Goal: Information Seeking & Learning: Learn about a topic

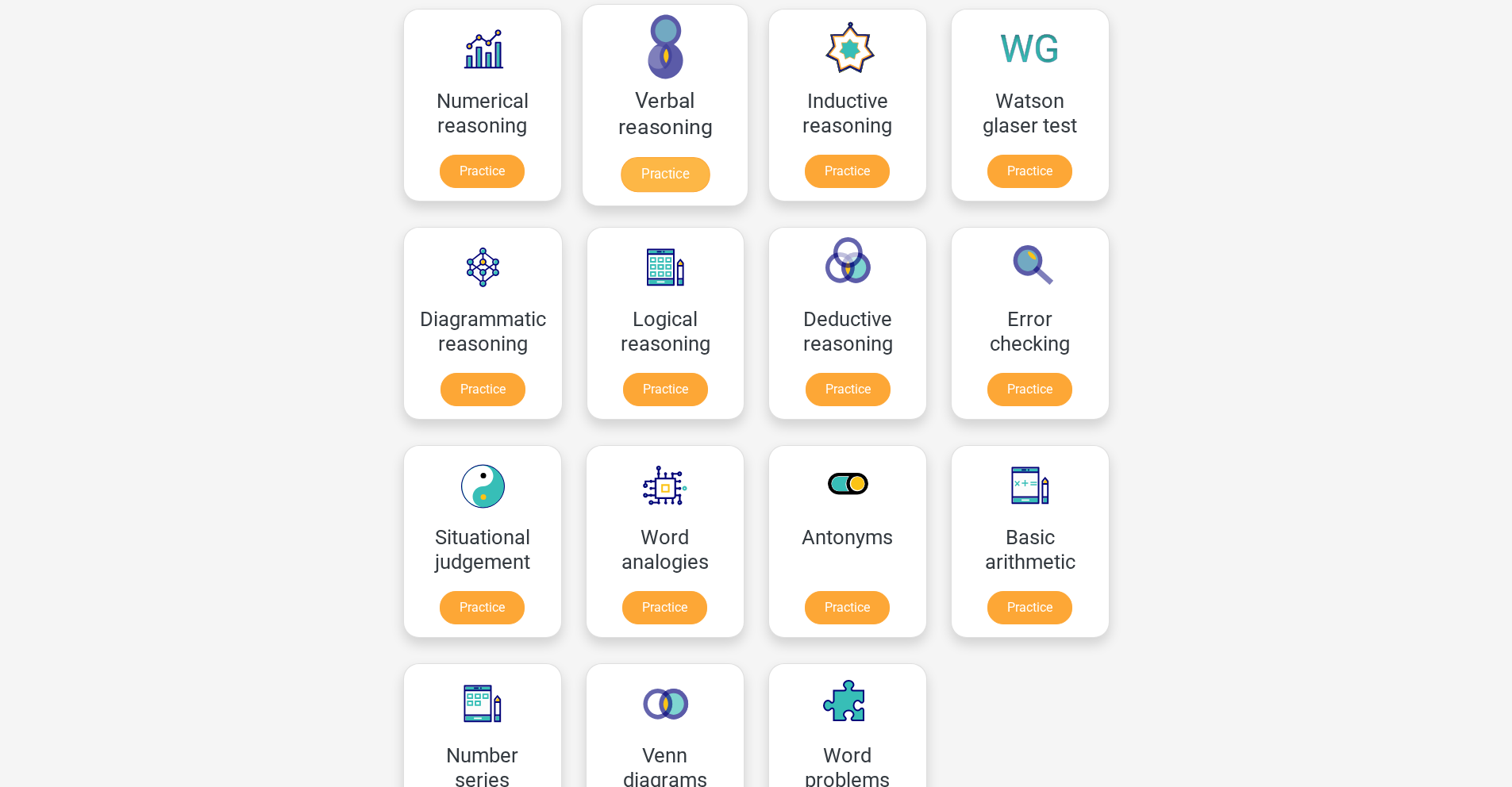
scroll to position [257, 0]
click at [835, 393] on link "Practice" at bounding box center [848, 392] width 89 height 35
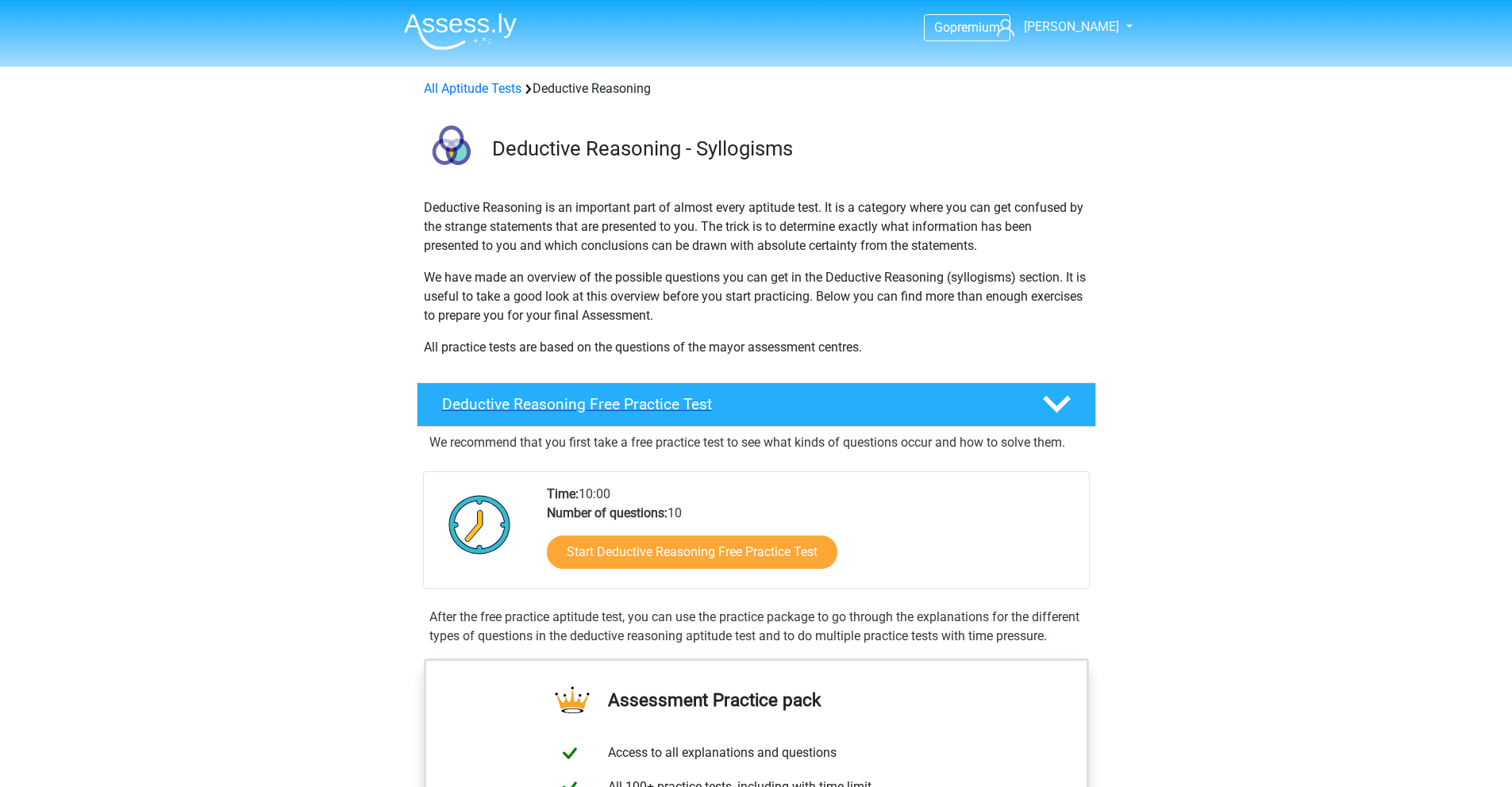
click at [1034, 403] on div at bounding box center [1055, 404] width 54 height 28
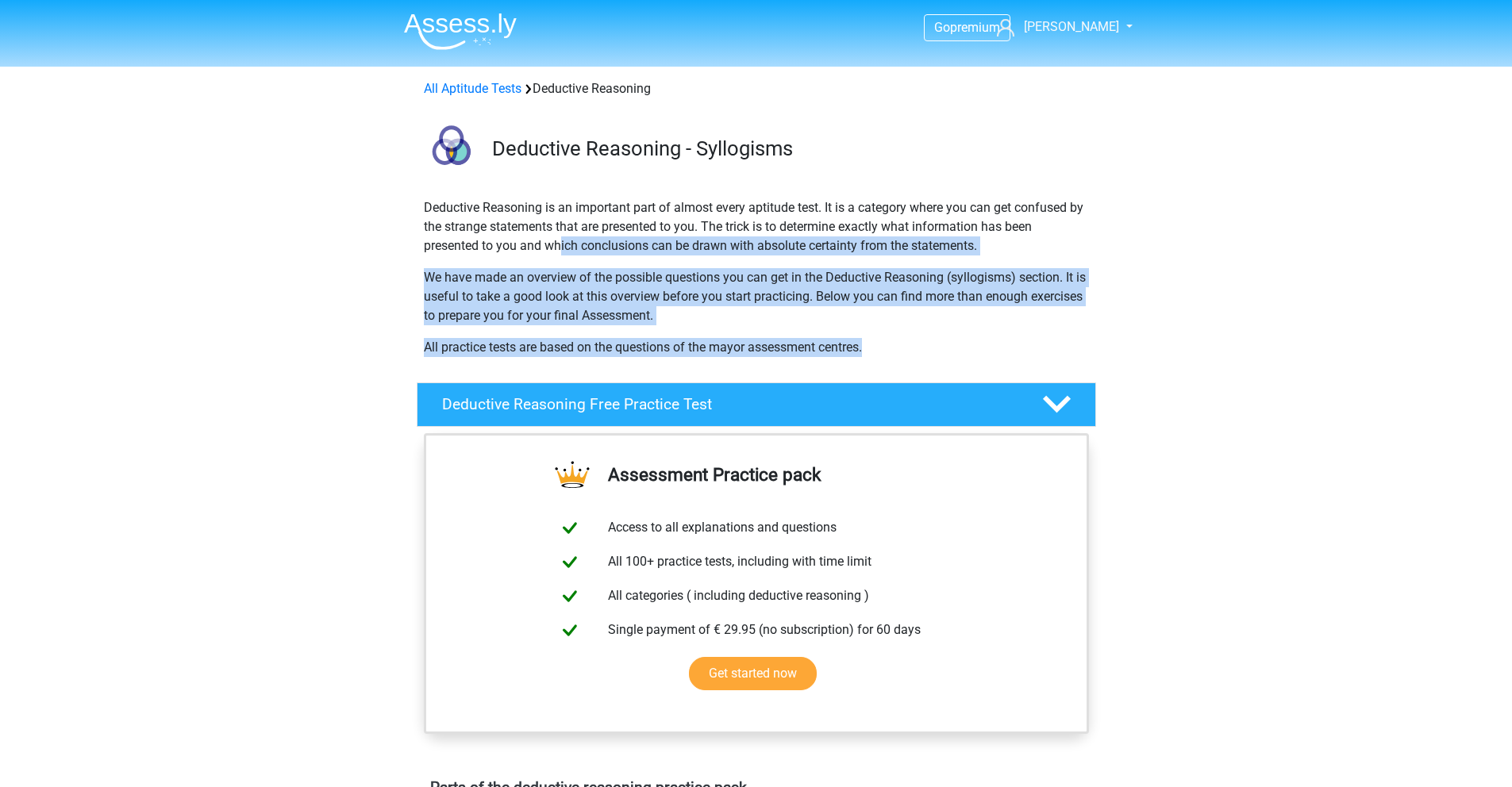
drag, startPoint x: 561, startPoint y: 249, endPoint x: 921, endPoint y: 353, distance: 374.7
click at [921, 353] on div "Deductive Reasoning is an important part of almost every aptitude test. It is a…" at bounding box center [756, 284] width 678 height 171
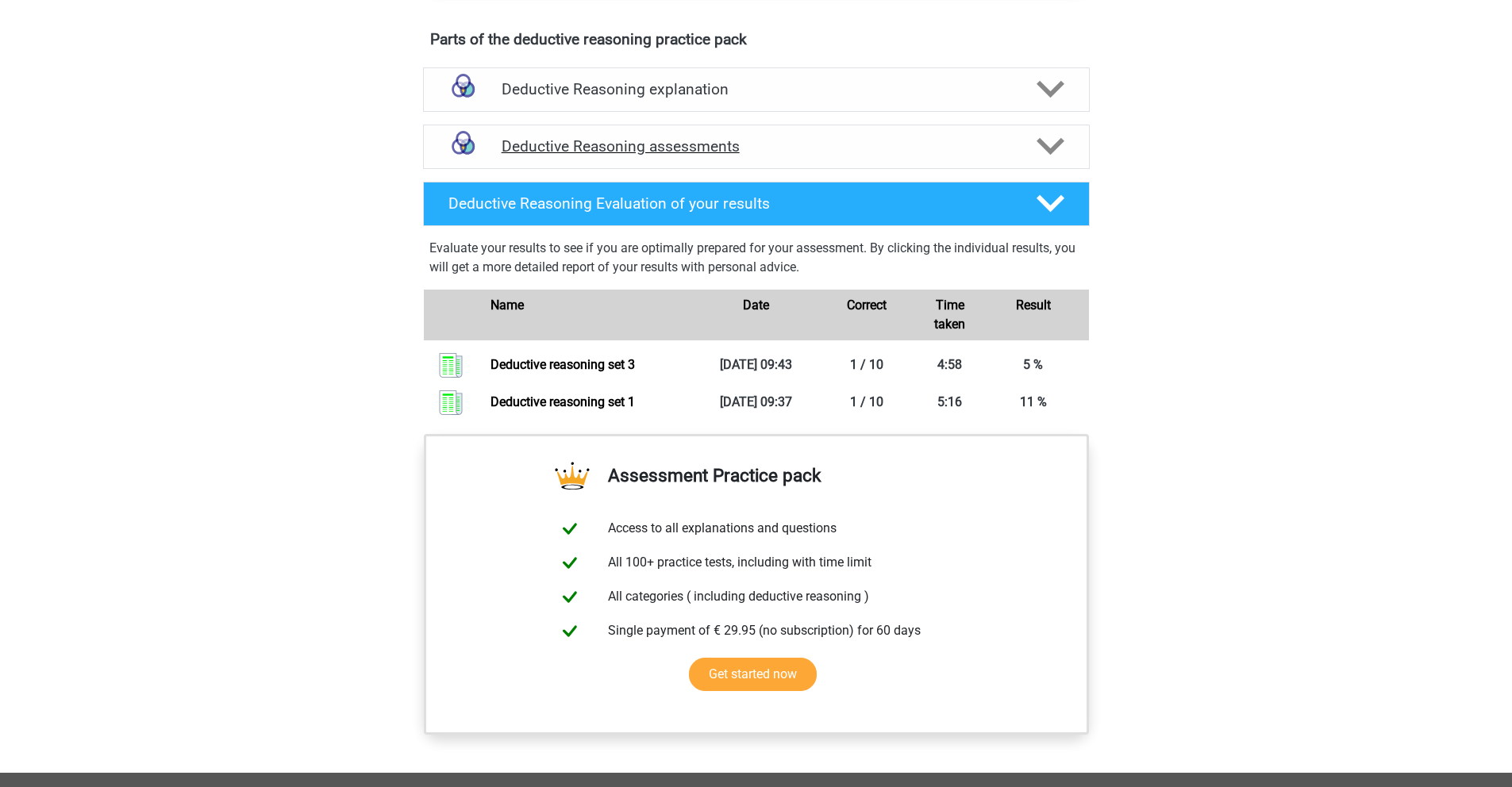
scroll to position [695, 0]
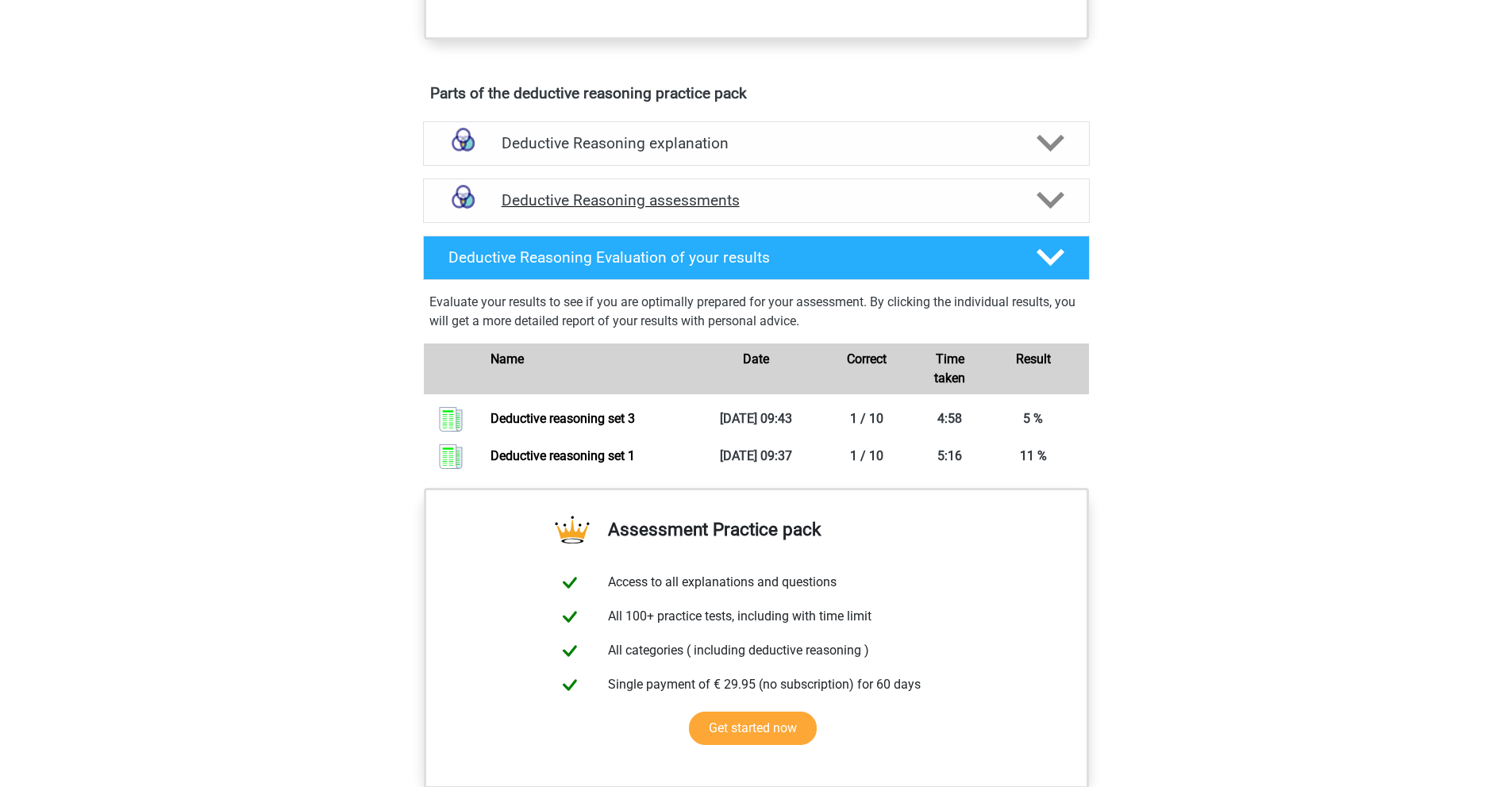
click at [1038, 209] on icon at bounding box center [1050, 200] width 28 height 28
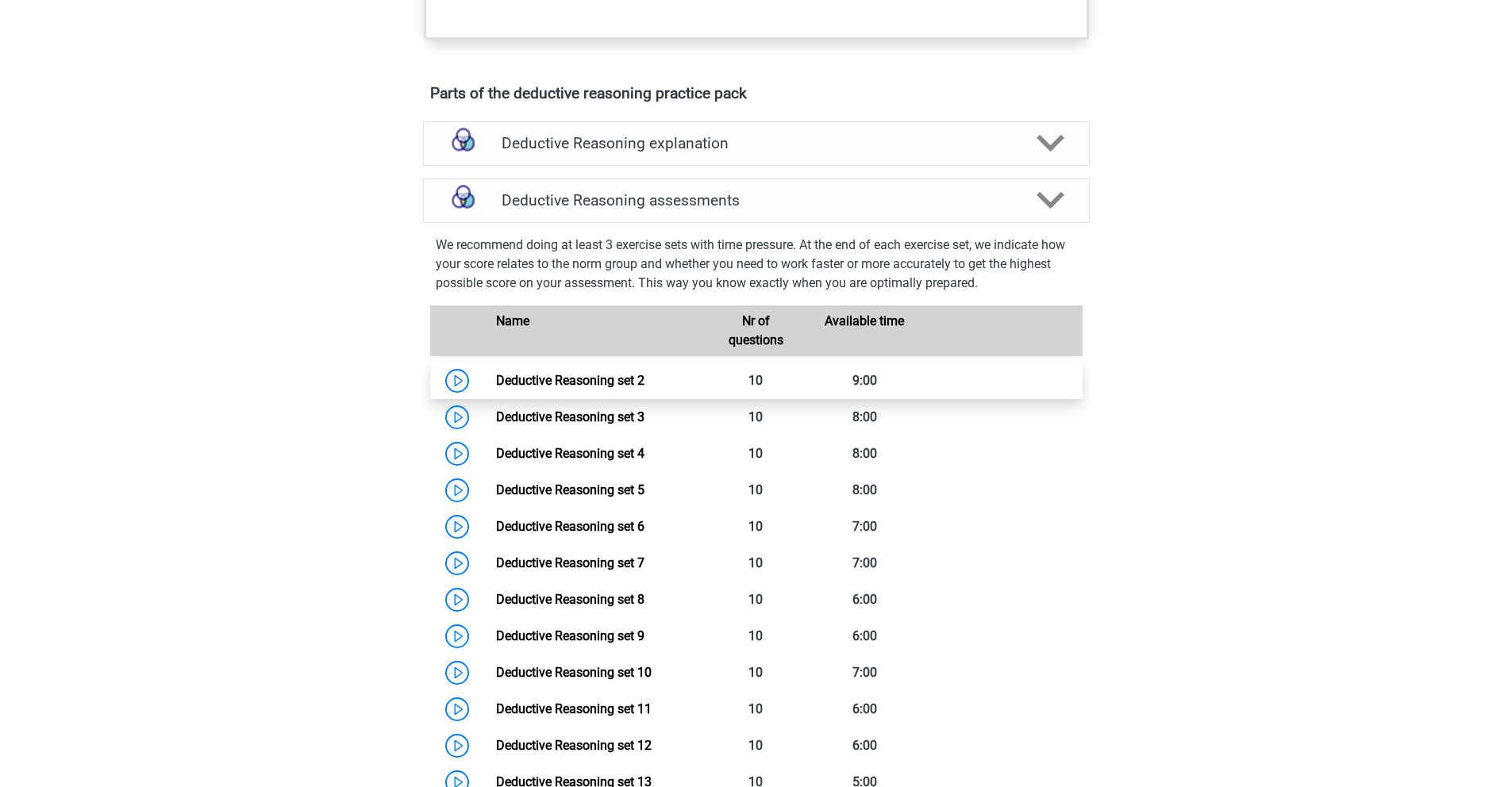
click at [639, 381] on link "Deductive Reasoning set 2" at bounding box center [570, 380] width 149 height 15
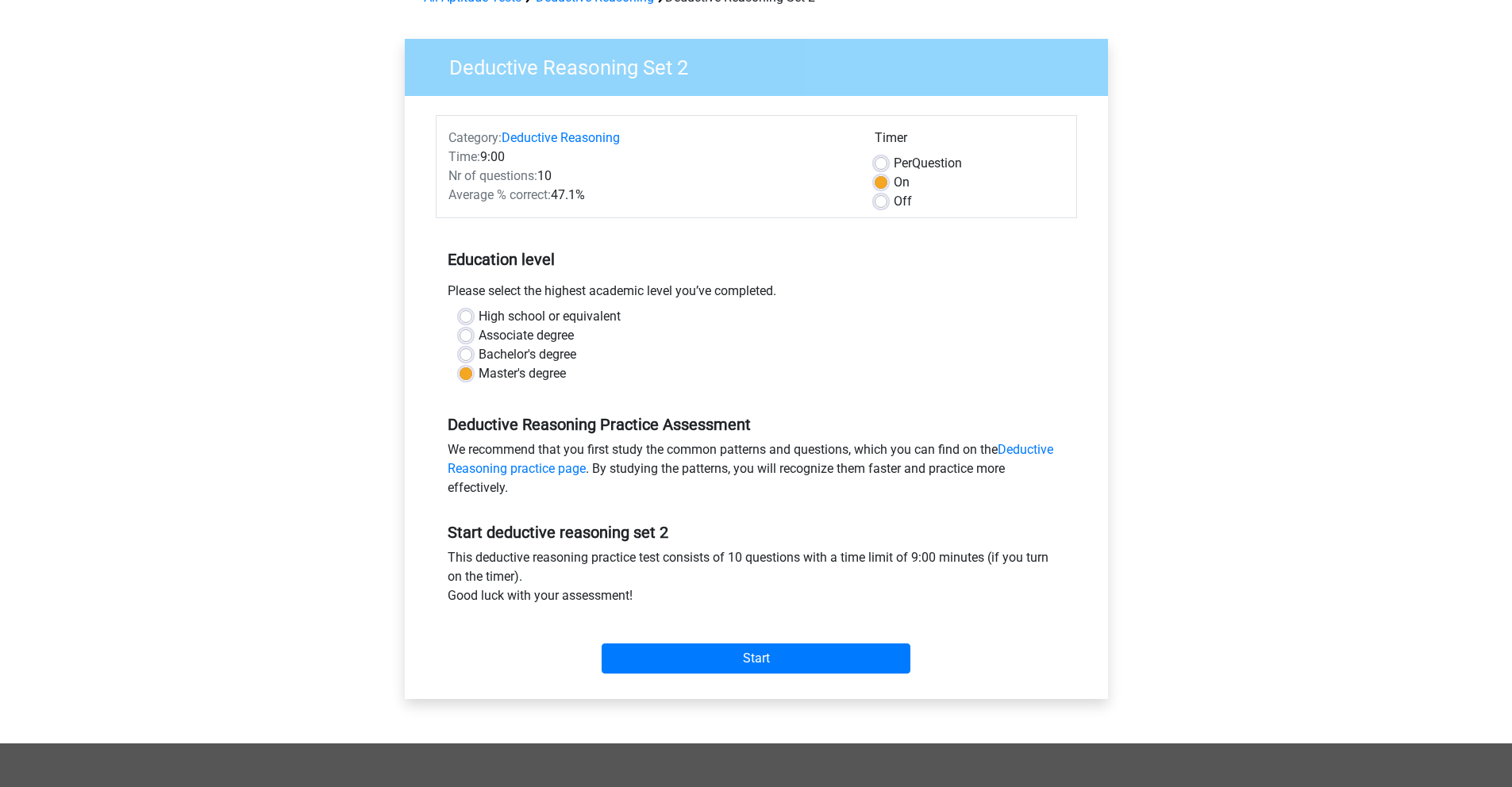
scroll to position [98, 0]
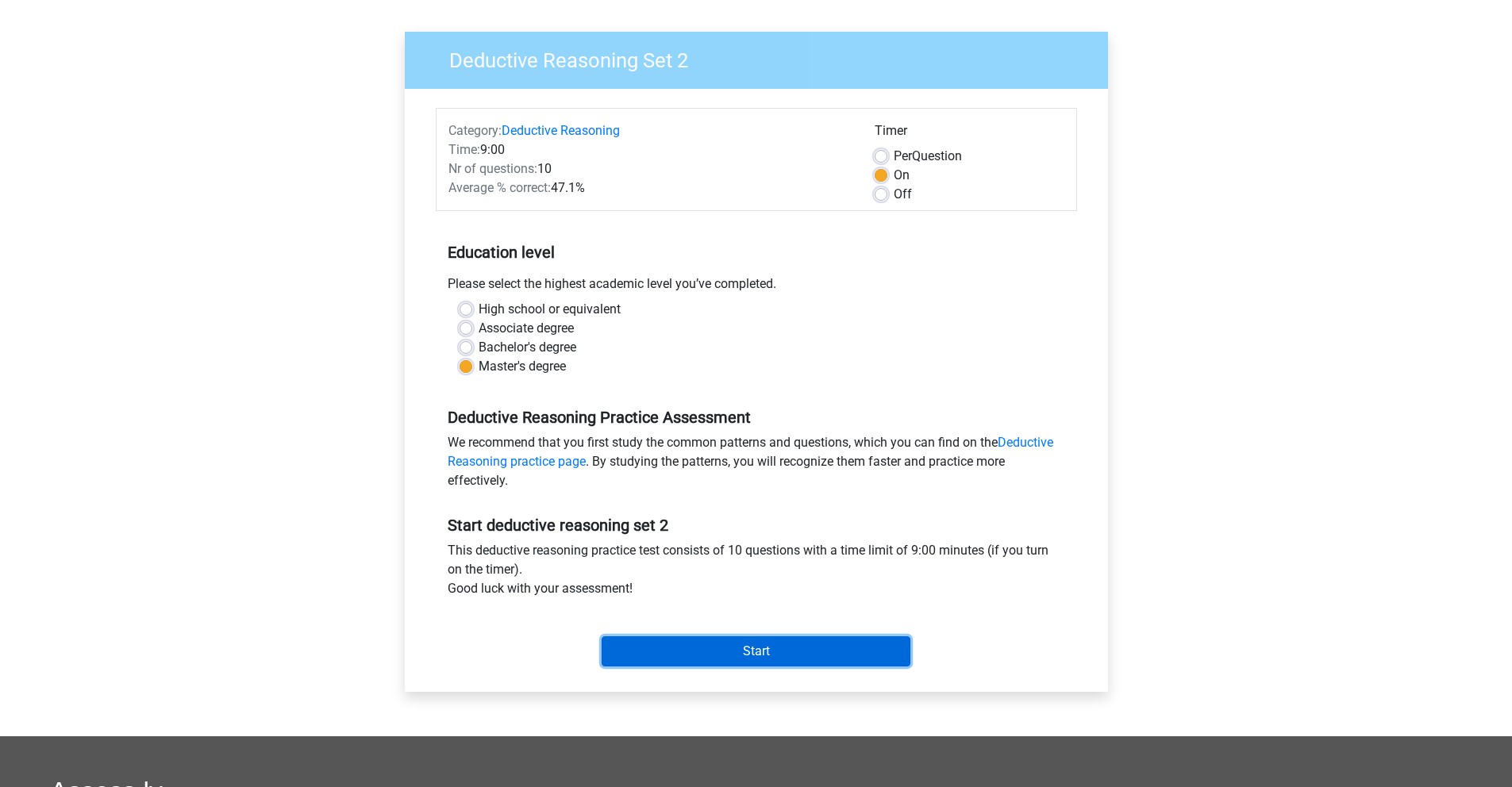
click at [712, 663] on input "Start" at bounding box center [756, 652] width 309 height 30
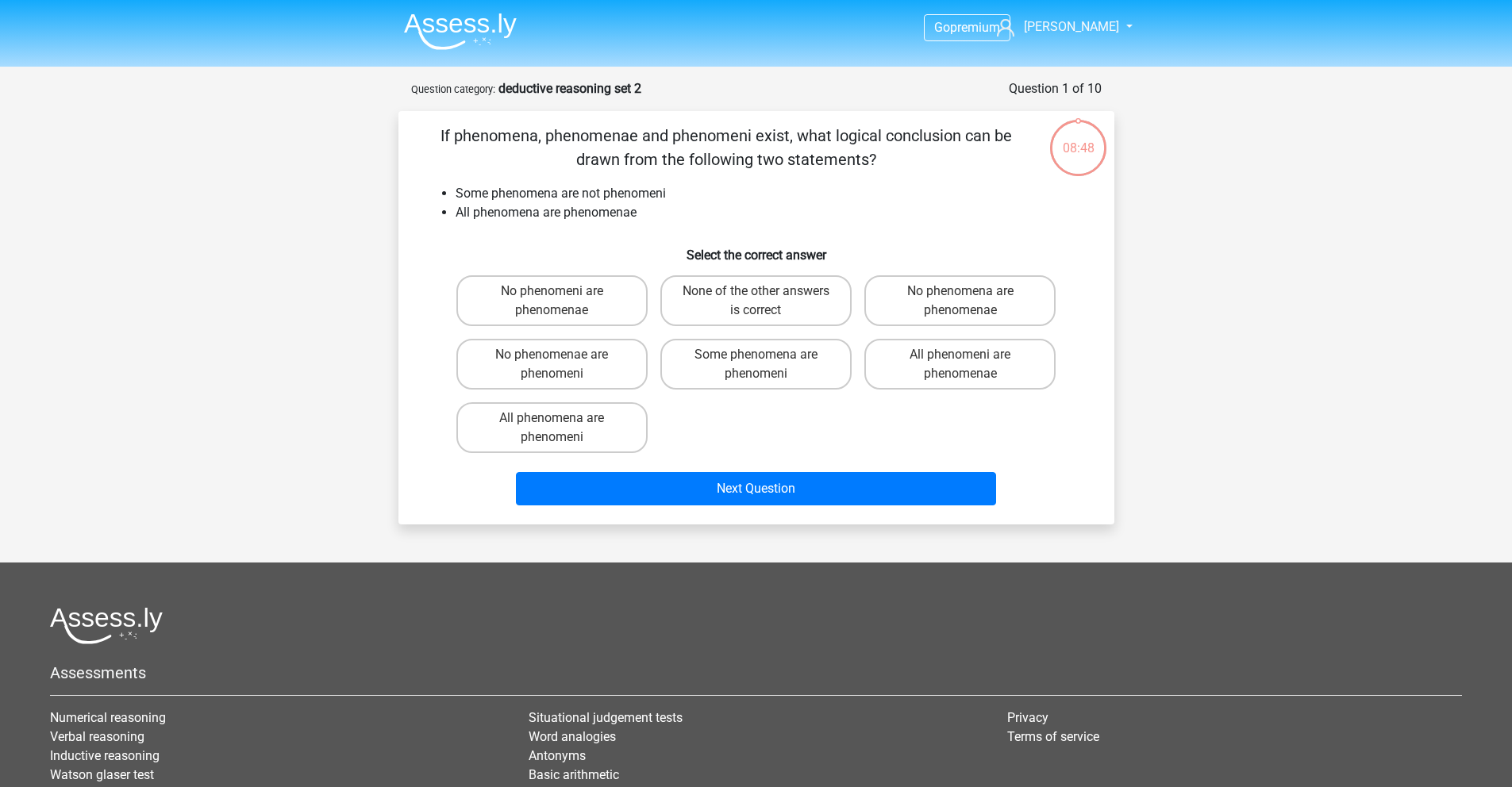
drag, startPoint x: 458, startPoint y: 192, endPoint x: 682, endPoint y: 211, distance: 224.8
click at [682, 211] on ul "Some phenomena are not phenomeni All phenomena are phenomenae" at bounding box center [757, 202] width 665 height 38
click at [682, 211] on li "All phenomena are phenomenae" at bounding box center [772, 212] width 633 height 19
drag, startPoint x: 498, startPoint y: 192, endPoint x: 634, endPoint y: 192, distance: 136.0
click at [634, 192] on li "Some phenomena are not phenomeni" at bounding box center [772, 193] width 633 height 19
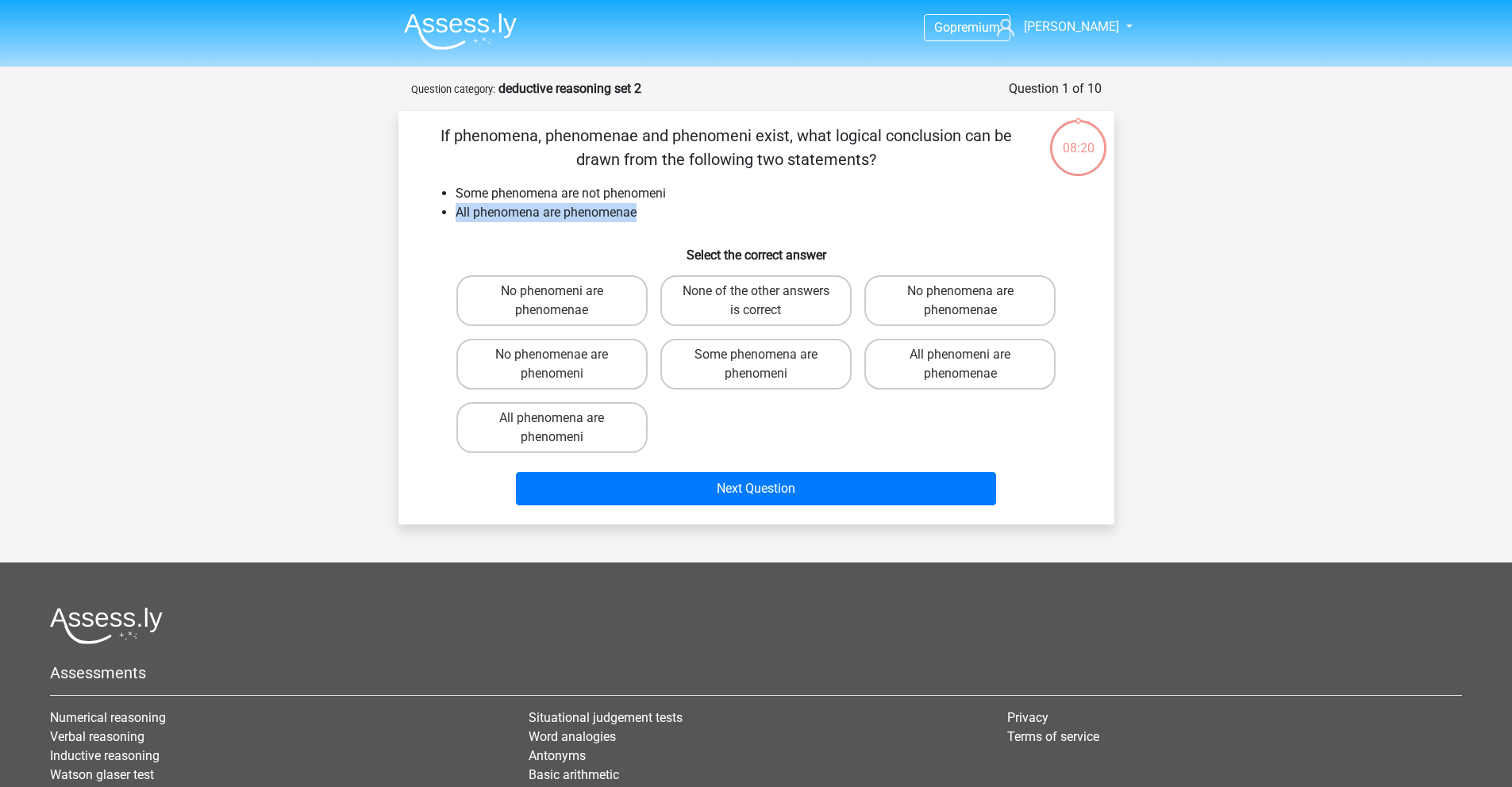
drag, startPoint x: 643, startPoint y: 214, endPoint x: 452, endPoint y: 212, distance: 191.0
click at [452, 212] on ul "Some phenomena are not phenomeni All phenomena are phenomenae" at bounding box center [757, 202] width 665 height 38
drag, startPoint x: 459, startPoint y: 197, endPoint x: 641, endPoint y: 201, distance: 182.0
click at [641, 201] on li "Some phenomena are not phenomeni" at bounding box center [772, 193] width 633 height 19
drag, startPoint x: 493, startPoint y: 133, endPoint x: 510, endPoint y: 137, distance: 17.5
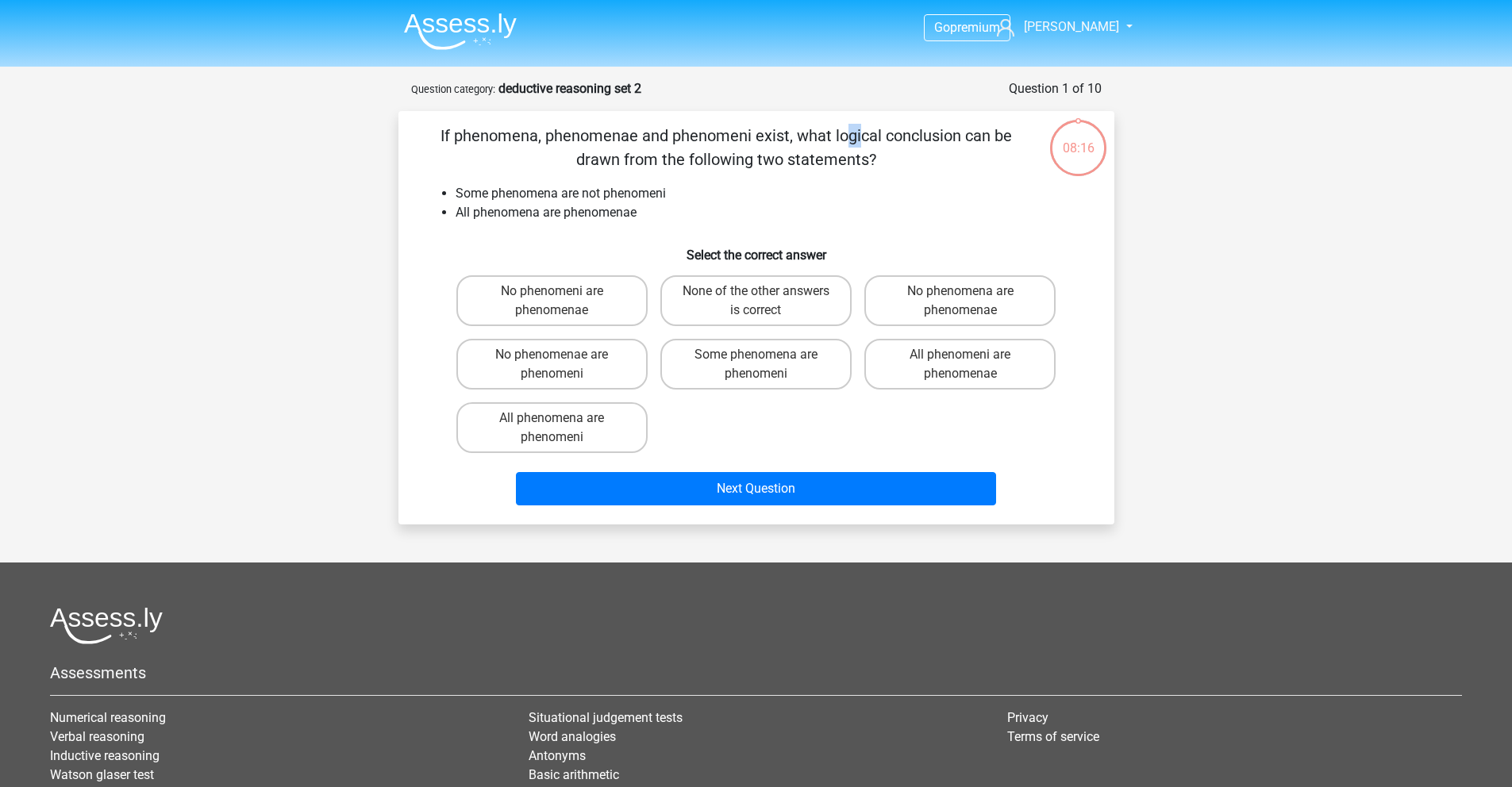
click at [510, 137] on p "If phenomena, phenomenae and phenomeni exist, what logical conclusion can be dr…" at bounding box center [727, 147] width 606 height 48
drag, startPoint x: 675, startPoint y: 137, endPoint x: 738, endPoint y: 126, distance: 64.0
click at [738, 126] on p "If phenomena, phenomenae and phenomeni exist, what logical conclusion can be dr…" at bounding box center [727, 147] width 606 height 48
drag, startPoint x: 461, startPoint y: 215, endPoint x: 621, endPoint y: 228, distance: 160.5
click at [621, 228] on div "If phenomena, phenomenae and phenomeni exist, what logical conclusion can be dr…" at bounding box center [756, 317] width 703 height 388
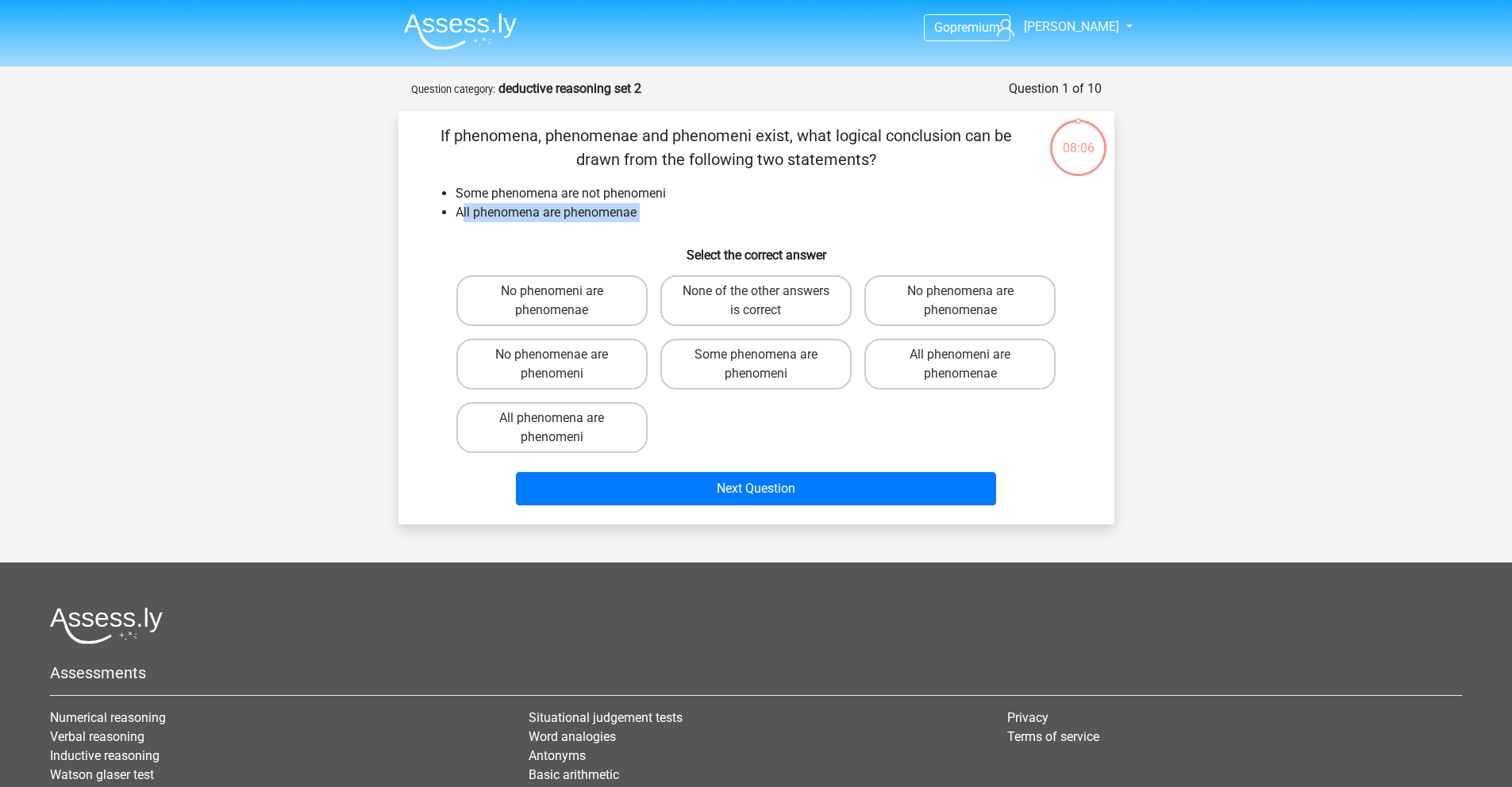
click at [621, 228] on div "If phenomena, phenomenae and phenomeni exist, what logical conclusion can be dr…" at bounding box center [756, 317] width 703 height 388
click at [598, 315] on label "No phenomeni are phenomenae" at bounding box center [552, 301] width 192 height 50
click at [562, 302] on input "No phenomeni are phenomenae" at bounding box center [557, 296] width 10 height 10
radio input "true"
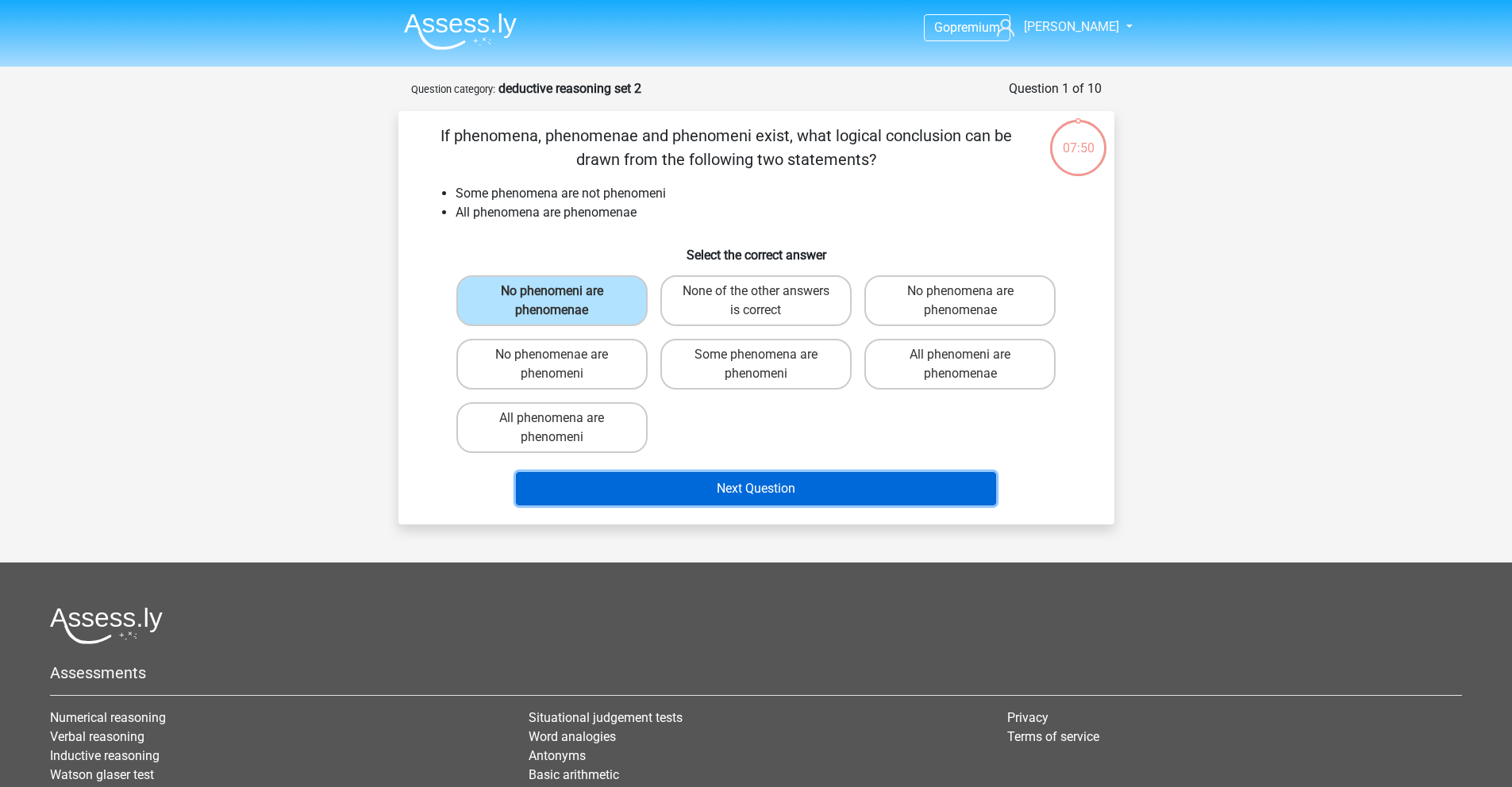
click at [701, 485] on button "Next Question" at bounding box center [756, 489] width 480 height 34
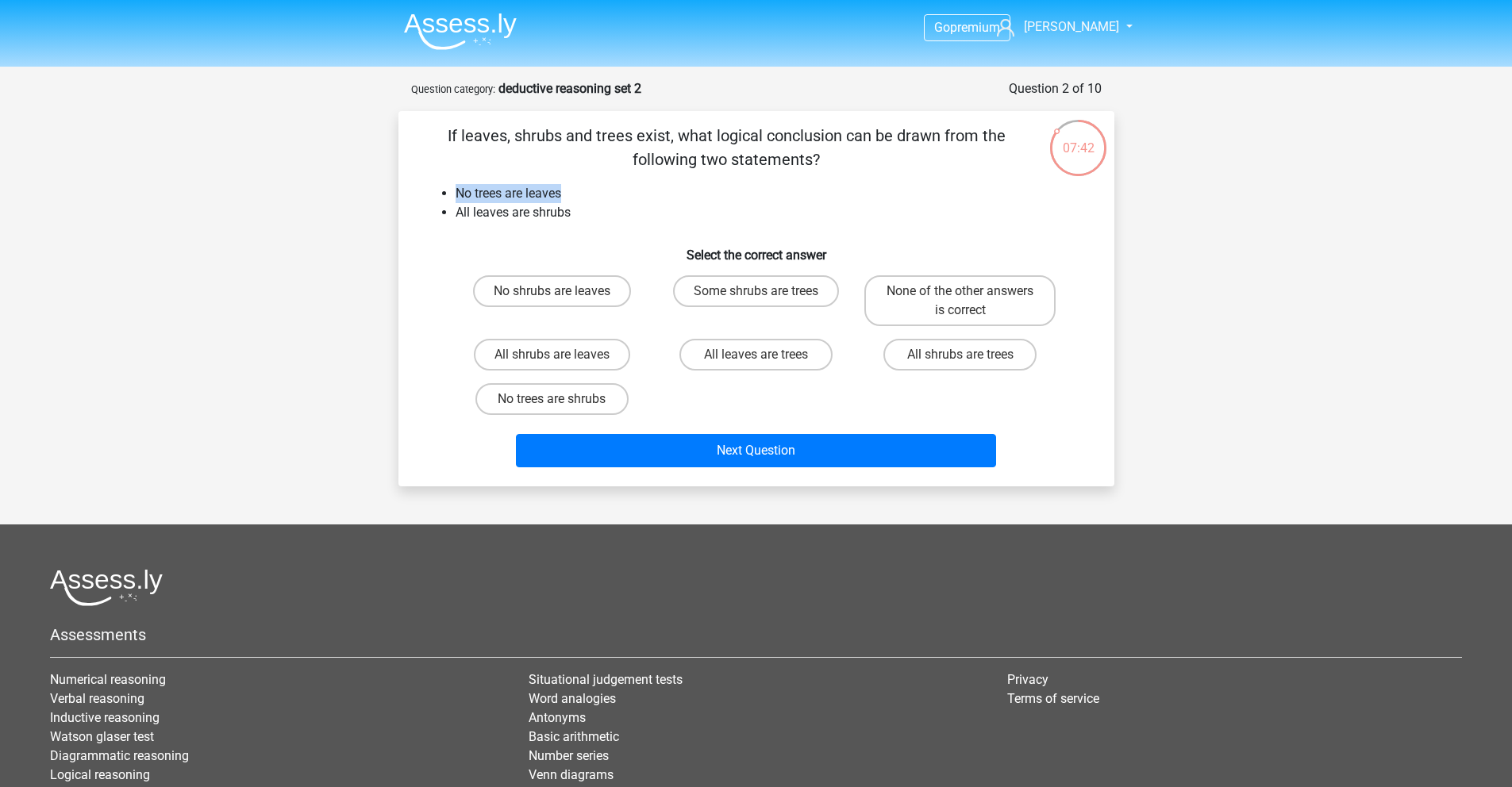
drag, startPoint x: 459, startPoint y: 193, endPoint x: 568, endPoint y: 186, distance: 109.2
click at [568, 186] on li "No trees are leaves" at bounding box center [772, 193] width 633 height 19
drag, startPoint x: 580, startPoint y: 218, endPoint x: 450, endPoint y: 216, distance: 130.0
click at [450, 216] on ul "No trees are leaves All leaves are shrubs" at bounding box center [757, 202] width 665 height 38
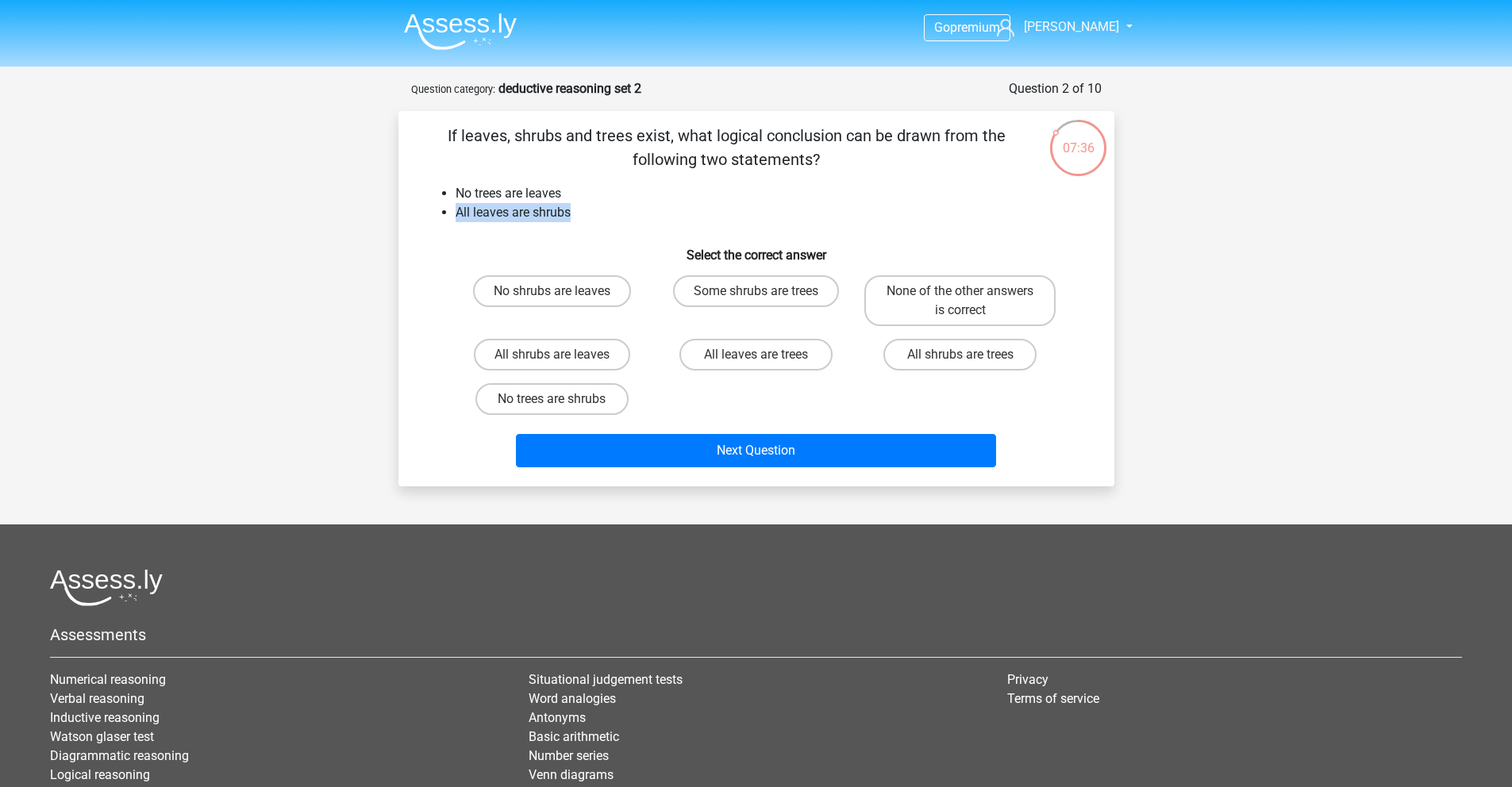
drag, startPoint x: 453, startPoint y: 212, endPoint x: 637, endPoint y: 211, distance: 184.0
click at [637, 211] on ul "No trees are leaves All leaves are shrubs" at bounding box center [757, 202] width 665 height 38
click at [619, 218] on li "All leaves are shrubs" at bounding box center [772, 212] width 633 height 19
drag, startPoint x: 530, startPoint y: 214, endPoint x: 598, endPoint y: 212, distance: 68.0
click at [598, 212] on li "All leaves are shrubs" at bounding box center [772, 212] width 633 height 19
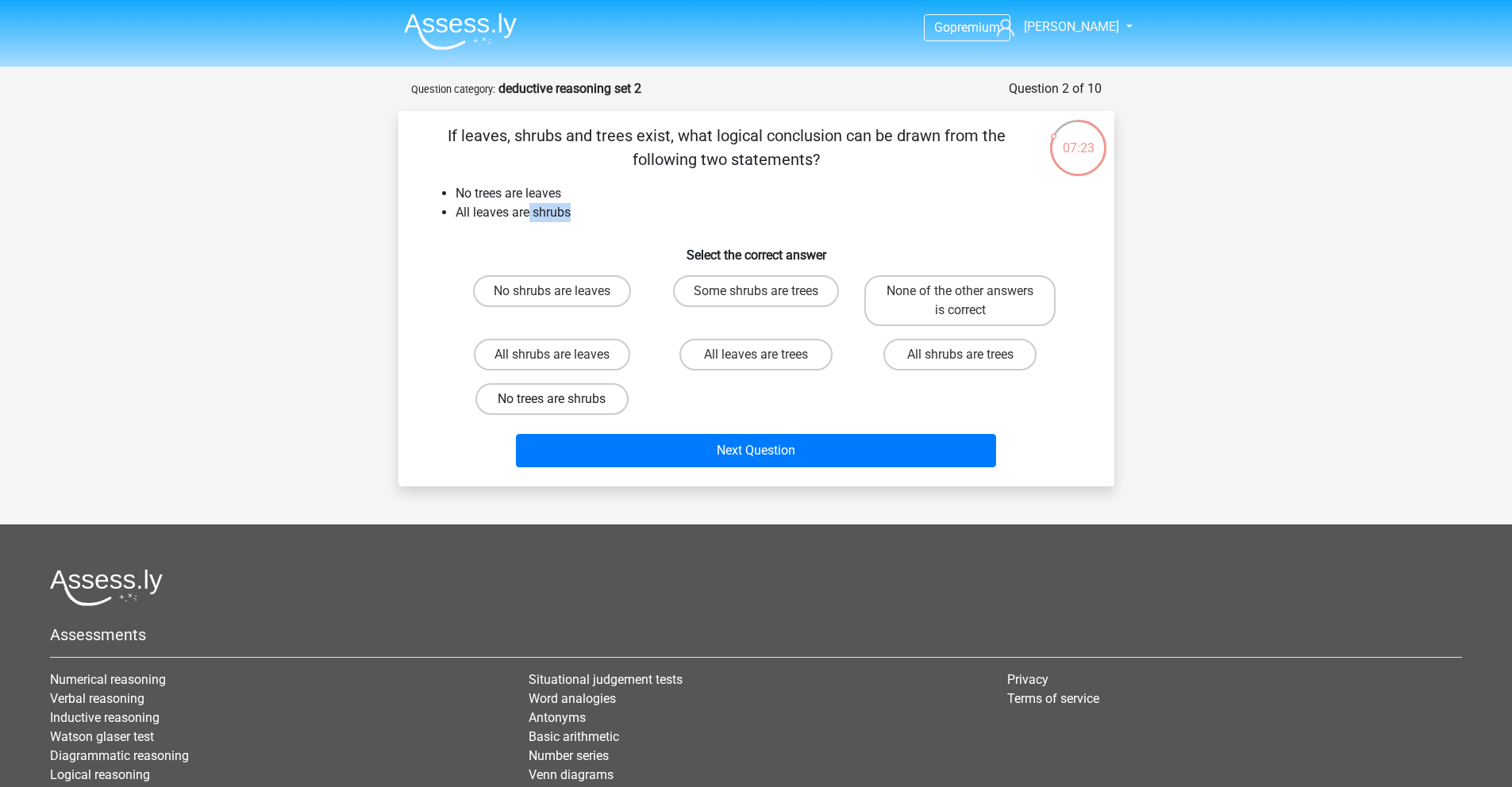
click at [590, 399] on label "No trees are shrubs" at bounding box center [552, 399] width 153 height 32
click at [562, 399] on input "No trees are shrubs" at bounding box center [557, 404] width 10 height 10
radio input "true"
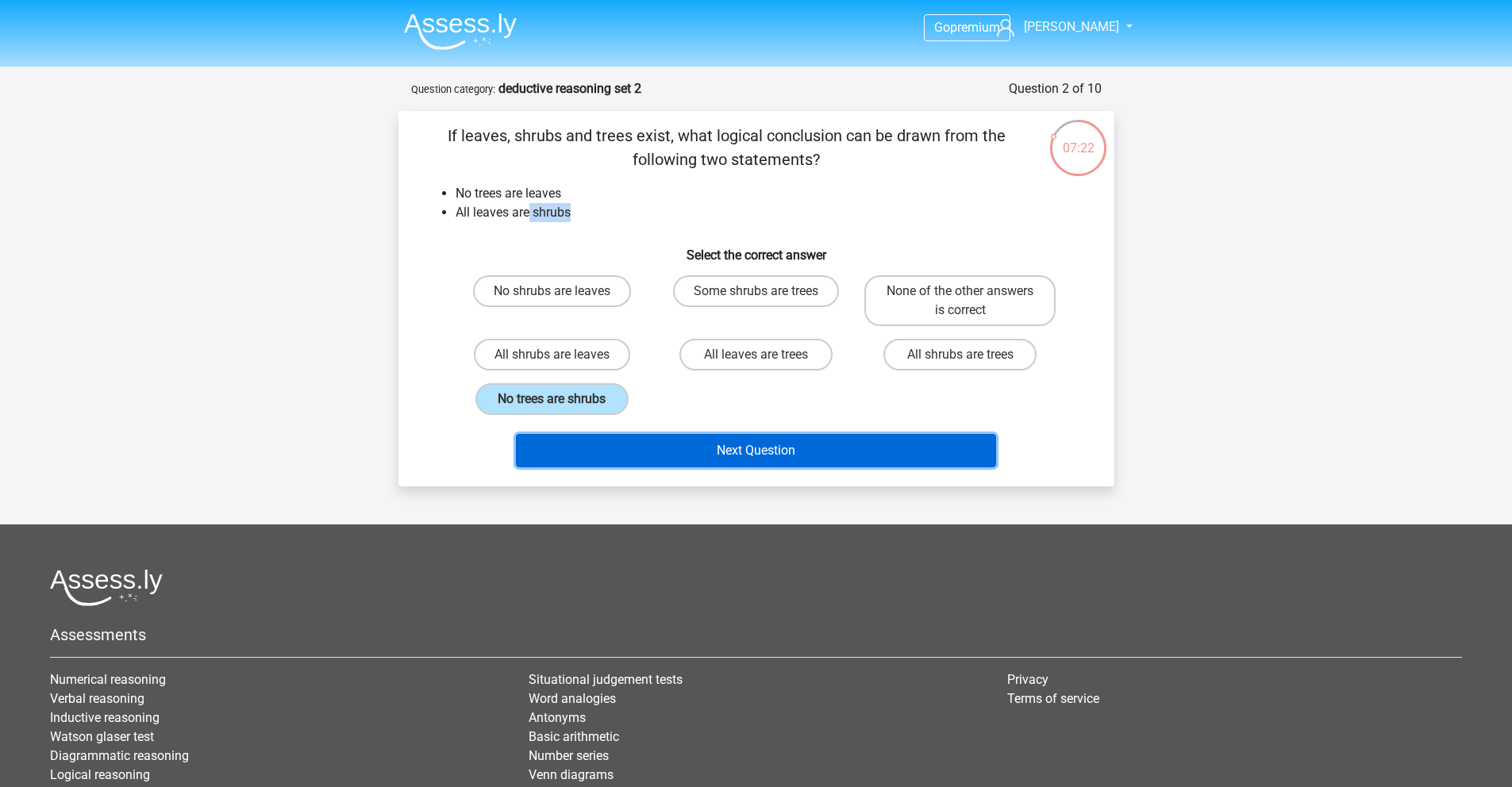
click at [731, 449] on button "Next Question" at bounding box center [756, 451] width 480 height 34
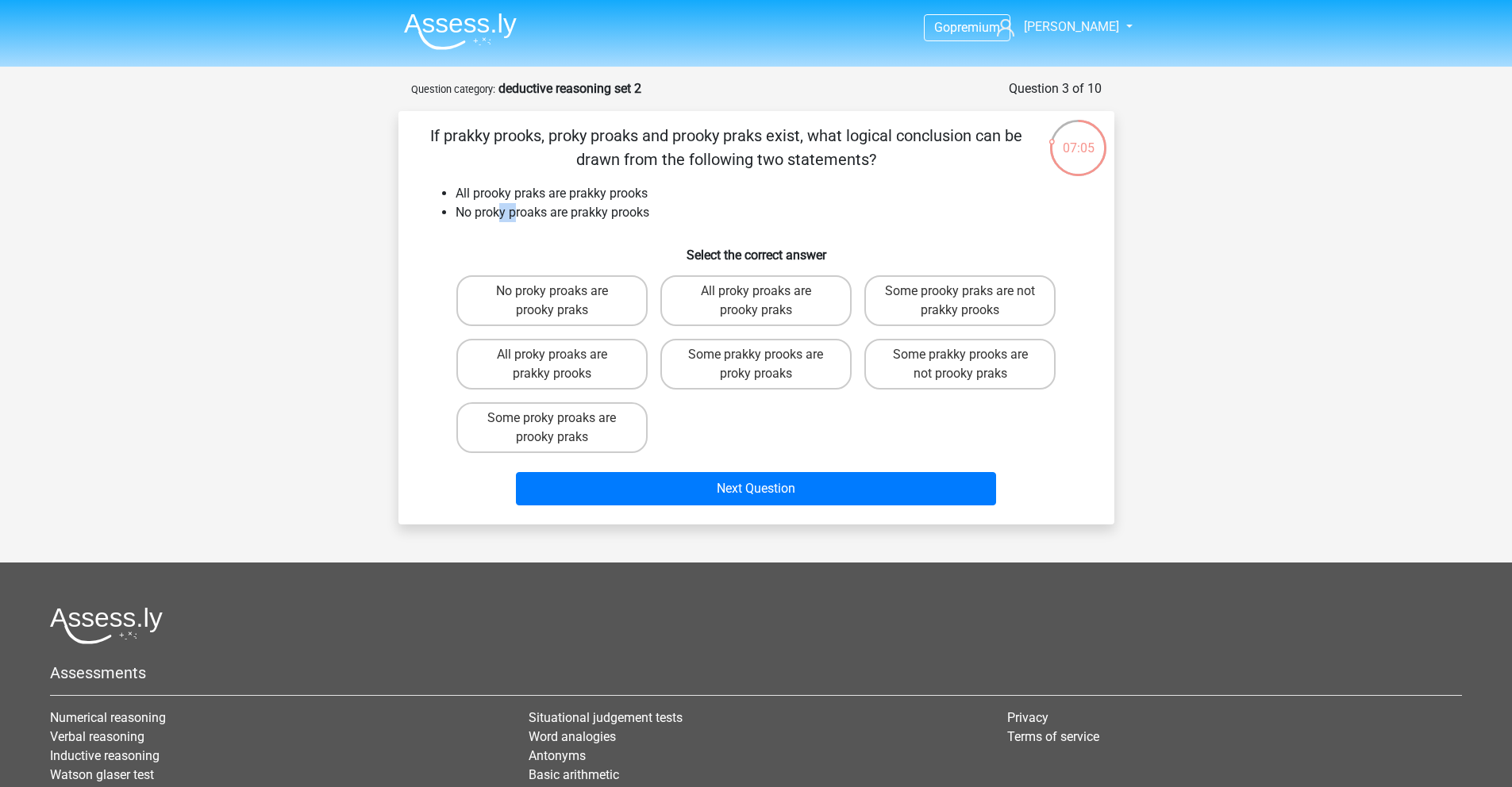
drag, startPoint x: 513, startPoint y: 213, endPoint x: 501, endPoint y: 212, distance: 12.0
click at [501, 212] on li "No proky proaks are prakky prooks" at bounding box center [772, 212] width 633 height 19
click at [510, 232] on div "If prakky prooks, proky proaks and prooky praks exist, what logical conclusion …" at bounding box center [756, 317] width 703 height 388
click at [598, 316] on label "No proky proaks are prooky praks" at bounding box center [552, 301] width 192 height 50
click at [562, 302] on input "No proky proaks are prooky praks" at bounding box center [557, 296] width 10 height 10
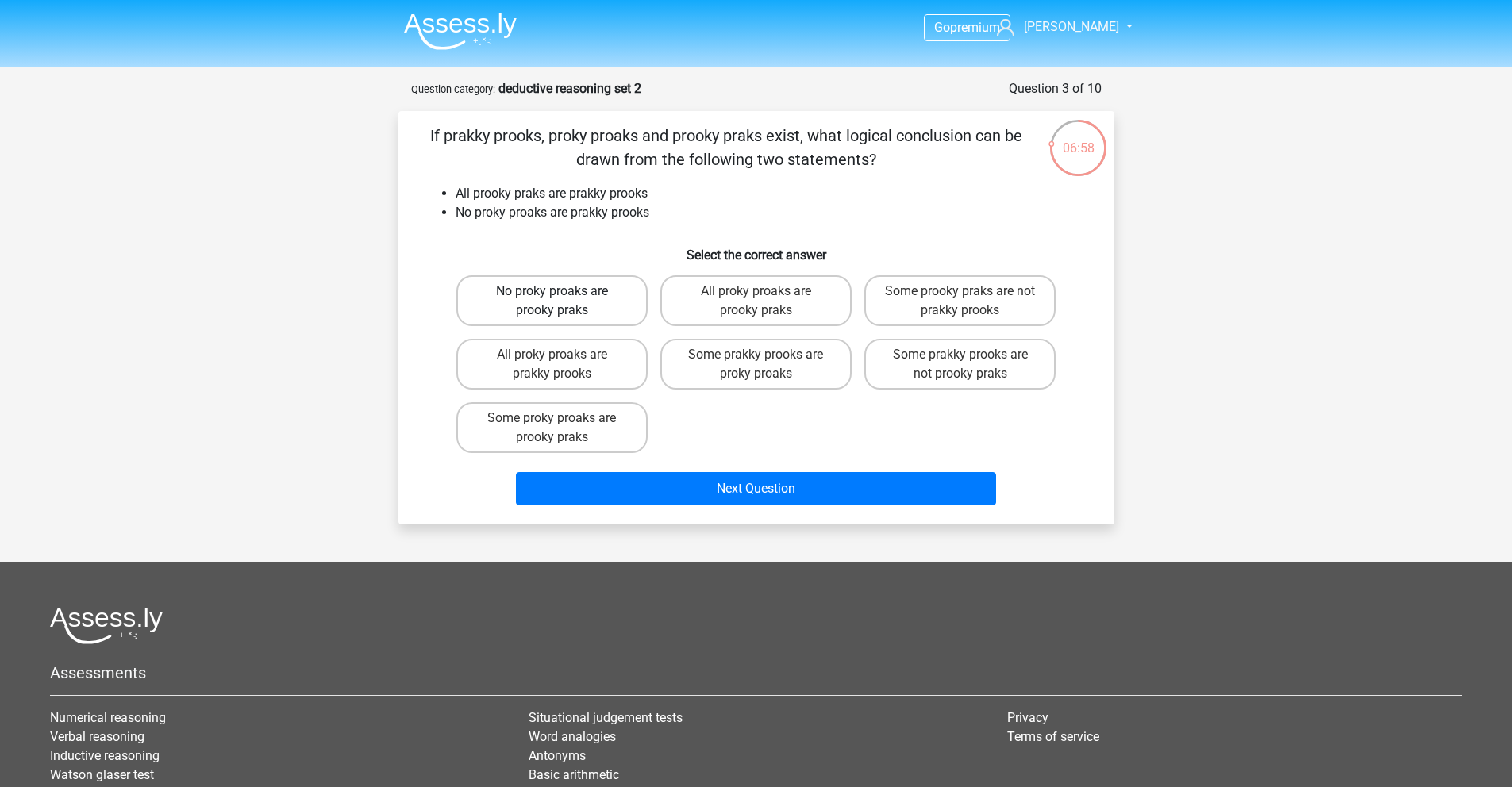
radio input "true"
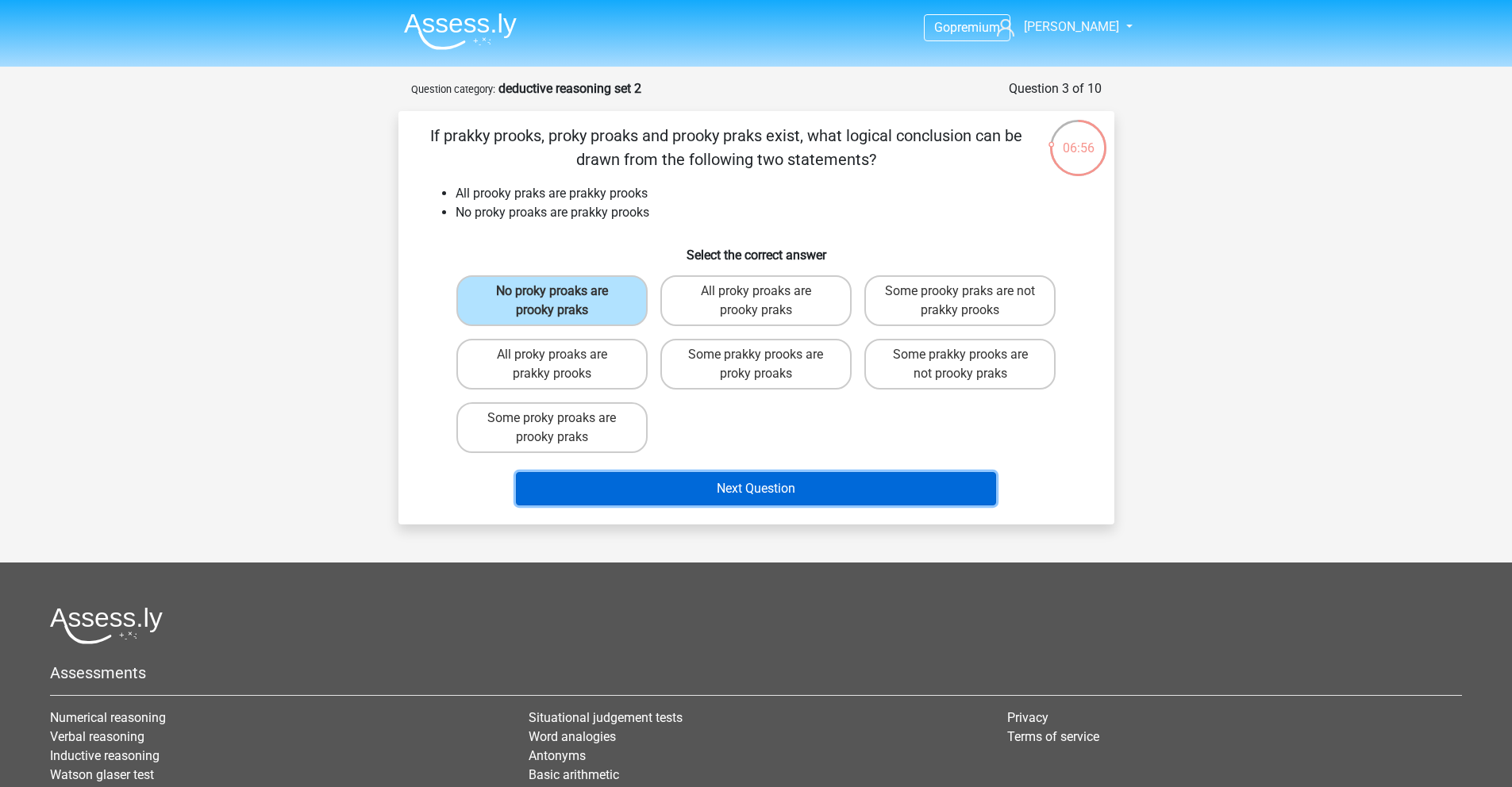
click at [677, 497] on button "Next Question" at bounding box center [756, 489] width 480 height 34
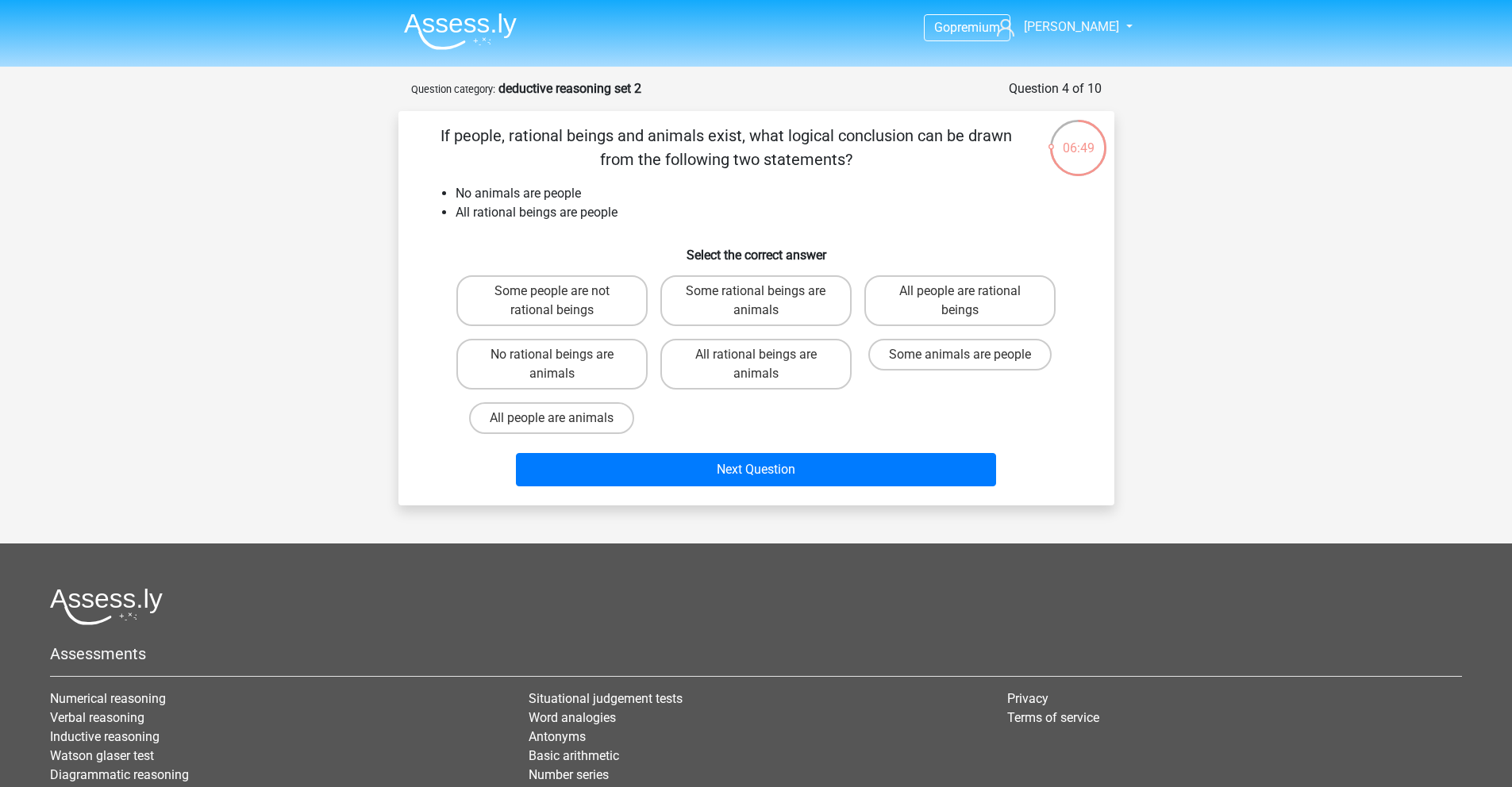
drag, startPoint x: 522, startPoint y: 144, endPoint x: 892, endPoint y: 153, distance: 370.1
click at [892, 153] on p "If people, rational beings and animals exist, what logical conclusion can be dr…" at bounding box center [727, 147] width 606 height 48
click at [688, 202] on li "No animals are people" at bounding box center [772, 193] width 633 height 19
drag, startPoint x: 598, startPoint y: 197, endPoint x: 454, endPoint y: 188, distance: 144.3
click at [455, 188] on li "No animals are people" at bounding box center [772, 193] width 633 height 19
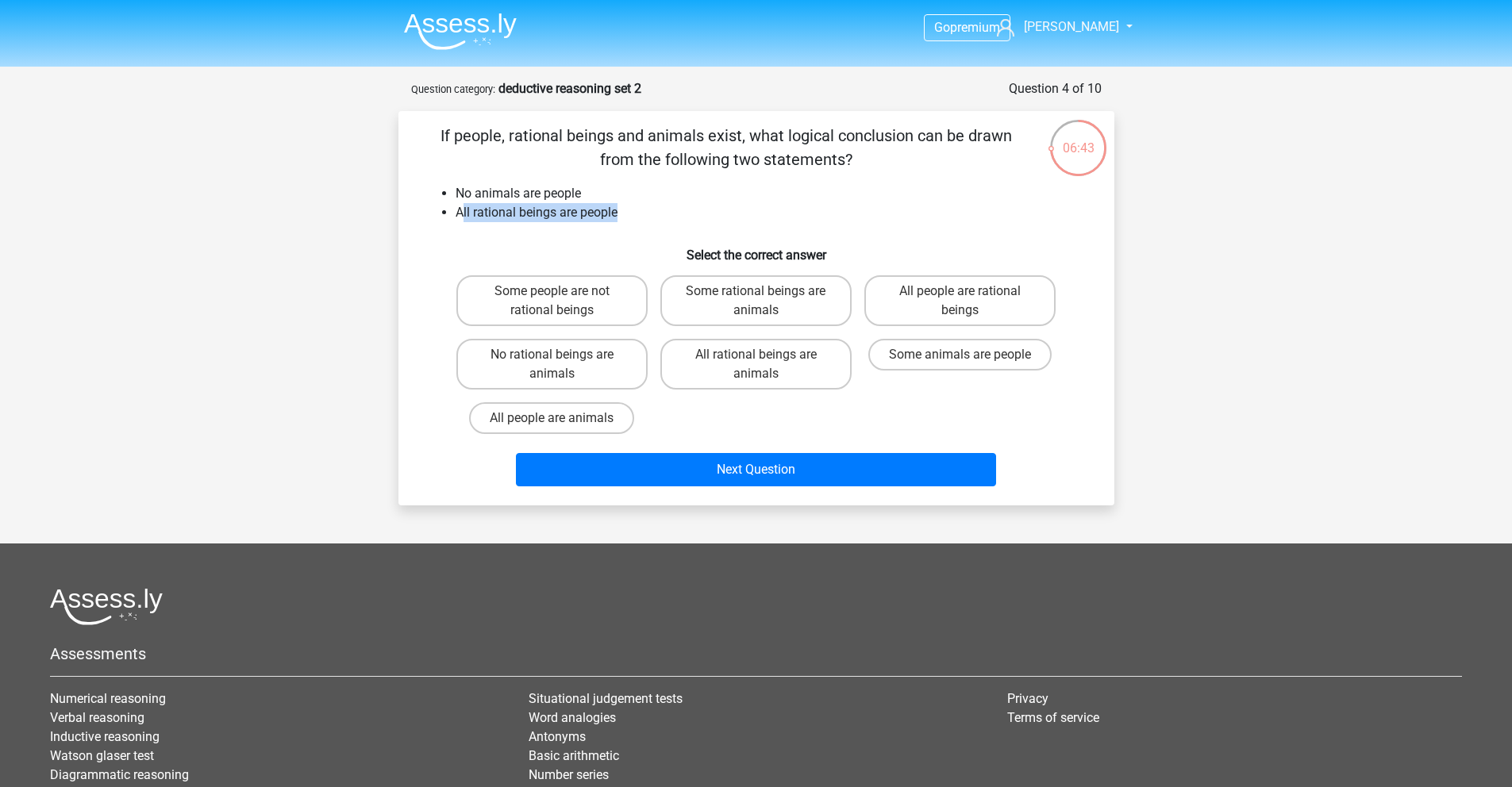
drag, startPoint x: 459, startPoint y: 207, endPoint x: 627, endPoint y: 207, distance: 168.0
click at [627, 207] on li "All rational beings are people" at bounding box center [772, 212] width 633 height 19
drag, startPoint x: 561, startPoint y: 213, endPoint x: 633, endPoint y: 209, distance: 72.1
click at [633, 209] on li "All rational beings are people" at bounding box center [772, 212] width 633 height 19
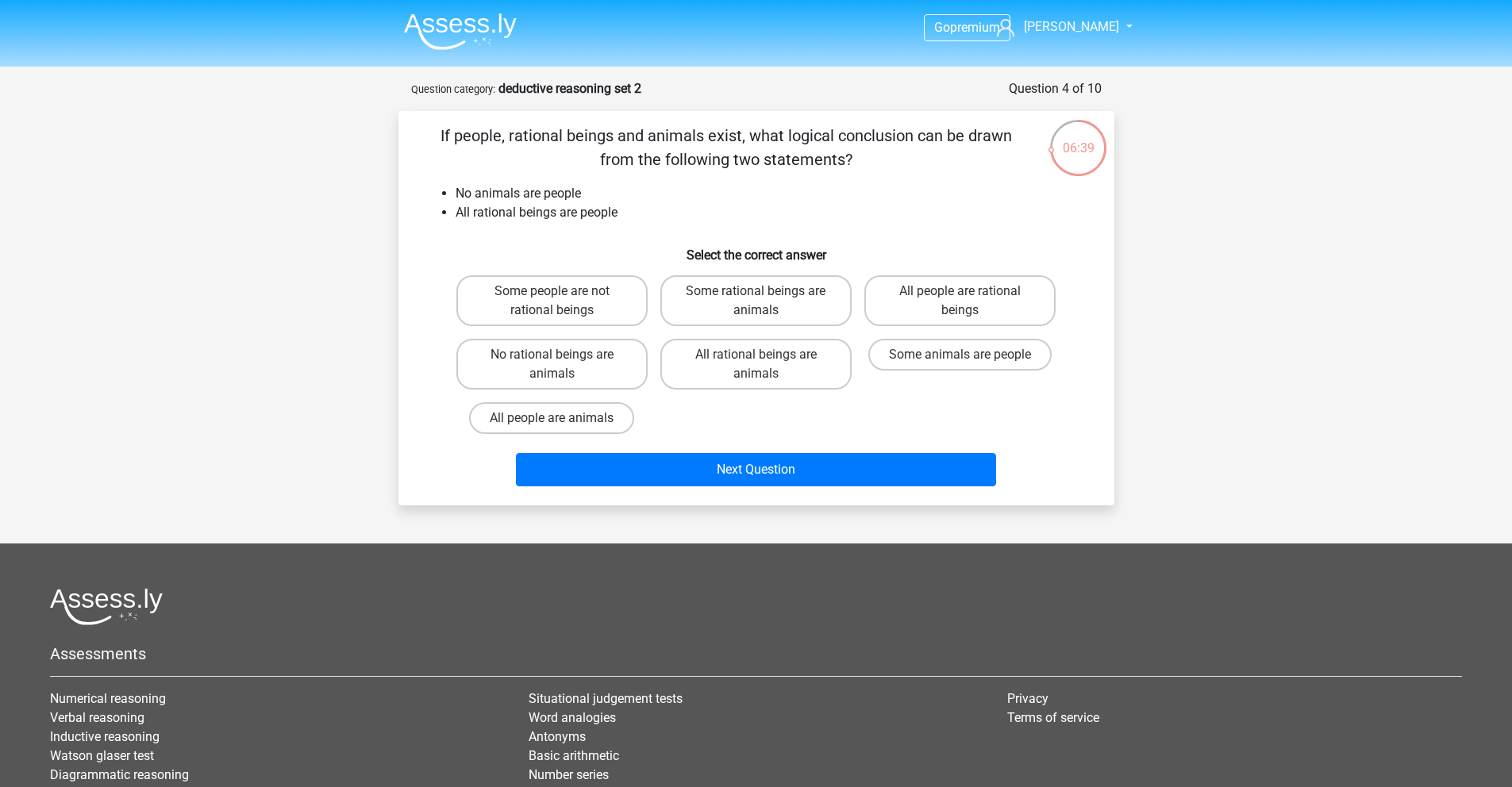
click at [576, 246] on h6 "Select the correct answer" at bounding box center [757, 249] width 665 height 28
click at [901, 304] on label "All people are rational beings" at bounding box center [960, 301] width 192 height 50
click at [960, 302] on input "All people are rational beings" at bounding box center [965, 296] width 10 height 10
radio input "true"
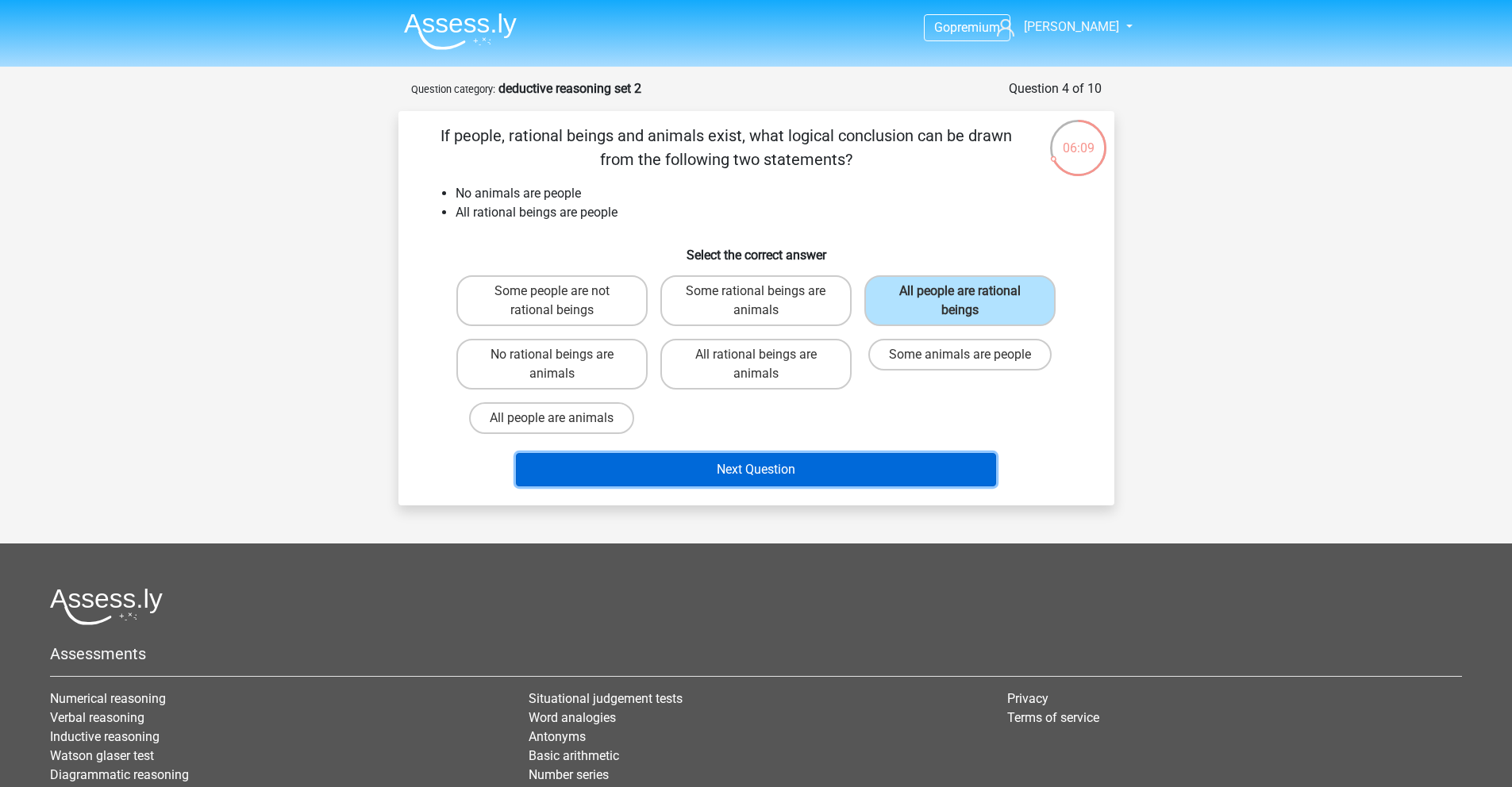
click at [727, 479] on button "Next Question" at bounding box center [756, 470] width 480 height 34
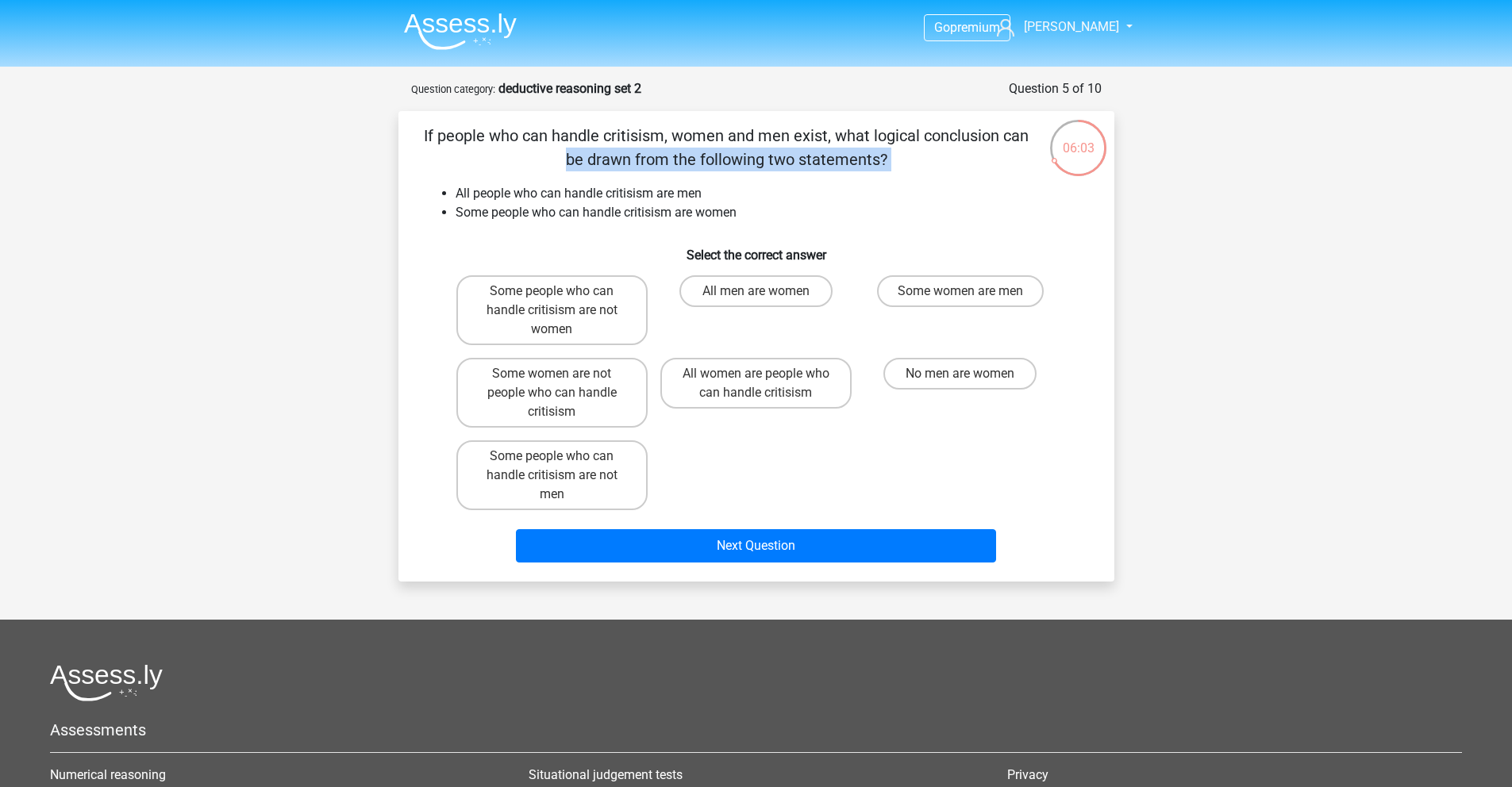
drag, startPoint x: 688, startPoint y: 132, endPoint x: 882, endPoint y: 186, distance: 201.4
click at [912, 177] on div "If people who can handle critisism, women and men exist, what logical conclusio…" at bounding box center [756, 346] width 703 height 445
drag, startPoint x: 737, startPoint y: 202, endPoint x: 673, endPoint y: 200, distance: 64.0
click at [737, 202] on li "All people who can handle critisism are men" at bounding box center [772, 193] width 633 height 19
drag, startPoint x: 589, startPoint y: 192, endPoint x: 716, endPoint y: 202, distance: 127.4
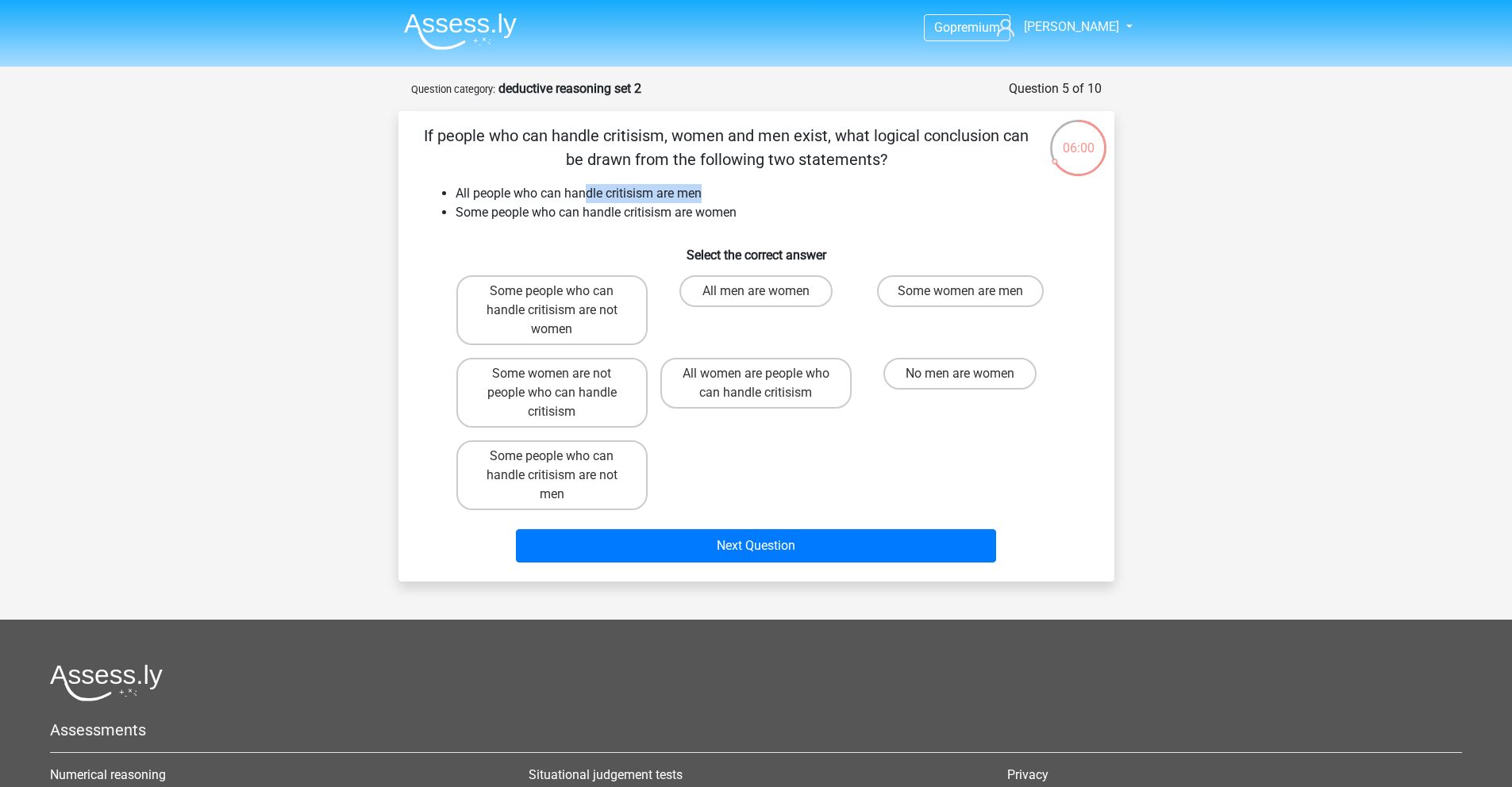
click at [716, 202] on li "All people who can handle critisism are men" at bounding box center [772, 193] width 633 height 19
click at [643, 223] on div "If people who can handle critisism, women and men exist, what logical conclusio…" at bounding box center [756, 346] width 703 height 445
drag, startPoint x: 557, startPoint y: 218, endPoint x: 763, endPoint y: 209, distance: 206.2
click at [763, 209] on li "Some people who can handle critisism are women" at bounding box center [772, 212] width 633 height 19
drag, startPoint x: 647, startPoint y: 230, endPoint x: 637, endPoint y: 234, distance: 10.8
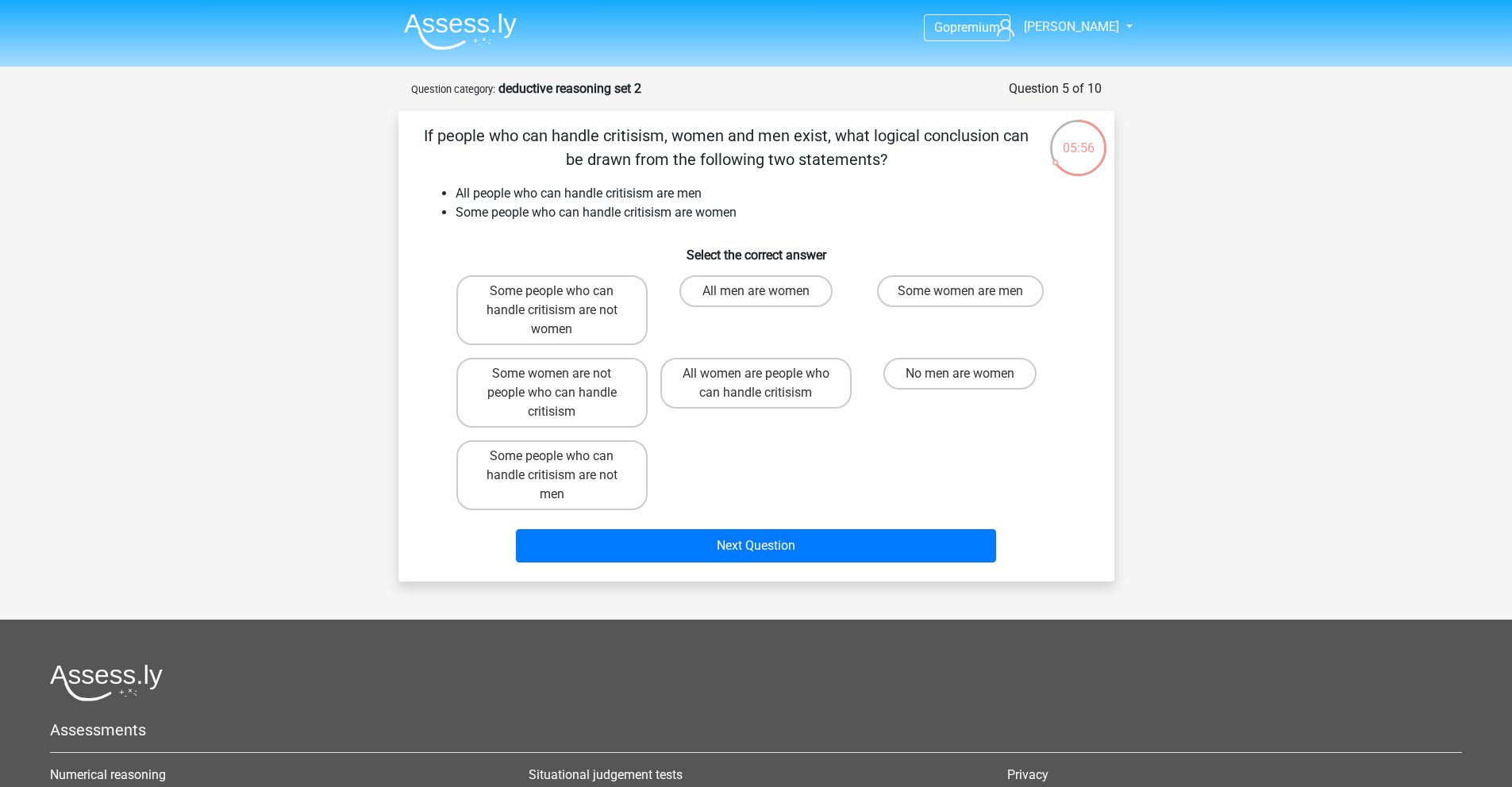
click at [647, 231] on div "If people who can handle critisism, women and men exist, what logical conclusio…" at bounding box center [756, 346] width 703 height 445
click at [600, 411] on label "Some women are not people who can handle critisism" at bounding box center [552, 392] width 192 height 70
click at [562, 384] on input "Some women are not people who can handle critisism" at bounding box center [557, 379] width 10 height 10
radio input "true"
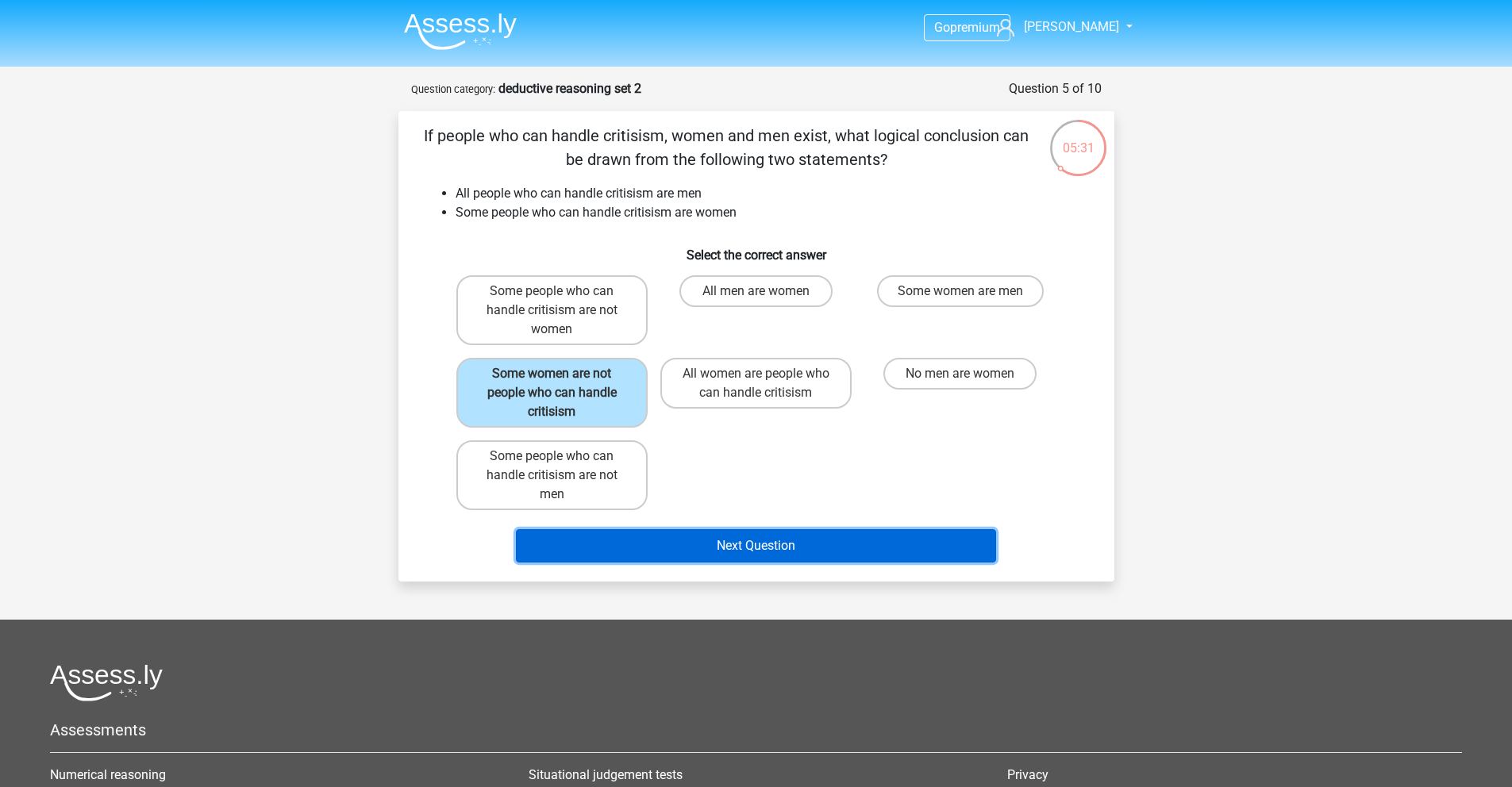
click at [669, 543] on button "Next Question" at bounding box center [756, 546] width 480 height 34
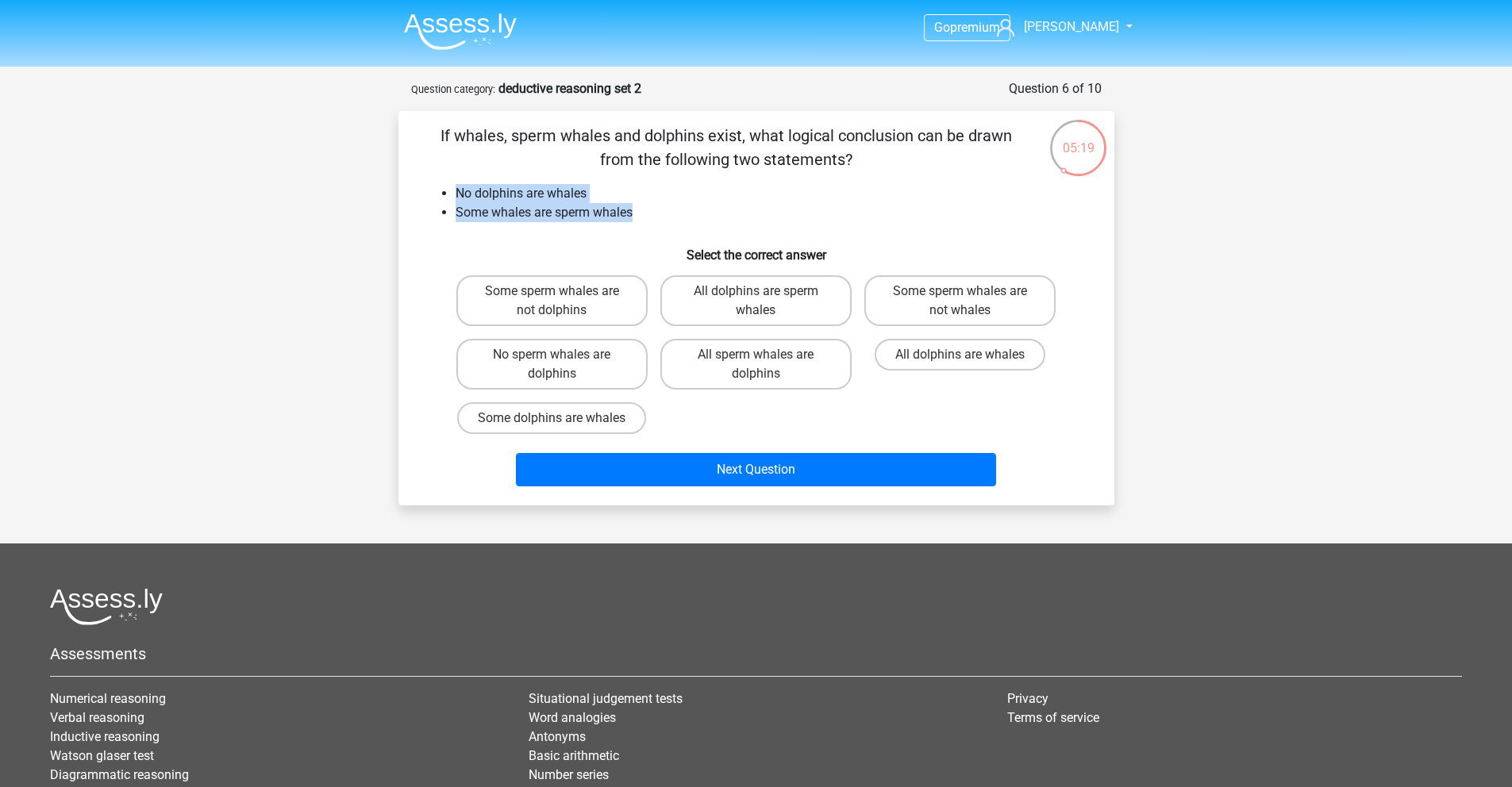
drag, startPoint x: 448, startPoint y: 197, endPoint x: 658, endPoint y: 216, distance: 210.9
click at [658, 216] on ul "No dolphins are whales Some whales are sperm whales" at bounding box center [757, 202] width 665 height 38
click at [658, 216] on li "Some whales are sperm whales" at bounding box center [772, 212] width 633 height 19
drag, startPoint x: 646, startPoint y: 216, endPoint x: 454, endPoint y: 192, distance: 193.5
click at [454, 192] on ul "No dolphins are whales Some whales are sperm whales" at bounding box center [757, 202] width 665 height 38
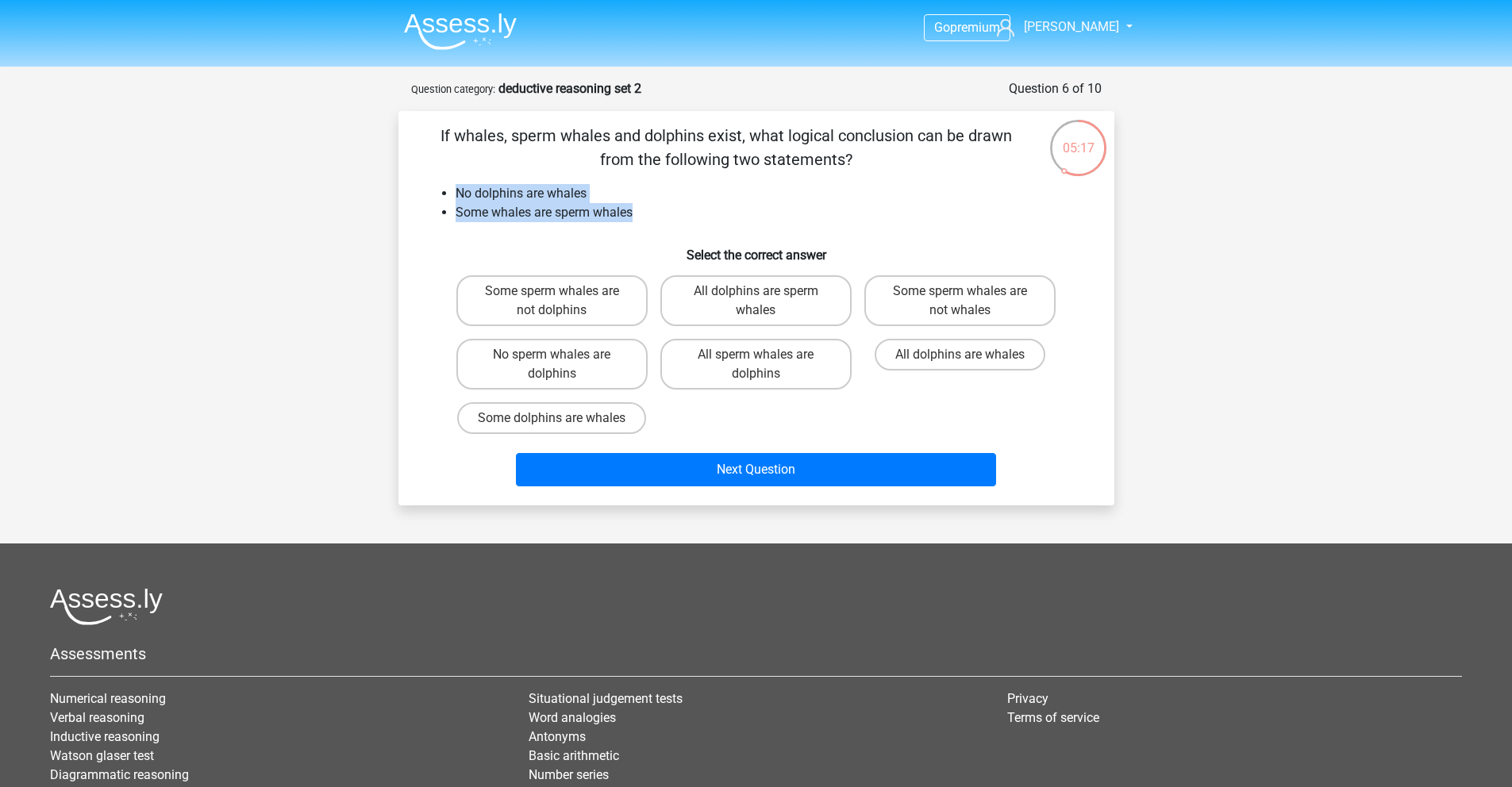
click at [555, 207] on li "Some whales are sperm whales" at bounding box center [772, 212] width 633 height 19
click at [633, 372] on label "No sperm whales are dolphins" at bounding box center [552, 364] width 192 height 50
click at [562, 365] on input "No sperm whales are dolphins" at bounding box center [557, 359] width 10 height 10
radio input "true"
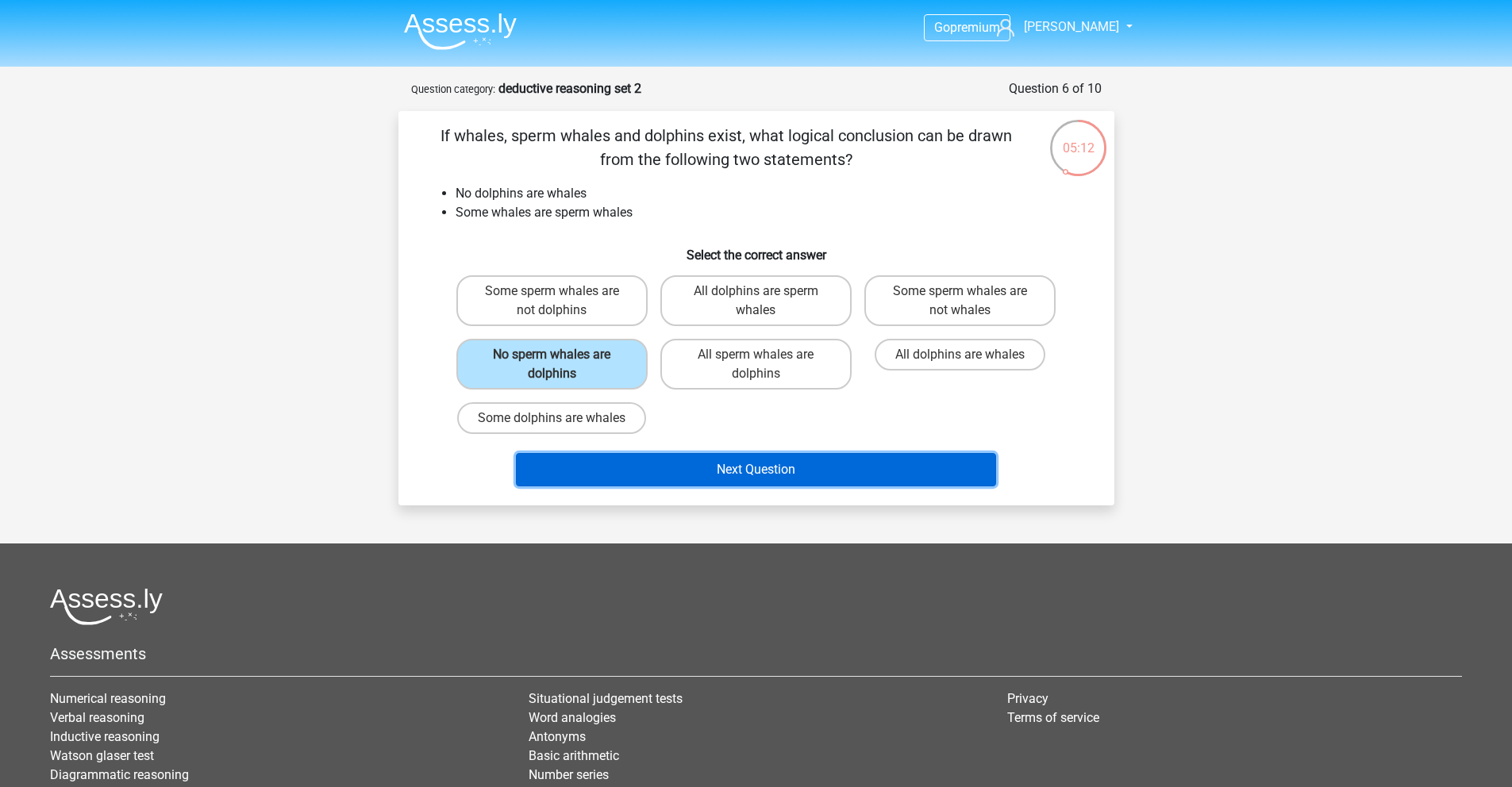
click at [731, 476] on button "Next Question" at bounding box center [756, 470] width 480 height 34
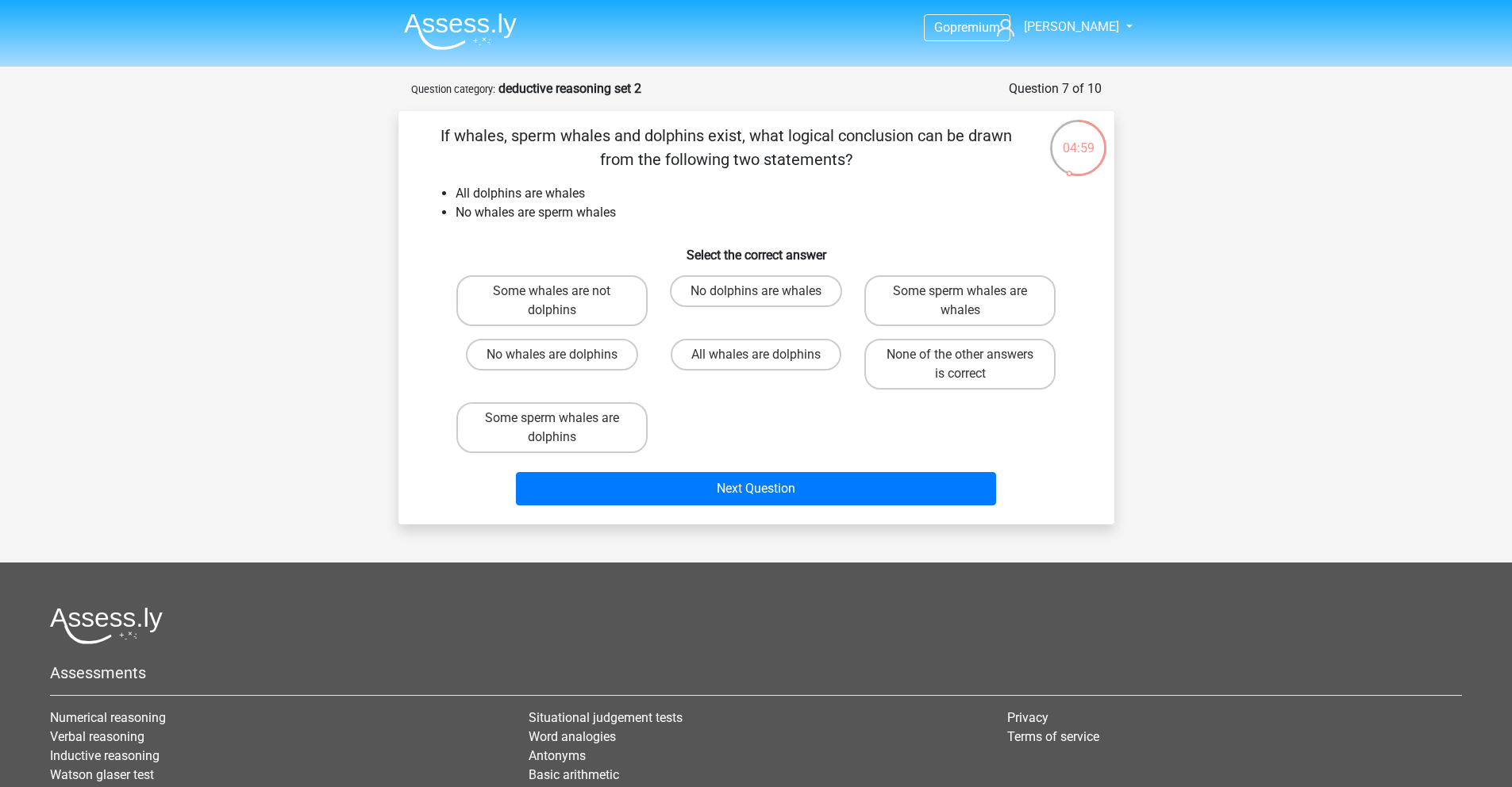
drag, startPoint x: 463, startPoint y: 147, endPoint x: 863, endPoint y: 163, distance: 400.3
click at [863, 163] on p "If whales, sperm whales and dolphins exist, what logical conclusion can be draw…" at bounding box center [727, 147] width 606 height 48
click at [770, 184] on li "All dolphins are whales" at bounding box center [772, 193] width 633 height 19
click at [755, 367] on label "All whales are dolphins" at bounding box center [755, 354] width 171 height 32
click at [756, 365] on input "All whales are dolphins" at bounding box center [761, 359] width 10 height 10
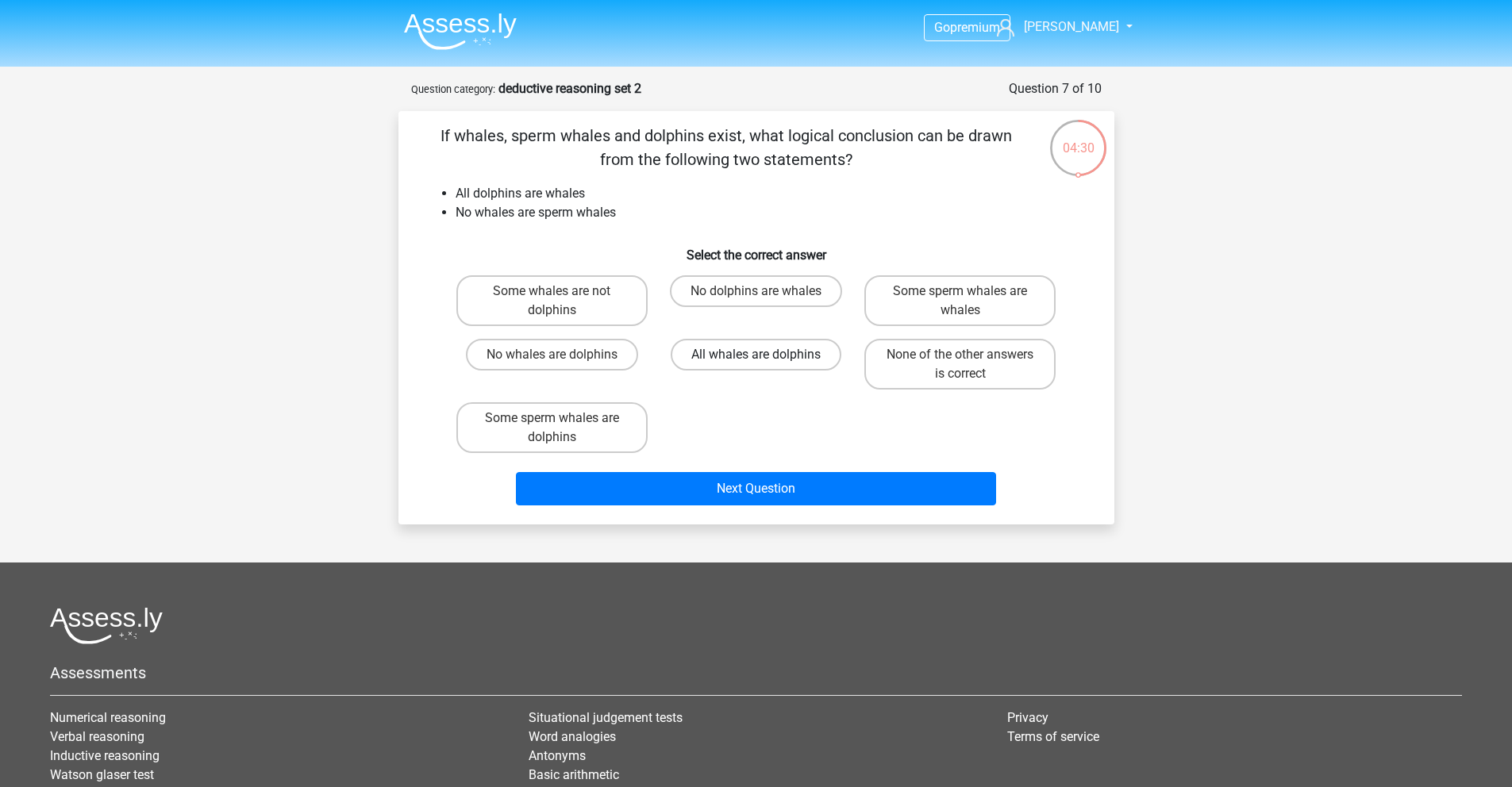
radio input "true"
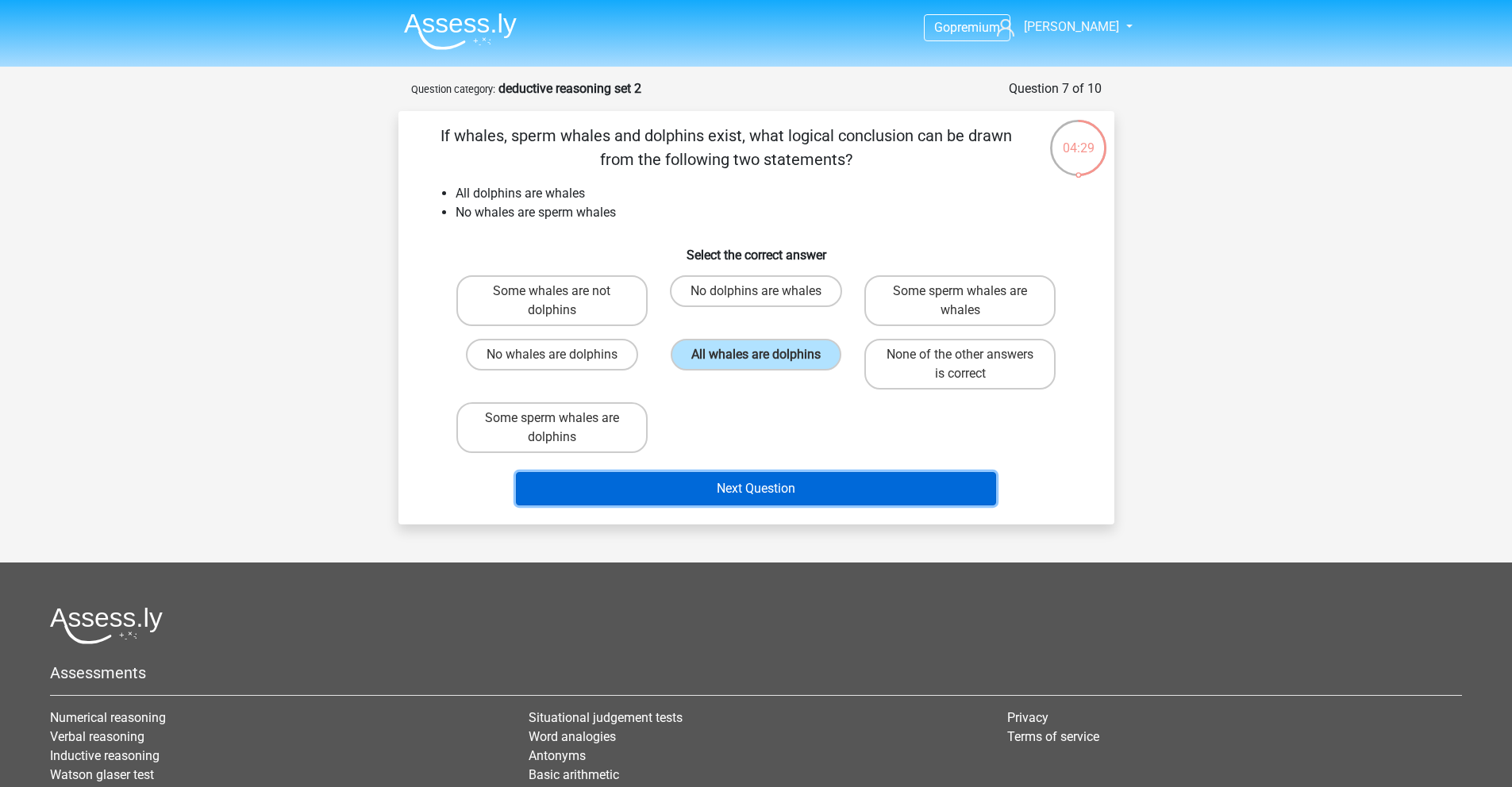
click at [779, 497] on button "Next Question" at bounding box center [756, 489] width 480 height 34
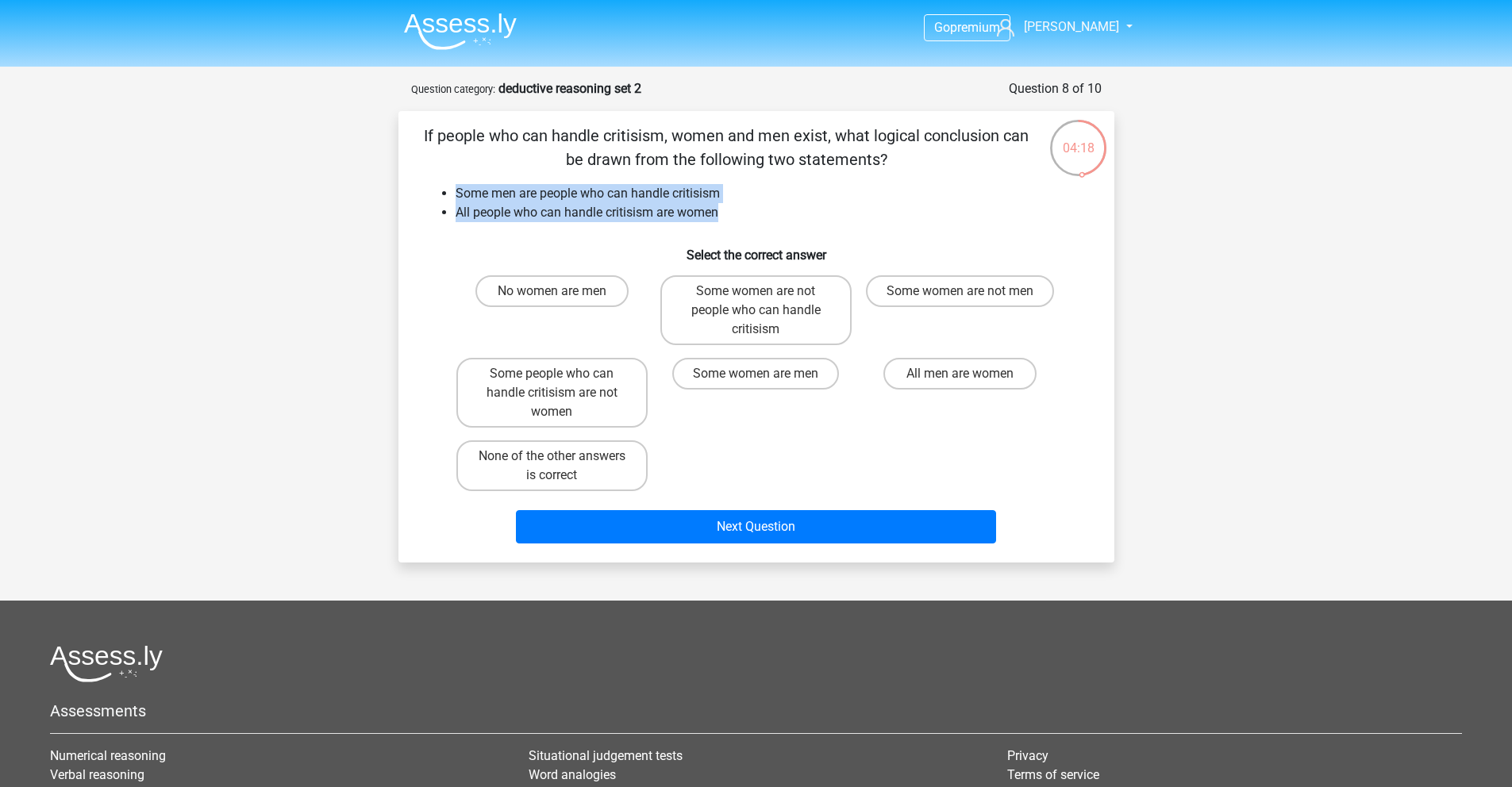
drag, startPoint x: 454, startPoint y: 191, endPoint x: 722, endPoint y: 220, distance: 269.6
click at [722, 220] on ul "Some men are people who can handle critisism All people who can handle critisis…" at bounding box center [757, 202] width 665 height 38
click at [722, 220] on li "All people who can handle critisism are women" at bounding box center [772, 212] width 633 height 19
drag, startPoint x: 539, startPoint y: 217, endPoint x: 721, endPoint y: 223, distance: 182.1
click at [721, 223] on div "If people who can handle critisism, women and men exist, what logical conclusio…" at bounding box center [756, 336] width 703 height 426
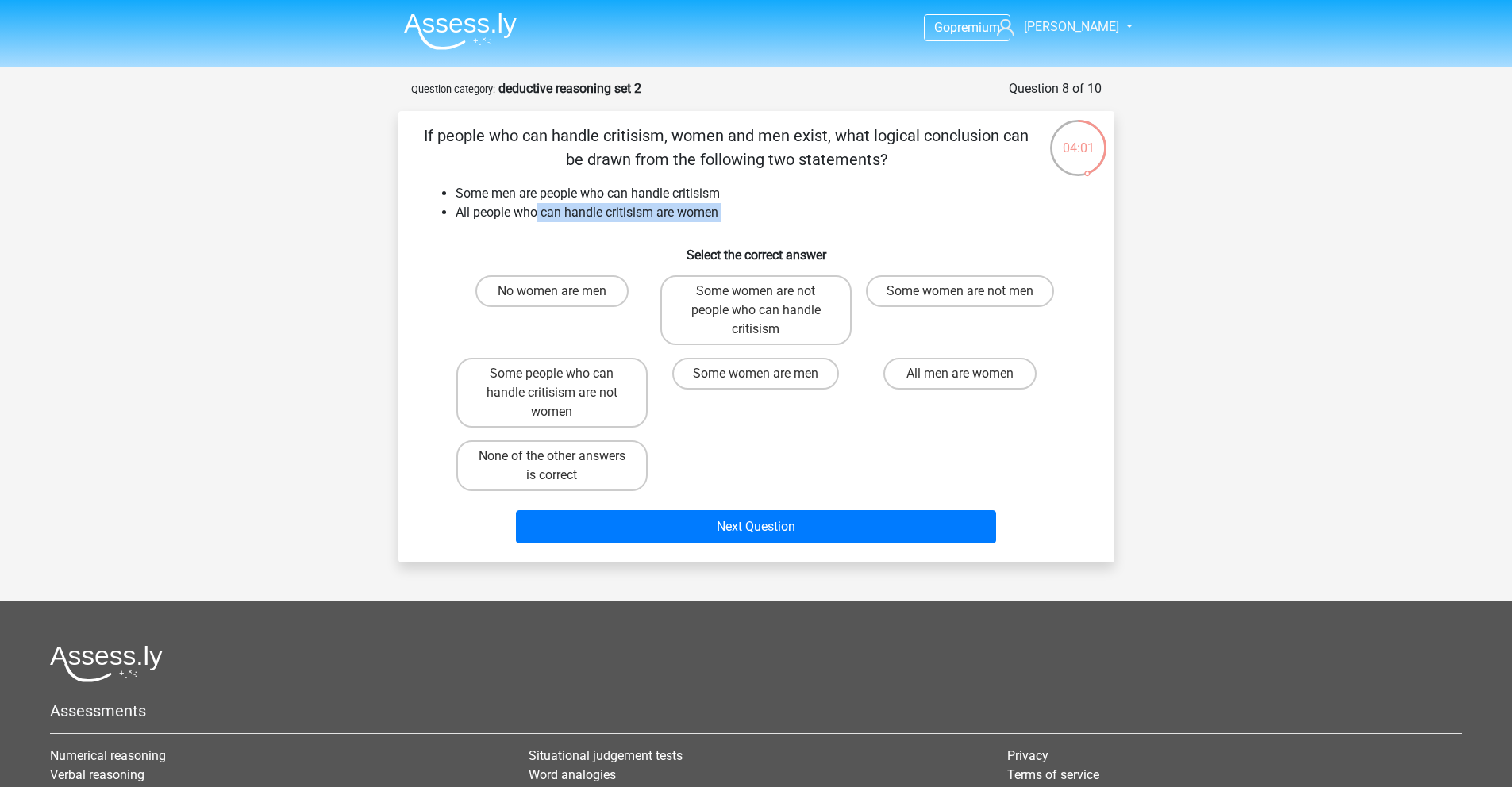
click at [589, 214] on li "All people who can handle critisism are women" at bounding box center [772, 212] width 633 height 19
drag, startPoint x: 529, startPoint y: 212, endPoint x: 641, endPoint y: 207, distance: 112.1
click at [706, 214] on li "All people who can handle critisism are women" at bounding box center [772, 212] width 633 height 19
drag, startPoint x: 490, startPoint y: 187, endPoint x: 706, endPoint y: 202, distance: 216.5
click at [706, 202] on ul "Some men are people who can handle critisism All people who can handle critisis…" at bounding box center [757, 202] width 665 height 38
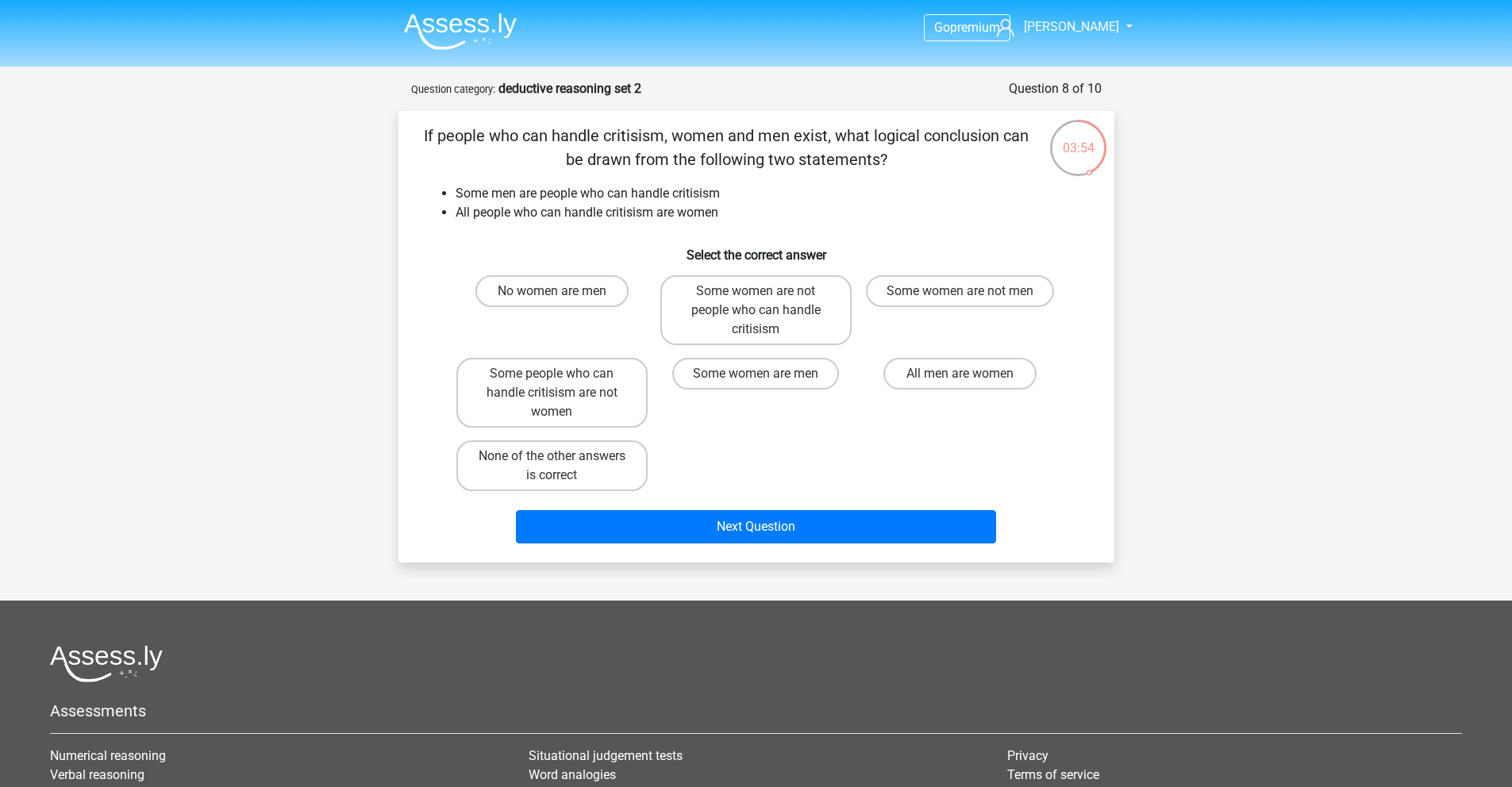
click at [572, 220] on li "All people who can handle critisism are women" at bounding box center [772, 212] width 633 height 19
drag, startPoint x: 465, startPoint y: 215, endPoint x: 627, endPoint y: 225, distance: 162.3
click at [627, 225] on div "If people who can handle critisism, women and men exist, what logical conclusio…" at bounding box center [756, 336] width 703 height 426
click at [580, 366] on label "Some people who can handle critisism are not women" at bounding box center [552, 392] width 192 height 70
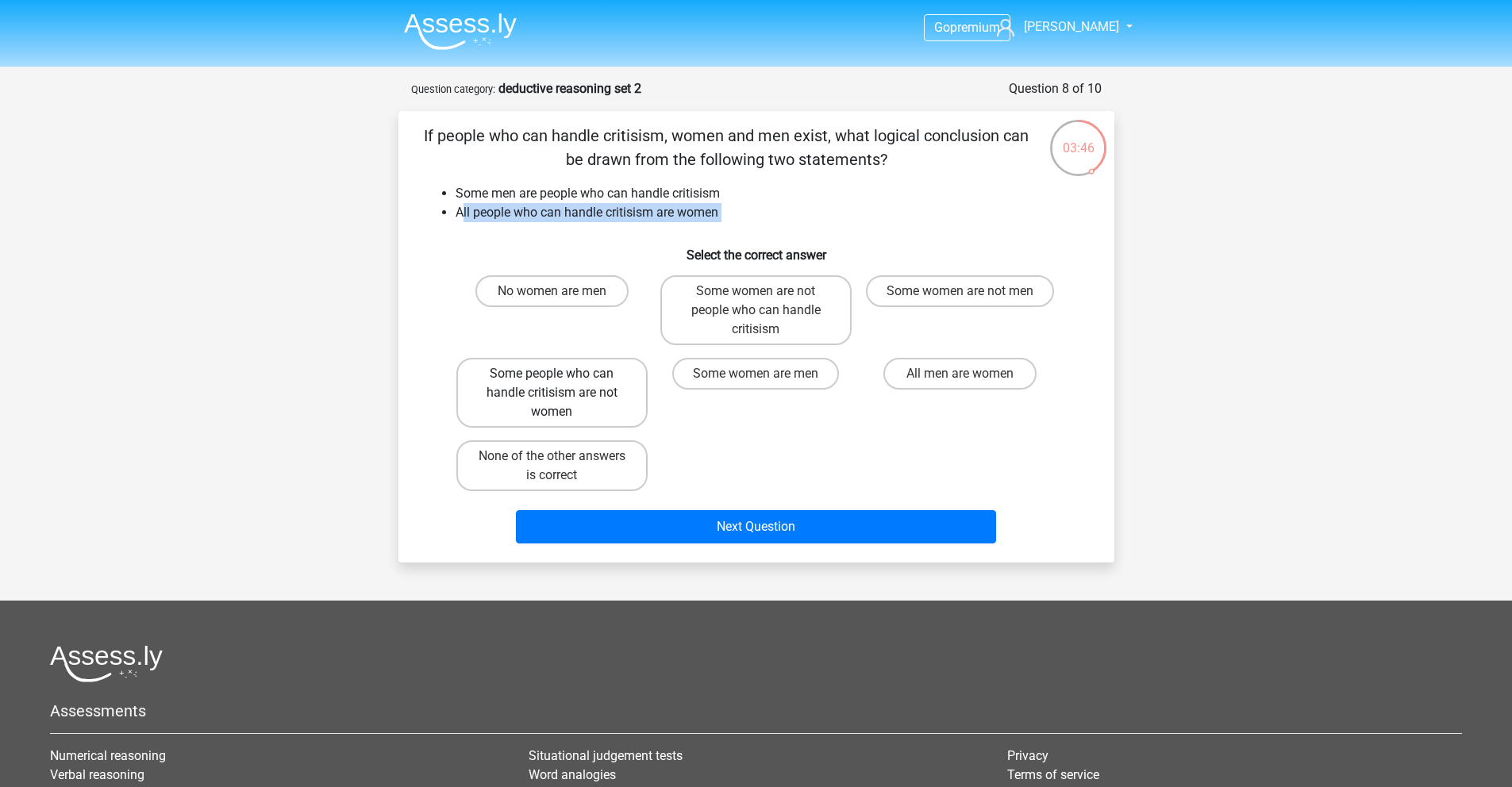
click at [562, 374] on input "Some people who can handle critisism are not women" at bounding box center [557, 379] width 10 height 10
radio input "true"
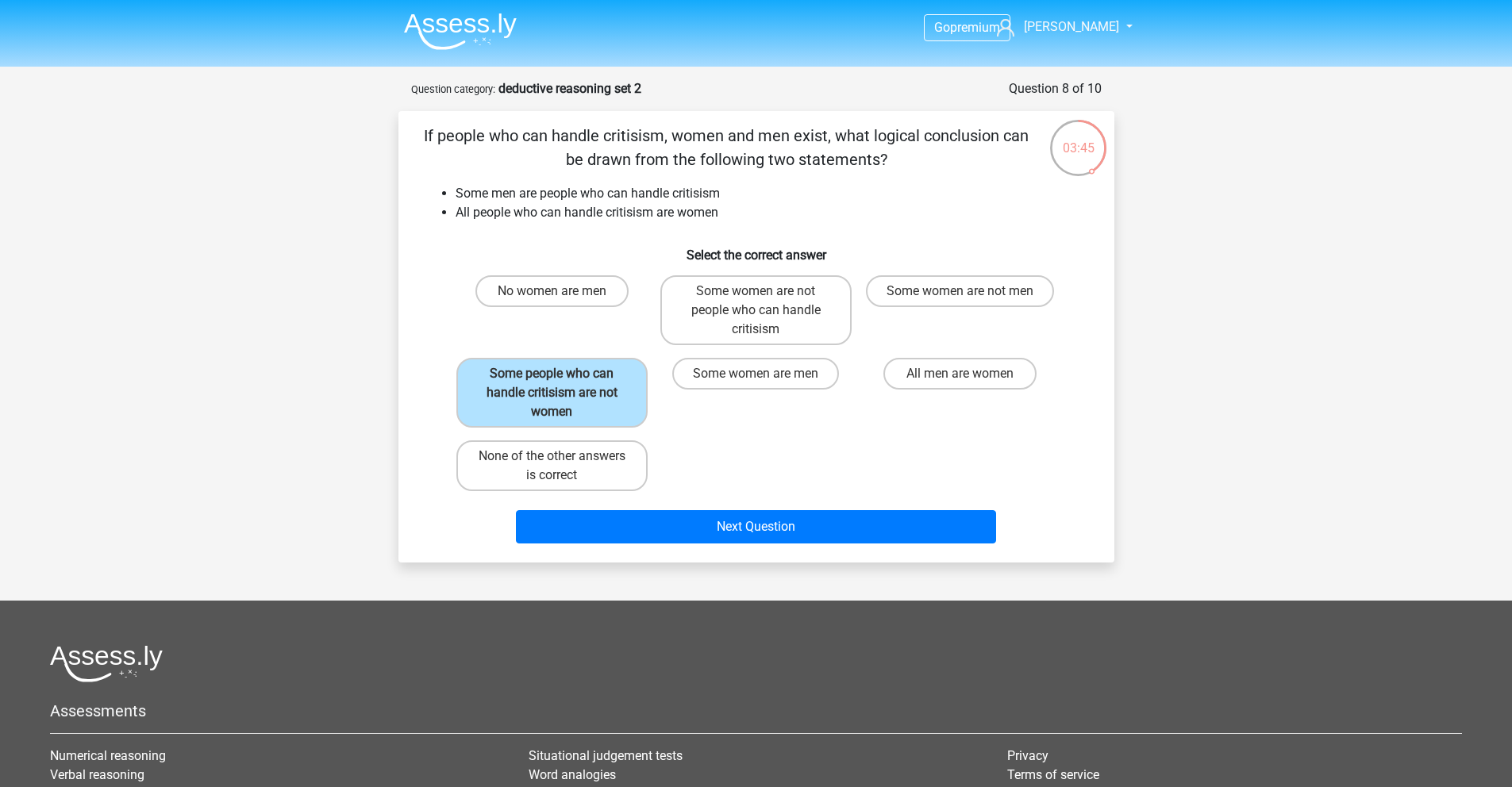
click at [777, 429] on div "Some women are men" at bounding box center [756, 393] width 204 height 82
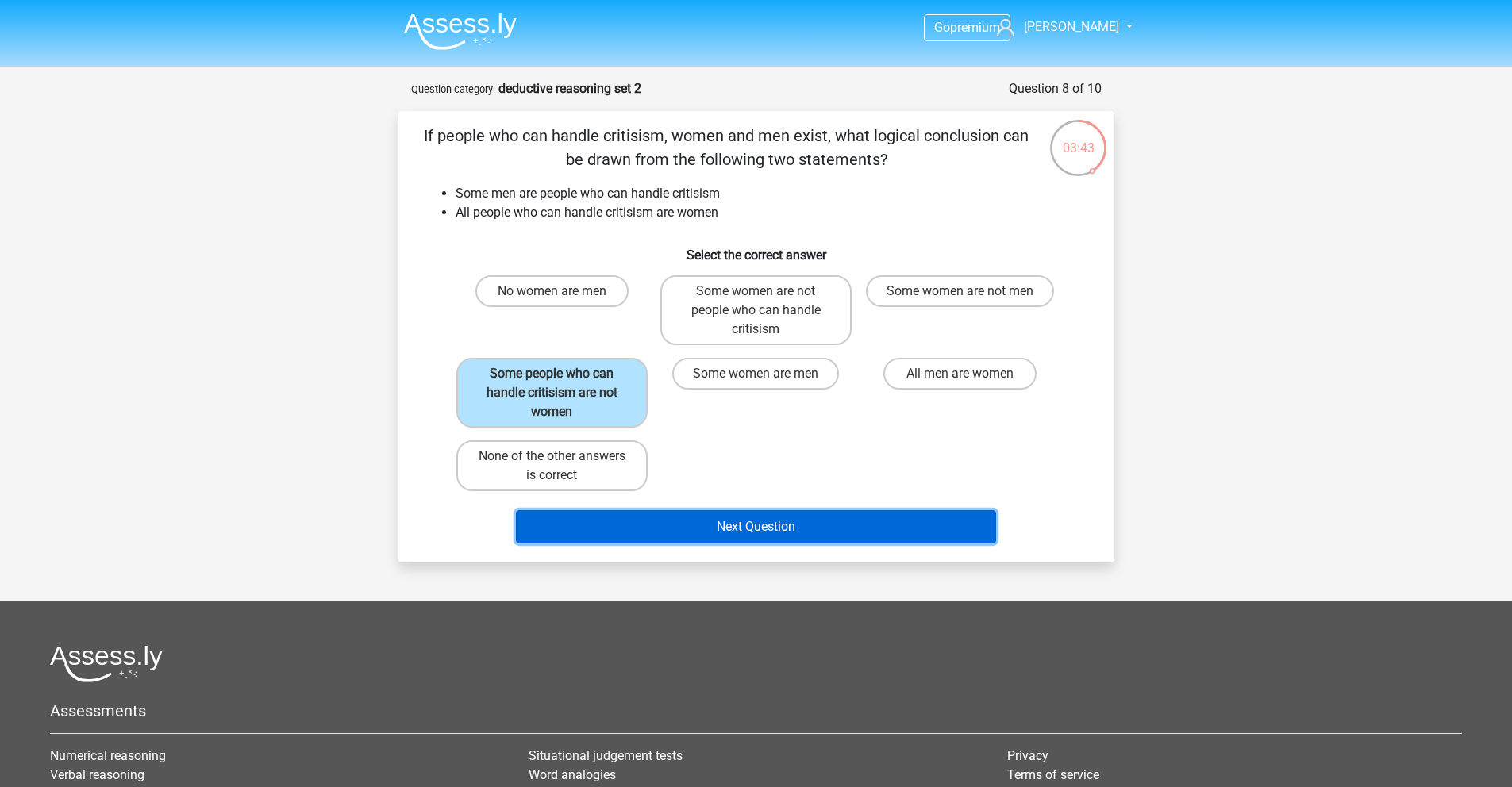
click at [770, 542] on button "Next Question" at bounding box center [756, 527] width 480 height 34
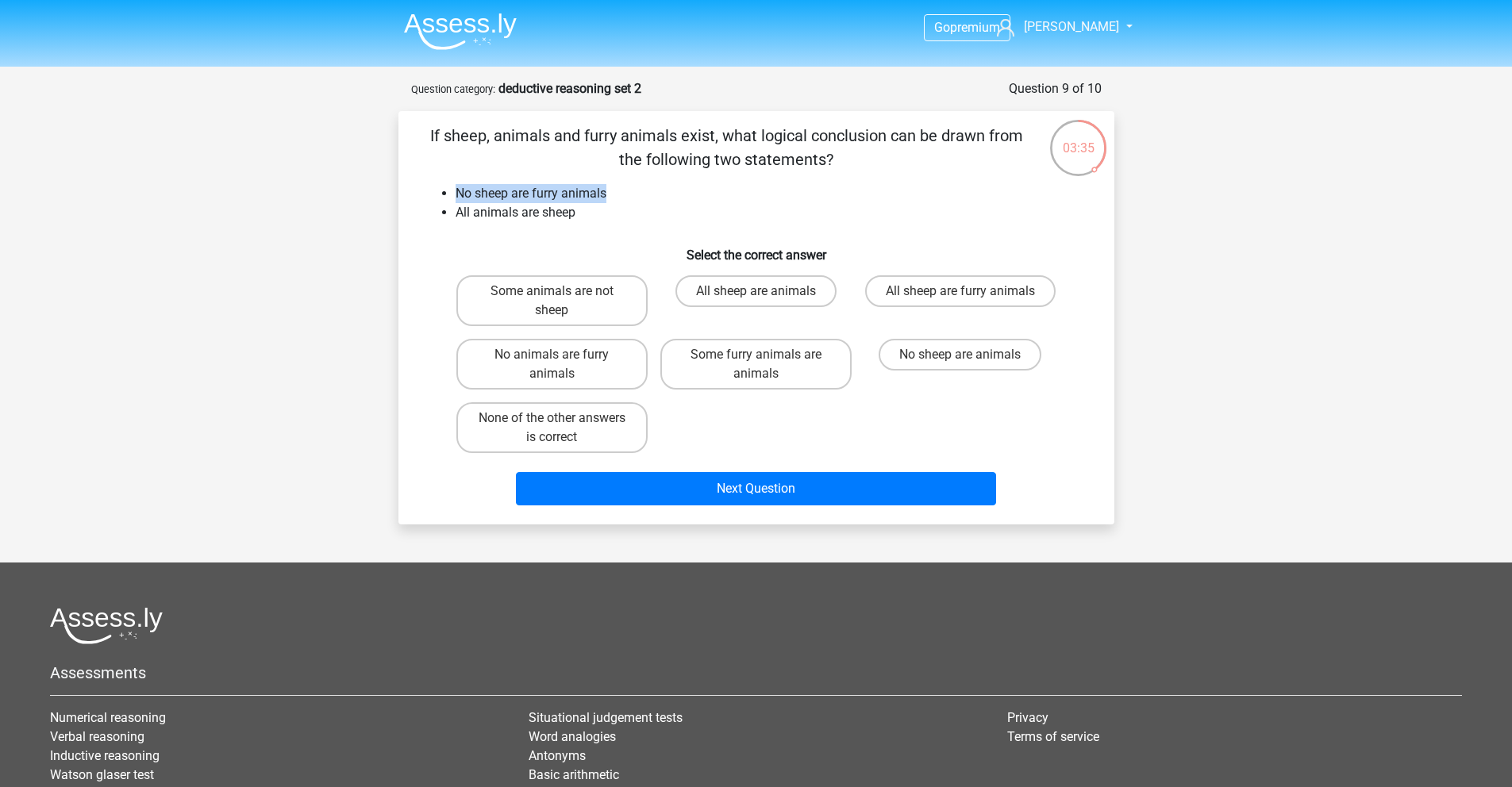
drag, startPoint x: 459, startPoint y: 188, endPoint x: 642, endPoint y: 190, distance: 183.0
click at [642, 190] on li "No sheep are furry animals" at bounding box center [772, 193] width 633 height 19
drag, startPoint x: 602, startPoint y: 213, endPoint x: 442, endPoint y: 206, distance: 160.2
click at [455, 206] on li "All animals are sheep" at bounding box center [772, 212] width 633 height 19
click at [559, 258] on h6 "Select the correct answer" at bounding box center [757, 249] width 665 height 28
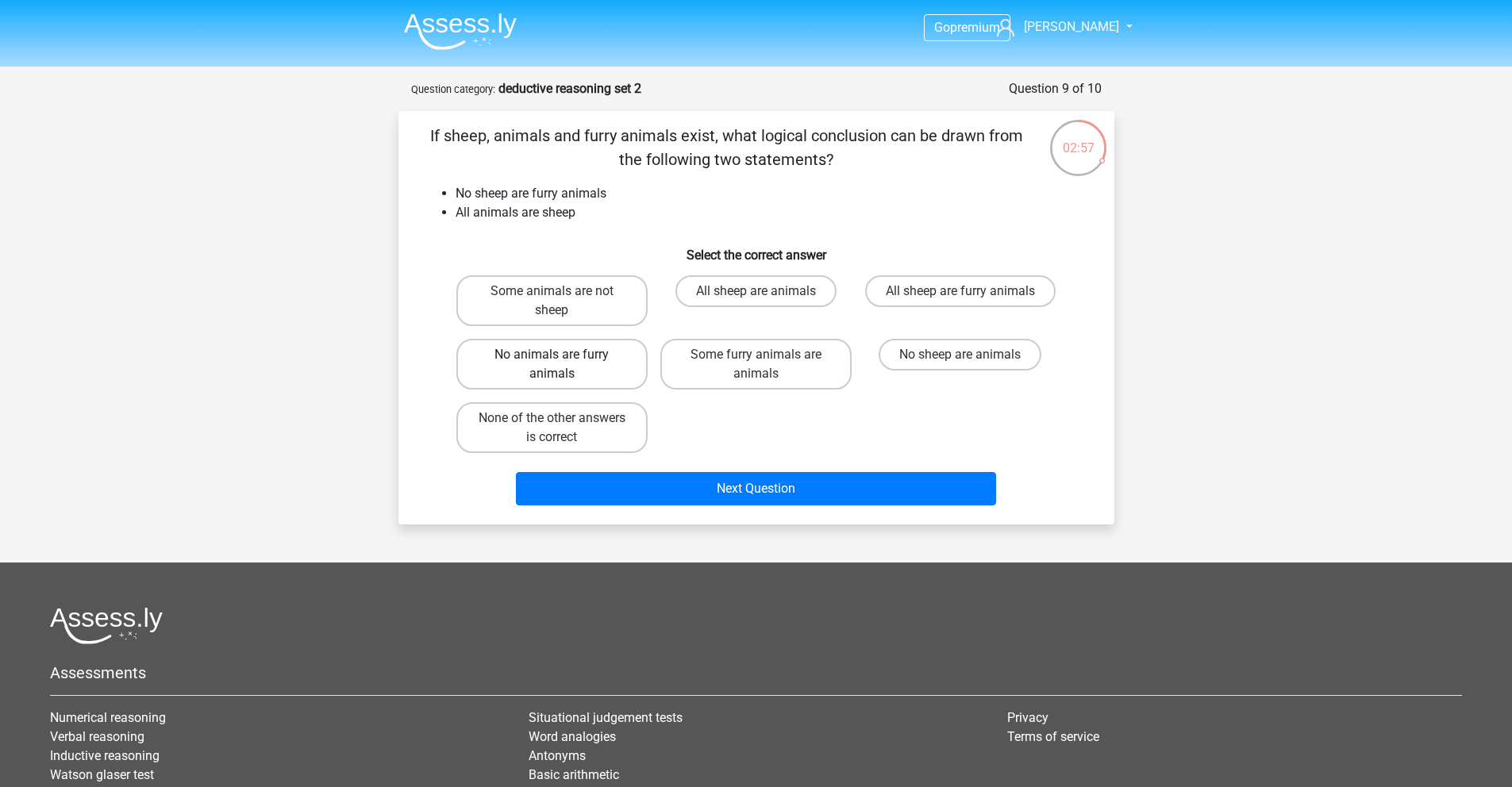
click at [592, 367] on label "No animals are furry animals" at bounding box center [552, 364] width 192 height 50
click at [562, 365] on input "No animals are furry animals" at bounding box center [557, 359] width 10 height 10
radio input "true"
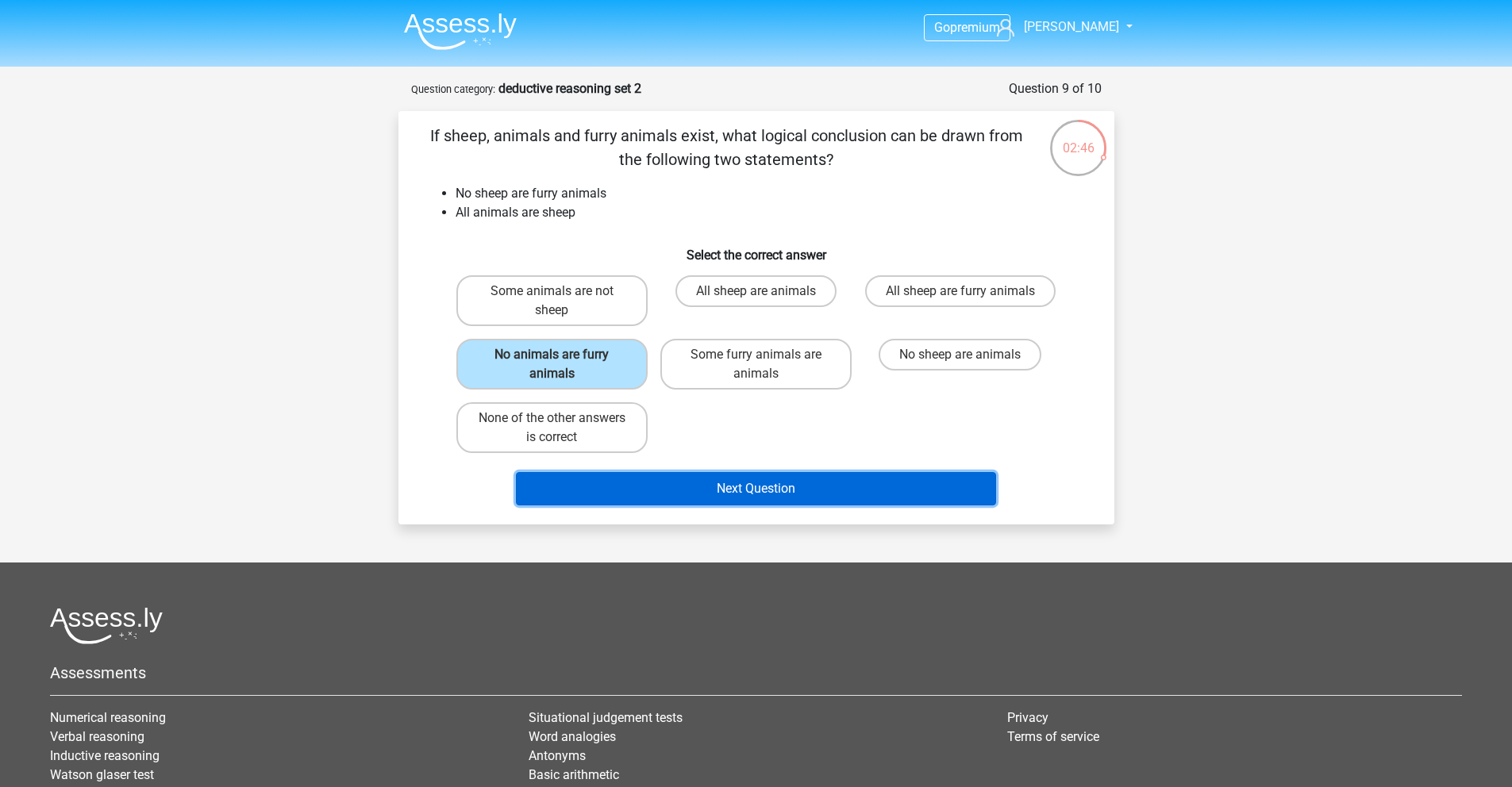
click at [762, 480] on button "Next Question" at bounding box center [756, 489] width 480 height 34
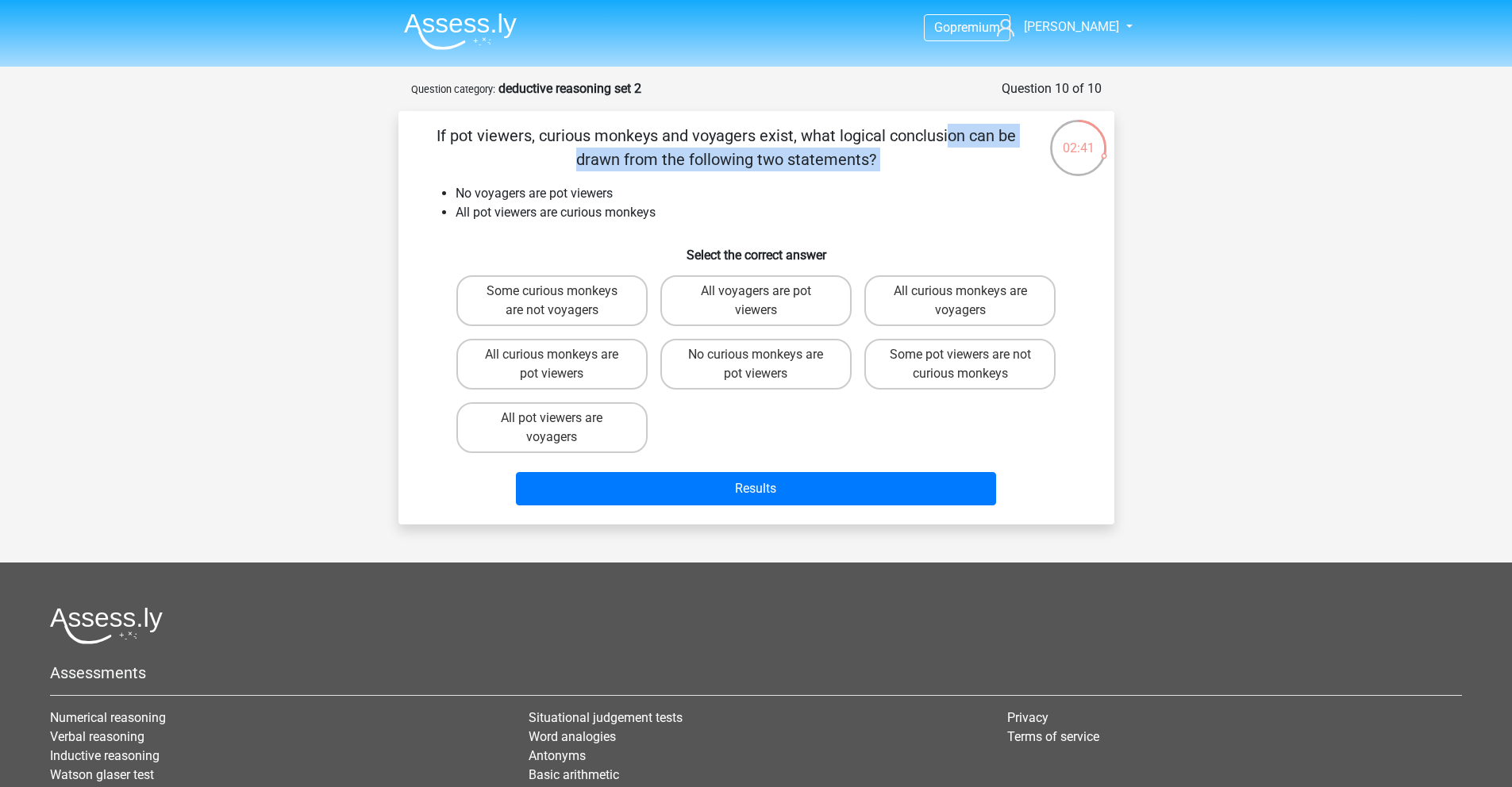
drag, startPoint x: 622, startPoint y: 138, endPoint x: 827, endPoint y: 172, distance: 207.8
click at [827, 172] on div "If pot viewers, curious monkeys and voyagers exist, what logical conclusion can…" at bounding box center [756, 317] width 703 height 388
click at [643, 217] on li "All pot viewers are curious monkeys" at bounding box center [772, 212] width 633 height 19
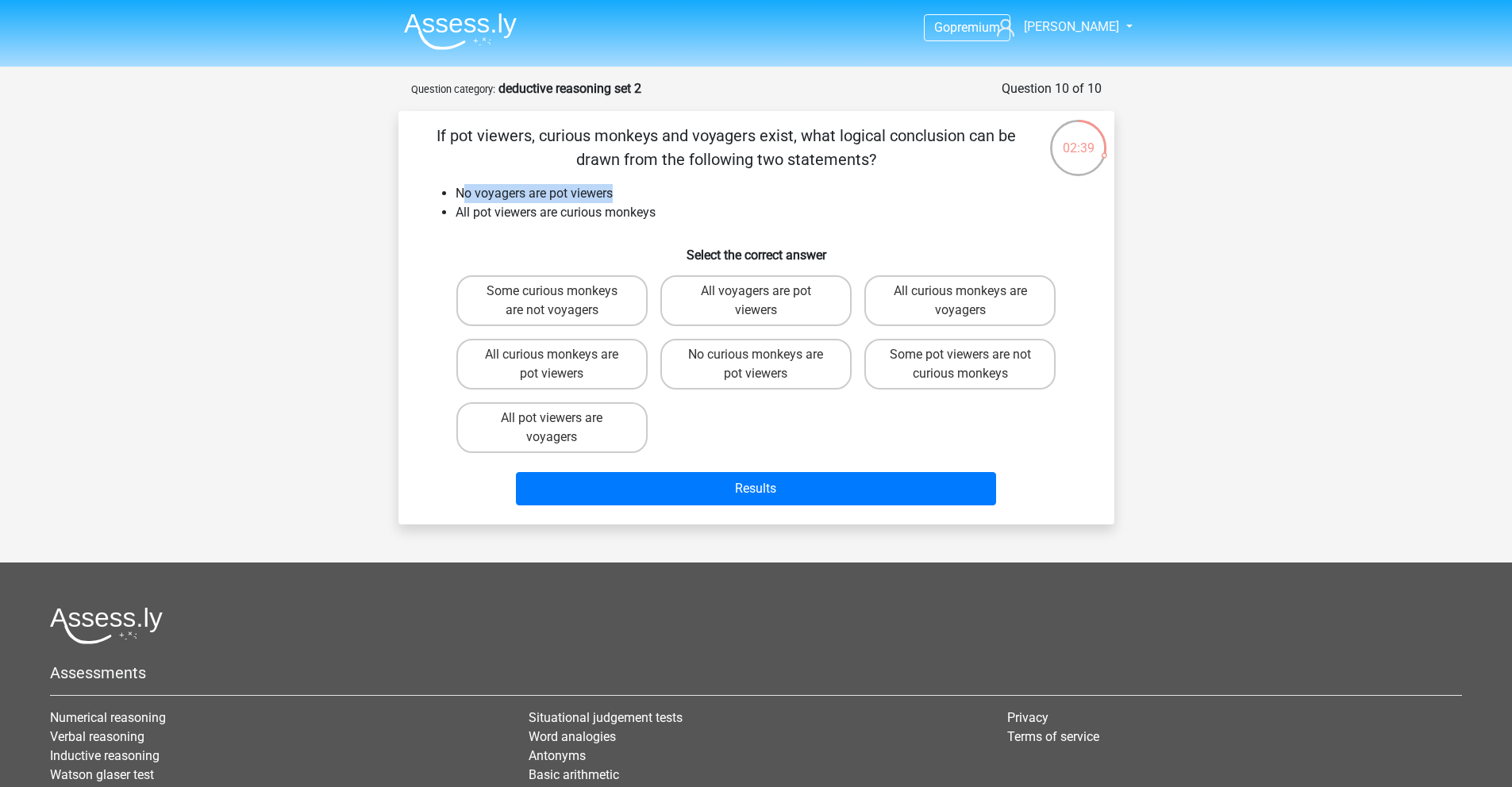
drag, startPoint x: 637, startPoint y: 195, endPoint x: 467, endPoint y: 193, distance: 170.0
click at [467, 193] on li "No voyagers are pot viewers" at bounding box center [772, 193] width 633 height 19
drag, startPoint x: 465, startPoint y: 212, endPoint x: 664, endPoint y: 212, distance: 199.0
click at [664, 212] on li "All pot viewers are curious monkeys" at bounding box center [772, 212] width 633 height 19
click at [675, 216] on li "All pot viewers are curious monkeys" at bounding box center [772, 212] width 633 height 19
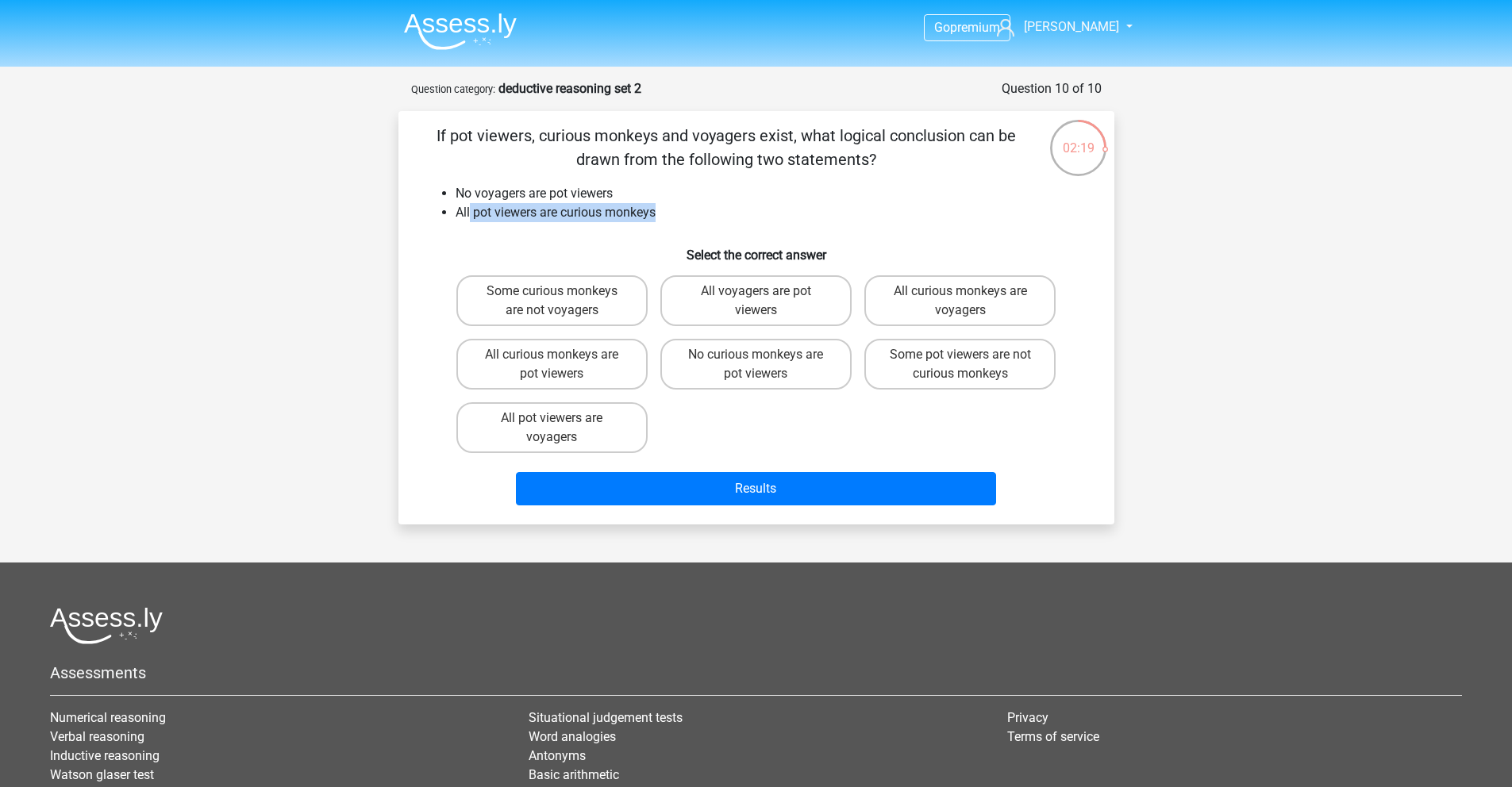
drag, startPoint x: 468, startPoint y: 218, endPoint x: 677, endPoint y: 221, distance: 209.0
click at [677, 221] on li "All pot viewers are curious monkeys" at bounding box center [772, 212] width 633 height 19
click at [575, 304] on label "Some curious monkeys are not voyagers" at bounding box center [552, 301] width 192 height 50
click at [562, 302] on input "Some curious monkeys are not voyagers" at bounding box center [557, 296] width 10 height 10
radio input "true"
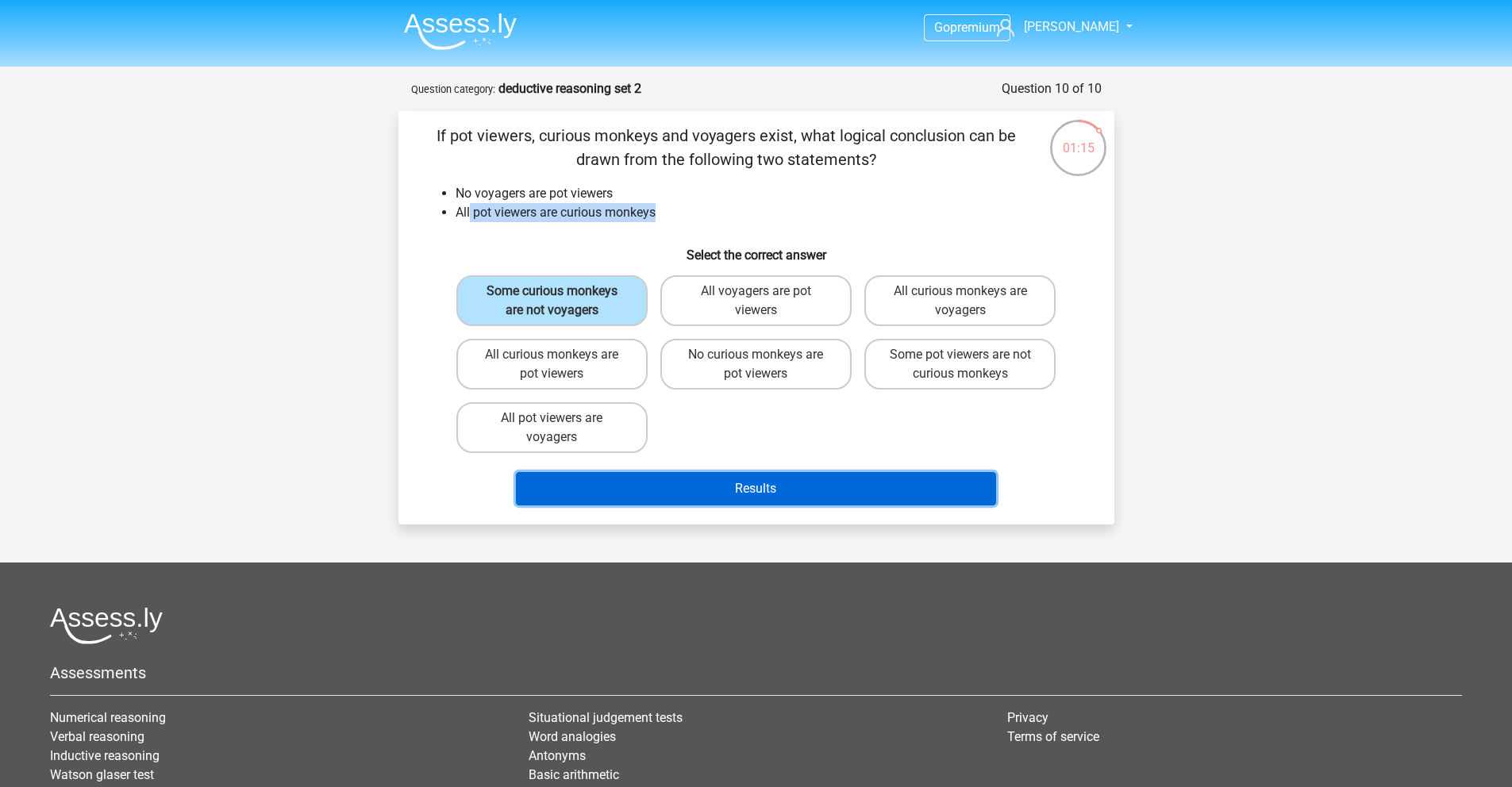
click at [776, 481] on button "Results" at bounding box center [756, 489] width 480 height 34
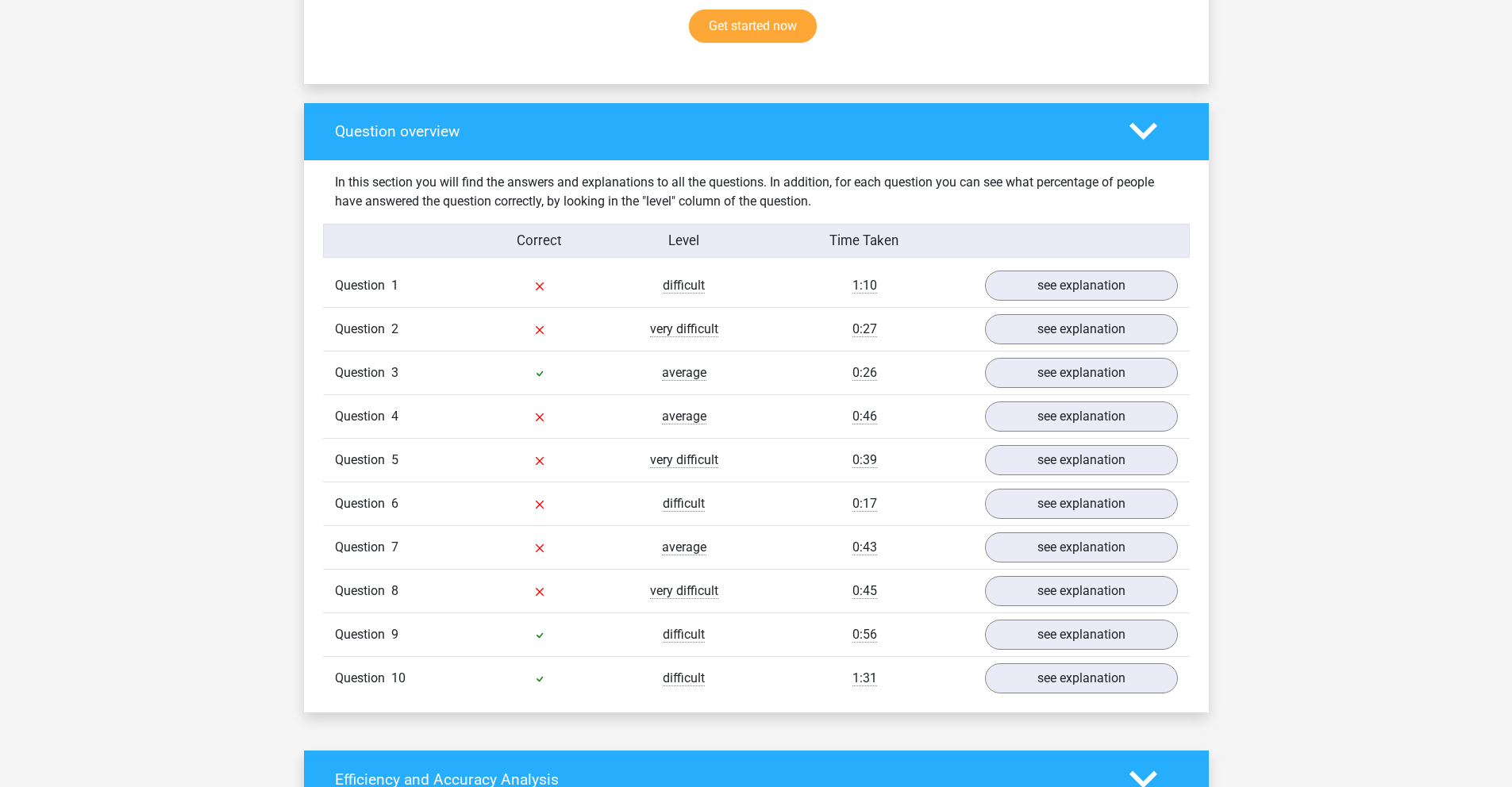
scroll to position [1078, 0]
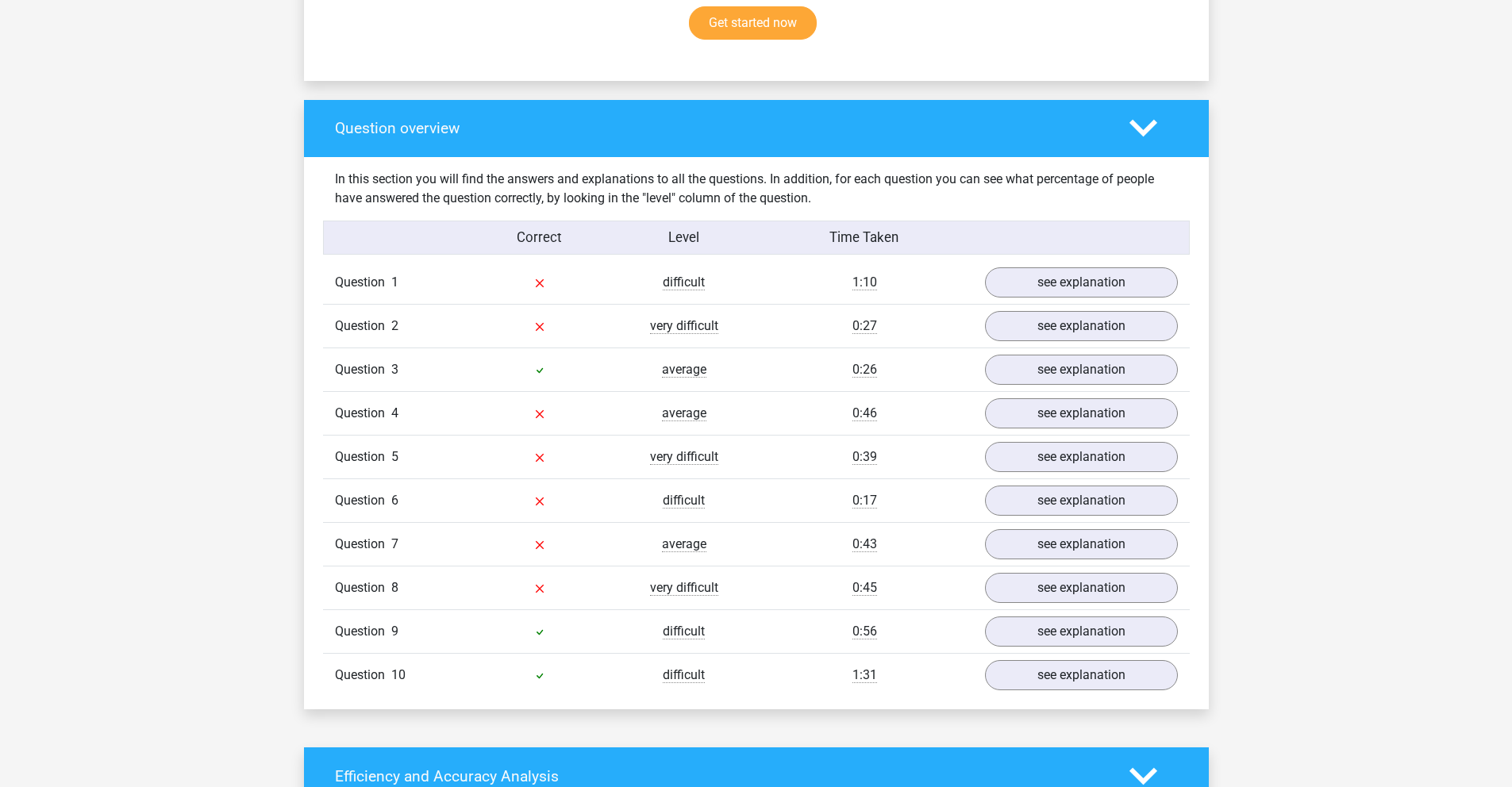
drag, startPoint x: 519, startPoint y: 634, endPoint x: 822, endPoint y: 683, distance: 306.9
click at [827, 685] on div "Question 1 difficult 1:10 see explanation If phenomena, phenomenae and phenomen…" at bounding box center [756, 479] width 843 height 436
click at [649, 670] on div "difficult" at bounding box center [685, 675] width 144 height 19
drag, startPoint x: 533, startPoint y: 367, endPoint x: 812, endPoint y: 368, distance: 279.0
click at [812, 368] on div "Question 3 average 0:26 see explanation" at bounding box center [757, 370] width 867 height 44
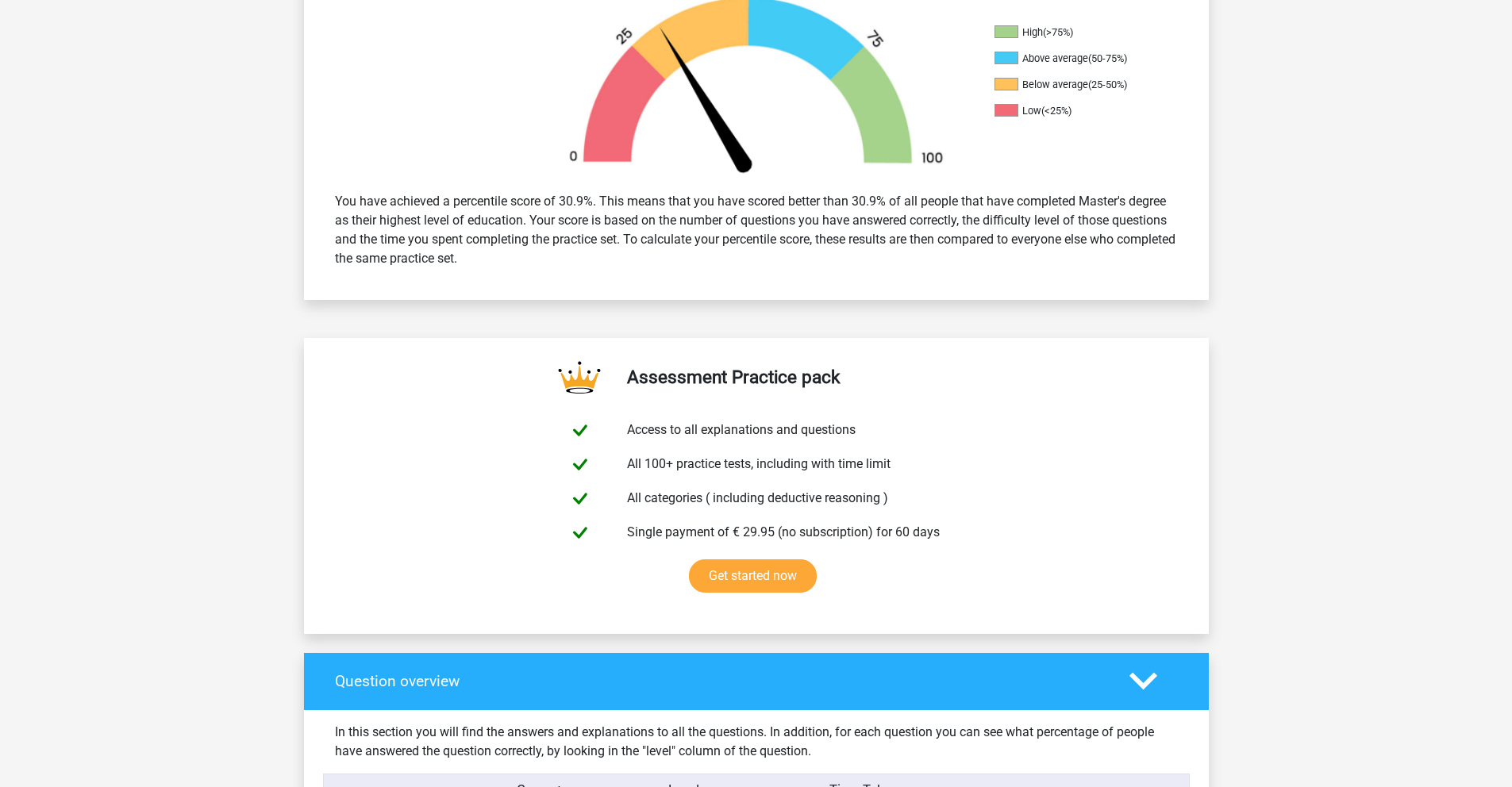
scroll to position [327, 0]
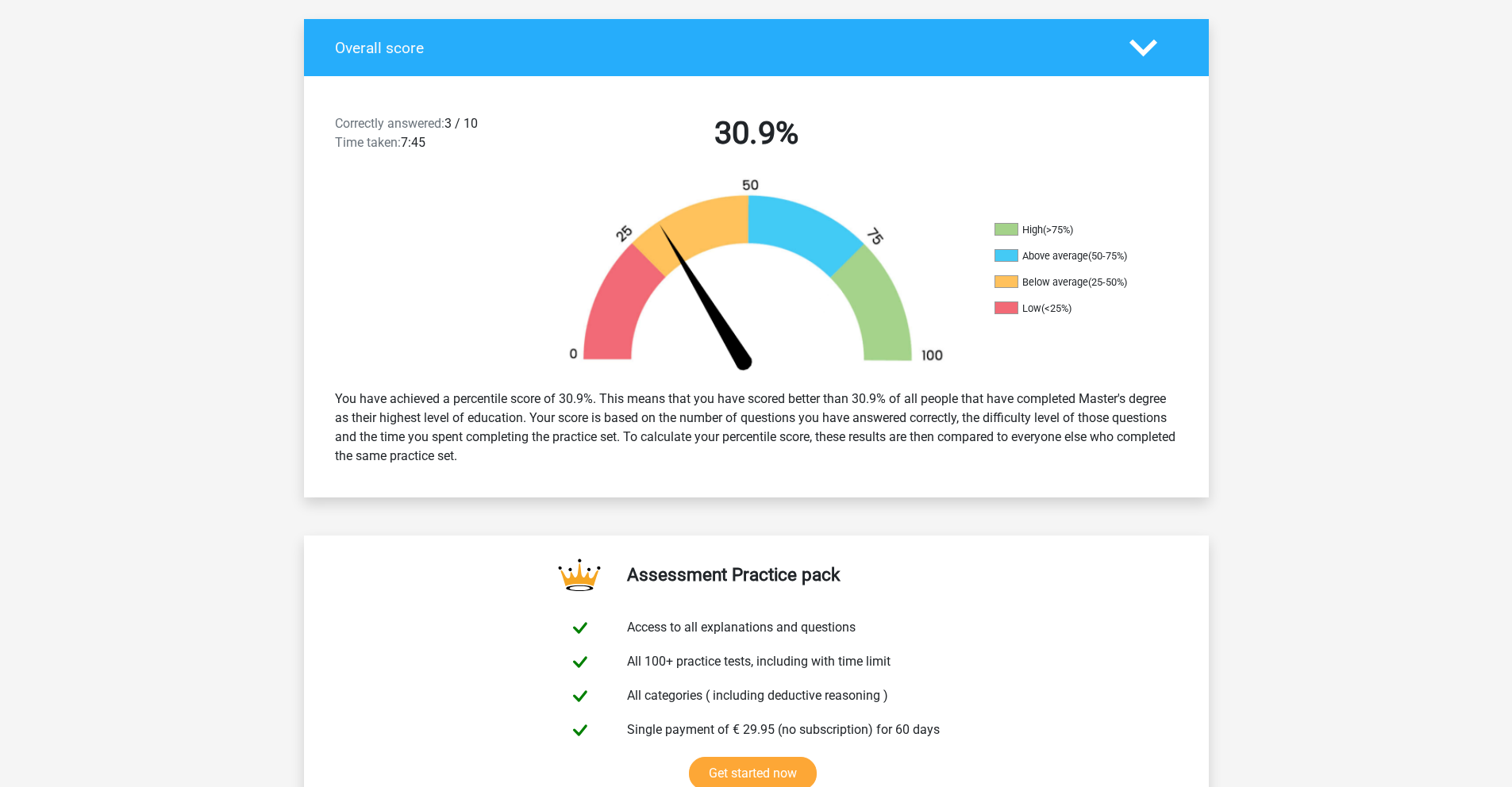
drag, startPoint x: 1012, startPoint y: 281, endPoint x: 1116, endPoint y: 277, distance: 104.1
click at [1116, 277] on li "Below average (25-50%)" at bounding box center [1074, 282] width 159 height 14
click at [945, 359] on img at bounding box center [756, 277] width 428 height 199
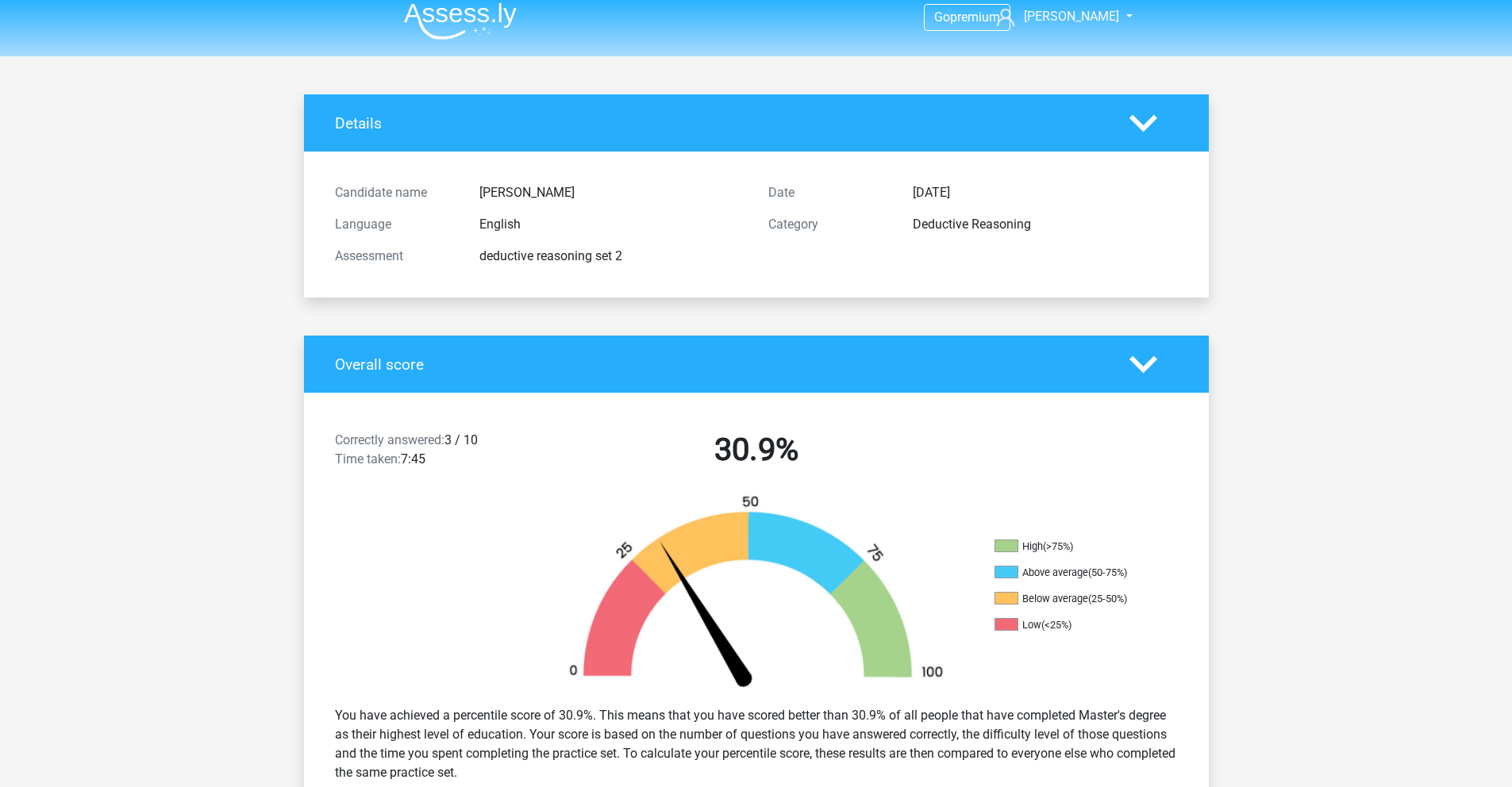
scroll to position [0, 0]
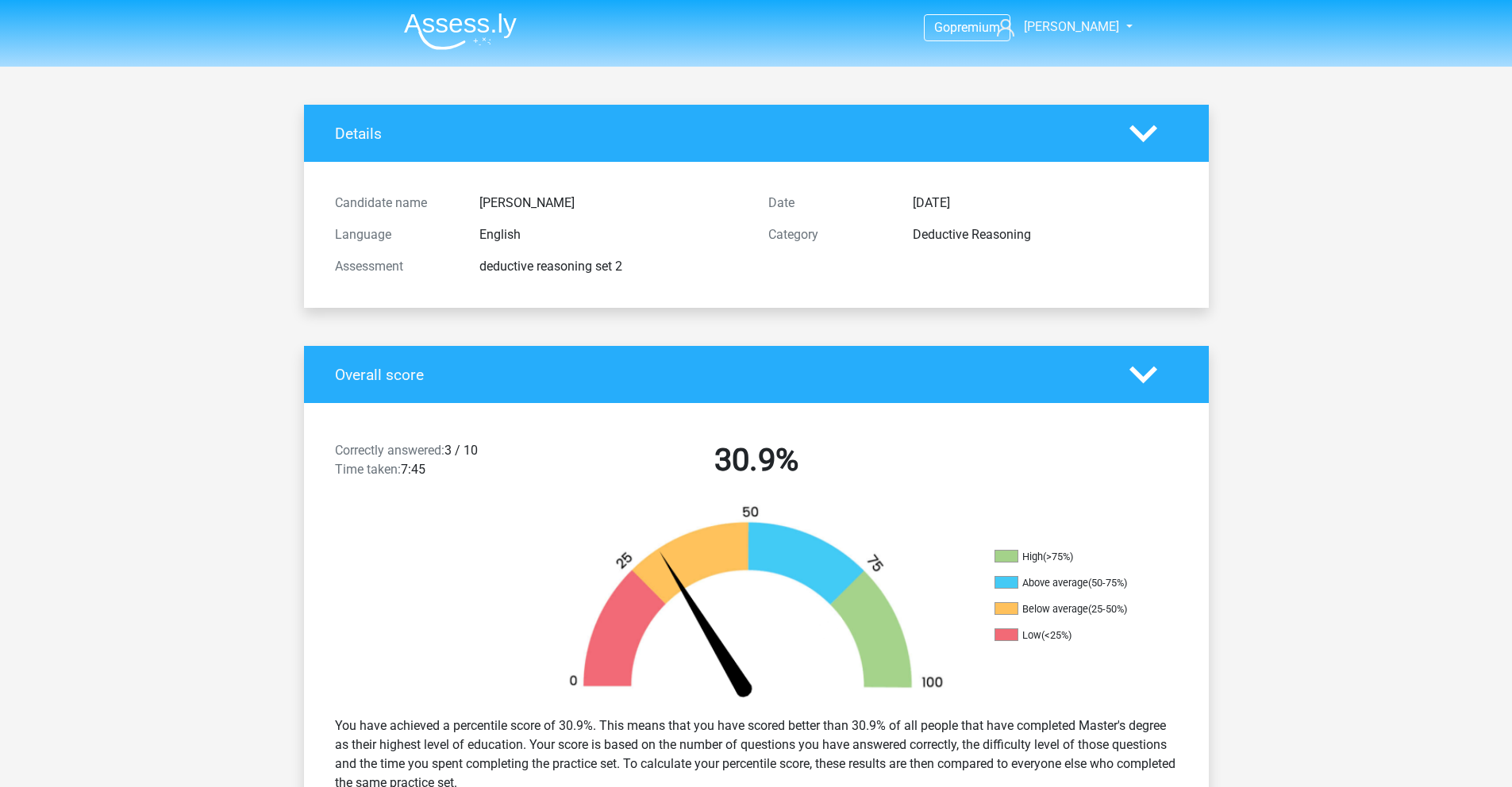
click at [447, 31] on img at bounding box center [460, 31] width 113 height 37
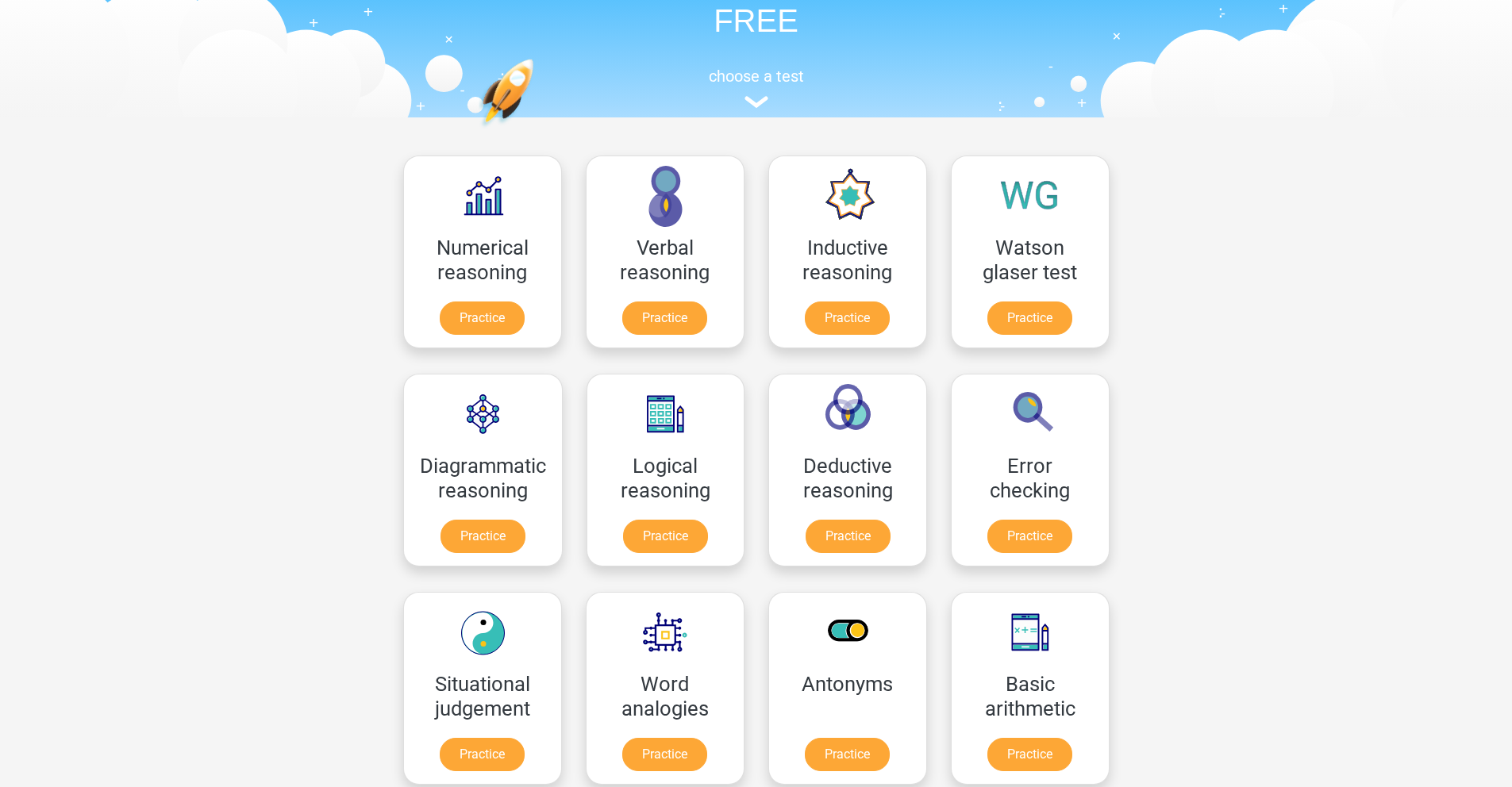
scroll to position [177, 0]
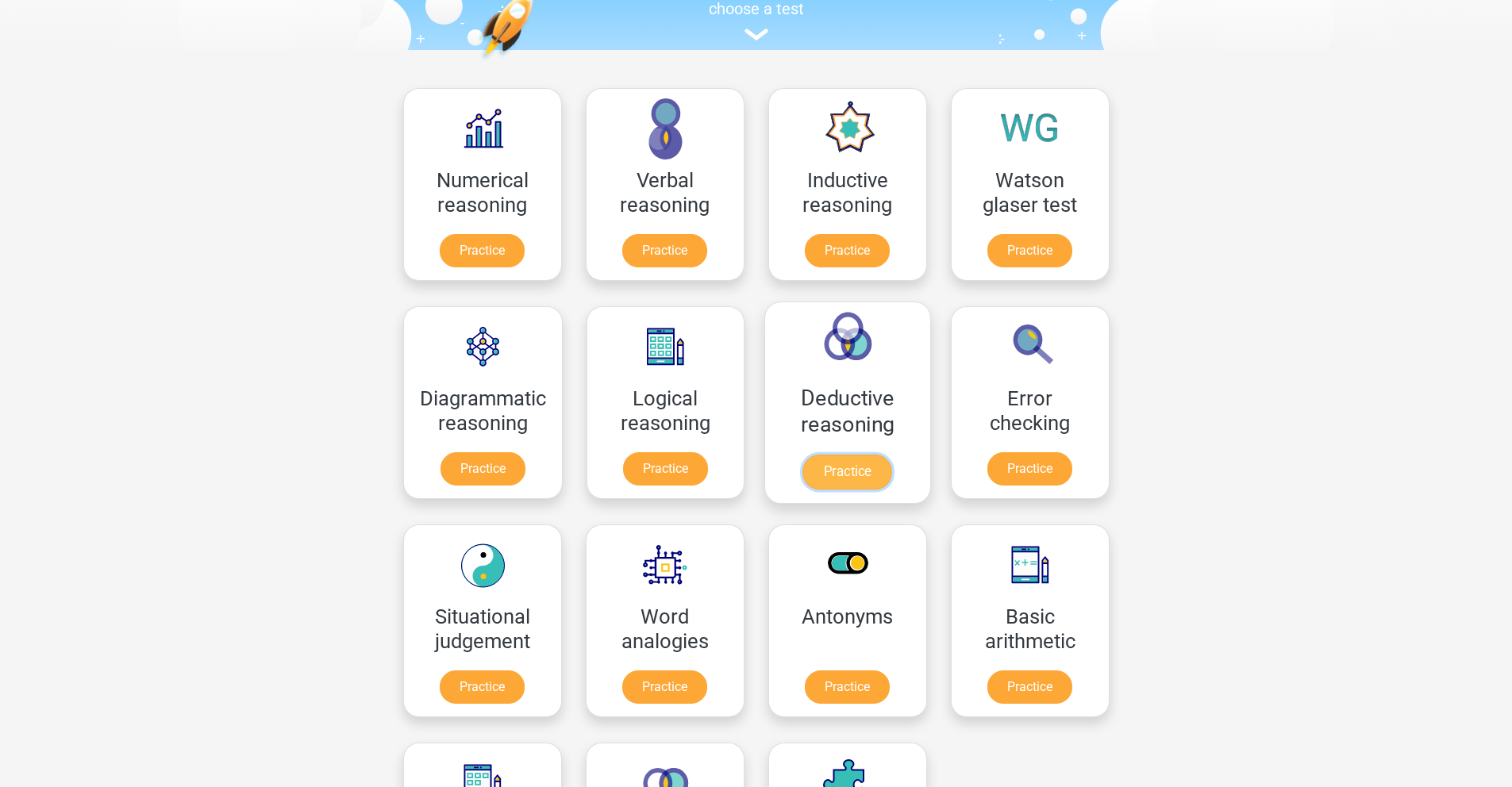
click at [863, 475] on link "Practice" at bounding box center [848, 472] width 89 height 35
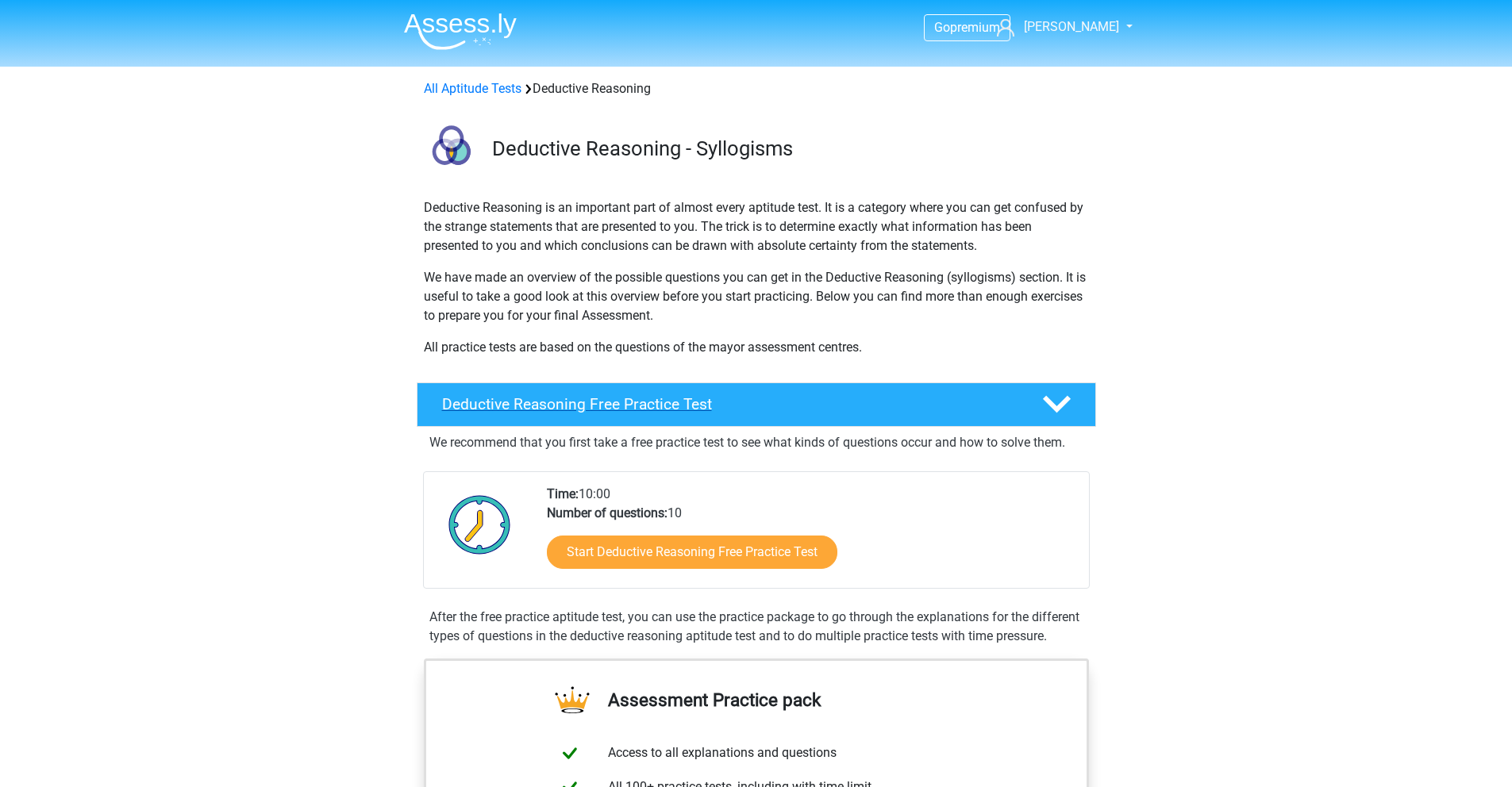
click at [1059, 405] on polygon at bounding box center [1057, 405] width 28 height 18
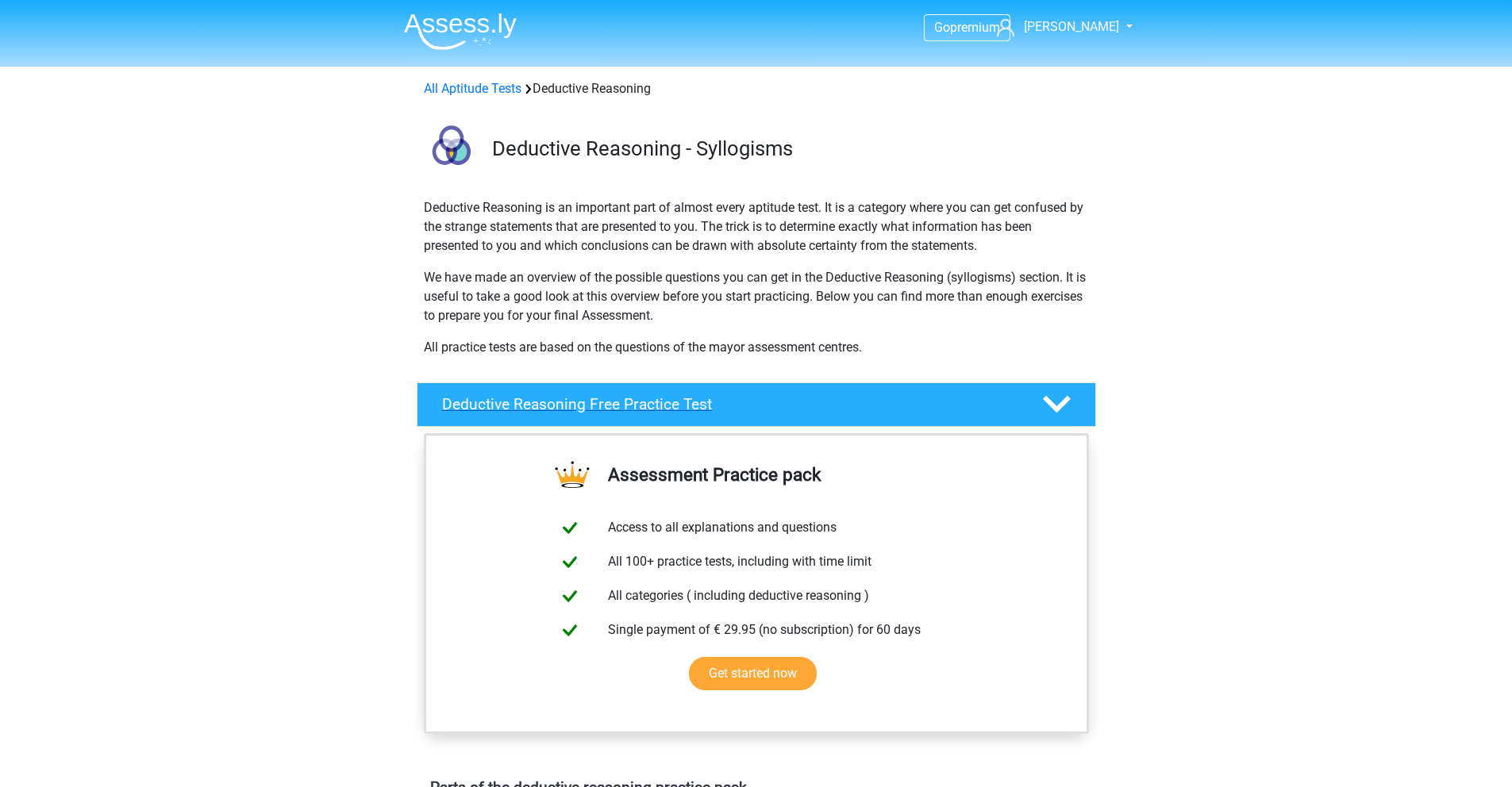
click at [1059, 405] on polygon at bounding box center [1057, 405] width 28 height 18
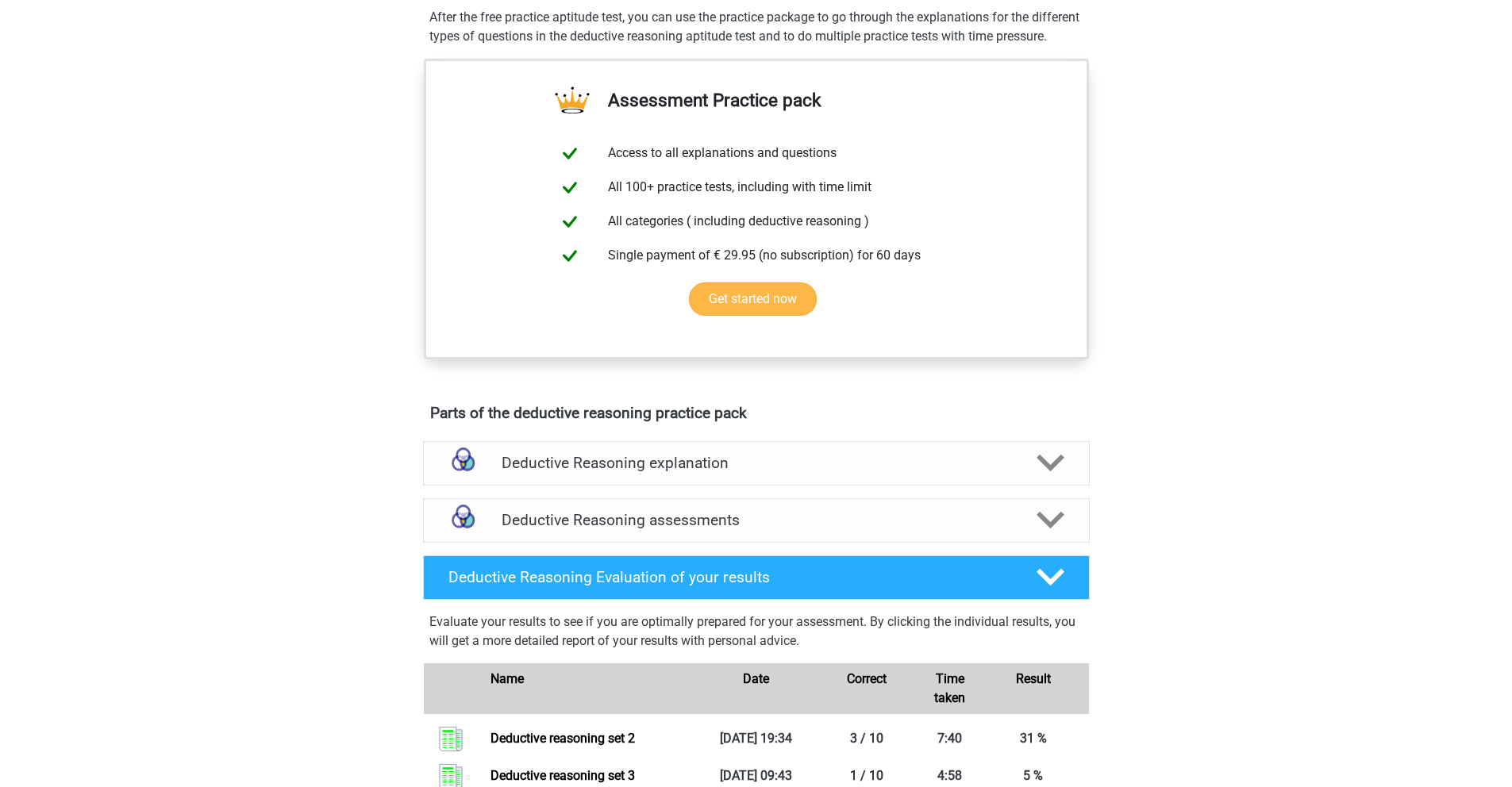
scroll to position [601, 0]
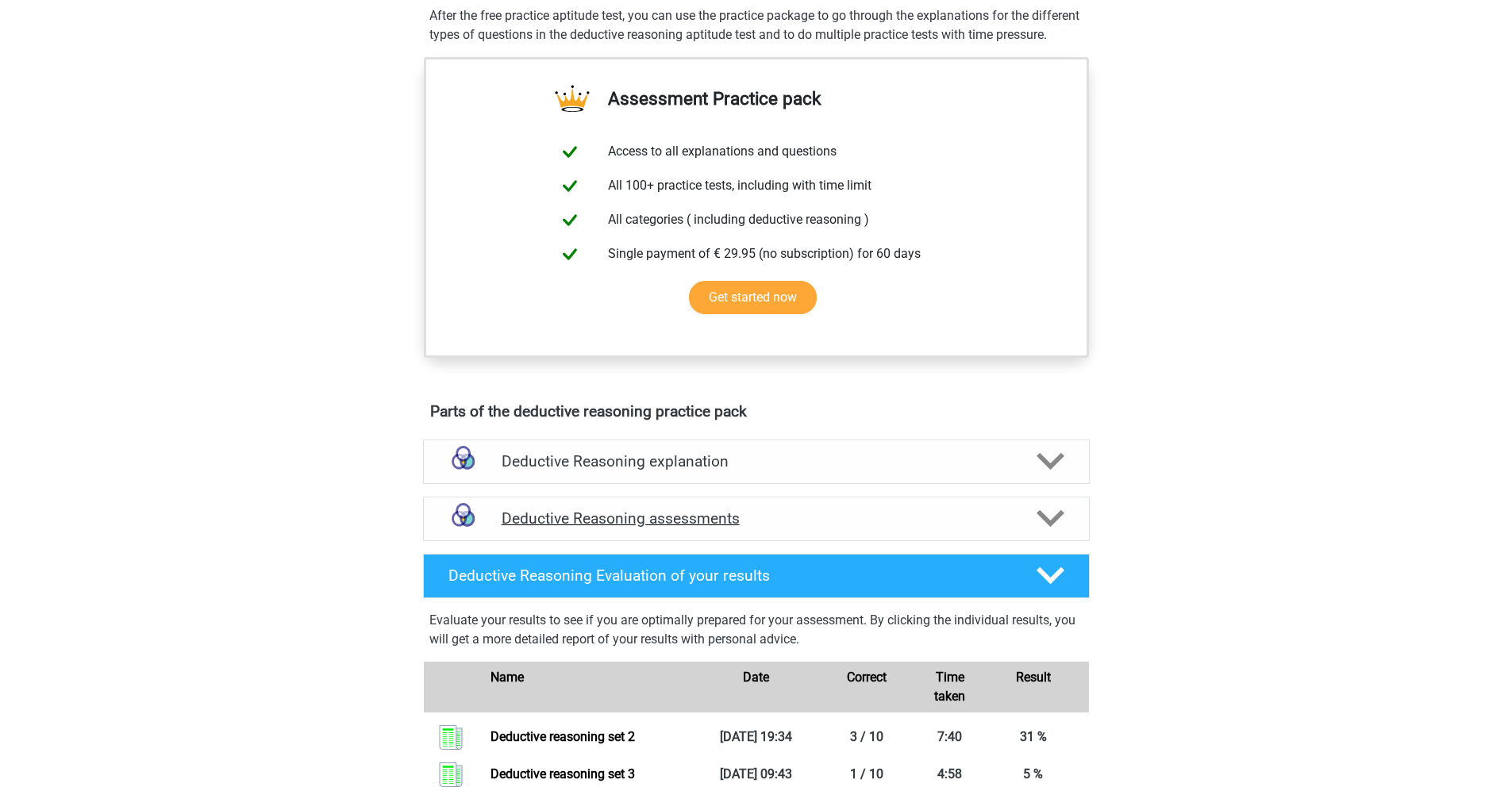
click at [1053, 527] on polygon at bounding box center [1050, 519] width 28 height 18
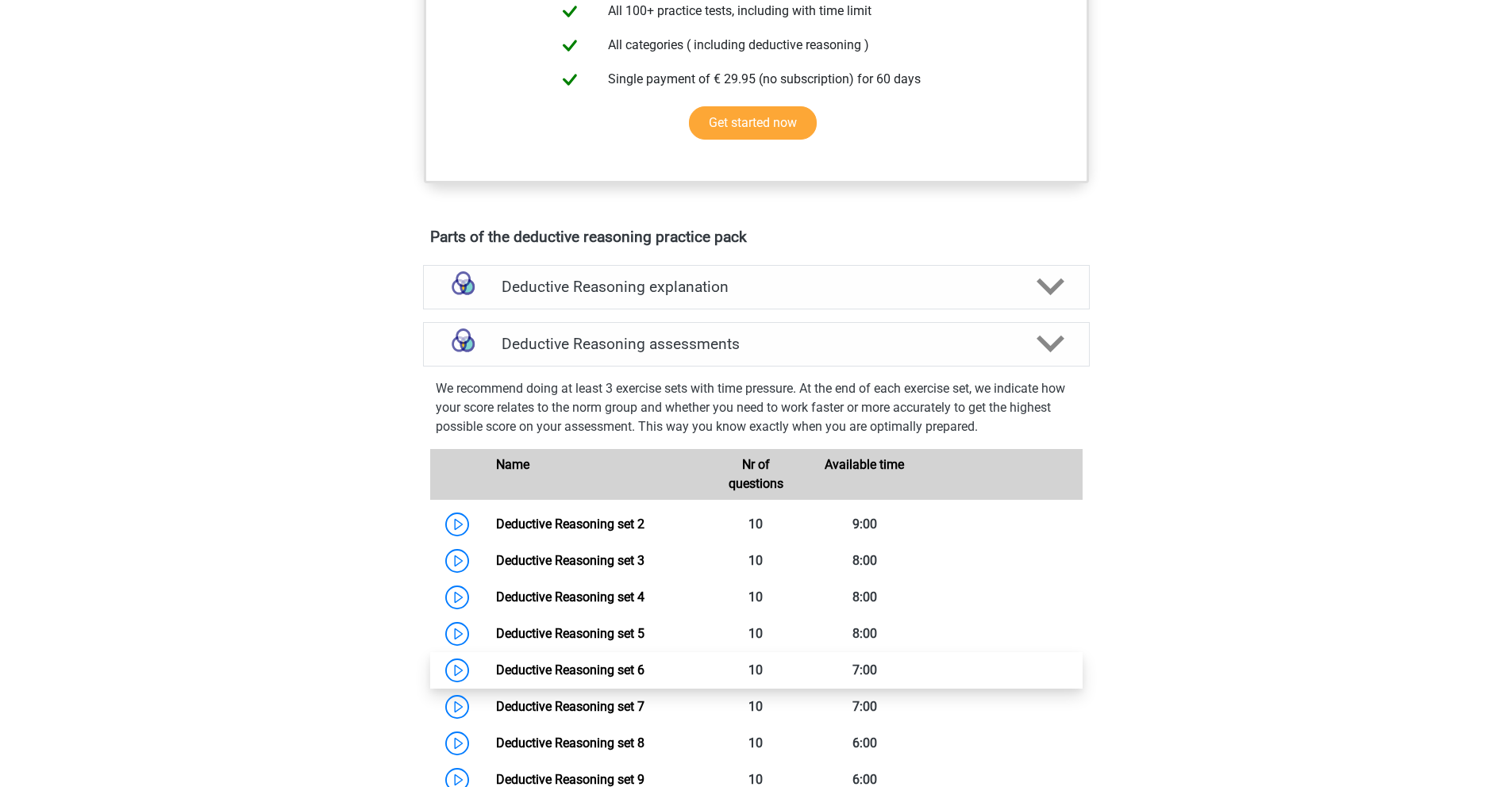
scroll to position [931, 0]
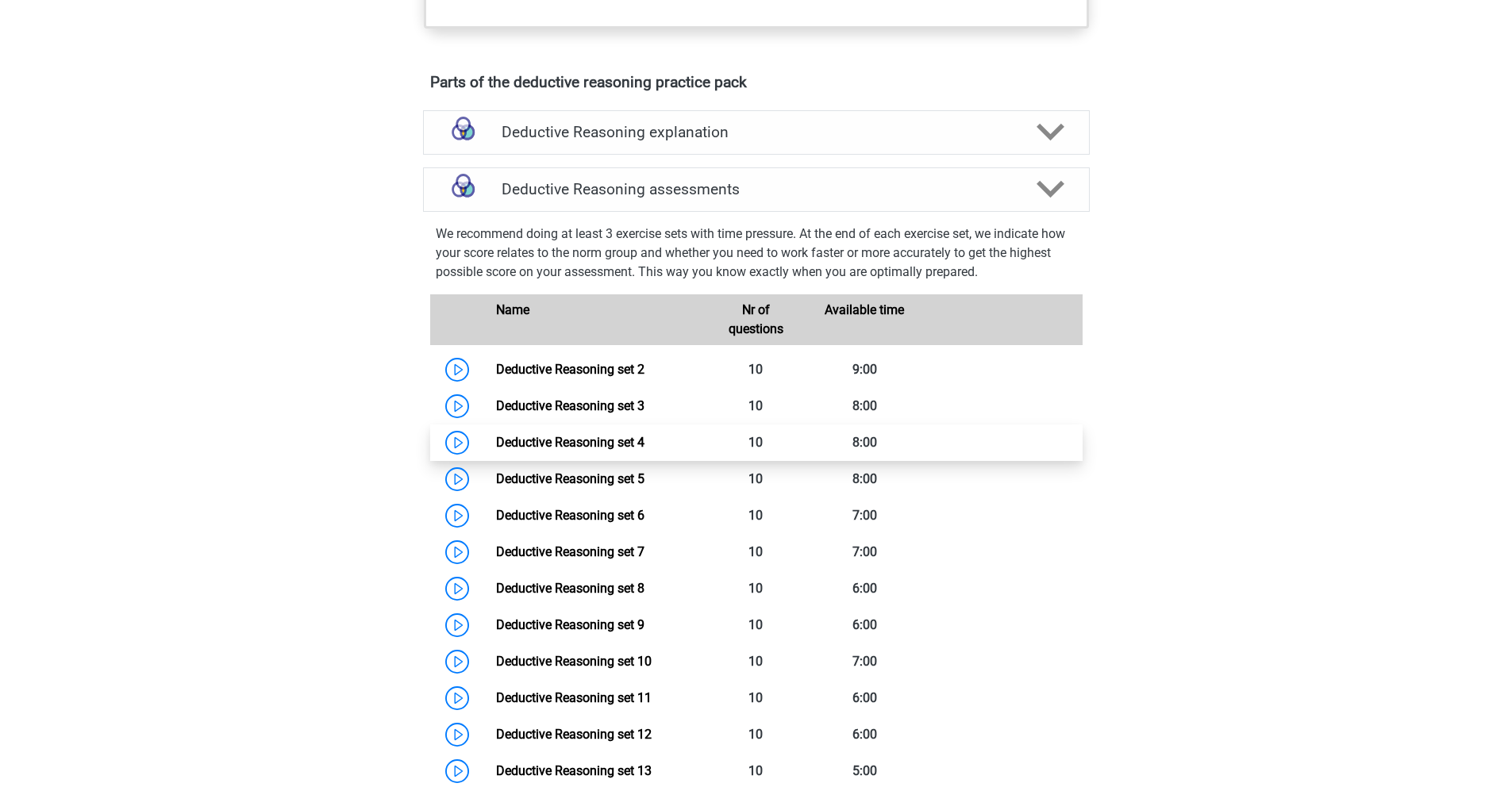
click at [642, 450] on link "Deductive Reasoning set 4" at bounding box center [570, 443] width 149 height 15
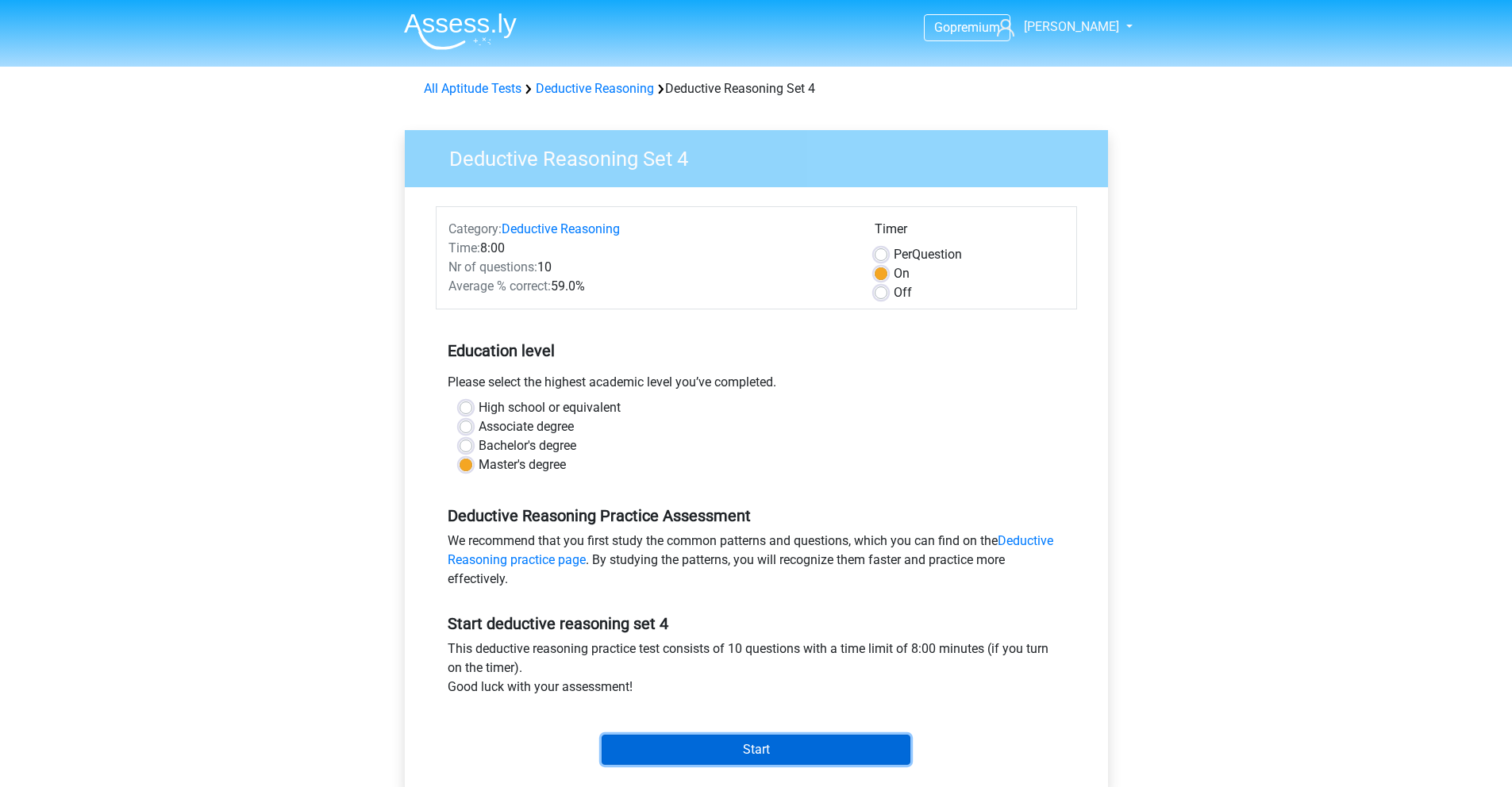
click at [757, 745] on input "Start" at bounding box center [756, 750] width 309 height 30
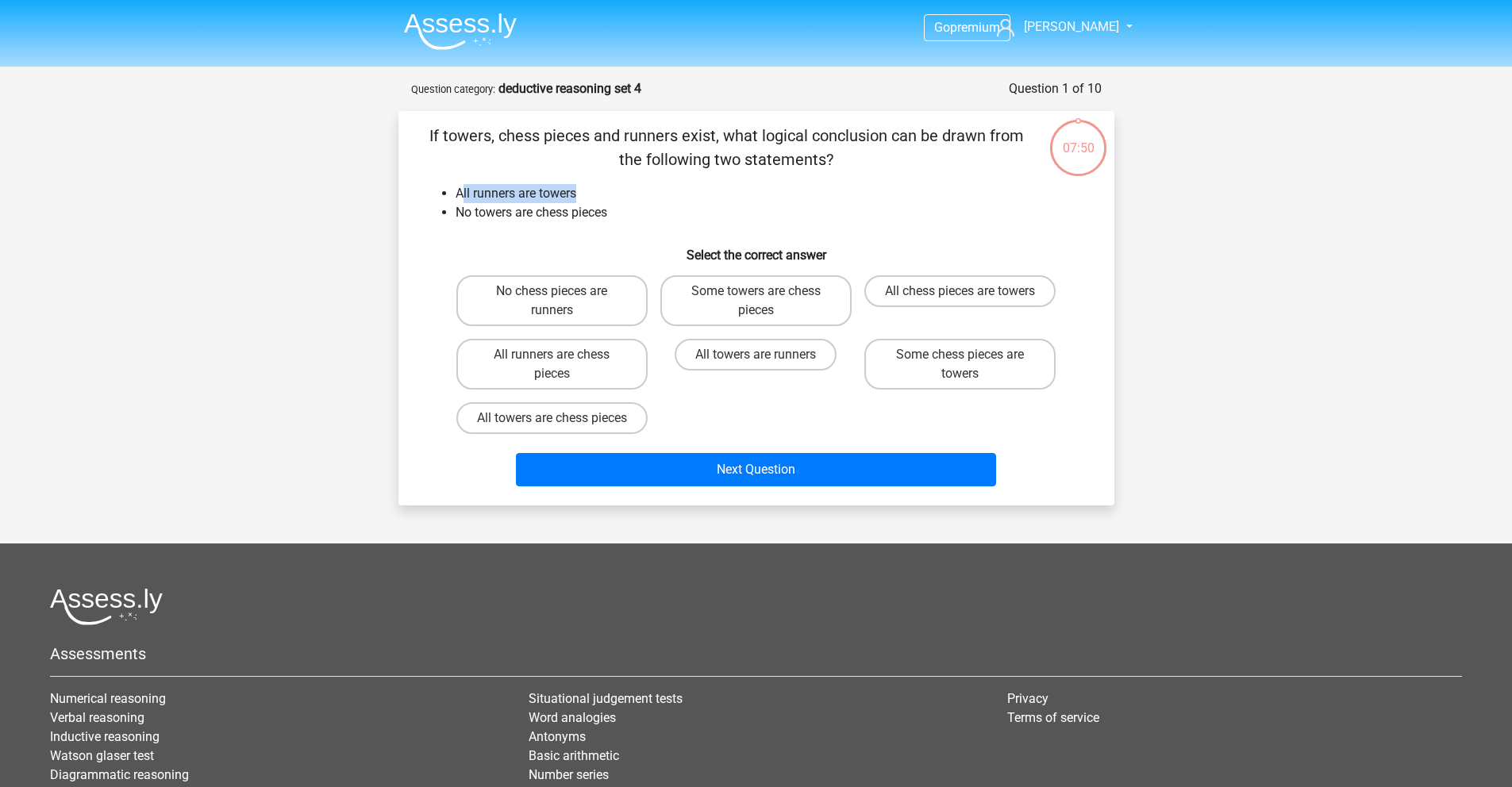
drag, startPoint x: 460, startPoint y: 192, endPoint x: 581, endPoint y: 194, distance: 121.0
click at [581, 194] on li "All runners are towers" at bounding box center [772, 193] width 633 height 19
click at [576, 220] on li "No towers are chess pieces" at bounding box center [772, 212] width 633 height 19
drag, startPoint x: 457, startPoint y: 218, endPoint x: 631, endPoint y: 215, distance: 174.0
click at [631, 215] on li "No towers are chess pieces" at bounding box center [772, 212] width 633 height 19
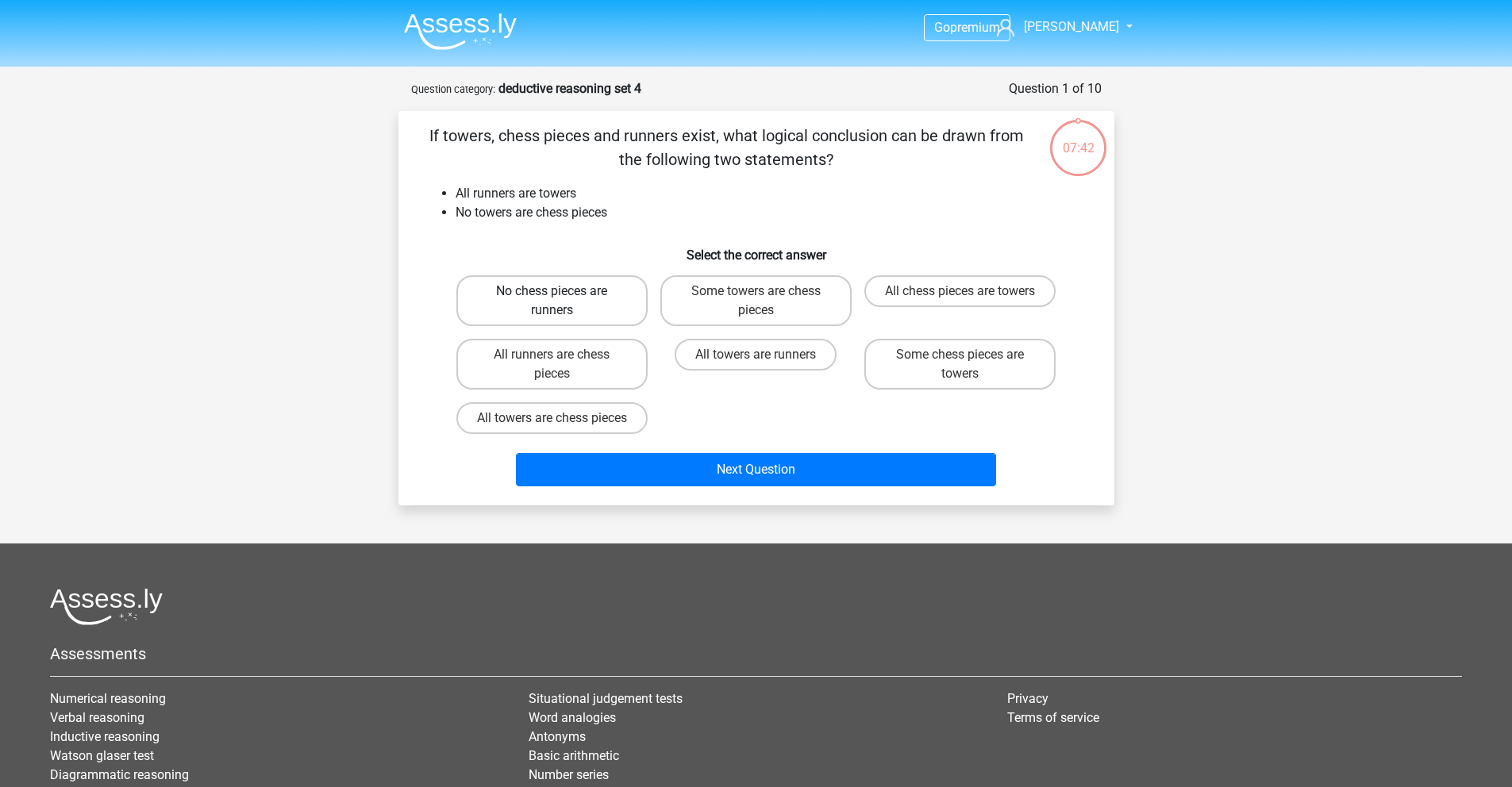
click at [596, 303] on label "No chess pieces are runners" at bounding box center [552, 301] width 192 height 50
click at [562, 302] on input "No chess pieces are runners" at bounding box center [557, 296] width 10 height 10
radio input "true"
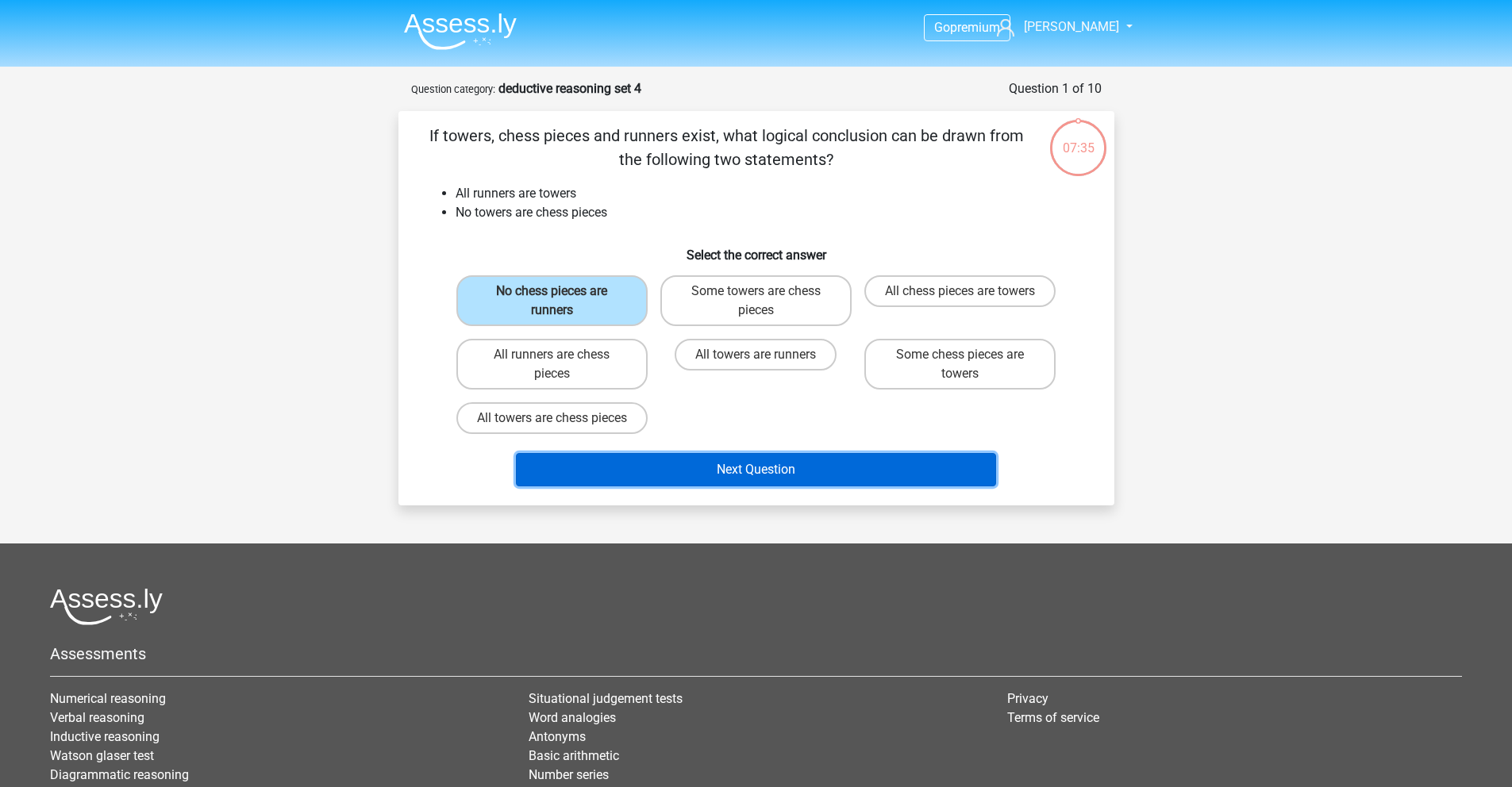
click at [755, 484] on button "Next Question" at bounding box center [756, 470] width 480 height 34
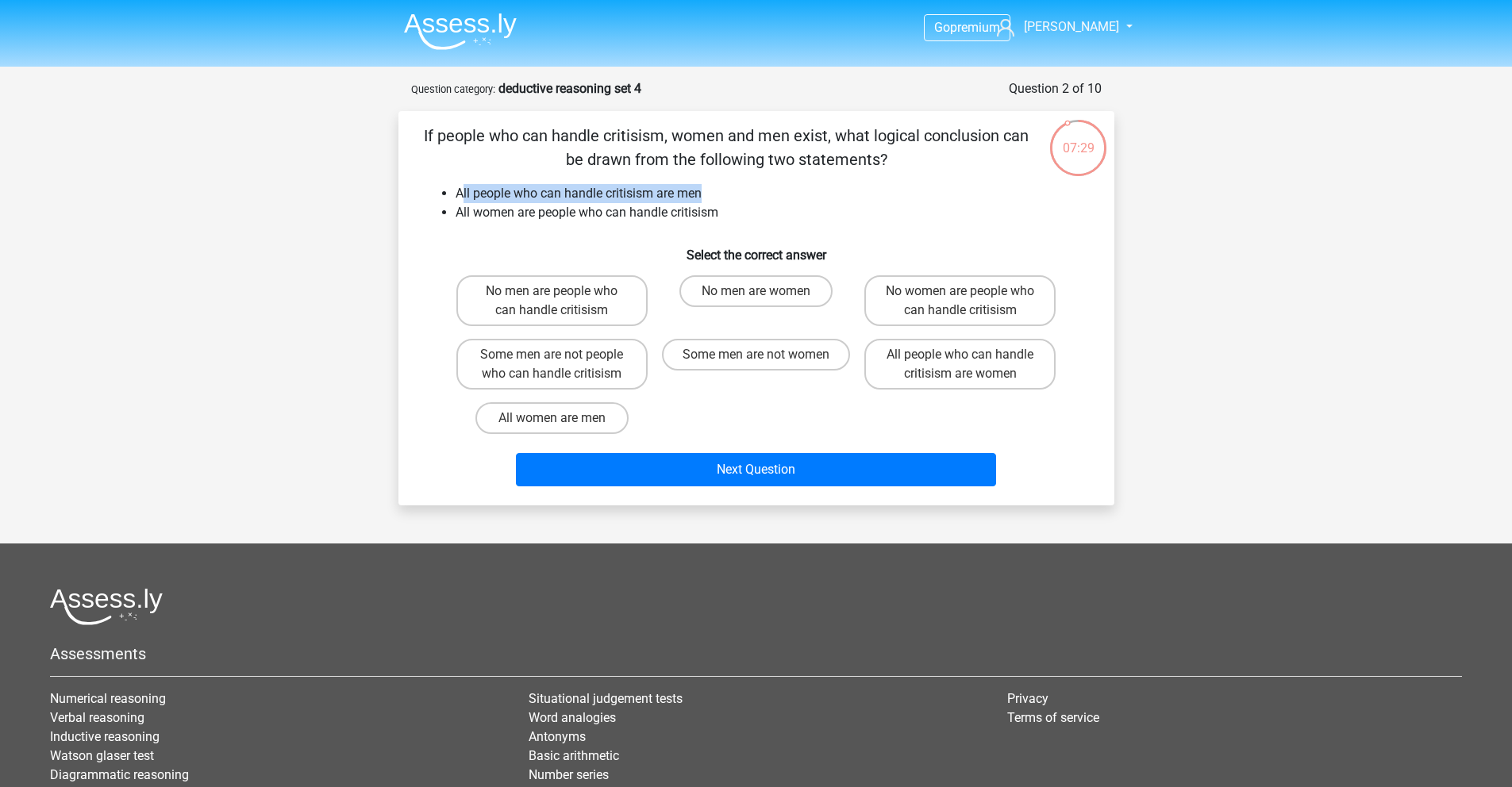
drag, startPoint x: 460, startPoint y: 197, endPoint x: 731, endPoint y: 192, distance: 271.0
click at [731, 192] on li "All people who can handle critisism are men" at bounding box center [772, 193] width 633 height 19
drag, startPoint x: 726, startPoint y: 213, endPoint x: 445, endPoint y: 206, distance: 281.1
click at [455, 206] on li "All women are people who can handle critisism" at bounding box center [772, 212] width 633 height 19
click at [519, 223] on div "If people who can handle critisism, women and men exist, what logical conclusio…" at bounding box center [756, 307] width 703 height 369
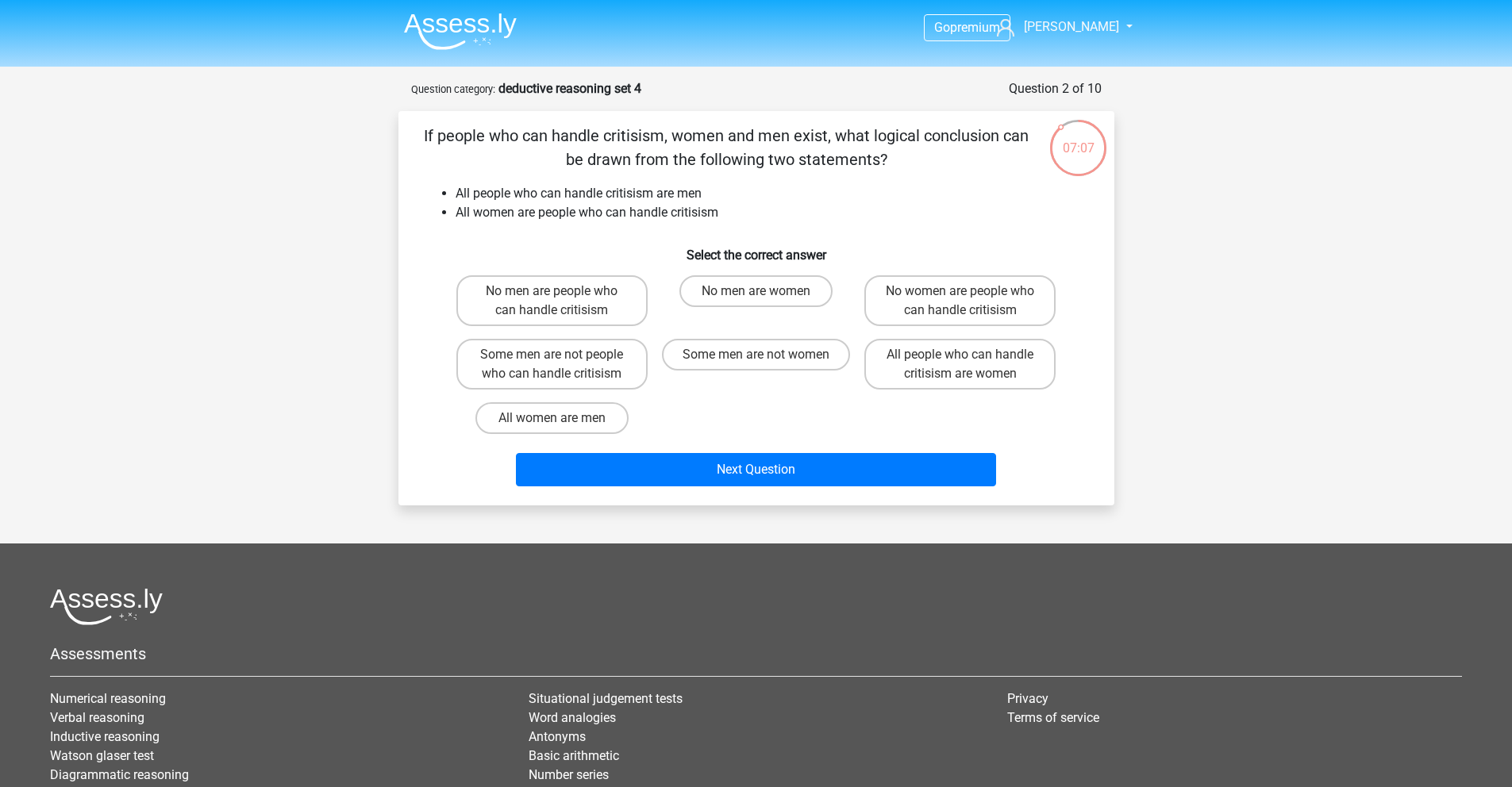
drag, startPoint x: 516, startPoint y: 219, endPoint x: 704, endPoint y: 201, distance: 188.9
click at [704, 201] on ul "All people who can handle critisism are men All women are people who can handle…" at bounding box center [757, 202] width 665 height 38
click at [591, 422] on label "All women are men" at bounding box center [552, 418] width 153 height 32
click at [562, 422] on input "All women are men" at bounding box center [557, 423] width 10 height 10
radio input "true"
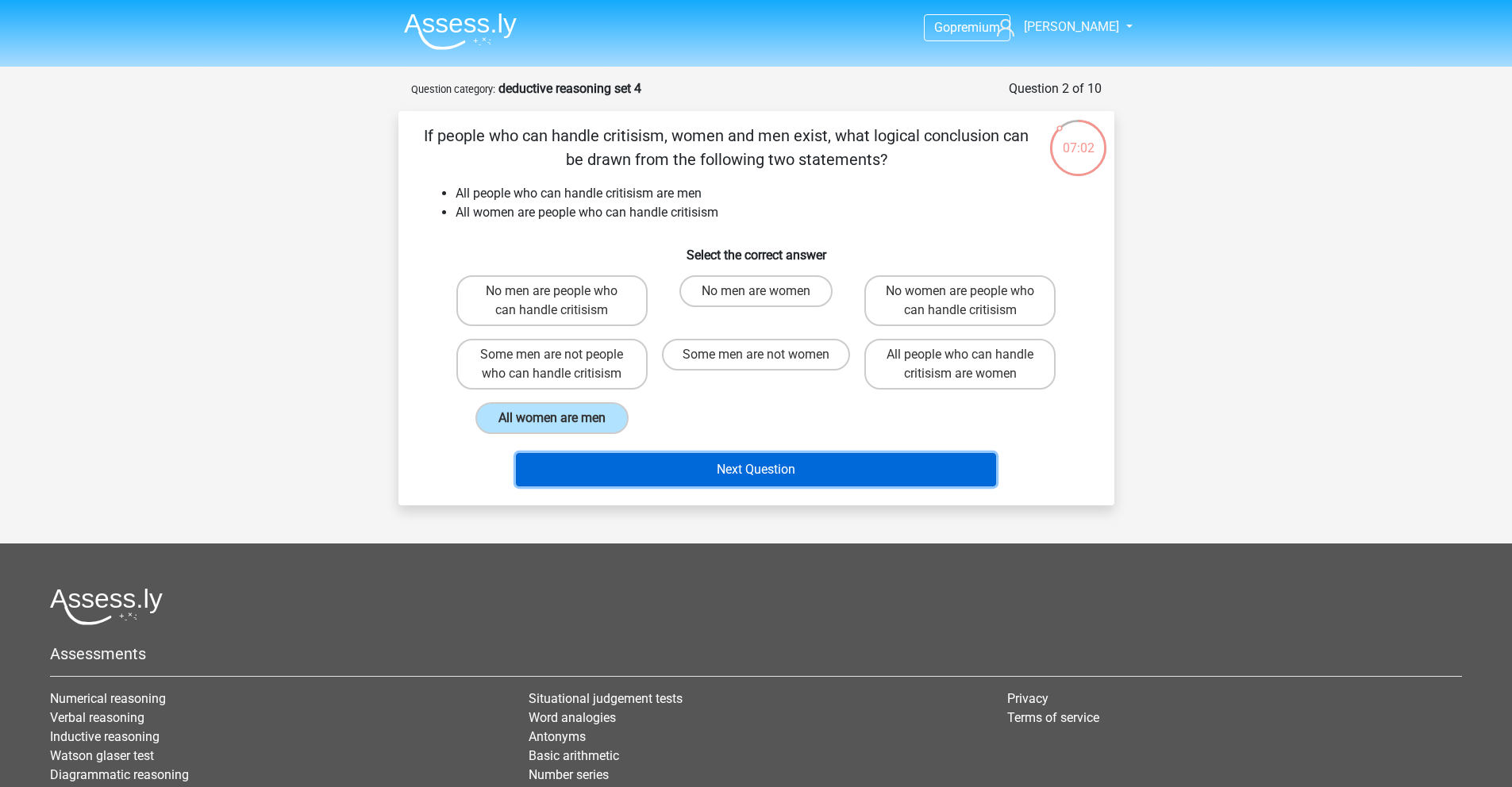
click at [728, 464] on button "Next Question" at bounding box center [756, 470] width 480 height 34
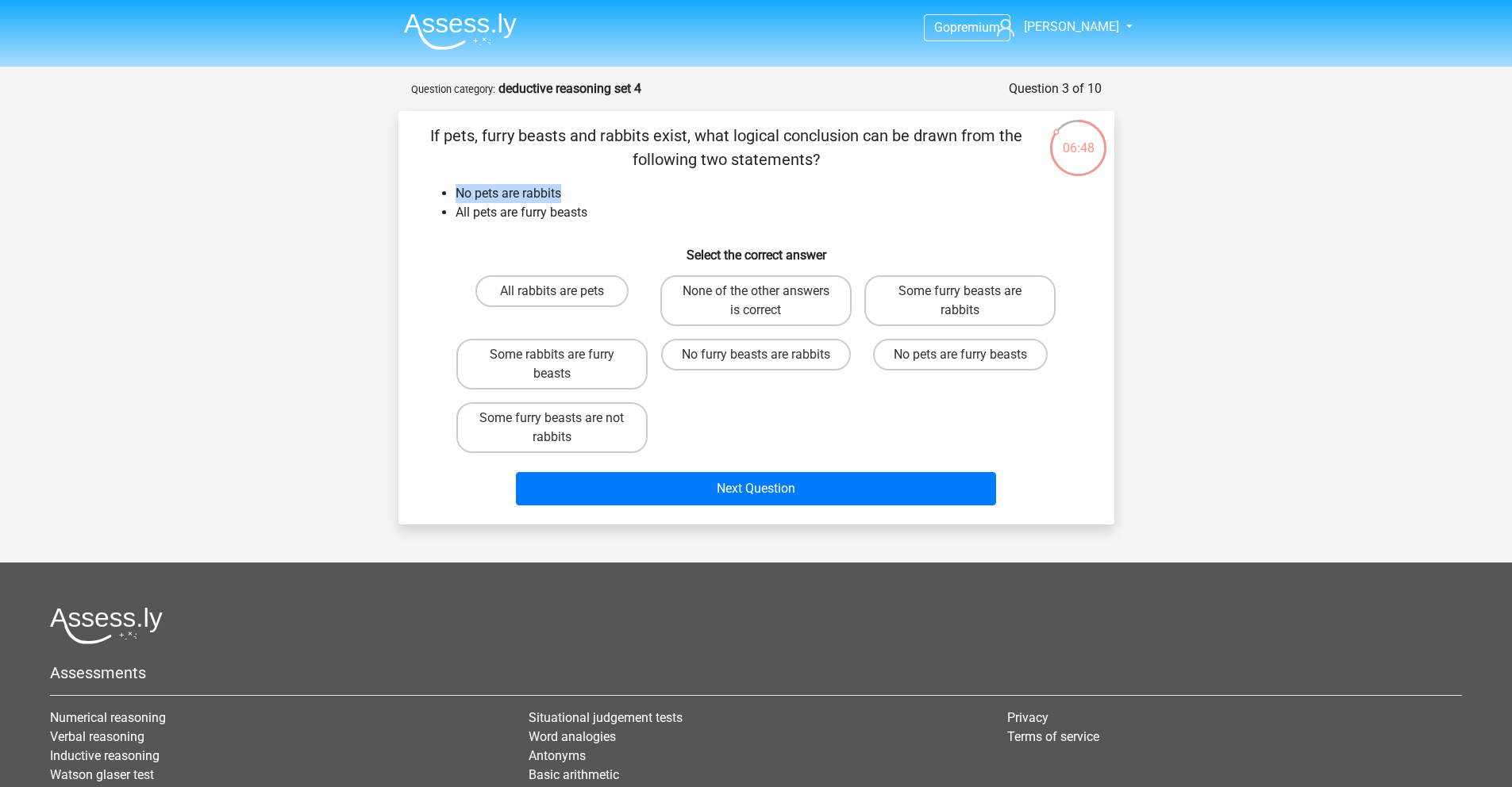
drag, startPoint x: 564, startPoint y: 194, endPoint x: 448, endPoint y: 202, distance: 116.3
click at [448, 202] on ul "No pets are rabbits All pets are furry beasts" at bounding box center [757, 202] width 665 height 38
drag, startPoint x: 454, startPoint y: 212, endPoint x: 617, endPoint y: 207, distance: 163.1
click at [617, 207] on li "All pets are furry beasts" at bounding box center [772, 212] width 633 height 19
click at [549, 233] on div "If pets, furry beasts and rabbits exist, what logical conclusion can be drawn f…" at bounding box center [756, 317] width 703 height 388
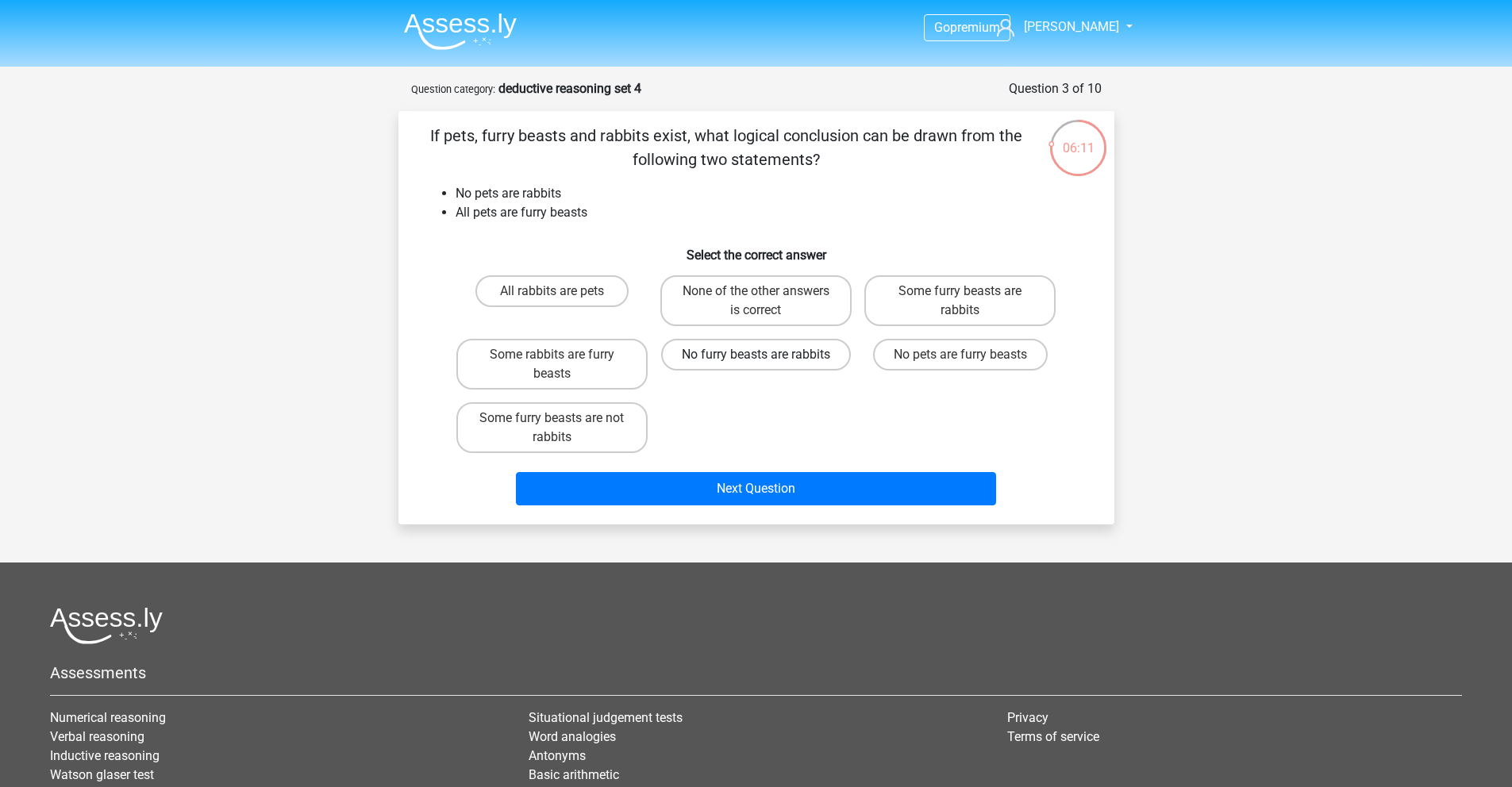
click at [769, 356] on label "No furry beasts are rabbits" at bounding box center [756, 354] width 190 height 32
click at [766, 356] on input "No furry beasts are rabbits" at bounding box center [761, 359] width 10 height 10
radio input "true"
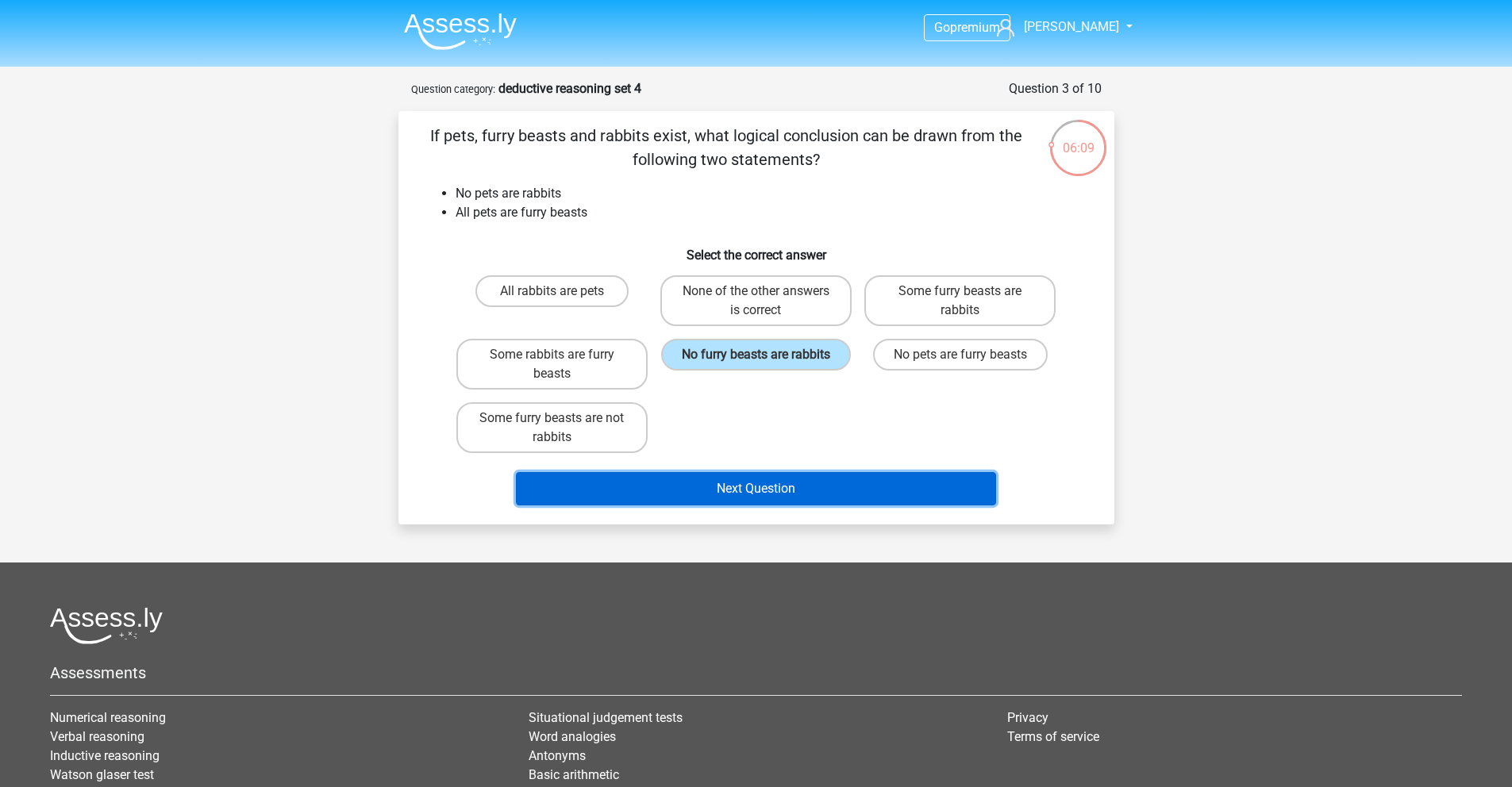
click at [796, 501] on button "Next Question" at bounding box center [756, 489] width 480 height 34
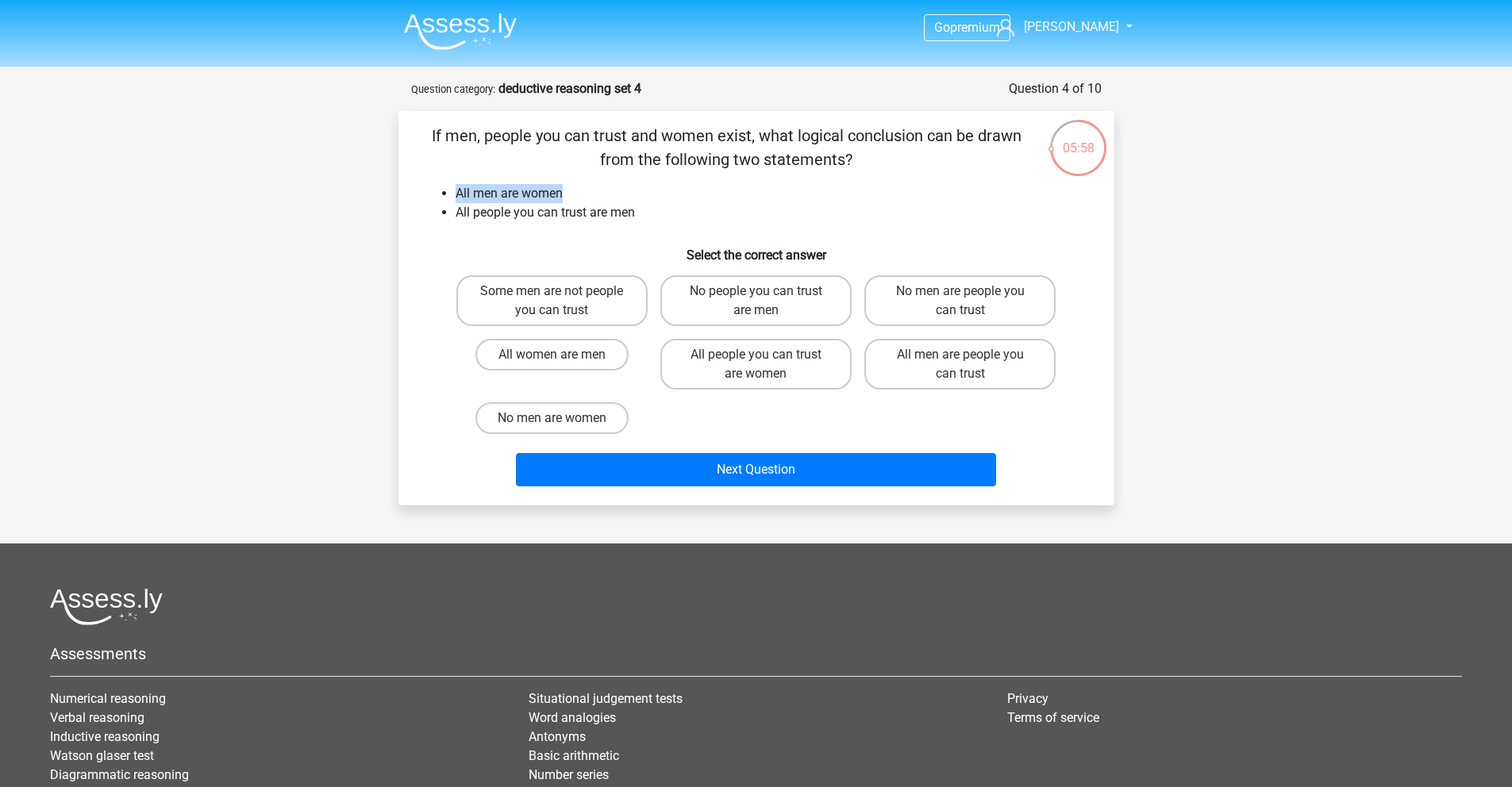
drag, startPoint x: 458, startPoint y: 192, endPoint x: 582, endPoint y: 200, distance: 124.3
click at [582, 200] on li "All men are women" at bounding box center [772, 193] width 633 height 19
drag, startPoint x: 659, startPoint y: 212, endPoint x: 464, endPoint y: 207, distance: 195.1
click at [464, 207] on li "All people you can trust are men" at bounding box center [772, 212] width 633 height 19
drag, startPoint x: 458, startPoint y: 196, endPoint x: 581, endPoint y: 192, distance: 123.1
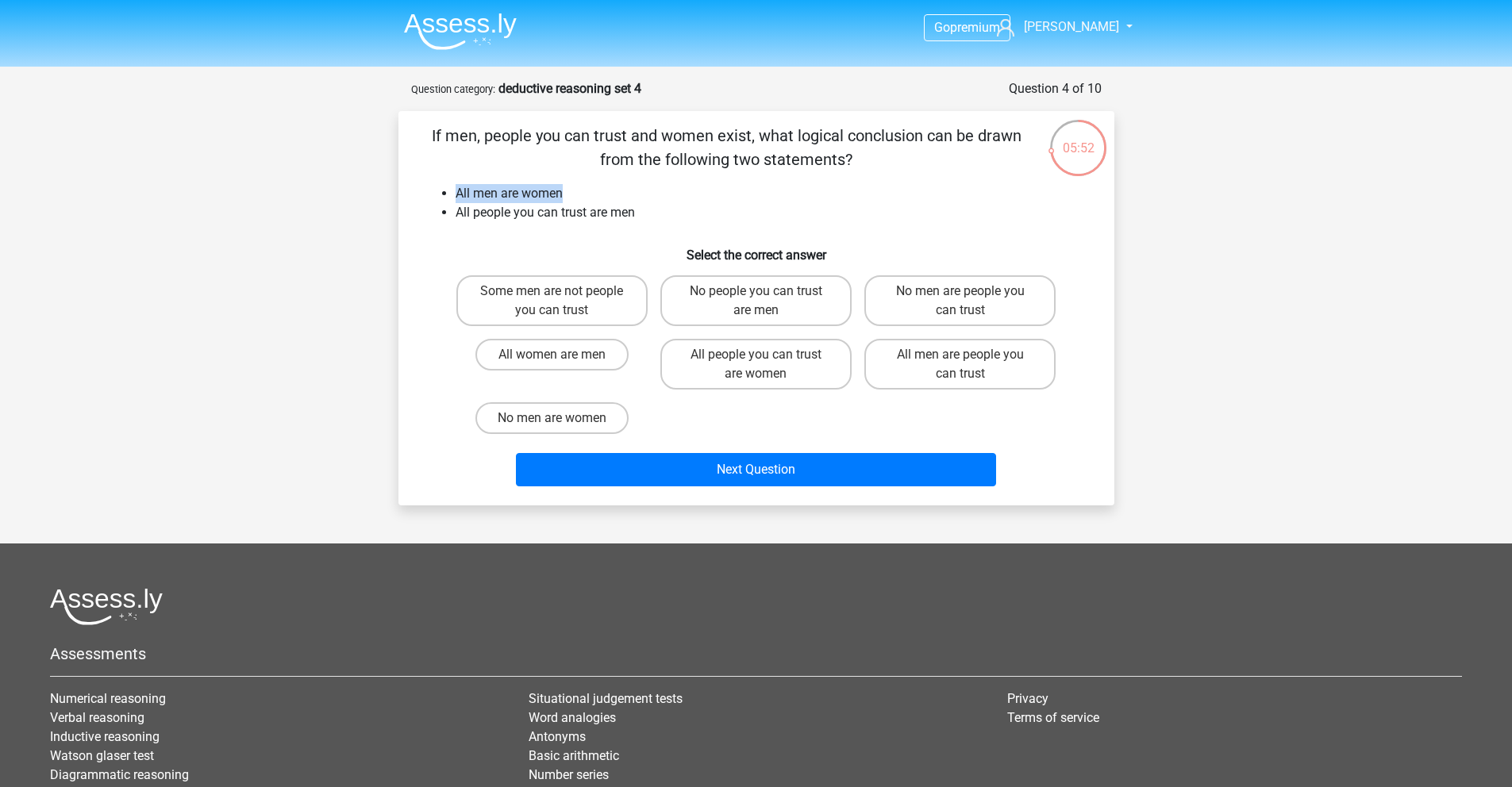
click at [581, 192] on li "All men are women" at bounding box center [772, 193] width 633 height 19
drag, startPoint x: 457, startPoint y: 218, endPoint x: 683, endPoint y: 226, distance: 226.1
click at [683, 226] on div "If men, people you can trust and women exist, what logical conclusion can be dr…" at bounding box center [756, 307] width 703 height 369
click at [920, 383] on label "All men are people you can trust" at bounding box center [960, 364] width 192 height 50
click at [960, 365] on input "All men are people you can trust" at bounding box center [965, 359] width 10 height 10
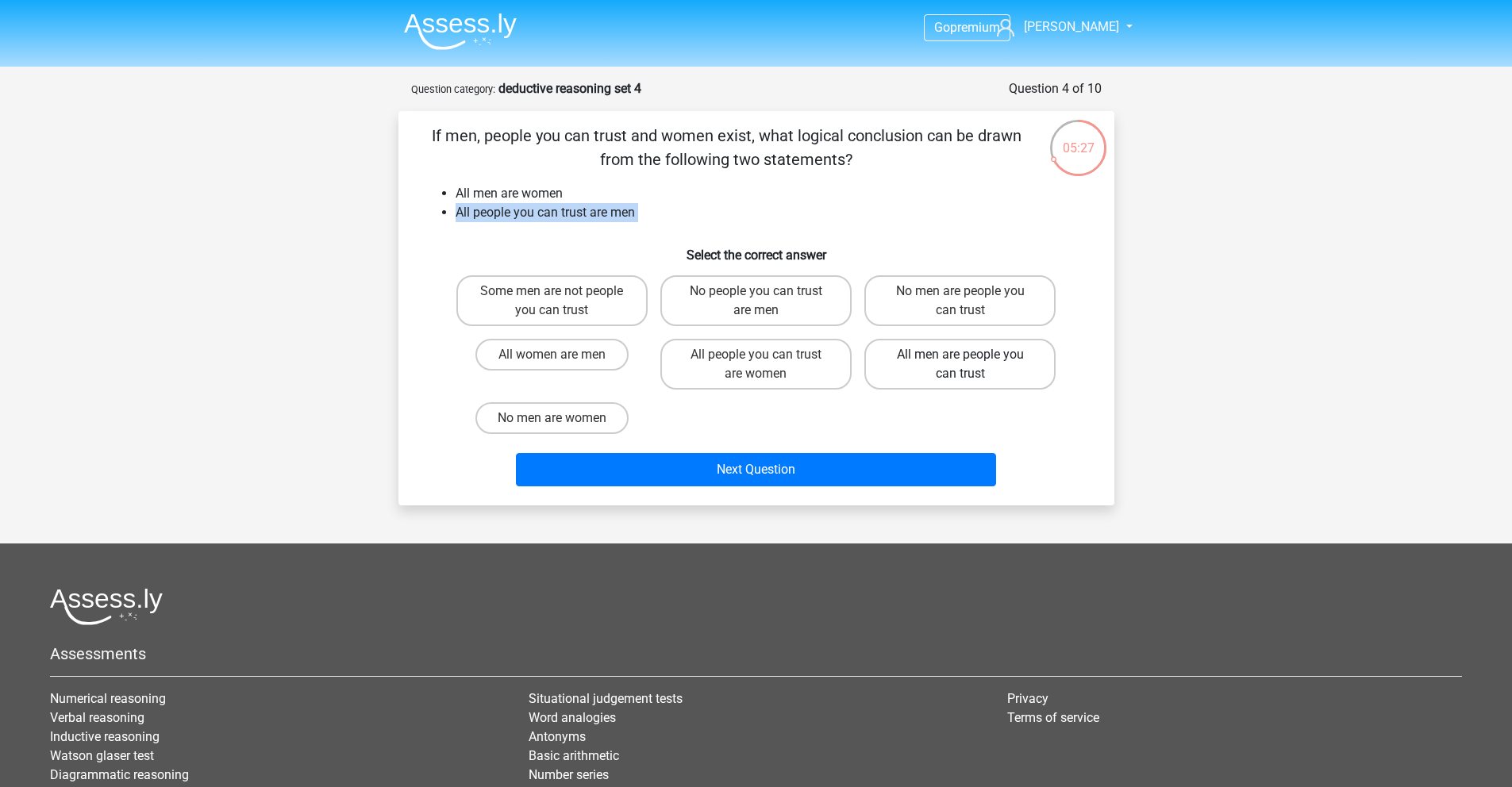
radio input "true"
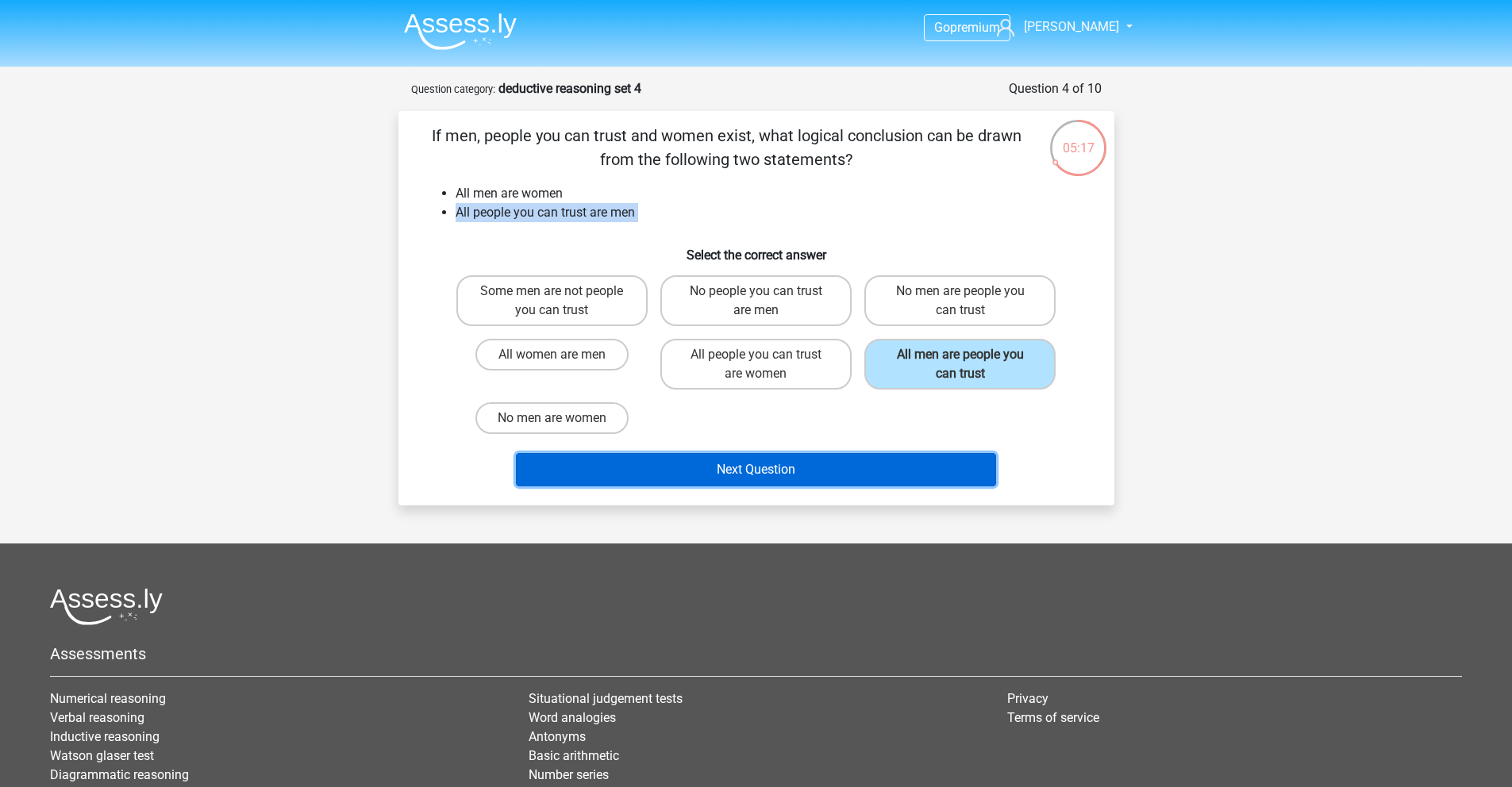
click at [803, 465] on button "Next Question" at bounding box center [756, 470] width 480 height 34
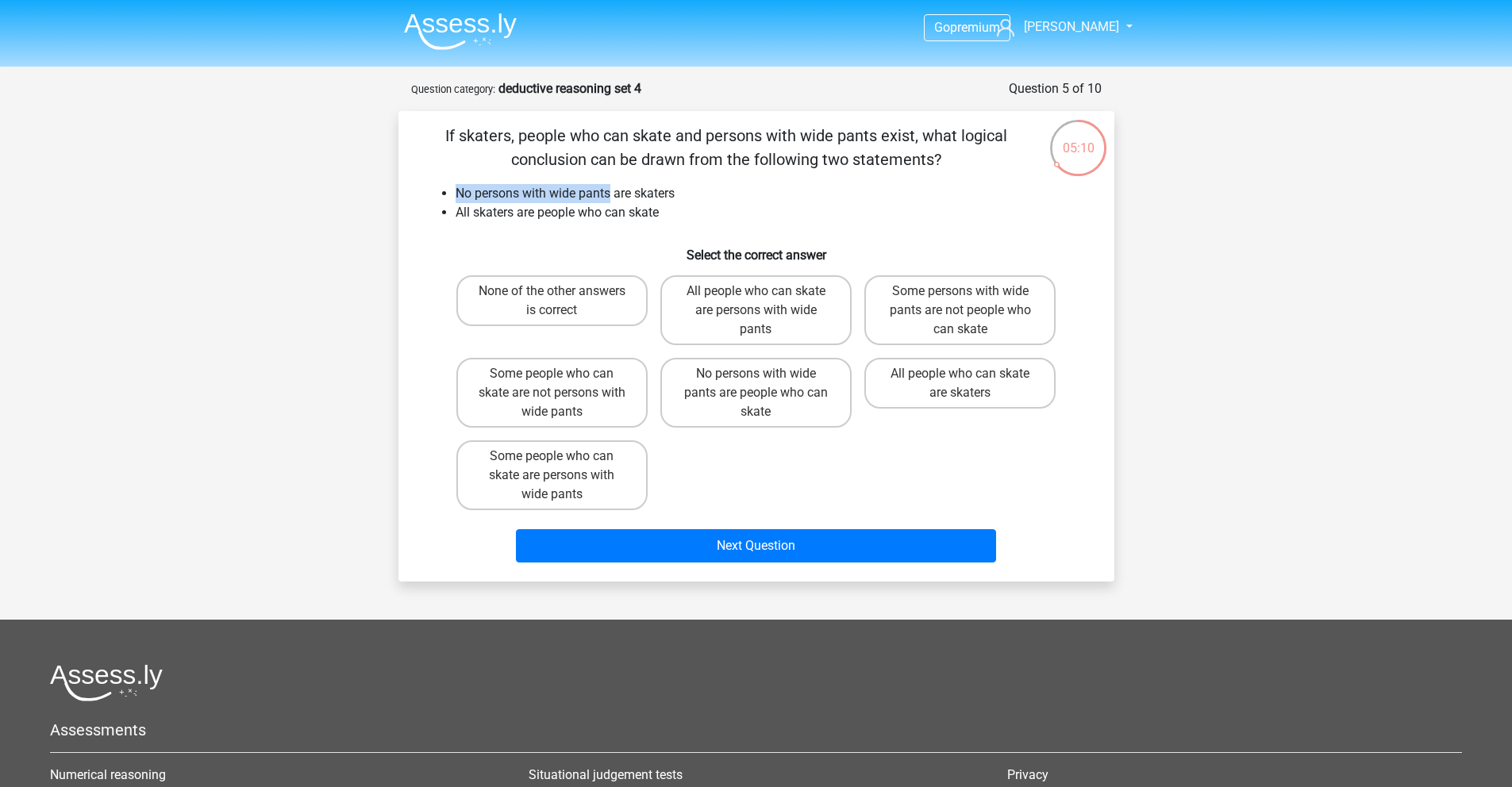
drag, startPoint x: 457, startPoint y: 197, endPoint x: 611, endPoint y: 197, distance: 154.0
click at [611, 197] on li "No persons with wide pants are skaters" at bounding box center [772, 193] width 633 height 19
click at [541, 218] on li "All skaters are people who can skate" at bounding box center [772, 212] width 633 height 19
drag, startPoint x: 460, startPoint y: 217, endPoint x: 675, endPoint y: 208, distance: 215.2
click at [675, 208] on li "All skaters are people who can skate" at bounding box center [772, 212] width 633 height 19
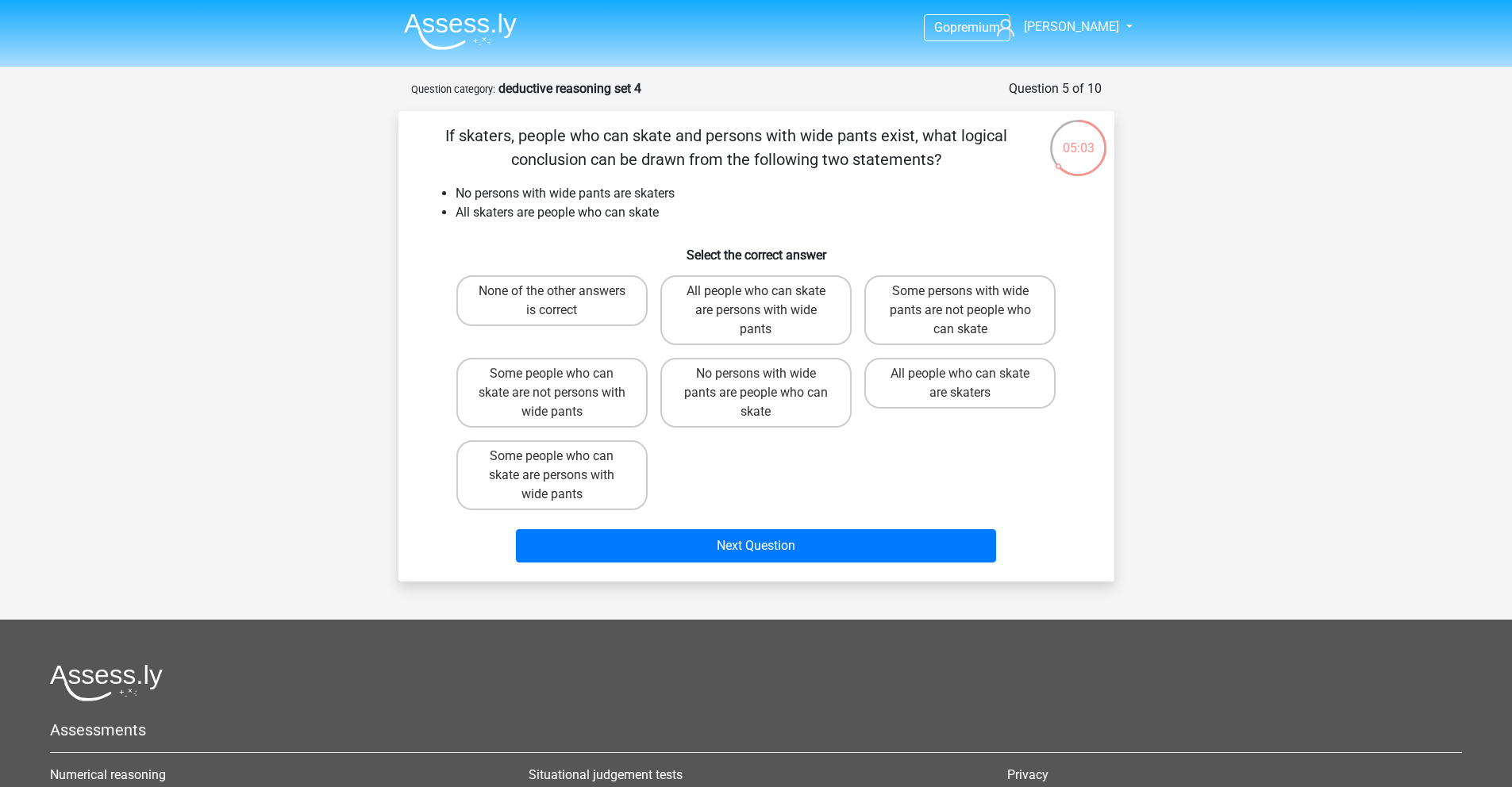
click at [518, 238] on h6 "Select the correct answer" at bounding box center [757, 249] width 665 height 28
click at [1016, 386] on label "All people who can skate are skaters" at bounding box center [960, 383] width 192 height 50
click at [971, 384] on input "All people who can skate are skaters" at bounding box center [965, 379] width 10 height 10
radio input "true"
click at [889, 324] on label "Some persons with wide pants are not people who can skate" at bounding box center [960, 310] width 192 height 70
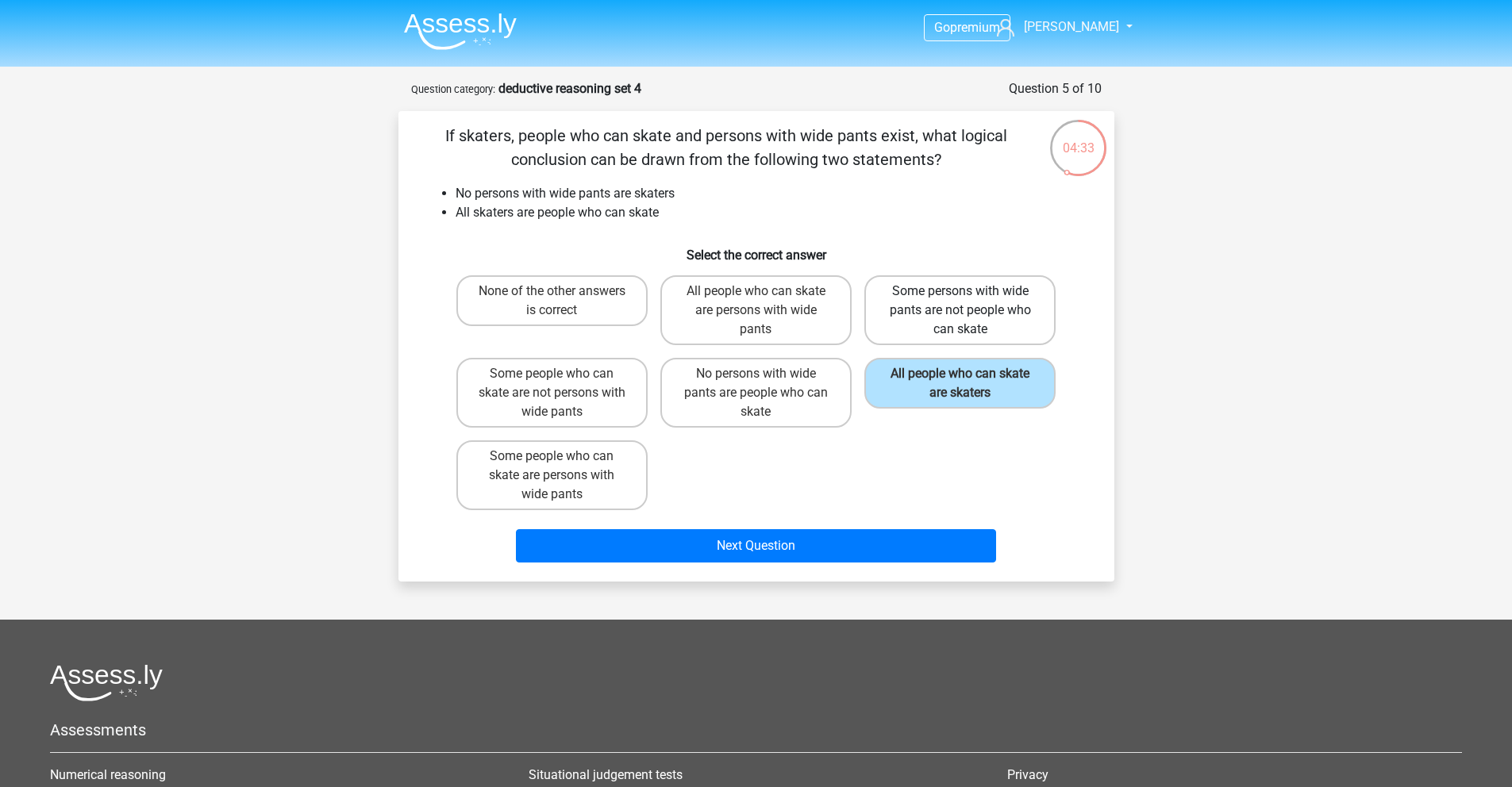
click at [960, 302] on input "Some persons with wide pants are not people who can skate" at bounding box center [965, 296] width 10 height 10
radio input "true"
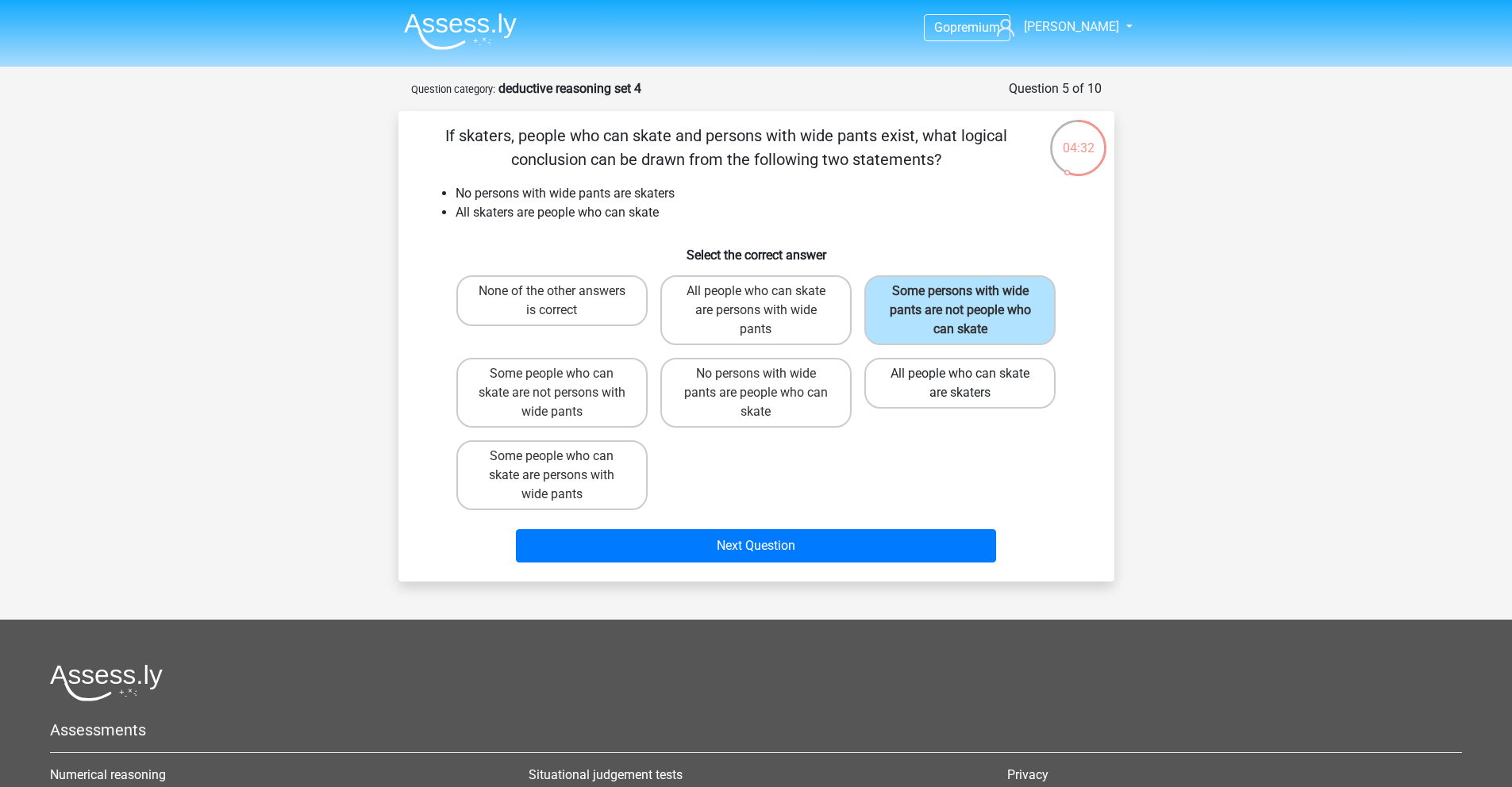
click at [945, 390] on label "All people who can skate are skaters" at bounding box center [960, 383] width 192 height 50
click at [960, 384] on input "All people who can skate are skaters" at bounding box center [965, 379] width 10 height 10
radio input "true"
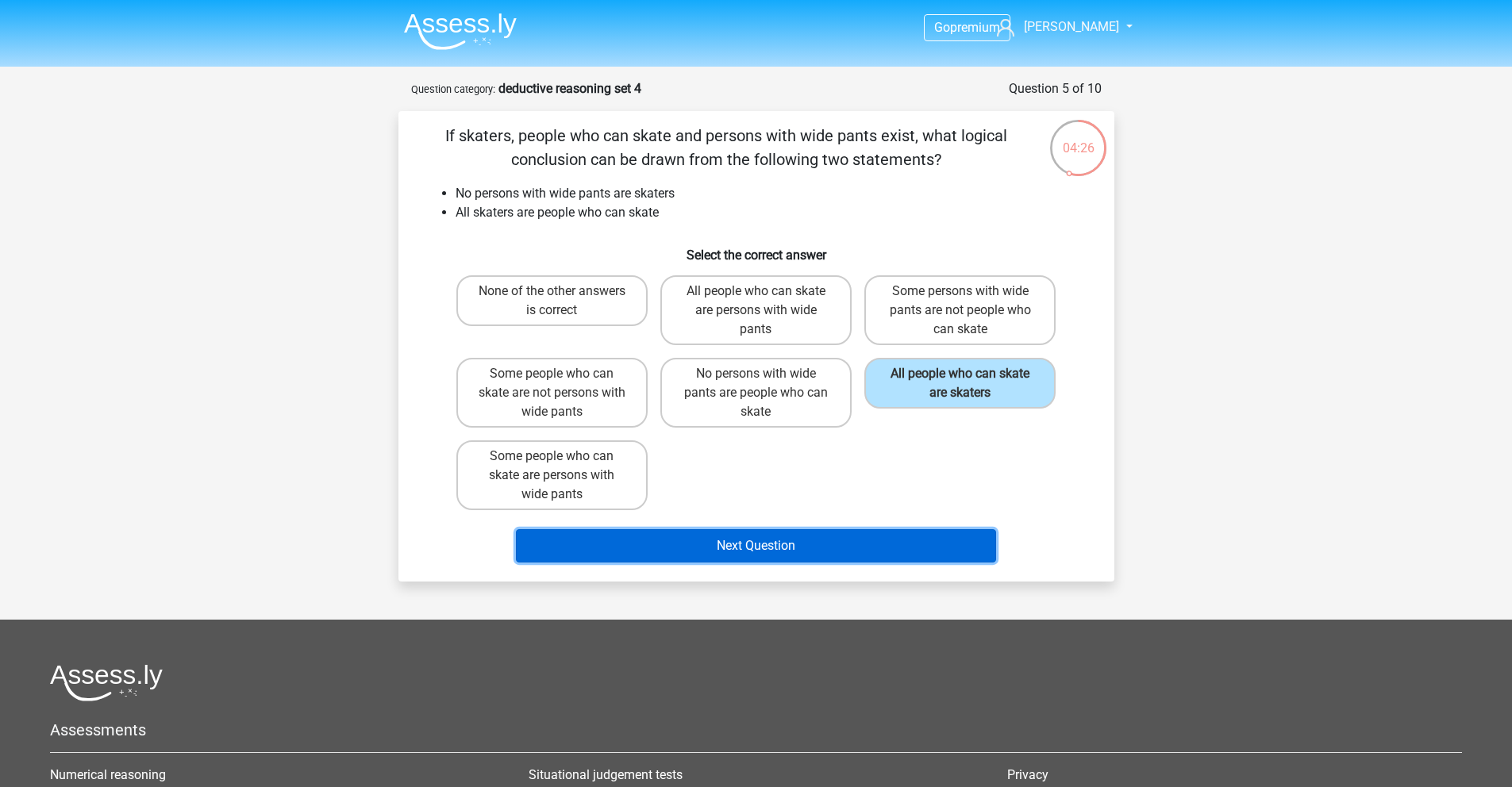
click at [721, 554] on button "Next Question" at bounding box center [756, 546] width 480 height 34
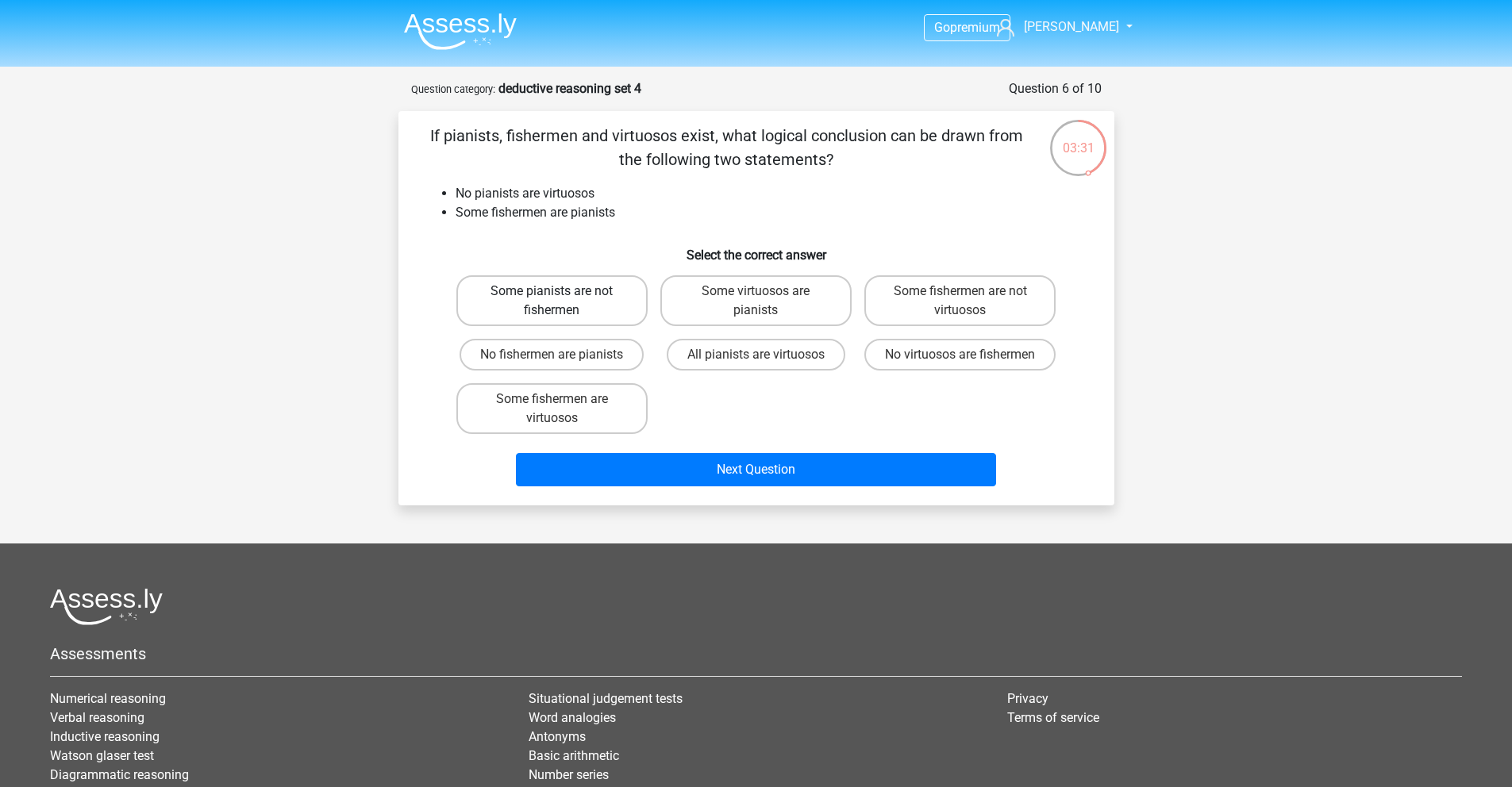
click at [573, 323] on label "Some pianists are not fishermen" at bounding box center [552, 301] width 192 height 50
click at [562, 302] on input "Some pianists are not fishermen" at bounding box center [557, 296] width 10 height 10
radio input "true"
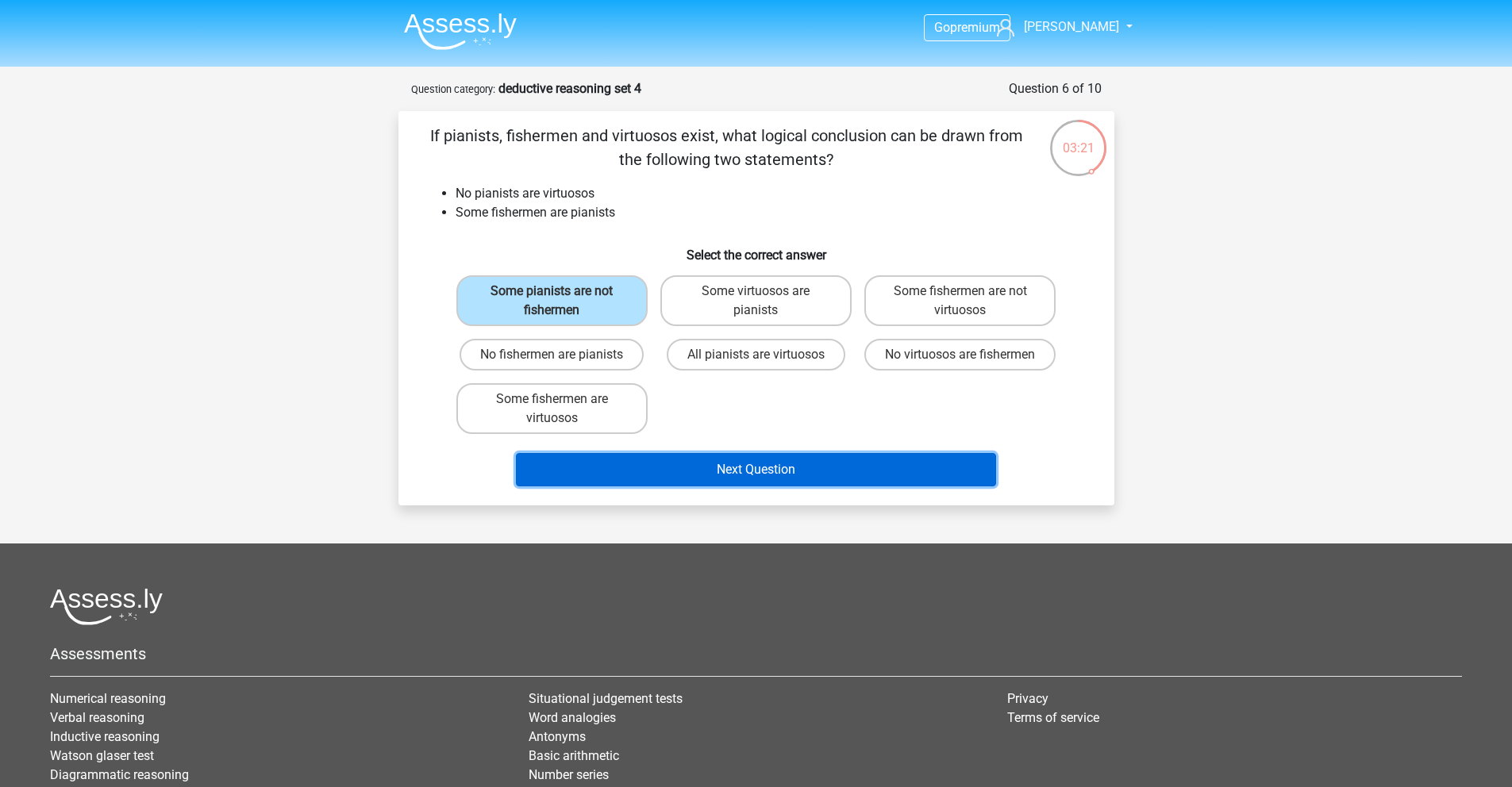
click at [710, 486] on button "Next Question" at bounding box center [756, 470] width 480 height 34
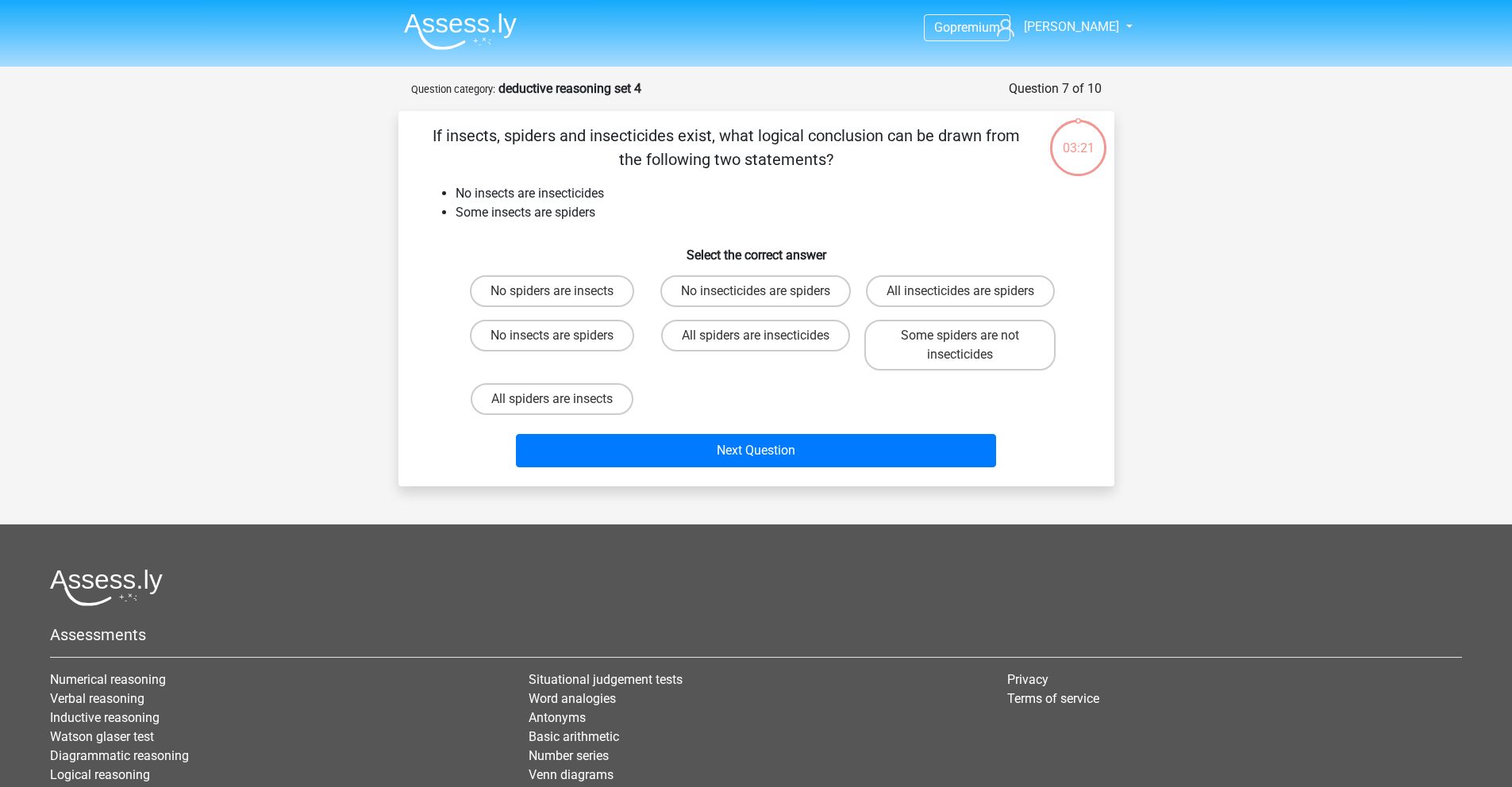
scroll to position [79, 0]
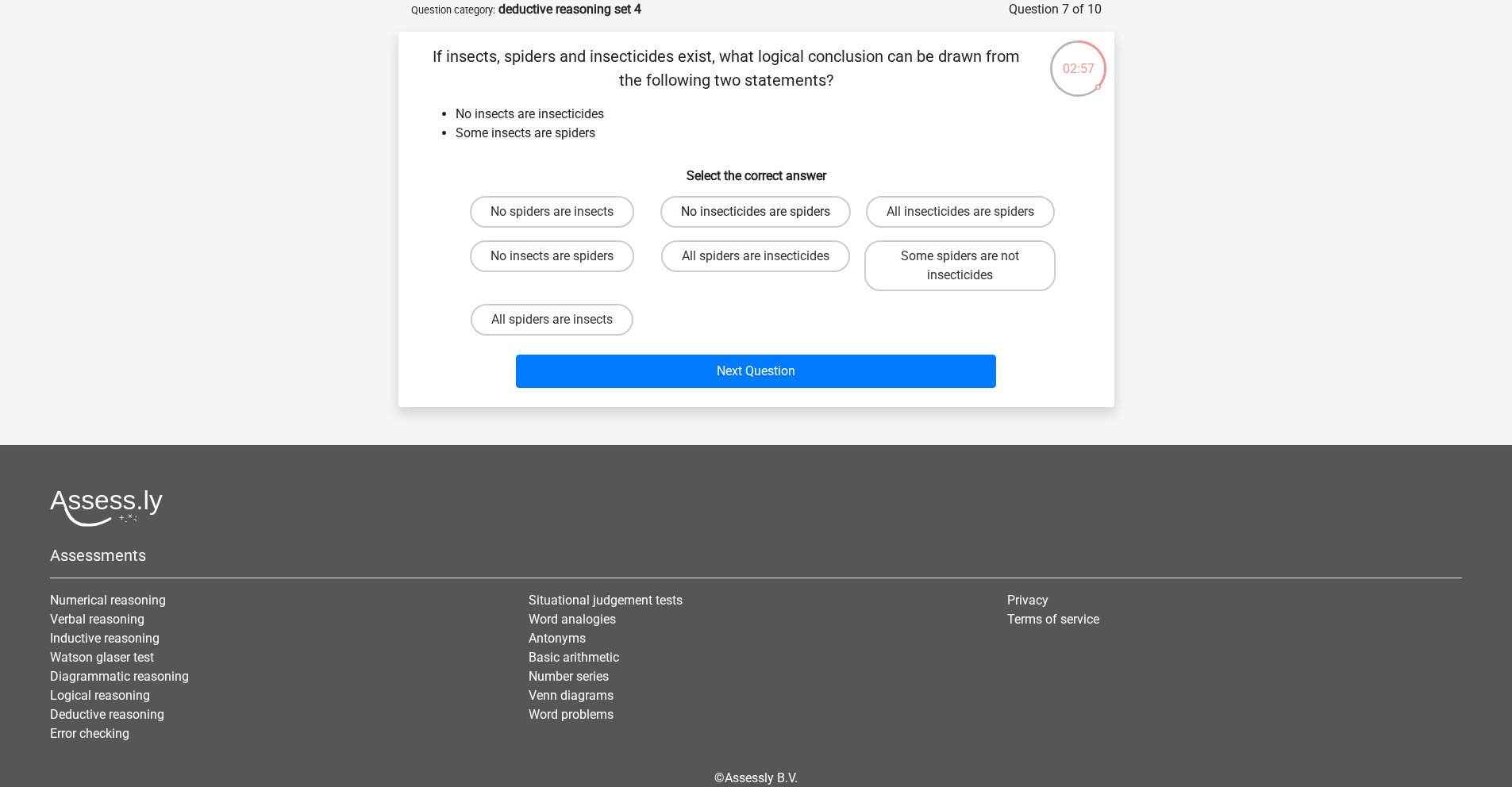
click at [761, 228] on label "No insecticides are spiders" at bounding box center [755, 212] width 191 height 32
click at [761, 223] on input "No insecticides are spiders" at bounding box center [761, 217] width 10 height 10
radio input "true"
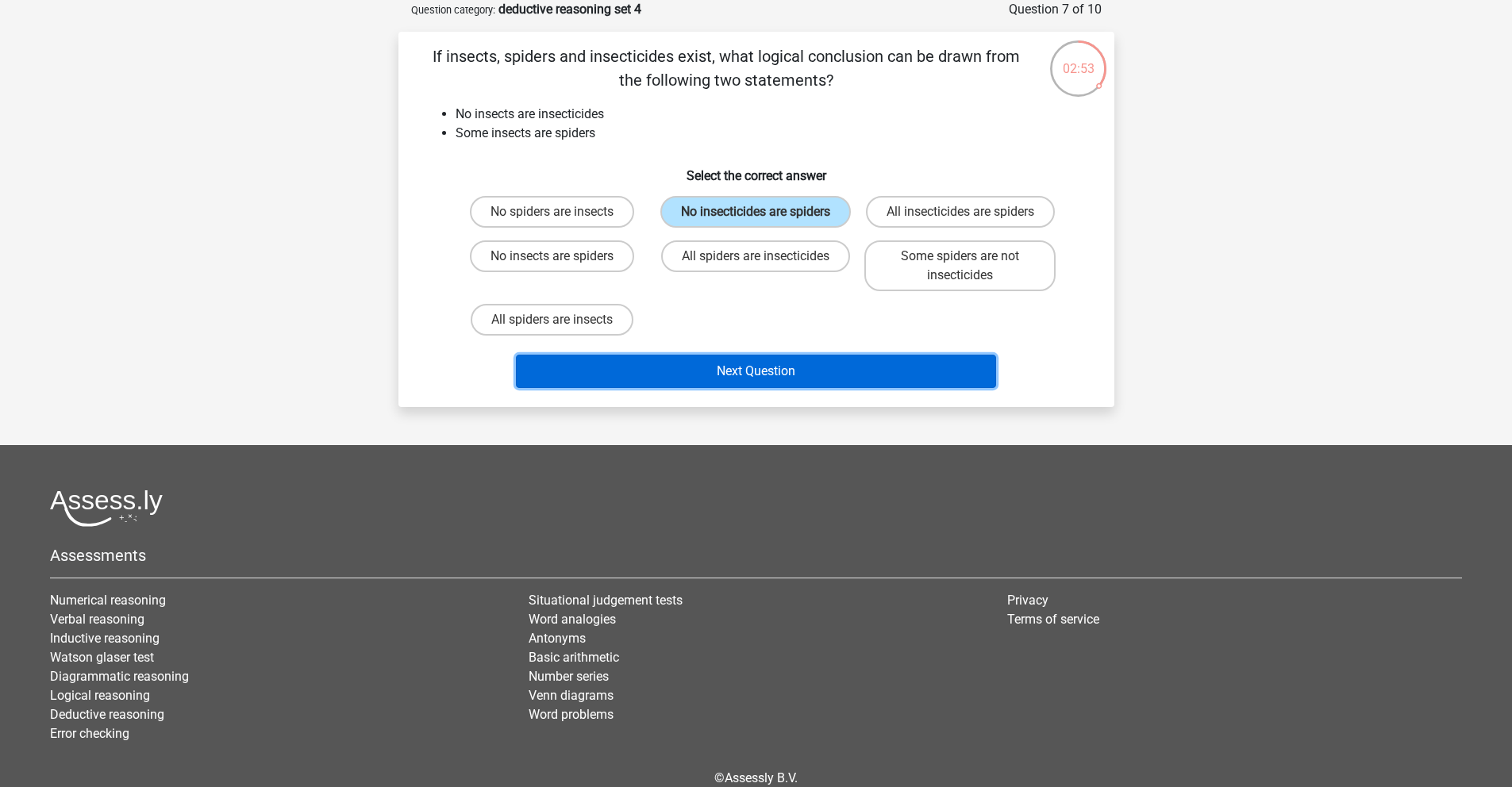
click at [774, 388] on button "Next Question" at bounding box center [756, 371] width 480 height 34
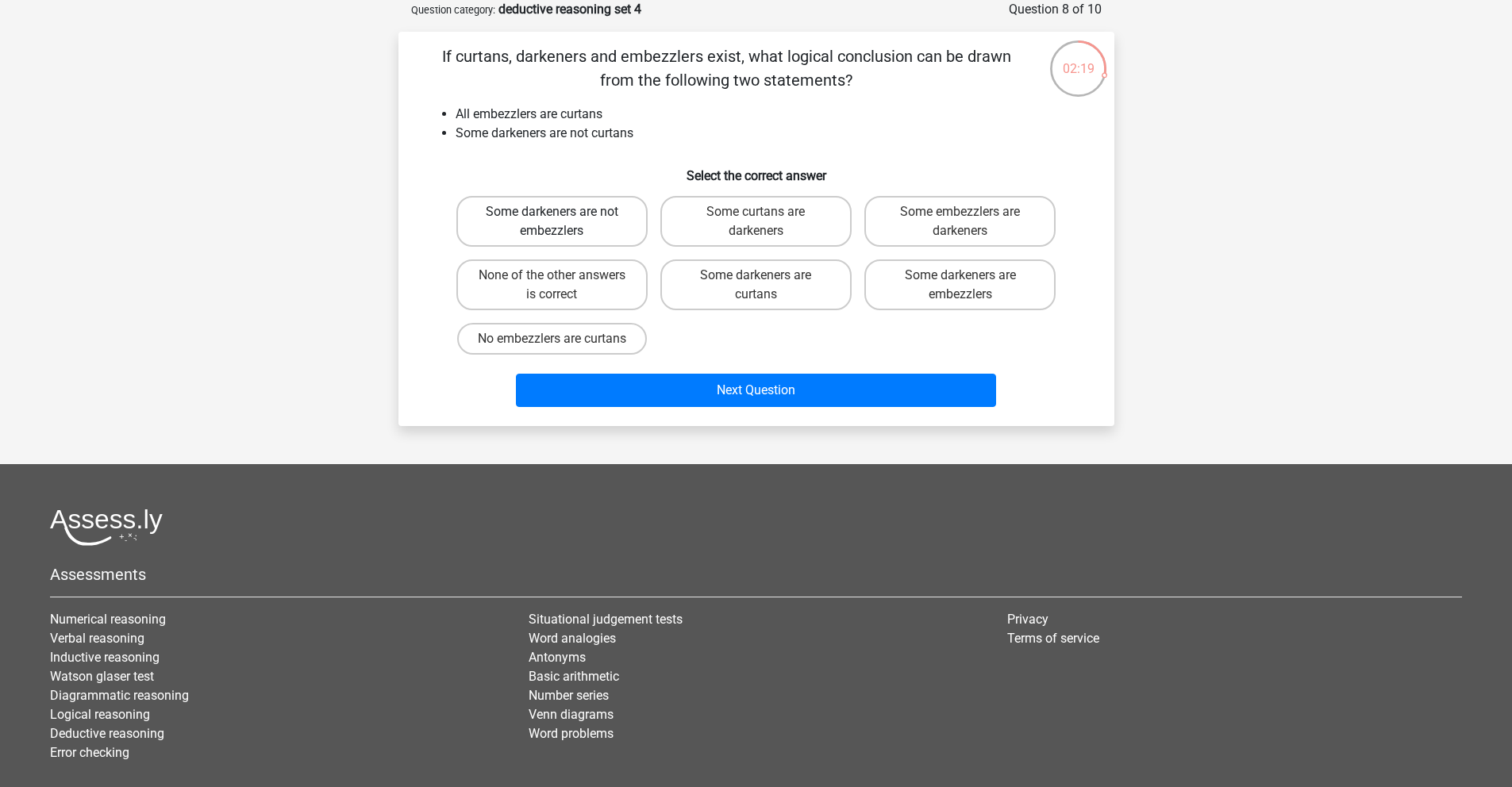
click at [578, 228] on label "Some darkeners are not embezzlers" at bounding box center [552, 221] width 192 height 50
click at [562, 223] on input "Some darkeners are not embezzlers" at bounding box center [557, 217] width 10 height 10
radio input "true"
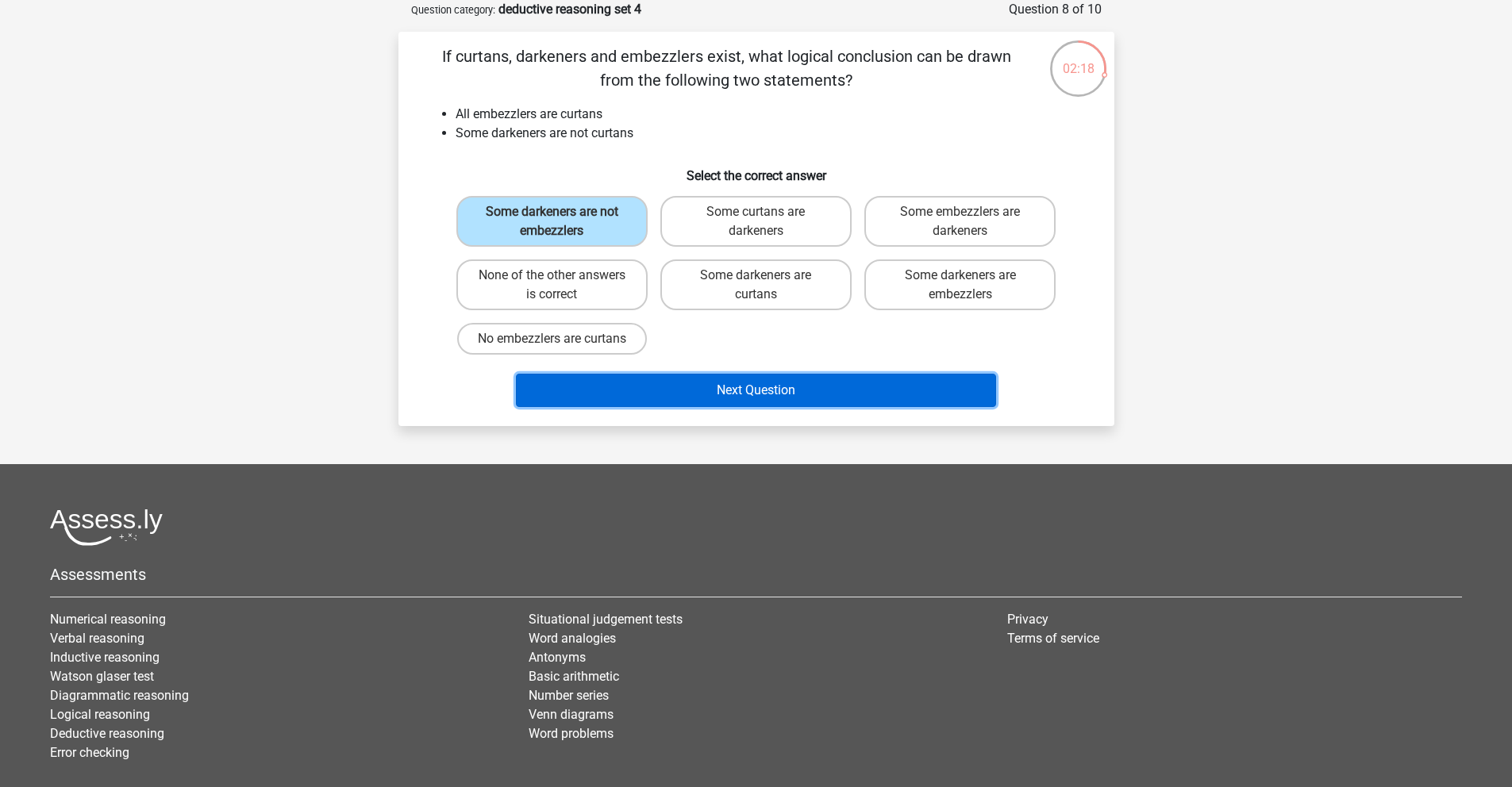
click at [699, 396] on button "Next Question" at bounding box center [756, 391] width 480 height 34
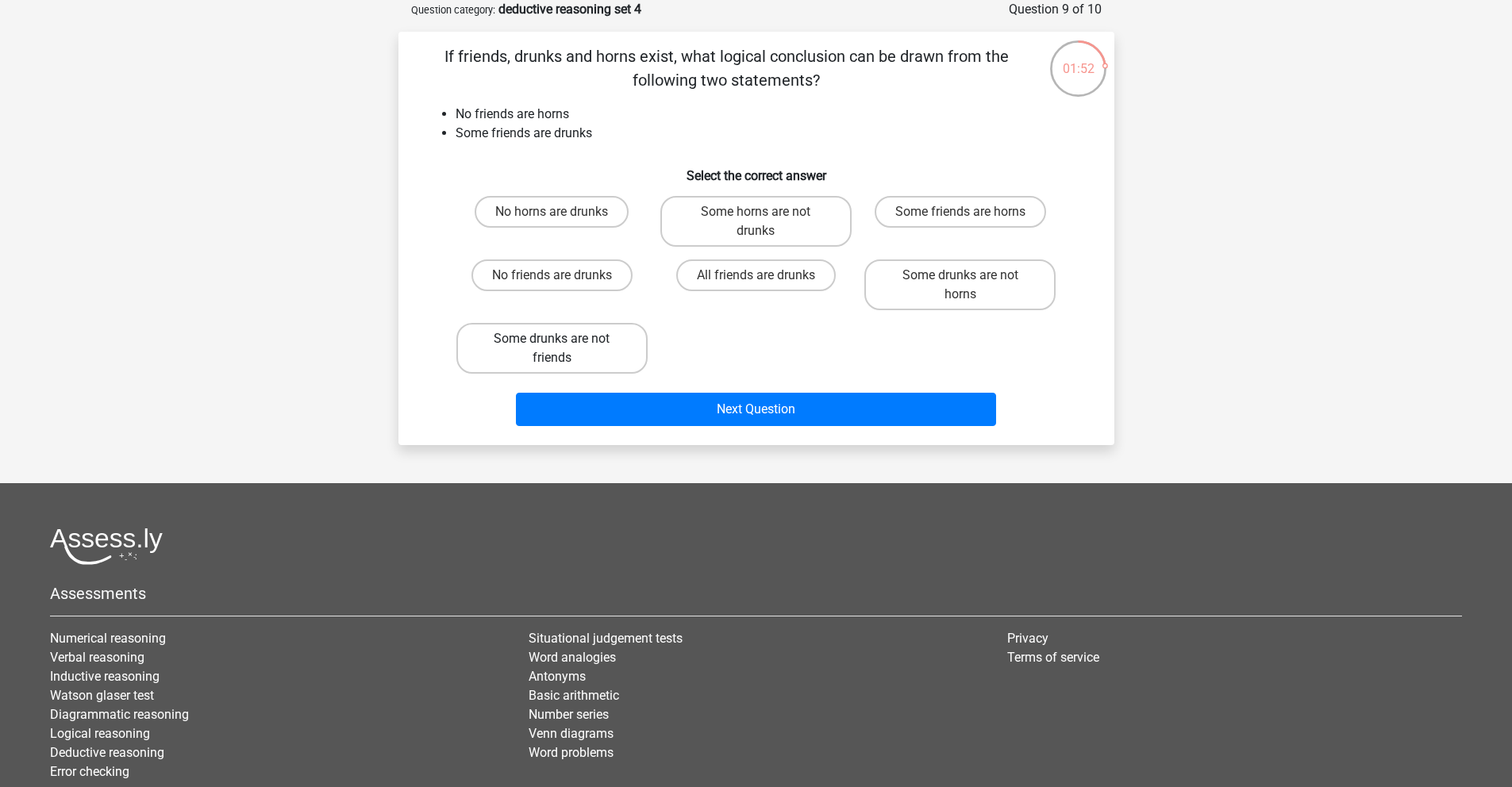
click at [626, 358] on label "Some drunks are not friends" at bounding box center [552, 349] width 192 height 50
click at [562, 349] on input "Some drunks are not friends" at bounding box center [557, 344] width 10 height 10
radio input "true"
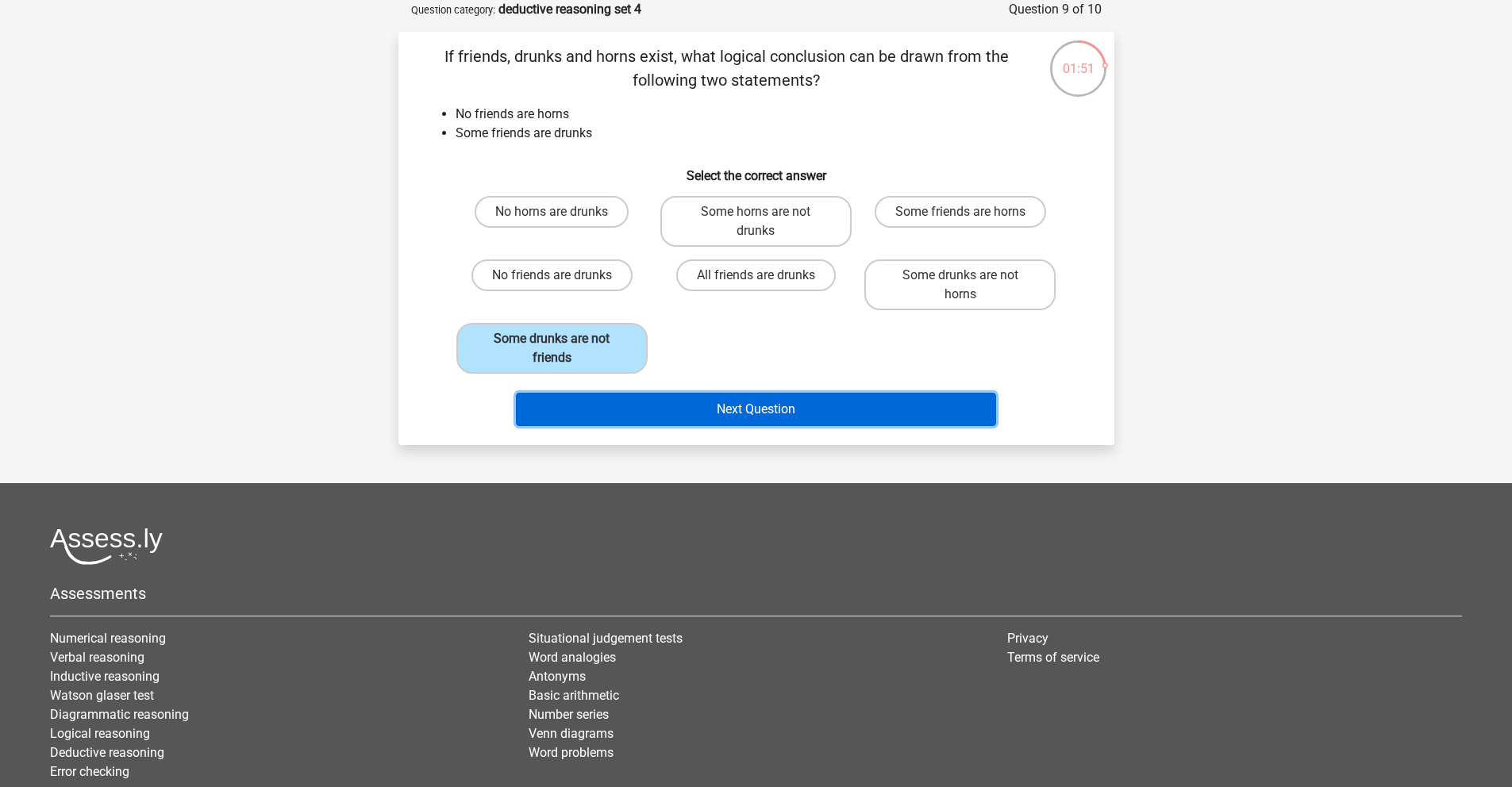
click at [738, 413] on button "Next Question" at bounding box center [756, 410] width 480 height 34
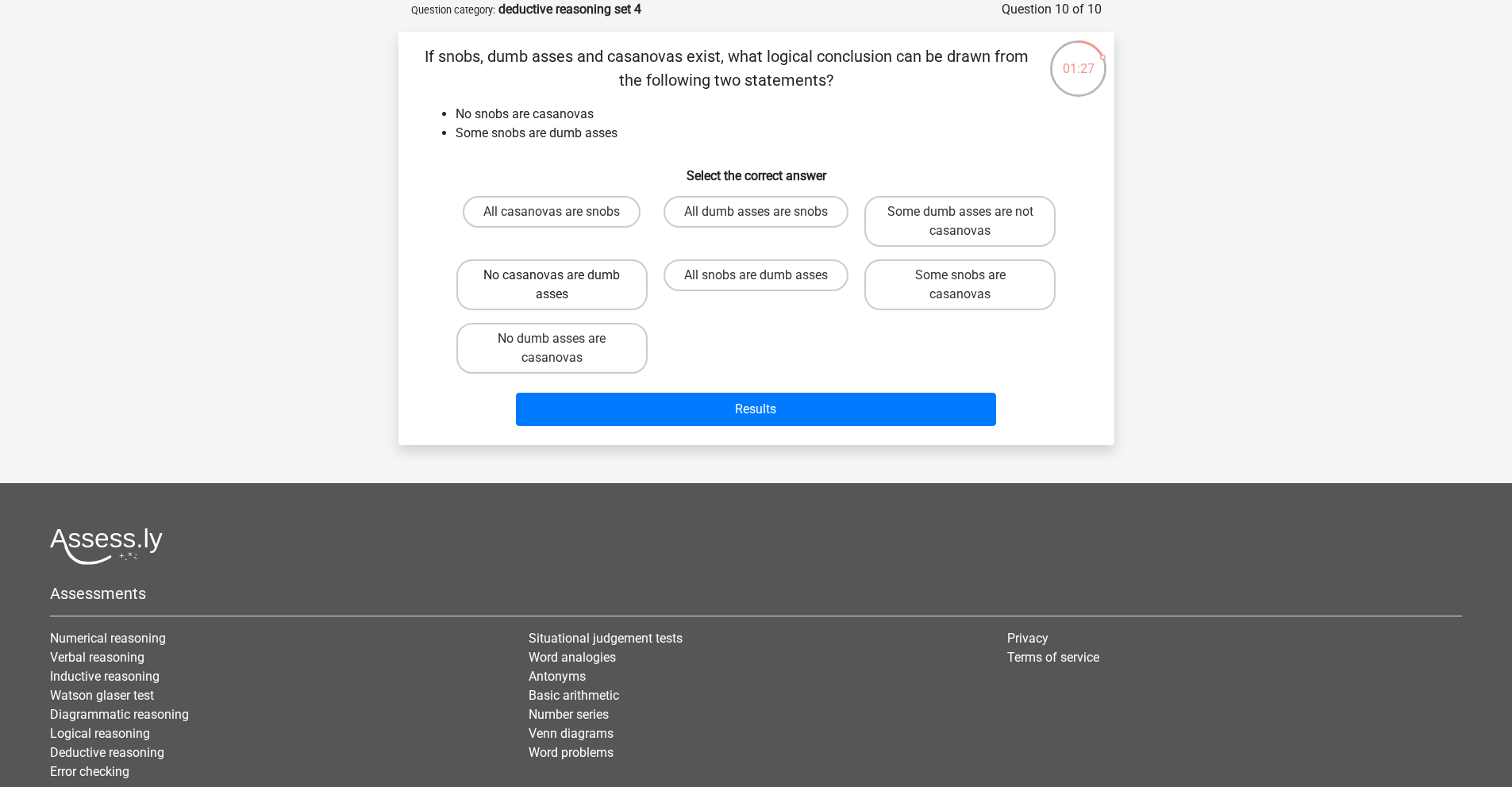
click at [570, 292] on label "No casanovas are dumb asses" at bounding box center [552, 285] width 192 height 50
click at [562, 286] on input "No casanovas are dumb asses" at bounding box center [557, 281] width 10 height 10
radio input "true"
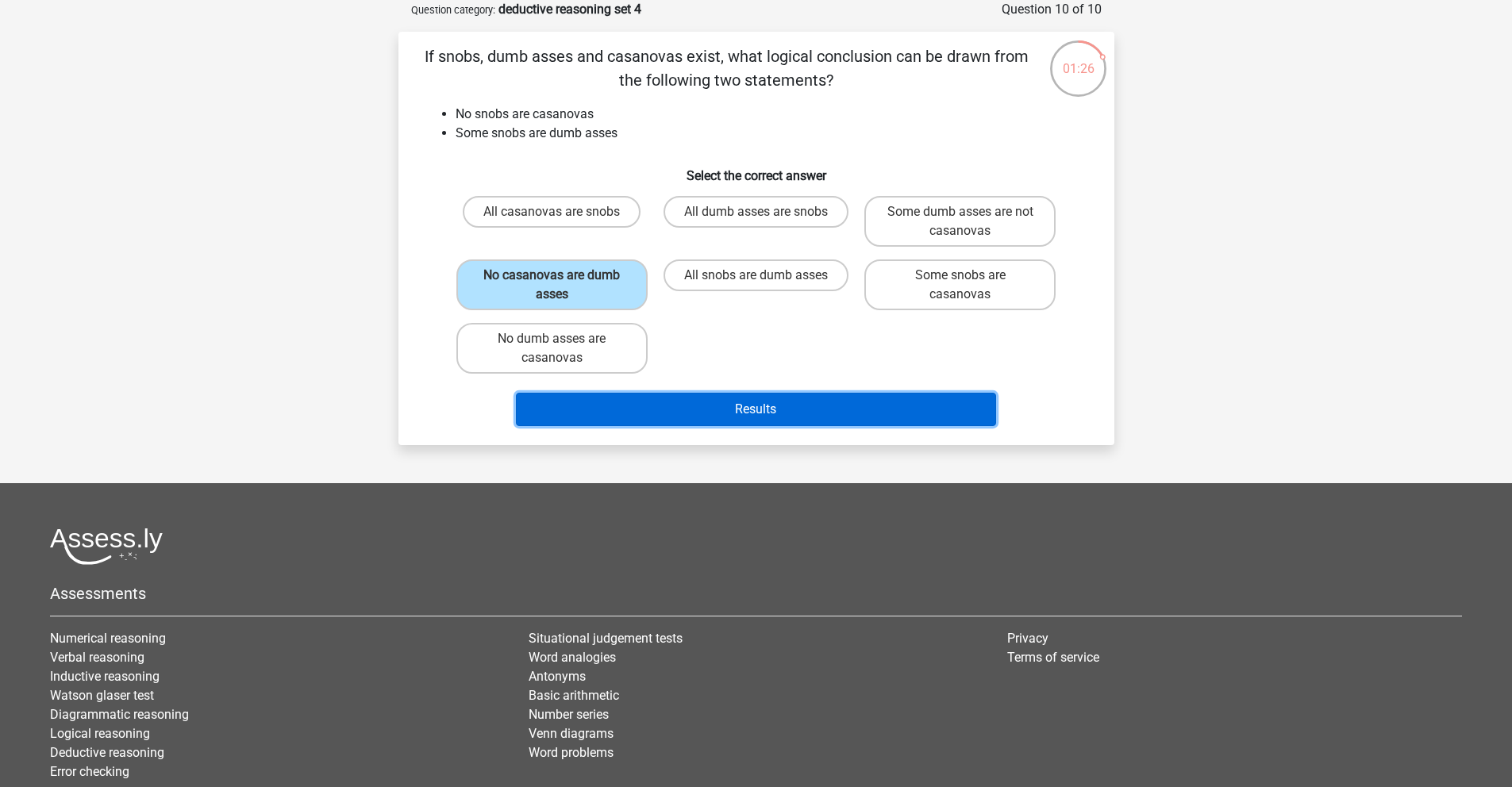
click at [754, 414] on button "Results" at bounding box center [756, 410] width 480 height 34
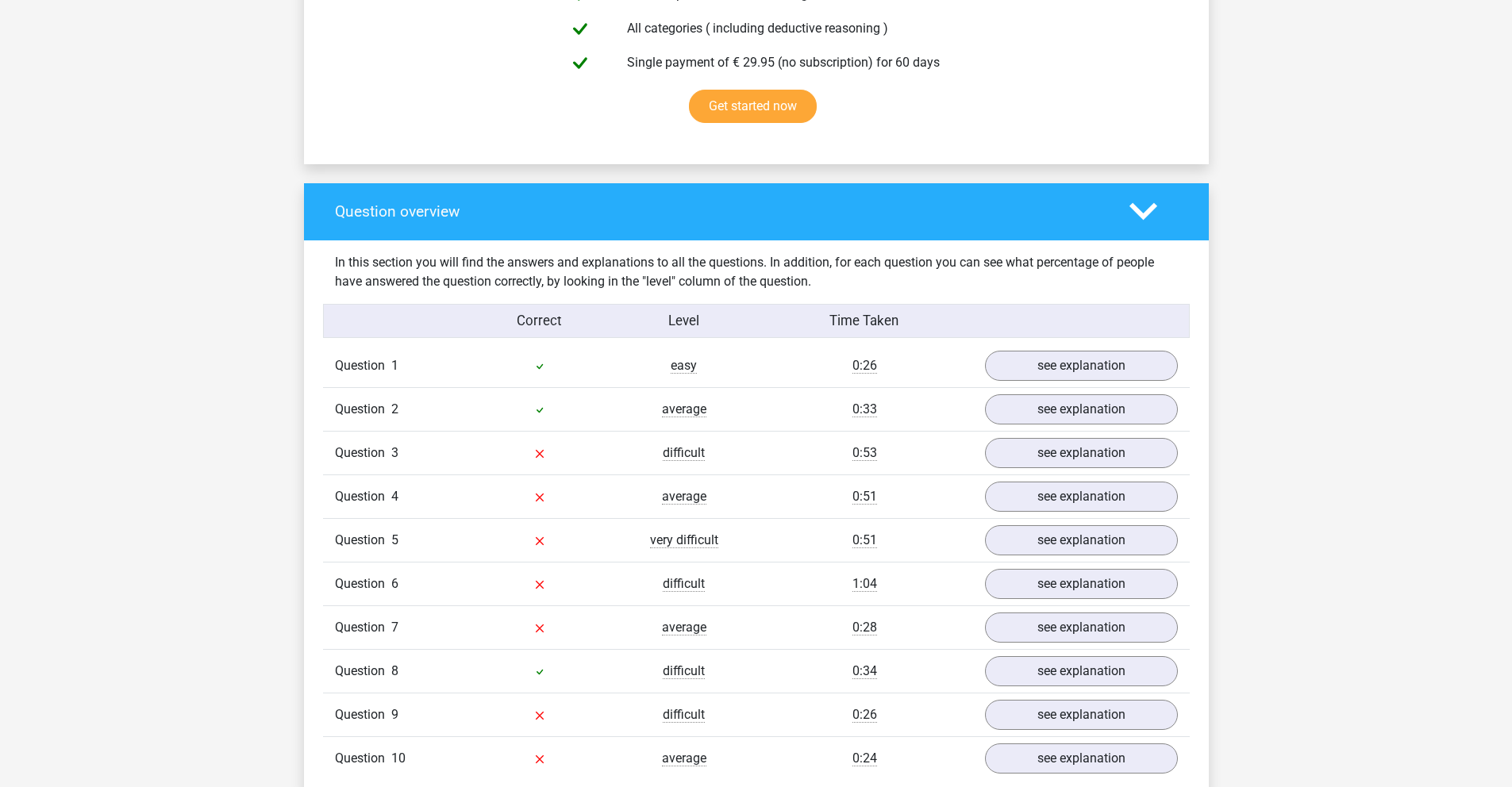
scroll to position [1094, 0]
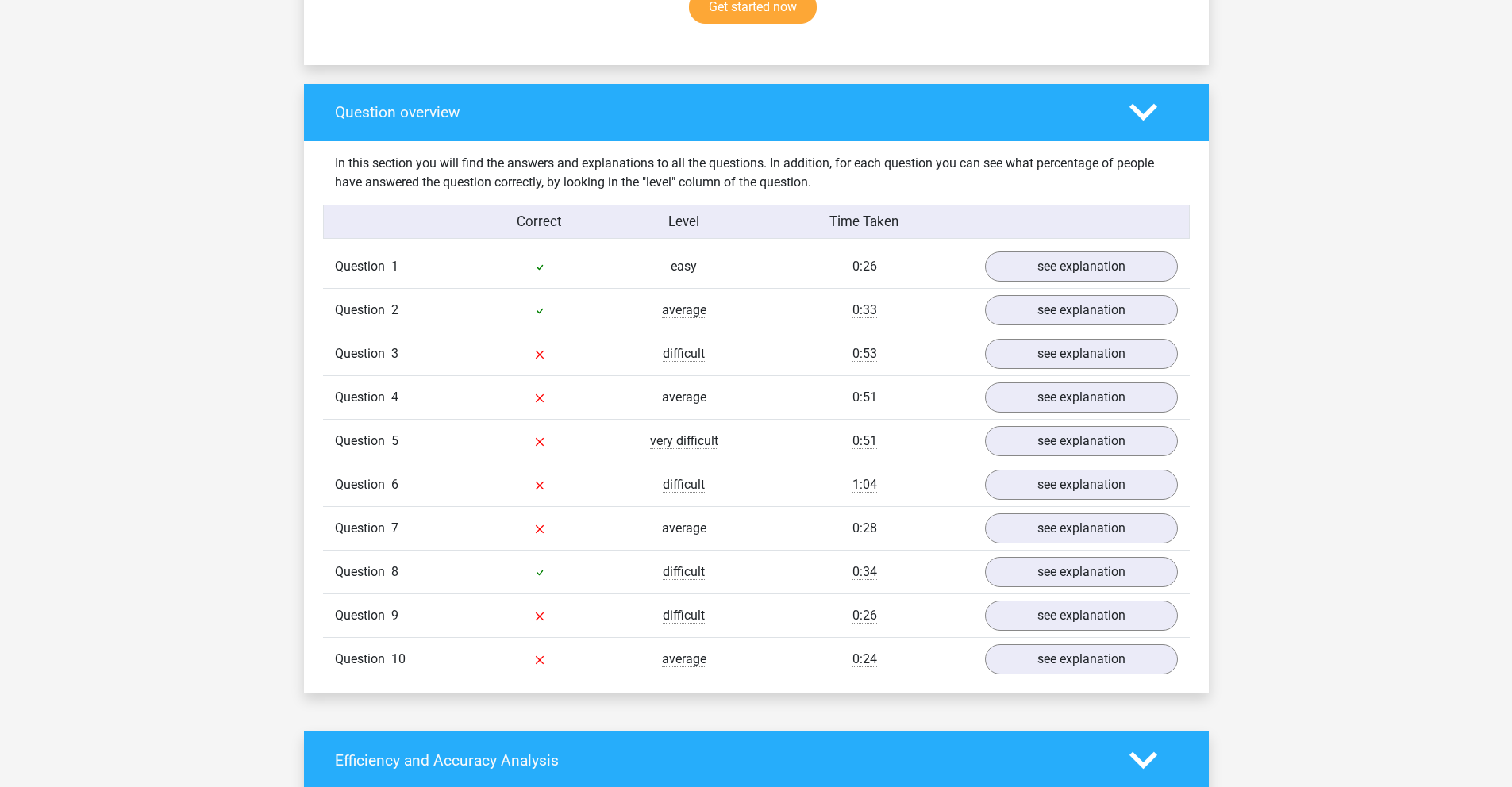
drag, startPoint x: 773, startPoint y: 595, endPoint x: 549, endPoint y: 591, distance: 224.0
click at [549, 591] on div "Question 1 easy 0:26 see explanation If towers, chess pieces and runners exist,…" at bounding box center [756, 463] width 843 height 436
click at [693, 646] on div "Question 10 average 0:24 see explanation" at bounding box center [757, 659] width 867 height 44
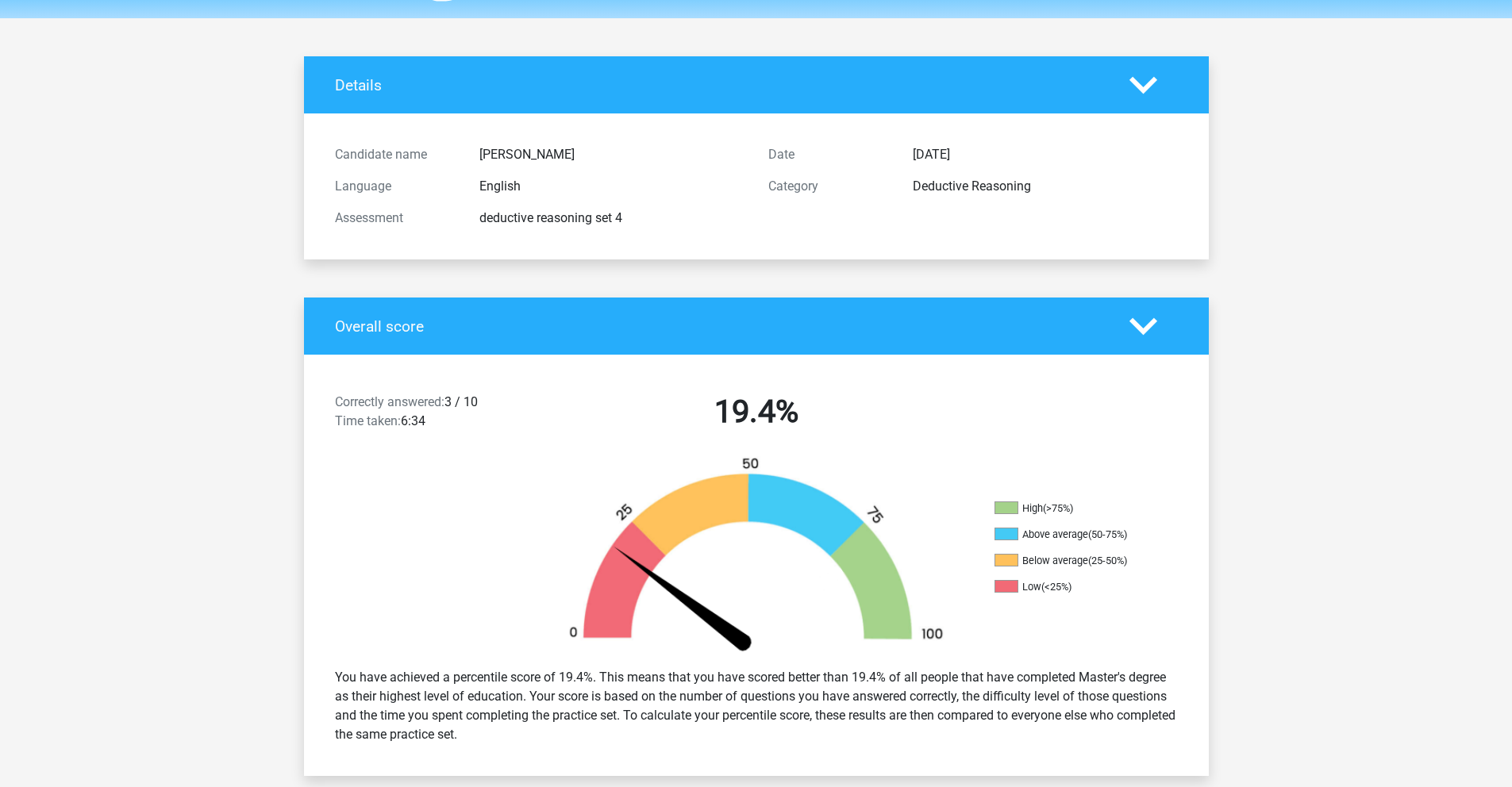
scroll to position [0, 0]
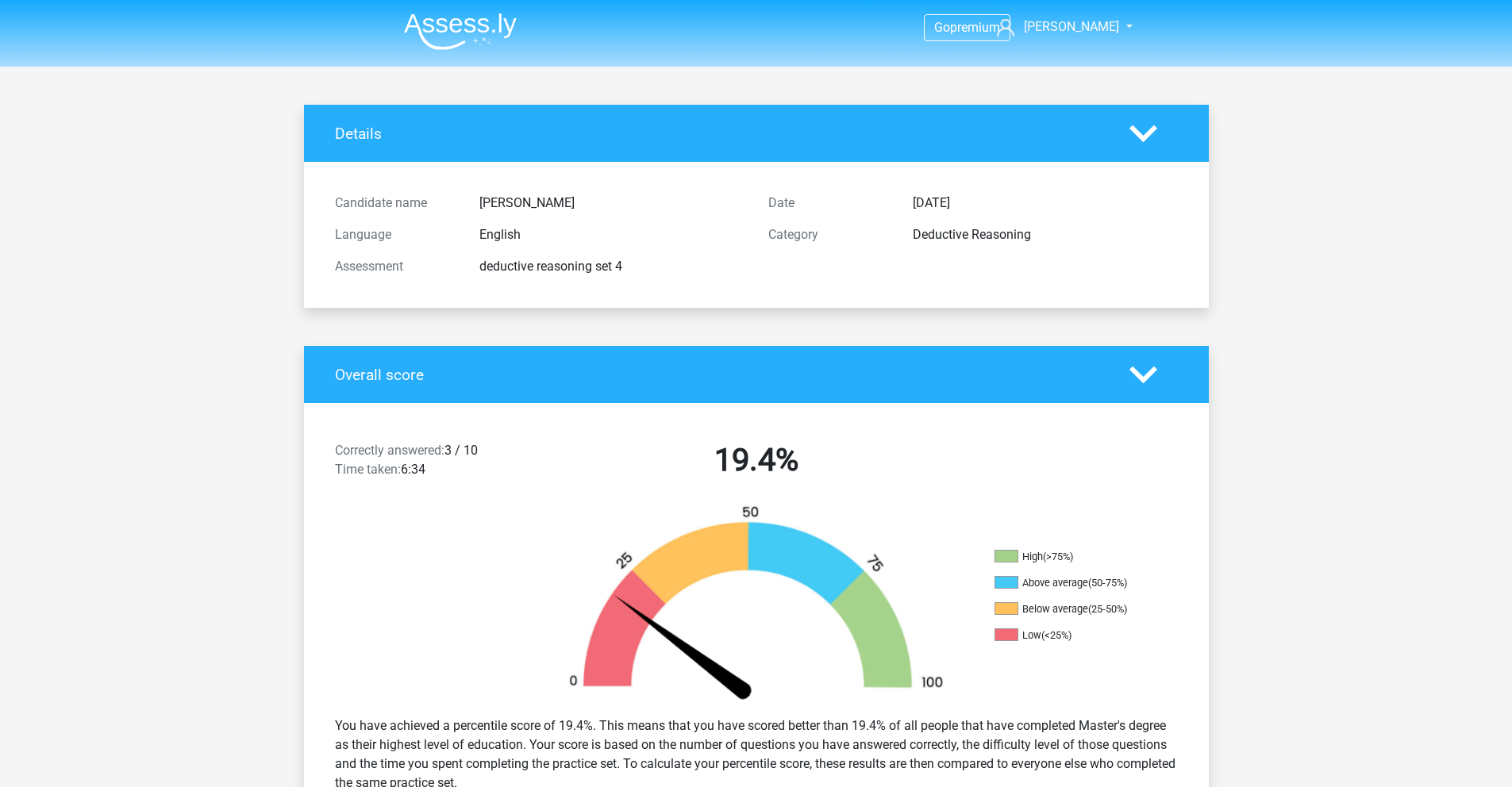
click at [486, 22] on img at bounding box center [460, 31] width 113 height 37
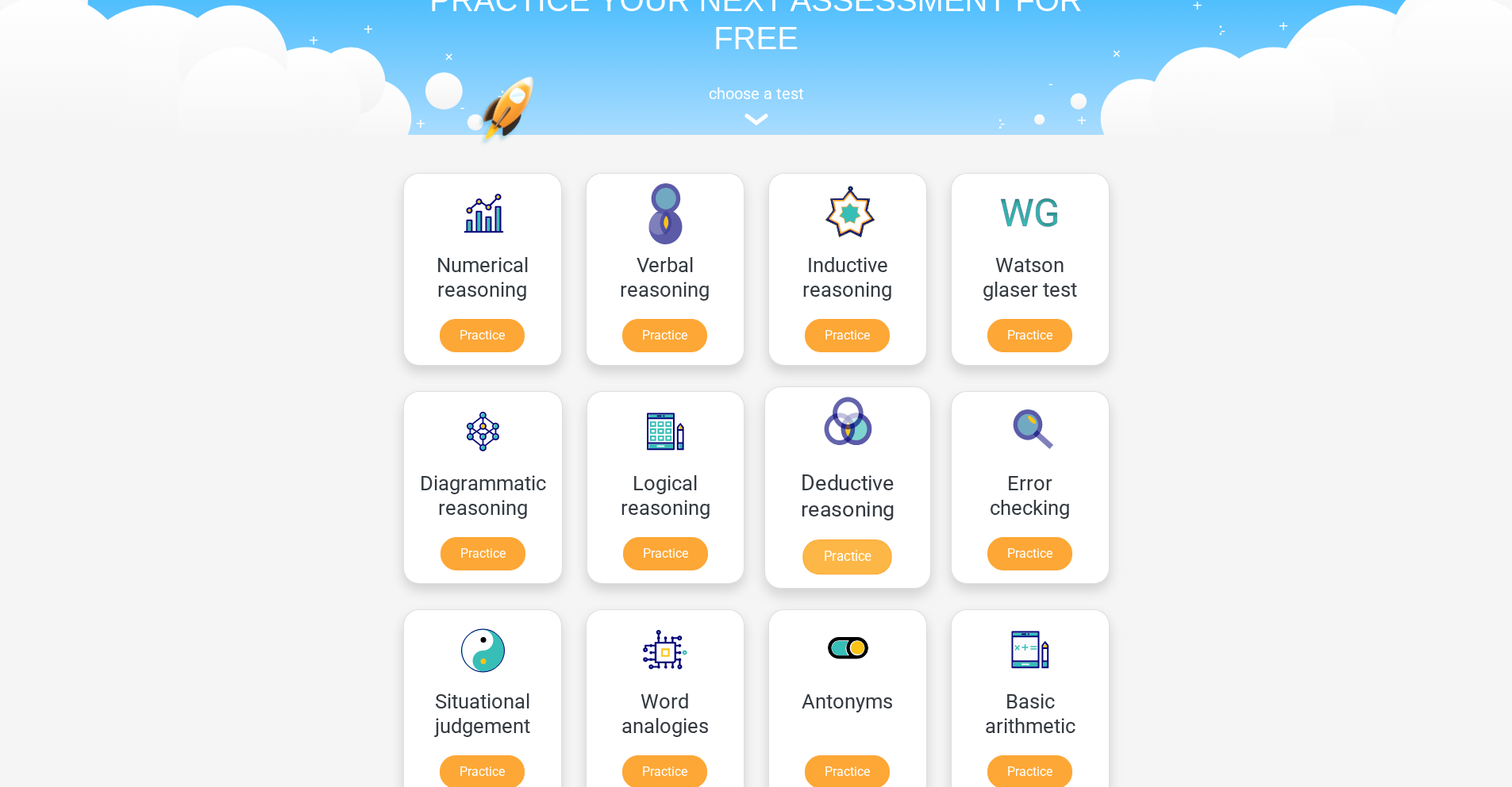
scroll to position [112, 0]
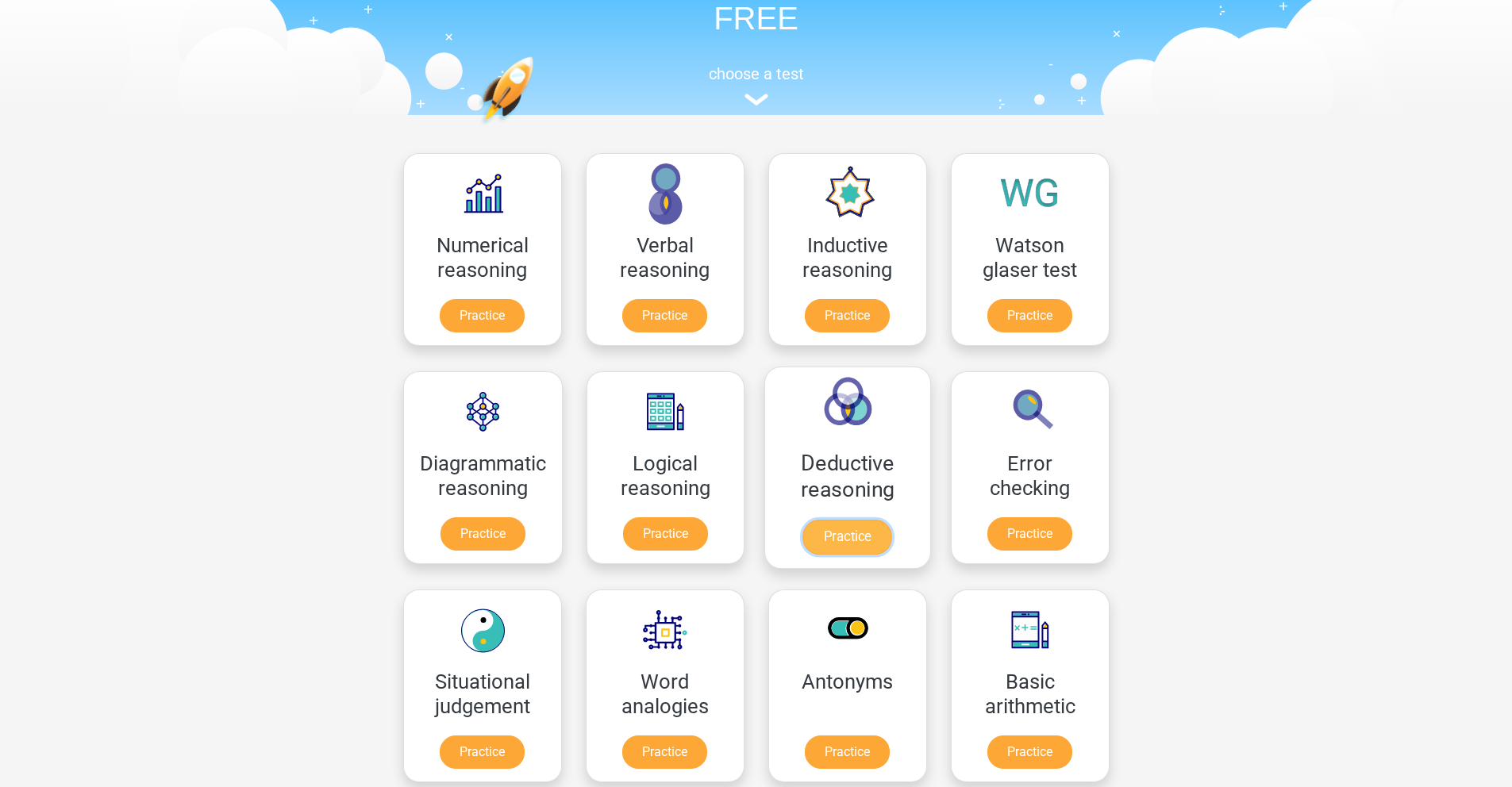
click at [811, 526] on link "Practice" at bounding box center [848, 538] width 89 height 35
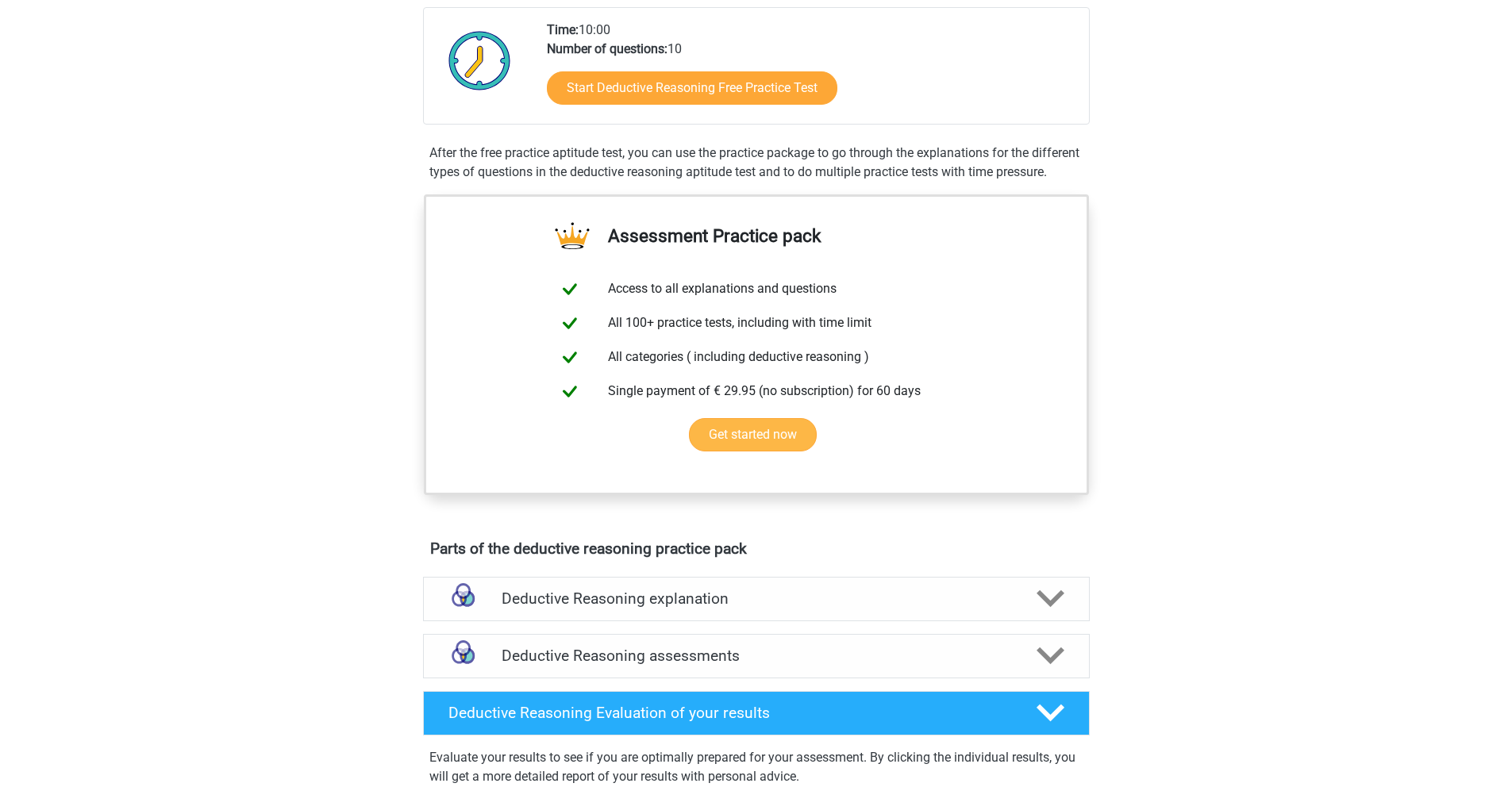
scroll to position [619, 0]
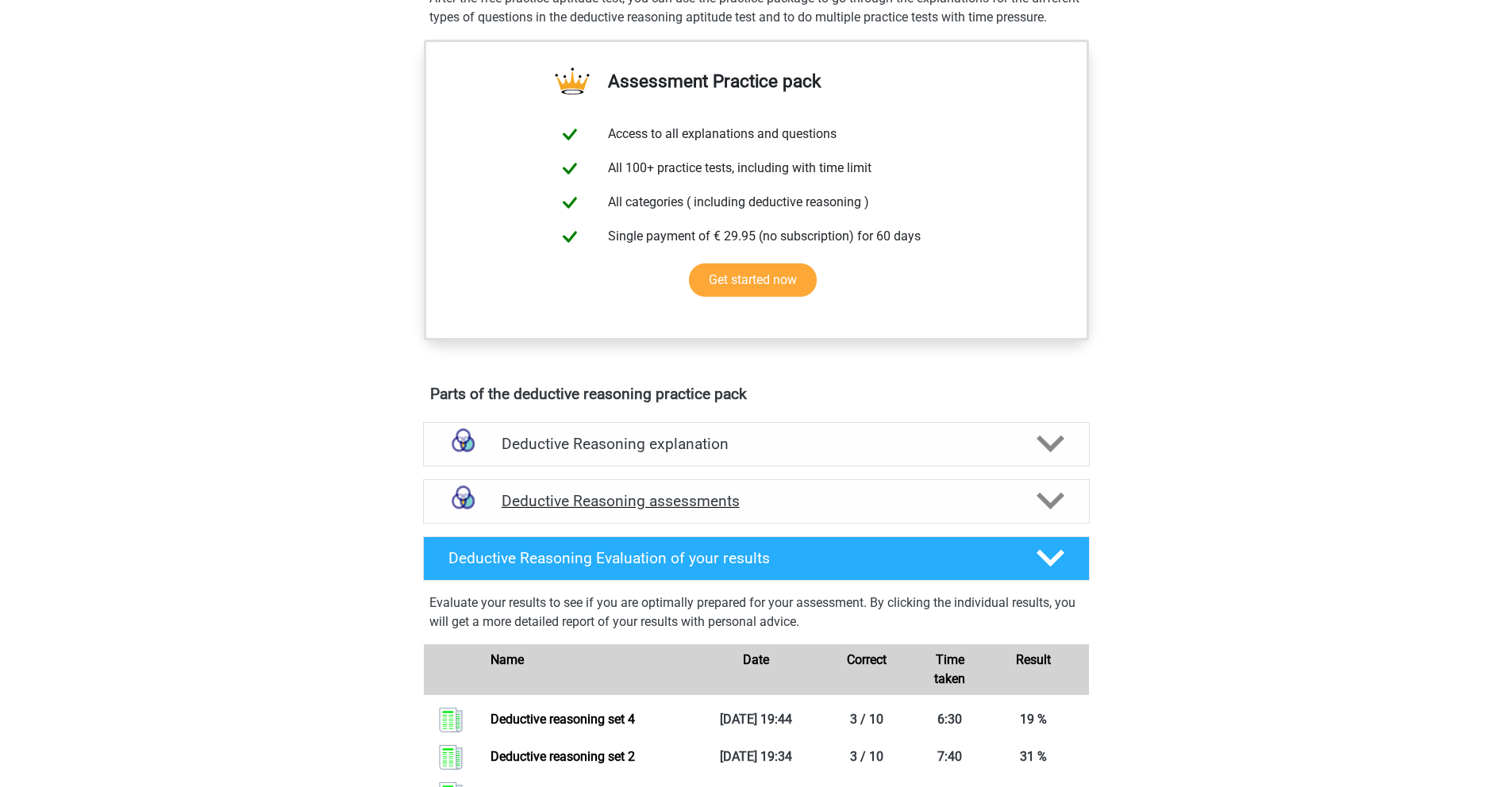
click at [1030, 515] on div at bounding box center [1048, 501] width 53 height 28
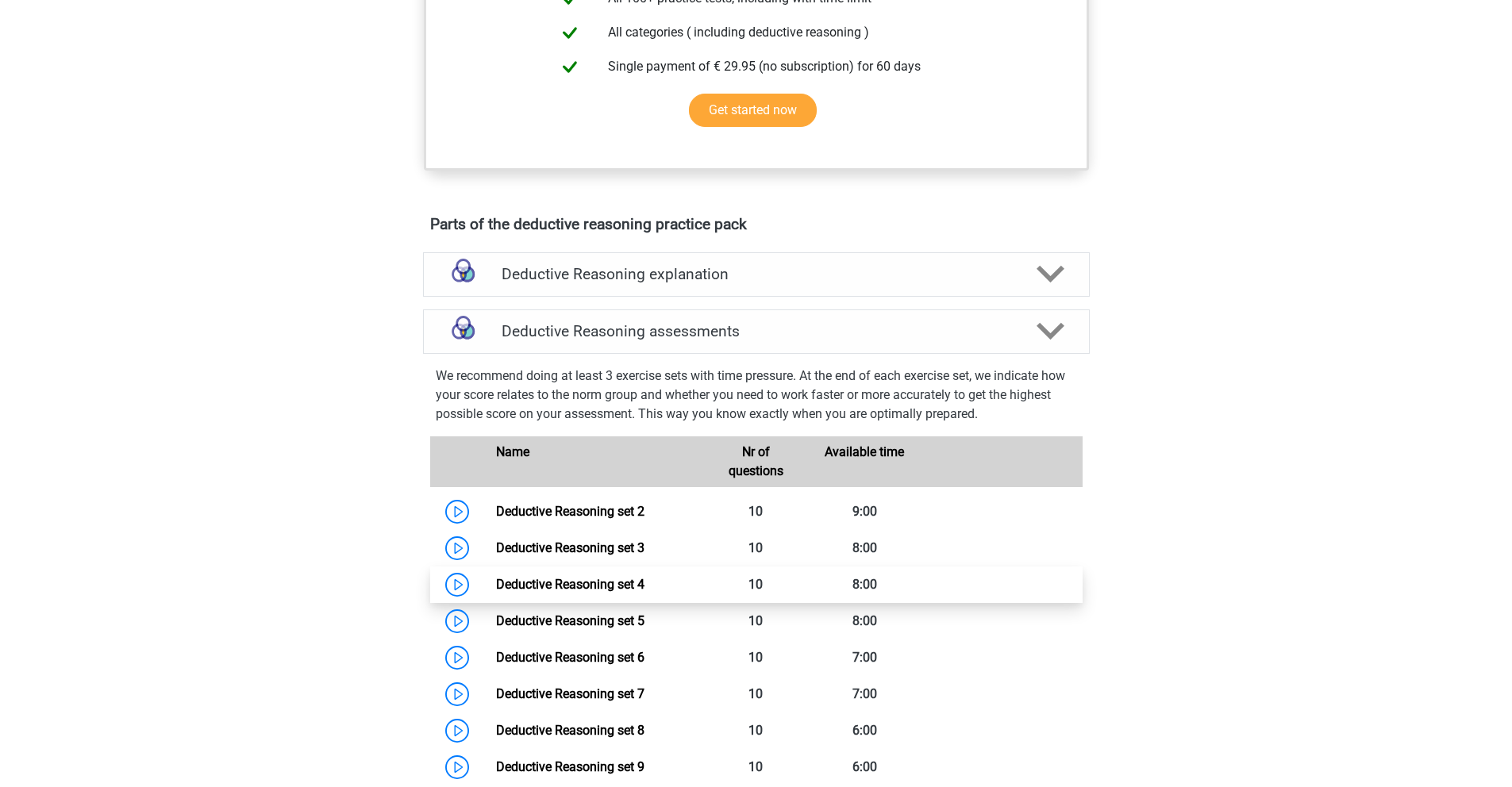
scroll to position [795, 0]
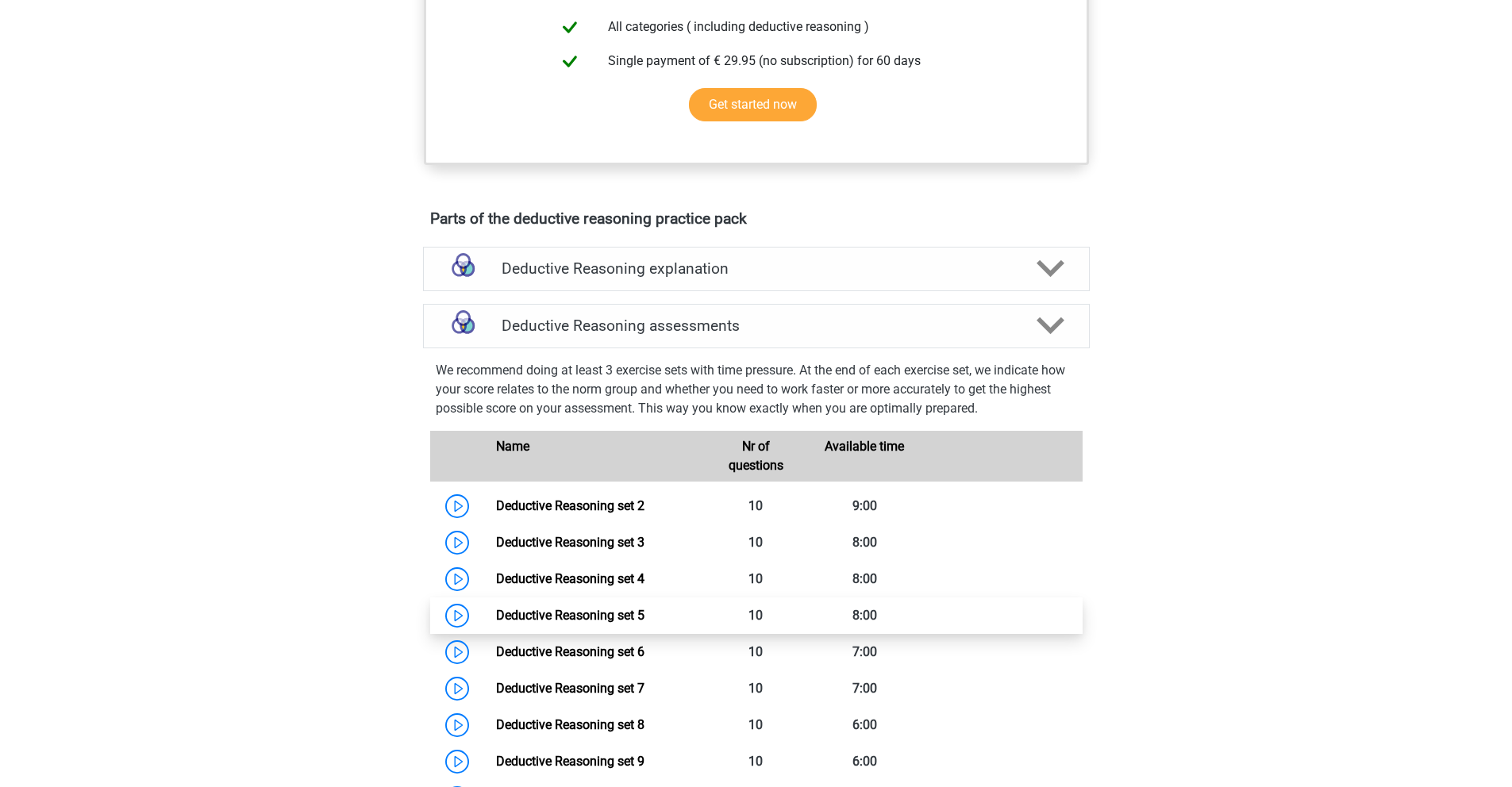
click at [642, 623] on link "Deductive Reasoning set 5" at bounding box center [570, 616] width 149 height 15
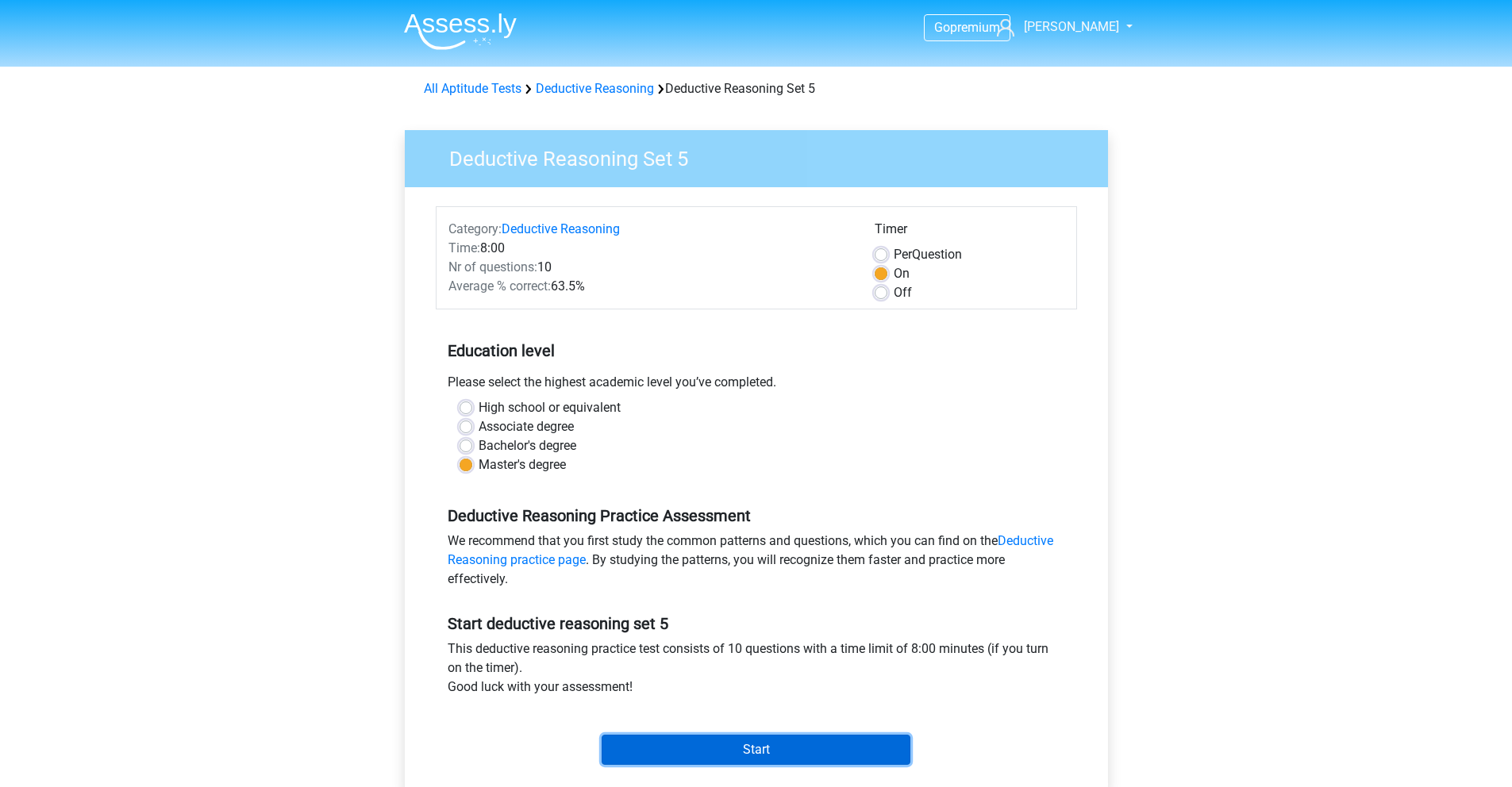
click at [762, 753] on input "Start" at bounding box center [756, 750] width 309 height 30
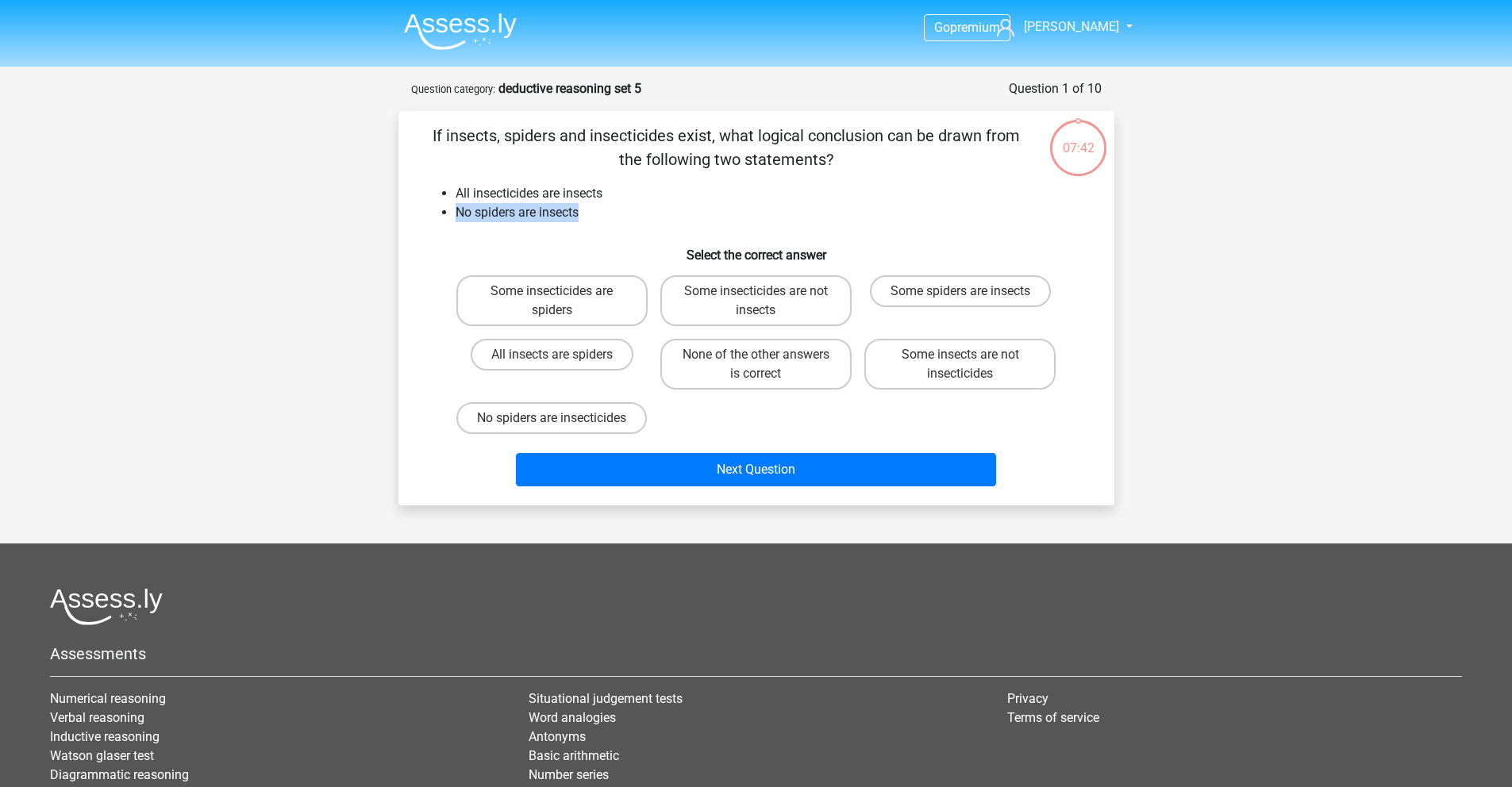
drag, startPoint x: 453, startPoint y: 209, endPoint x: 578, endPoint y: 221, distance: 125.6
click at [578, 221] on ul "All insecticides are insects No spiders are insects" at bounding box center [757, 202] width 665 height 38
click at [627, 433] on label "No spiders are insecticides" at bounding box center [551, 418] width 191 height 32
click at [562, 428] on input "No spiders are insecticides" at bounding box center [557, 423] width 10 height 10
radio input "true"
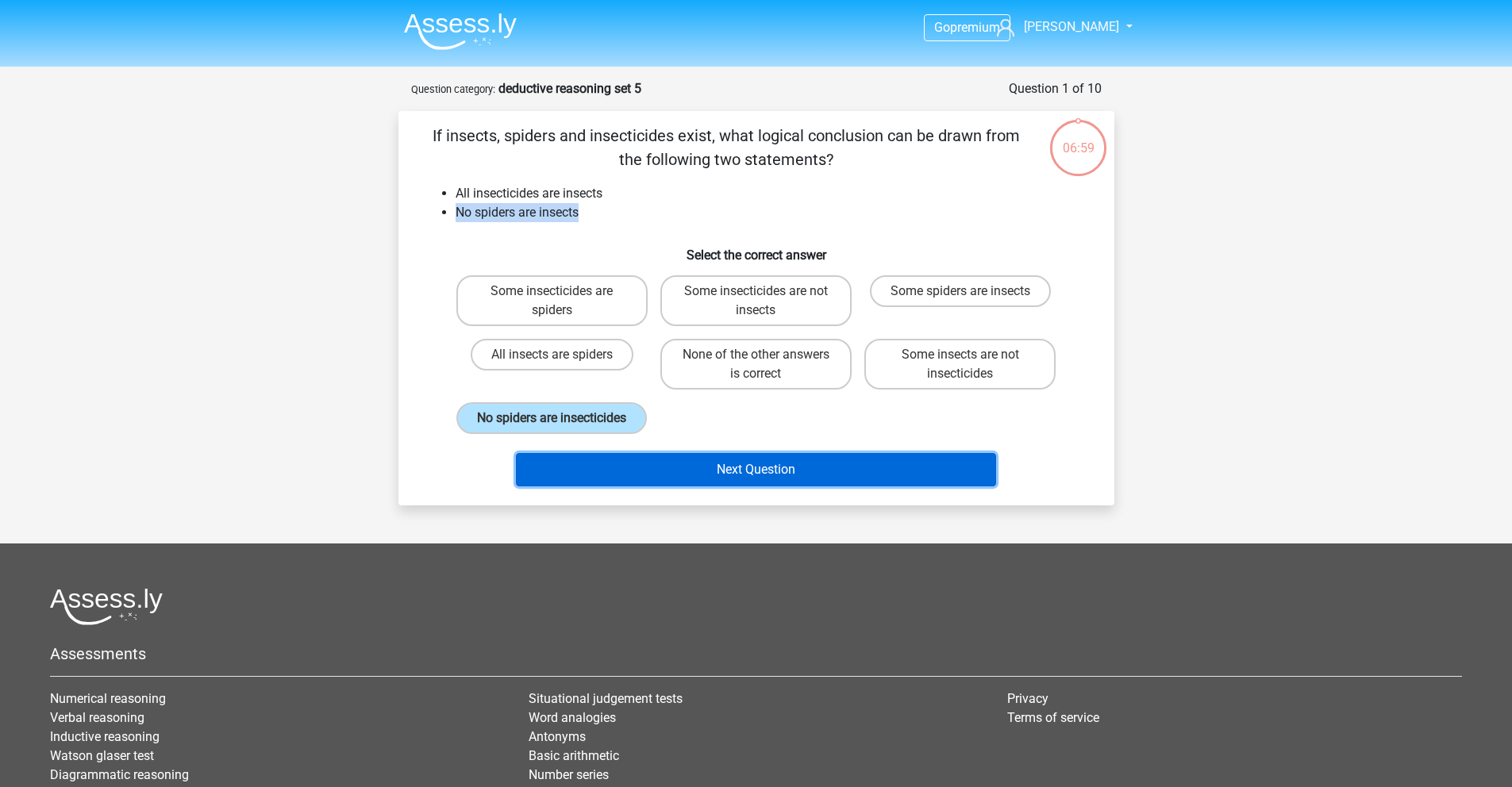
click at [685, 486] on button "Next Question" at bounding box center [756, 470] width 480 height 34
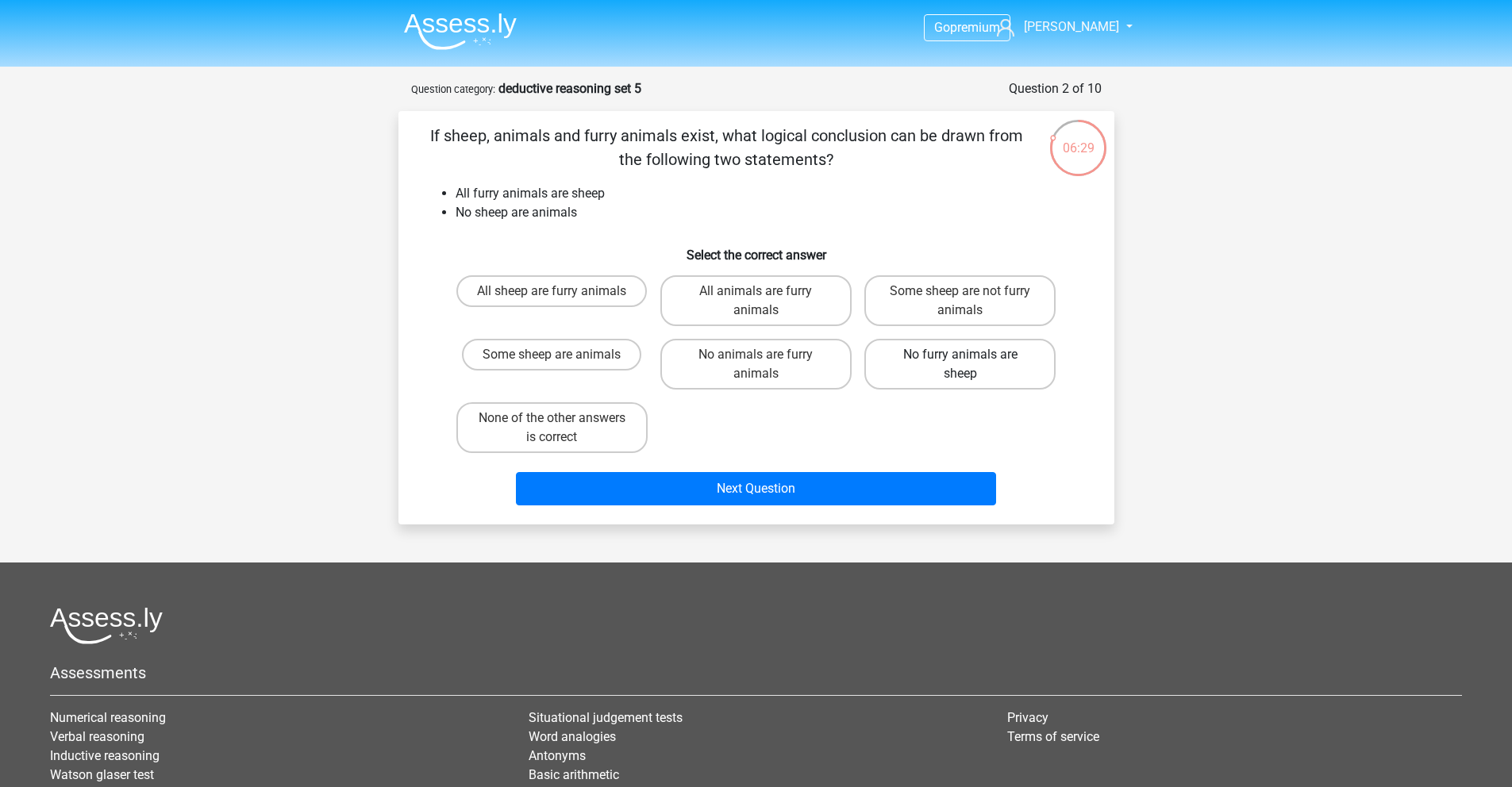
click at [962, 376] on label "No furry animals are sheep" at bounding box center [960, 364] width 192 height 50
click at [962, 365] on input "No furry animals are sheep" at bounding box center [965, 359] width 10 height 10
radio input "true"
click at [941, 303] on label "Some sheep are not furry animals" at bounding box center [960, 301] width 192 height 50
click at [960, 302] on input "Some sheep are not furry animals" at bounding box center [965, 296] width 10 height 10
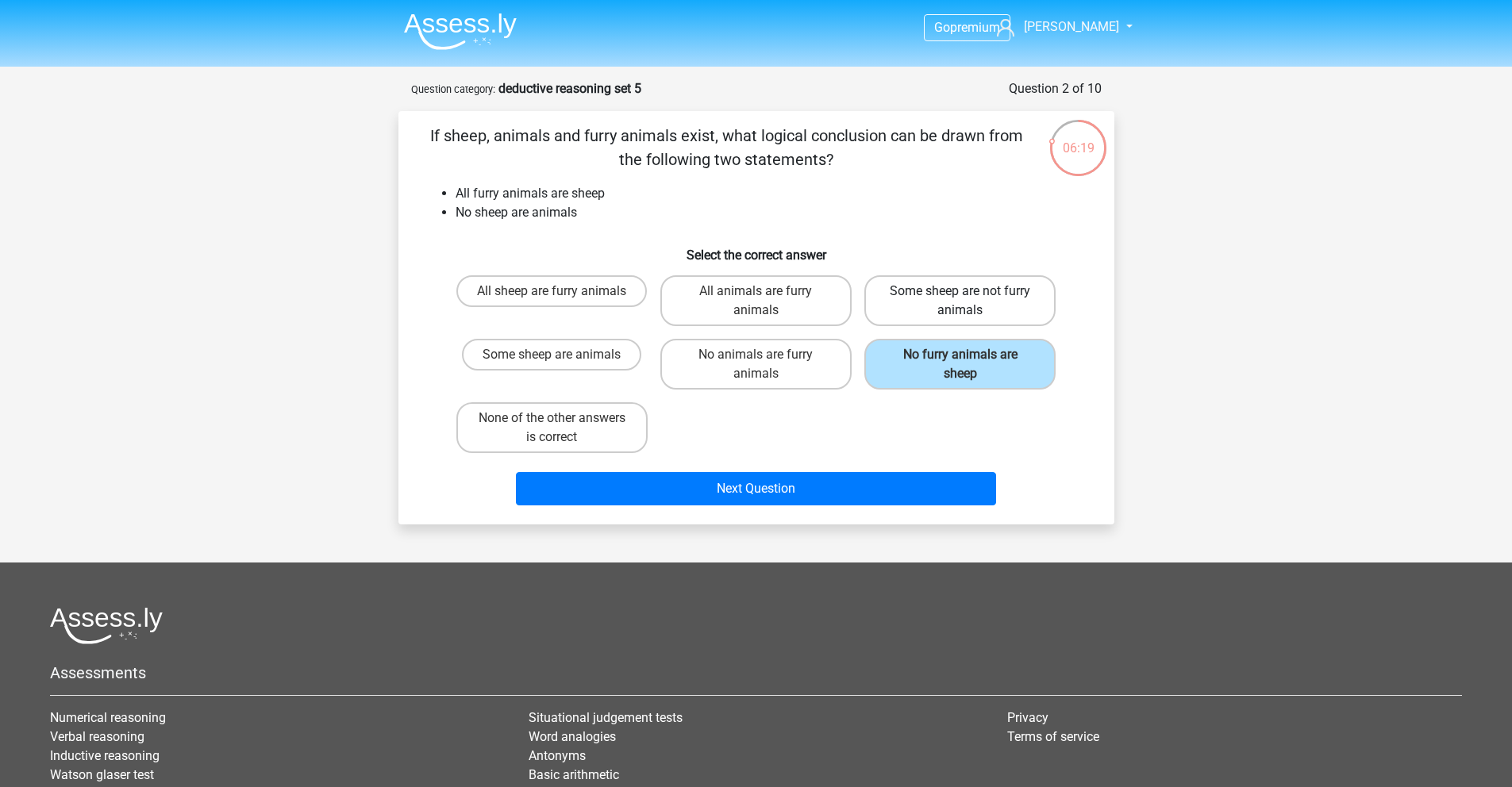
radio input "true"
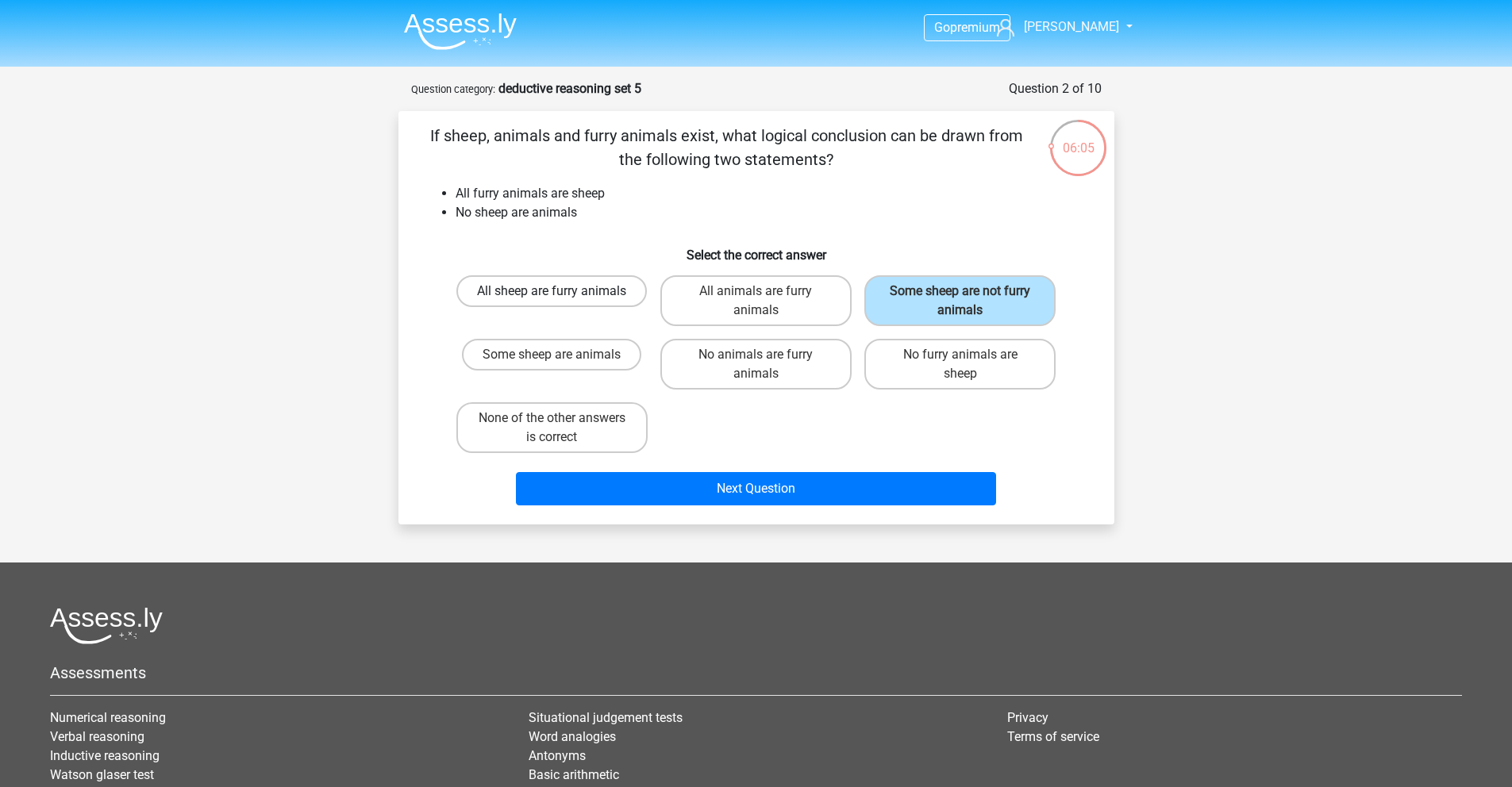
click at [583, 297] on label "All sheep are furry animals" at bounding box center [551, 291] width 191 height 32
click at [562, 297] on input "All sheep are furry animals" at bounding box center [557, 296] width 10 height 10
radio input "true"
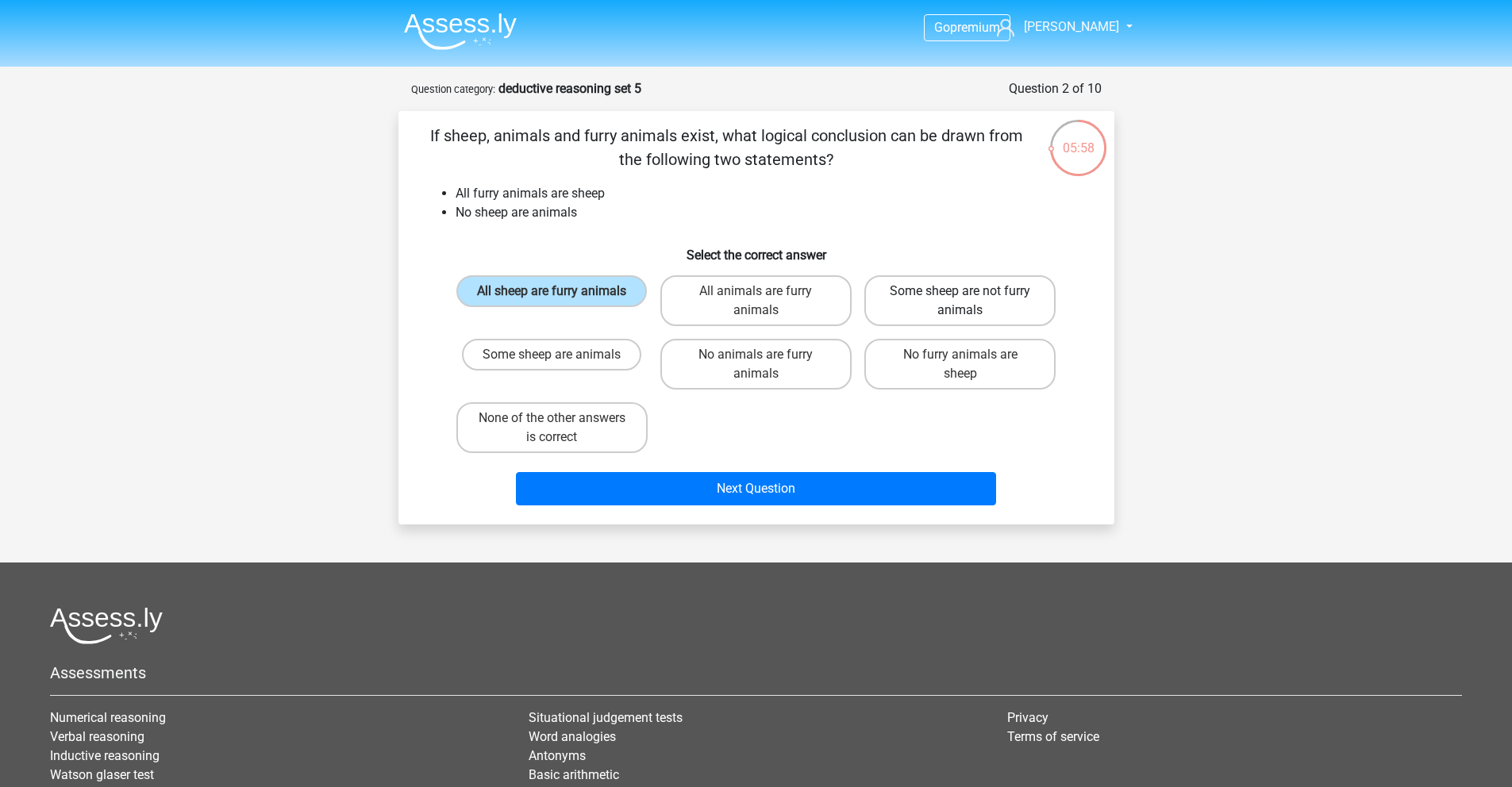
click at [916, 317] on label "Some sheep are not furry animals" at bounding box center [960, 301] width 192 height 50
click at [960, 302] on input "Some sheep are not furry animals" at bounding box center [965, 296] width 10 height 10
radio input "true"
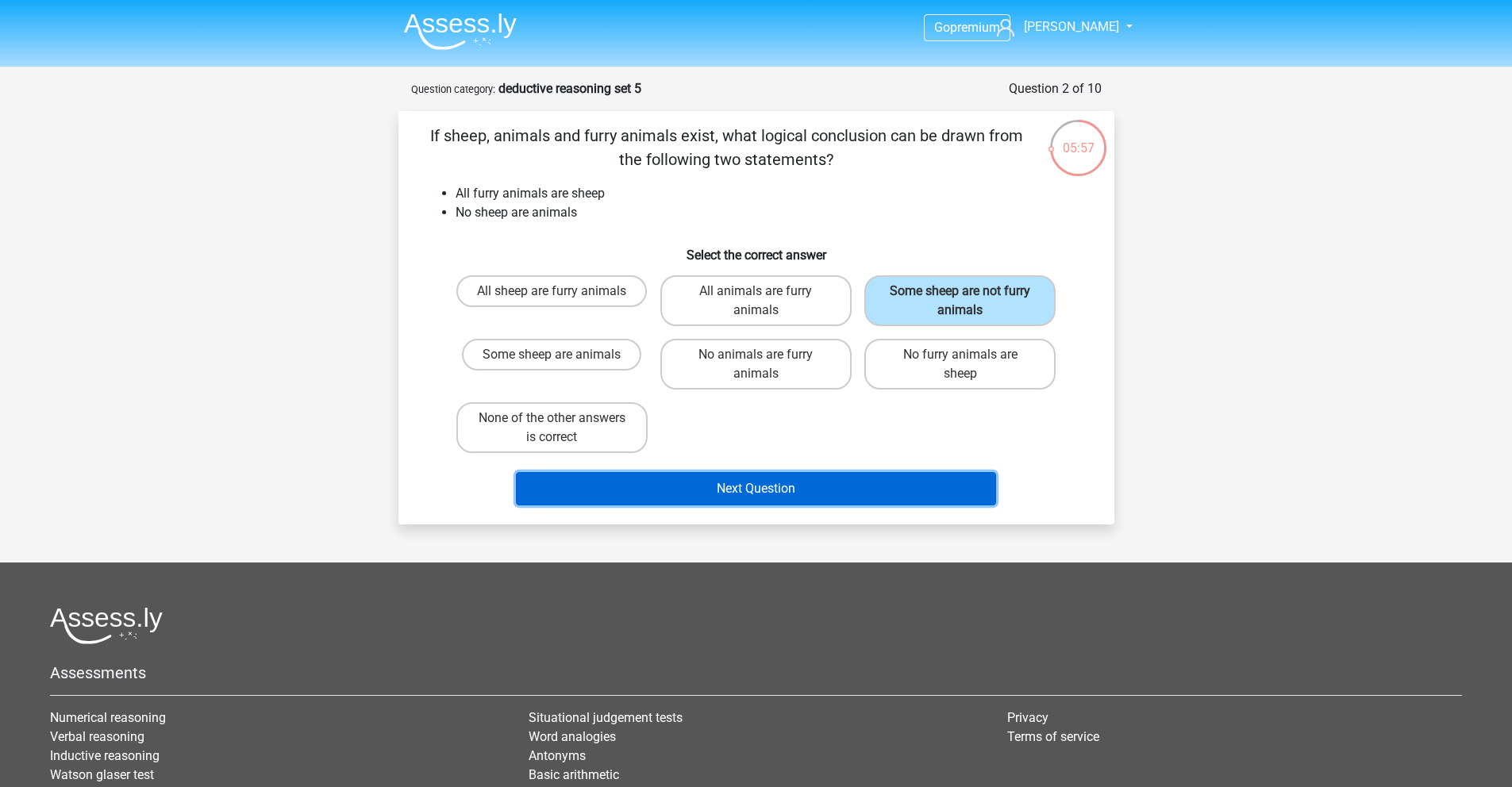
click at [764, 492] on button "Next Question" at bounding box center [756, 489] width 480 height 34
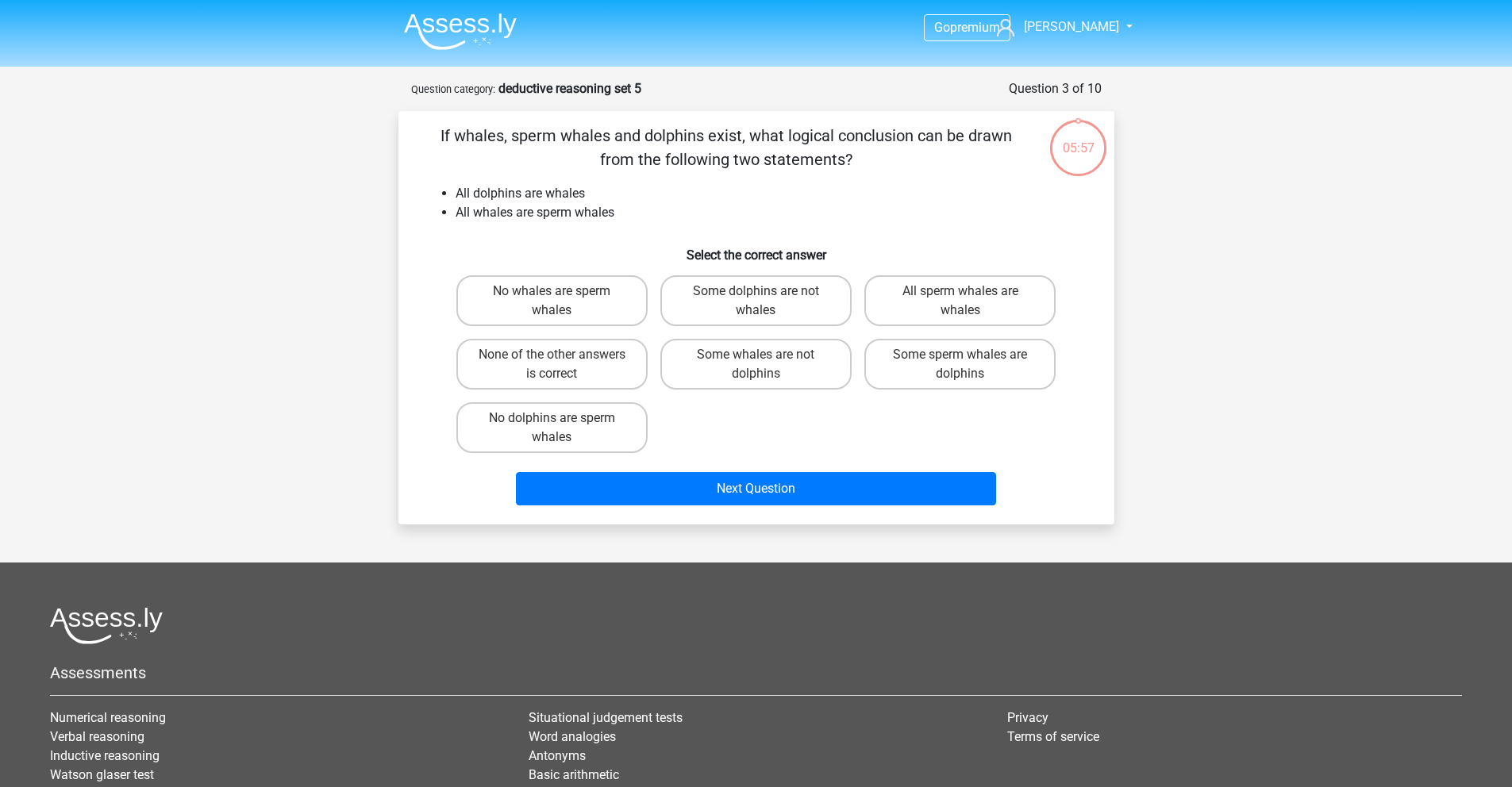
scroll to position [79, 0]
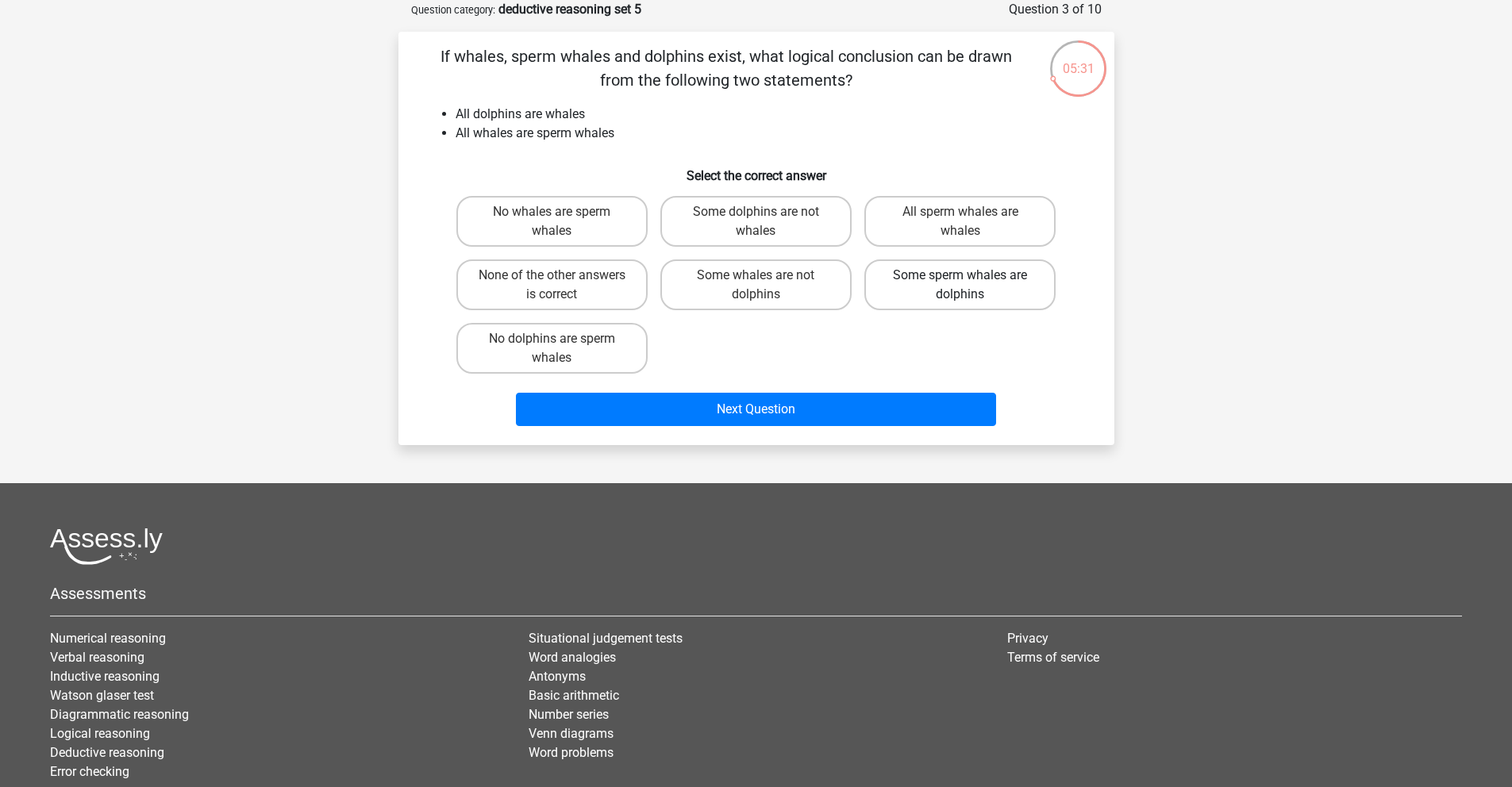
click at [995, 298] on label "Some sperm whales are dolphins" at bounding box center [960, 285] width 192 height 50
click at [971, 286] on input "Some sperm whales are dolphins" at bounding box center [965, 281] width 10 height 10
radio input "true"
click at [740, 286] on label "Some whales are not dolphins" at bounding box center [756, 285] width 192 height 50
click at [756, 286] on input "Some whales are not dolphins" at bounding box center [761, 281] width 10 height 10
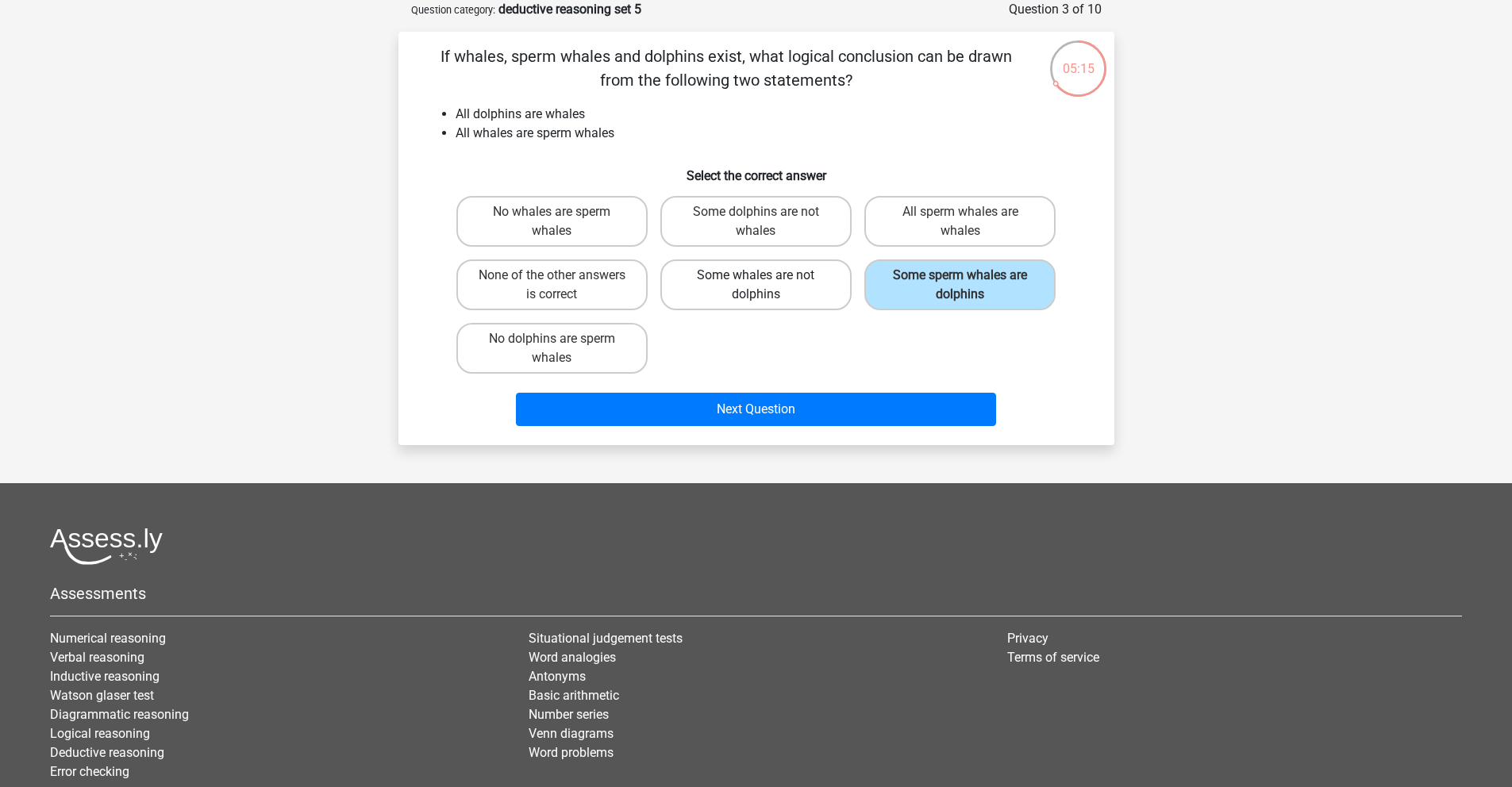
radio input "true"
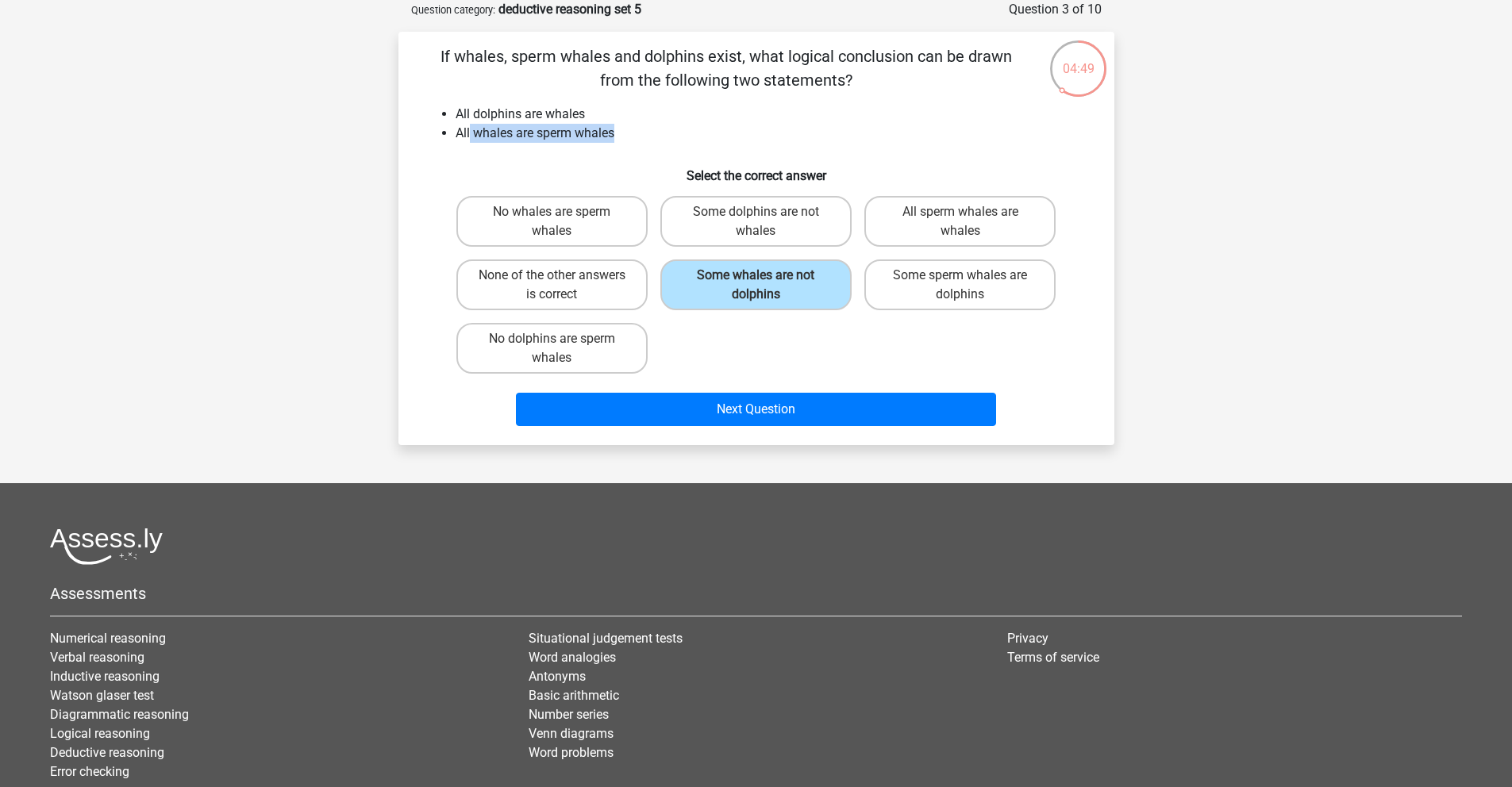
drag, startPoint x: 615, startPoint y: 139, endPoint x: 469, endPoint y: 134, distance: 146.1
click at [469, 134] on li "All whales are sperm whales" at bounding box center [772, 133] width 633 height 19
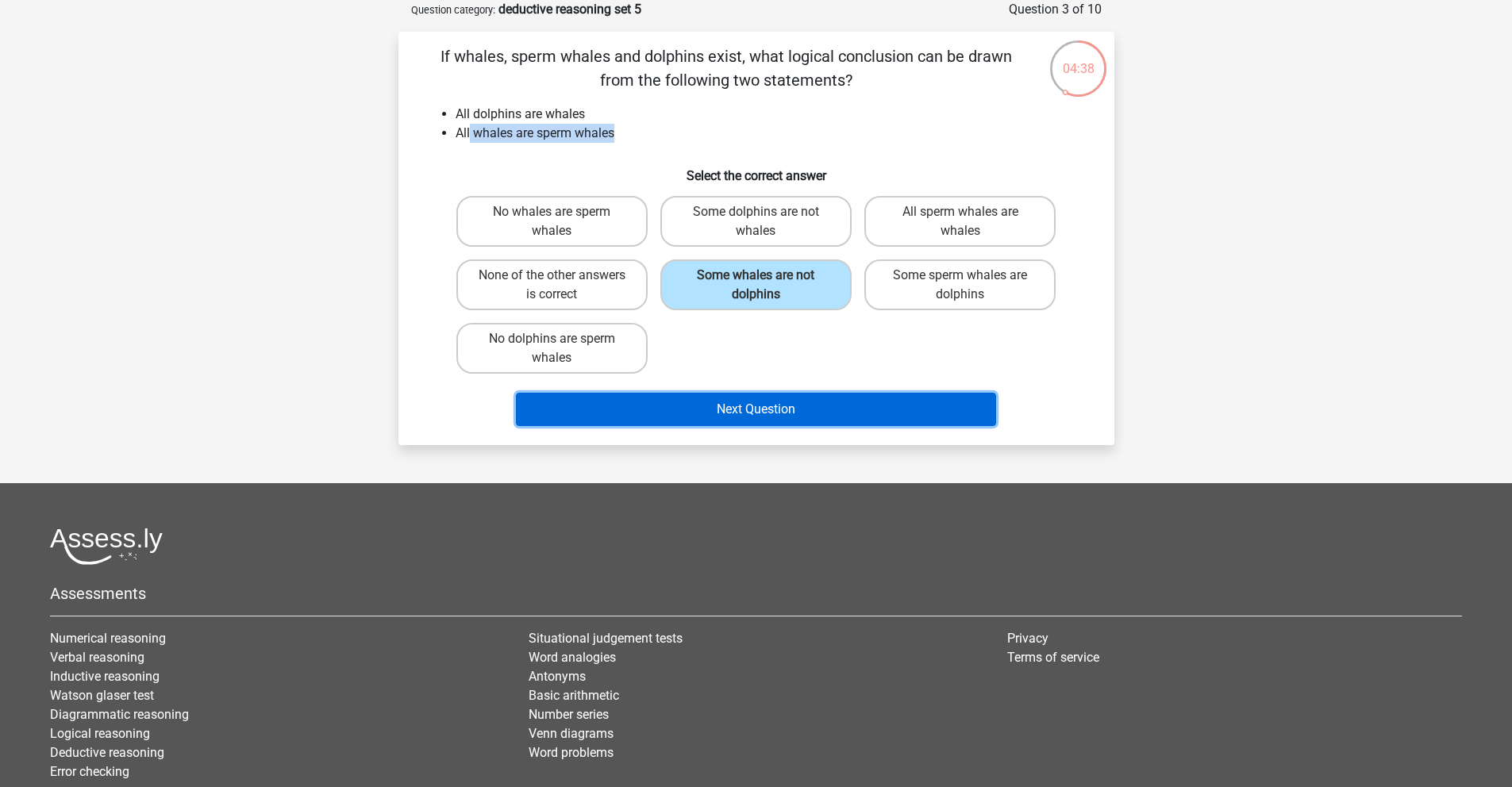
click at [732, 412] on button "Next Question" at bounding box center [756, 410] width 480 height 34
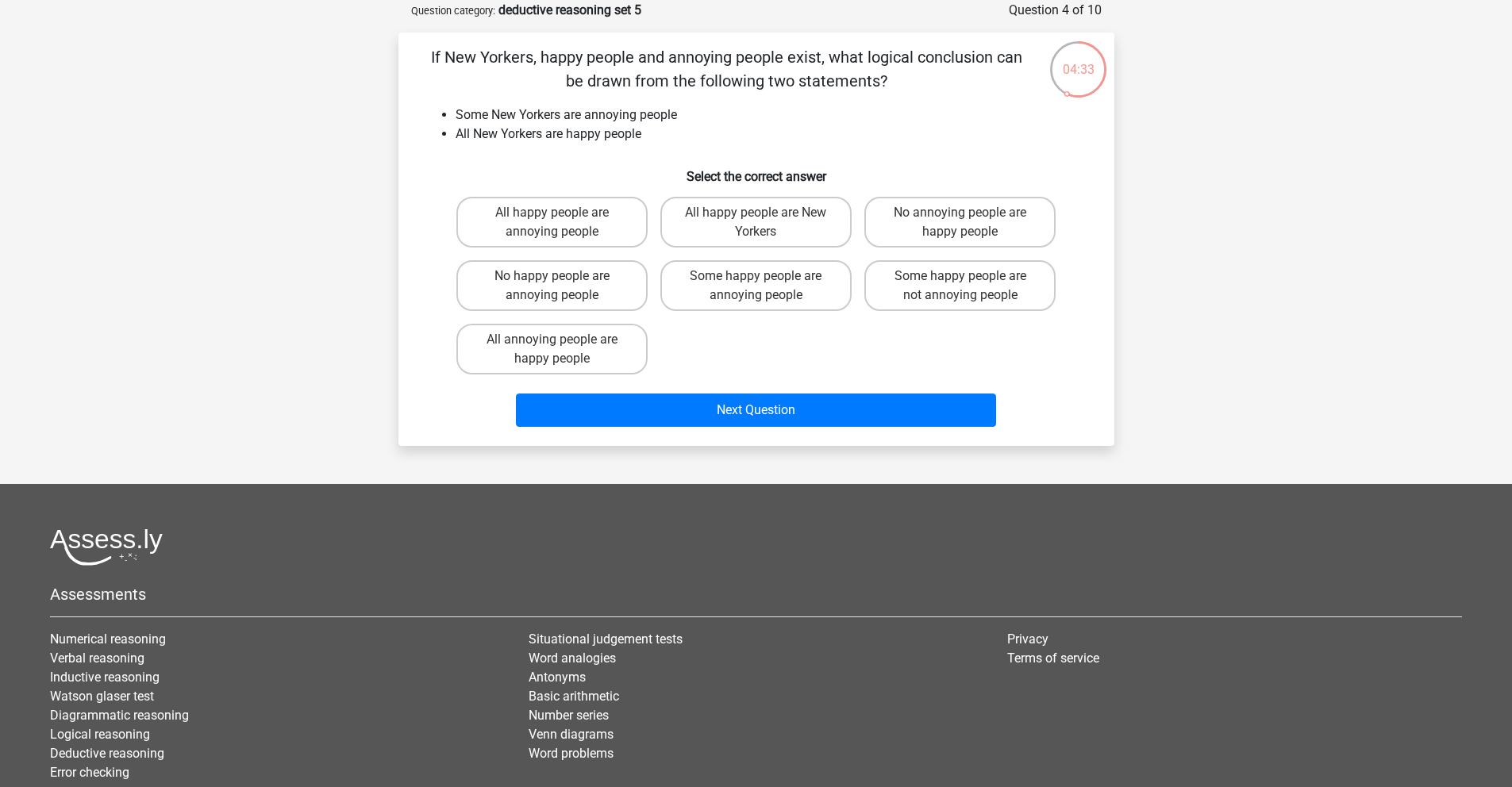
scroll to position [73, 0]
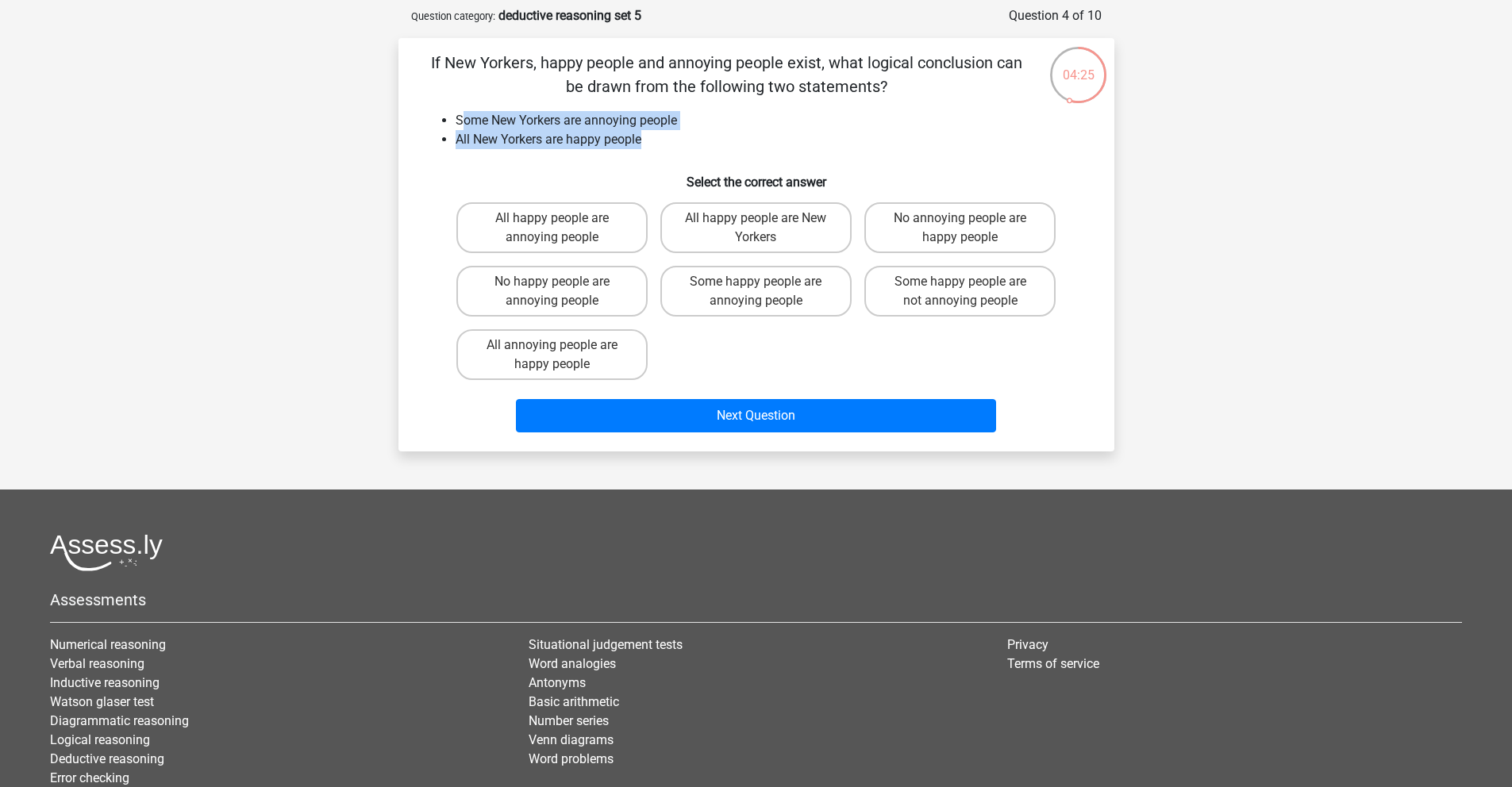
drag, startPoint x: 462, startPoint y: 123, endPoint x: 669, endPoint y: 144, distance: 208.1
click at [669, 144] on ul "Some New Yorkers are annoying people All [DEMOGRAPHIC_DATA] are happy people" at bounding box center [757, 129] width 665 height 38
click at [643, 162] on h6 "Select the correct answer" at bounding box center [757, 176] width 665 height 28
click at [733, 300] on label "Some happy people are annoying people" at bounding box center [756, 291] width 192 height 50
click at [756, 292] on input "Some happy people are annoying people" at bounding box center [761, 286] width 10 height 10
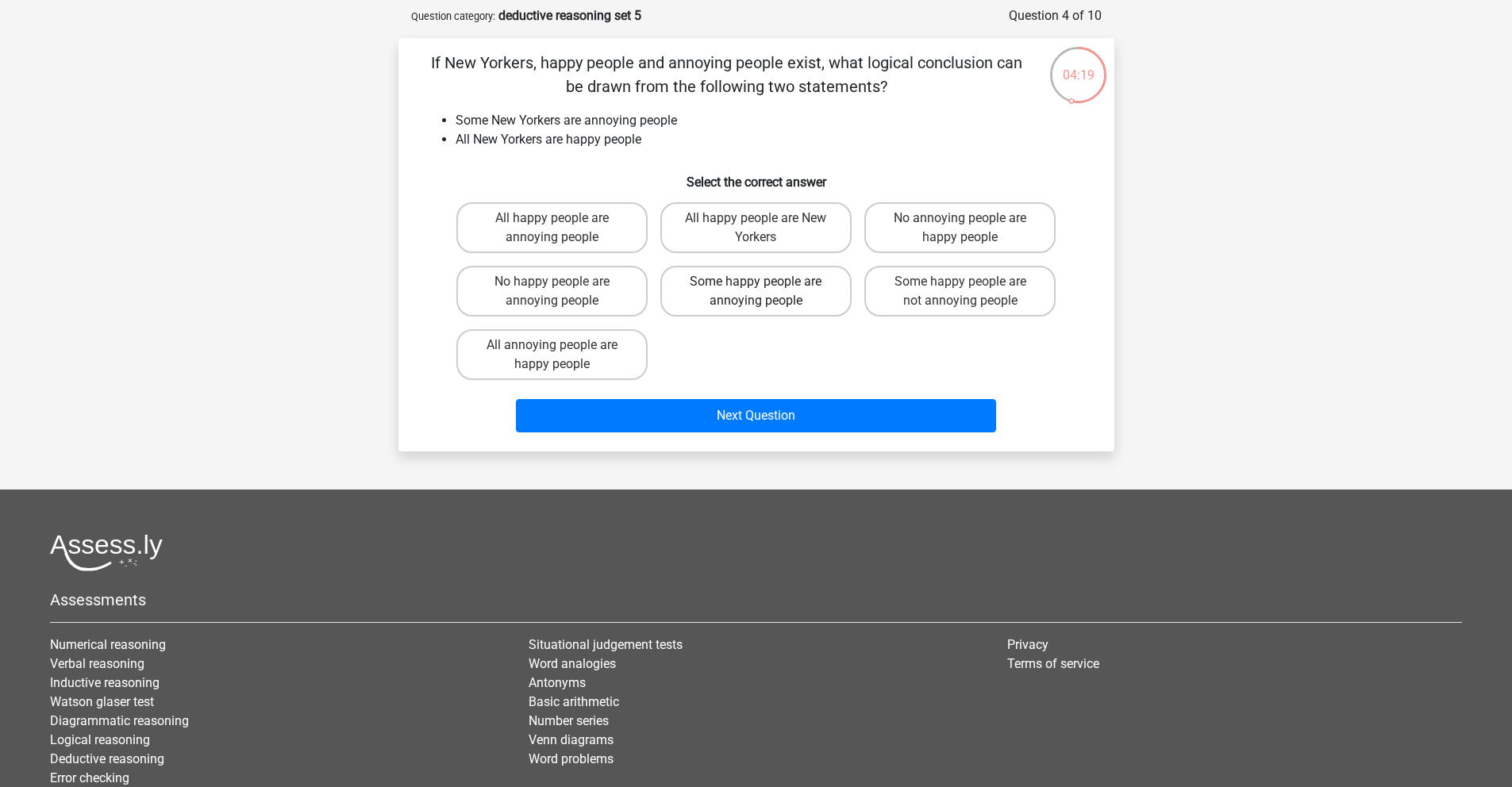
radio input "true"
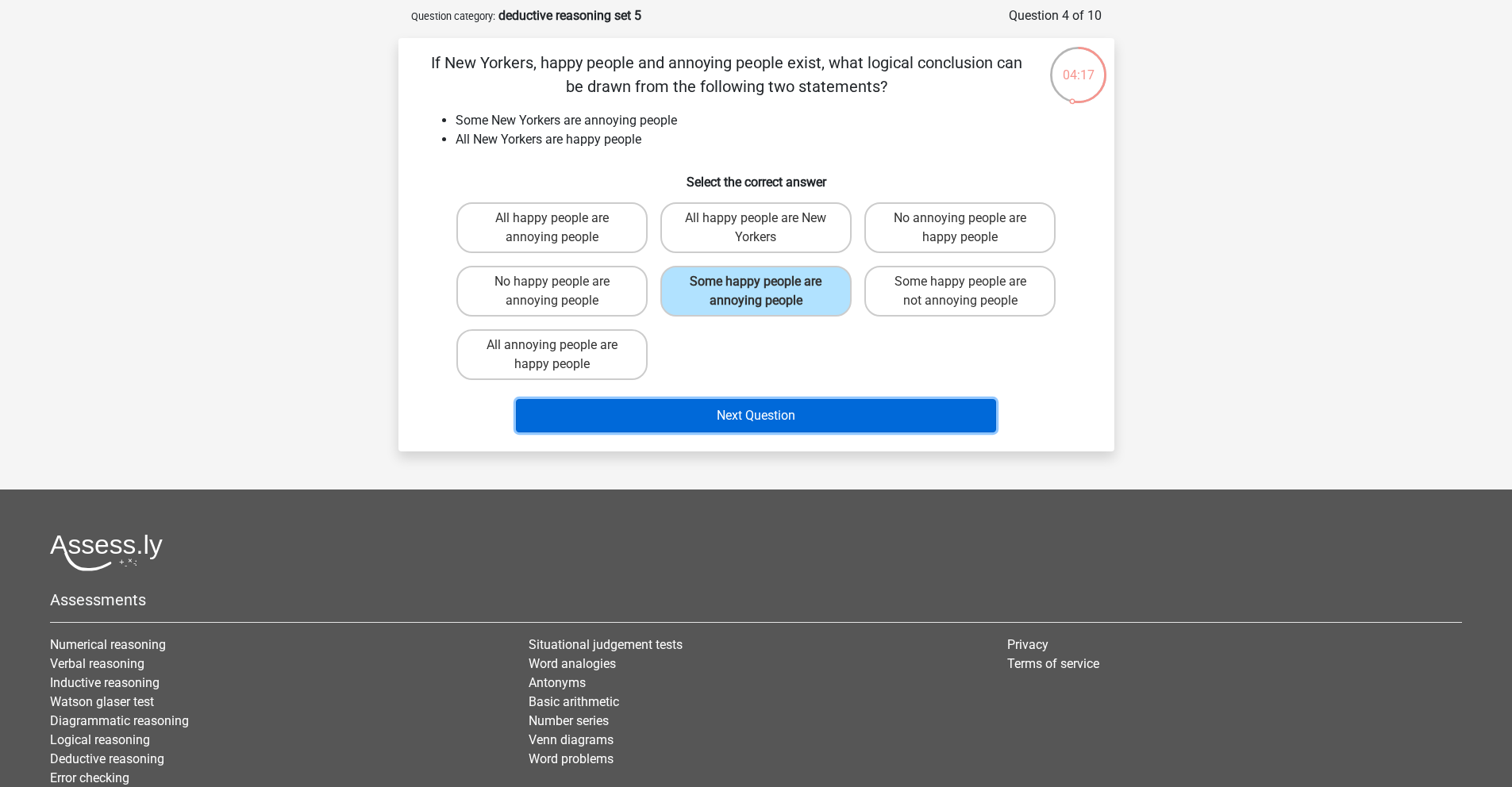
click at [770, 423] on button "Next Question" at bounding box center [756, 416] width 480 height 34
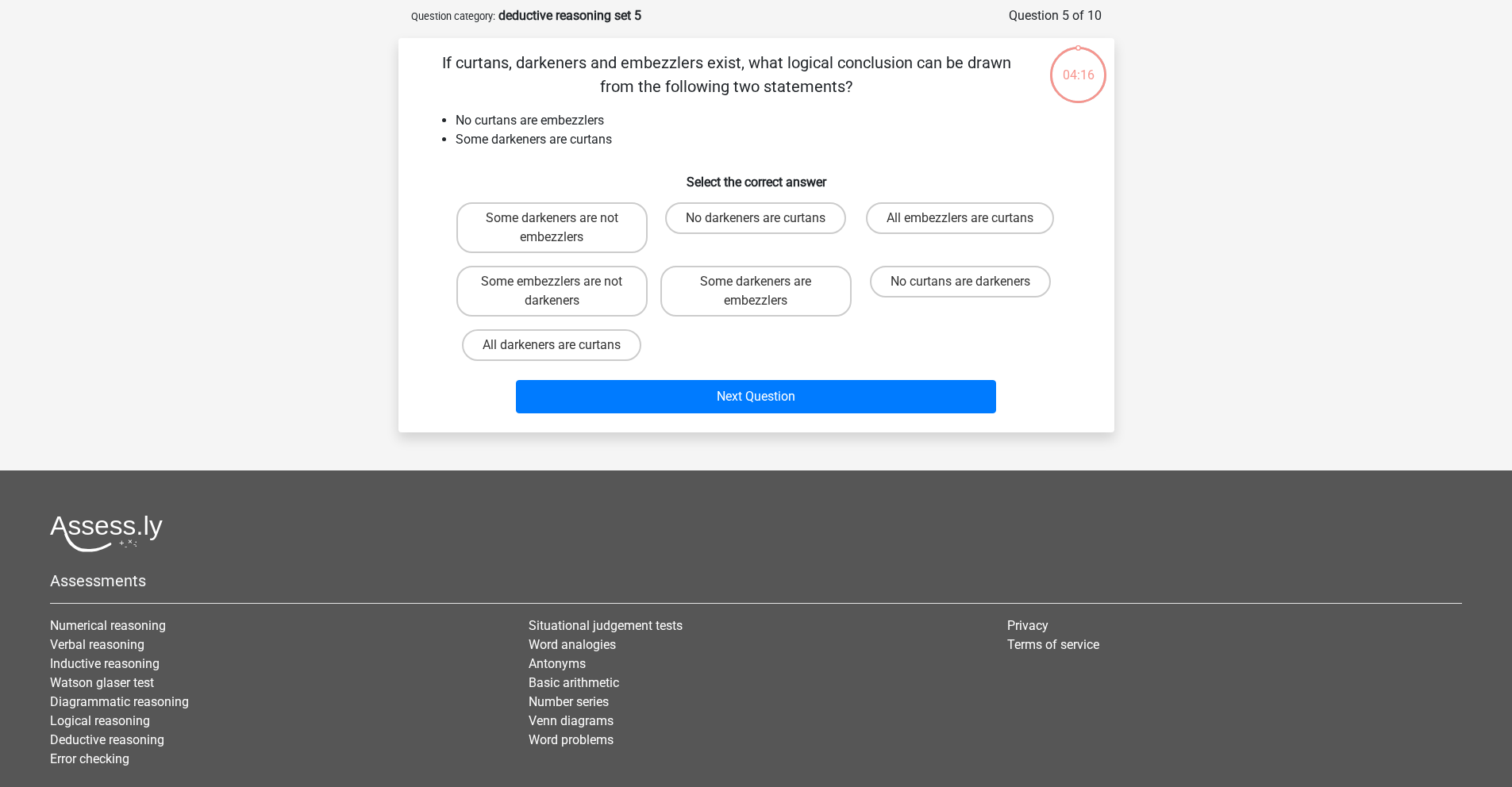
scroll to position [79, 0]
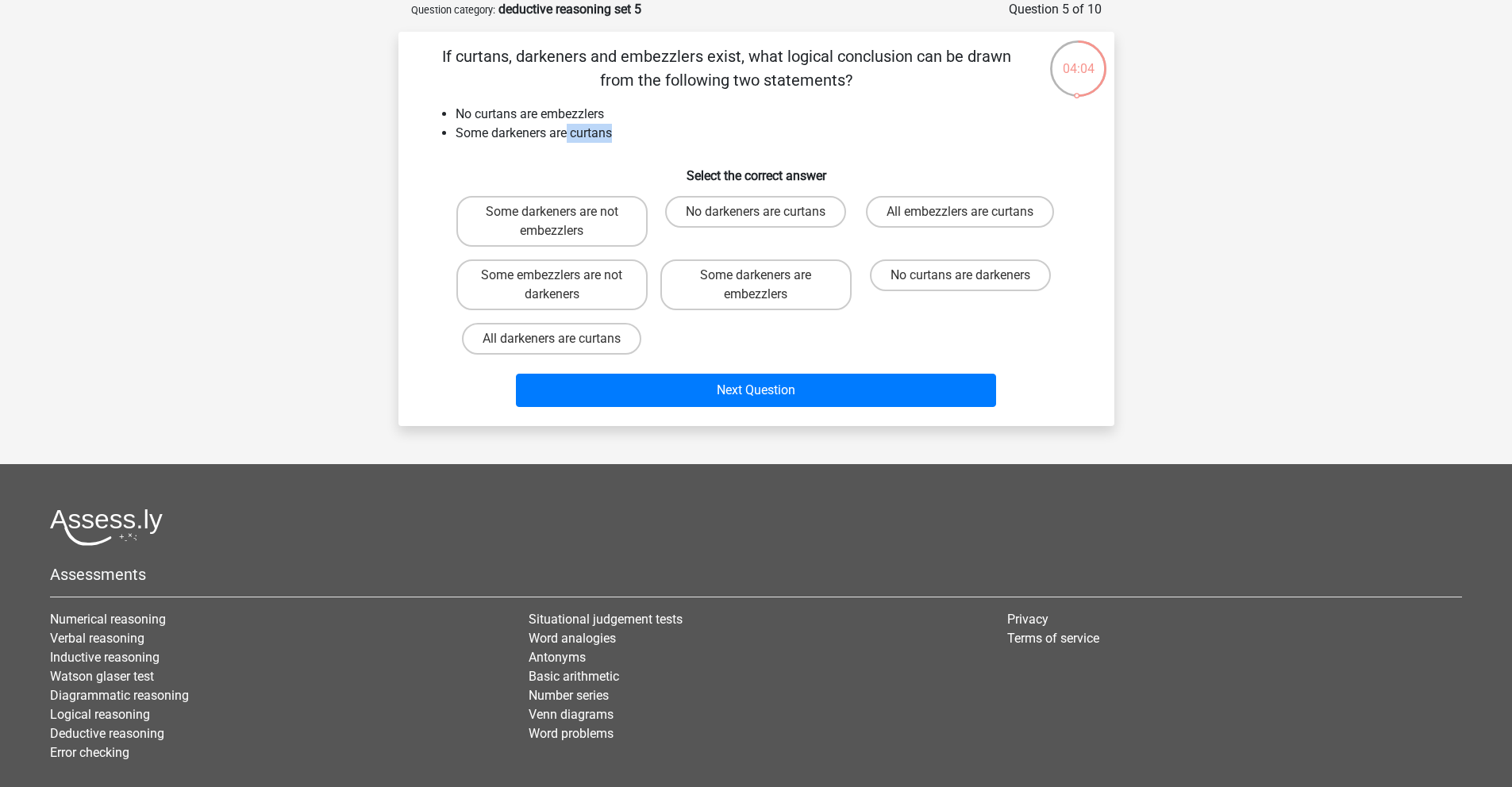
drag, startPoint x: 613, startPoint y: 137, endPoint x: 567, endPoint y: 129, distance: 46.7
click at [567, 129] on li "Some darkeners are curtans" at bounding box center [772, 133] width 633 height 19
click at [612, 284] on label "Some embezzlers are not darkeners" at bounding box center [552, 285] width 192 height 50
click at [562, 284] on input "Some embezzlers are not darkeners" at bounding box center [557, 281] width 10 height 10
radio input "true"
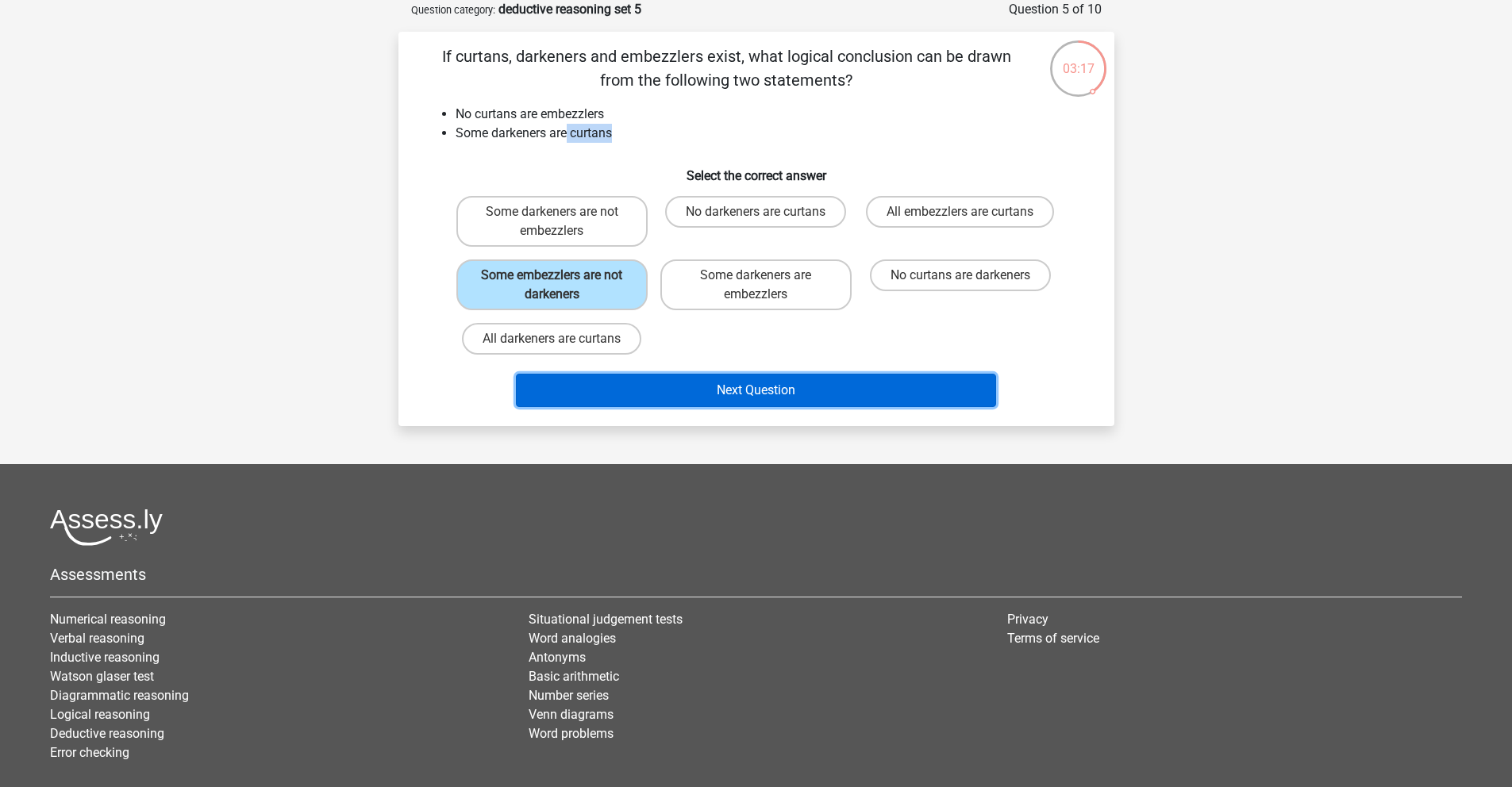
click at [686, 385] on button "Next Question" at bounding box center [756, 391] width 480 height 34
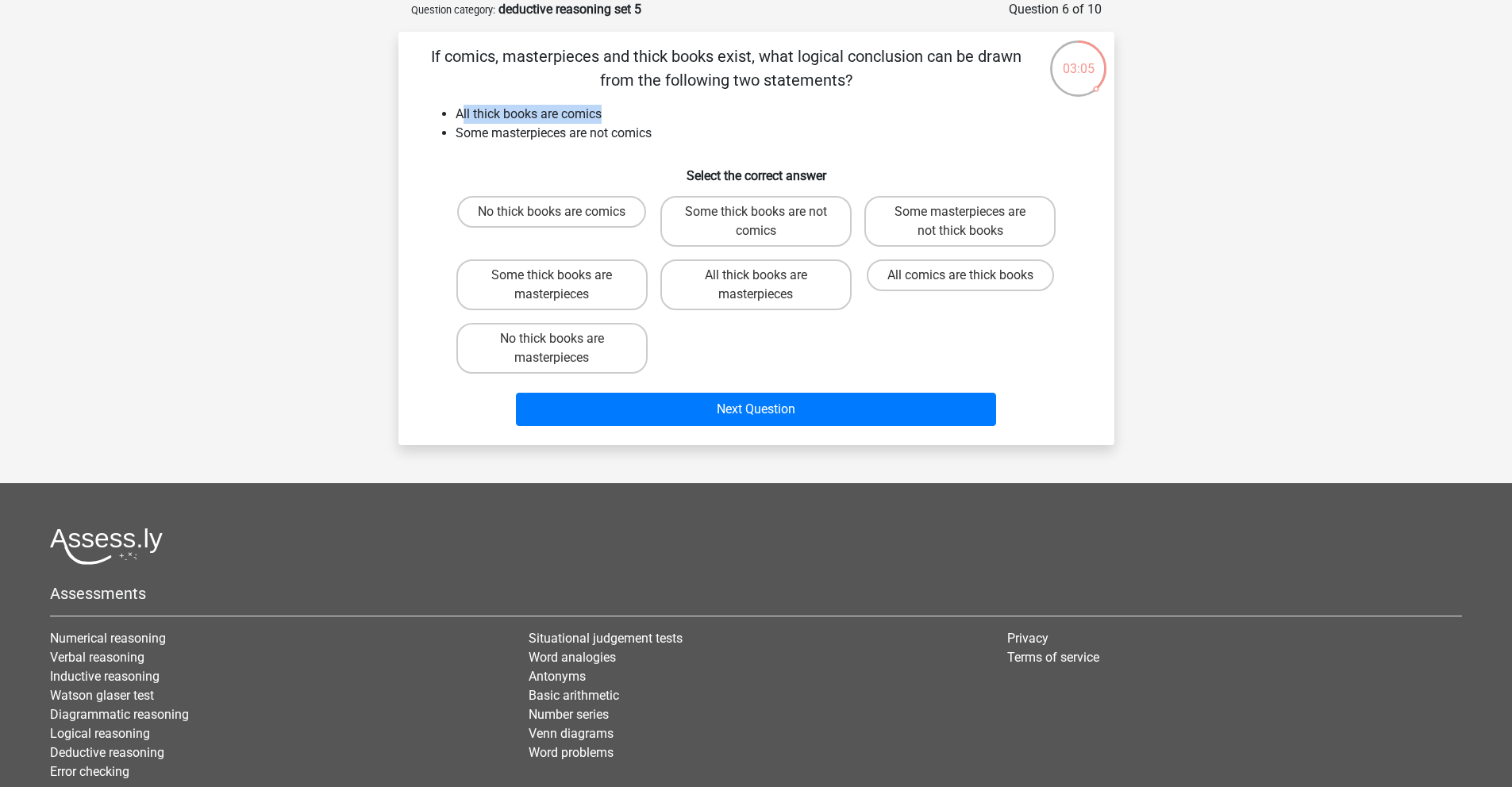
drag, startPoint x: 460, startPoint y: 114, endPoint x: 655, endPoint y: 115, distance: 195.0
click at [655, 115] on li "All thick books are comics" at bounding box center [772, 114] width 633 height 19
click at [583, 164] on h6 "Select the correct answer" at bounding box center [757, 169] width 665 height 28
click at [987, 228] on label "Some masterpieces are not thick books" at bounding box center [960, 221] width 192 height 50
click at [971, 223] on input "Some masterpieces are not thick books" at bounding box center [965, 217] width 10 height 10
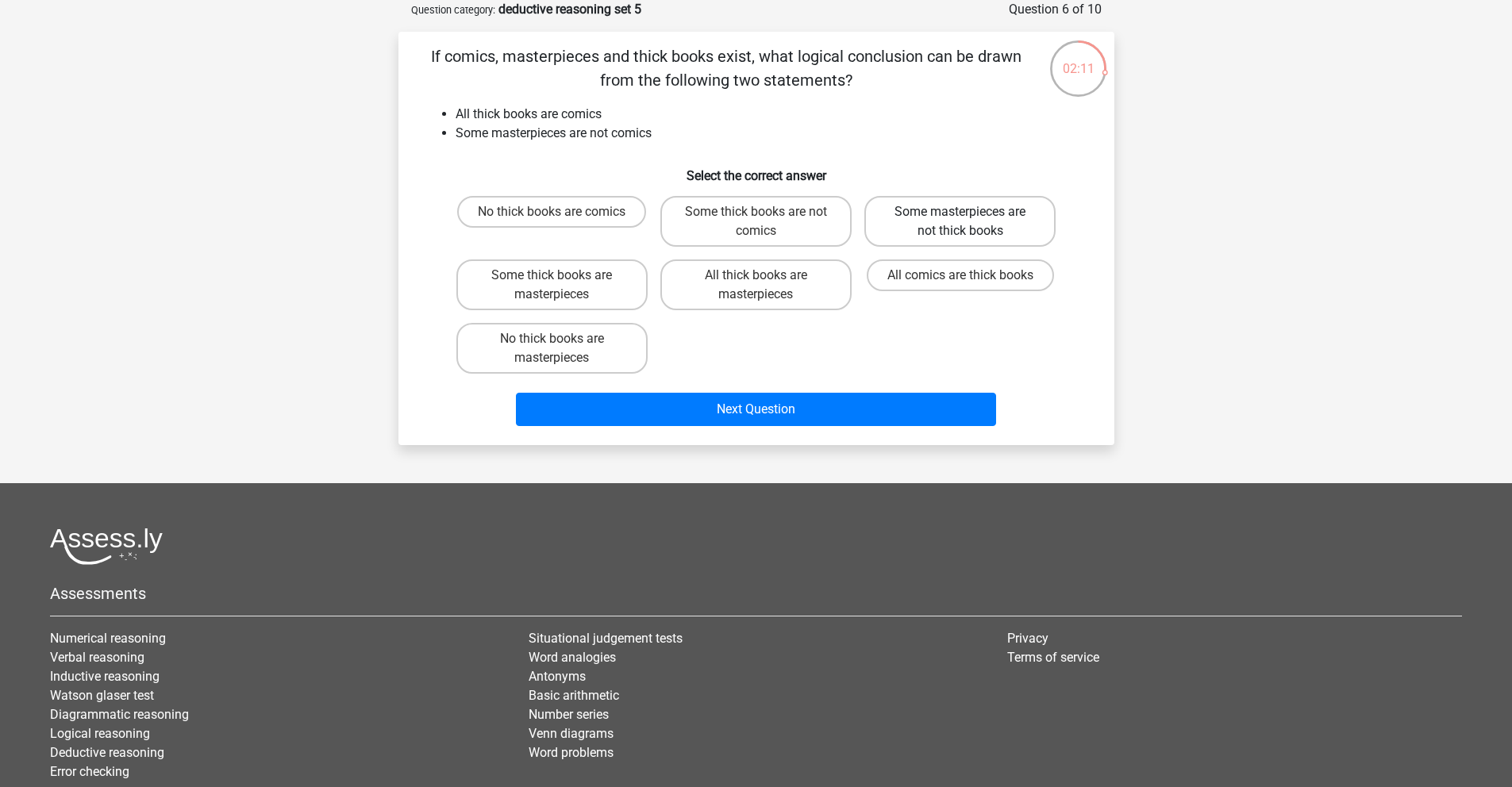
radio input "true"
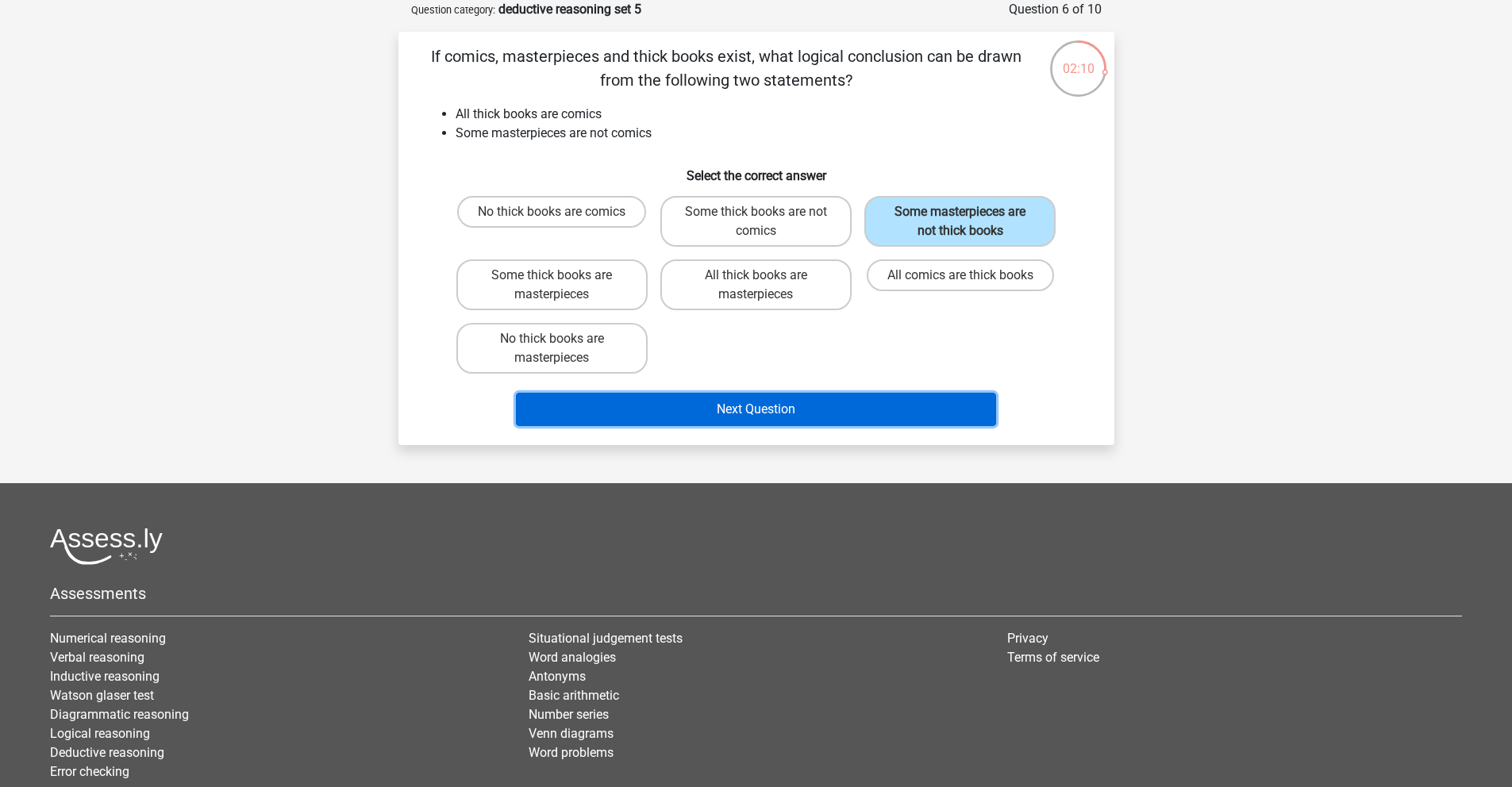
click at [816, 406] on button "Next Question" at bounding box center [756, 410] width 480 height 34
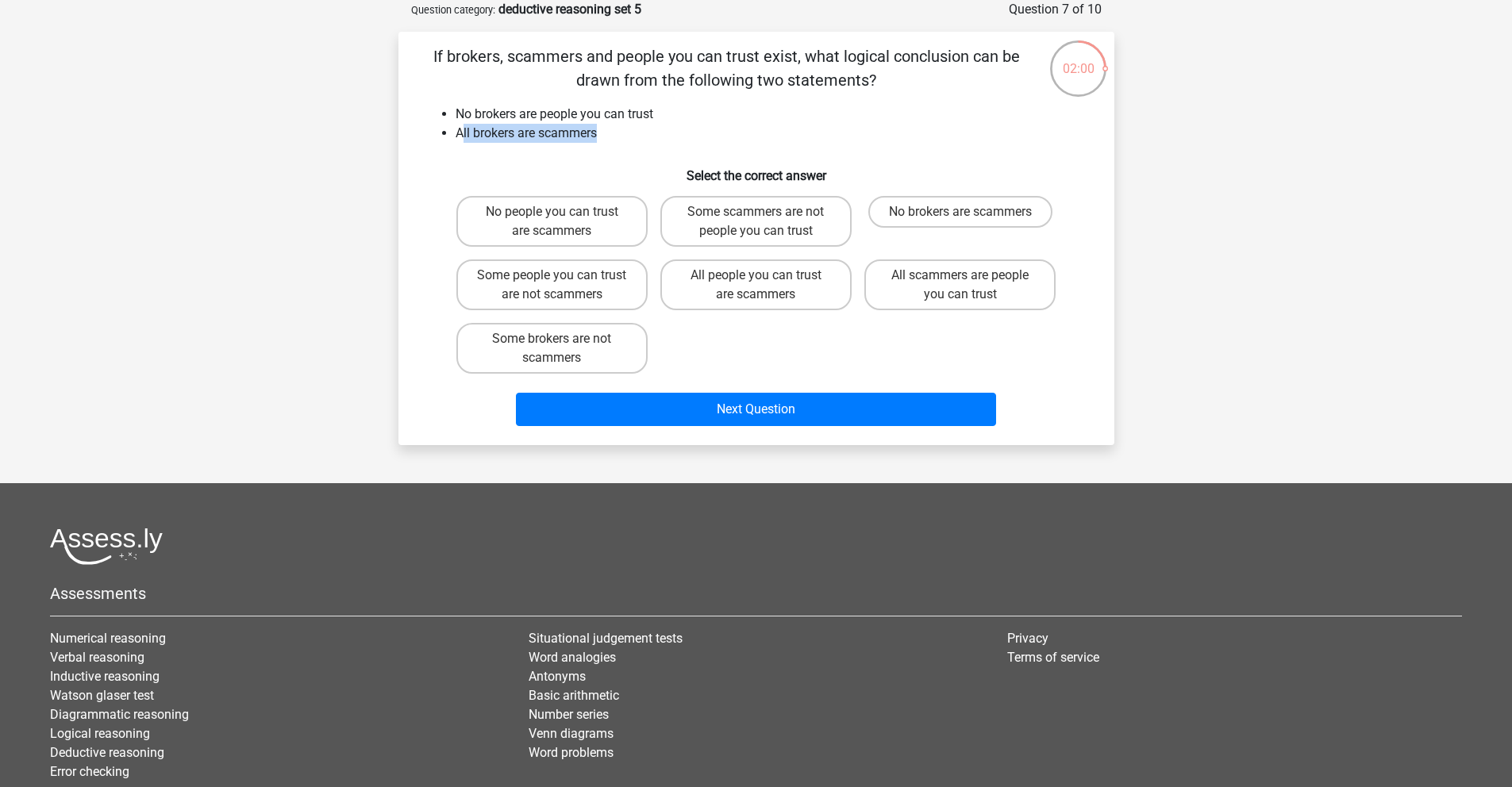
drag, startPoint x: 464, startPoint y: 130, endPoint x: 603, endPoint y: 142, distance: 139.5
click at [603, 142] on li "All brokers are scammers" at bounding box center [772, 133] width 633 height 19
click at [575, 151] on div "If brokers, scammers and people you can trust exist, what logical conclusion ca…" at bounding box center [756, 239] width 703 height 388
click at [769, 236] on label "Some scammers are not people you can trust" at bounding box center [756, 221] width 192 height 50
click at [766, 223] on input "Some scammers are not people you can trust" at bounding box center [761, 217] width 10 height 10
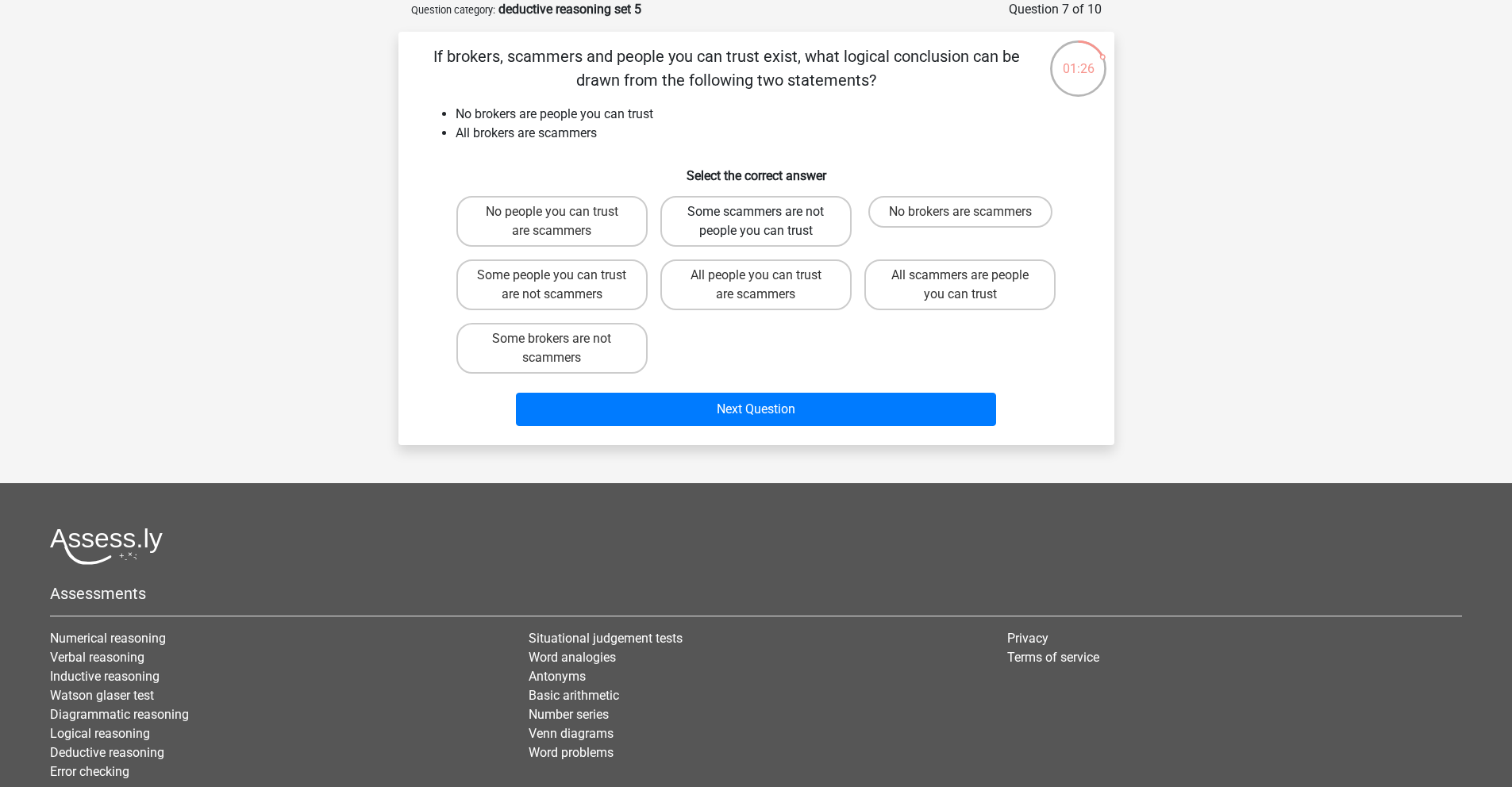
radio input "true"
click at [958, 299] on label "All scammers are people you can trust" at bounding box center [960, 285] width 192 height 50
click at [960, 286] on input "All scammers are people you can trust" at bounding box center [965, 281] width 10 height 10
radio input "true"
click at [806, 281] on label "All people you can trust are scammers" at bounding box center [756, 285] width 192 height 50
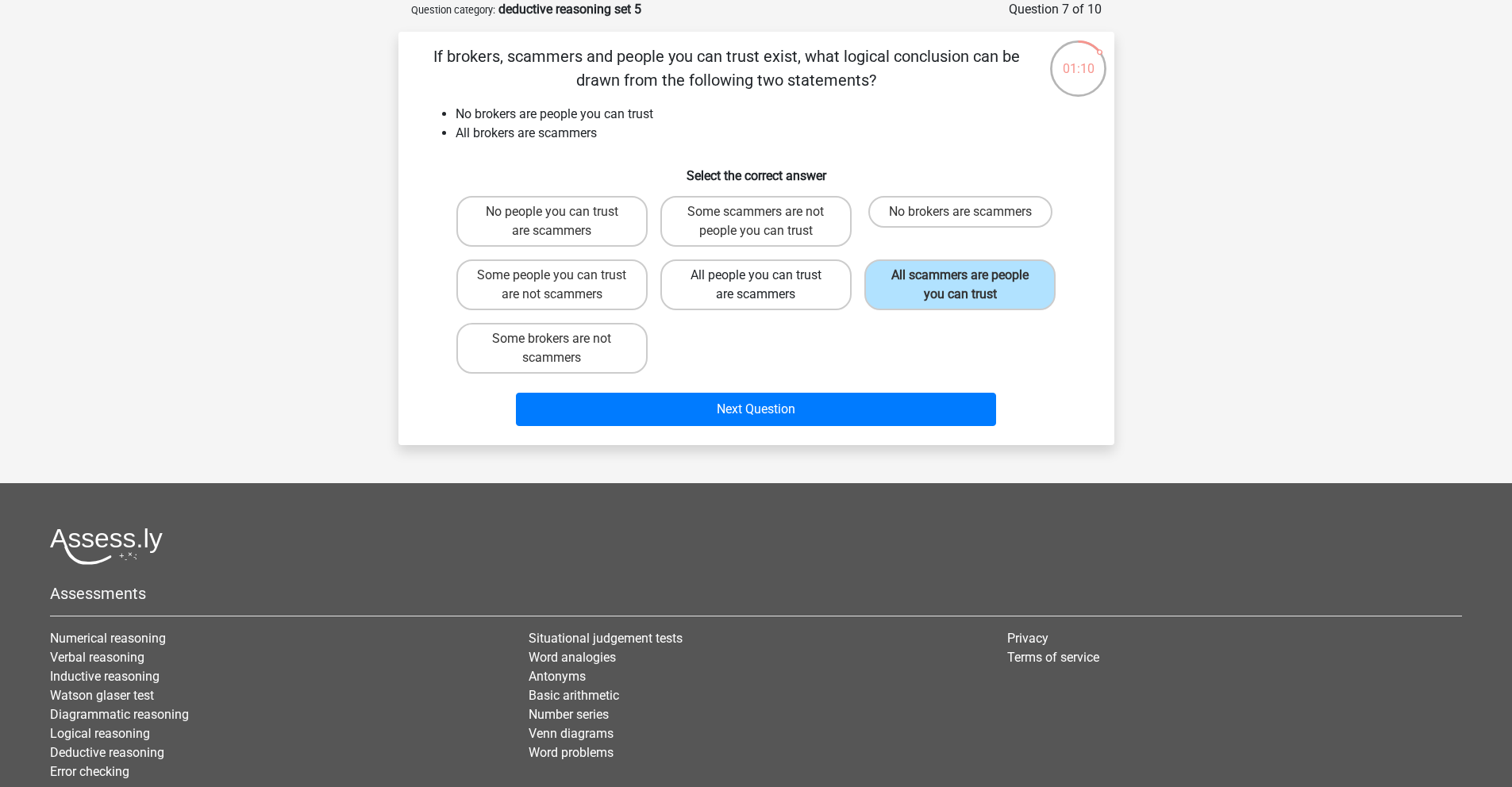
click at [766, 281] on input "All people you can trust are scammers" at bounding box center [761, 281] width 10 height 10
radio input "true"
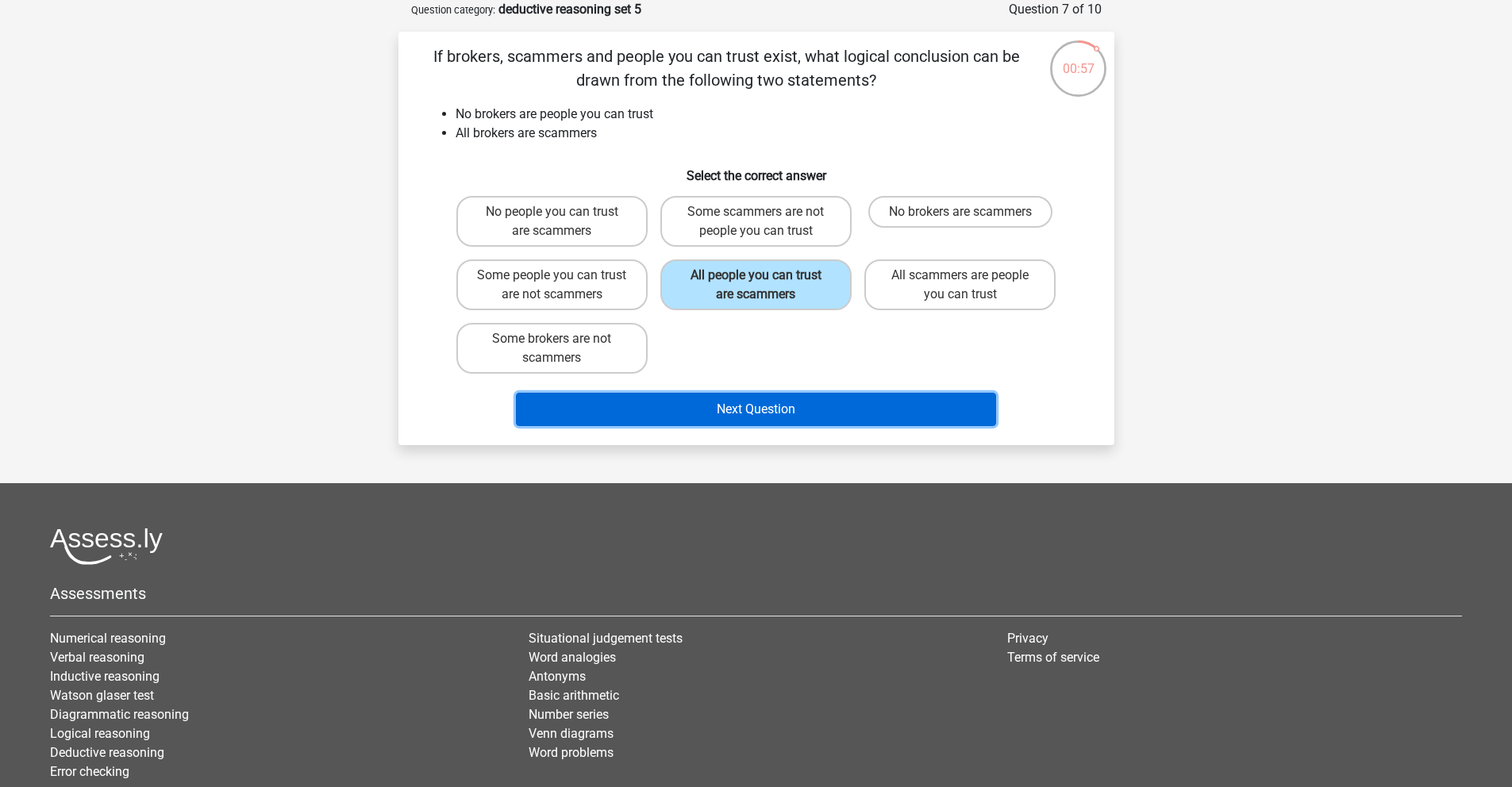
click at [814, 413] on button "Next Question" at bounding box center [756, 410] width 480 height 34
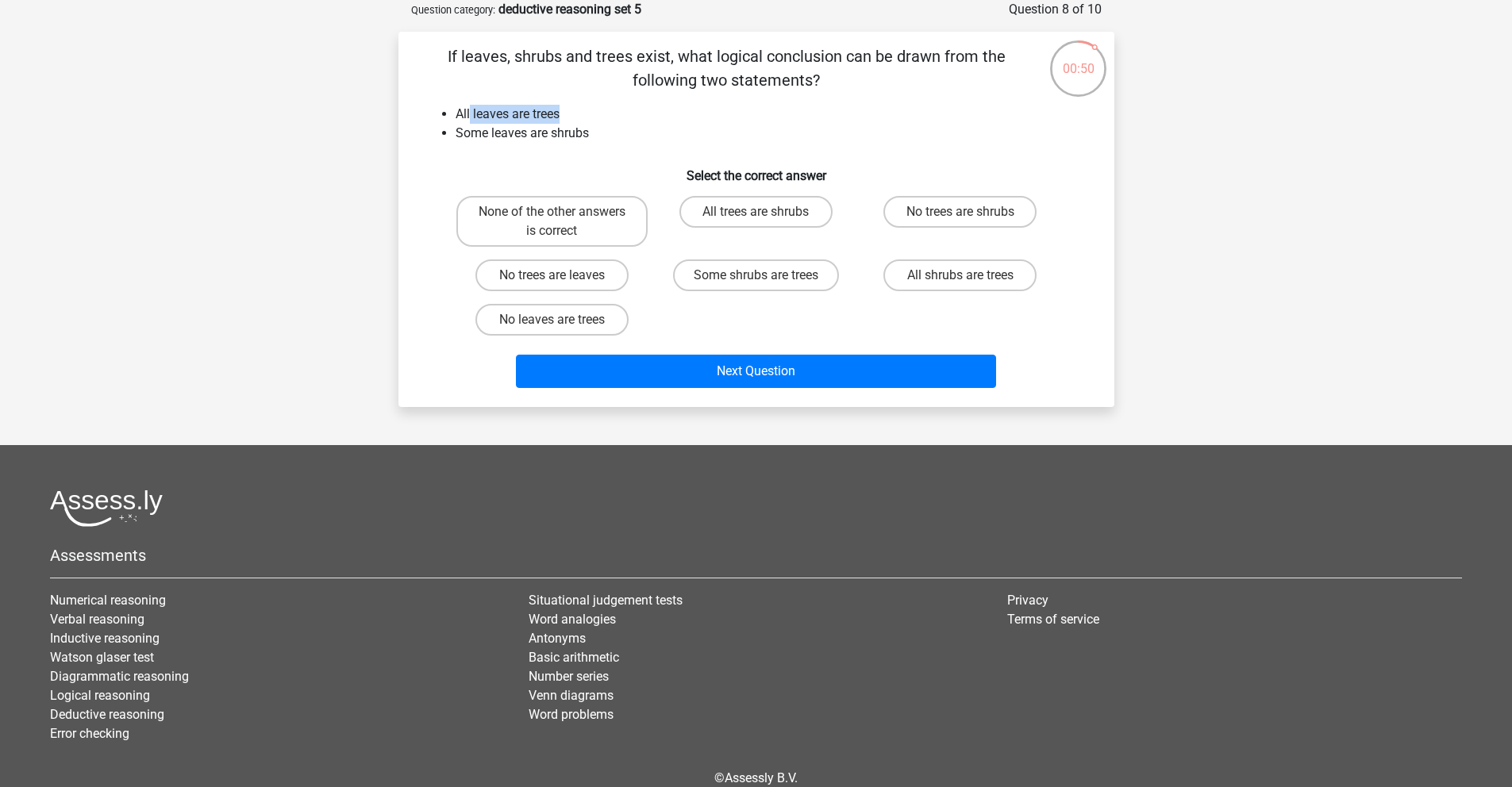
drag, startPoint x: 470, startPoint y: 115, endPoint x: 585, endPoint y: 110, distance: 115.1
click at [585, 110] on li "All leaves are trees" at bounding box center [772, 114] width 633 height 19
click at [607, 277] on label "No trees are leaves" at bounding box center [552, 275] width 153 height 32
click at [562, 277] on input "No trees are leaves" at bounding box center [557, 281] width 10 height 10
radio input "true"
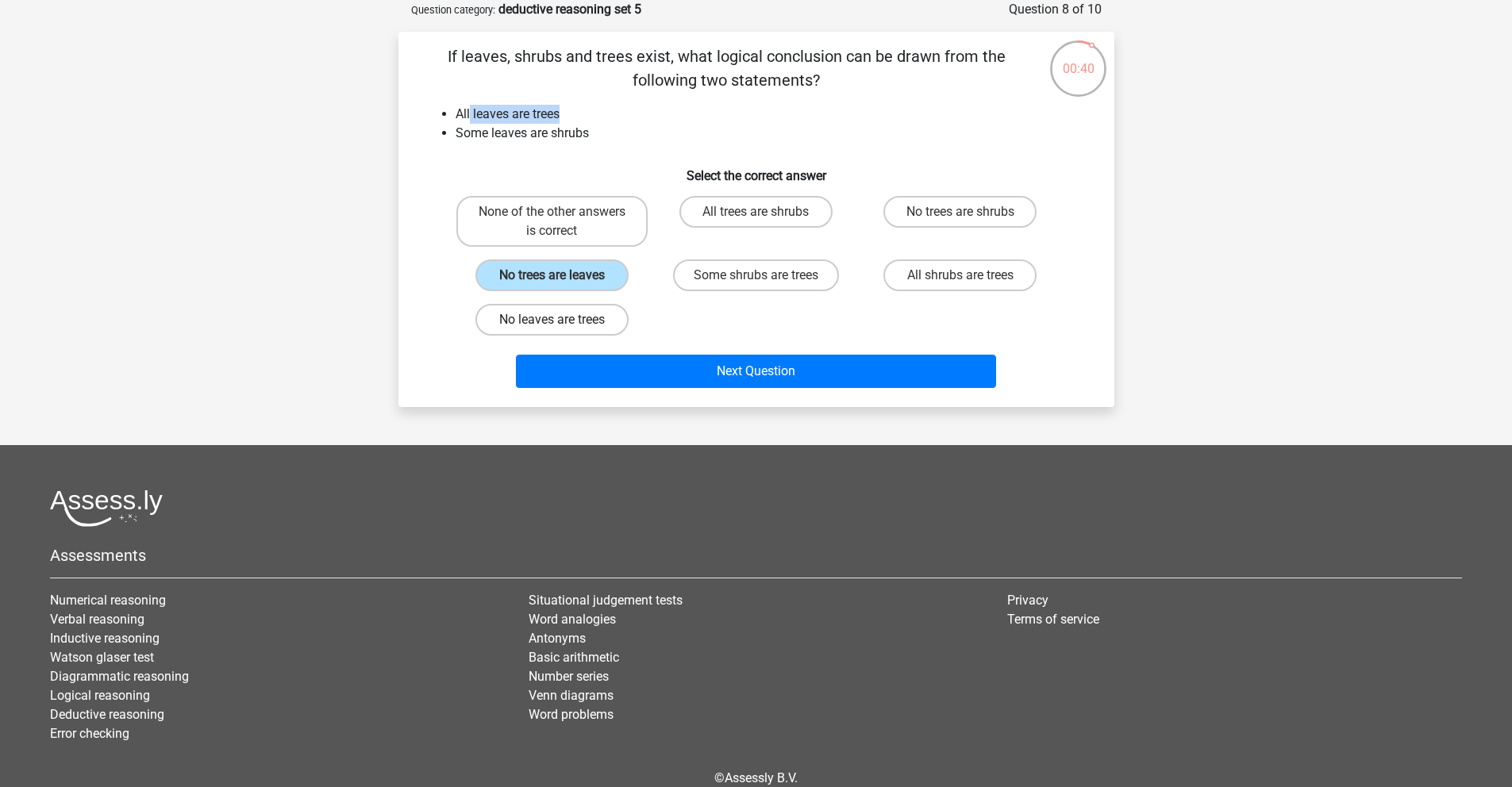
click at [601, 321] on label "No leaves are trees" at bounding box center [552, 320] width 153 height 32
click at [562, 321] on input "No leaves are trees" at bounding box center [557, 325] width 10 height 10
radio input "true"
click at [771, 221] on label "All trees are shrubs" at bounding box center [756, 212] width 153 height 32
click at [766, 221] on input "All trees are shrubs" at bounding box center [761, 217] width 10 height 10
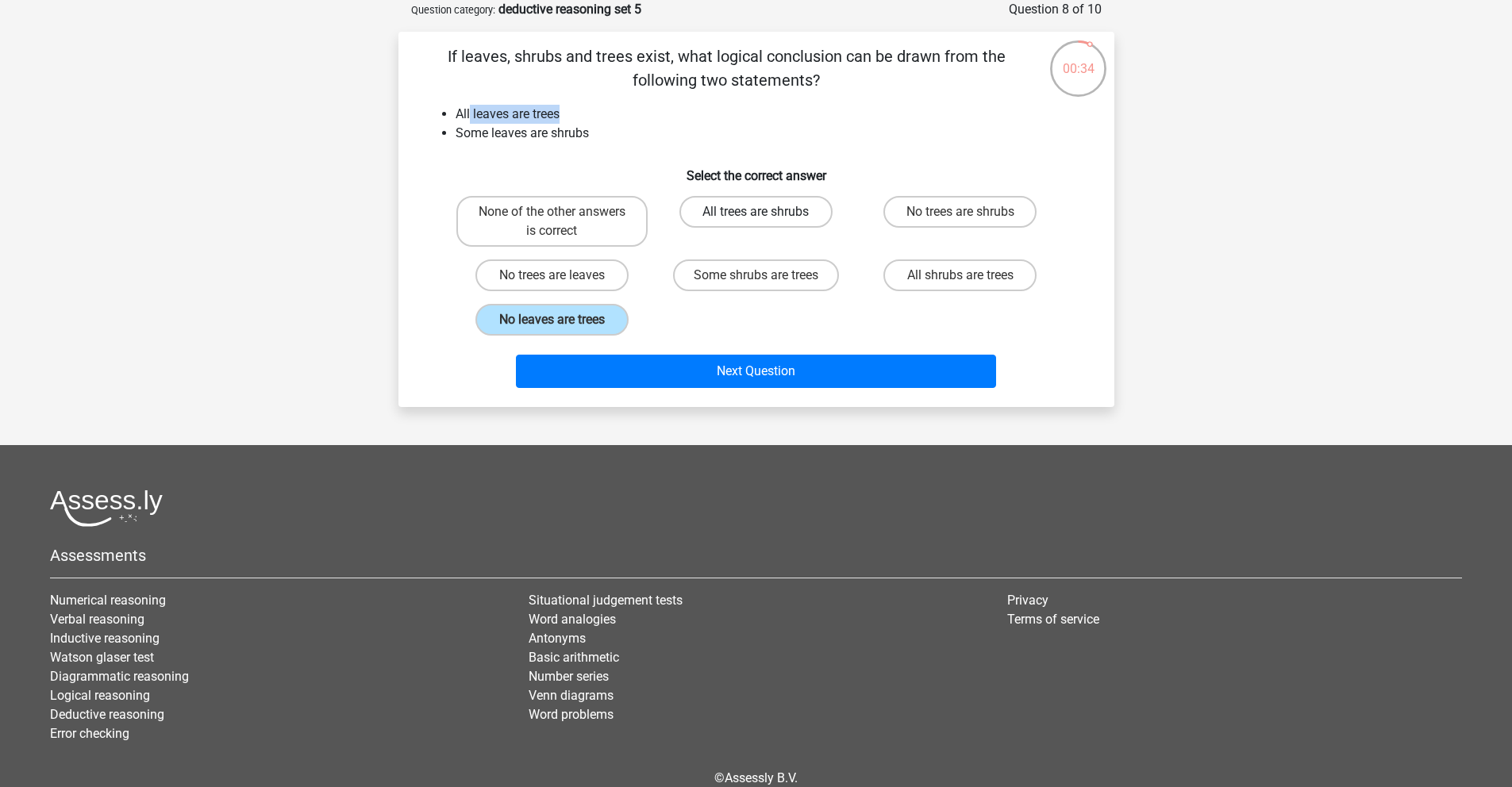
radio input "true"
click at [778, 283] on label "Some shrubs are trees" at bounding box center [755, 275] width 165 height 32
click at [766, 283] on input "Some shrubs are trees" at bounding box center [761, 281] width 10 height 10
radio input "true"
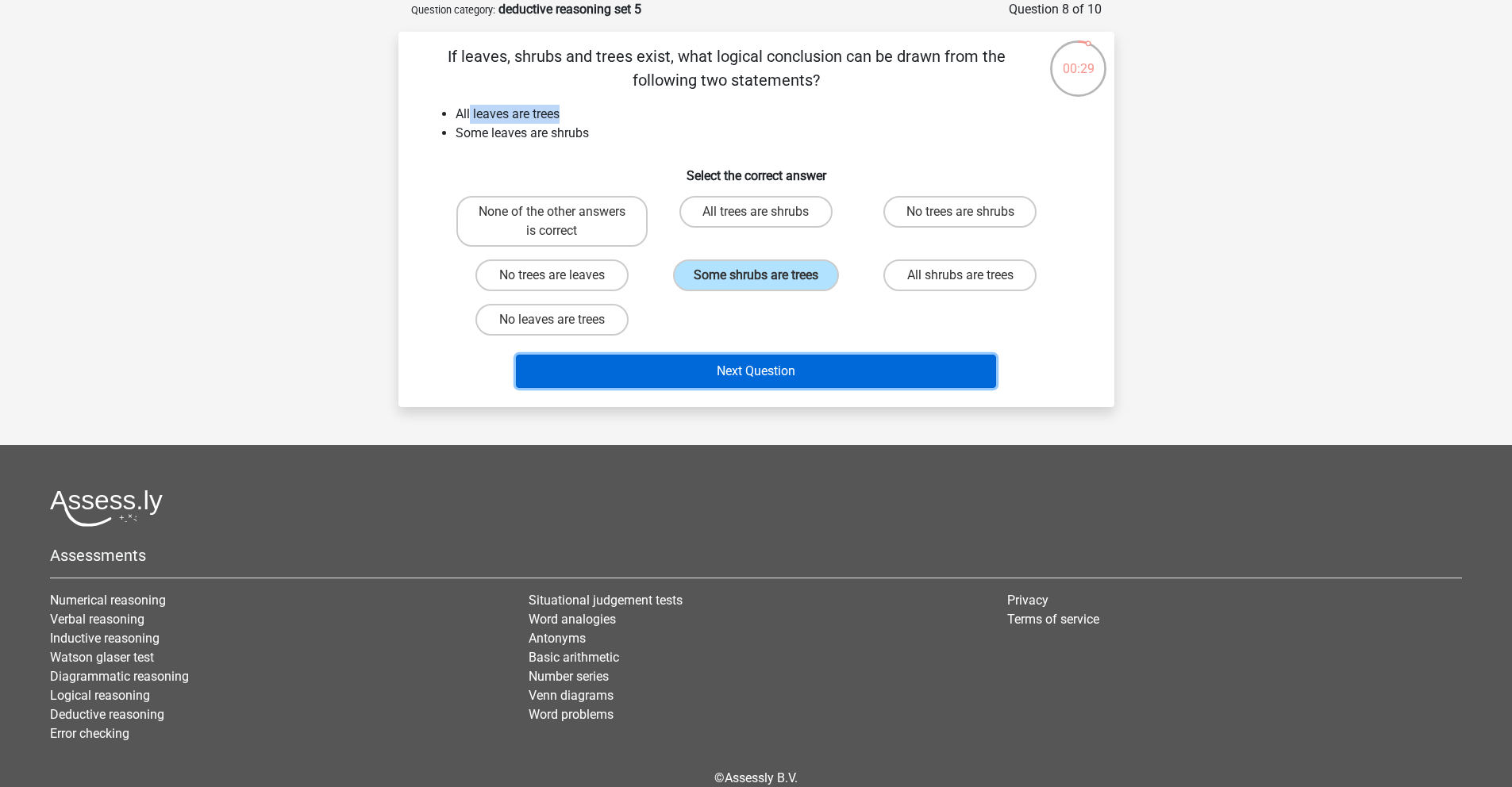
click at [761, 374] on button "Next Question" at bounding box center [756, 371] width 480 height 34
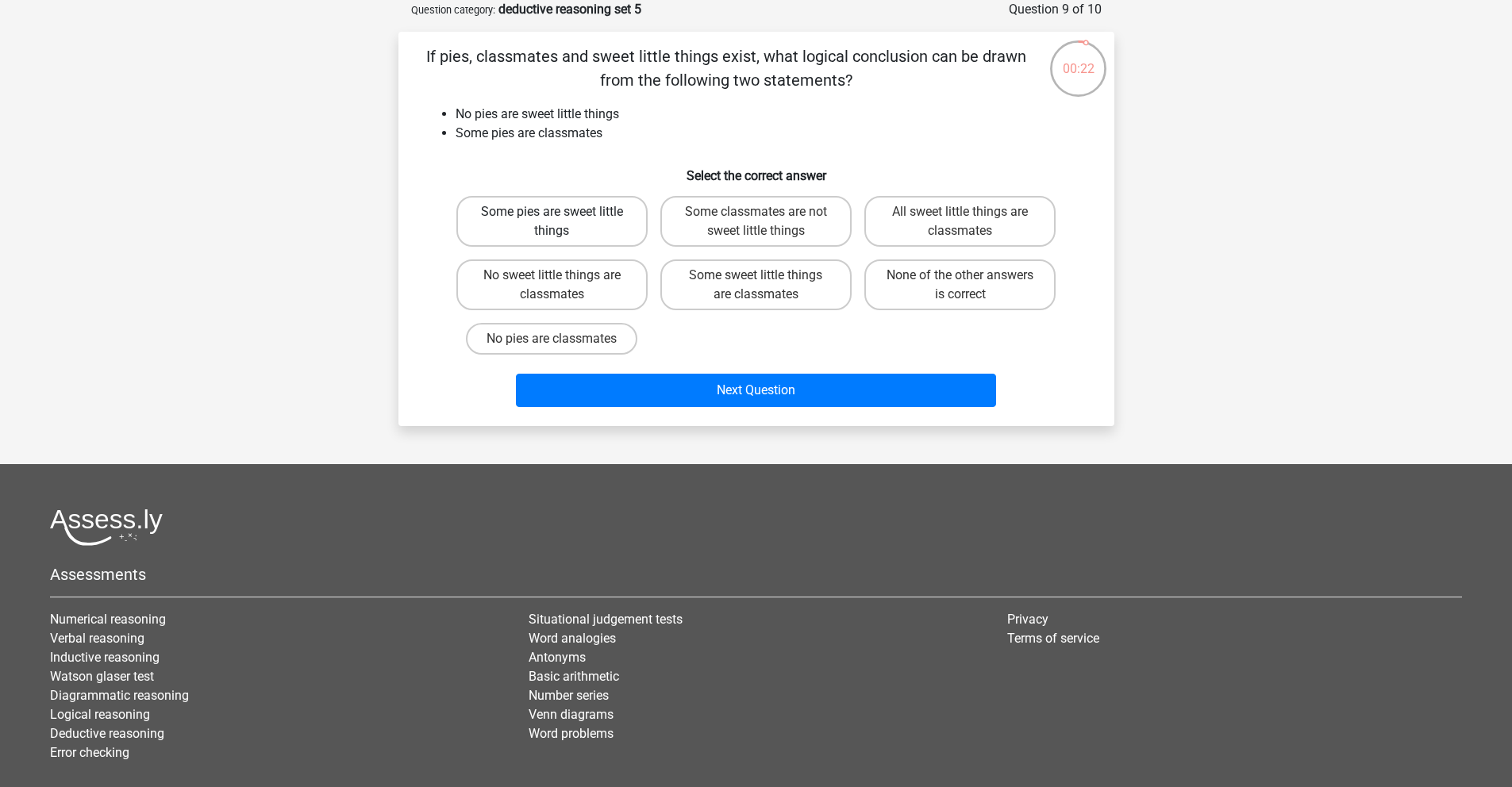
click at [627, 242] on label "Some pies are sweet little things" at bounding box center [552, 221] width 192 height 50
click at [562, 223] on input "Some pies are sweet little things" at bounding box center [557, 217] width 10 height 10
radio input "true"
click at [719, 298] on label "Some sweet little things are classmates" at bounding box center [756, 285] width 192 height 50
click at [756, 286] on input "Some sweet little things are classmates" at bounding box center [761, 281] width 10 height 10
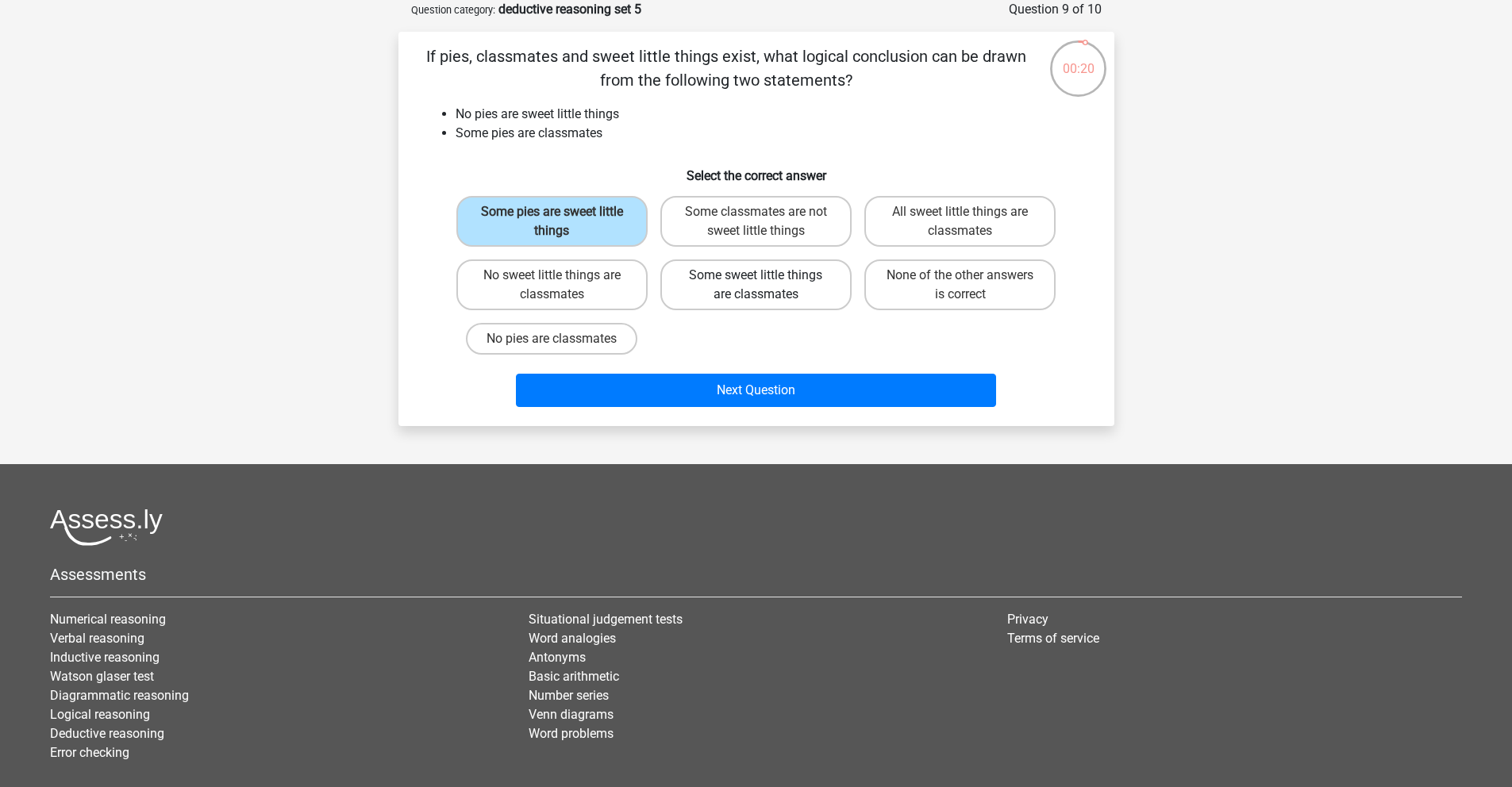
radio input "true"
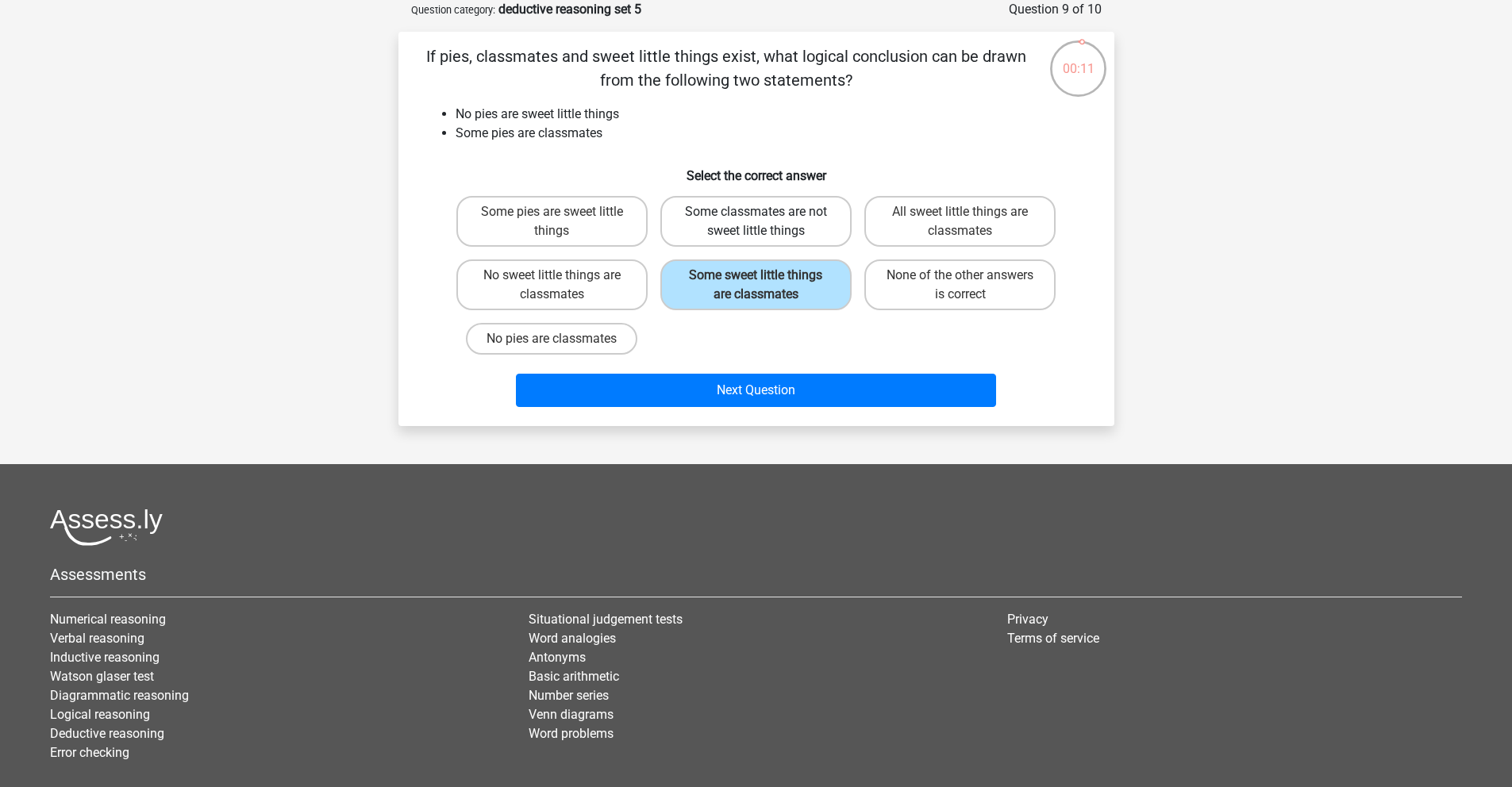
click at [756, 228] on label "Some classmates are not sweet little things" at bounding box center [756, 221] width 192 height 50
click at [756, 223] on input "Some classmates are not sweet little things" at bounding box center [761, 217] width 10 height 10
radio input "true"
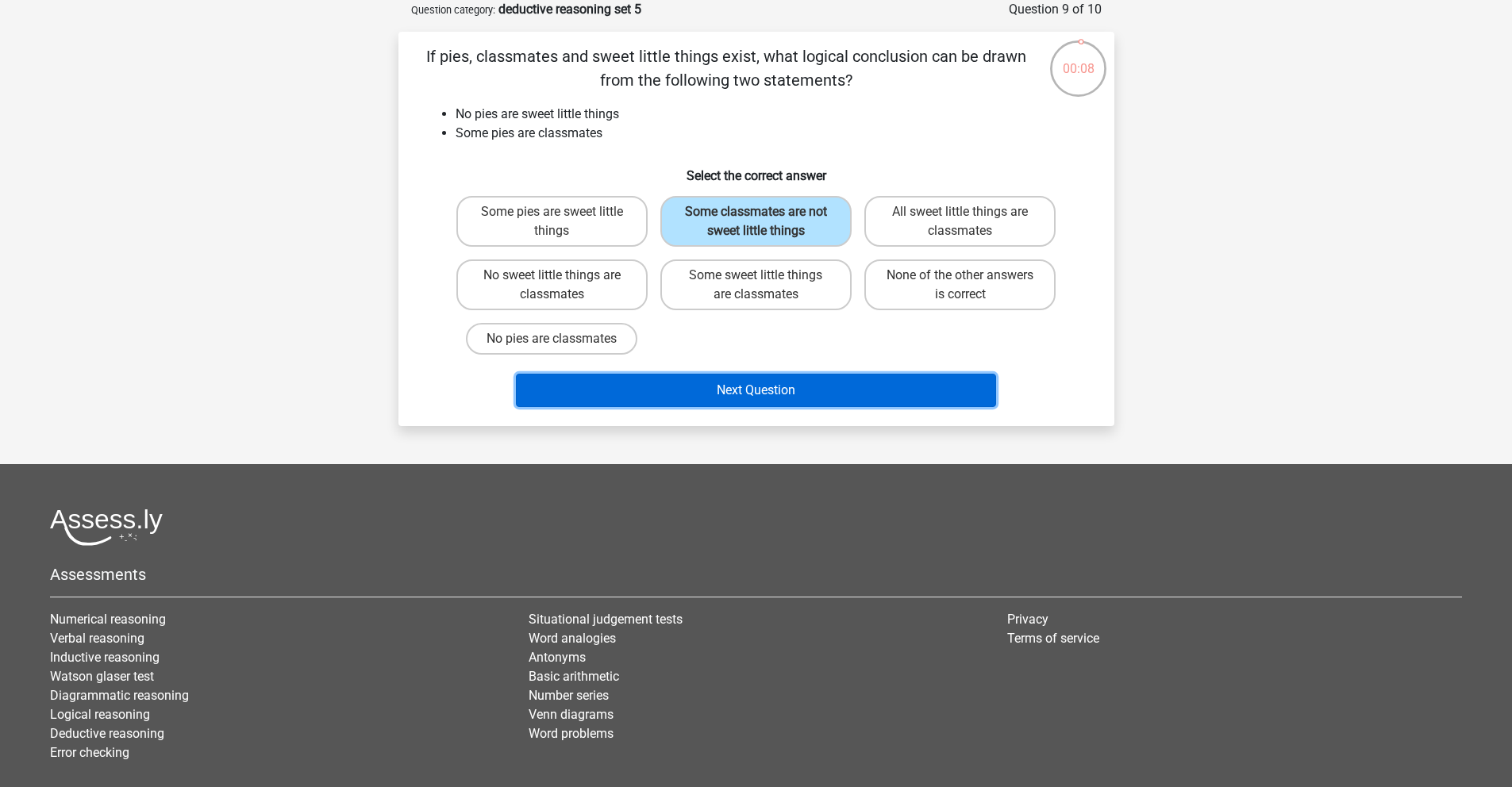
click at [759, 394] on button "Next Question" at bounding box center [756, 391] width 480 height 34
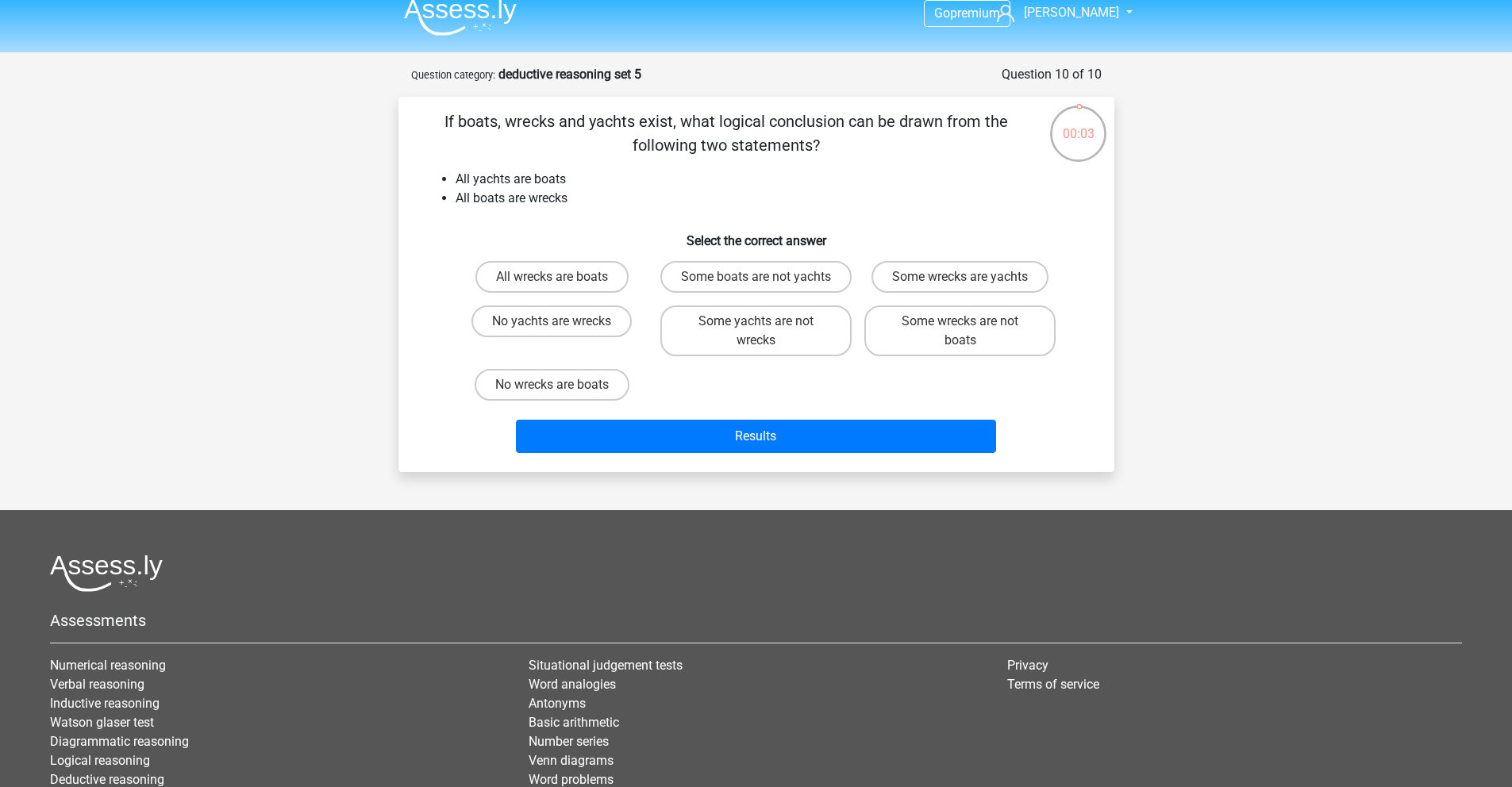
scroll to position [0, 0]
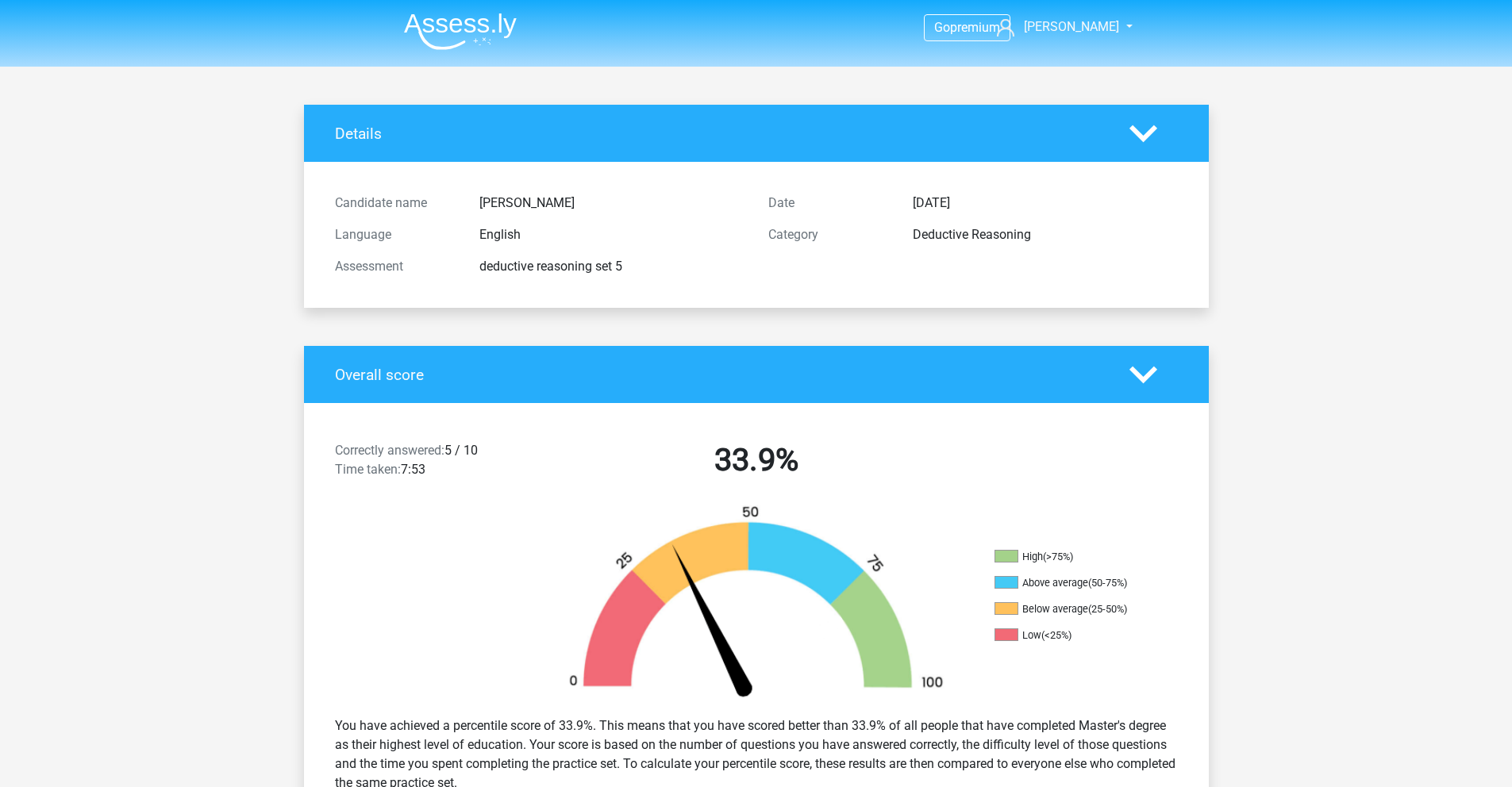
click at [465, 37] on img at bounding box center [460, 31] width 113 height 37
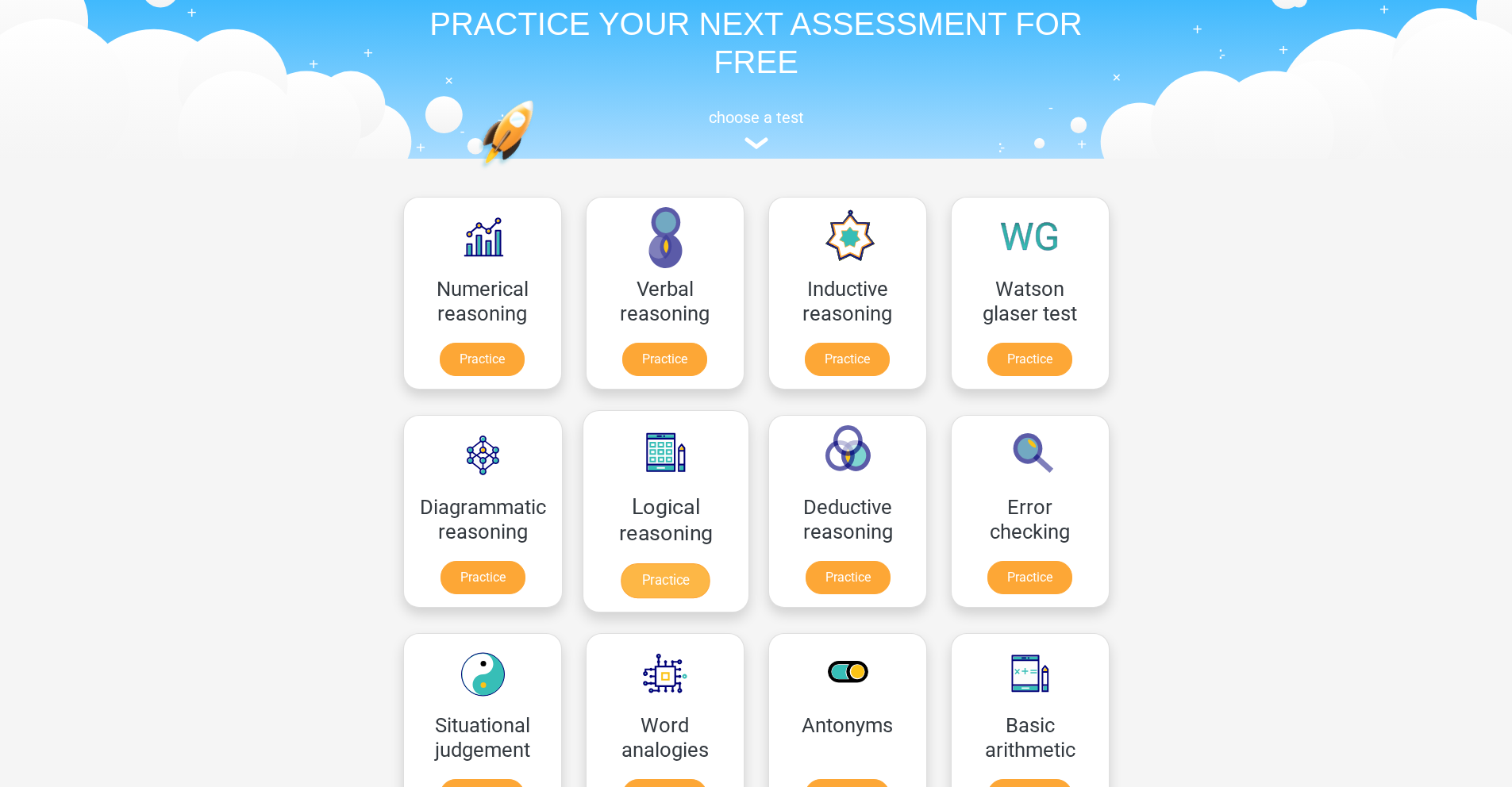
scroll to position [286, 0]
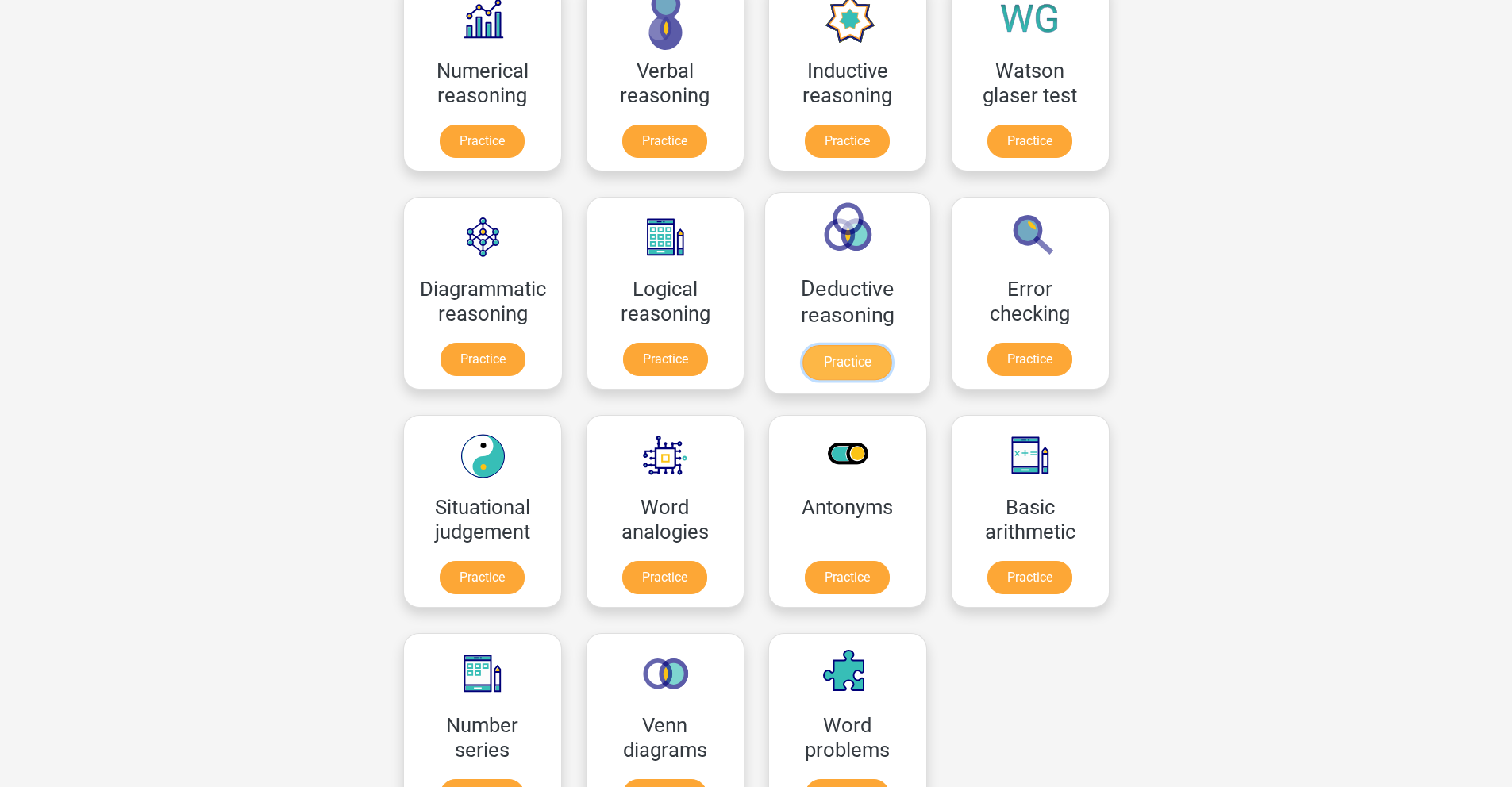
click at [850, 359] on link "Practice" at bounding box center [848, 363] width 89 height 35
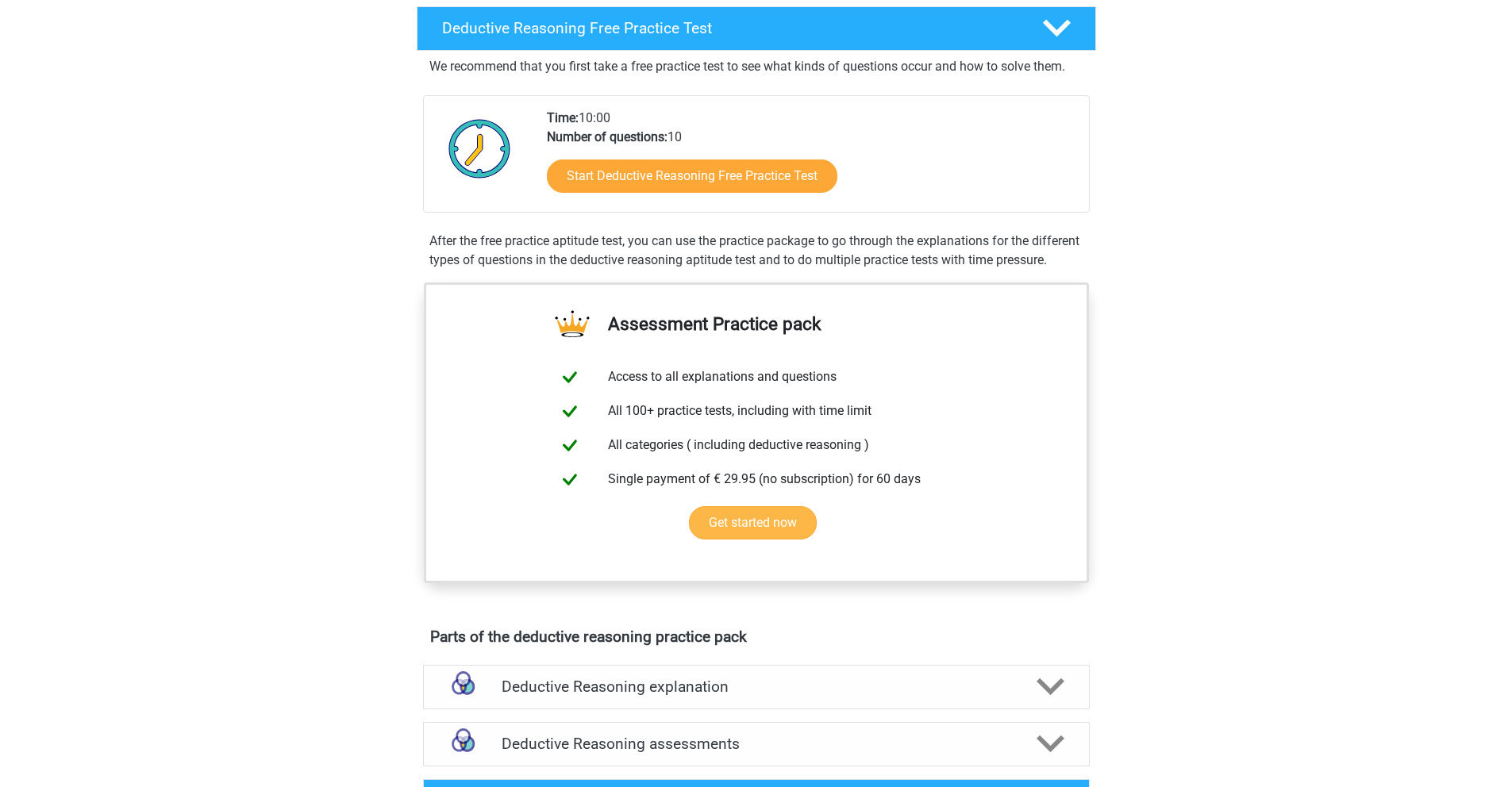
scroll to position [486, 0]
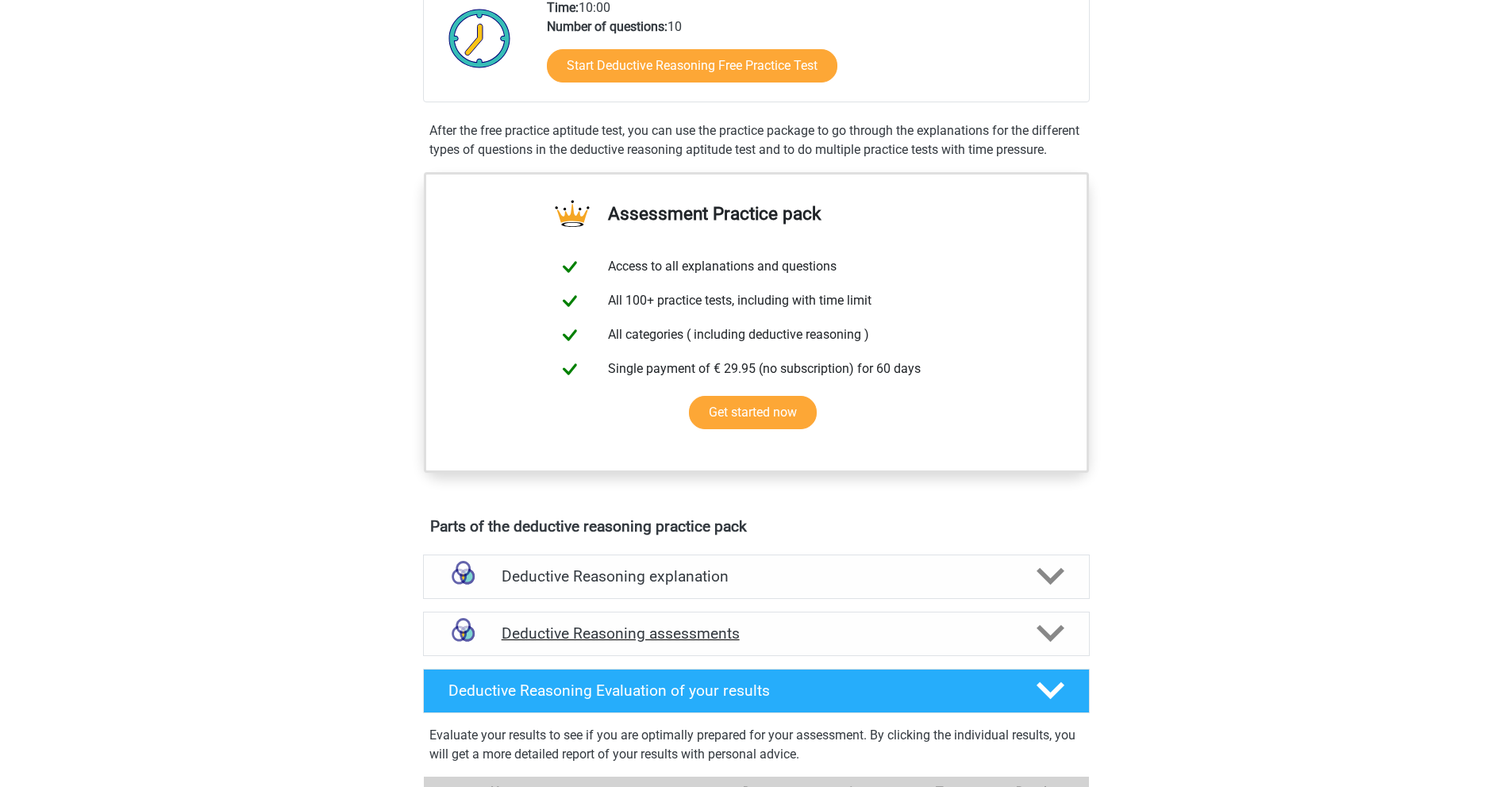
click at [838, 643] on h4 "Deductive Reasoning assessments" at bounding box center [756, 634] width 510 height 18
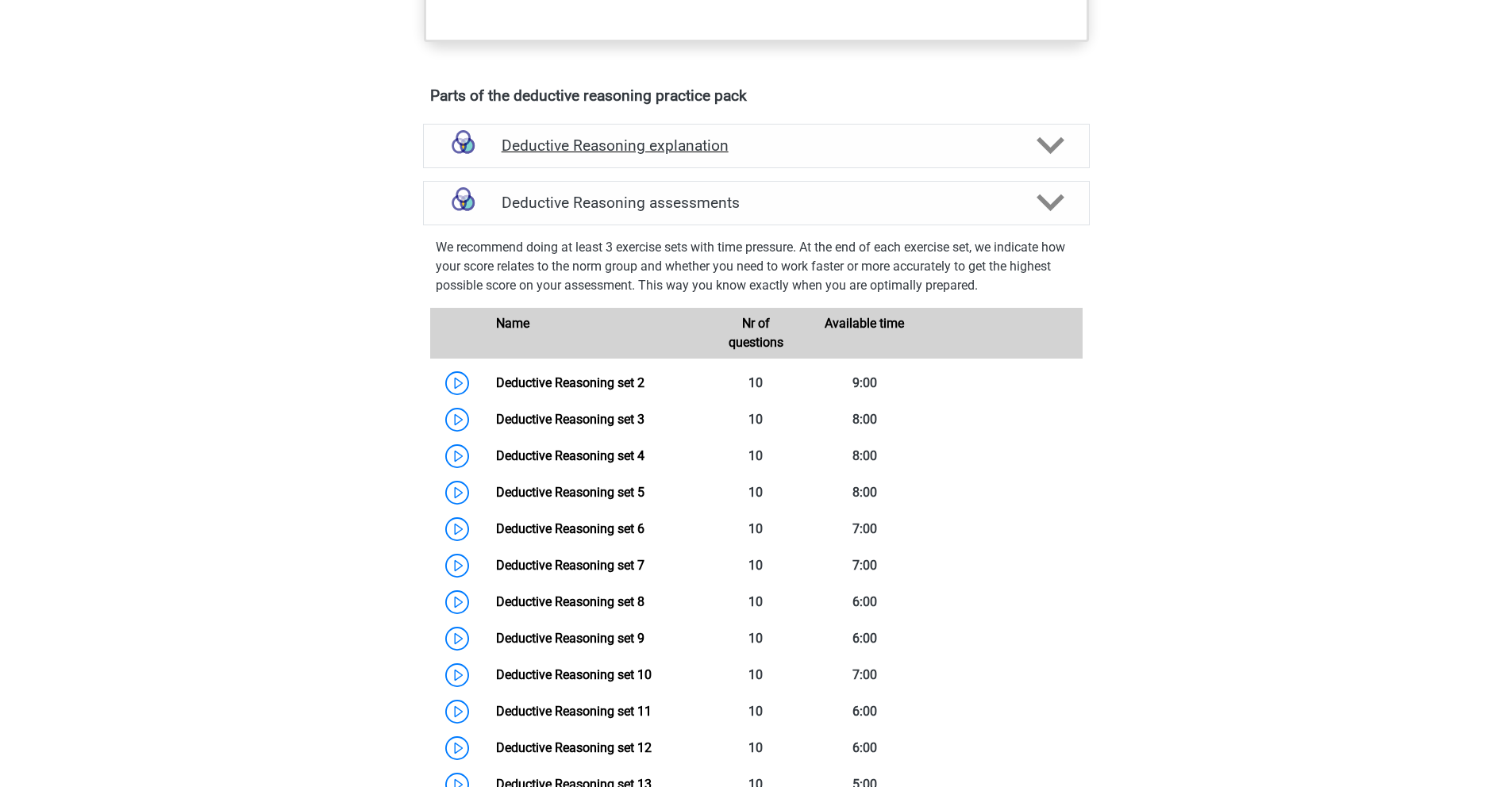
scroll to position [931, 0]
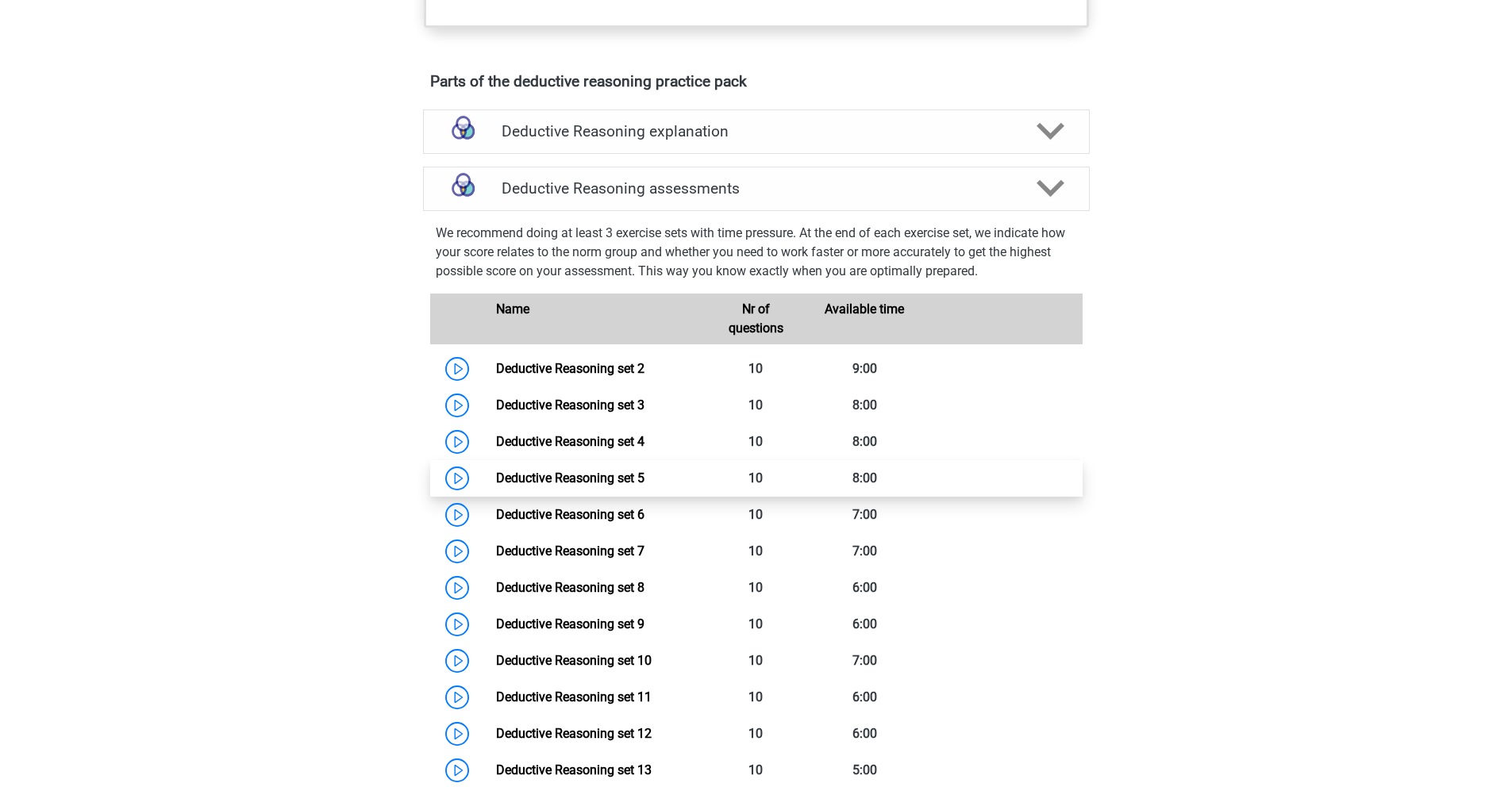
click at [620, 485] on link "Deductive Reasoning set 5" at bounding box center [570, 478] width 149 height 15
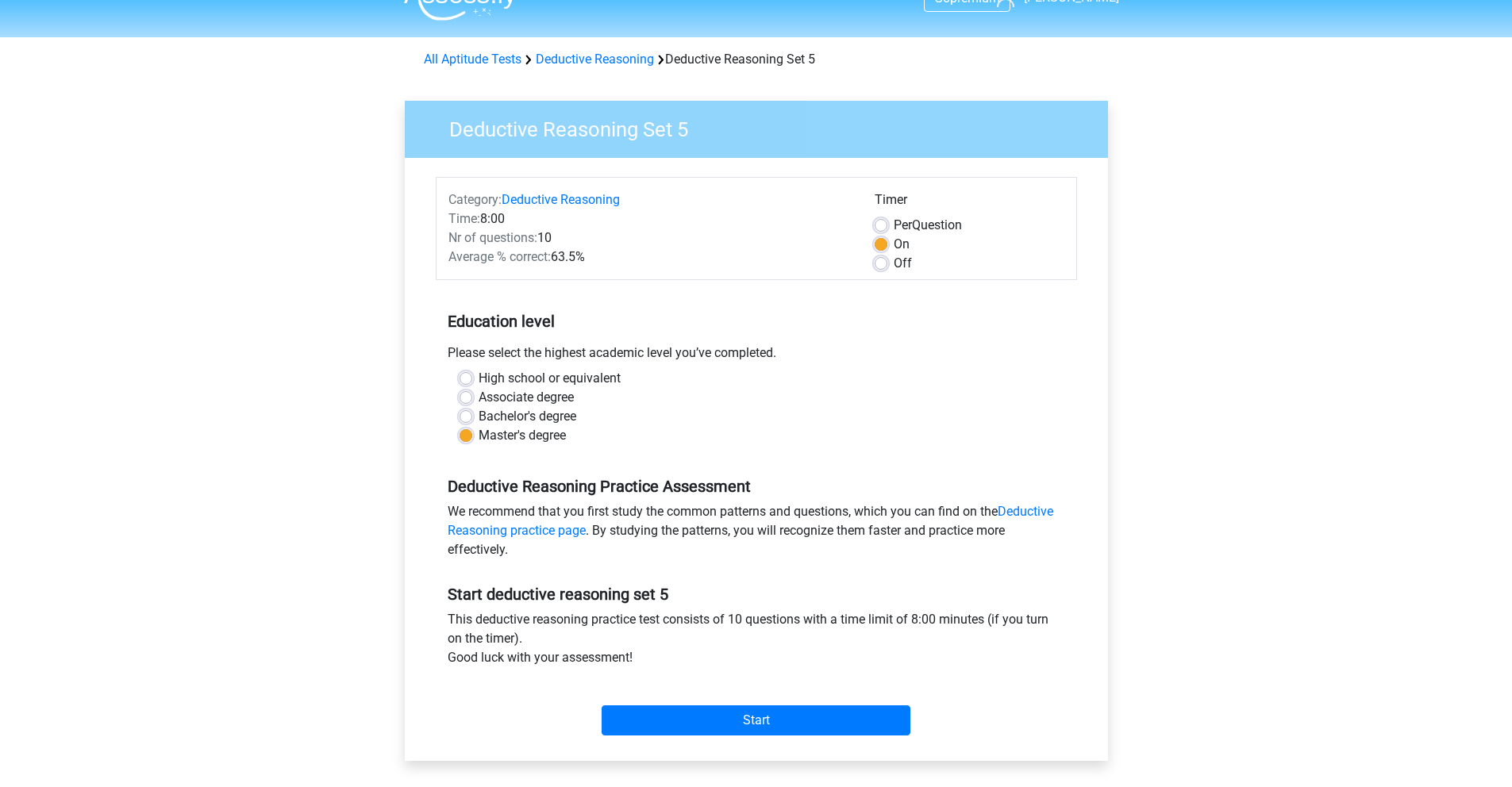
scroll to position [38, 0]
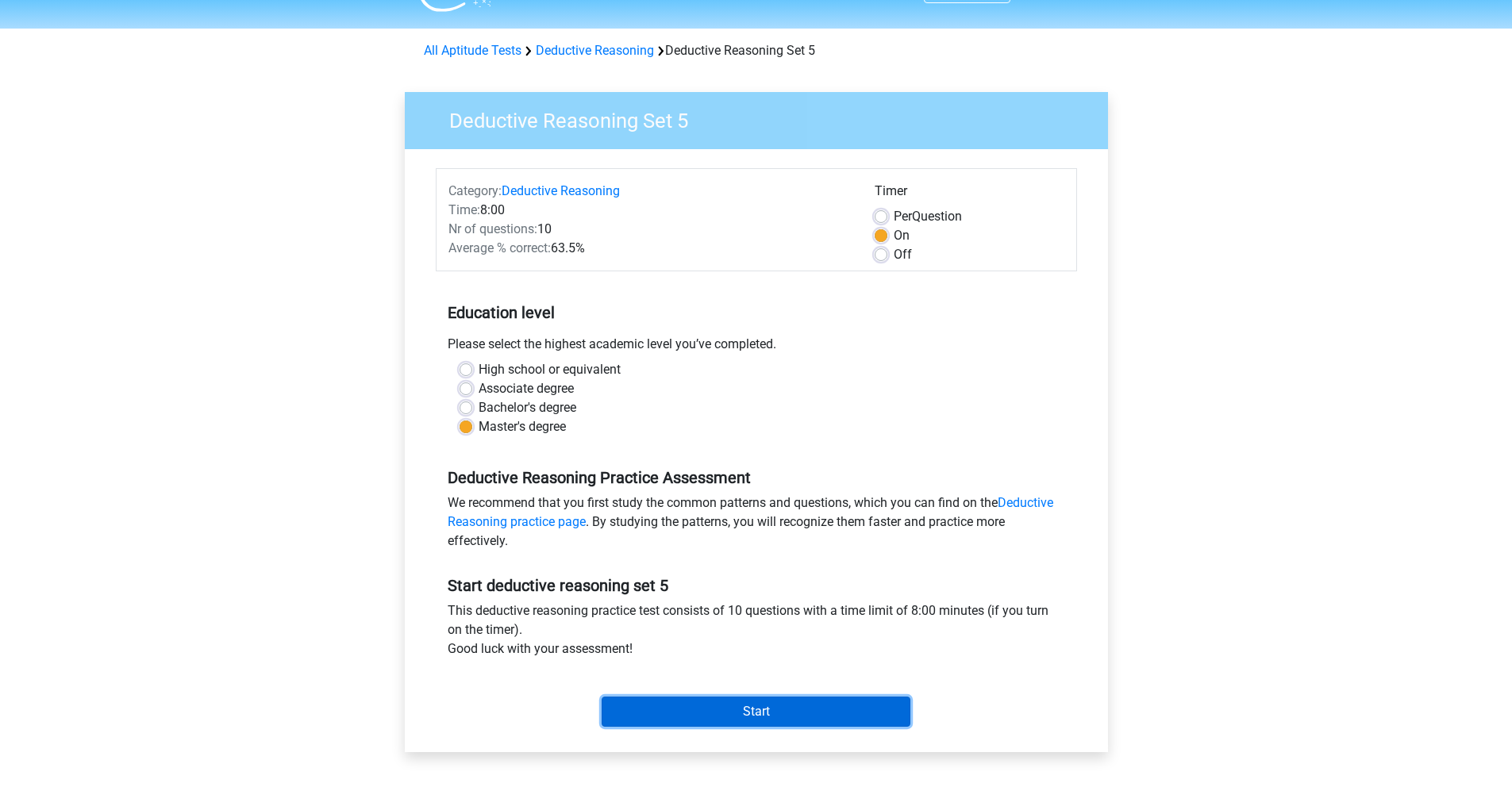
click at [729, 707] on input "Start" at bounding box center [756, 712] width 309 height 30
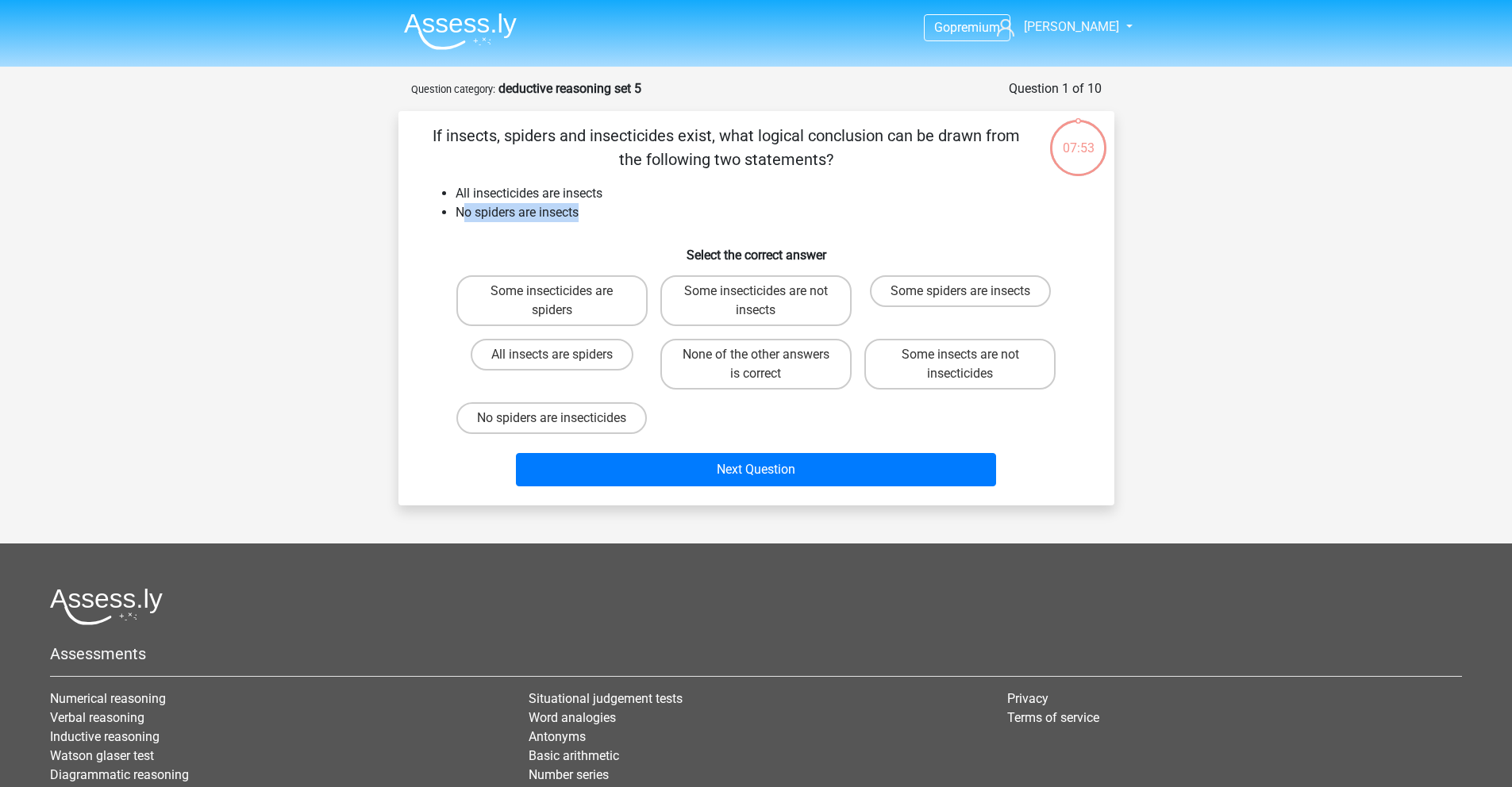
drag, startPoint x: 465, startPoint y: 214, endPoint x: 596, endPoint y: 212, distance: 131.0
click at [596, 212] on li "No spiders are insects" at bounding box center [772, 212] width 633 height 19
click at [559, 264] on div "If insects, spiders and insecticides exist, what logical conclusion can be draw…" at bounding box center [756, 307] width 703 height 369
click at [588, 434] on label "No spiders are insecticides" at bounding box center [551, 418] width 191 height 32
click at [562, 428] on input "No spiders are insecticides" at bounding box center [557, 423] width 10 height 10
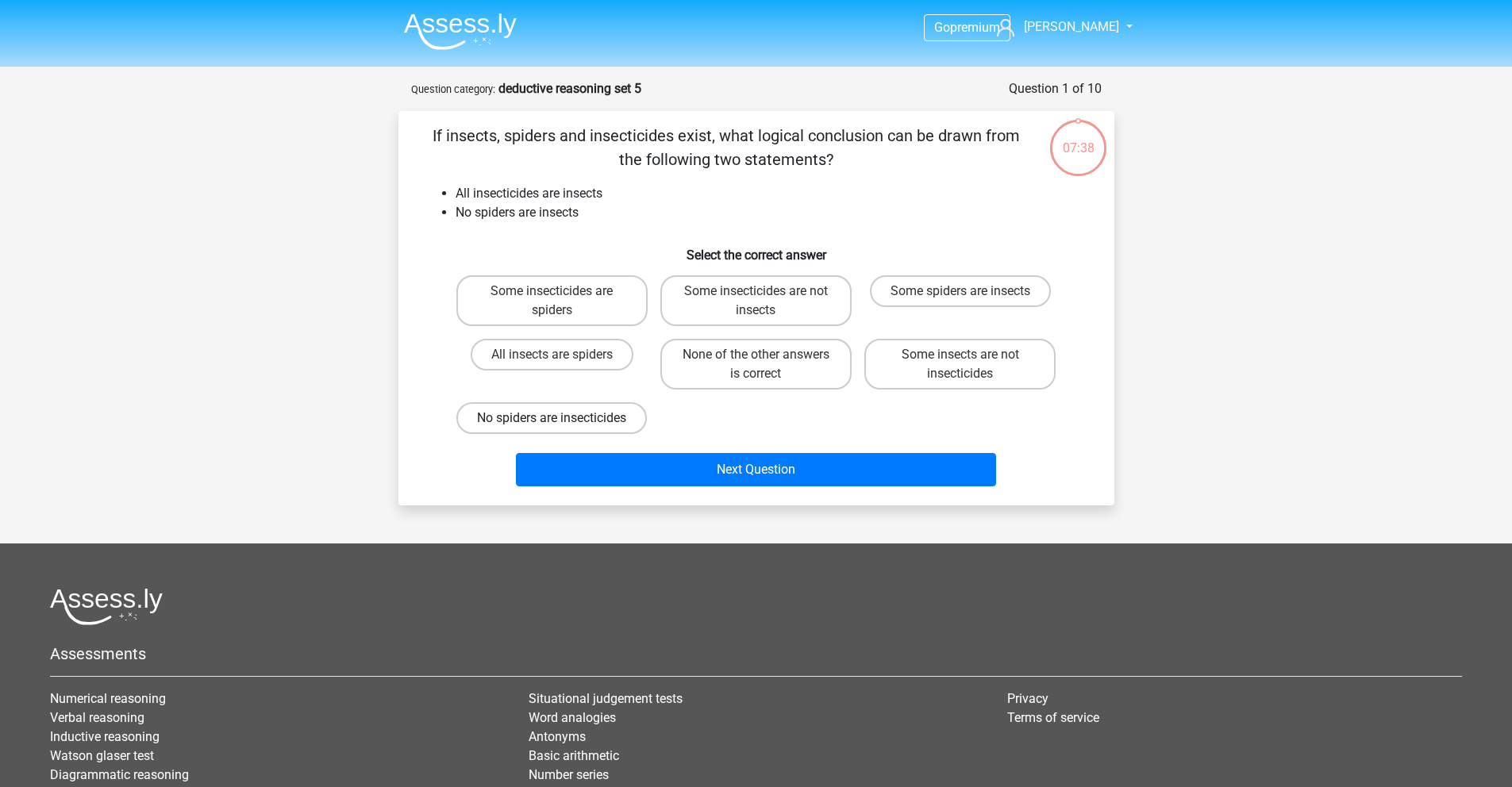
radio input "true"
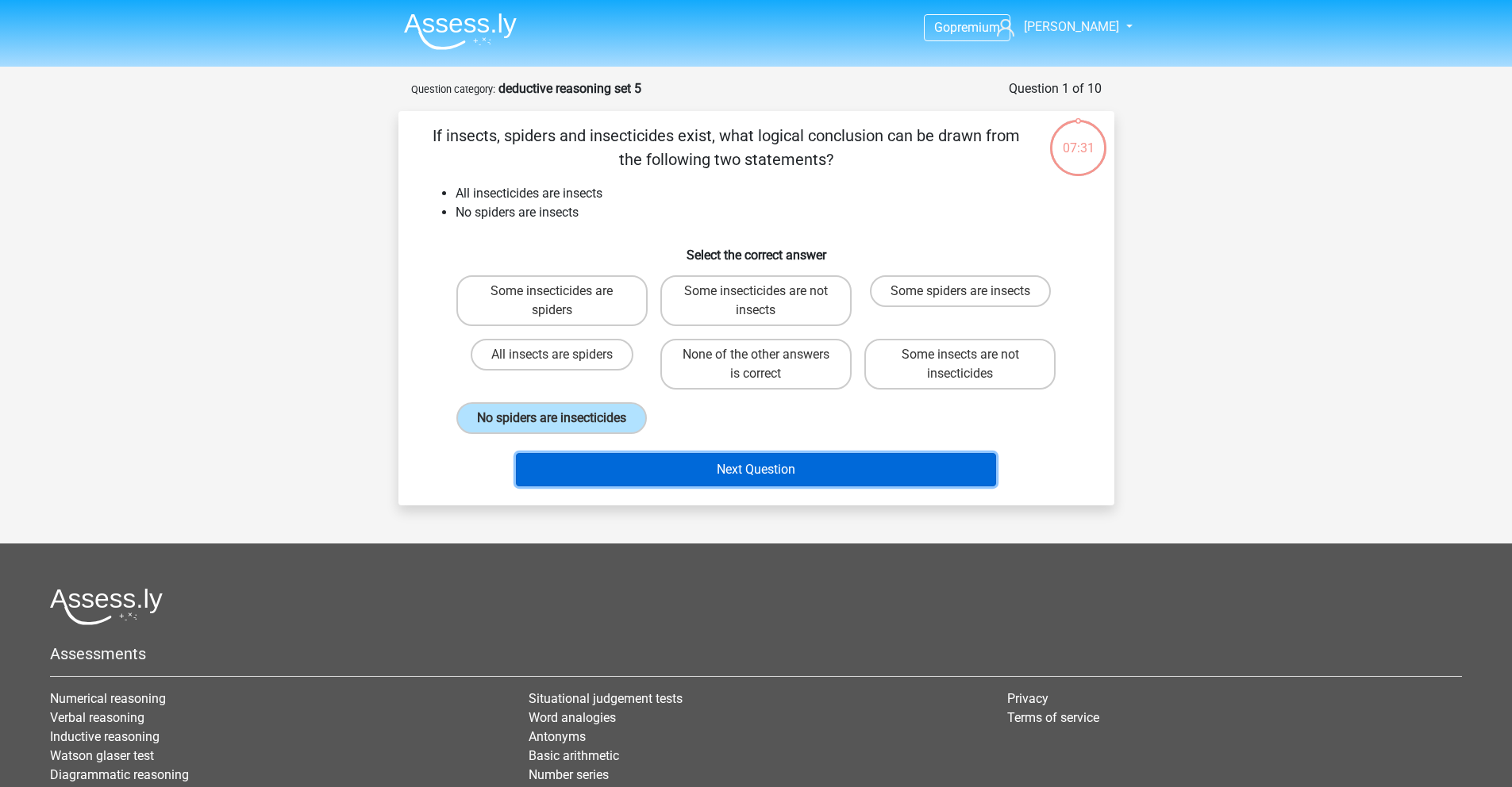
click at [774, 486] on button "Next Question" at bounding box center [756, 470] width 480 height 34
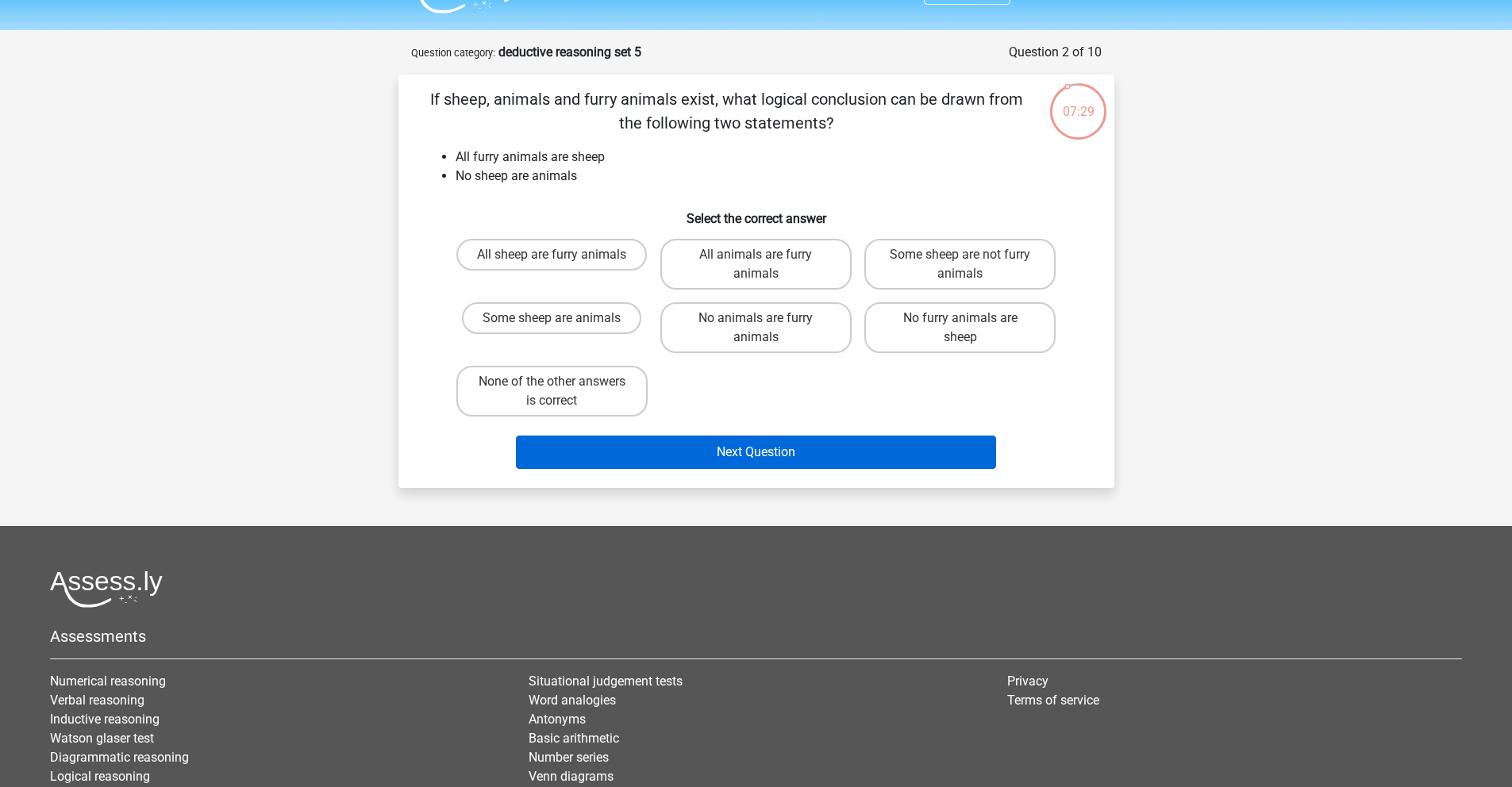
scroll to position [34, 0]
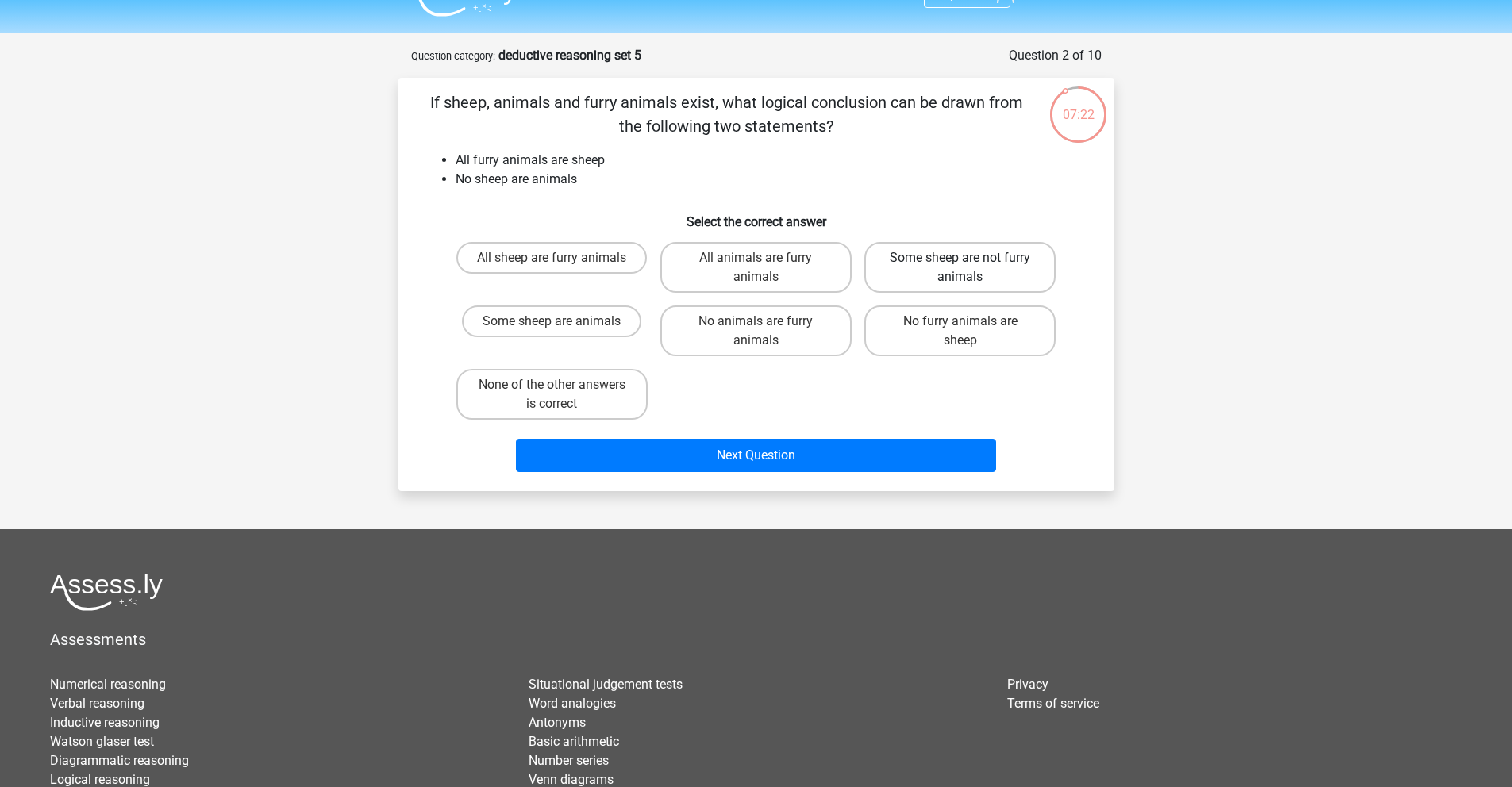
click at [930, 267] on label "Some sheep are not furry animals" at bounding box center [960, 267] width 192 height 50
click at [960, 267] on input "Some sheep are not furry animals" at bounding box center [965, 263] width 10 height 10
radio input "true"
click at [543, 268] on label "All sheep are furry animals" at bounding box center [551, 258] width 191 height 32
click at [552, 268] on input "All sheep are furry animals" at bounding box center [557, 263] width 10 height 10
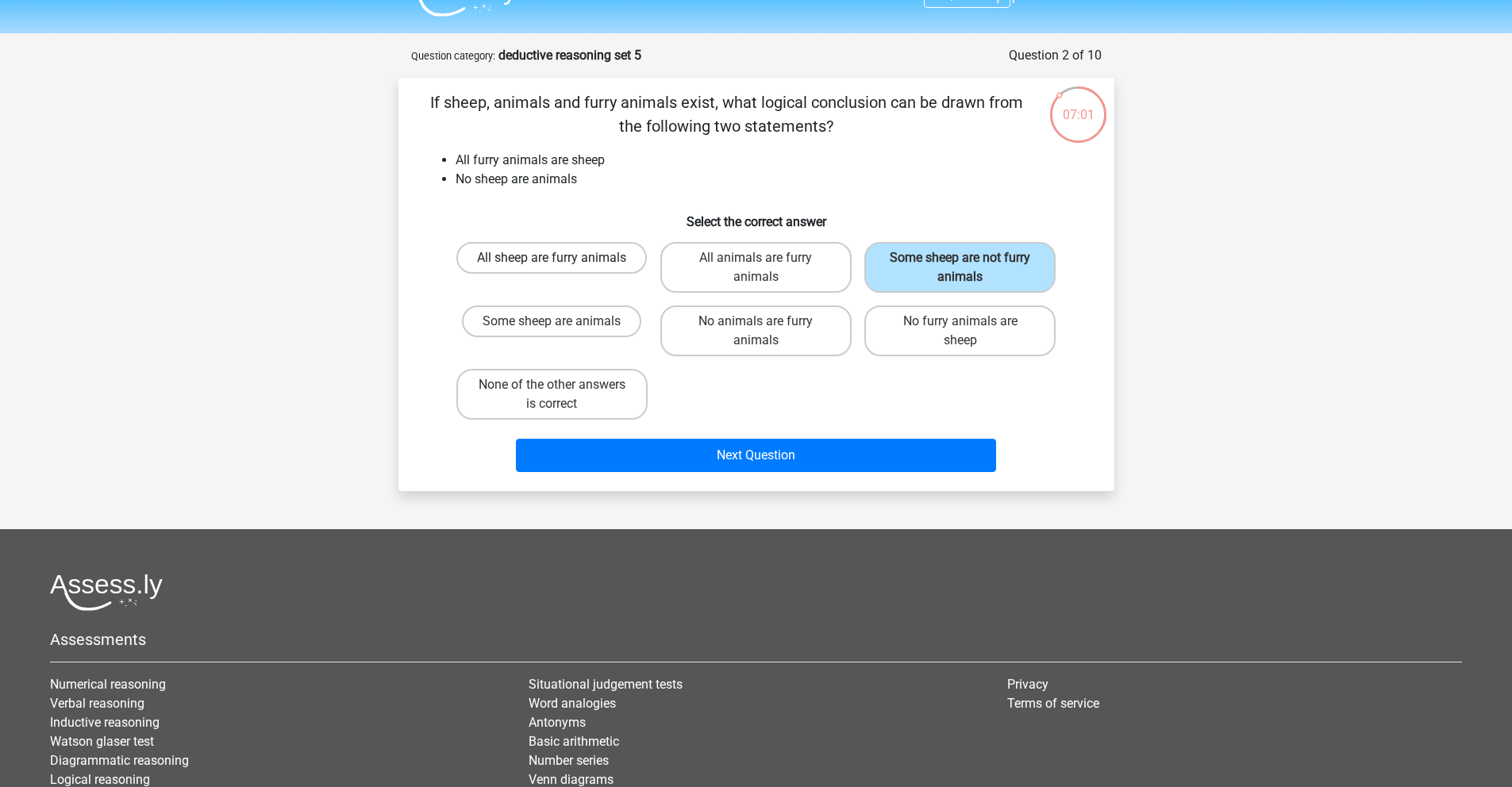
radio input "true"
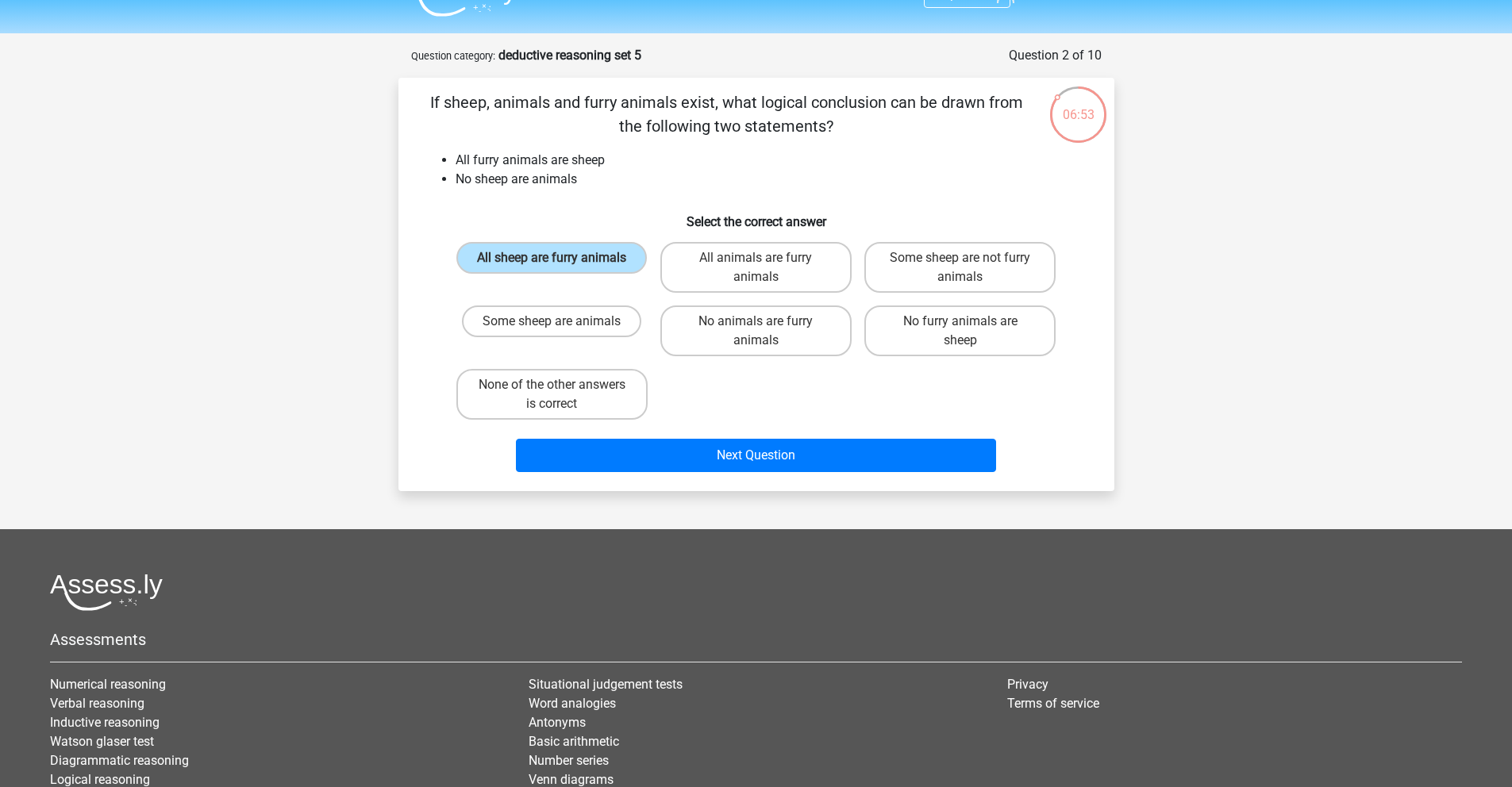
click at [963, 268] on input "Some sheep are not furry animals" at bounding box center [965, 263] width 10 height 10
radio input "true"
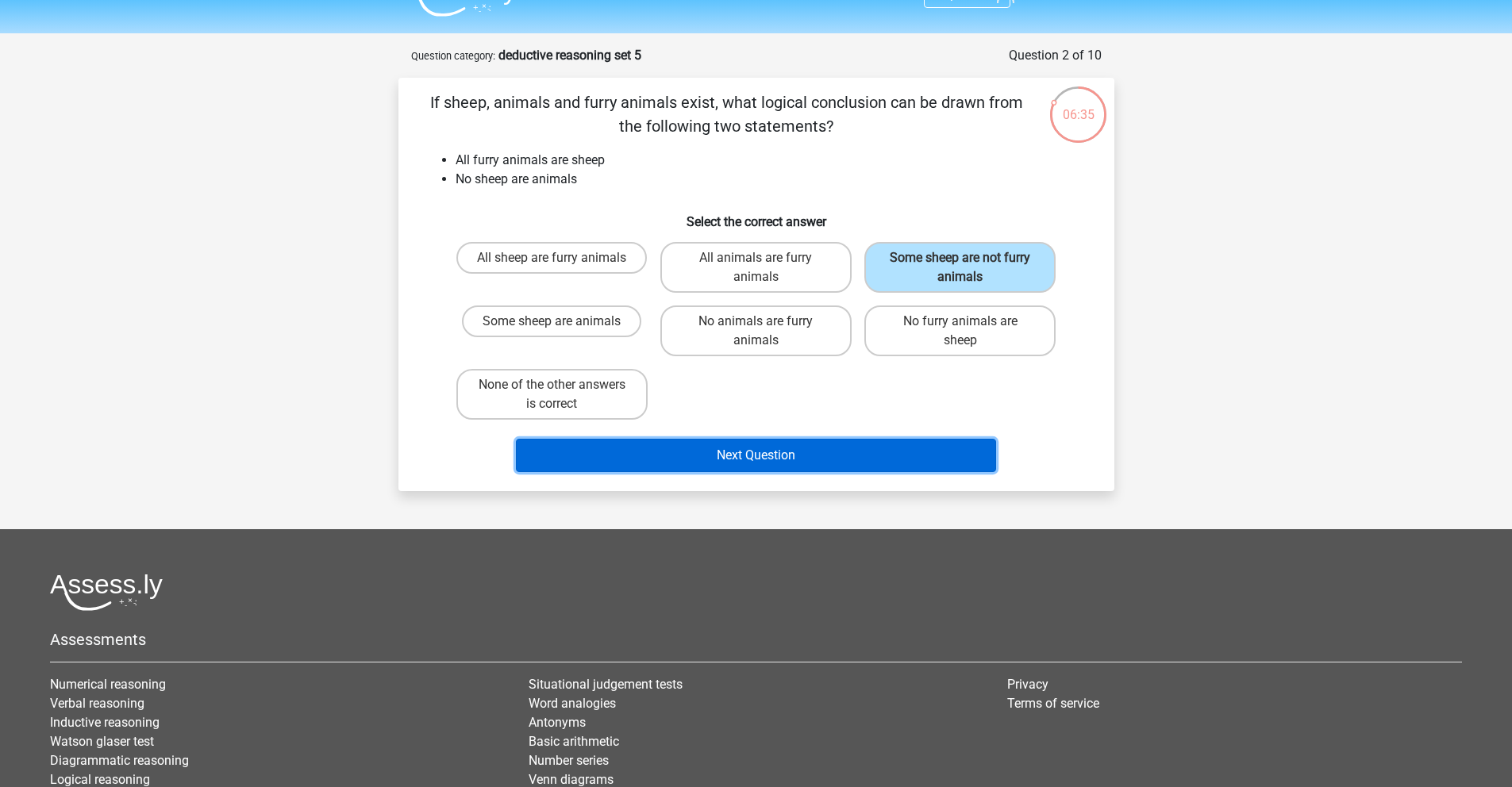
click at [812, 458] on button "Next Question" at bounding box center [756, 456] width 480 height 34
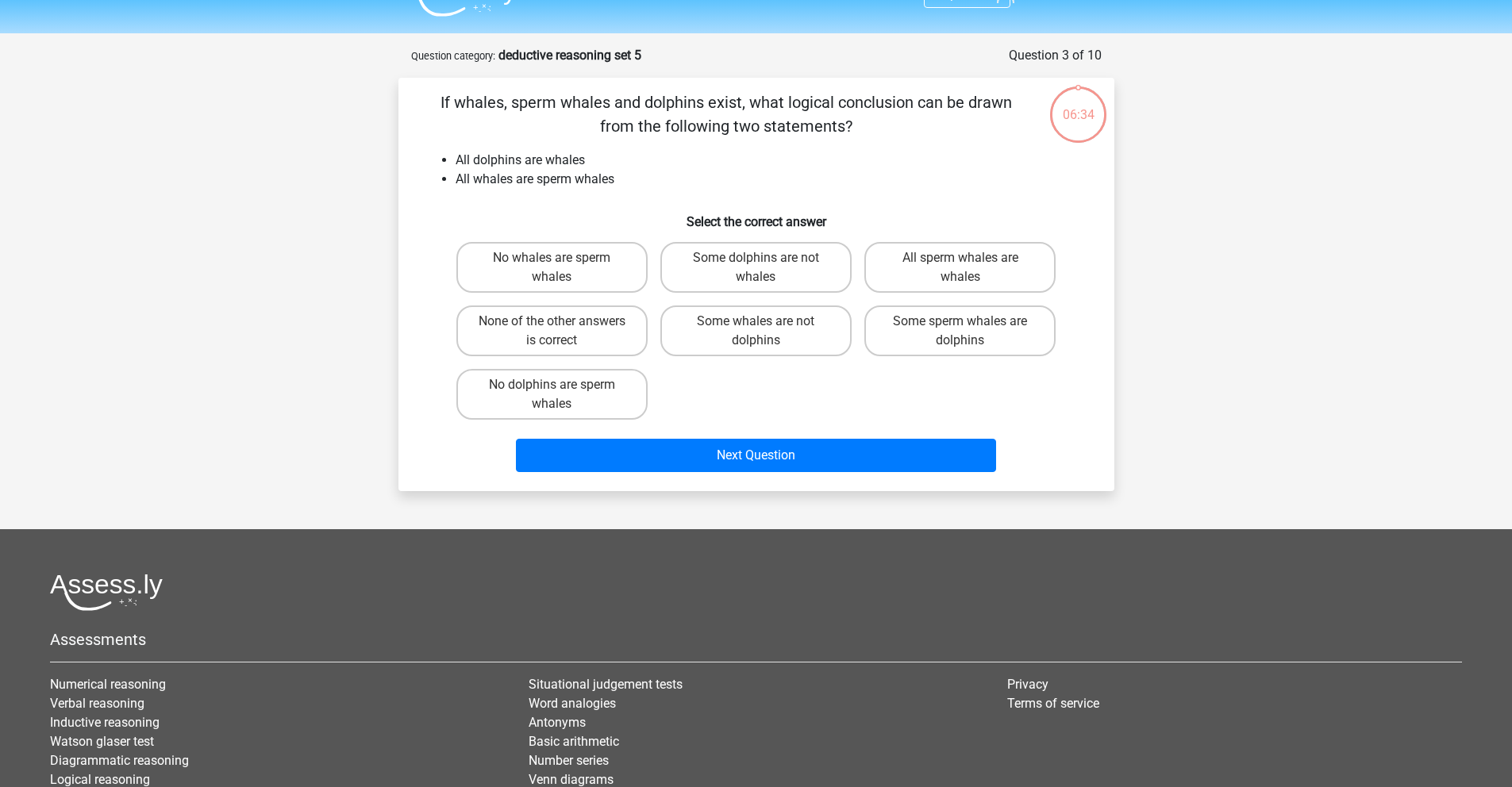
scroll to position [79, 0]
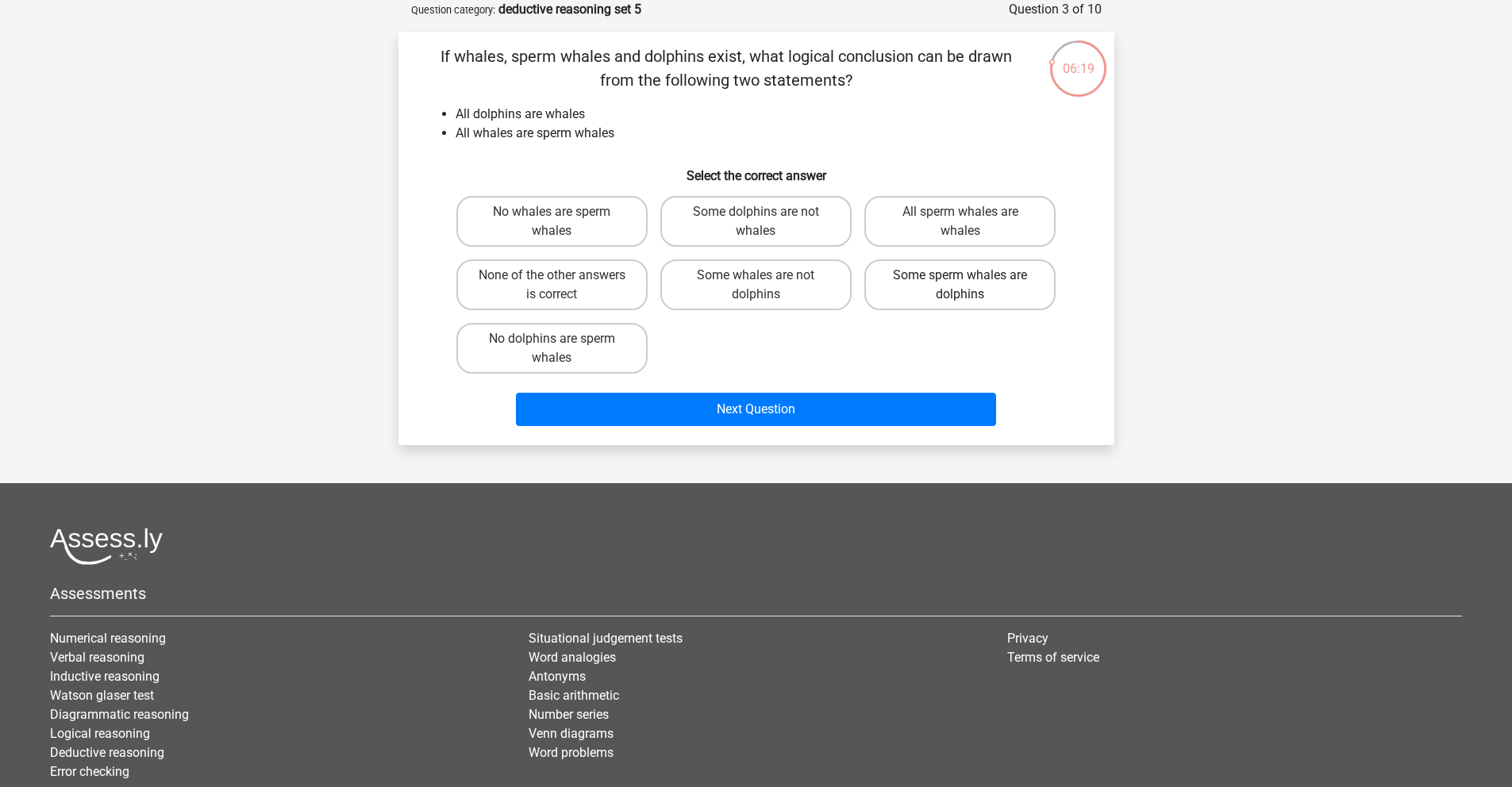
click at [986, 296] on label "Some sperm whales are dolphins" at bounding box center [960, 285] width 192 height 50
click at [971, 286] on input "Some sperm whales are dolphins" at bounding box center [965, 281] width 10 height 10
radio input "true"
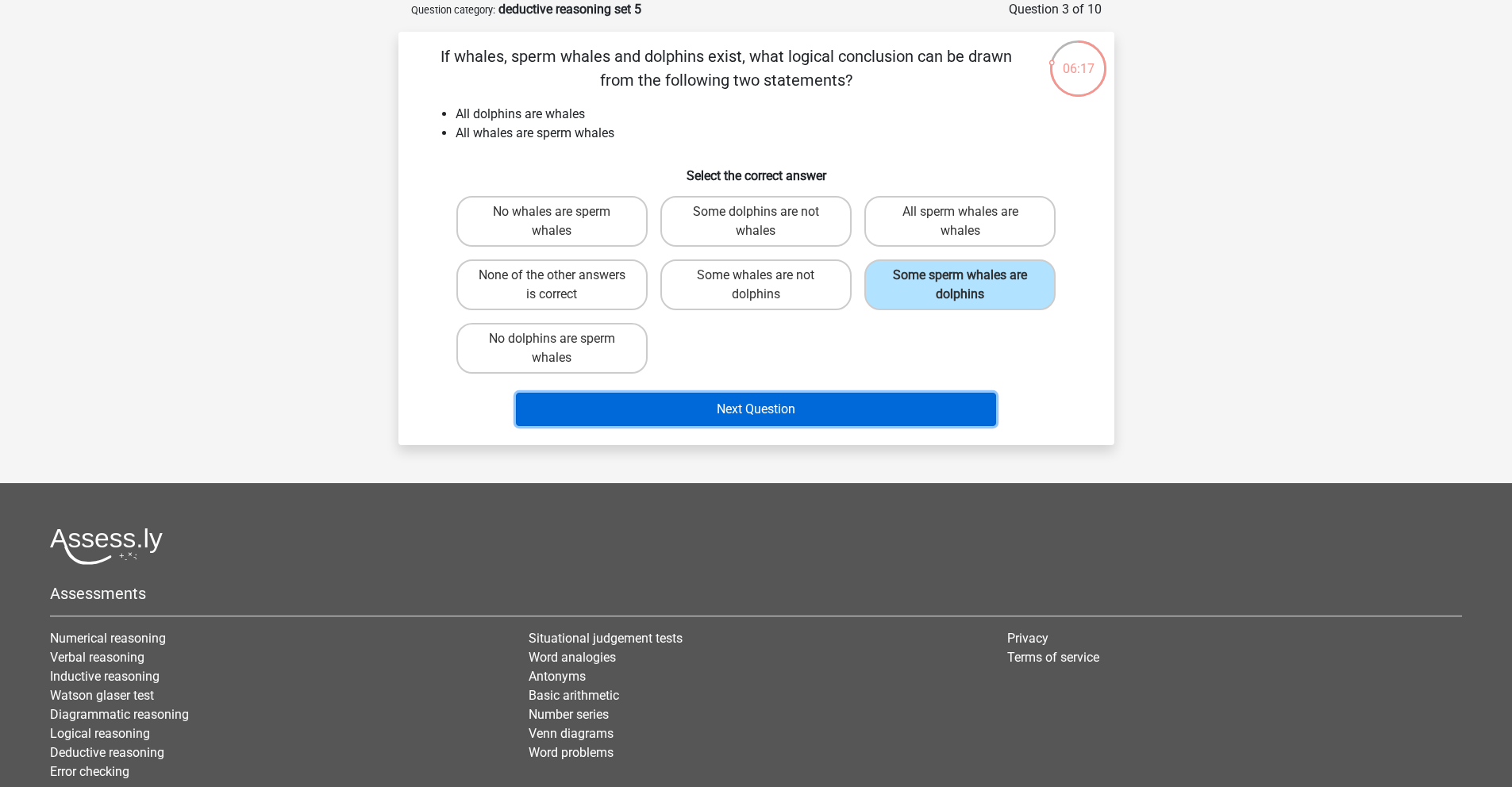
click at [783, 417] on button "Next Question" at bounding box center [756, 410] width 480 height 34
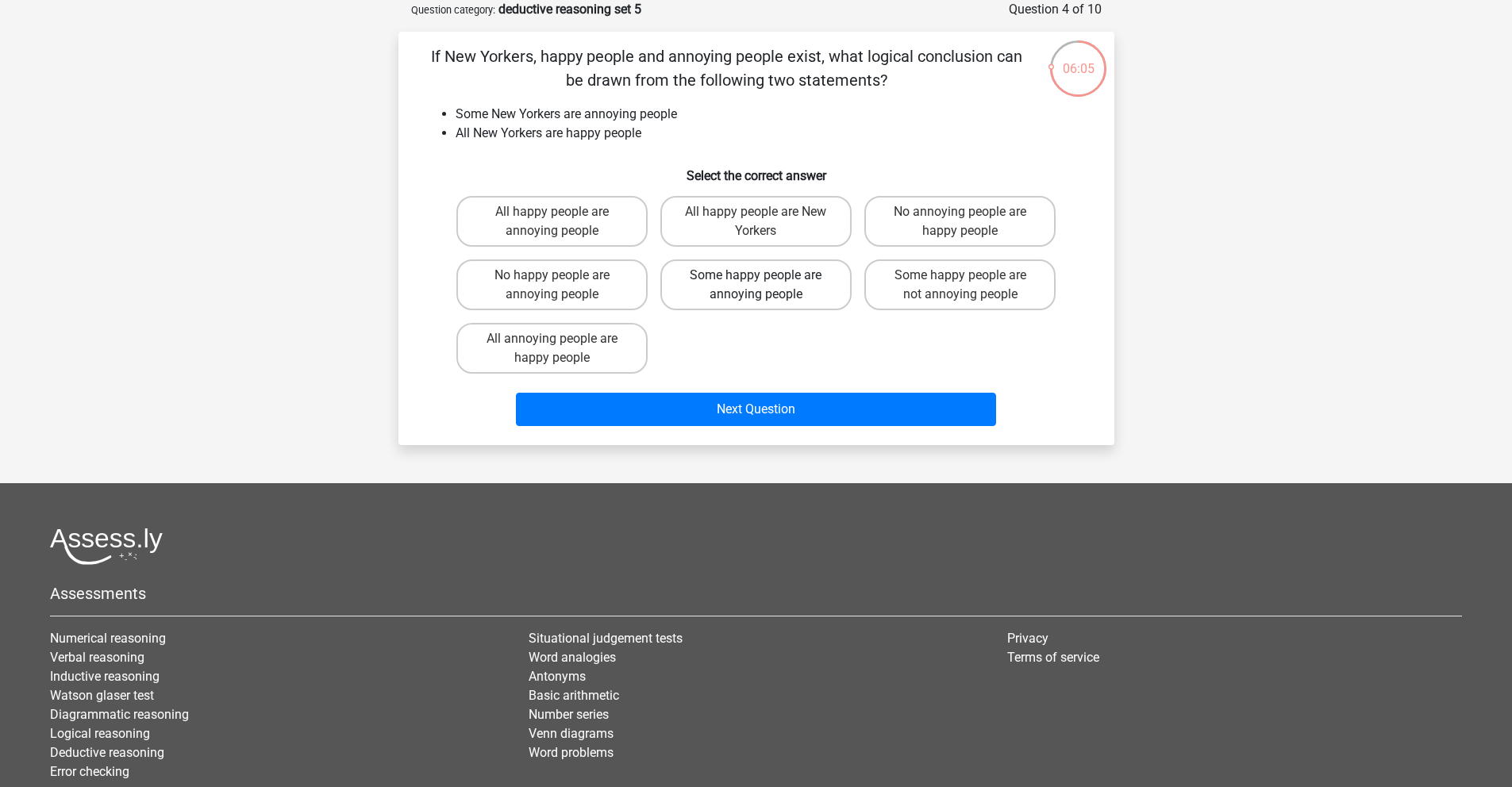
click at [798, 298] on label "Some happy people are annoying people" at bounding box center [756, 285] width 192 height 50
click at [766, 286] on input "Some happy people are annoying people" at bounding box center [761, 281] width 10 height 10
radio input "true"
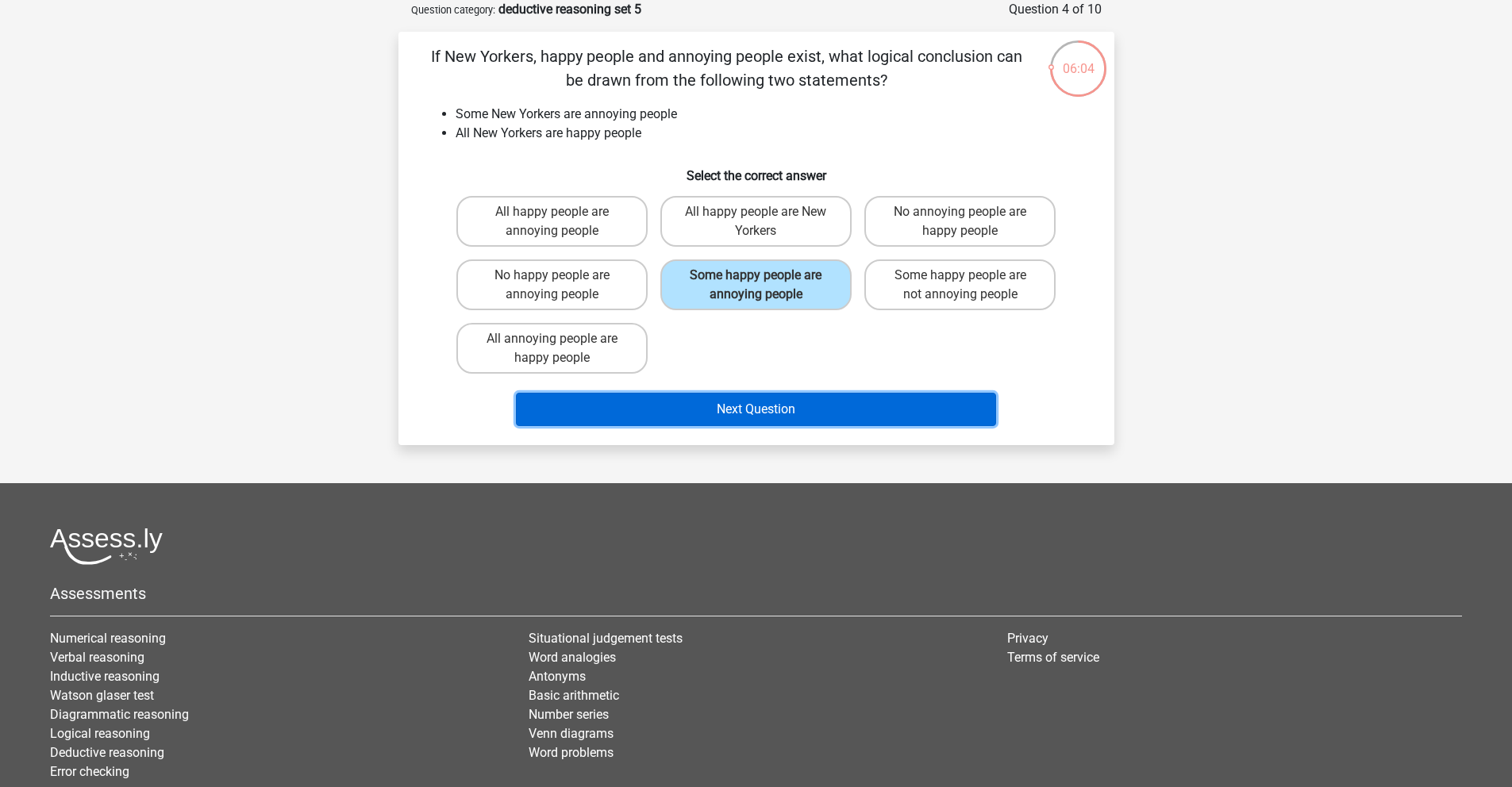
click at [720, 416] on button "Next Question" at bounding box center [756, 410] width 480 height 34
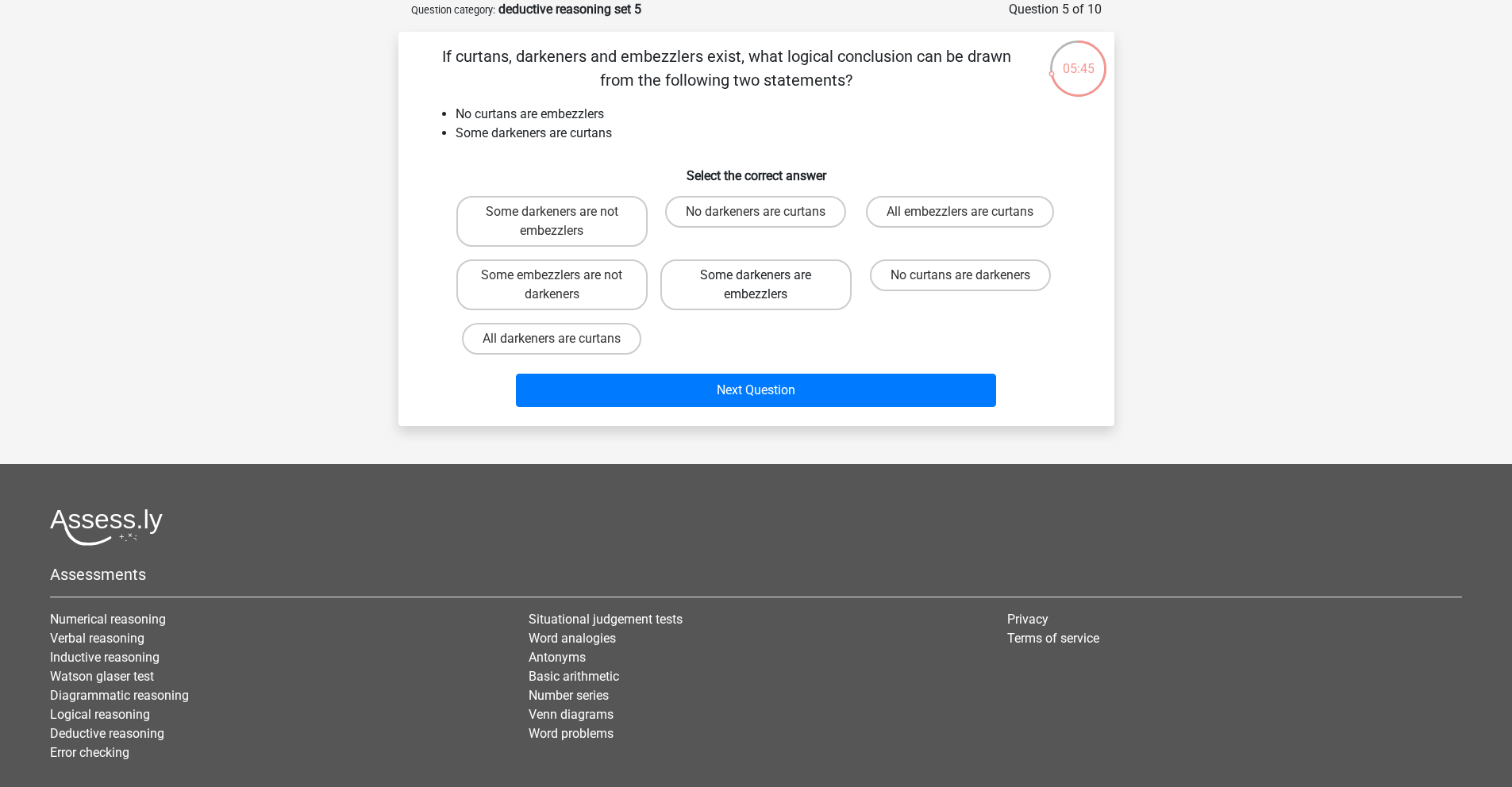
click at [797, 306] on label "Some darkeners are embezzlers" at bounding box center [756, 285] width 192 height 50
click at [766, 286] on input "Some darkeners are embezzlers" at bounding box center [761, 281] width 10 height 10
radio input "true"
click at [827, 410] on div "Next Question" at bounding box center [756, 393] width 612 height 39
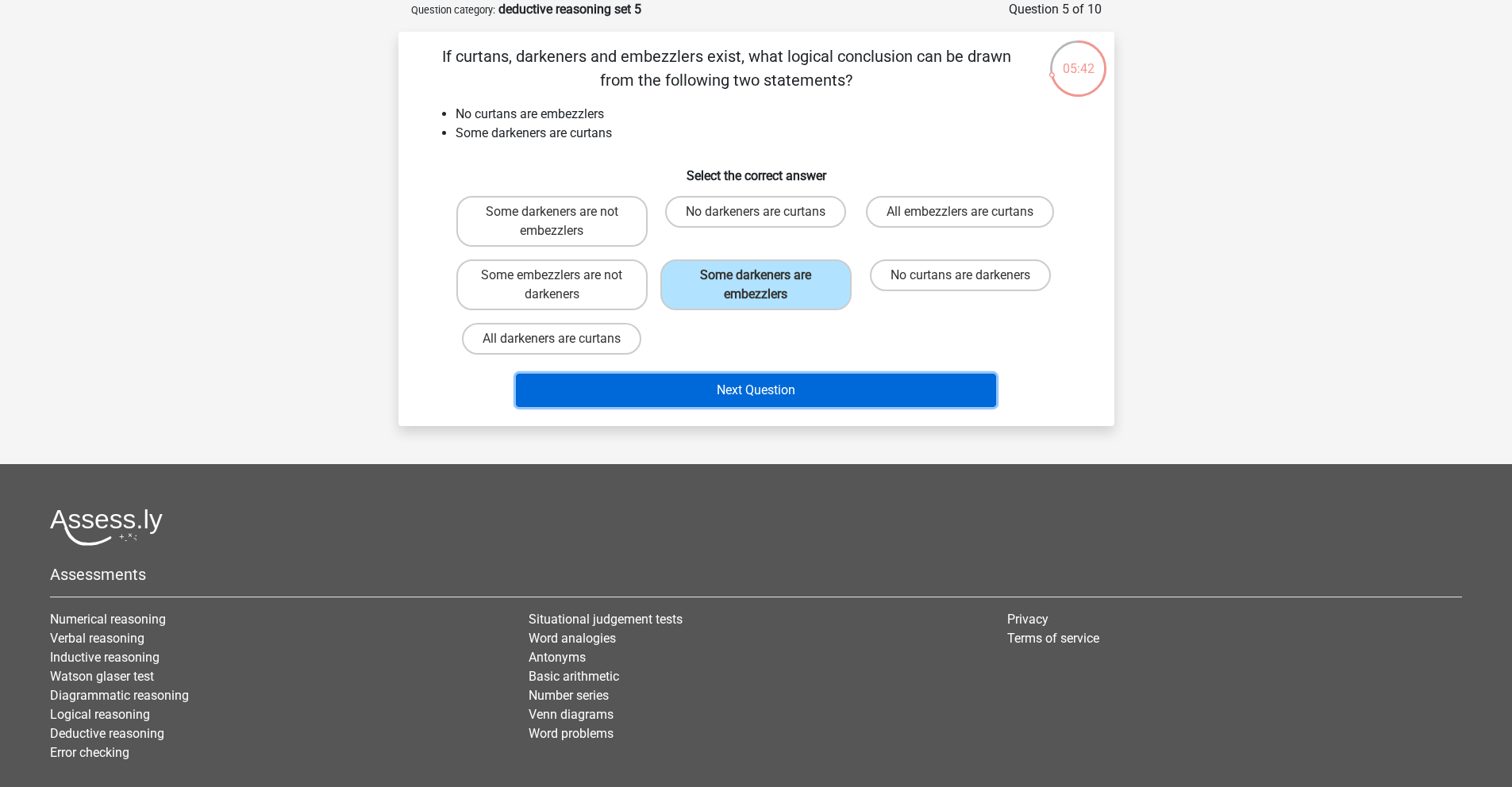
click at [711, 396] on button "Next Question" at bounding box center [756, 391] width 480 height 34
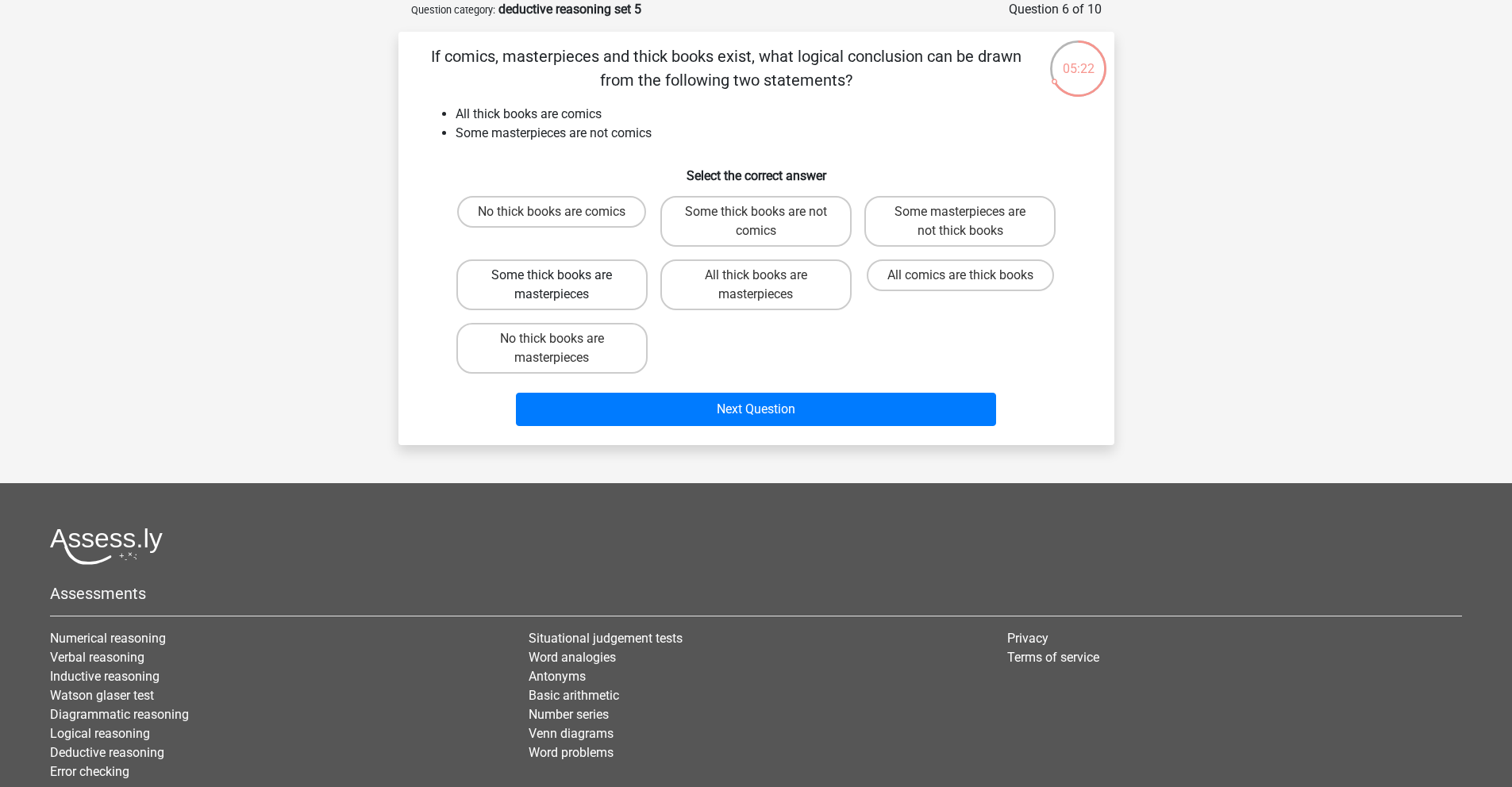
click at [614, 302] on label "Some thick books are masterpieces" at bounding box center [552, 285] width 192 height 50
click at [562, 286] on input "Some thick books are masterpieces" at bounding box center [557, 281] width 10 height 10
radio input "true"
click at [921, 226] on label "Some masterpieces are not thick books" at bounding box center [960, 221] width 192 height 50
click at [960, 223] on input "Some masterpieces are not thick books" at bounding box center [965, 217] width 10 height 10
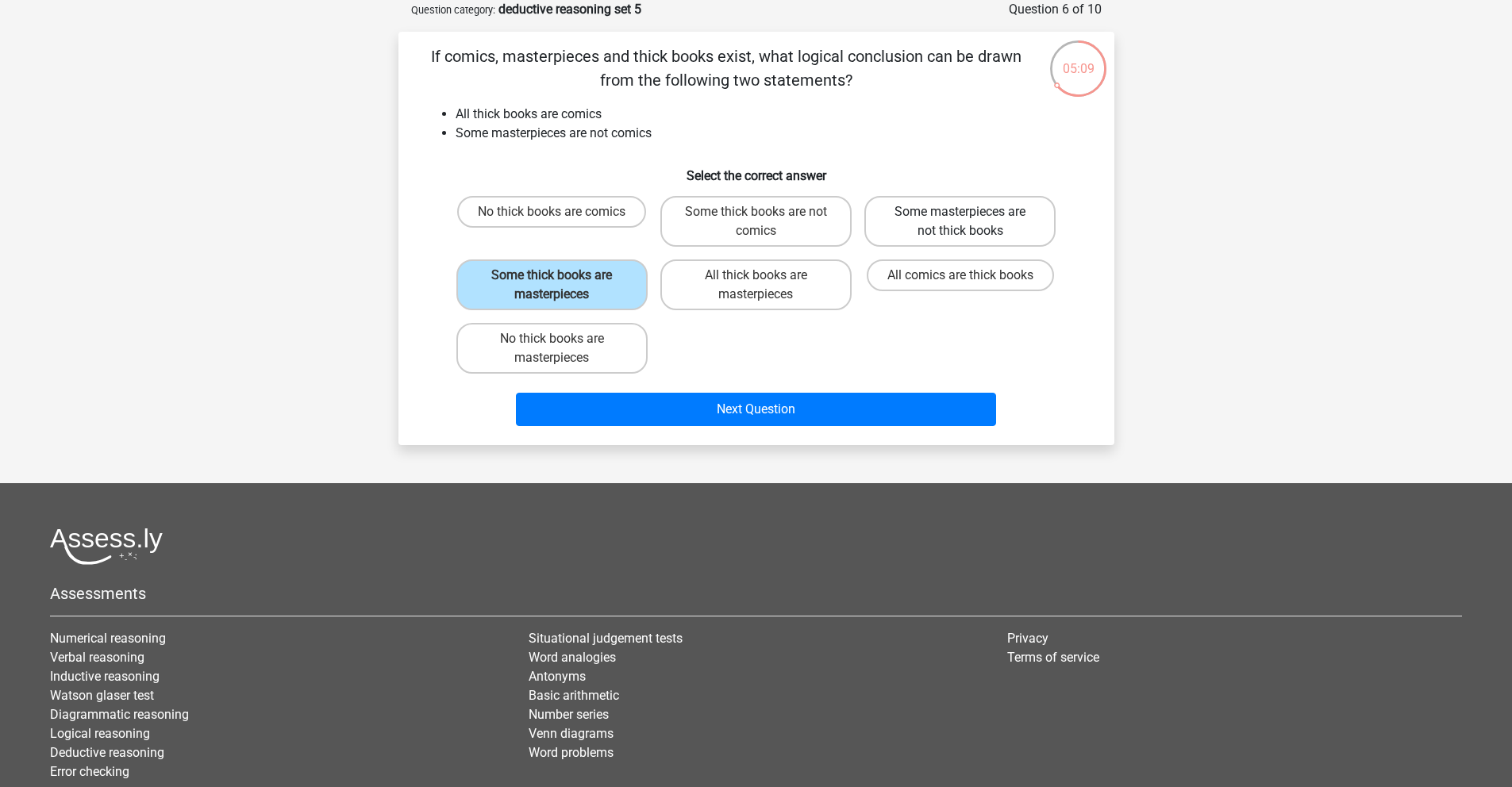
radio input "true"
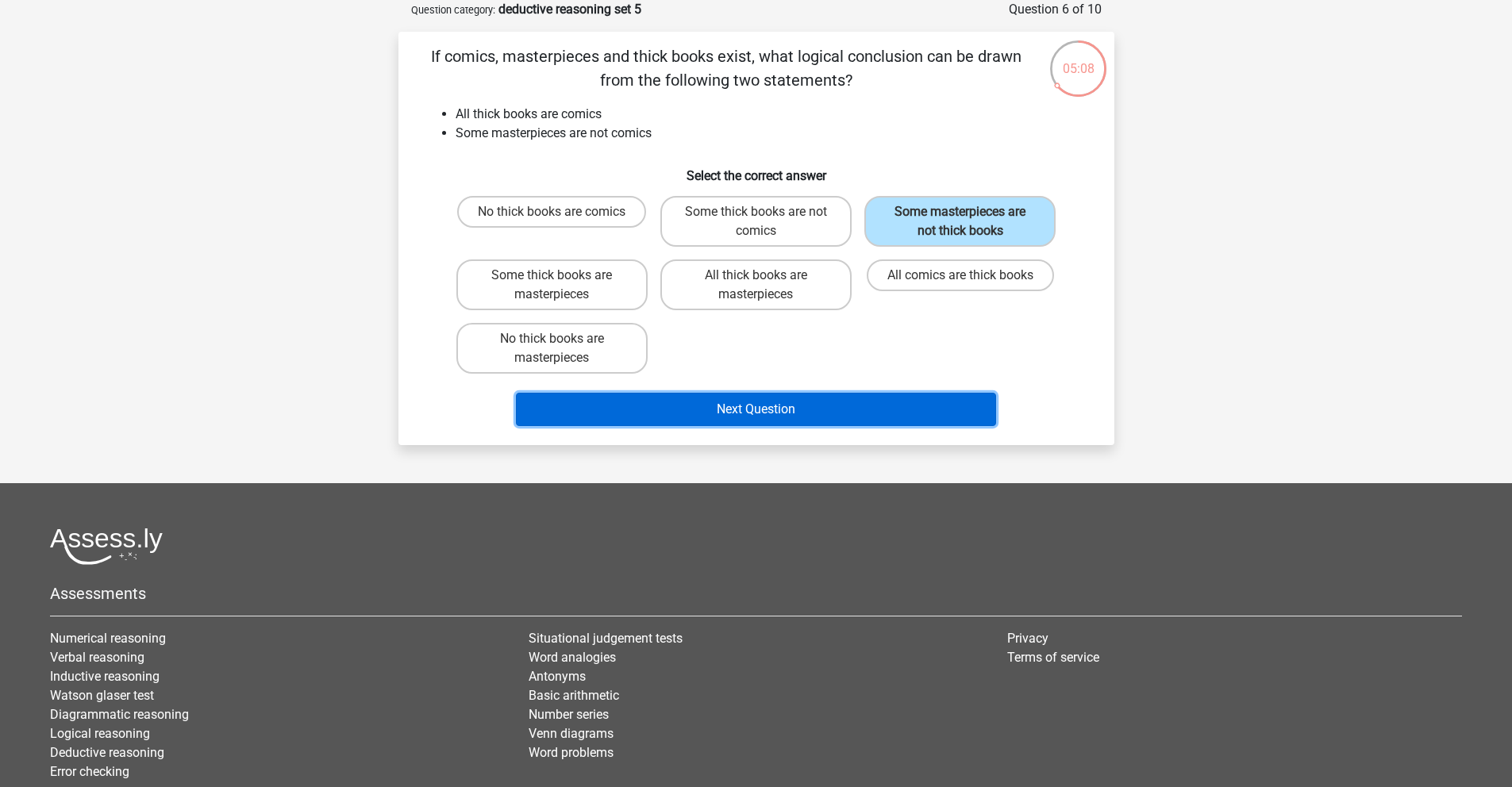
click at [883, 416] on button "Next Question" at bounding box center [756, 410] width 480 height 34
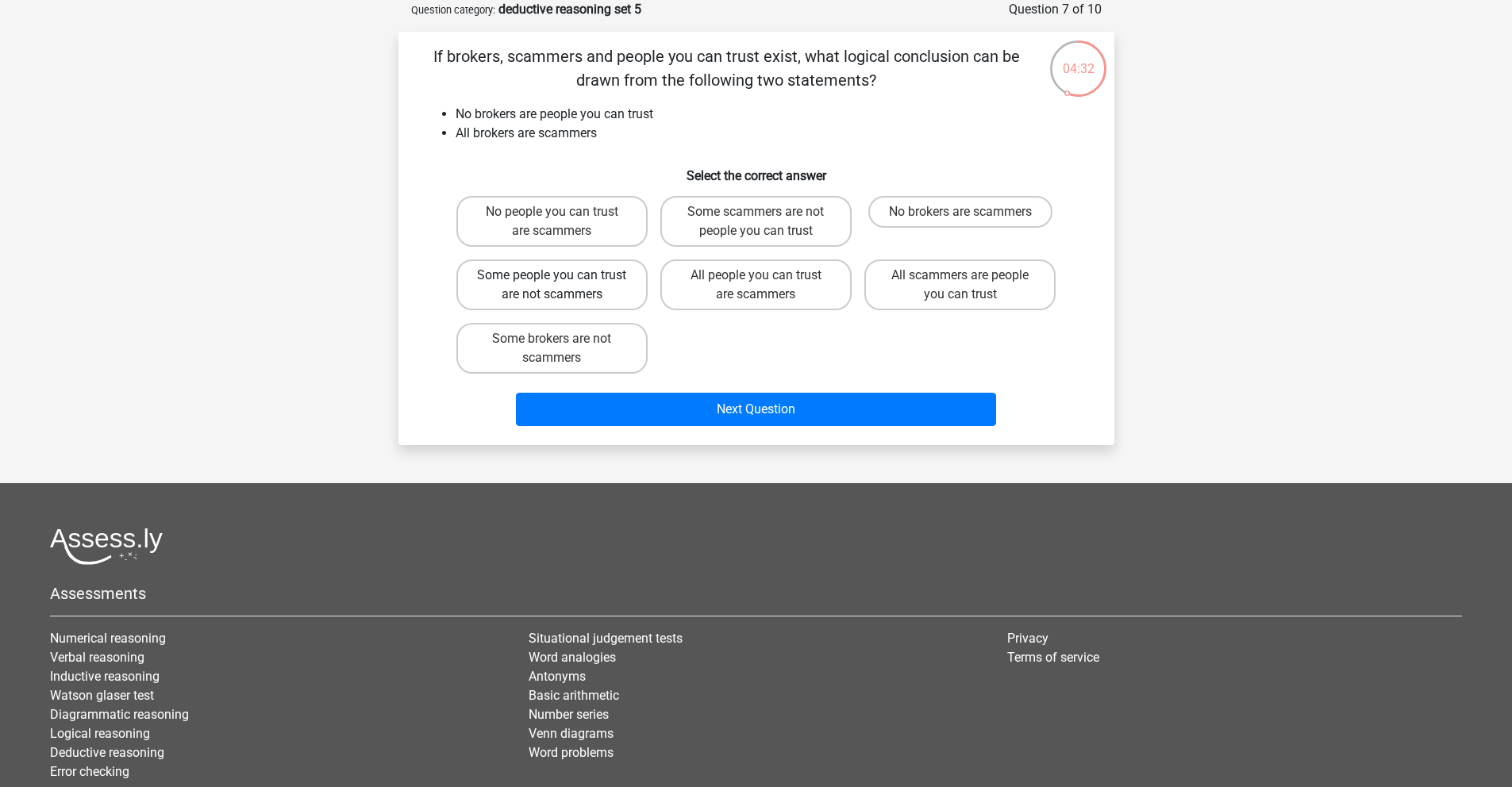
click at [564, 303] on label "Some people you can trust are not scammers" at bounding box center [552, 285] width 192 height 50
click at [562, 286] on input "Some people you can trust are not scammers" at bounding box center [557, 281] width 10 height 10
radio input "true"
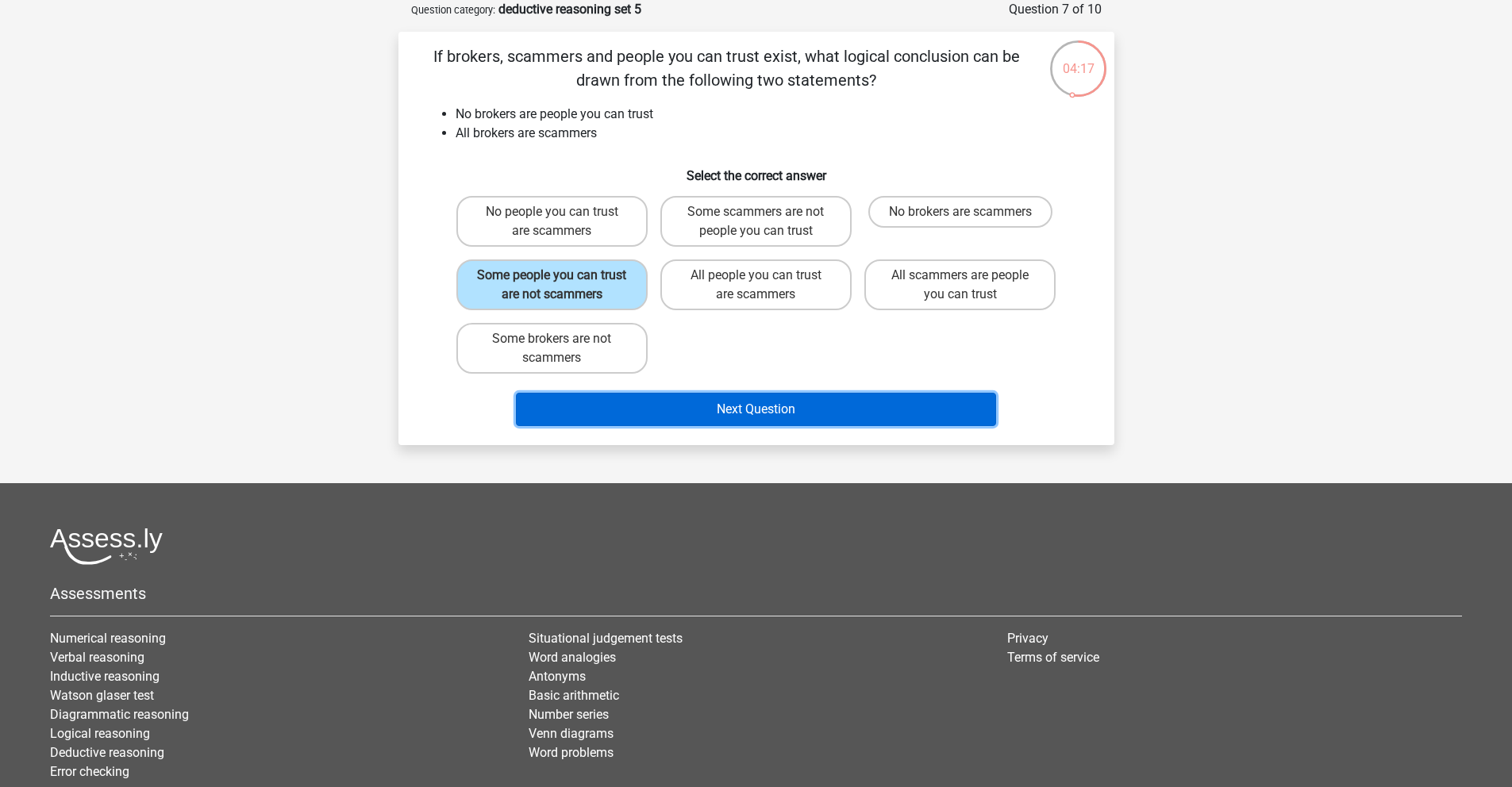
click at [788, 410] on button "Next Question" at bounding box center [756, 410] width 480 height 34
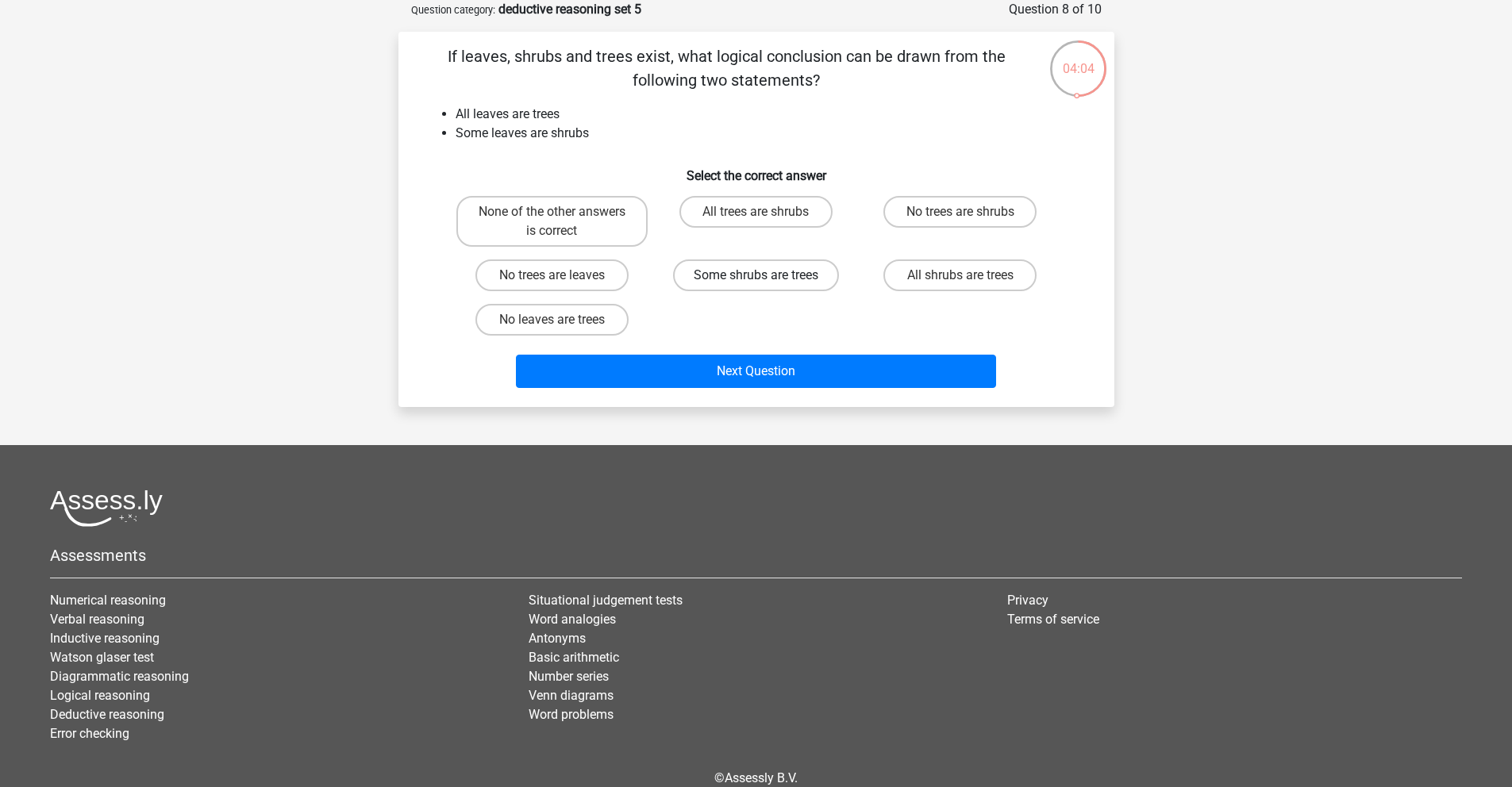
click at [774, 283] on label "Some shrubs are trees" at bounding box center [755, 275] width 165 height 32
click at [766, 283] on input "Some shrubs are trees" at bounding box center [761, 281] width 10 height 10
radio input "true"
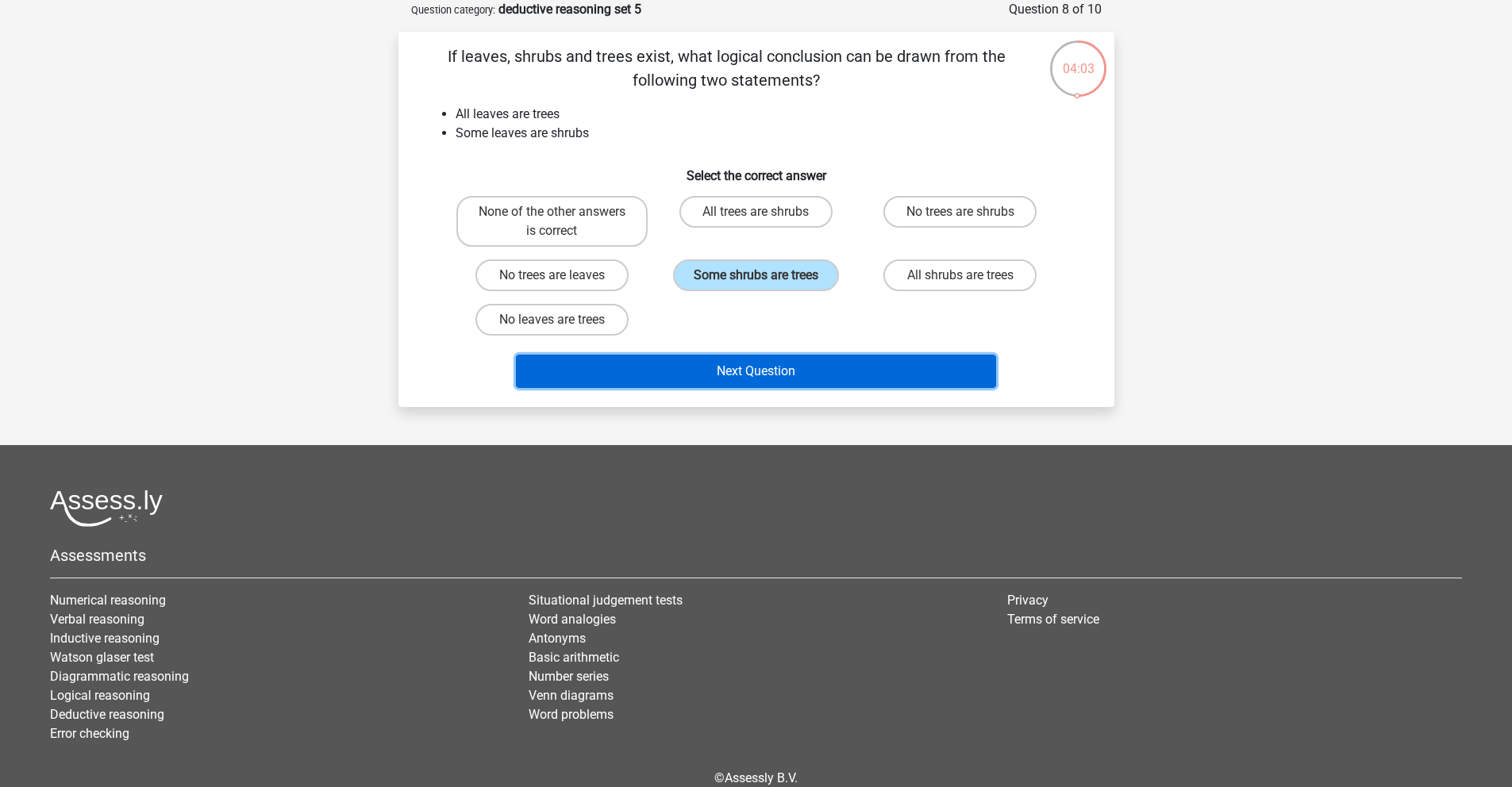
click at [770, 376] on button "Next Question" at bounding box center [756, 371] width 480 height 34
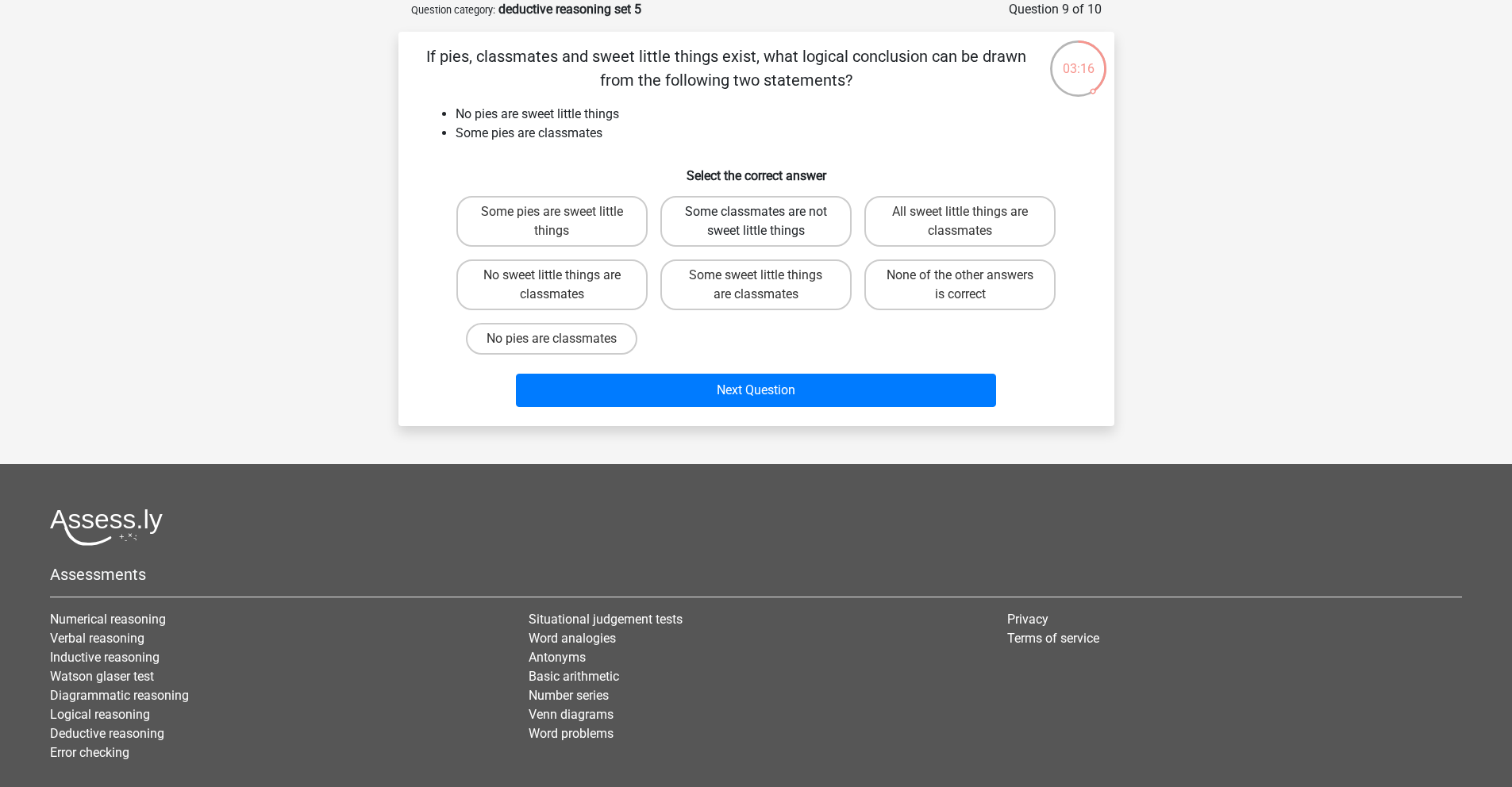
click at [755, 236] on label "Some classmates are not sweet little things" at bounding box center [756, 221] width 192 height 50
click at [756, 223] on input "Some classmates are not sweet little things" at bounding box center [761, 217] width 10 height 10
radio input "true"
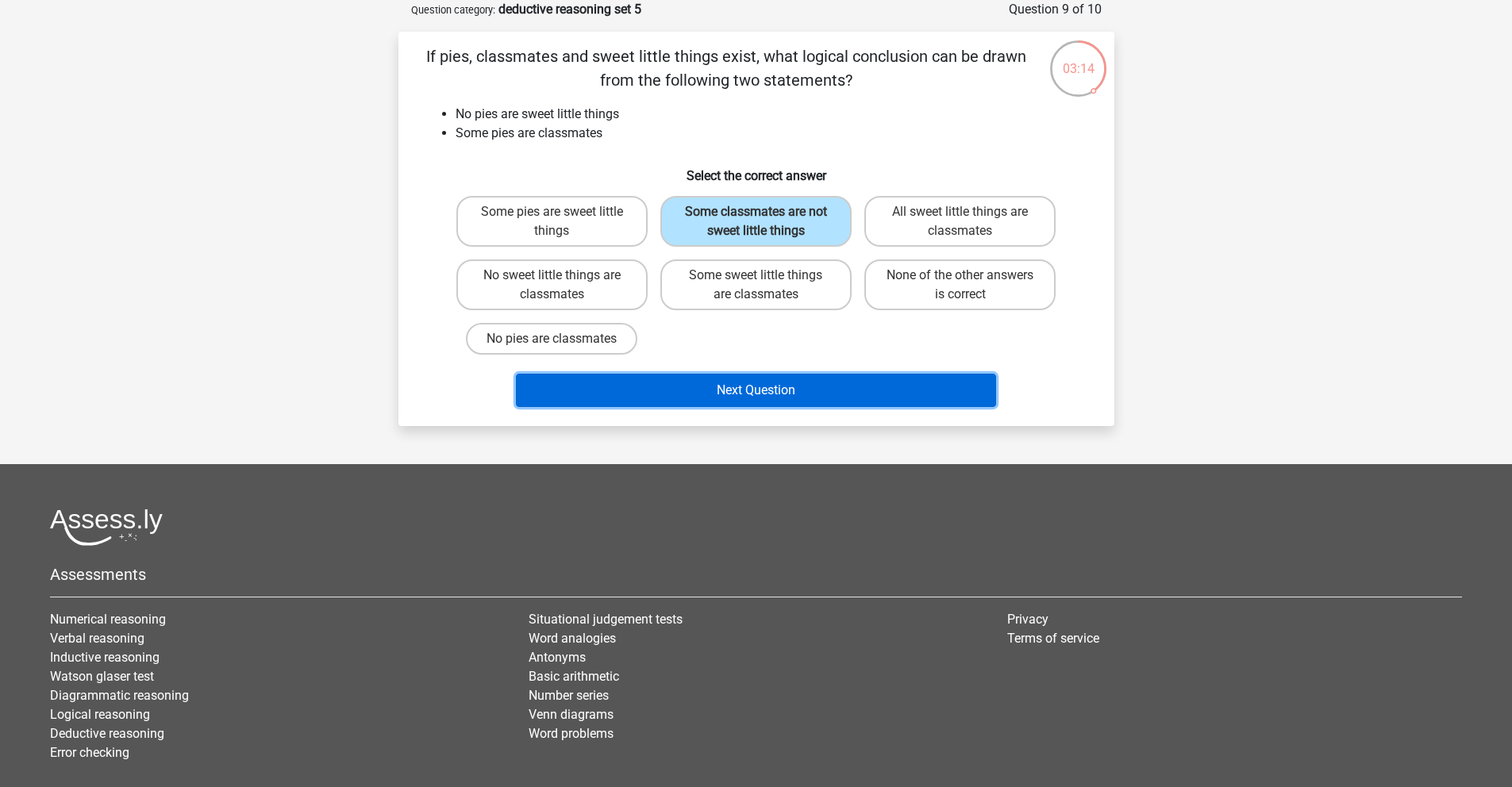
click at [780, 386] on button "Next Question" at bounding box center [756, 391] width 480 height 34
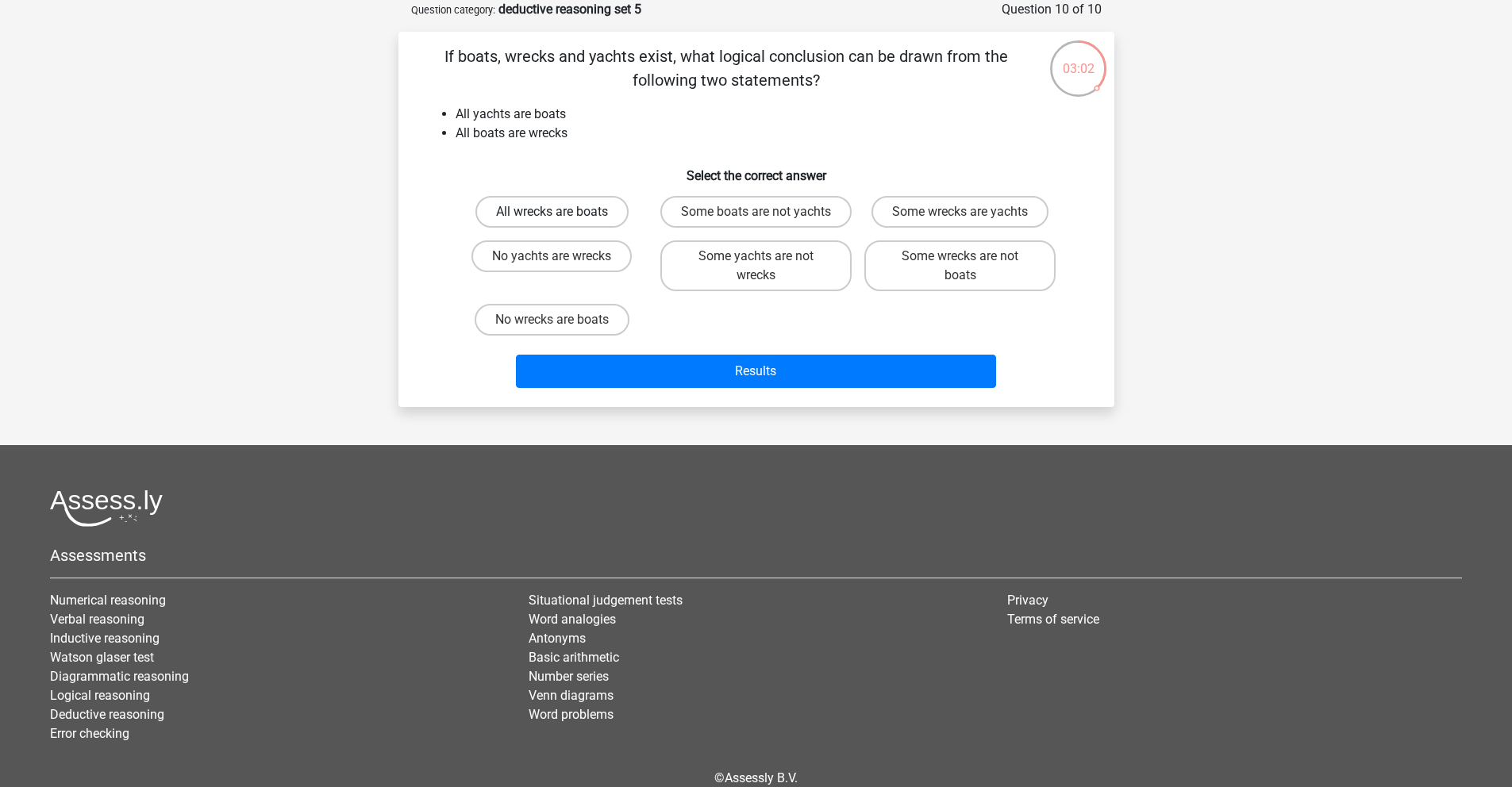
click at [600, 216] on label "All wrecks are boats" at bounding box center [552, 212] width 153 height 32
click at [562, 216] on input "All wrecks are boats" at bounding box center [557, 217] width 10 height 10
radio input "true"
click at [954, 223] on label "Some wrecks are yachts" at bounding box center [959, 212] width 177 height 32
click at [960, 223] on input "Some wrecks are yachts" at bounding box center [965, 217] width 10 height 10
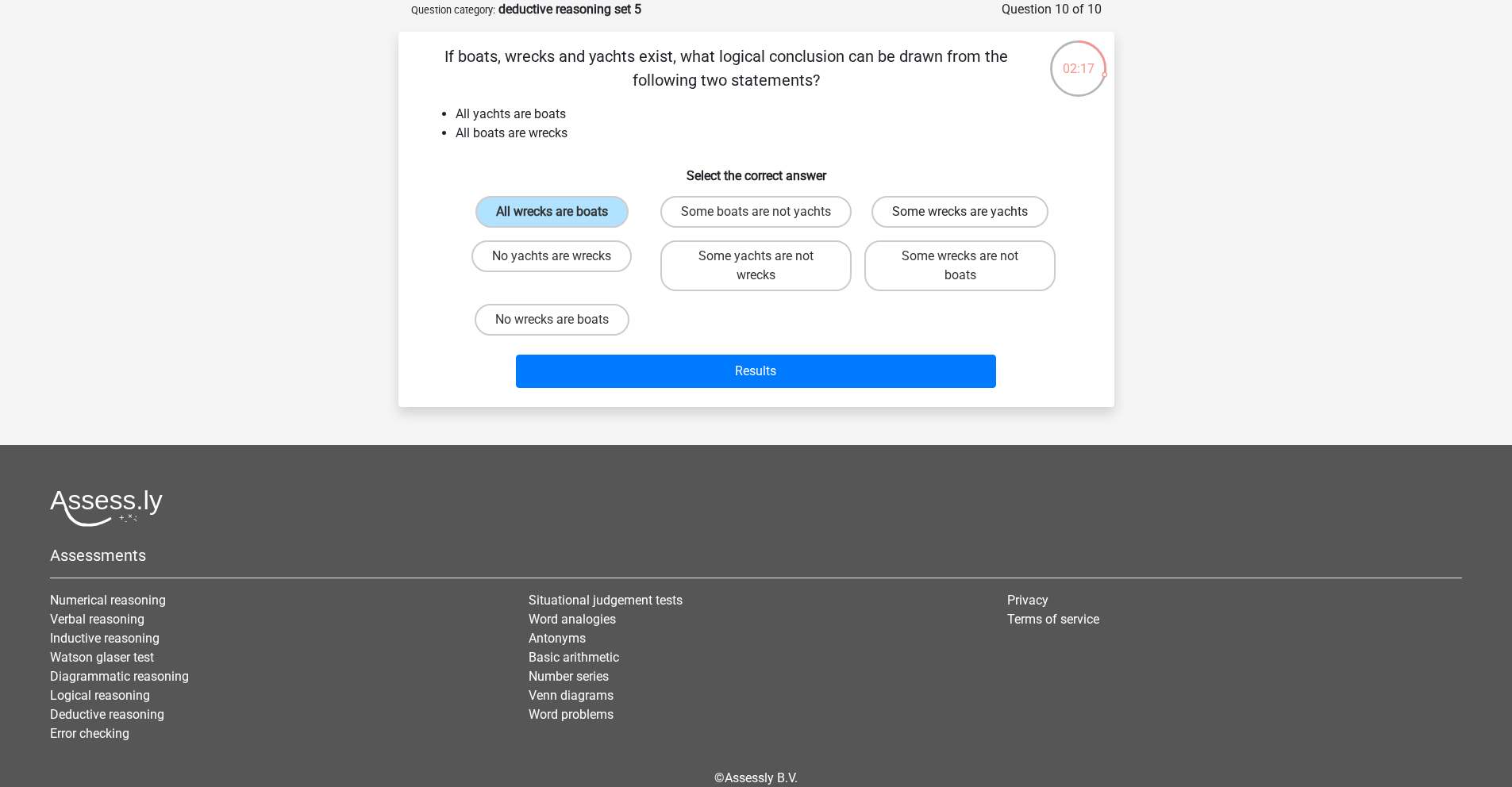
radio input "true"
click at [556, 212] on input "All wrecks are boats" at bounding box center [557, 217] width 10 height 10
radio input "true"
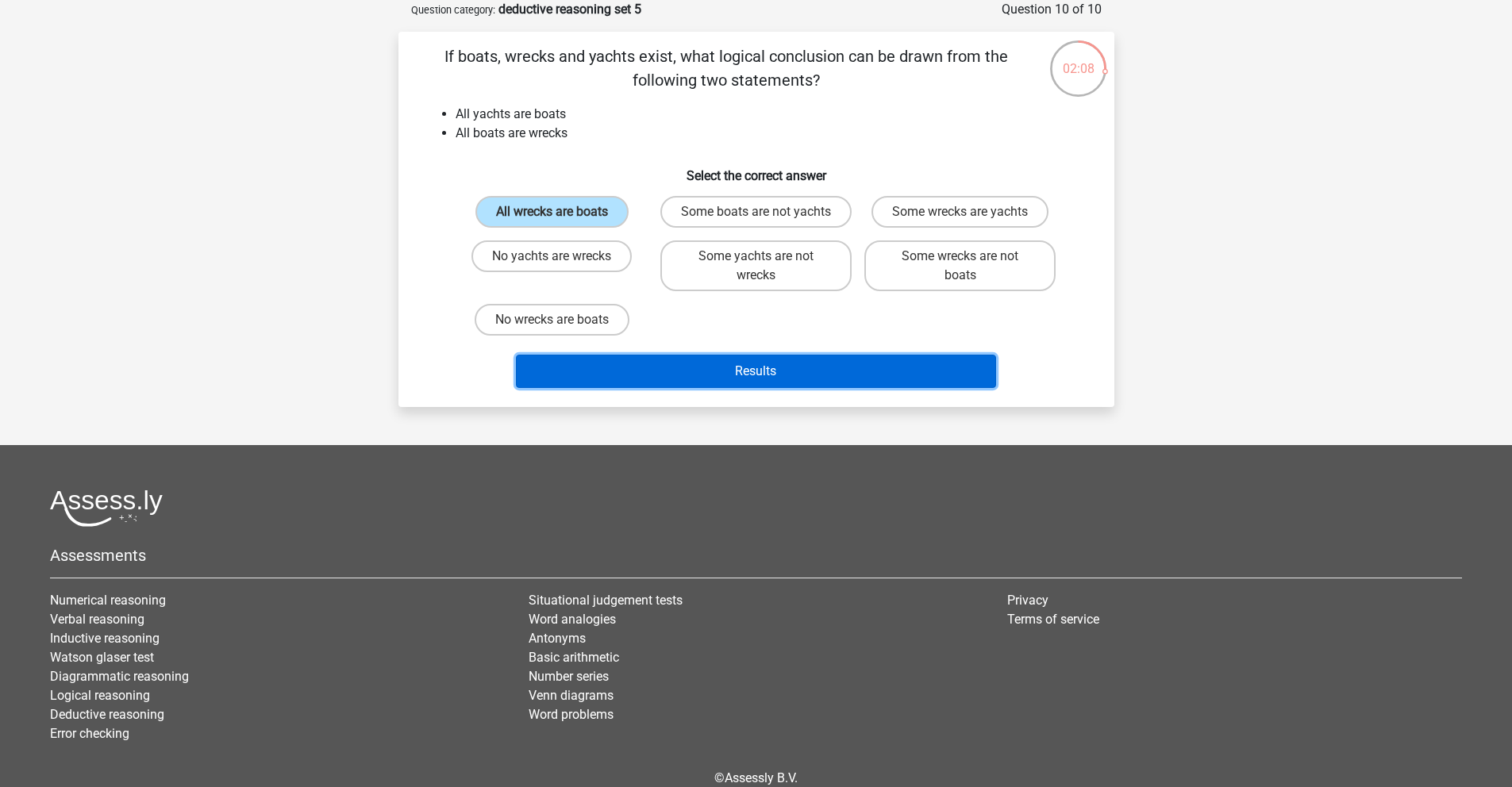
click at [673, 381] on button "Results" at bounding box center [756, 371] width 480 height 34
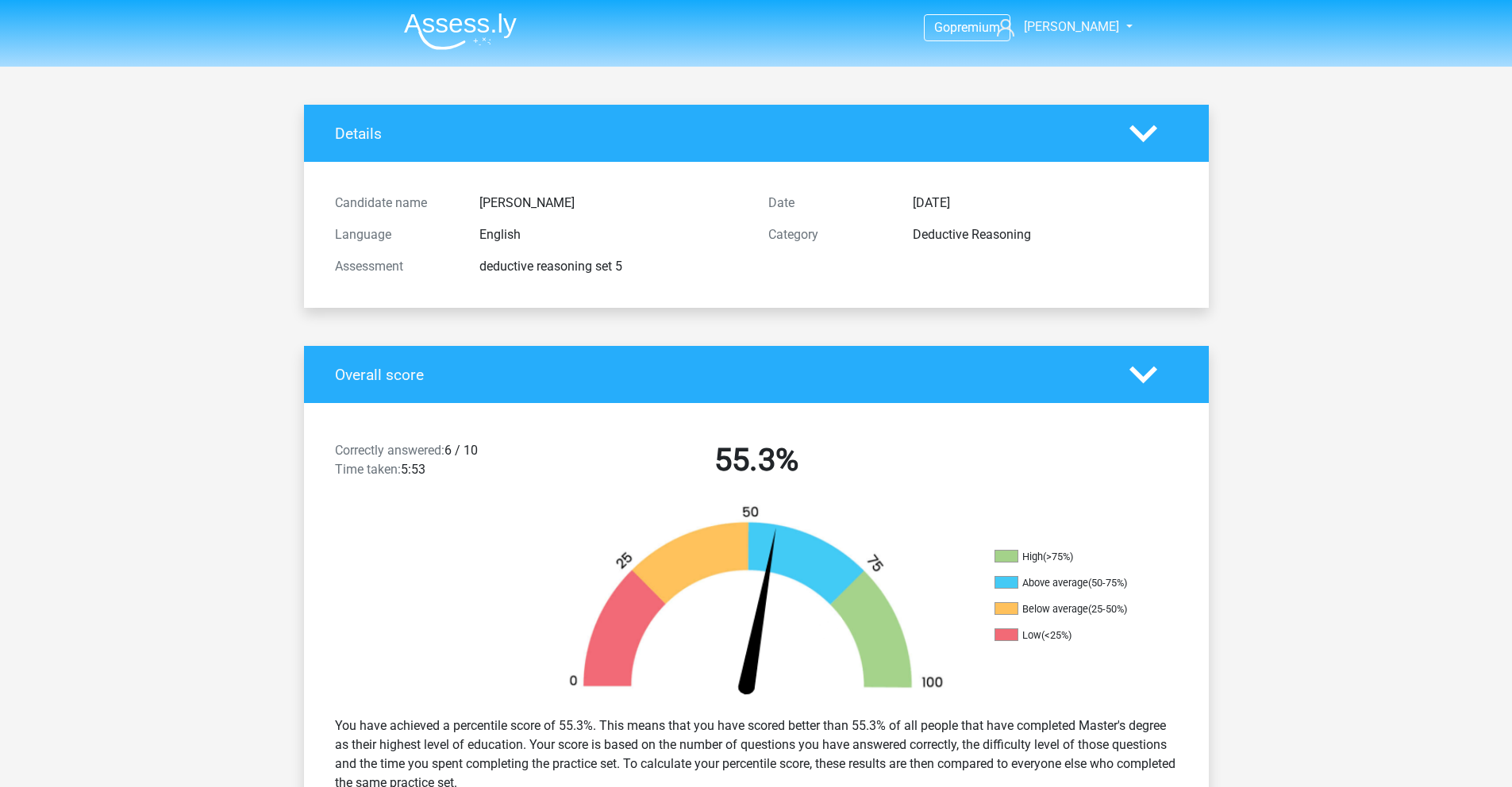
click at [471, 45] on img at bounding box center [460, 31] width 113 height 37
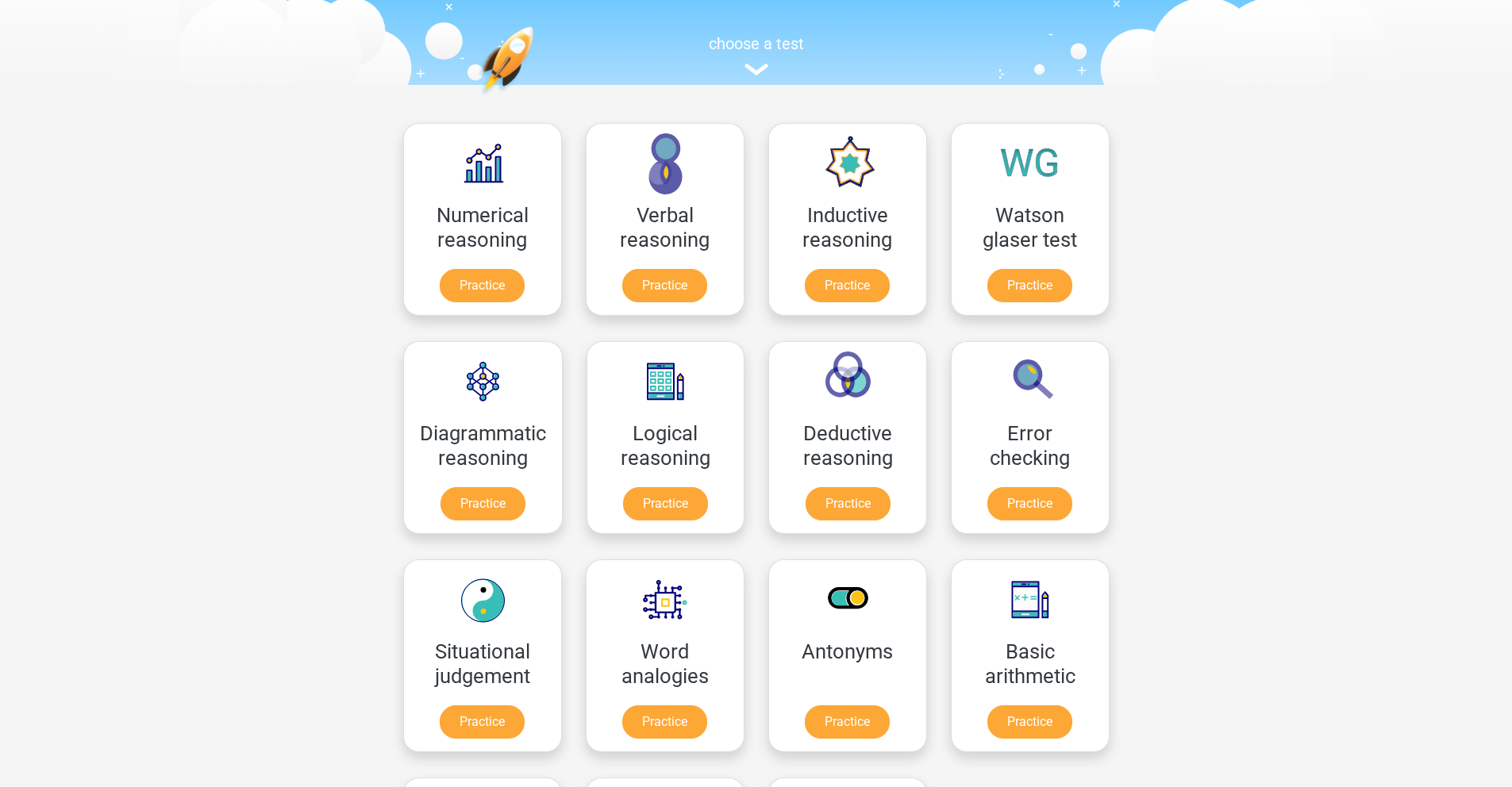
scroll to position [271, 0]
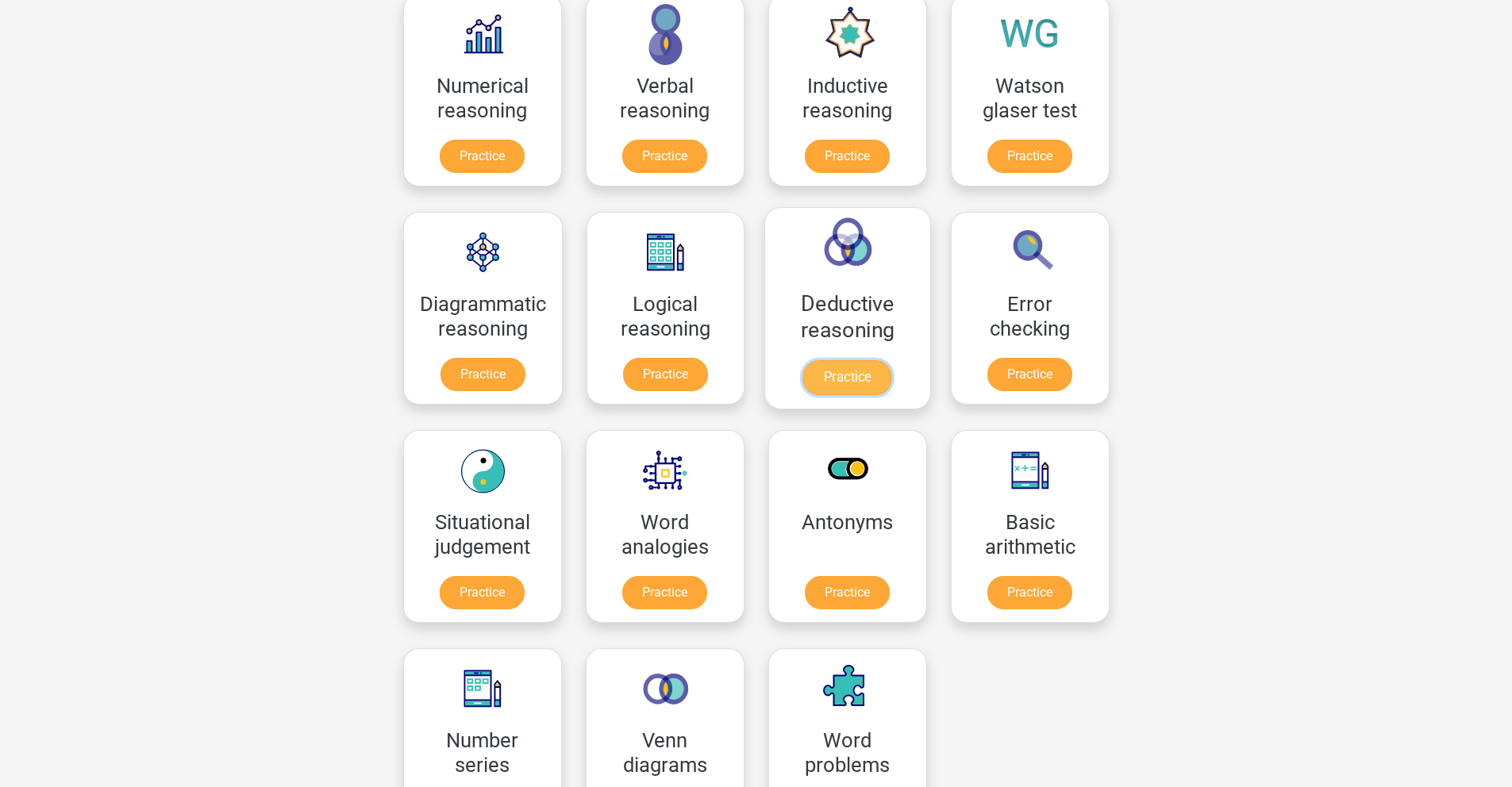
click at [830, 375] on link "Practice" at bounding box center [848, 378] width 89 height 35
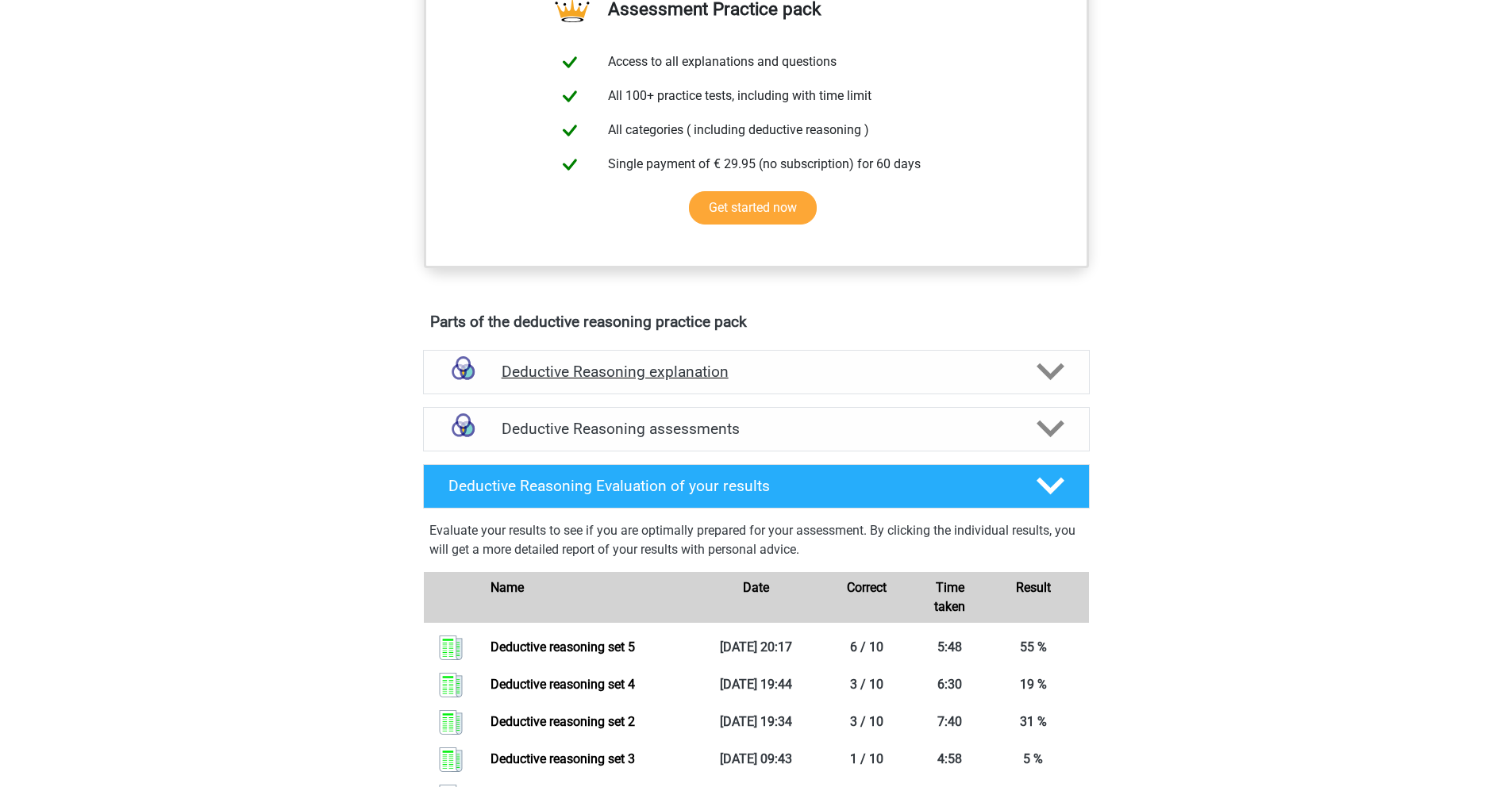
scroll to position [774, 0]
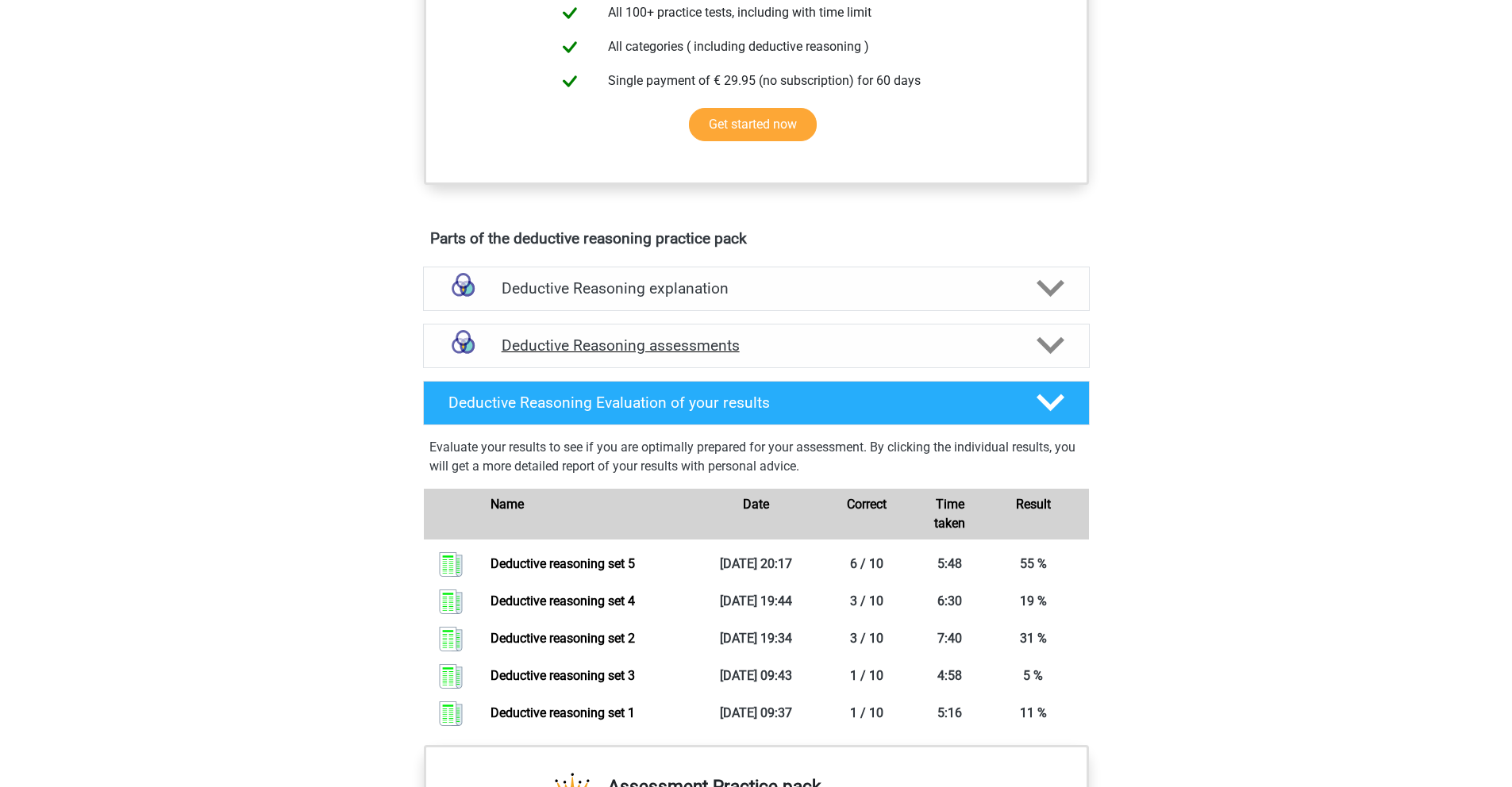
click at [837, 354] on h4 "Deductive Reasoning assessments" at bounding box center [756, 346] width 510 height 18
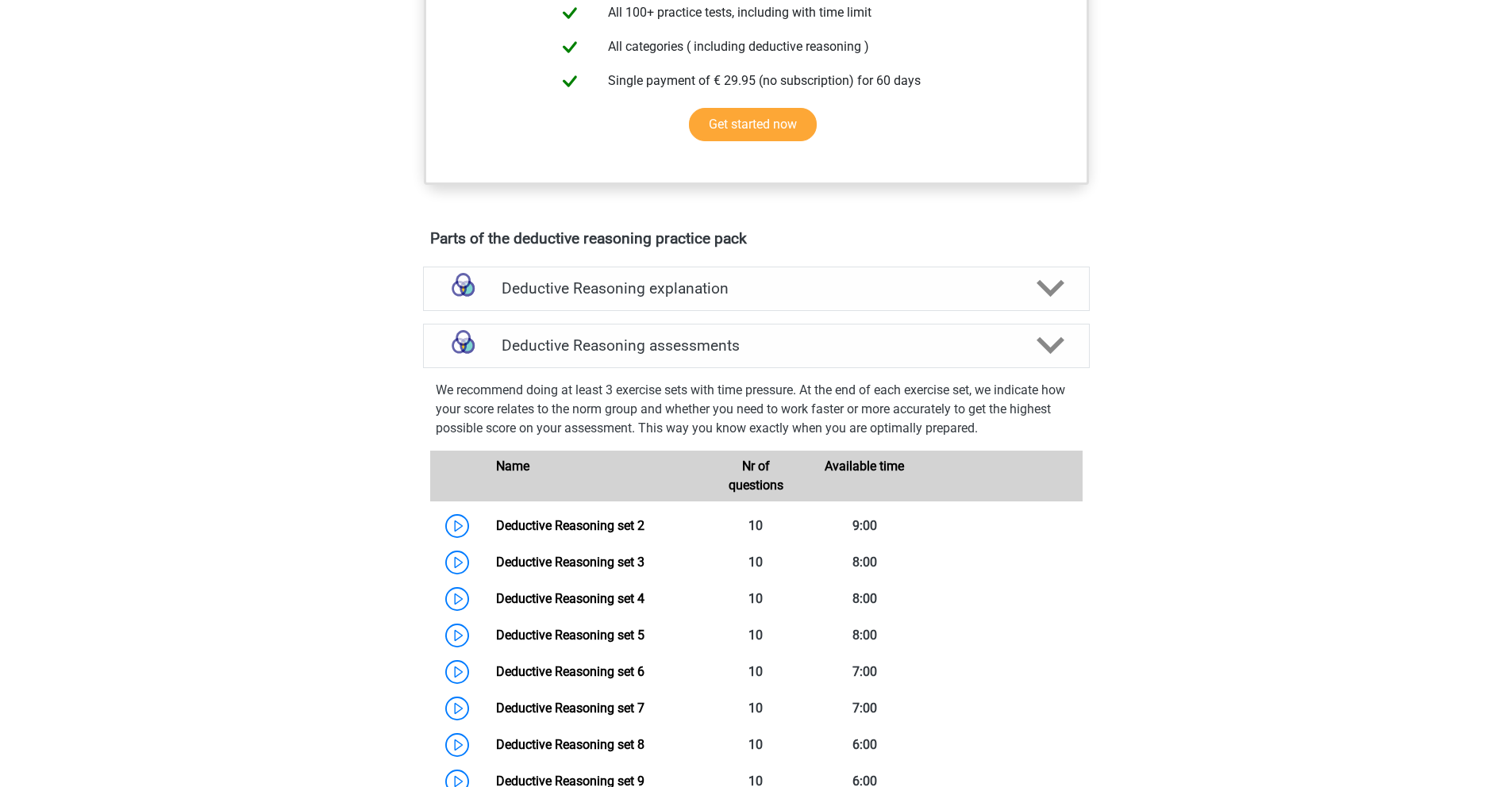
scroll to position [922, 0]
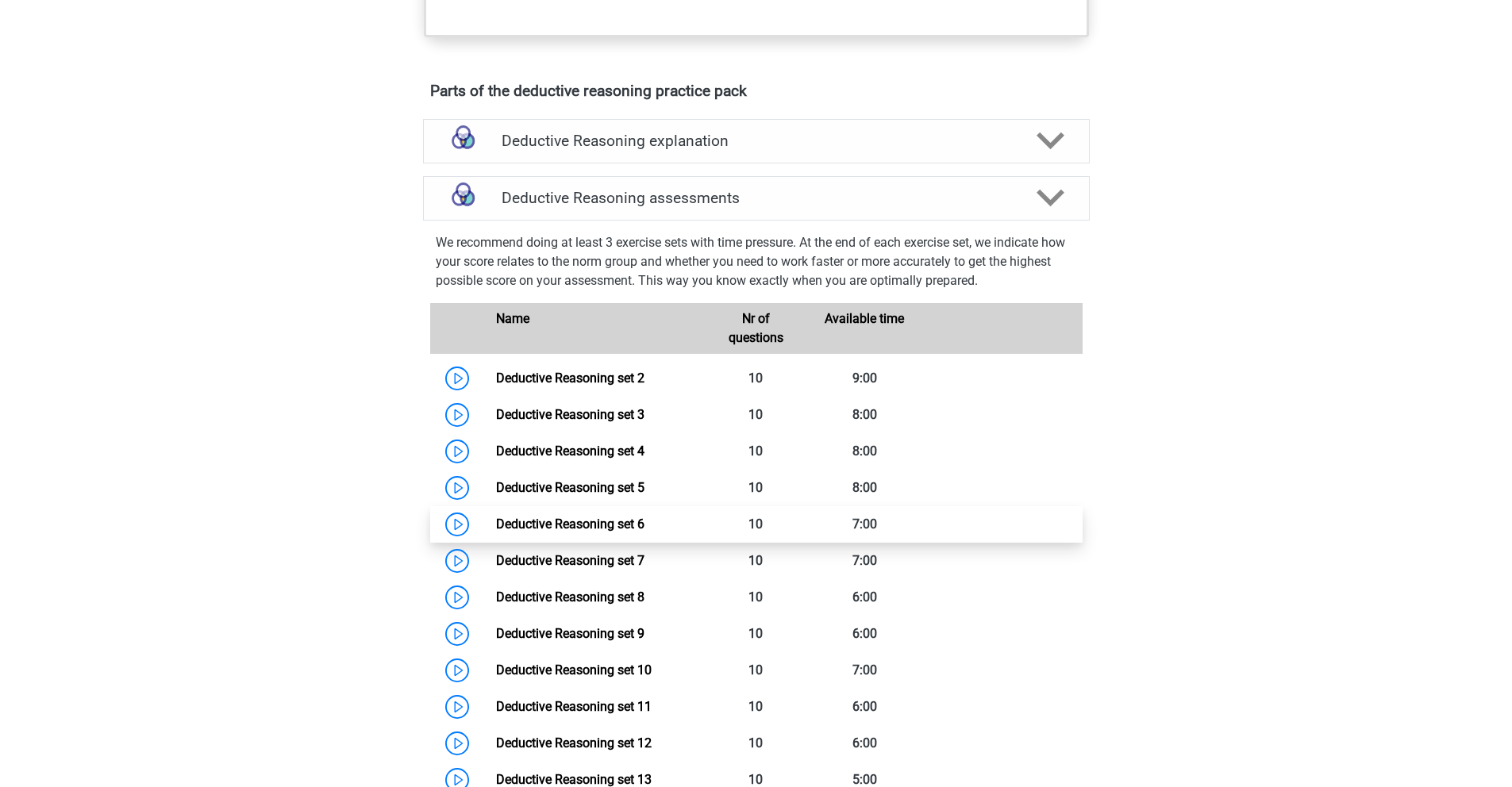
click at [606, 532] on link "Deductive Reasoning set 6" at bounding box center [570, 524] width 149 height 15
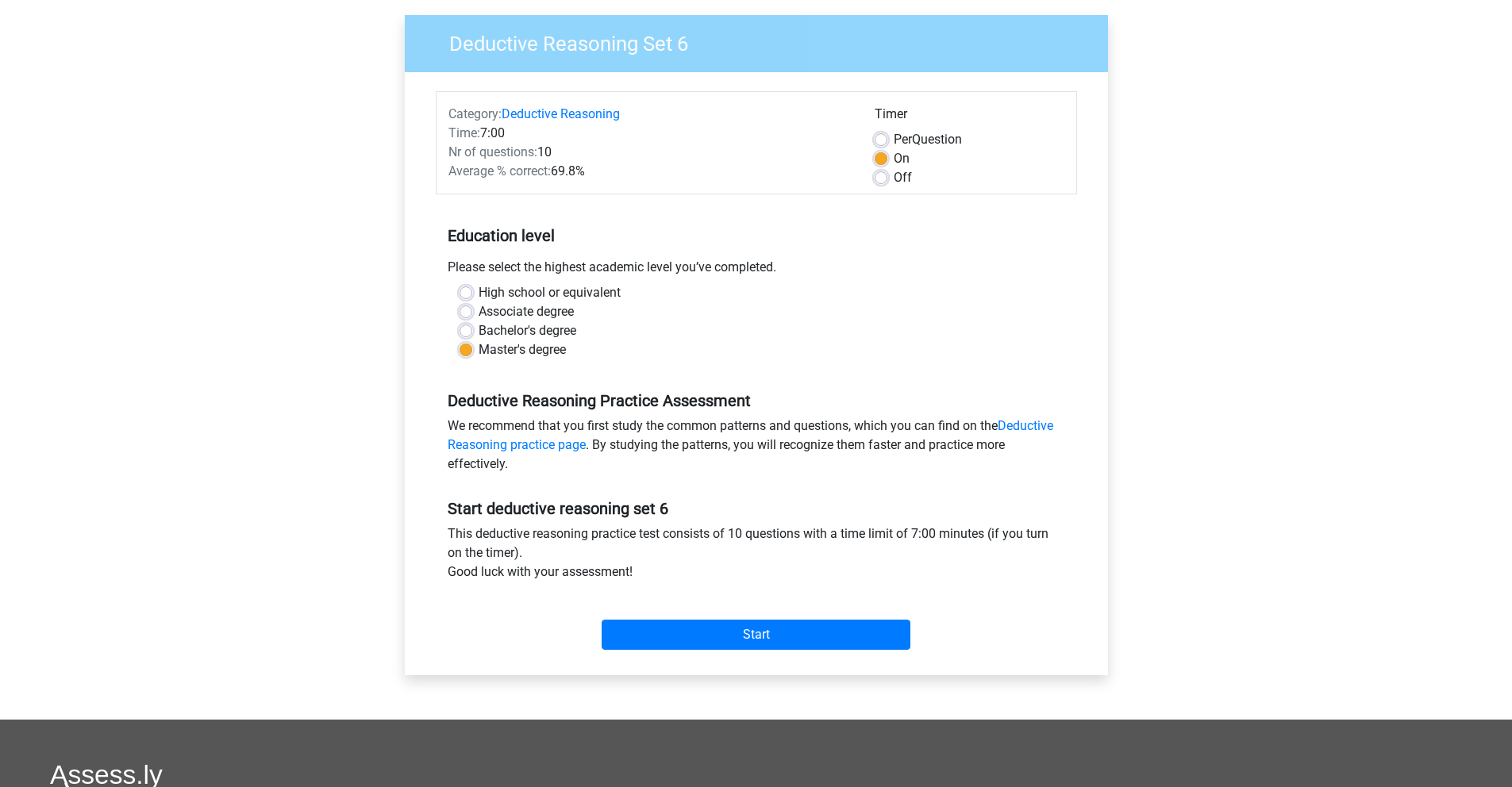
scroll to position [149, 0]
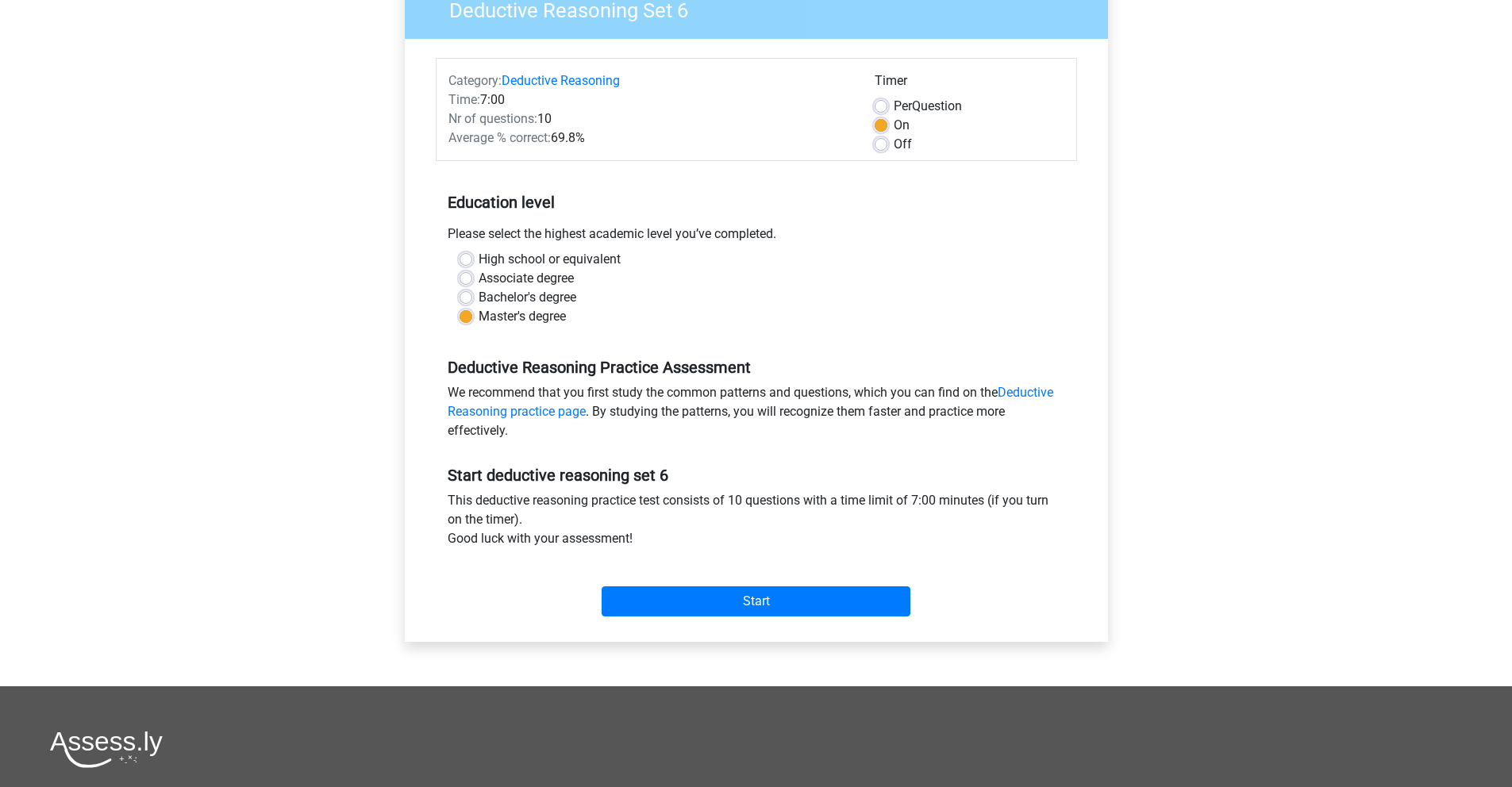
click at [759, 618] on div "Start" at bounding box center [756, 588] width 641 height 68
click at [757, 611] on input "Start" at bounding box center [756, 601] width 309 height 30
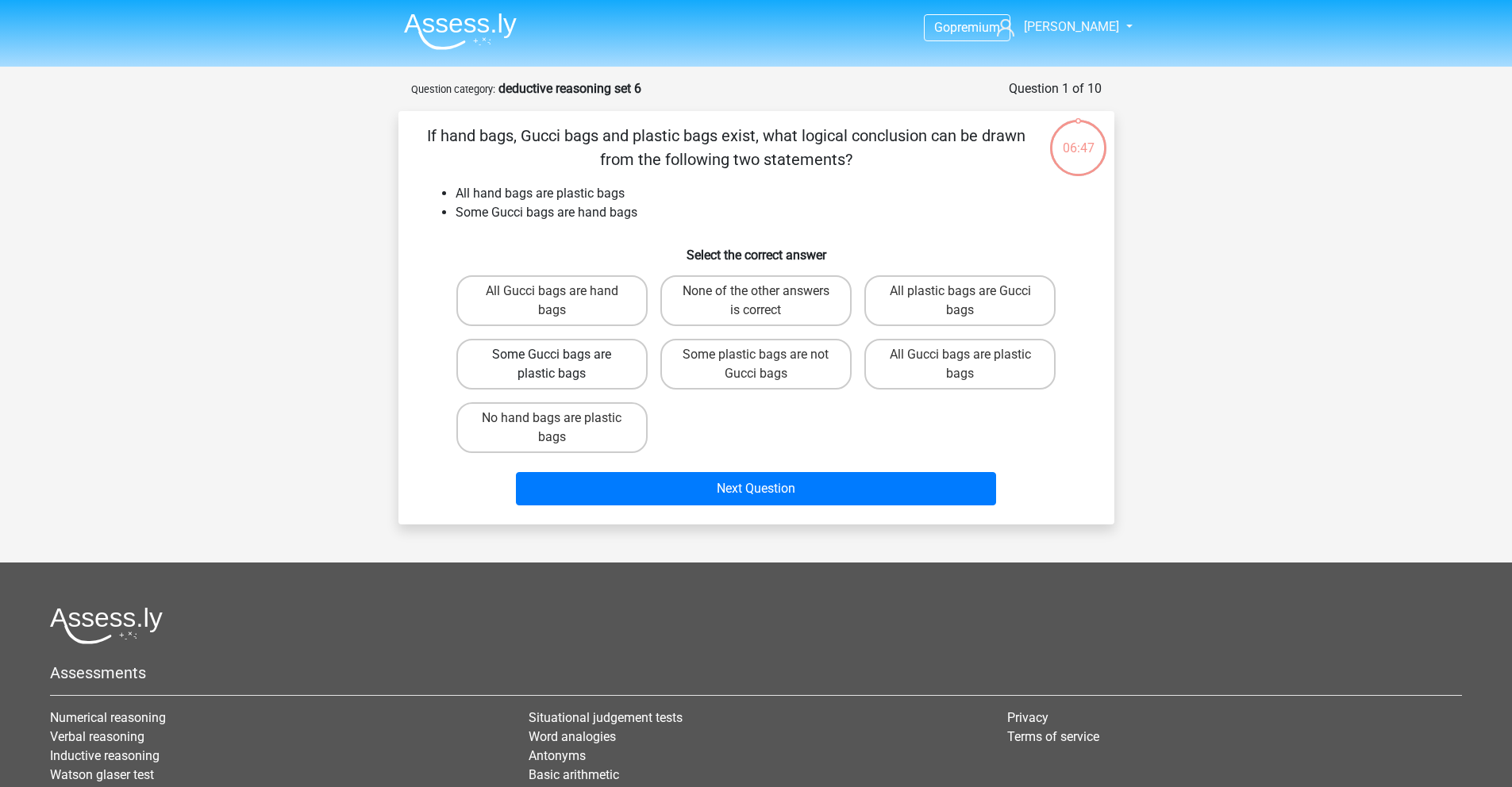
click at [558, 353] on label "Some Gucci bags are plastic bags" at bounding box center [552, 364] width 192 height 50
click at [558, 354] on input "Some Gucci bags are plastic bags" at bounding box center [557, 359] width 10 height 10
radio input "true"
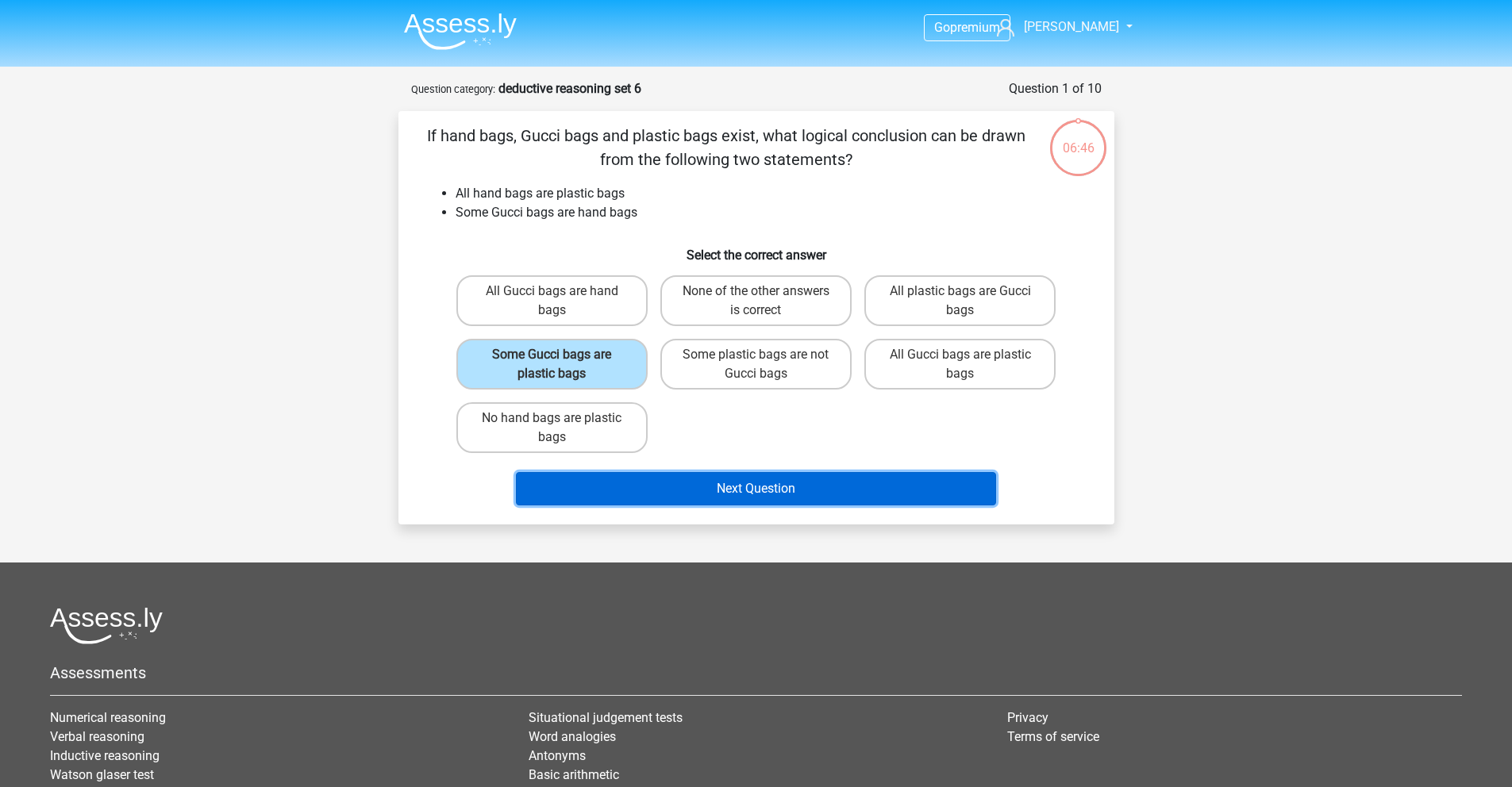
click at [680, 491] on button "Next Question" at bounding box center [756, 489] width 480 height 34
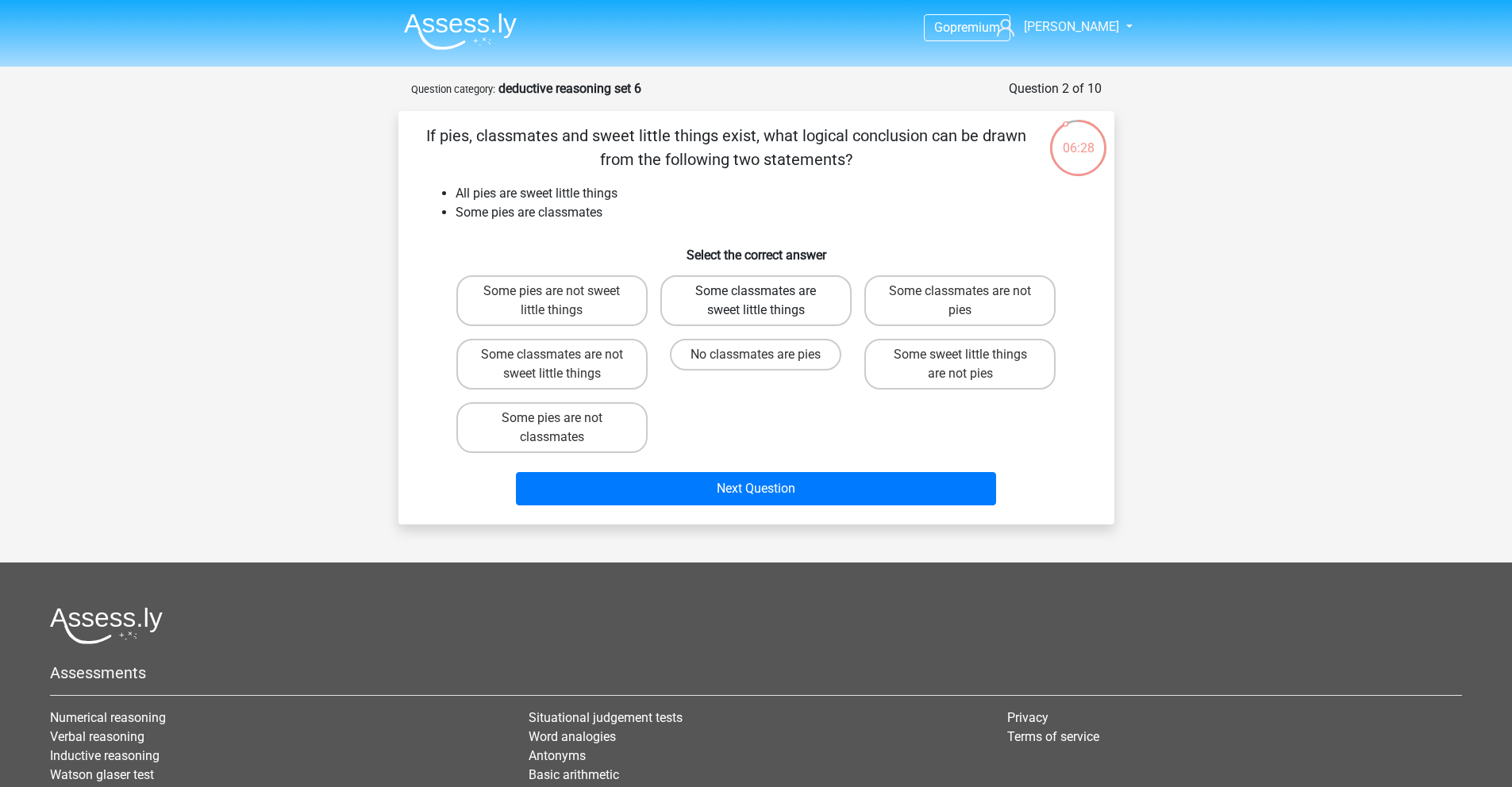
click at [780, 313] on label "Some classmates are sweet little things" at bounding box center [756, 301] width 192 height 50
click at [766, 302] on input "Some classmates are sweet little things" at bounding box center [761, 296] width 10 height 10
radio input "true"
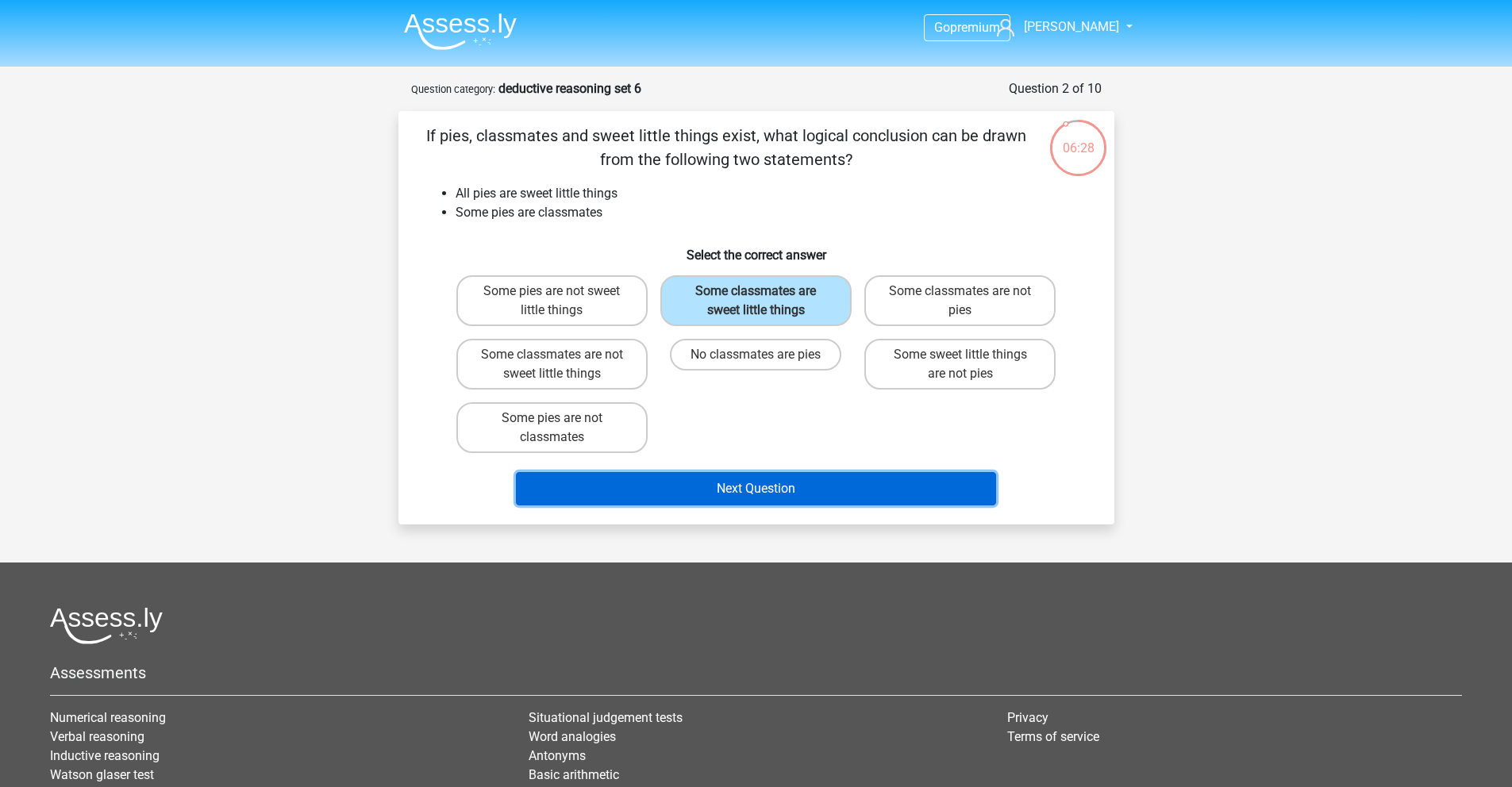
click at [762, 484] on button "Next Question" at bounding box center [756, 489] width 480 height 34
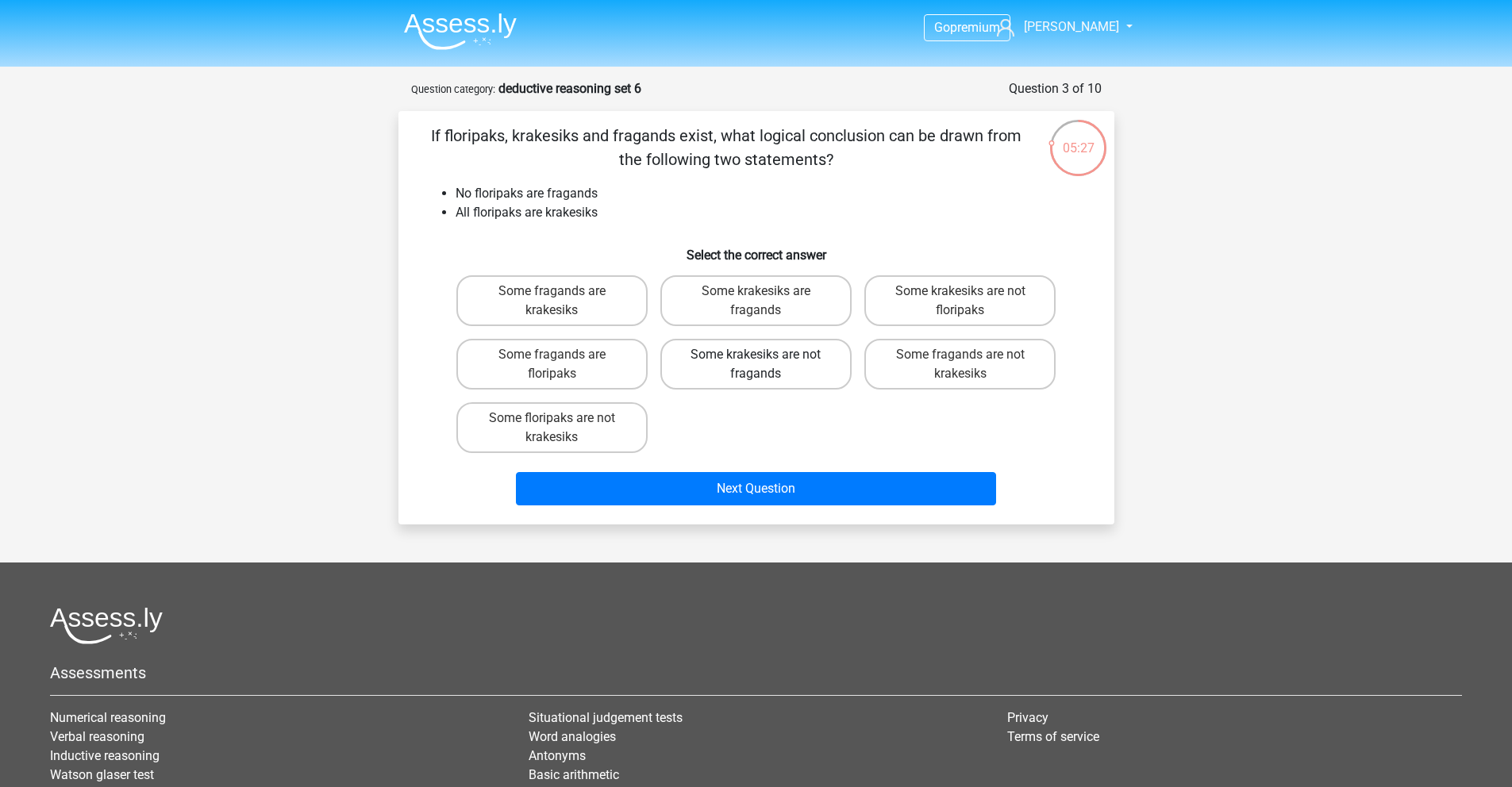
click at [769, 373] on label "Some krakesiks are not fragands" at bounding box center [756, 364] width 192 height 50
click at [766, 365] on input "Some krakesiks are not fragands" at bounding box center [761, 359] width 10 height 10
radio input "true"
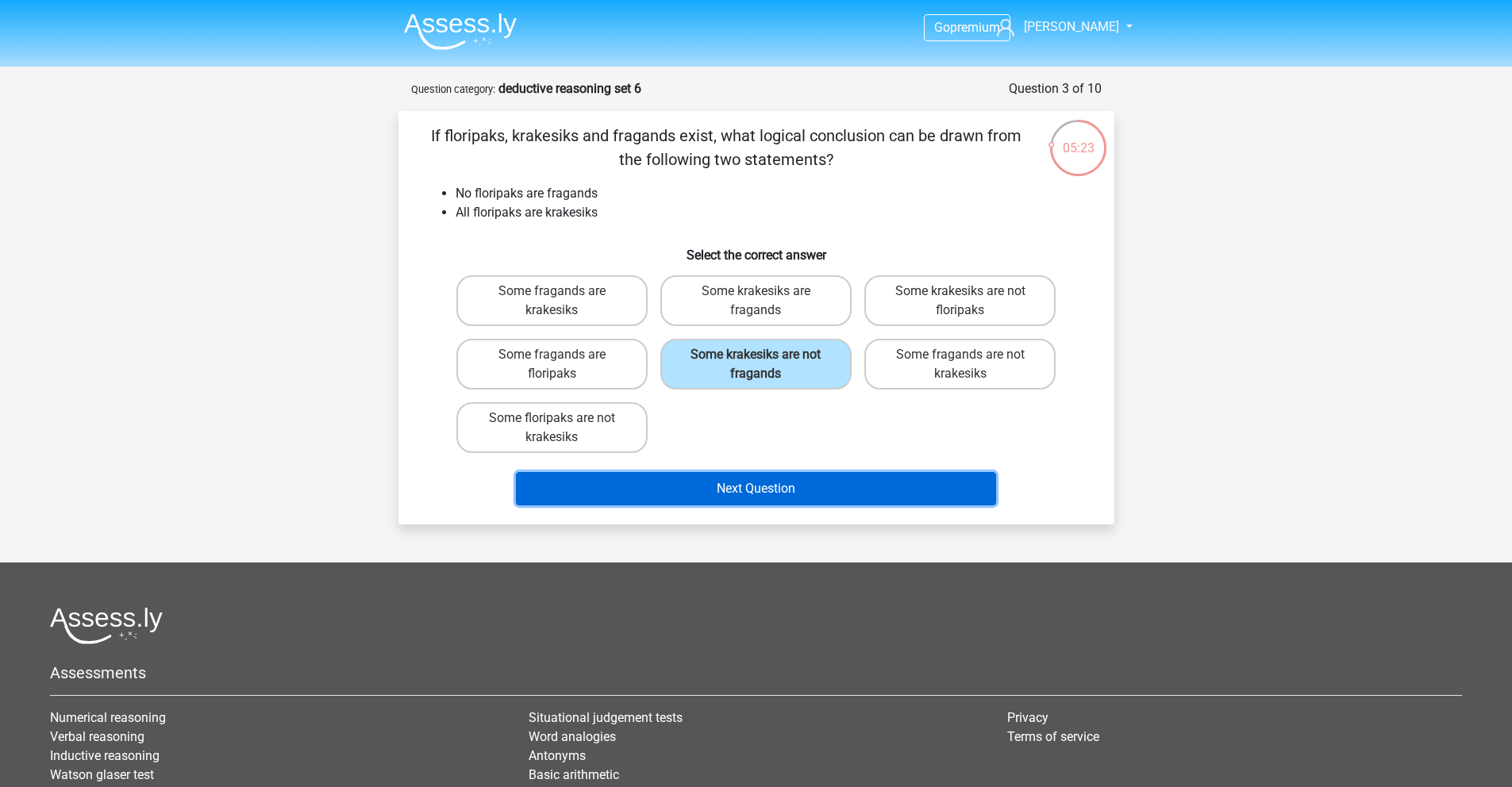
click at [785, 494] on button "Next Question" at bounding box center [756, 489] width 480 height 34
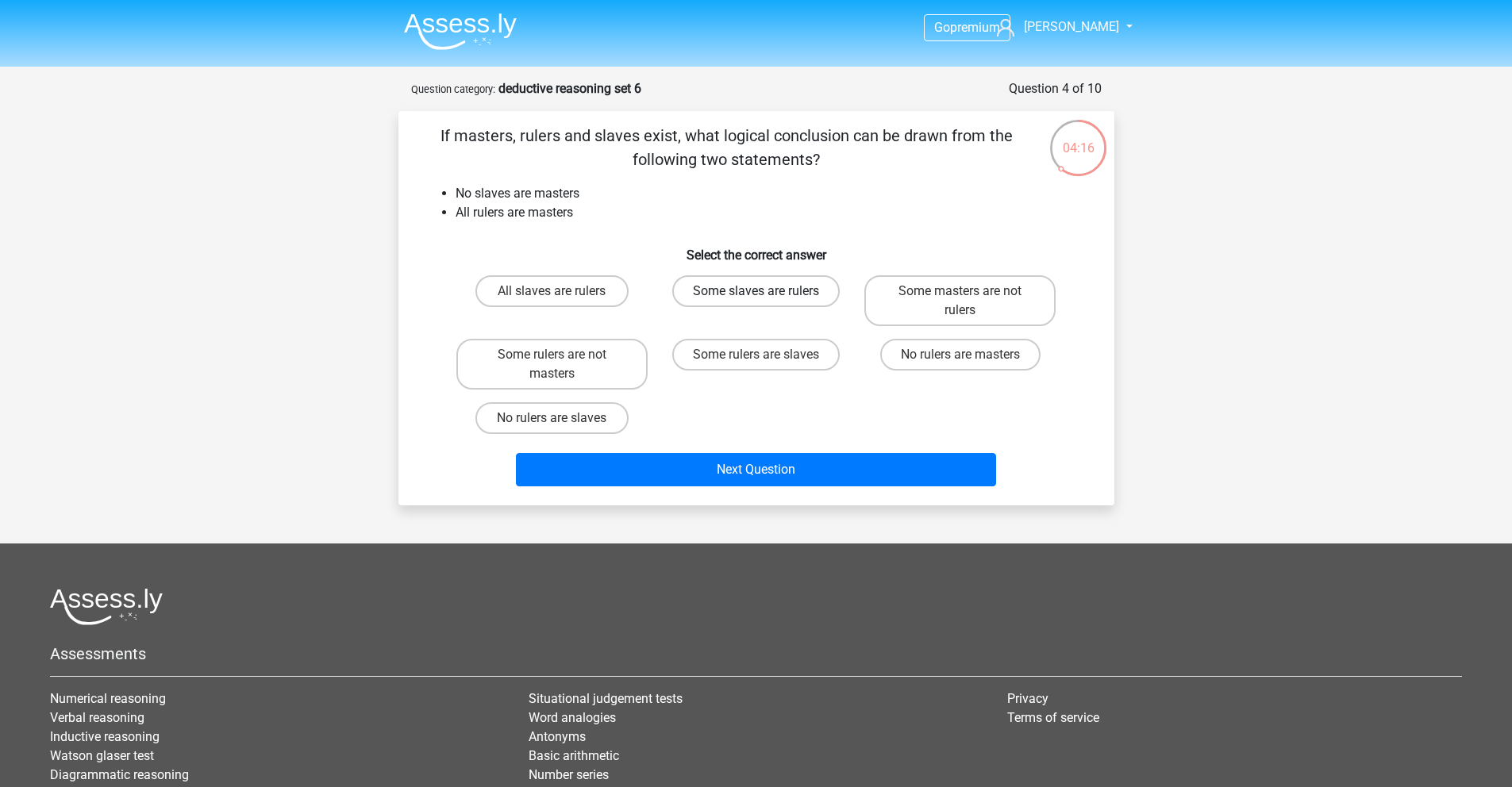
click at [806, 296] on label "Some slaves are rulers" at bounding box center [755, 291] width 167 height 32
click at [766, 296] on input "Some slaves are rulers" at bounding box center [761, 296] width 10 height 10
radio input "true"
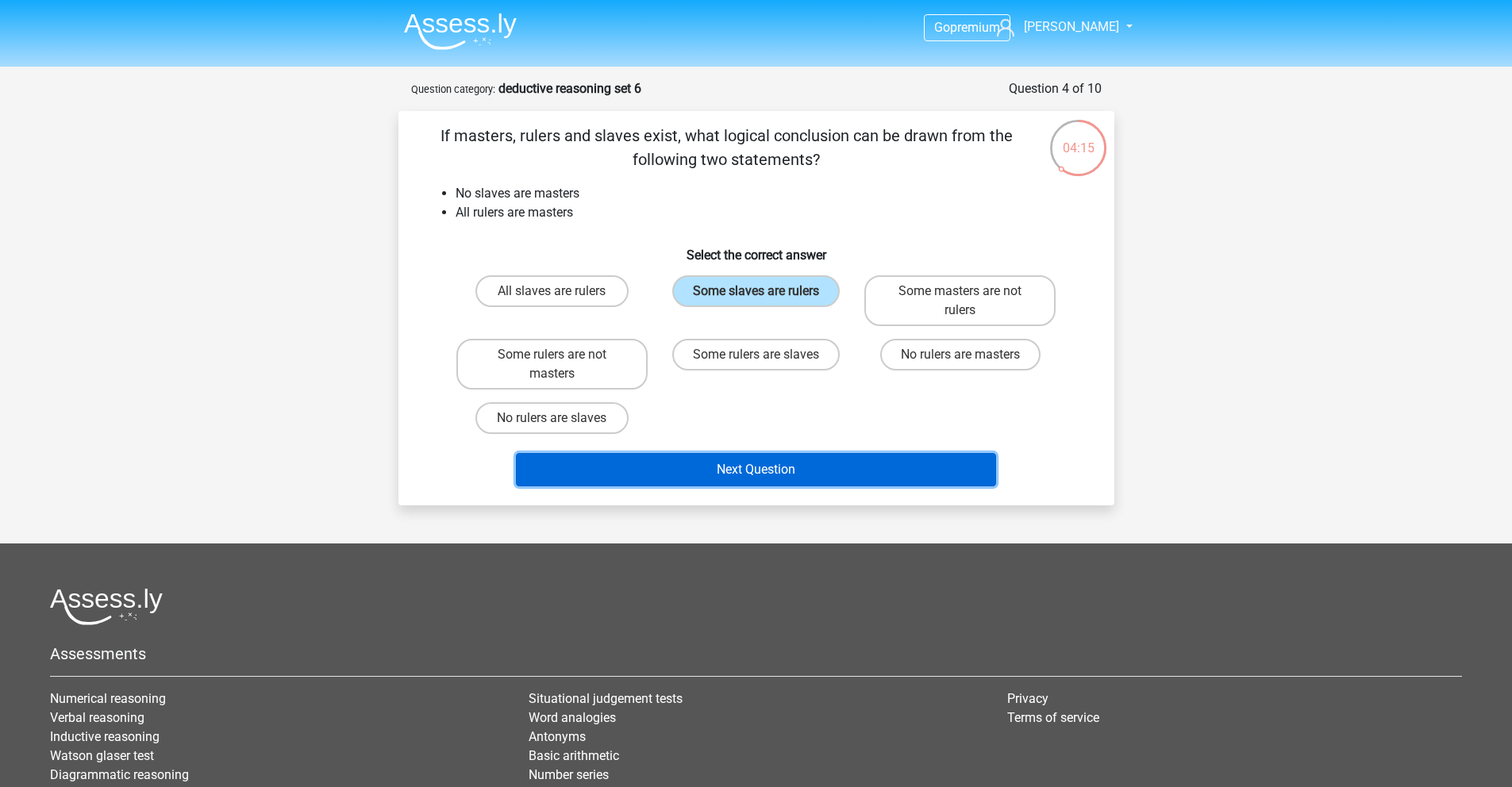
click at [795, 454] on button "Next Question" at bounding box center [756, 470] width 480 height 34
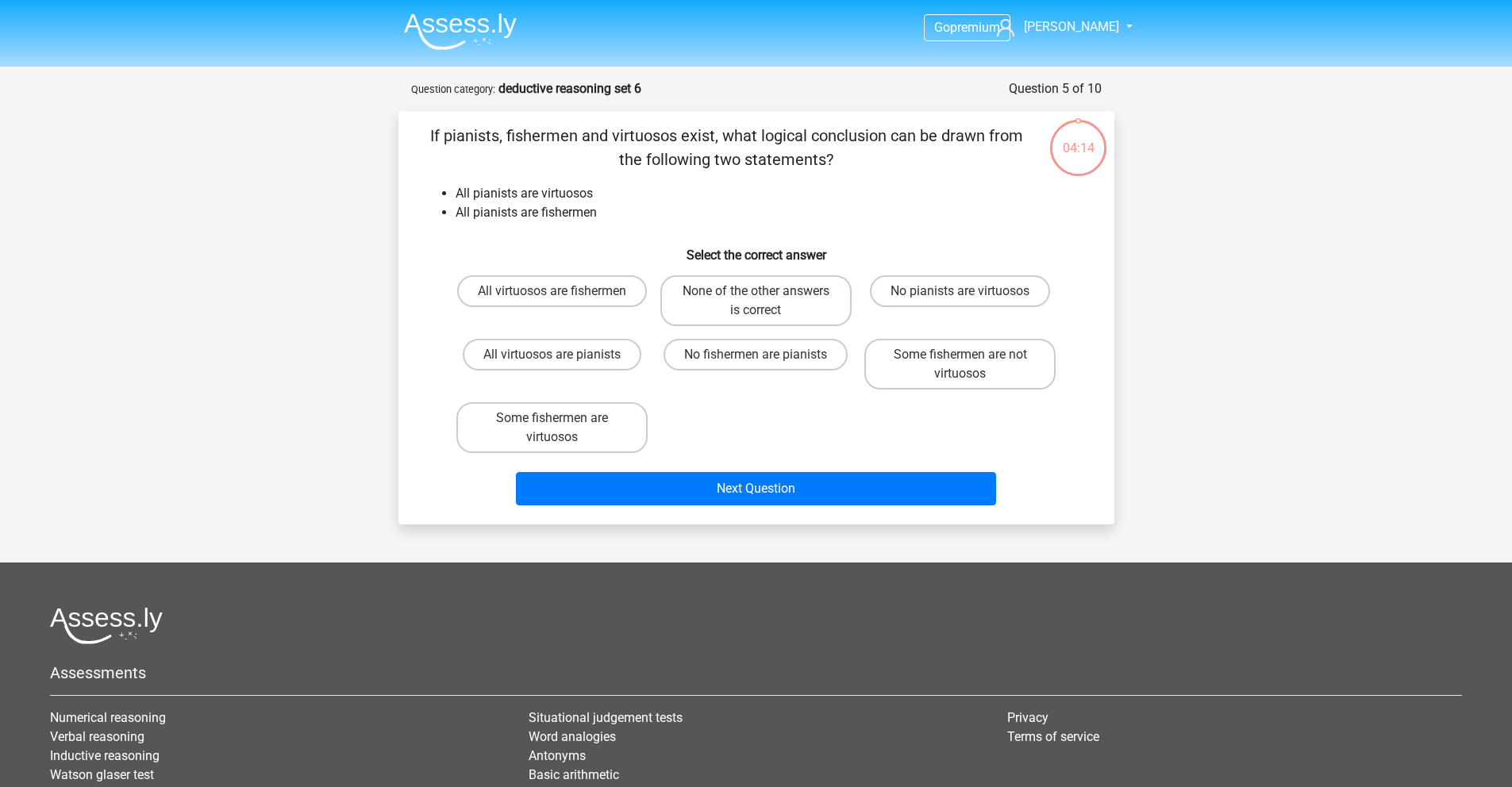
scroll to position [79, 0]
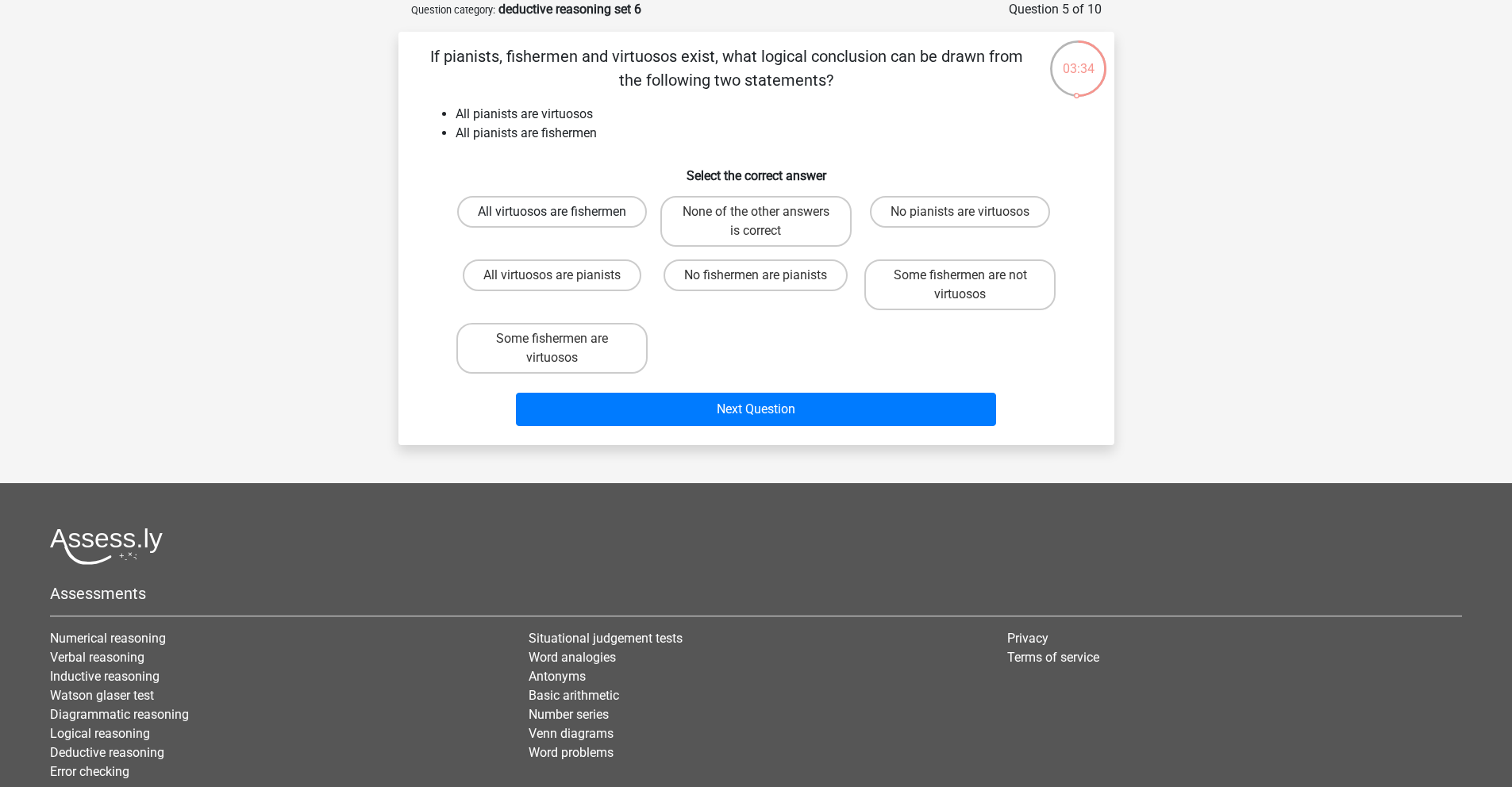
click at [627, 227] on label "All virtuosos are fishermen" at bounding box center [552, 212] width 190 height 32
click at [562, 223] on input "All virtuosos are fishermen" at bounding box center [557, 217] width 10 height 10
radio input "true"
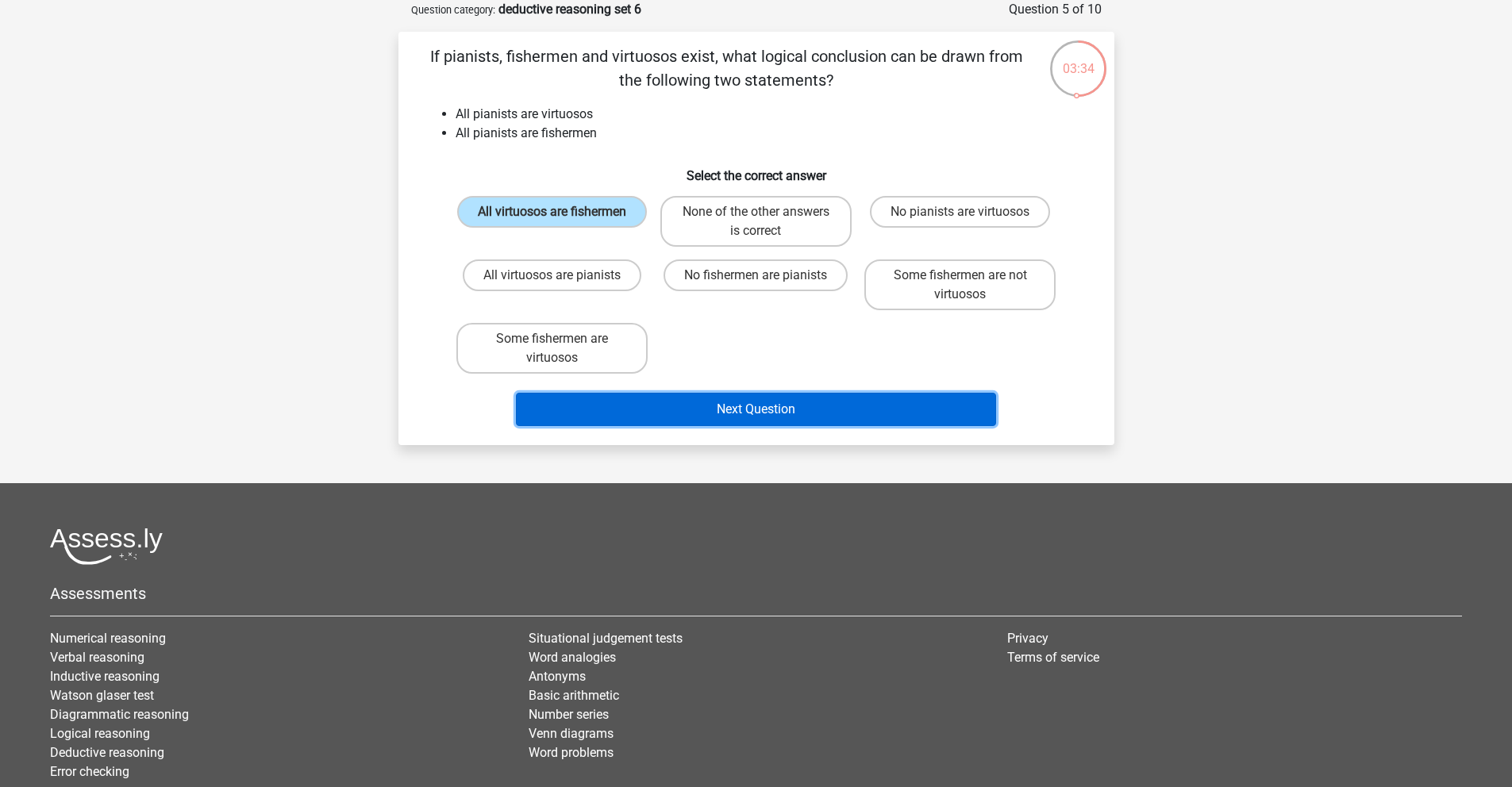
click at [744, 413] on button "Next Question" at bounding box center [756, 410] width 480 height 34
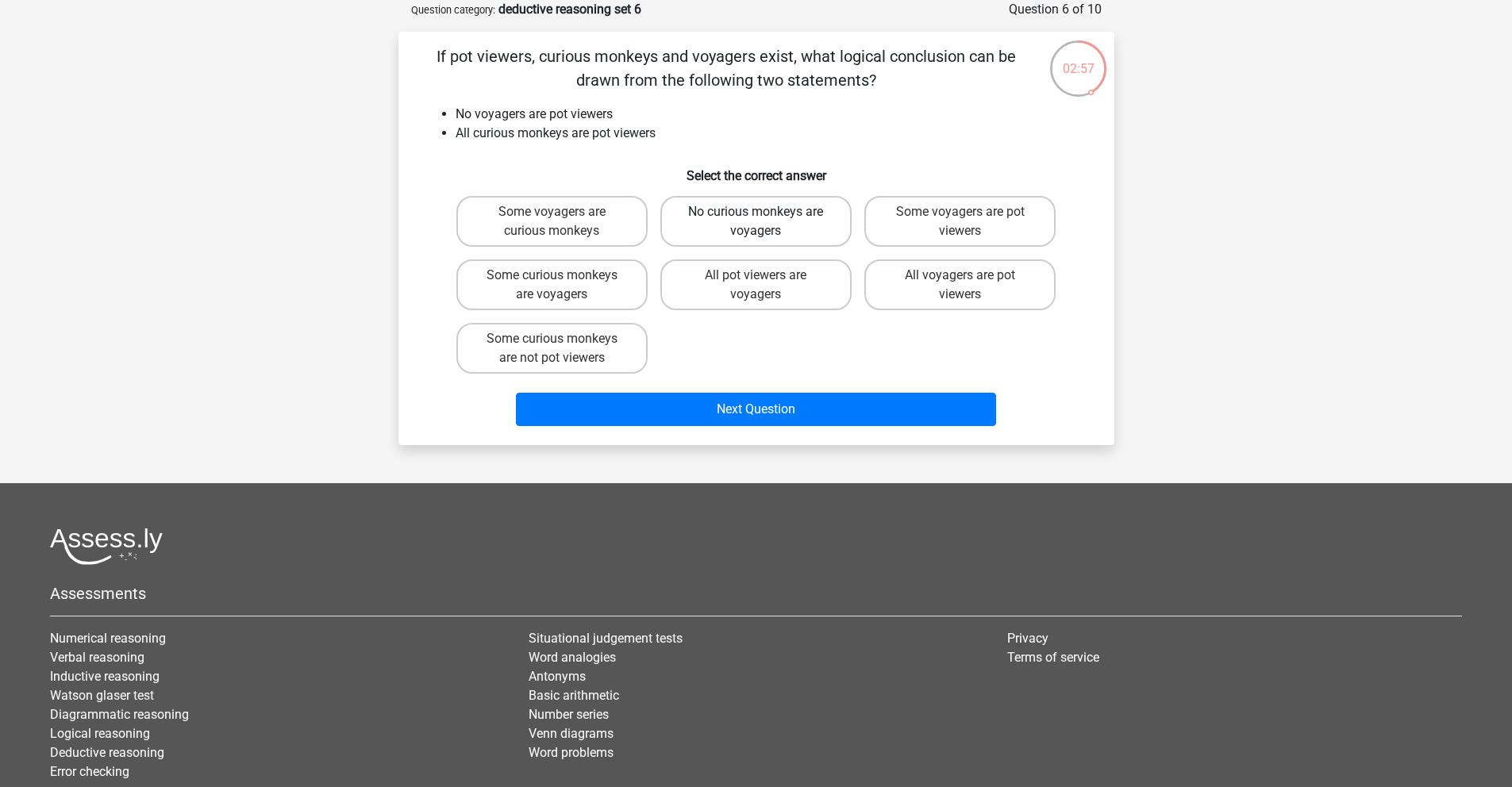
click at [795, 238] on label "No curious monkeys are voyagers" at bounding box center [756, 221] width 192 height 50
click at [766, 223] on input "No curious monkeys are voyagers" at bounding box center [761, 217] width 10 height 10
radio input "true"
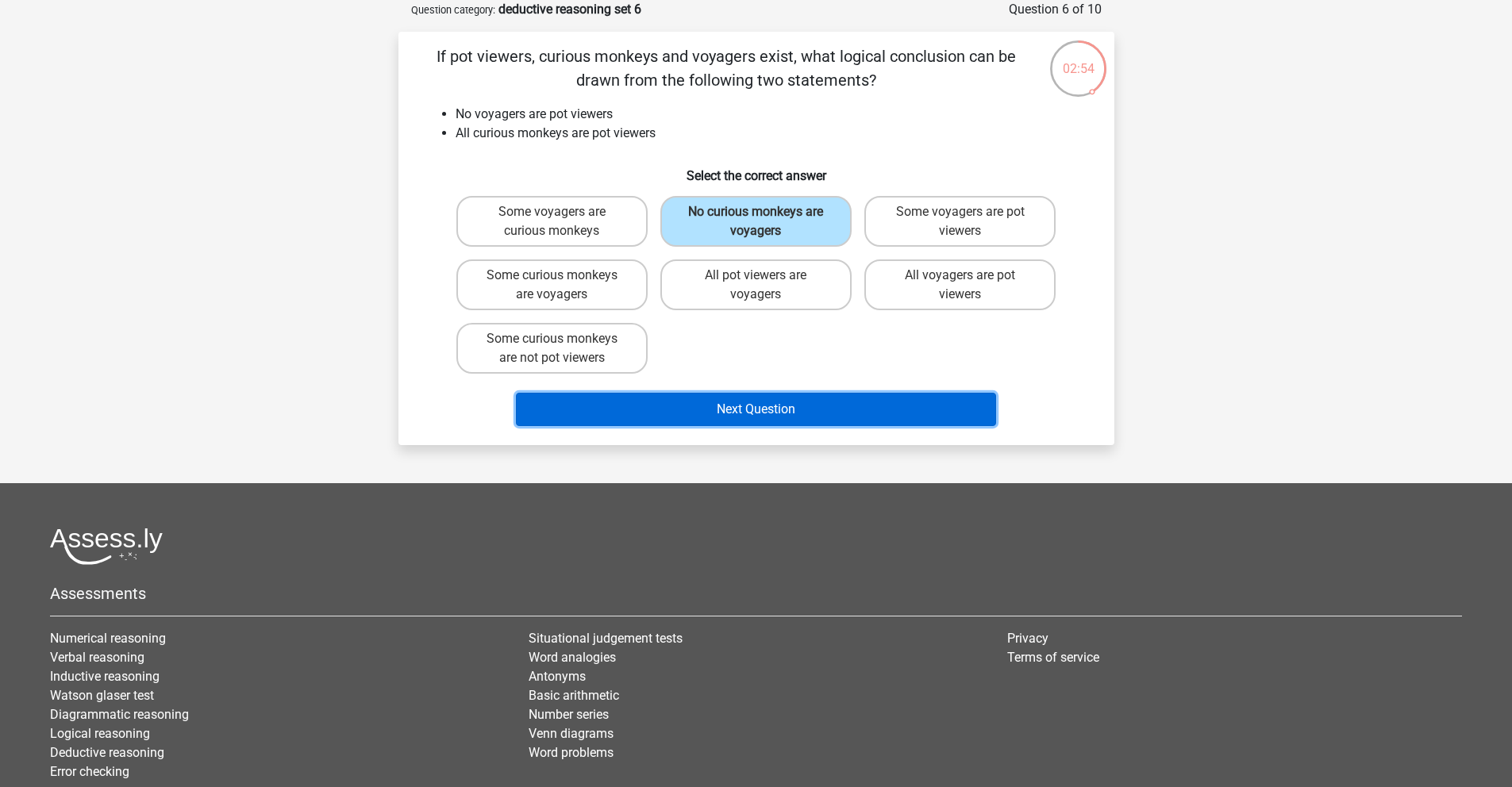
click at [839, 396] on button "Next Question" at bounding box center [756, 410] width 480 height 34
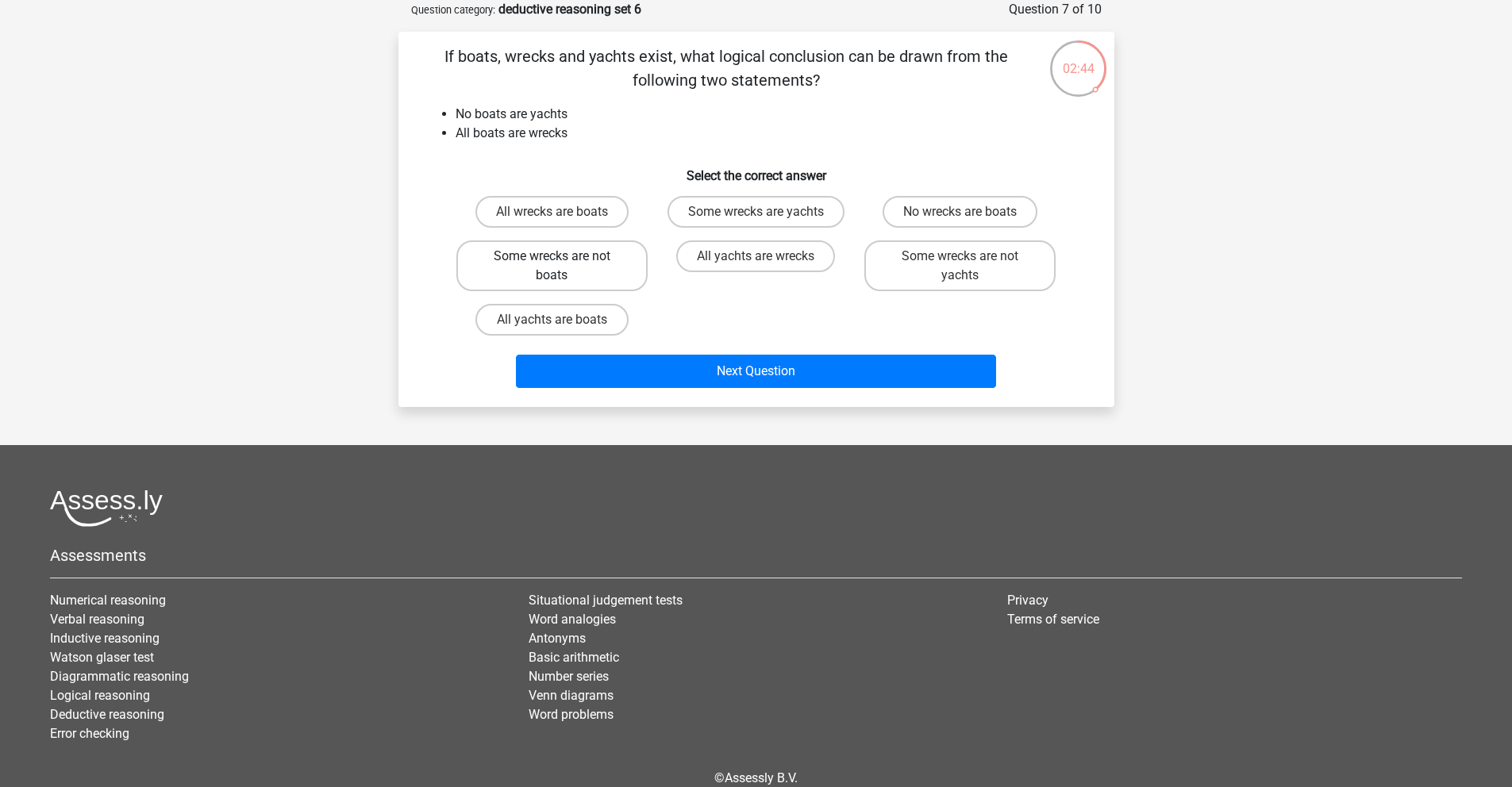
click at [606, 279] on label "Some wrecks are not boats" at bounding box center [552, 265] width 192 height 50
click at [562, 266] on input "Some wrecks are not boats" at bounding box center [557, 261] width 10 height 10
radio input "true"
click at [944, 274] on label "Some wrecks are not yachts" at bounding box center [960, 265] width 192 height 50
click at [960, 266] on input "Some wrecks are not yachts" at bounding box center [965, 261] width 10 height 10
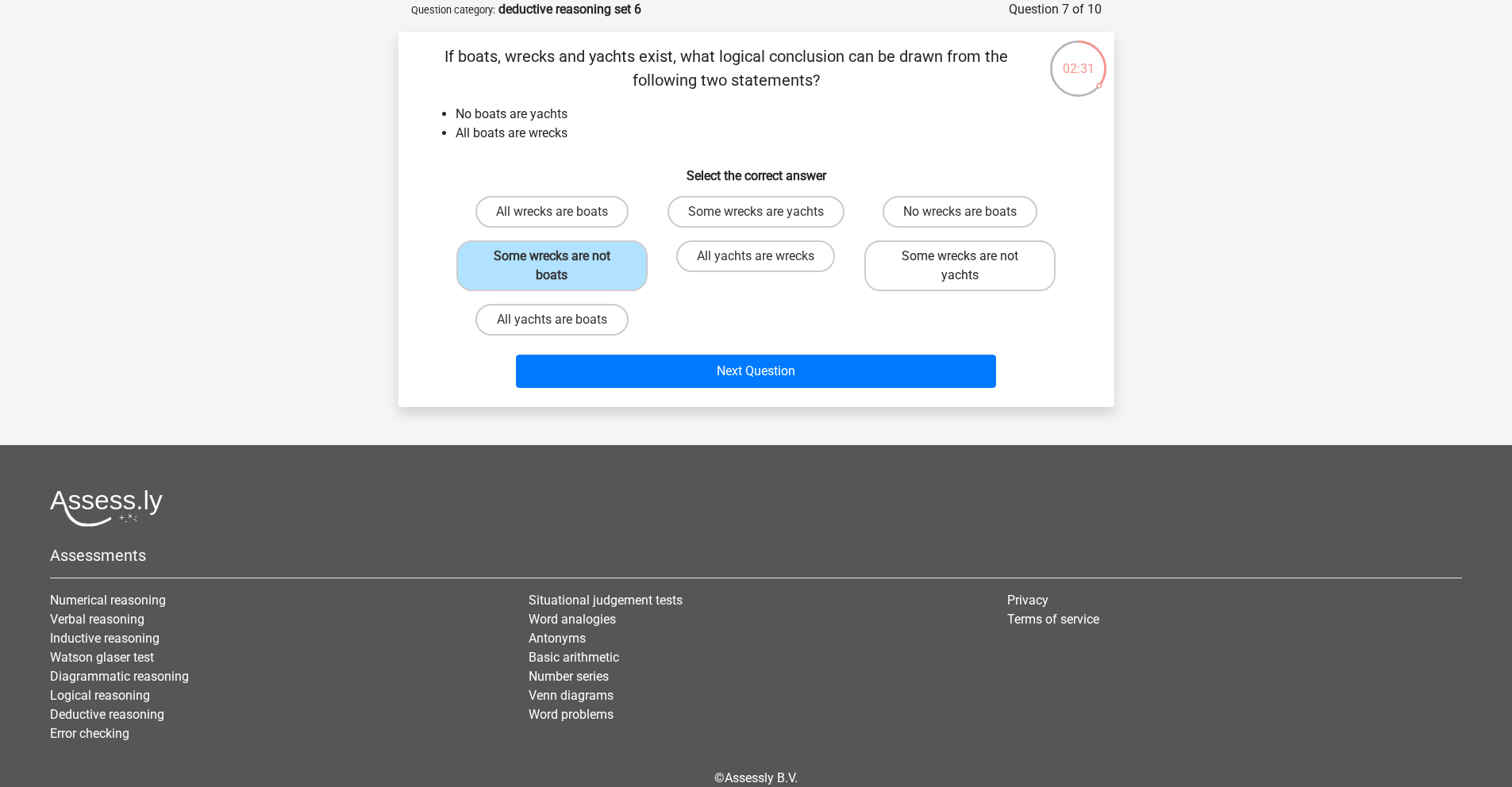
radio input "true"
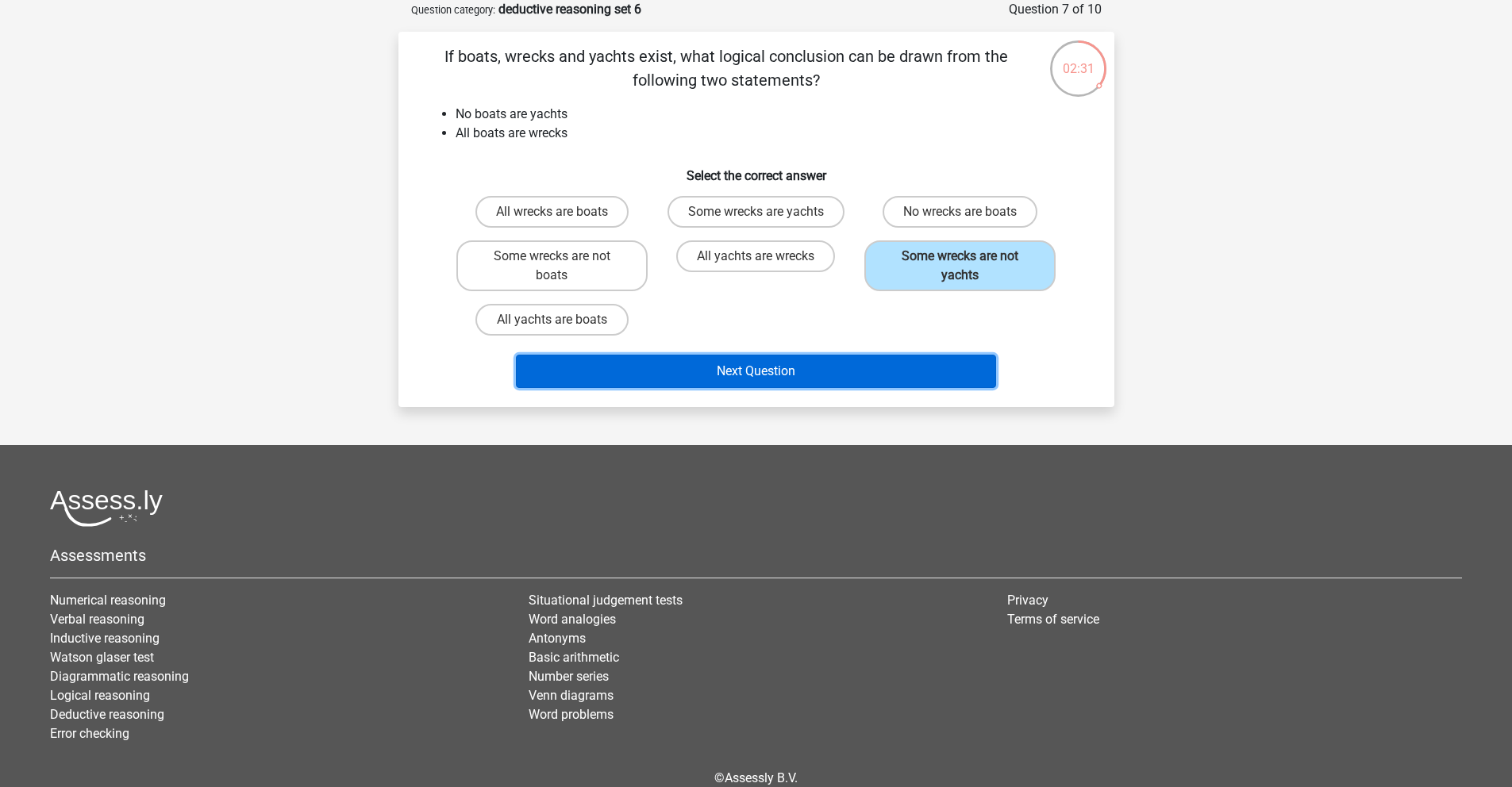
click at [872, 367] on button "Next Question" at bounding box center [756, 371] width 480 height 34
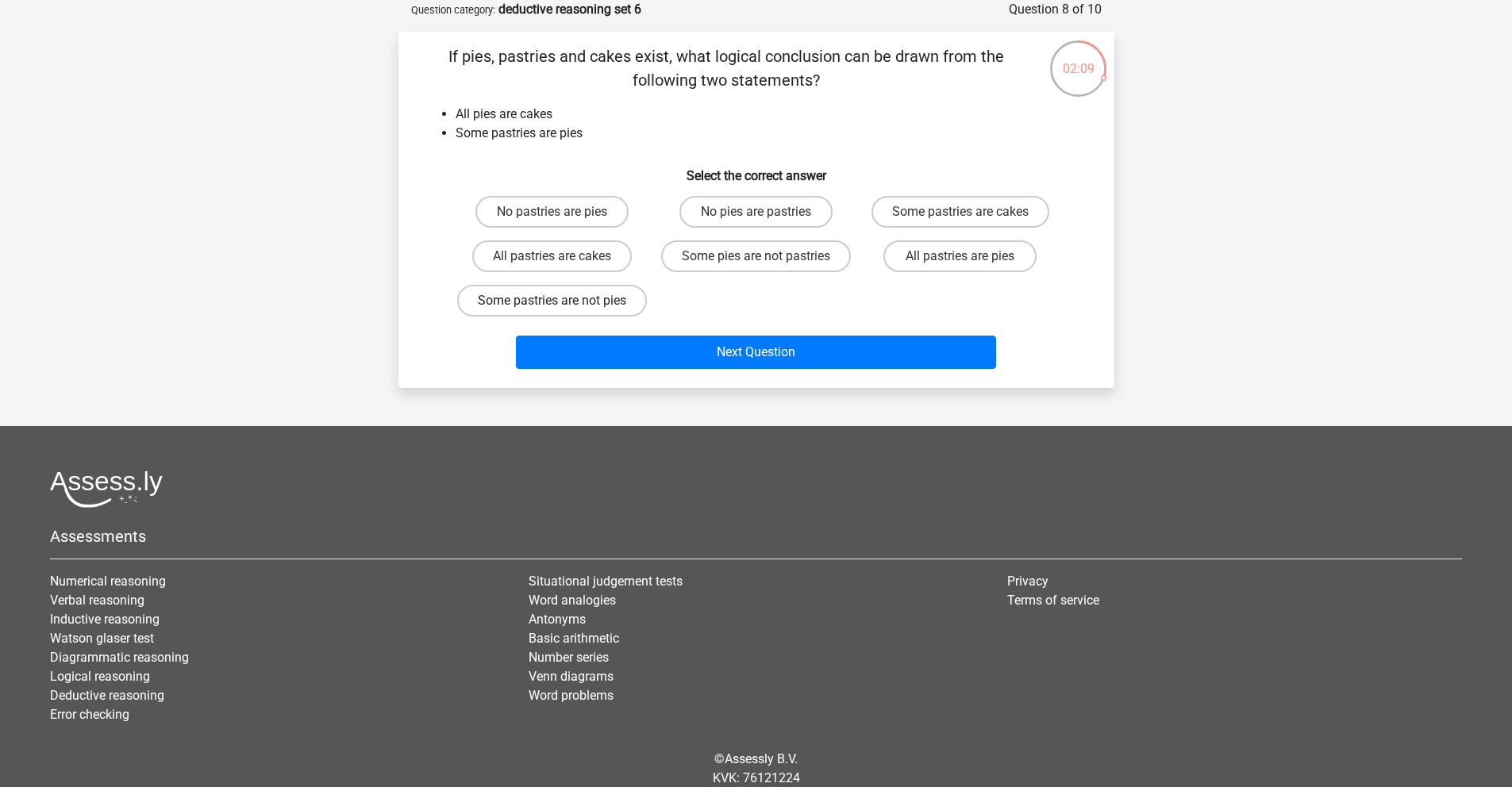
click at [601, 317] on label "Some pastries are not pies" at bounding box center [552, 301] width 190 height 32
click at [562, 311] on input "Some pastries are not pies" at bounding box center [557, 306] width 10 height 10
radio input "true"
click at [759, 363] on div "Next Question" at bounding box center [757, 349] width 665 height 52
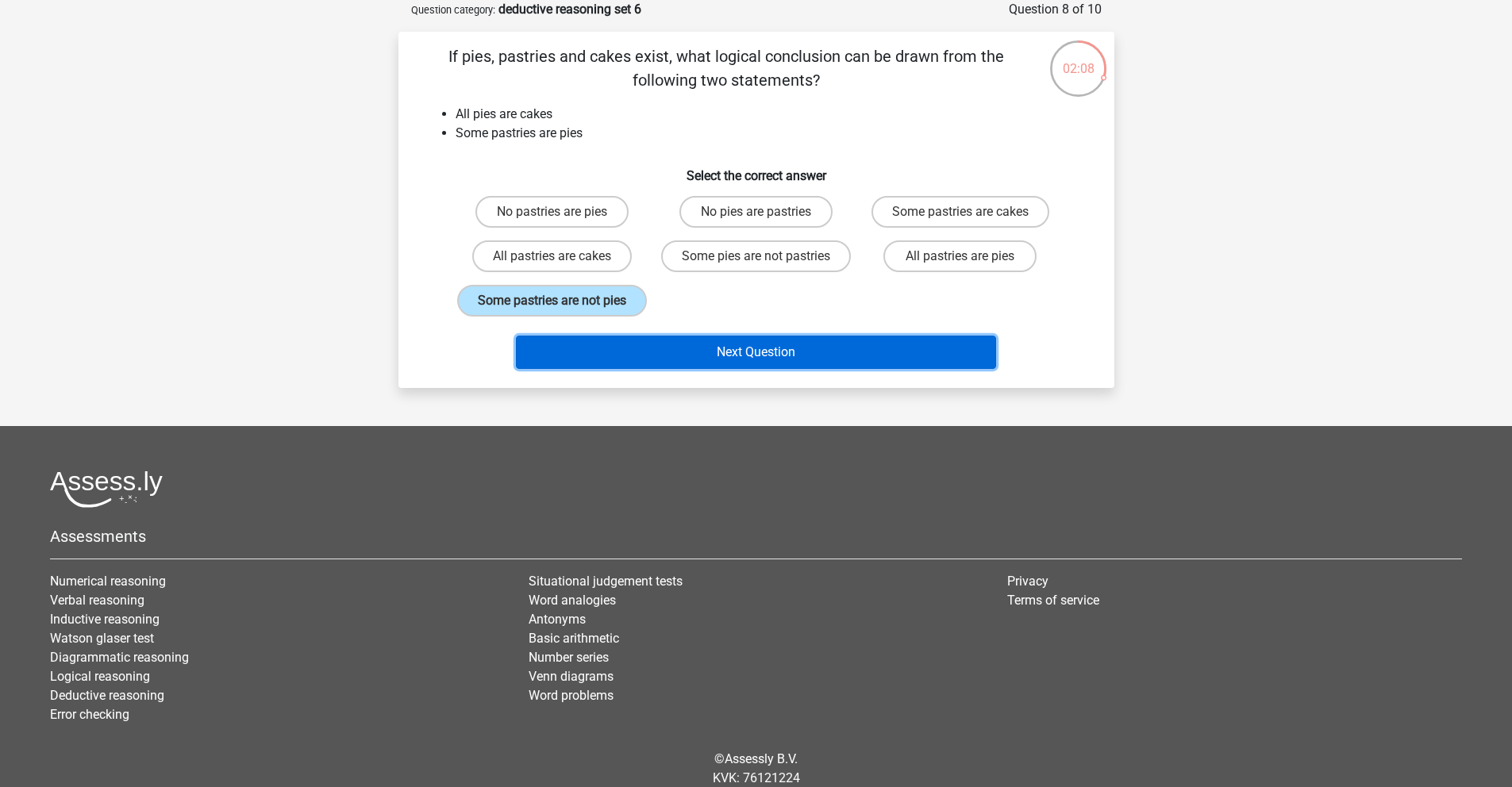
click at [750, 369] on button "Next Question" at bounding box center [756, 353] width 480 height 34
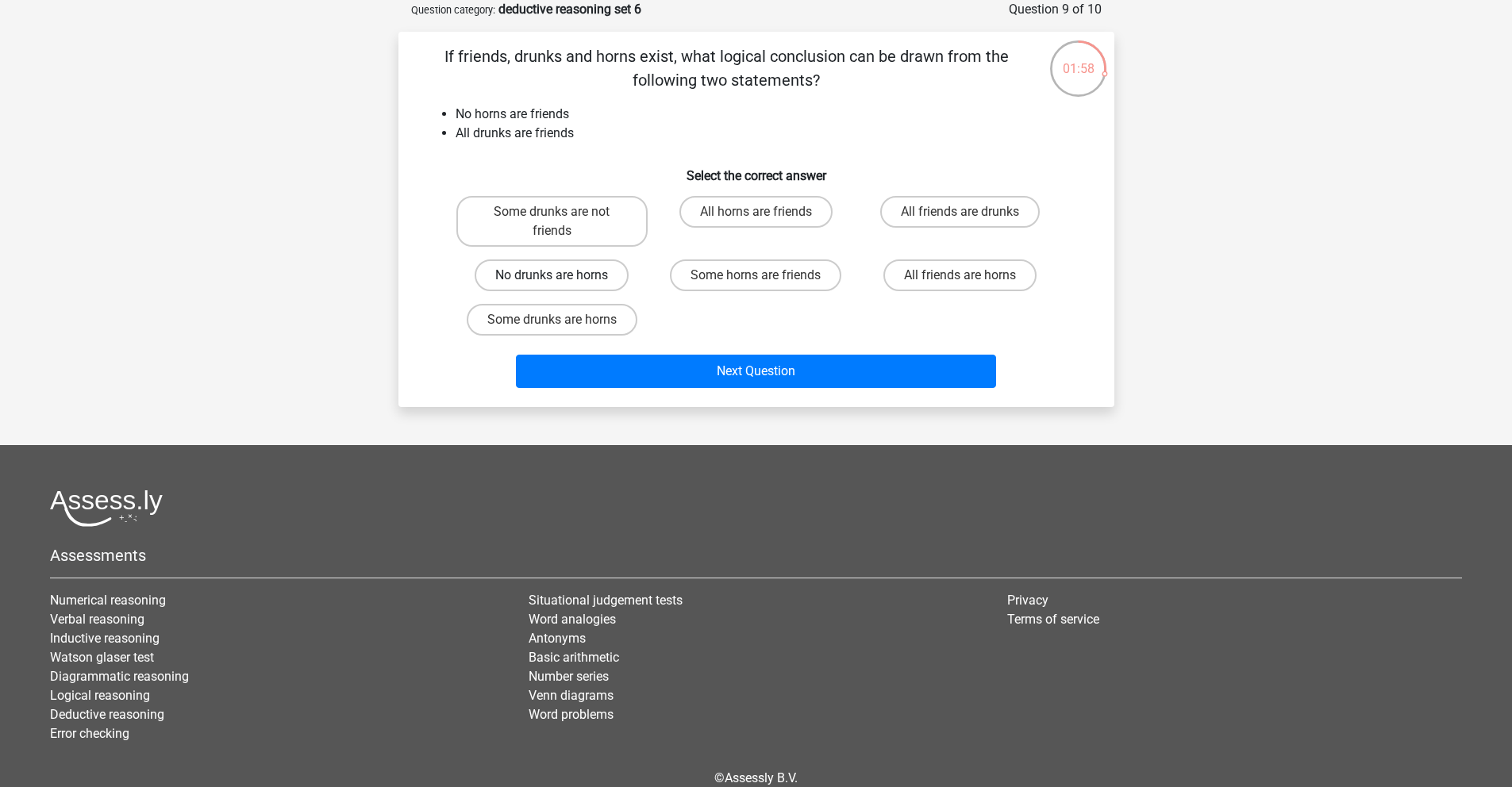
click at [592, 283] on label "No drunks are horns" at bounding box center [551, 275] width 154 height 32
click at [562, 283] on input "No drunks are horns" at bounding box center [557, 281] width 10 height 10
radio input "true"
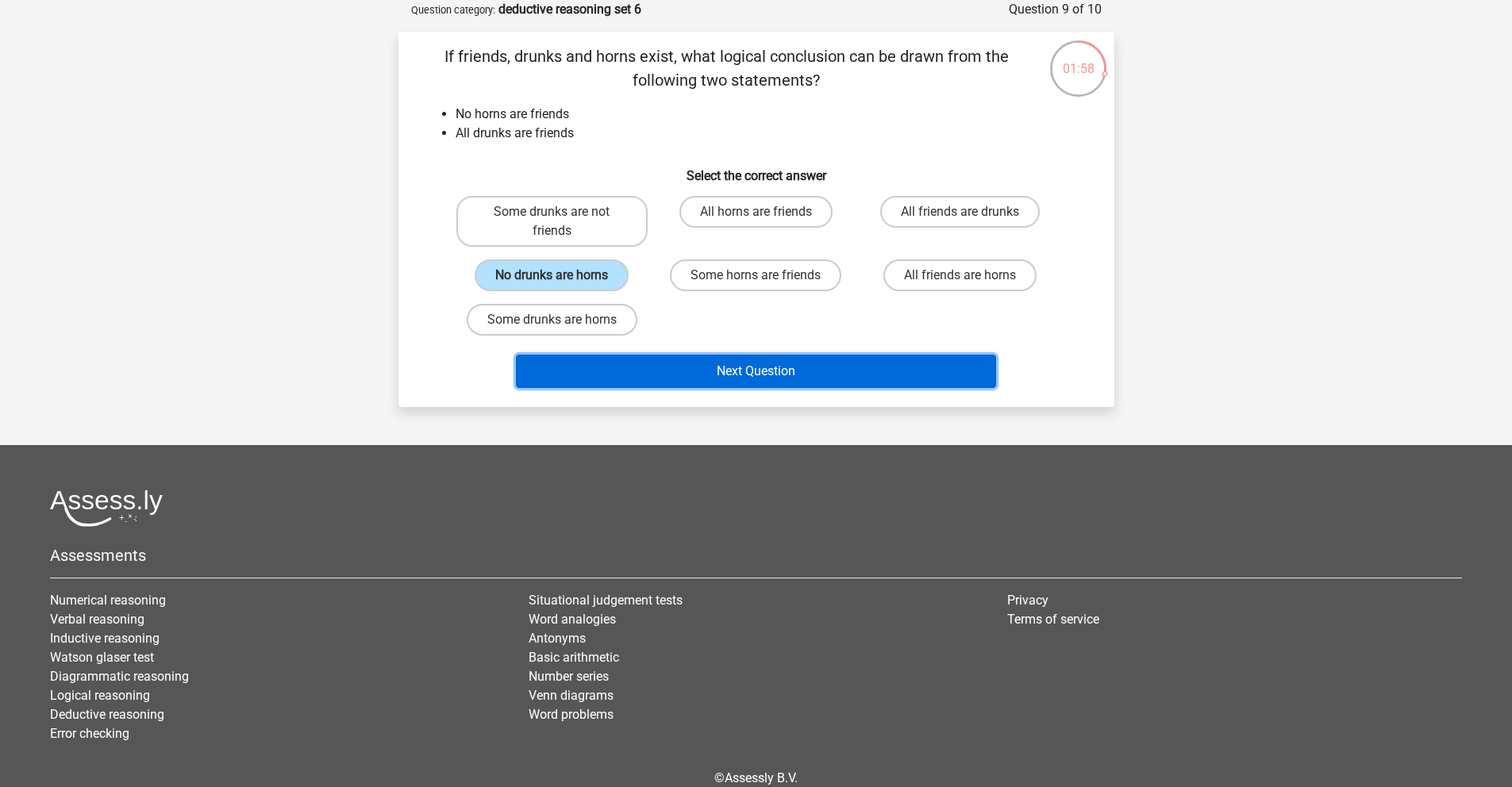
click at [685, 368] on button "Next Question" at bounding box center [756, 371] width 480 height 34
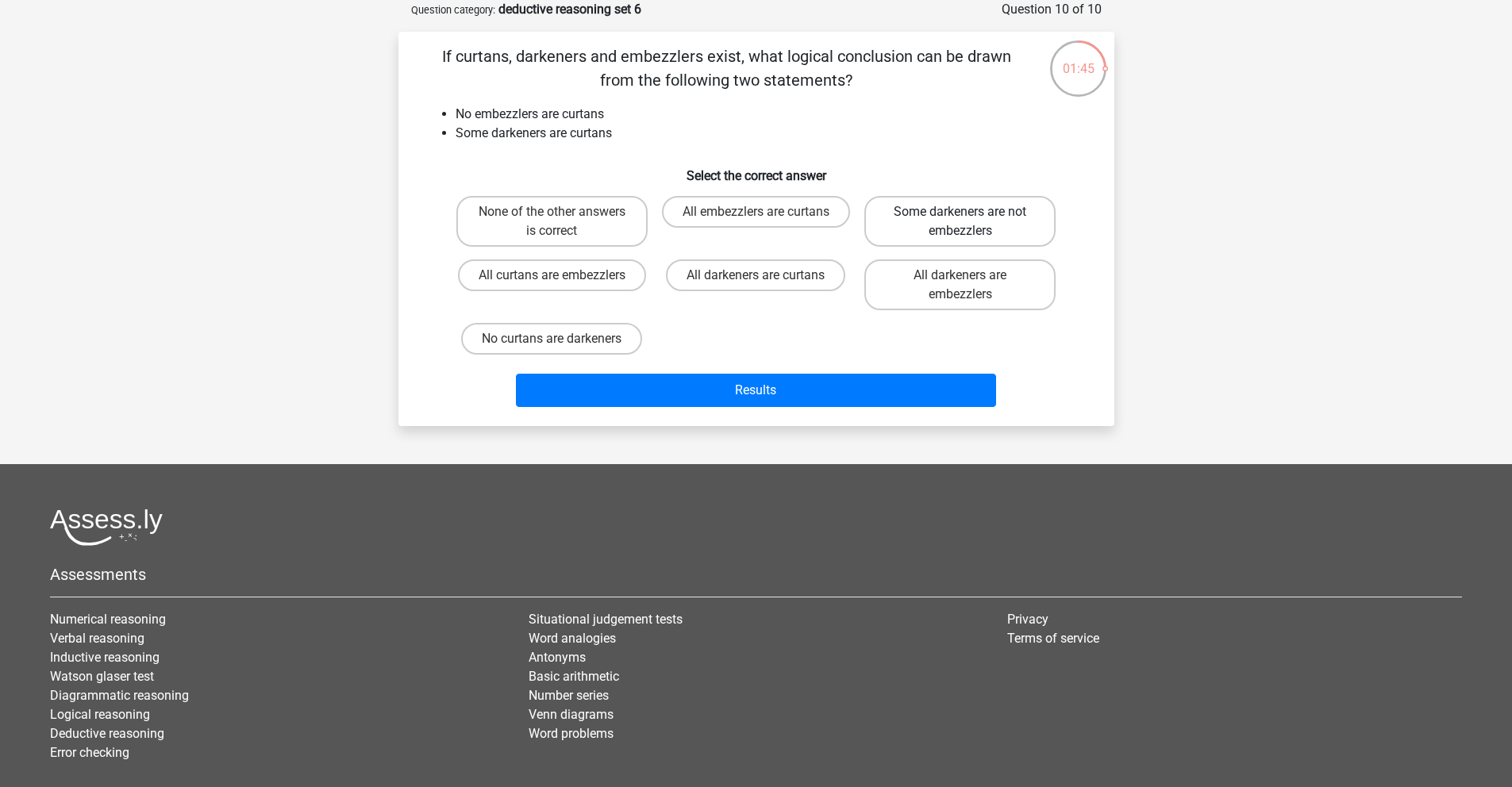
click at [942, 221] on label "Some darkeners are not embezzlers" at bounding box center [960, 221] width 192 height 50
click at [960, 221] on input "Some darkeners are not embezzlers" at bounding box center [965, 217] width 10 height 10
radio input "true"
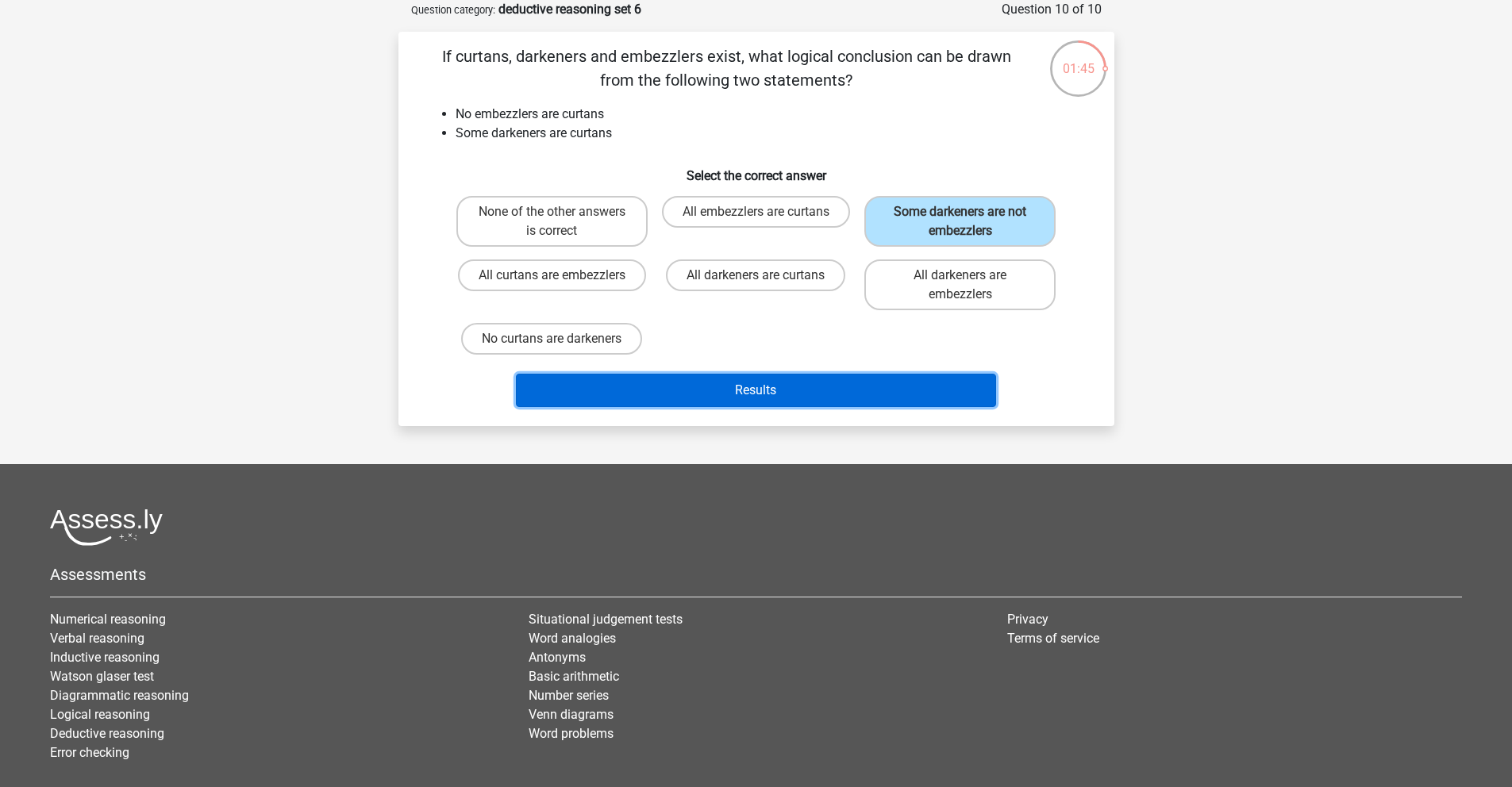
click at [882, 385] on button "Results" at bounding box center [756, 391] width 480 height 34
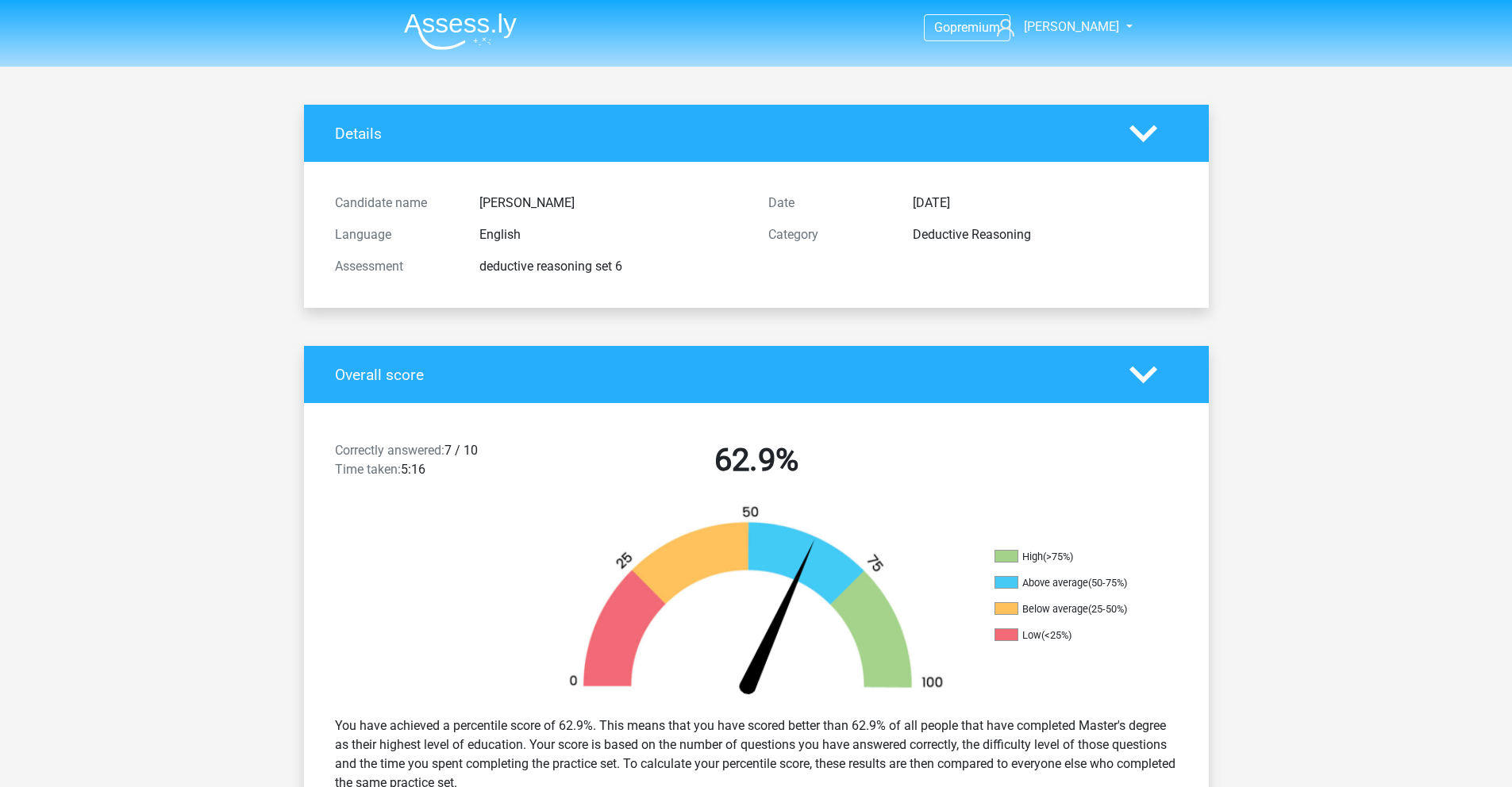
click at [494, 44] on img at bounding box center [460, 31] width 113 height 37
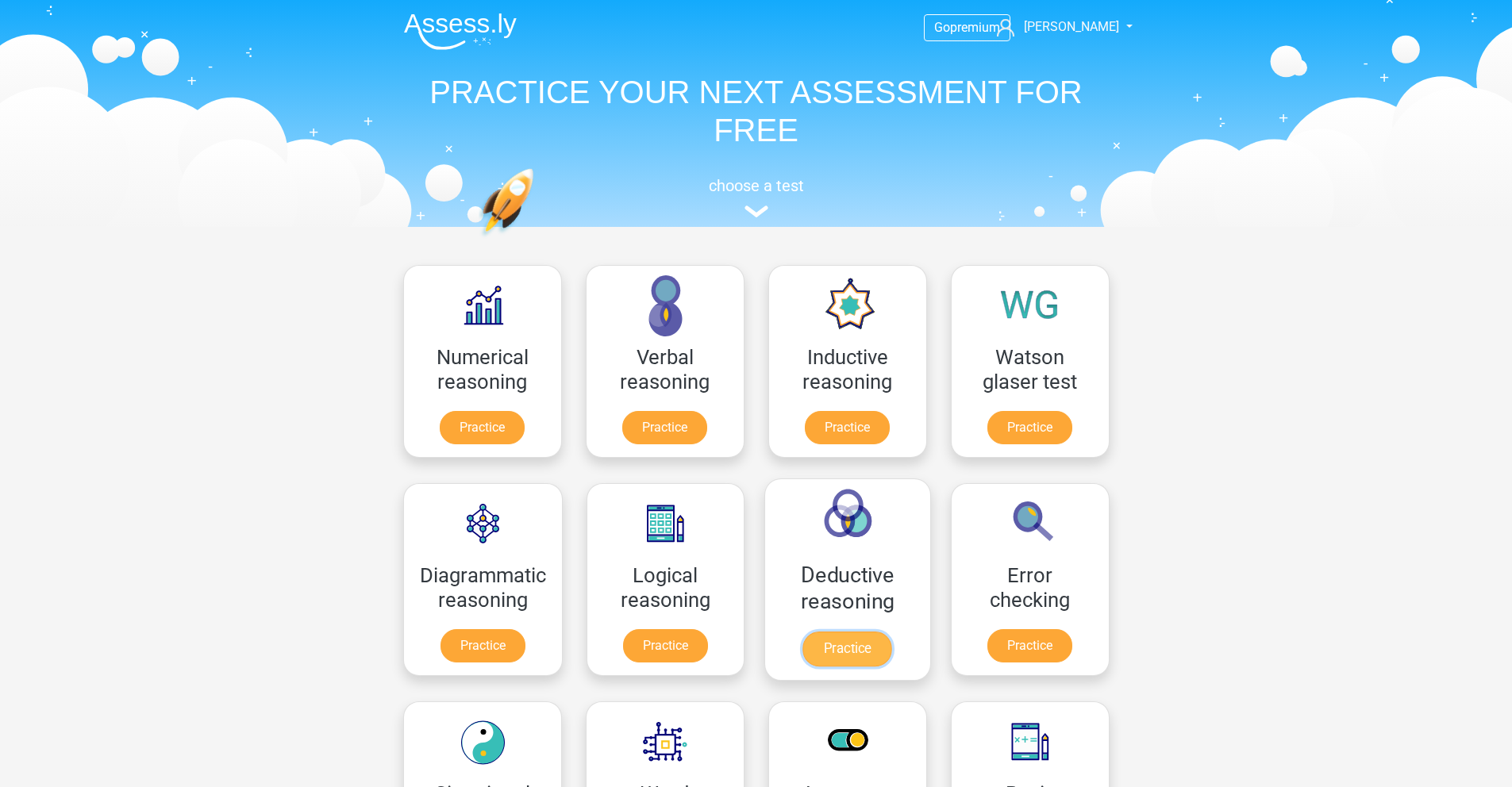
click at [857, 657] on link "Practice" at bounding box center [848, 649] width 89 height 35
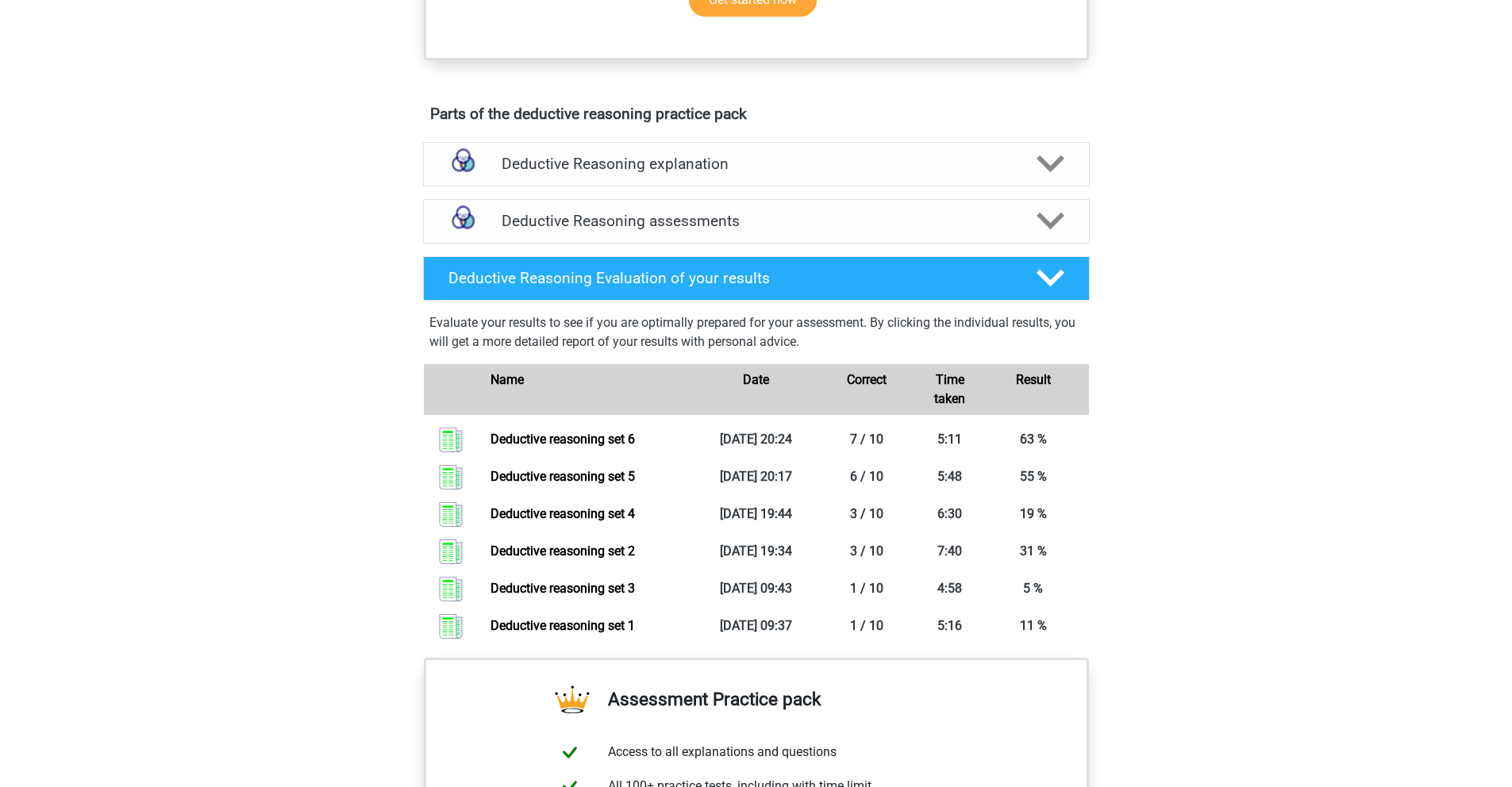
scroll to position [889, 0]
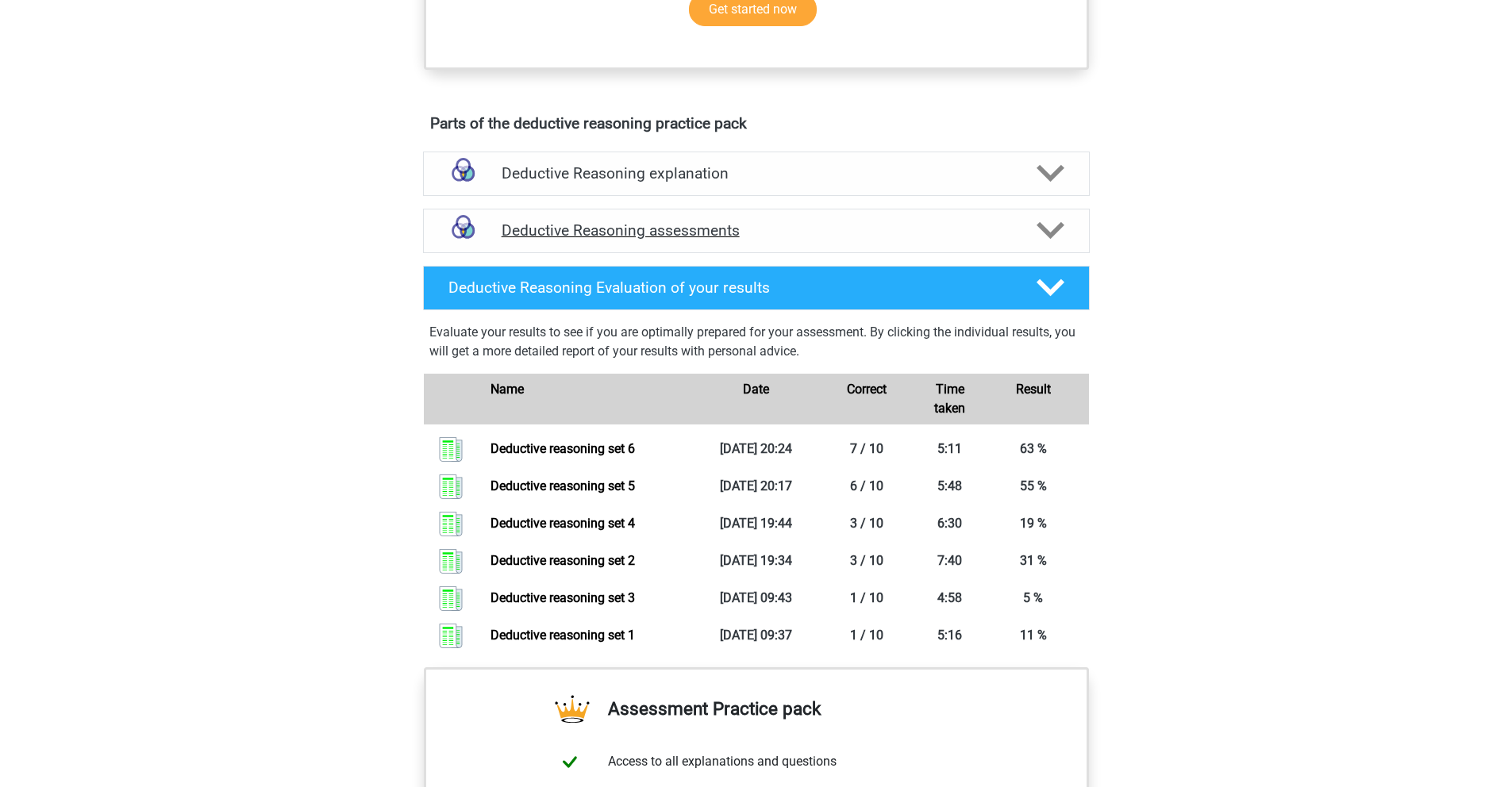
click at [1037, 244] on icon at bounding box center [1050, 230] width 28 height 28
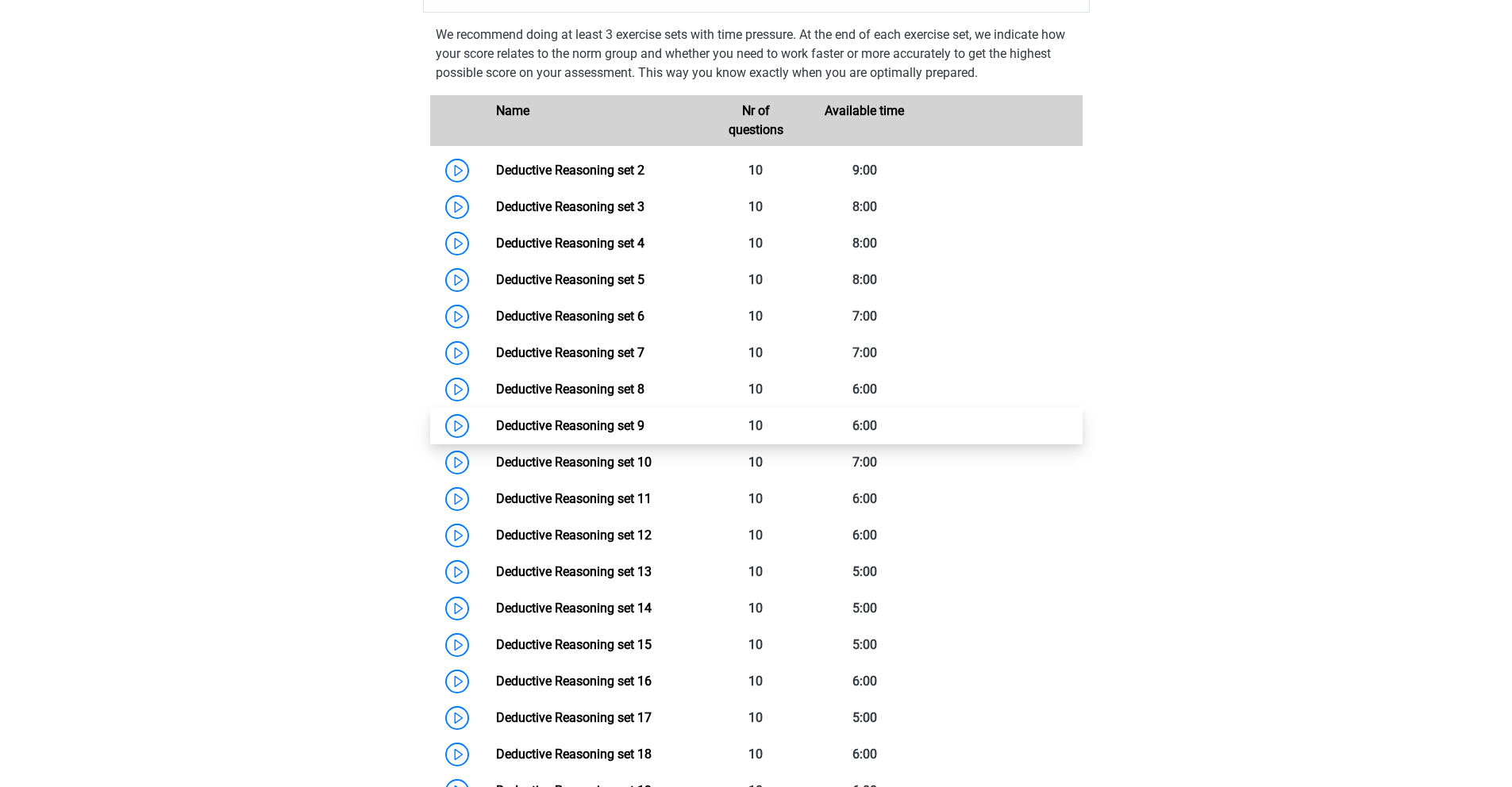
scroll to position [1131, 0]
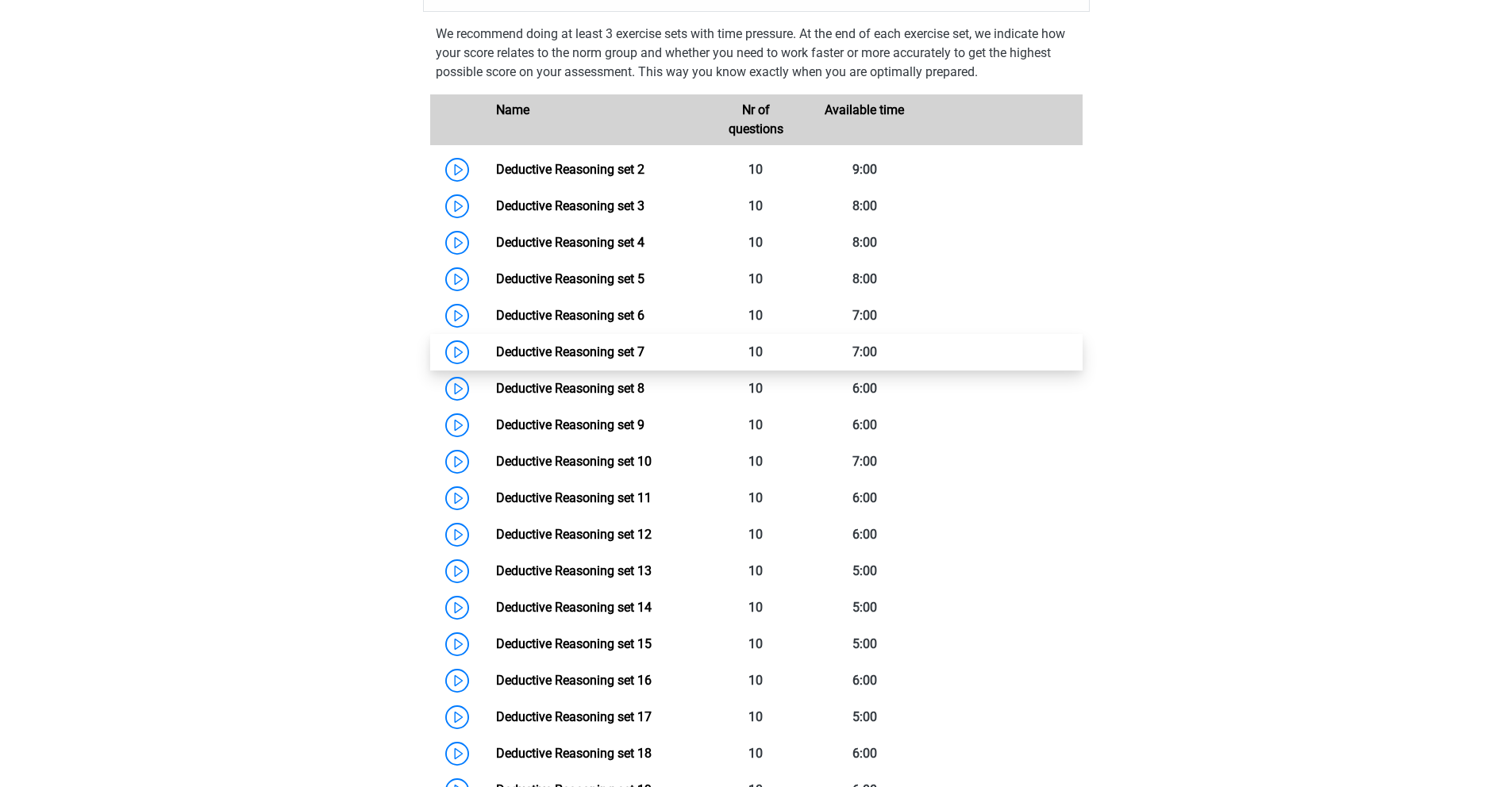
click at [621, 359] on link "Deductive Reasoning set 7" at bounding box center [570, 352] width 149 height 15
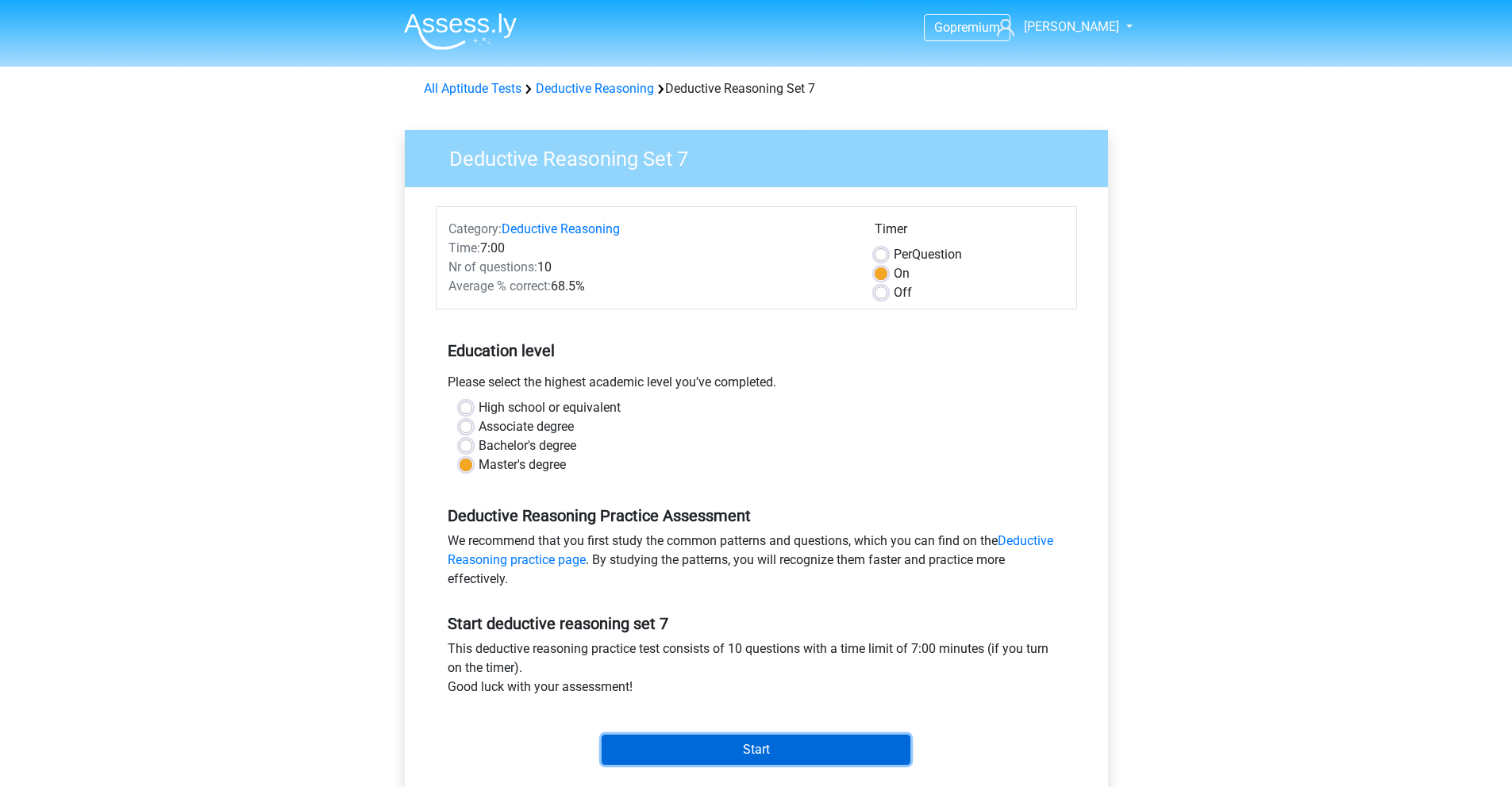
click at [749, 756] on input "Start" at bounding box center [756, 750] width 309 height 30
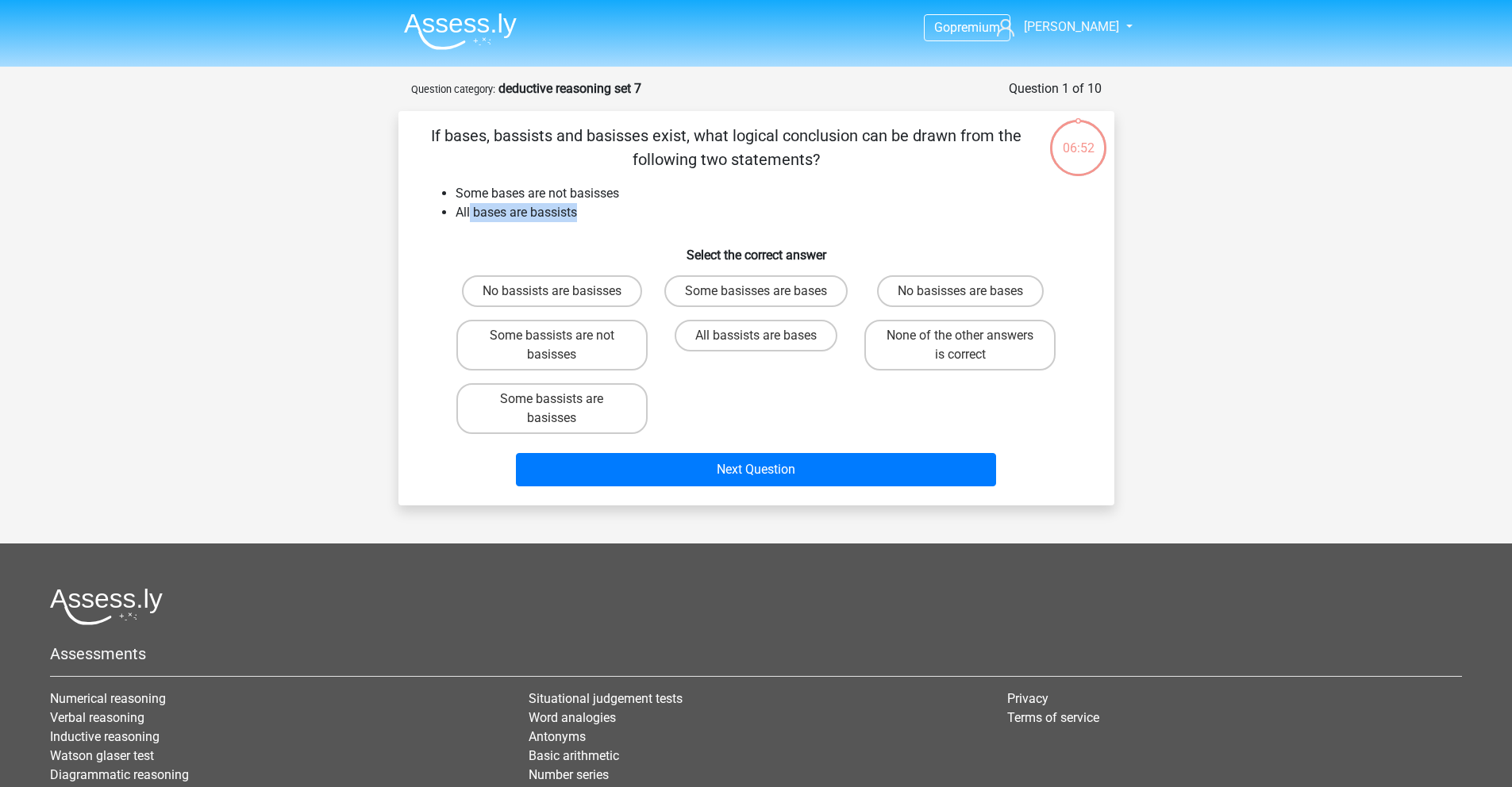
drag, startPoint x: 470, startPoint y: 209, endPoint x: 580, endPoint y: 209, distance: 110.0
click at [580, 209] on li "All bases are bassists" at bounding box center [772, 212] width 633 height 19
click at [585, 226] on div "If bases, bassists and basisses exist, what logical conclusion can be drawn fro…" at bounding box center [756, 307] width 703 height 369
click at [629, 303] on label "No bassists are basisses" at bounding box center [552, 291] width 180 height 32
click at [562, 302] on input "No bassists are basisses" at bounding box center [557, 296] width 10 height 10
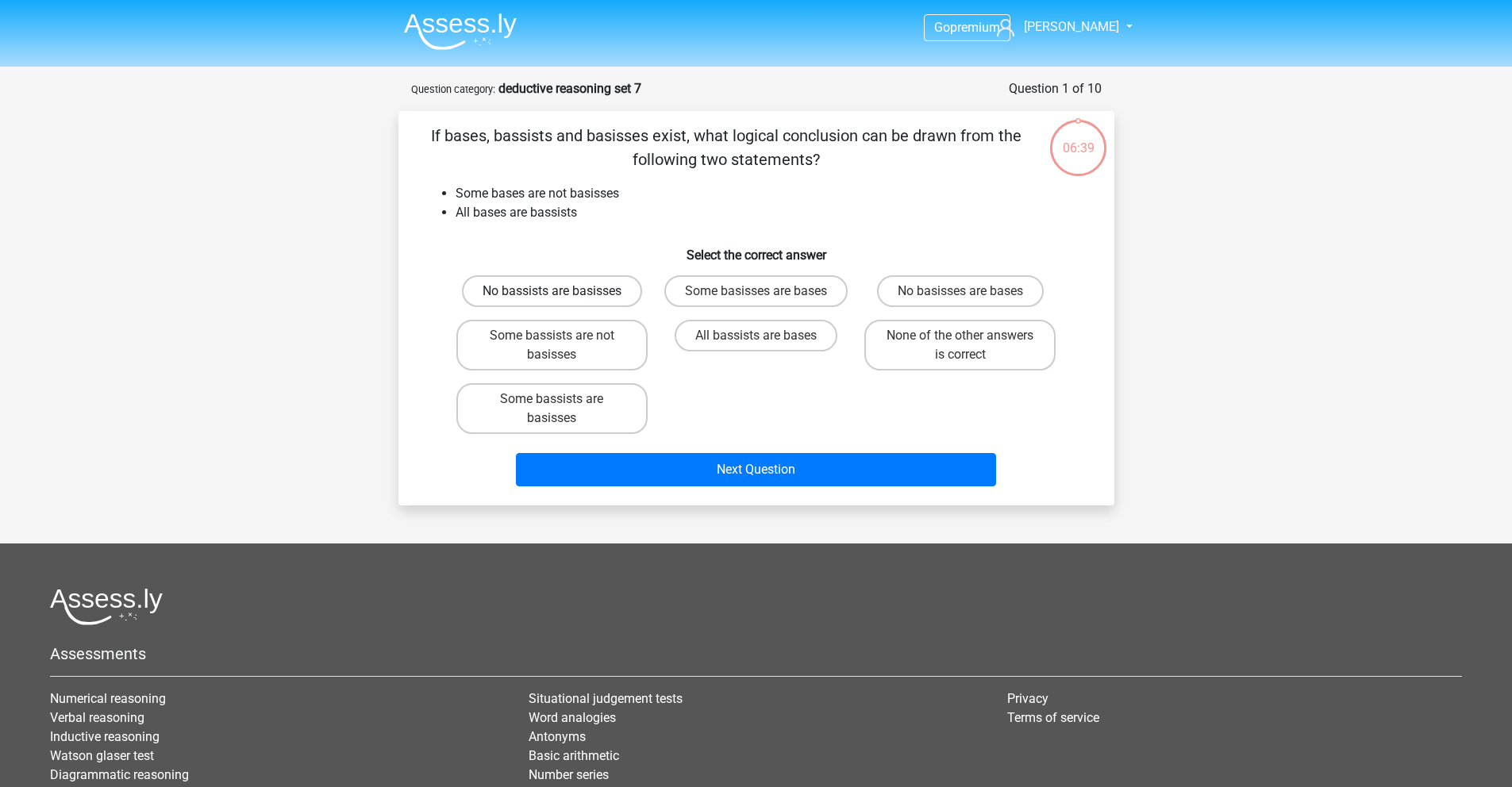
radio input "true"
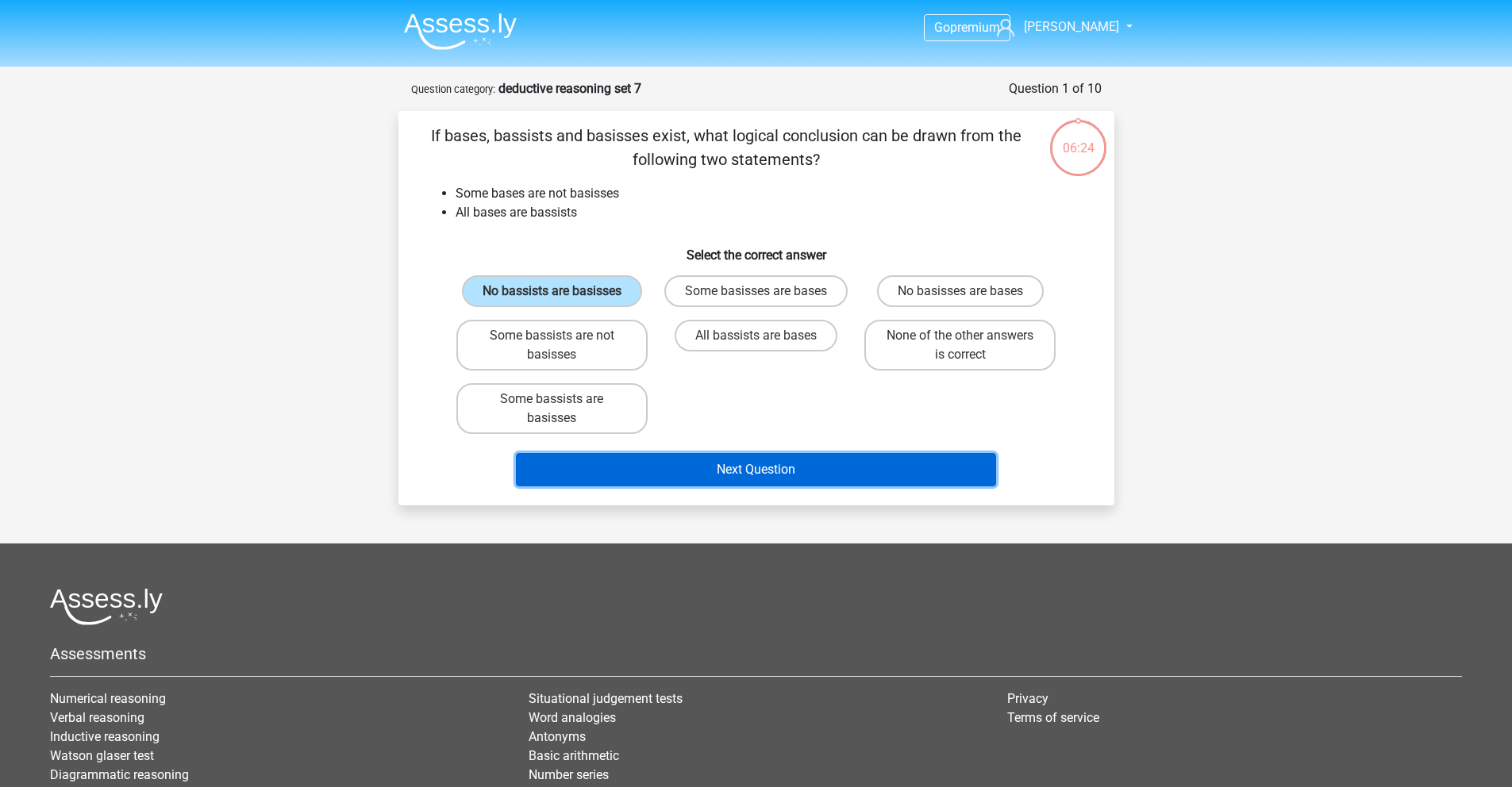
click at [700, 476] on button "Next Question" at bounding box center [756, 470] width 480 height 34
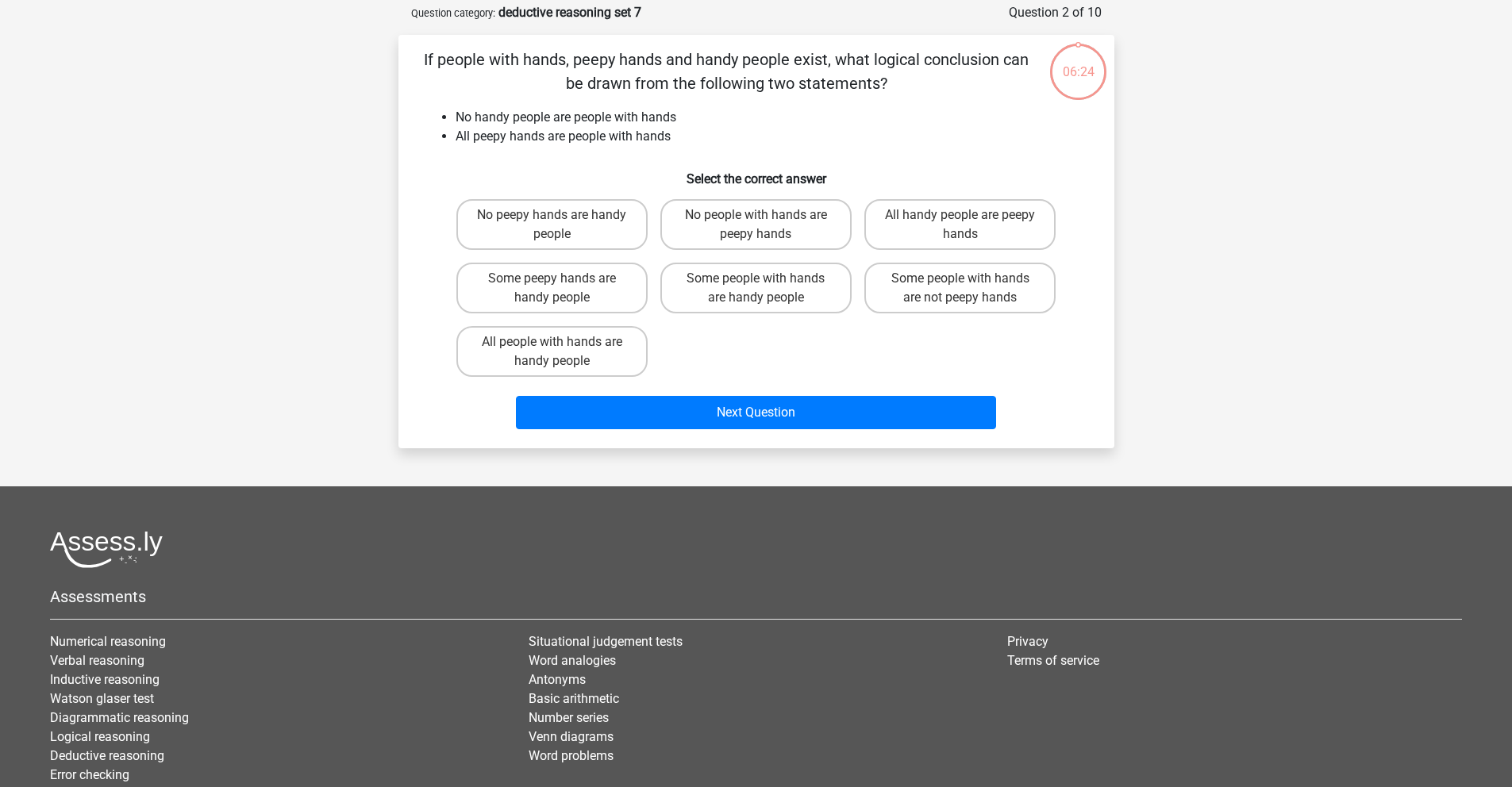
scroll to position [79, 0]
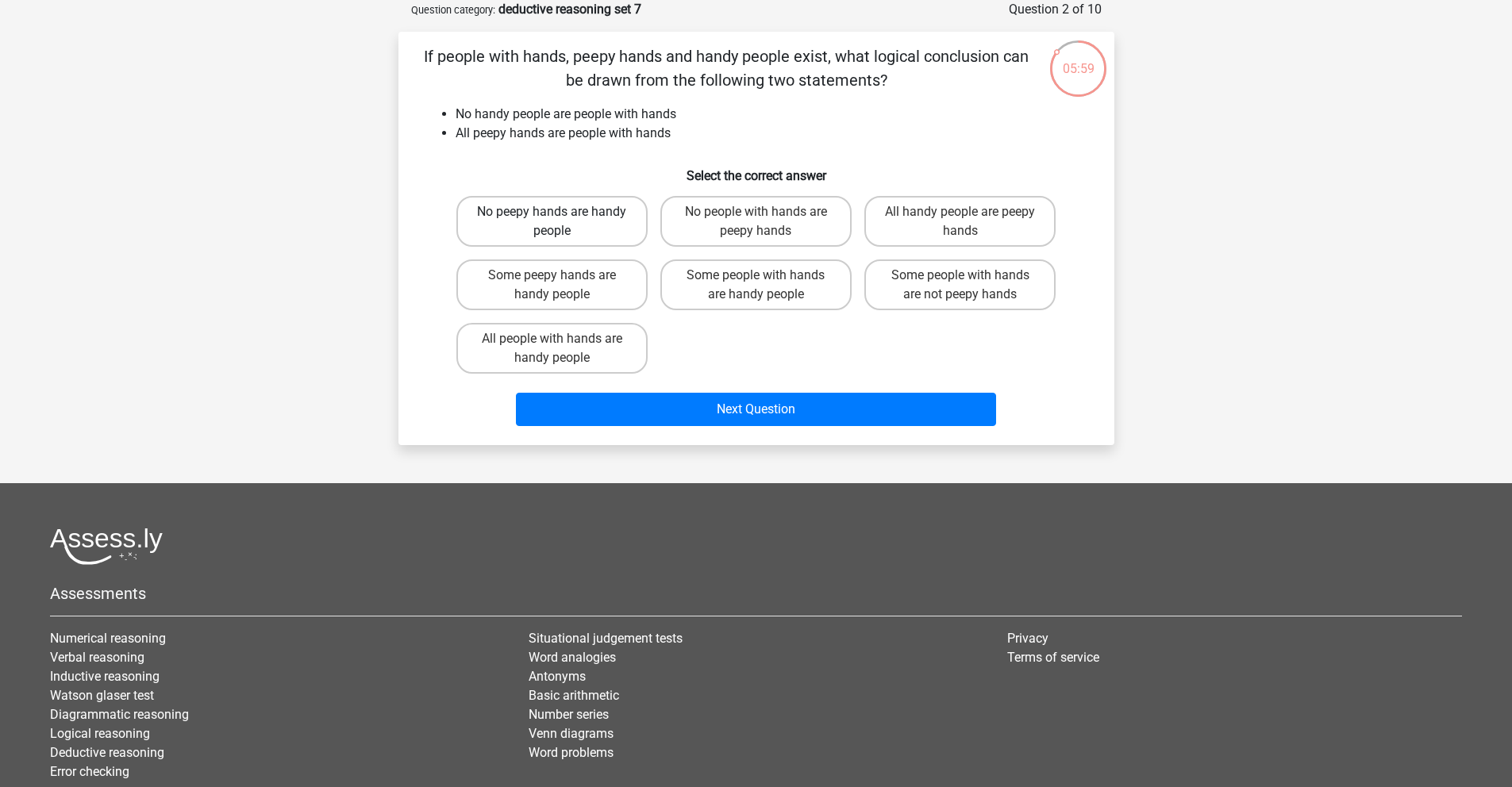
click at [570, 226] on label "No peepy hands are handy people" at bounding box center [552, 221] width 192 height 50
click at [562, 223] on input "No peepy hands are handy people" at bounding box center [557, 217] width 10 height 10
radio input "true"
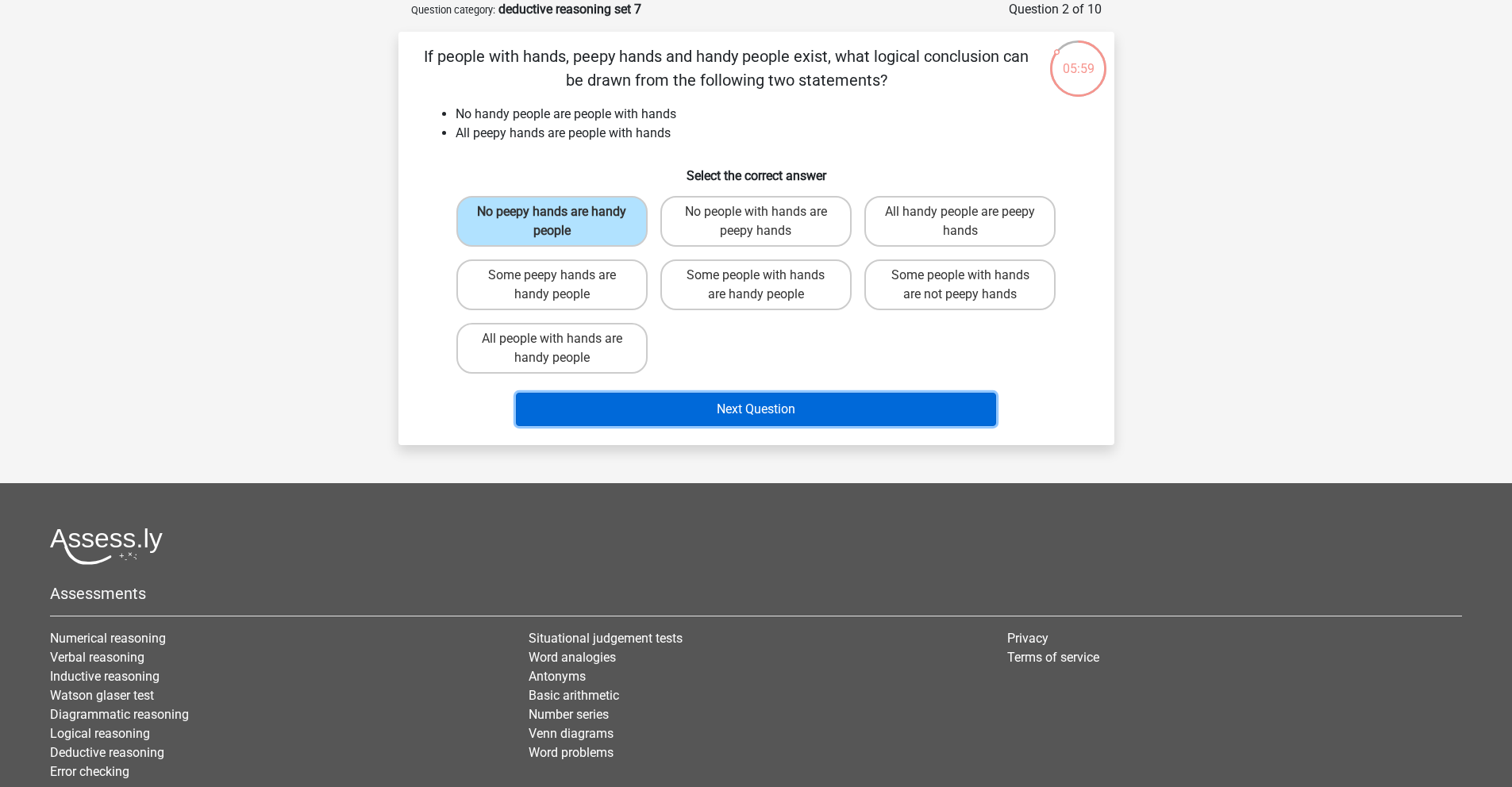
click at [699, 407] on button "Next Question" at bounding box center [756, 410] width 480 height 34
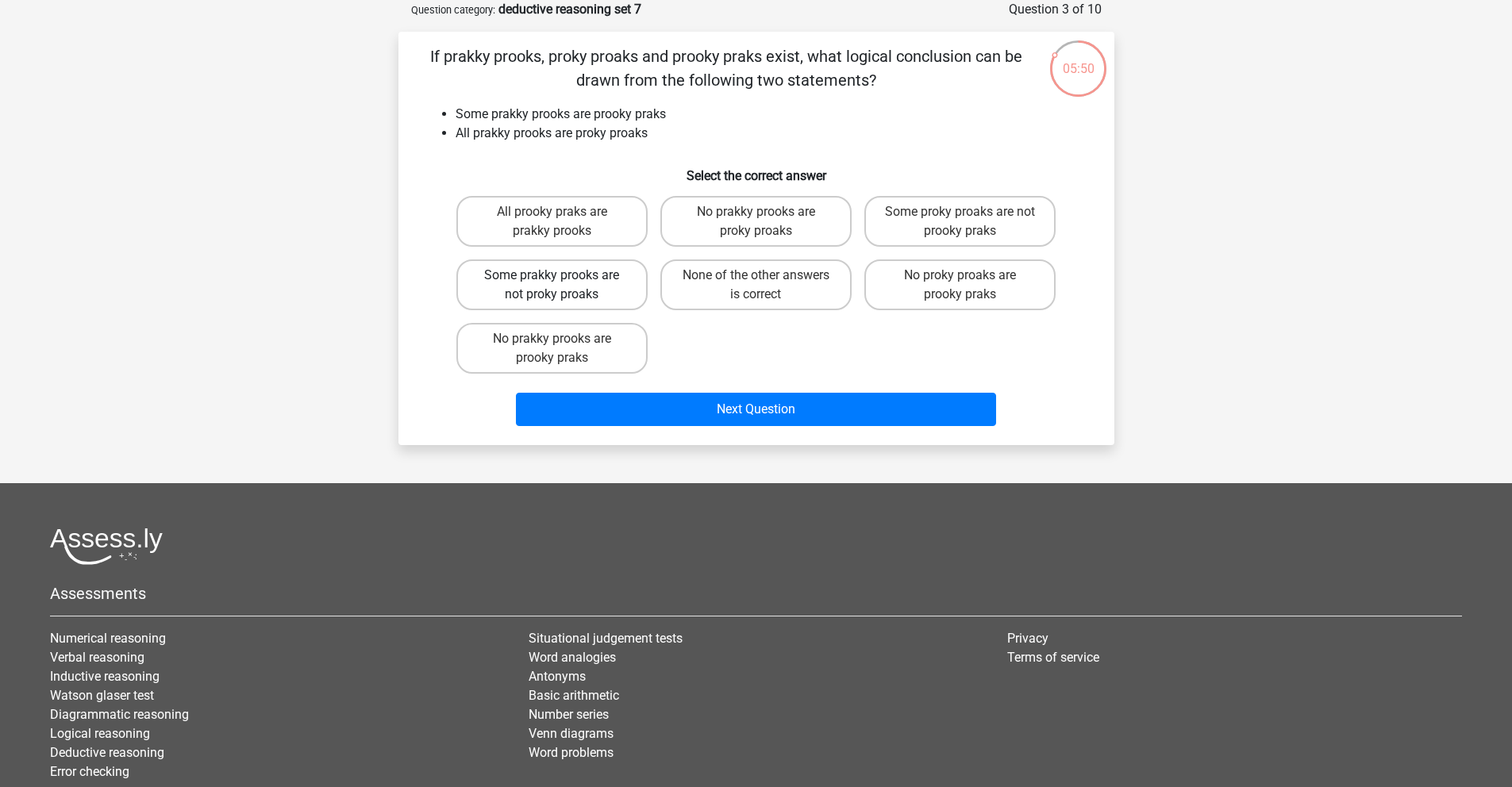
click at [603, 300] on label "Some prakky prooks are not proky proaks" at bounding box center [552, 285] width 192 height 50
click at [562, 286] on input "Some prakky prooks are not proky proaks" at bounding box center [557, 281] width 10 height 10
radio input "true"
click at [915, 288] on label "No proky proaks are prooky praks" at bounding box center [960, 285] width 192 height 50
click at [960, 286] on input "No proky proaks are prooky praks" at bounding box center [965, 281] width 10 height 10
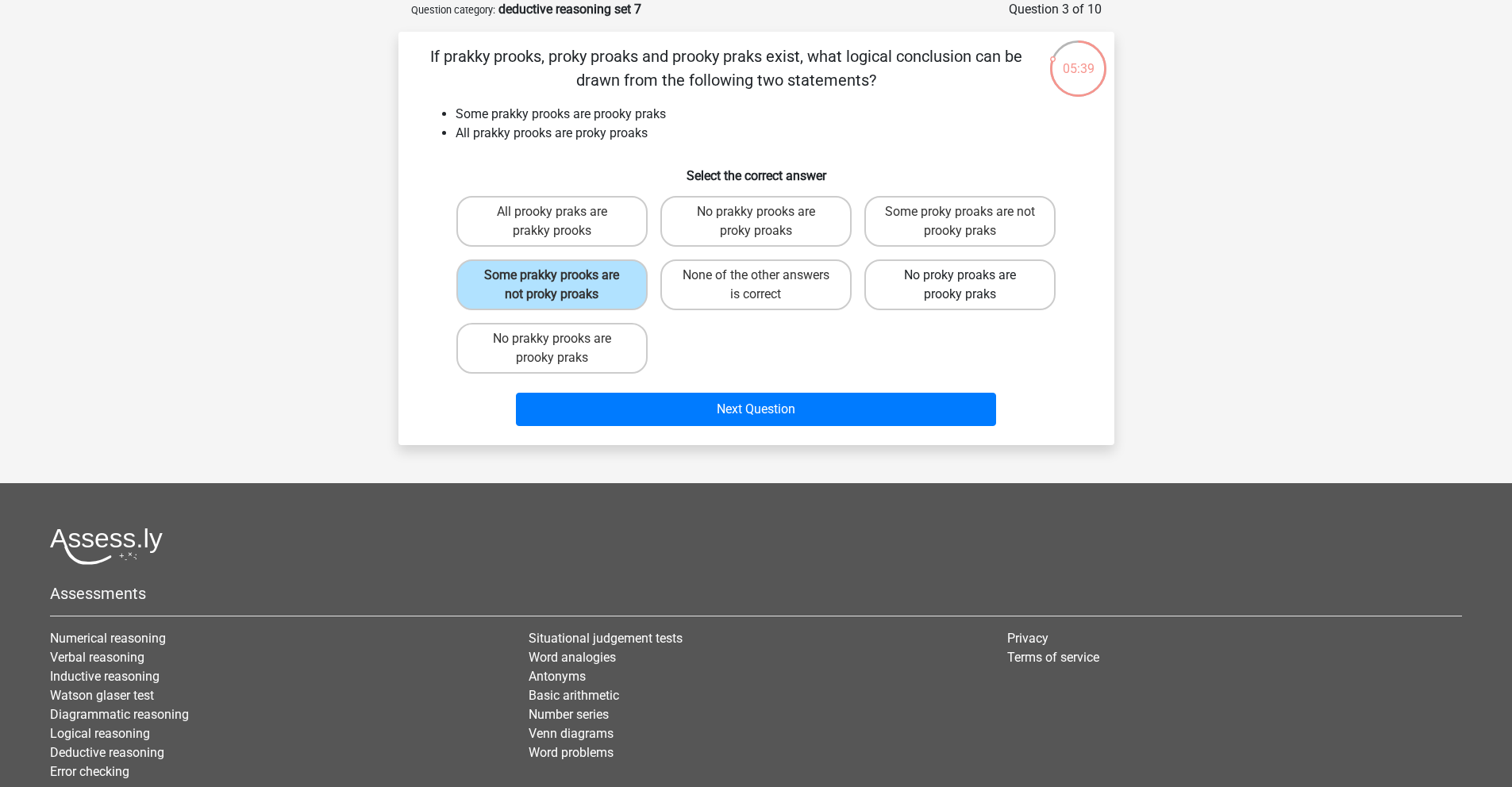
radio input "true"
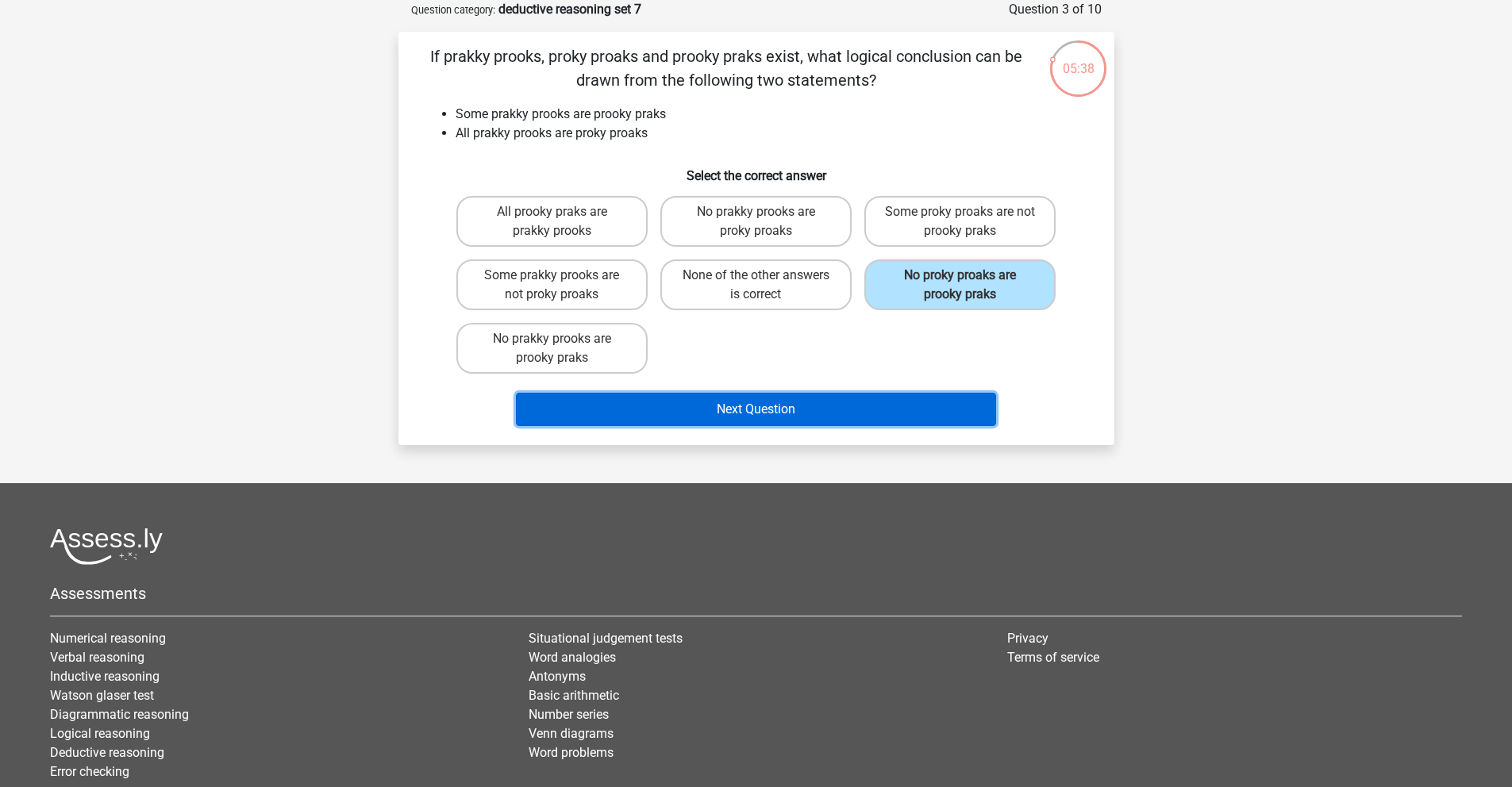
click at [816, 425] on button "Next Question" at bounding box center [756, 410] width 480 height 34
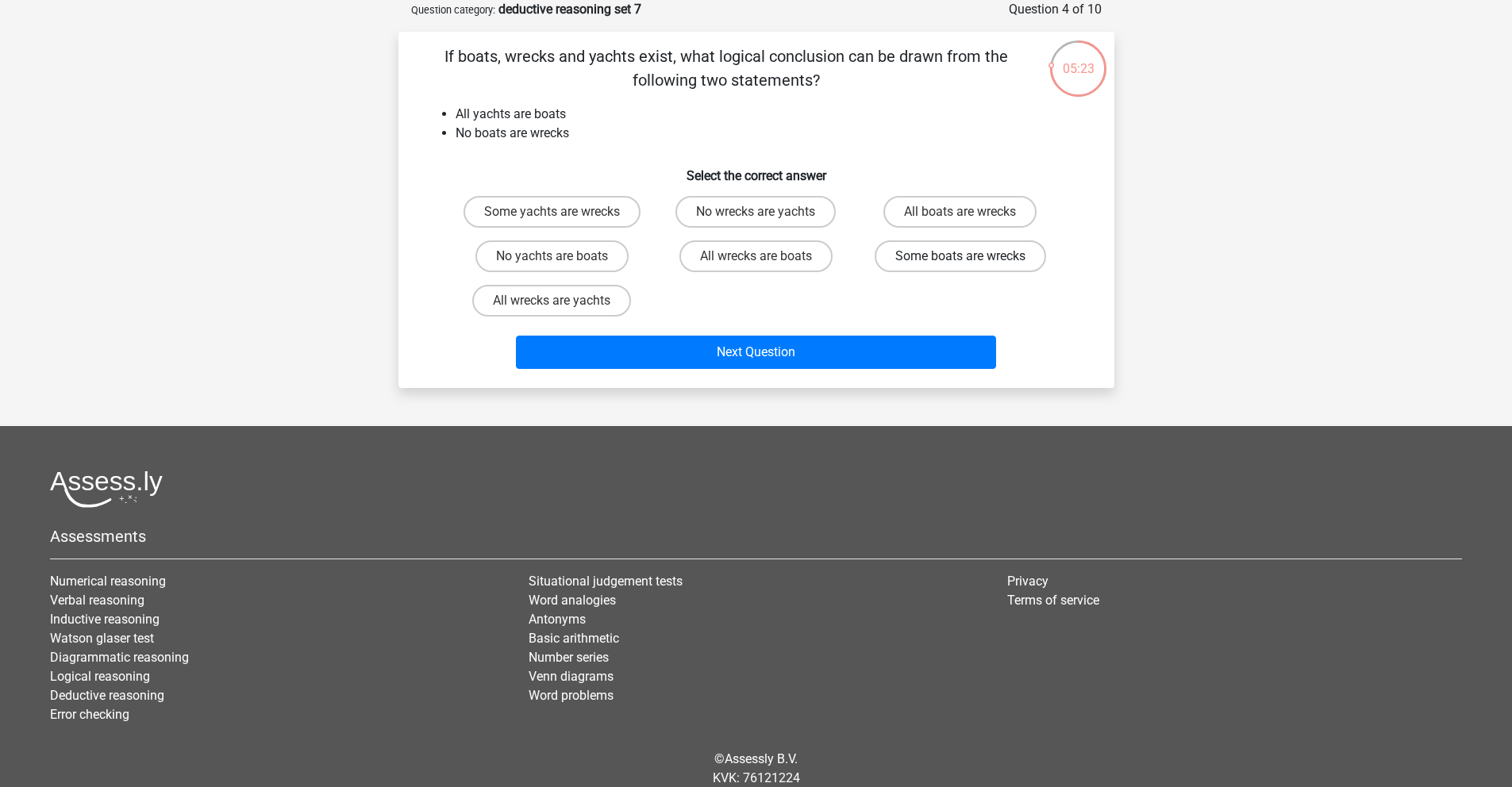
click at [933, 261] on label "Some boats are wrecks" at bounding box center [960, 256] width 171 height 32
click at [960, 261] on input "Some boats are wrecks" at bounding box center [965, 261] width 10 height 10
radio input "true"
click at [698, 373] on div "Next Question" at bounding box center [756, 355] width 612 height 39
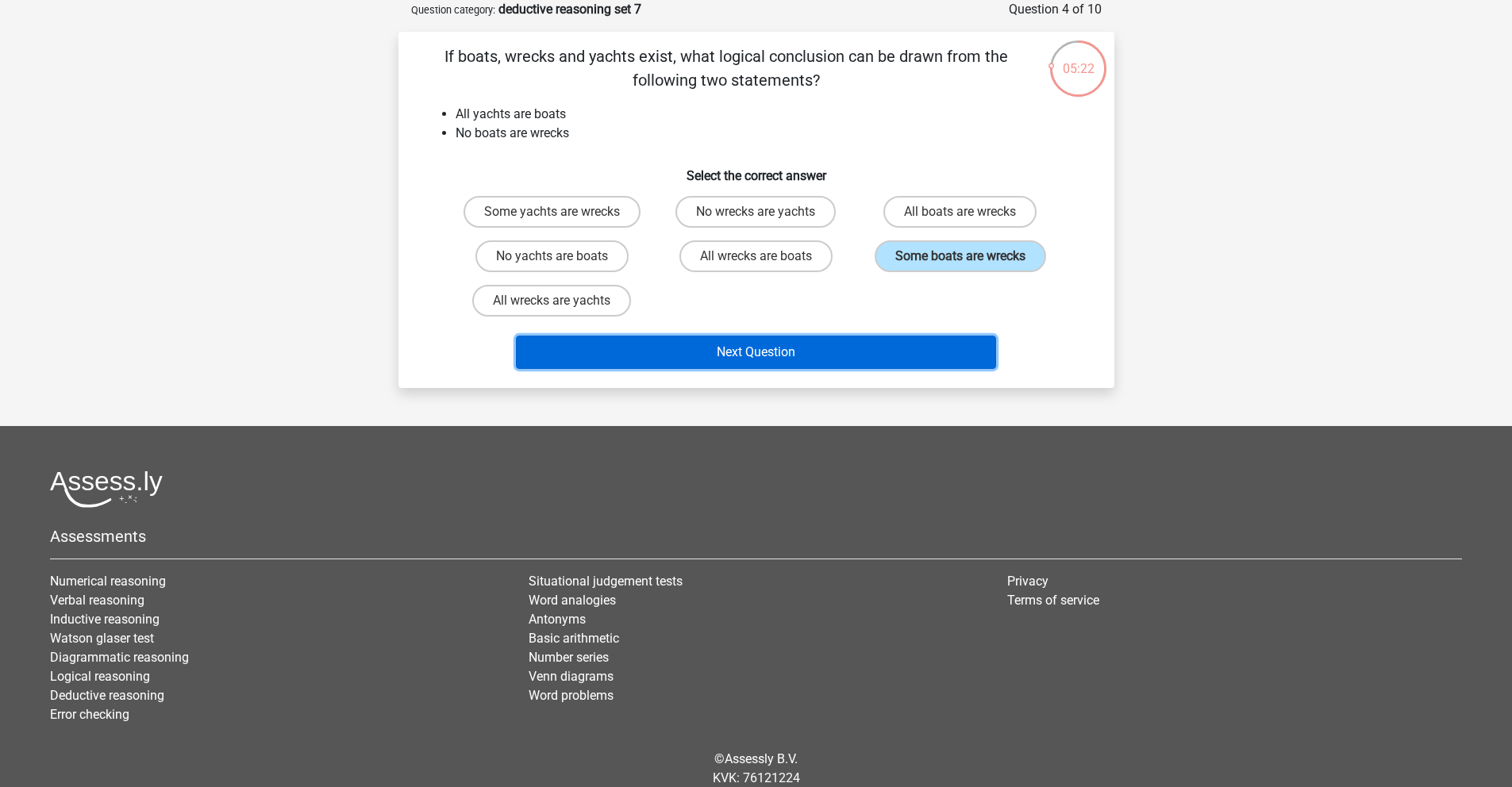
click at [699, 366] on button "Next Question" at bounding box center [756, 353] width 480 height 34
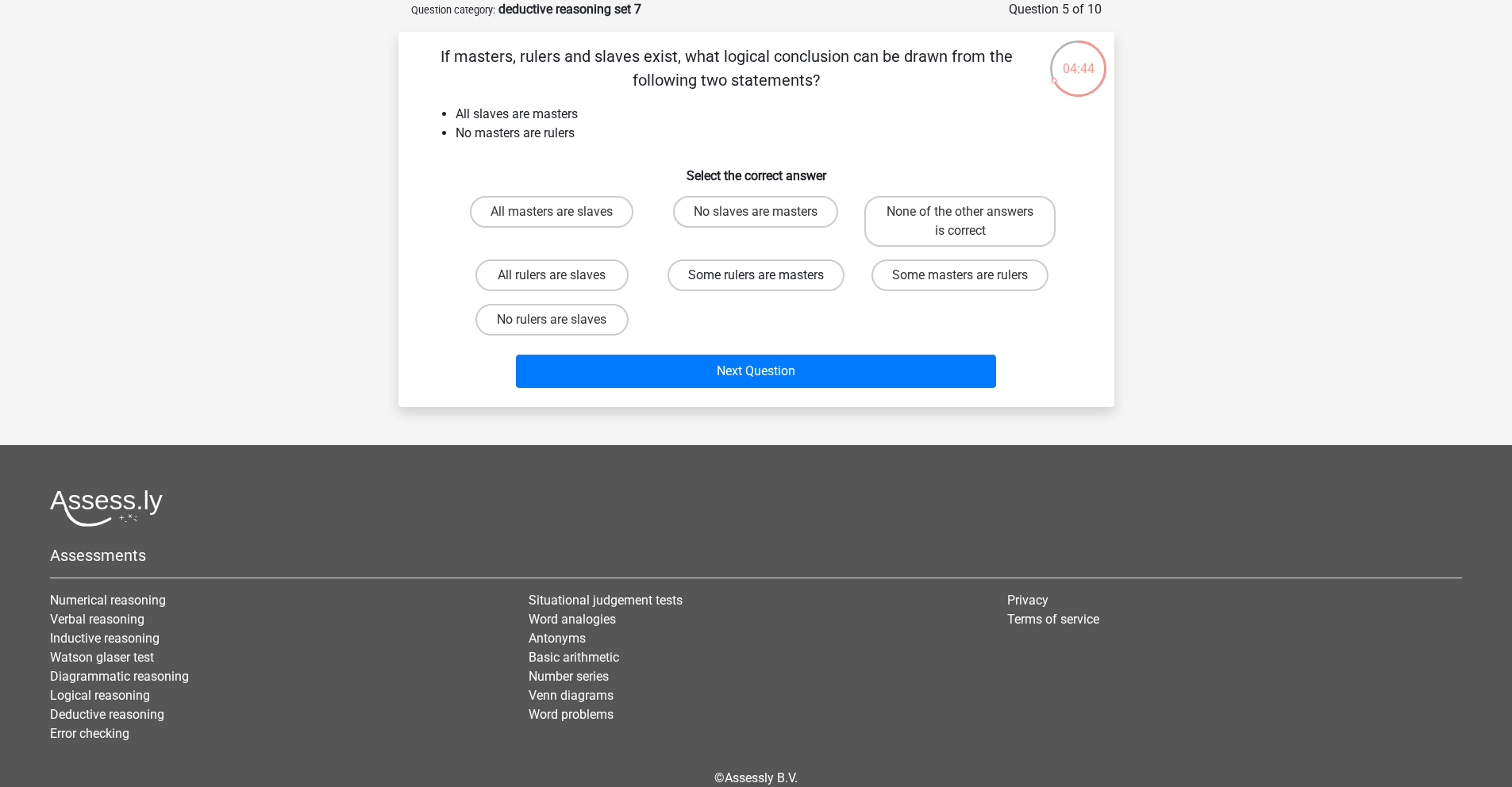
click at [782, 283] on label "Some rulers are masters" at bounding box center [756, 275] width 177 height 32
click at [766, 283] on input "Some rulers are masters" at bounding box center [761, 281] width 10 height 10
radio input "true"
click at [769, 199] on label "No slaves are masters" at bounding box center [755, 212] width 165 height 32
click at [766, 212] on input "No slaves are masters" at bounding box center [761, 217] width 10 height 10
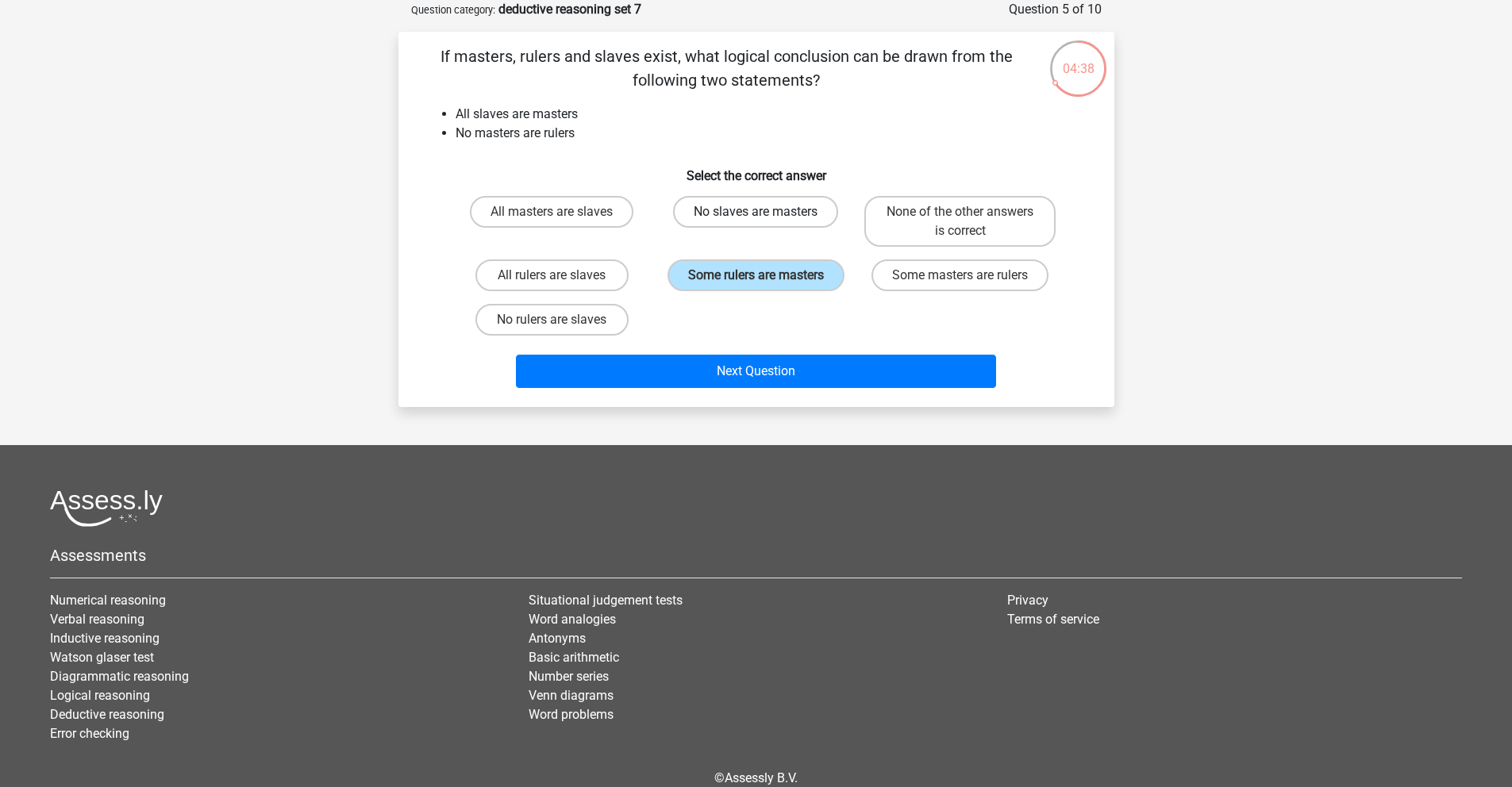
radio input "true"
click at [947, 283] on label "Some masters are rulers" at bounding box center [959, 275] width 177 height 32
click at [960, 283] on input "Some masters are rulers" at bounding box center [965, 281] width 10 height 10
radio input "true"
click at [606, 281] on label "All rulers are slaves" at bounding box center [552, 275] width 153 height 32
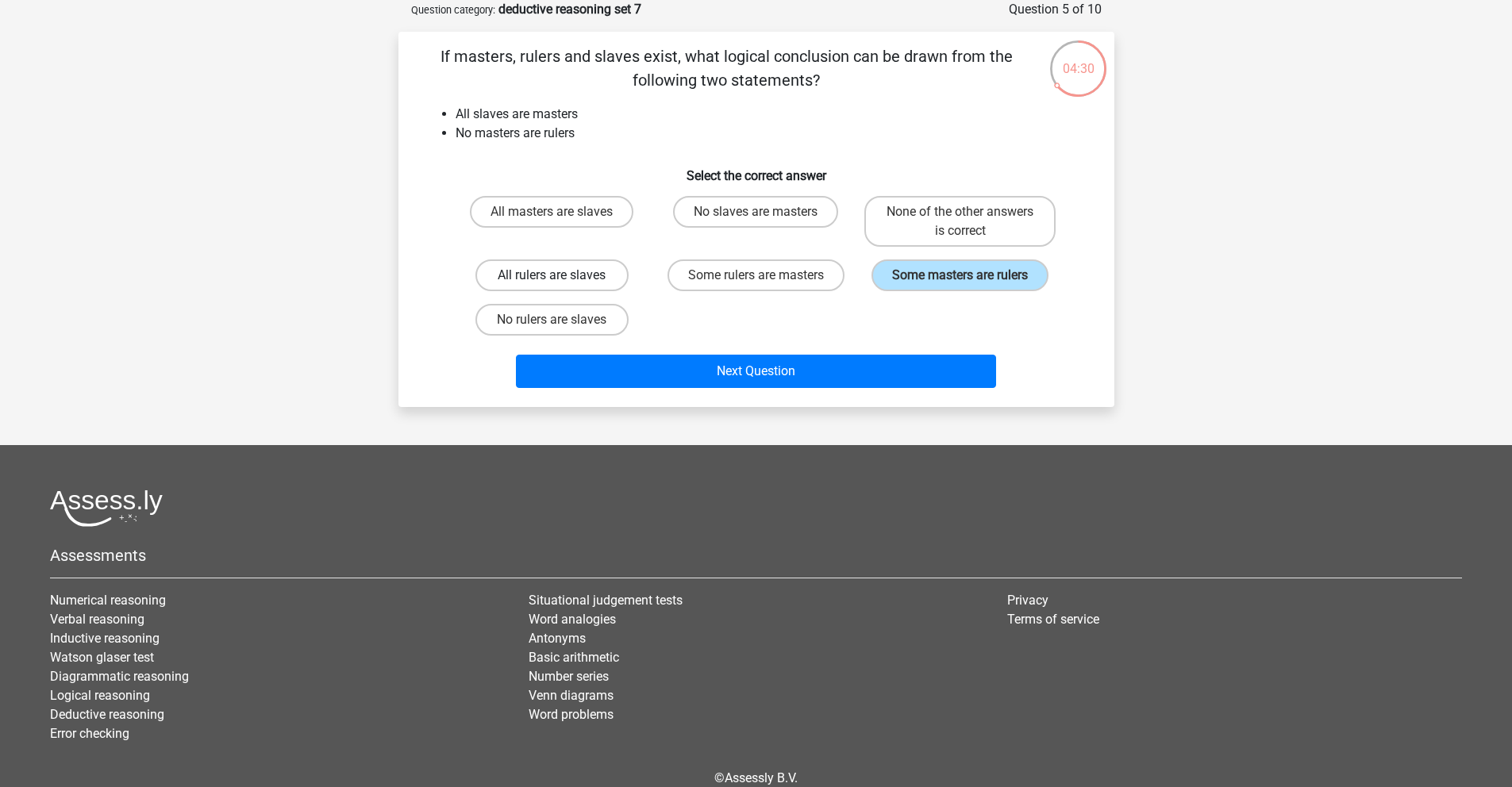
click at [562, 281] on input "All rulers are slaves" at bounding box center [557, 281] width 10 height 10
radio input "true"
click at [601, 323] on label "No rulers are slaves" at bounding box center [552, 320] width 153 height 32
click at [562, 323] on input "No rulers are slaves" at bounding box center [557, 325] width 10 height 10
radio input "true"
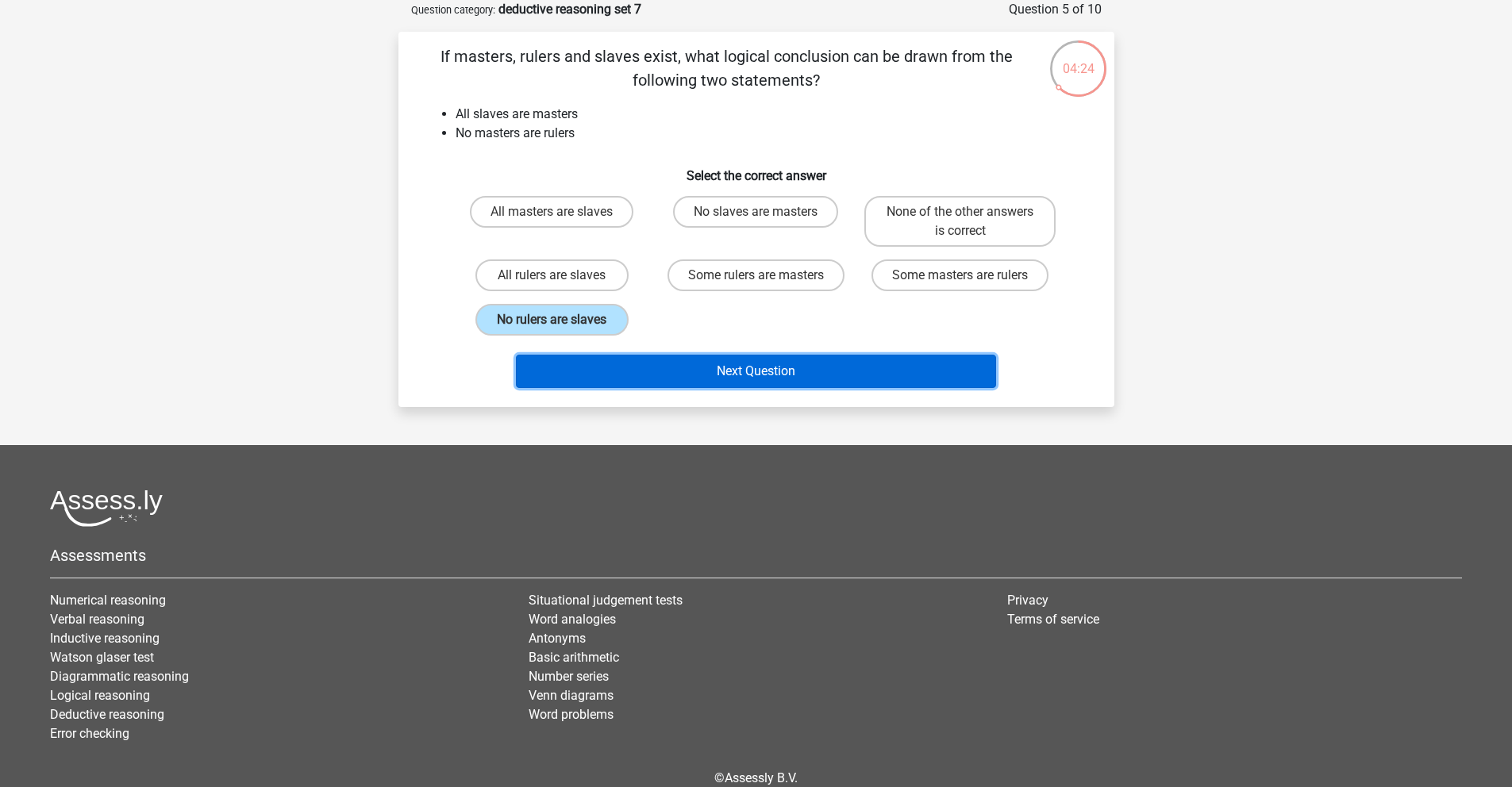
click at [759, 380] on button "Next Question" at bounding box center [756, 371] width 480 height 34
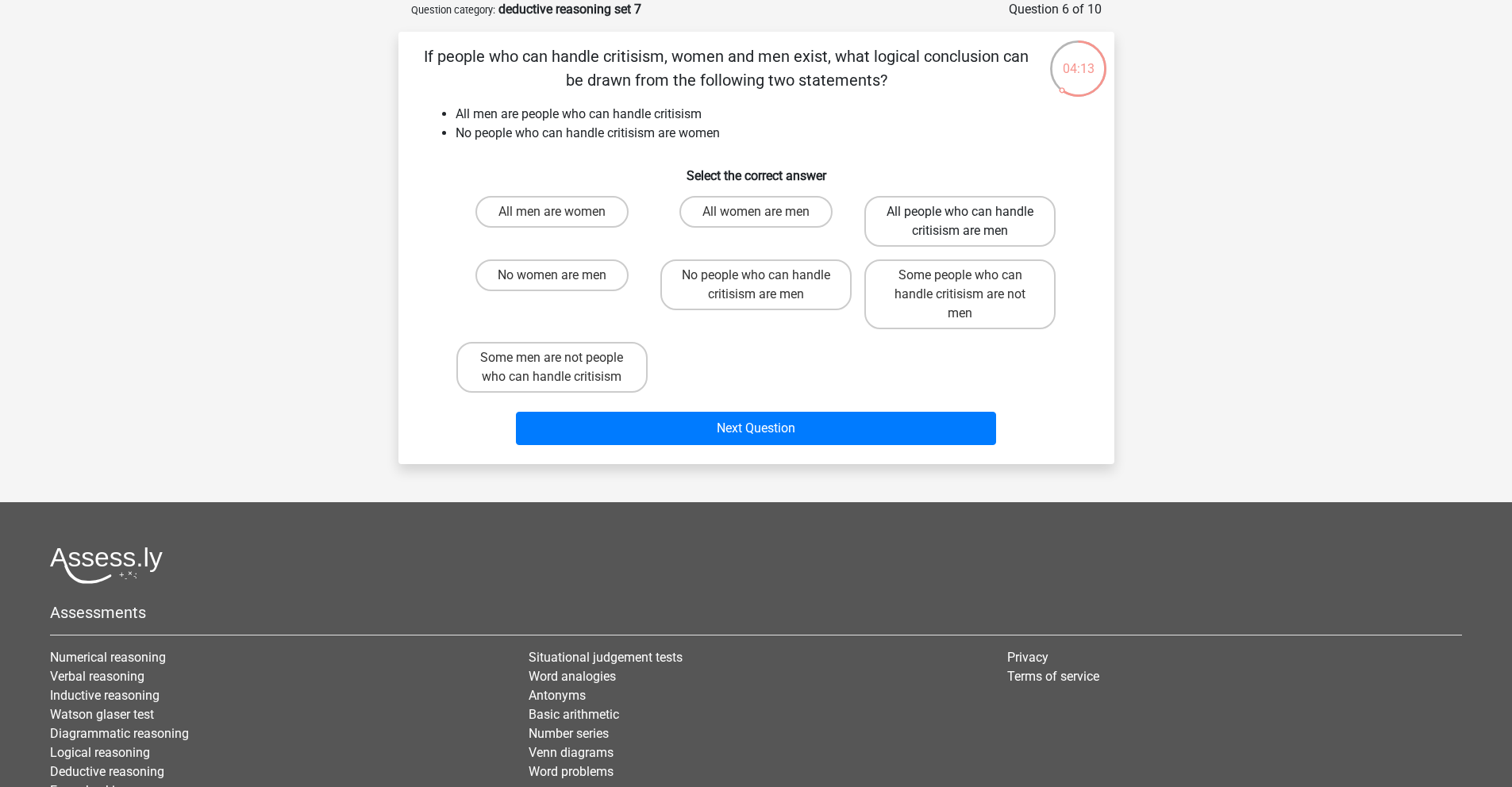
click at [1019, 238] on label "All people who can handle critisism are men" at bounding box center [960, 221] width 192 height 50
click at [971, 223] on input "All people who can handle critisism are men" at bounding box center [965, 217] width 10 height 10
radio input "true"
click at [806, 449] on div "Next Question" at bounding box center [756, 431] width 612 height 39
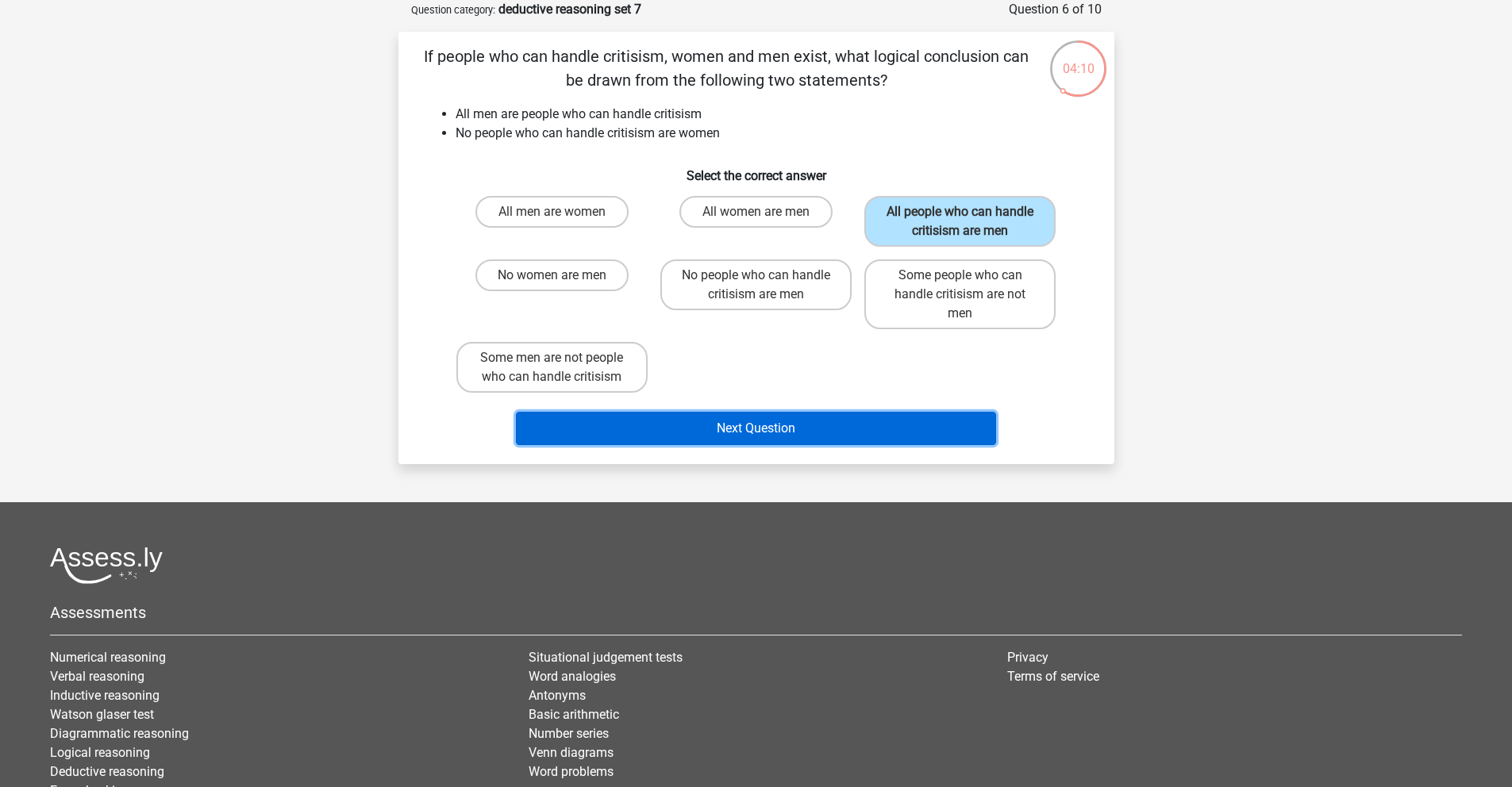
click at [801, 439] on button "Next Question" at bounding box center [756, 428] width 480 height 34
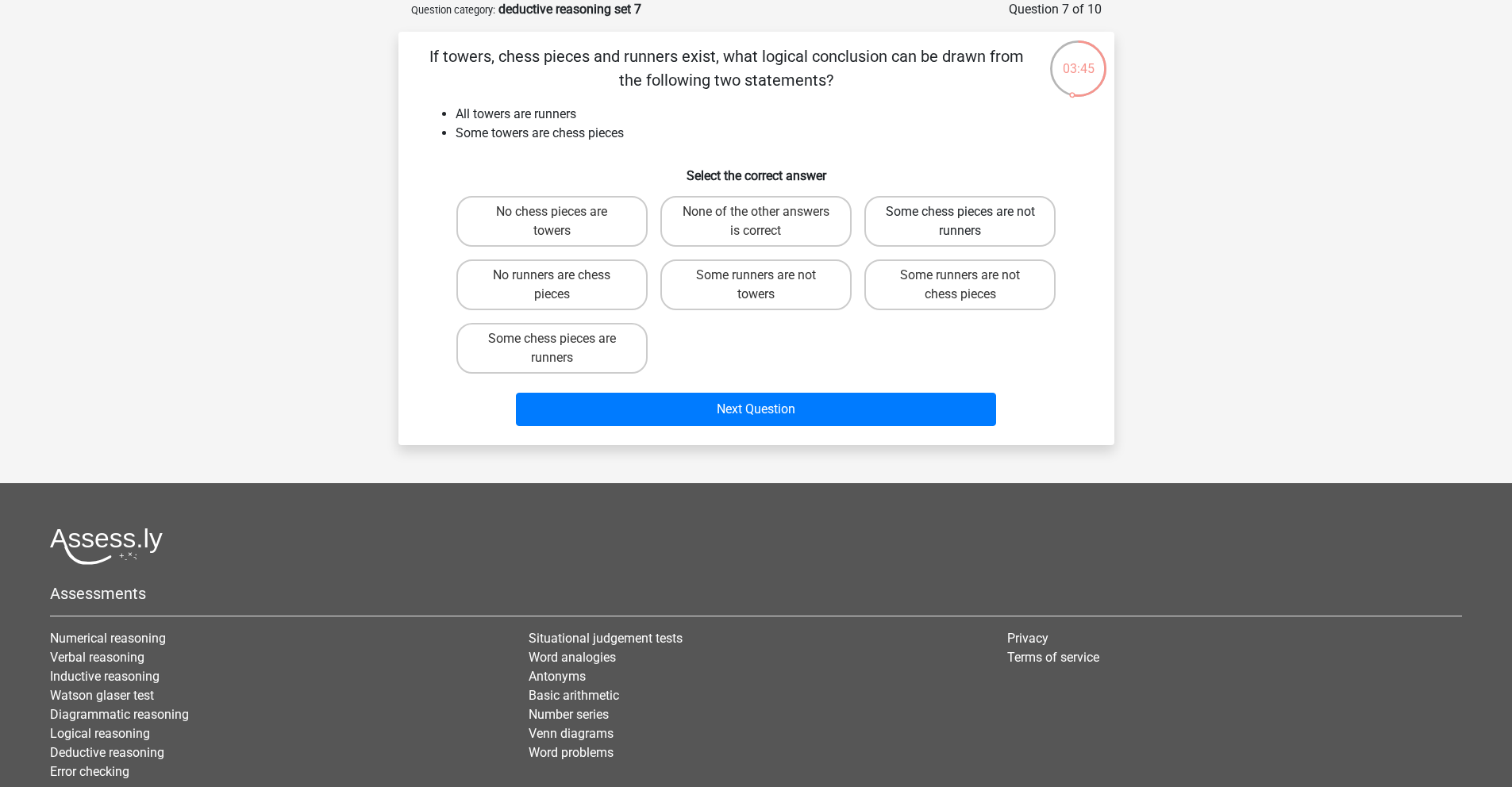
click at [1000, 218] on label "Some chess pieces are not runners" at bounding box center [960, 221] width 192 height 50
click at [971, 218] on input "Some chess pieces are not runners" at bounding box center [965, 217] width 10 height 10
radio input "true"
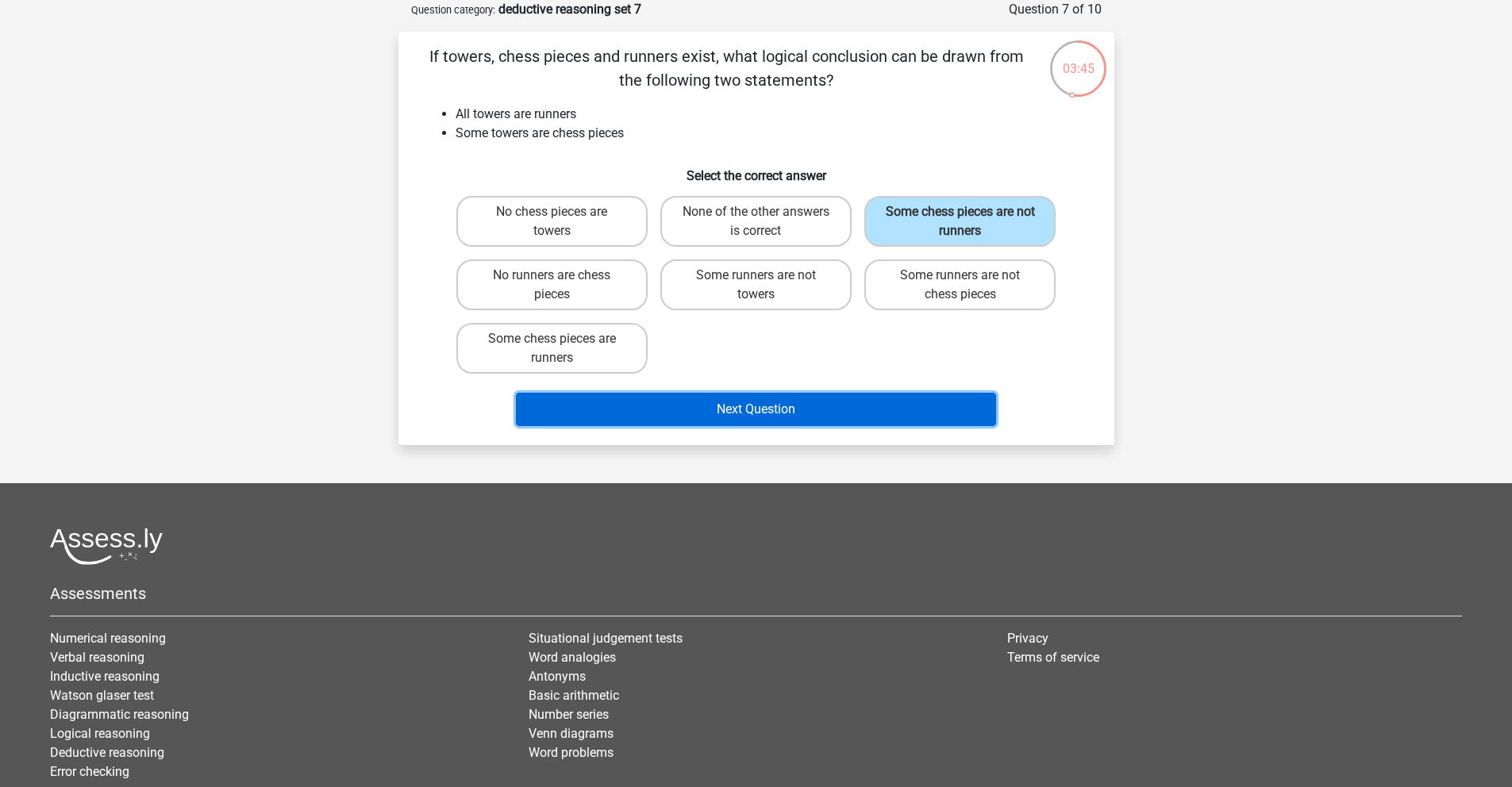
click at [816, 412] on button "Next Question" at bounding box center [756, 410] width 480 height 34
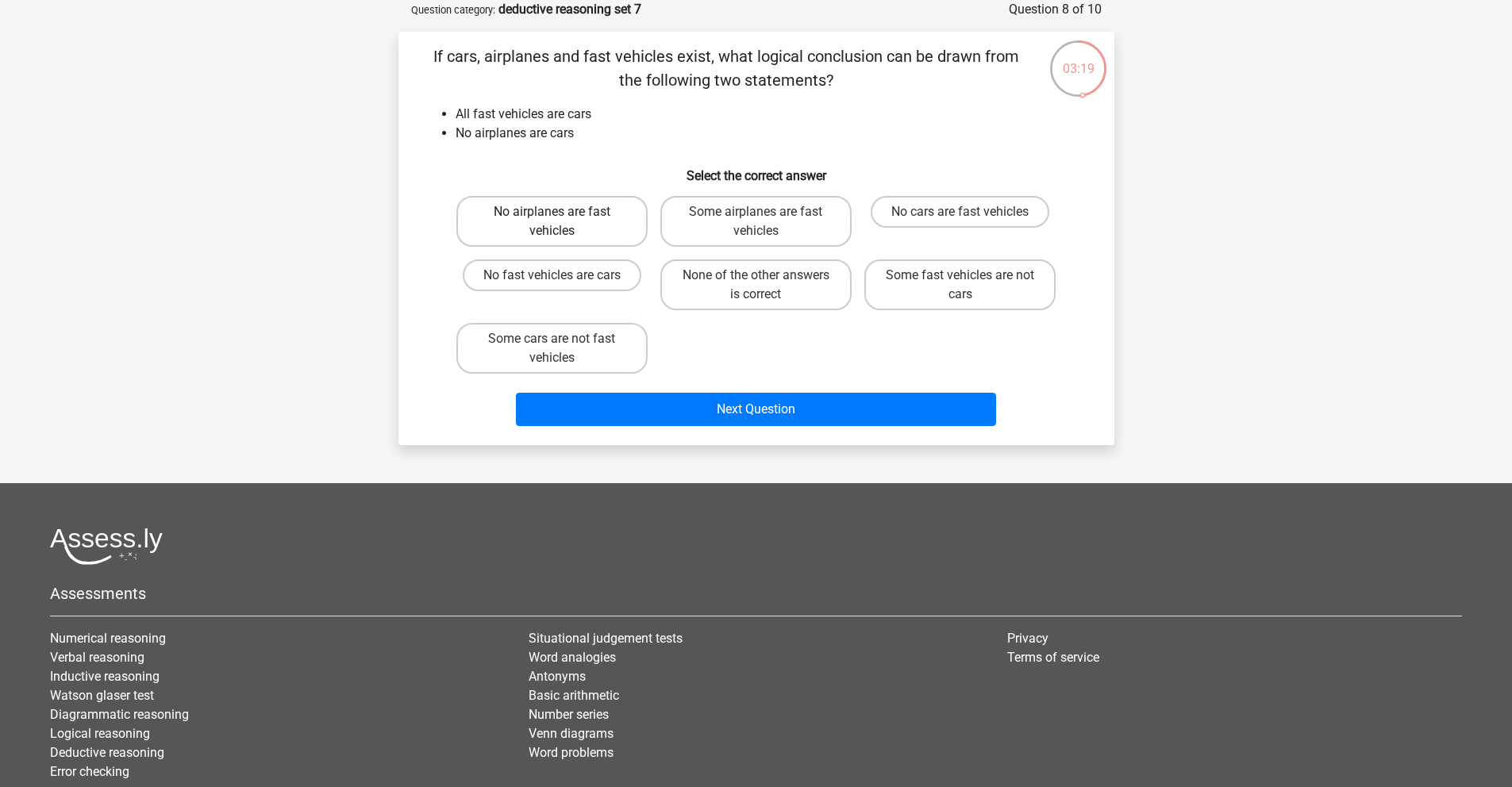
click at [585, 242] on label "No airplanes are fast vehicles" at bounding box center [552, 221] width 192 height 50
click at [562, 223] on input "No airplanes are fast vehicles" at bounding box center [557, 217] width 10 height 10
radio input "true"
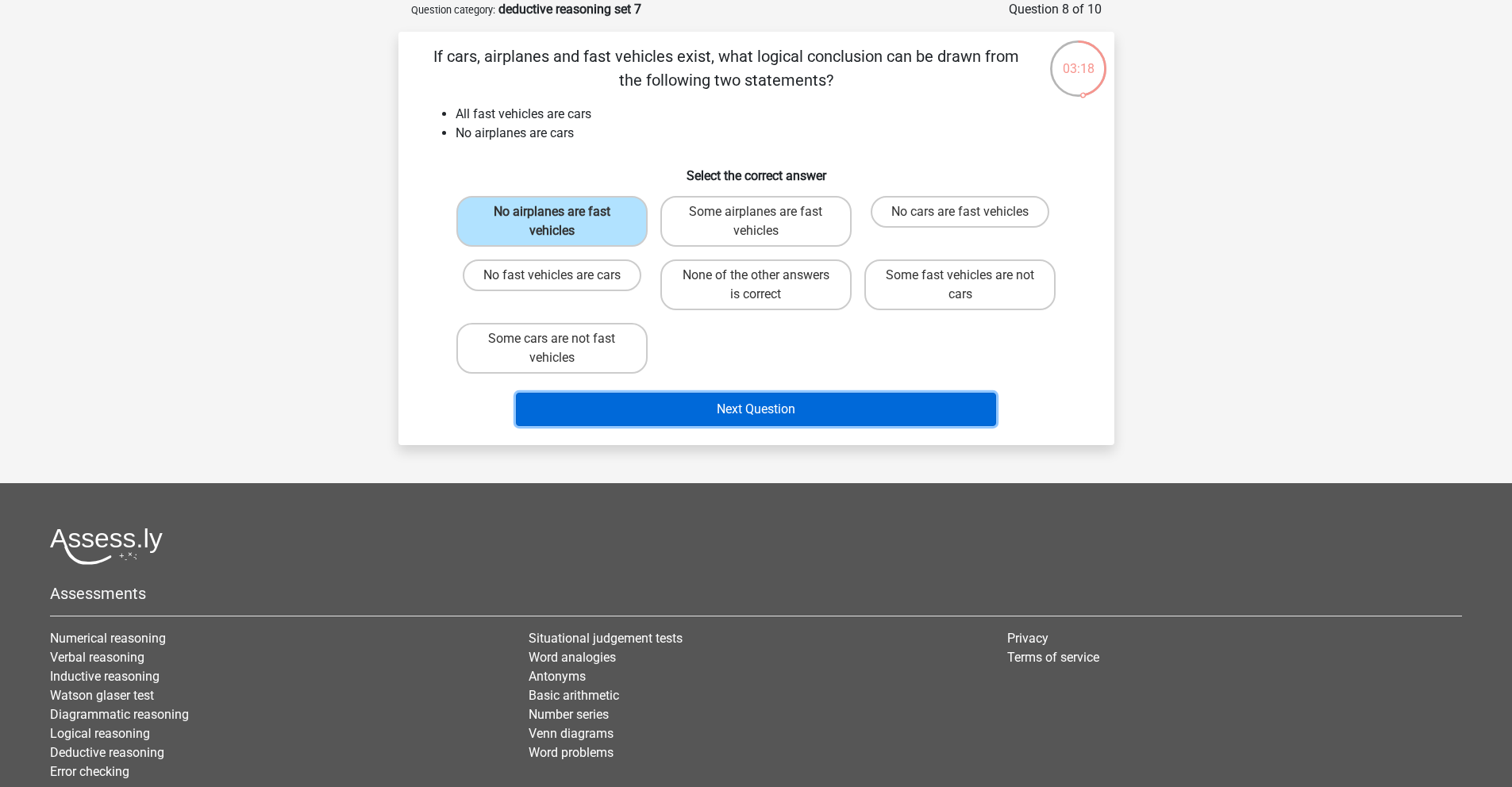
click at [738, 404] on button "Next Question" at bounding box center [756, 410] width 480 height 34
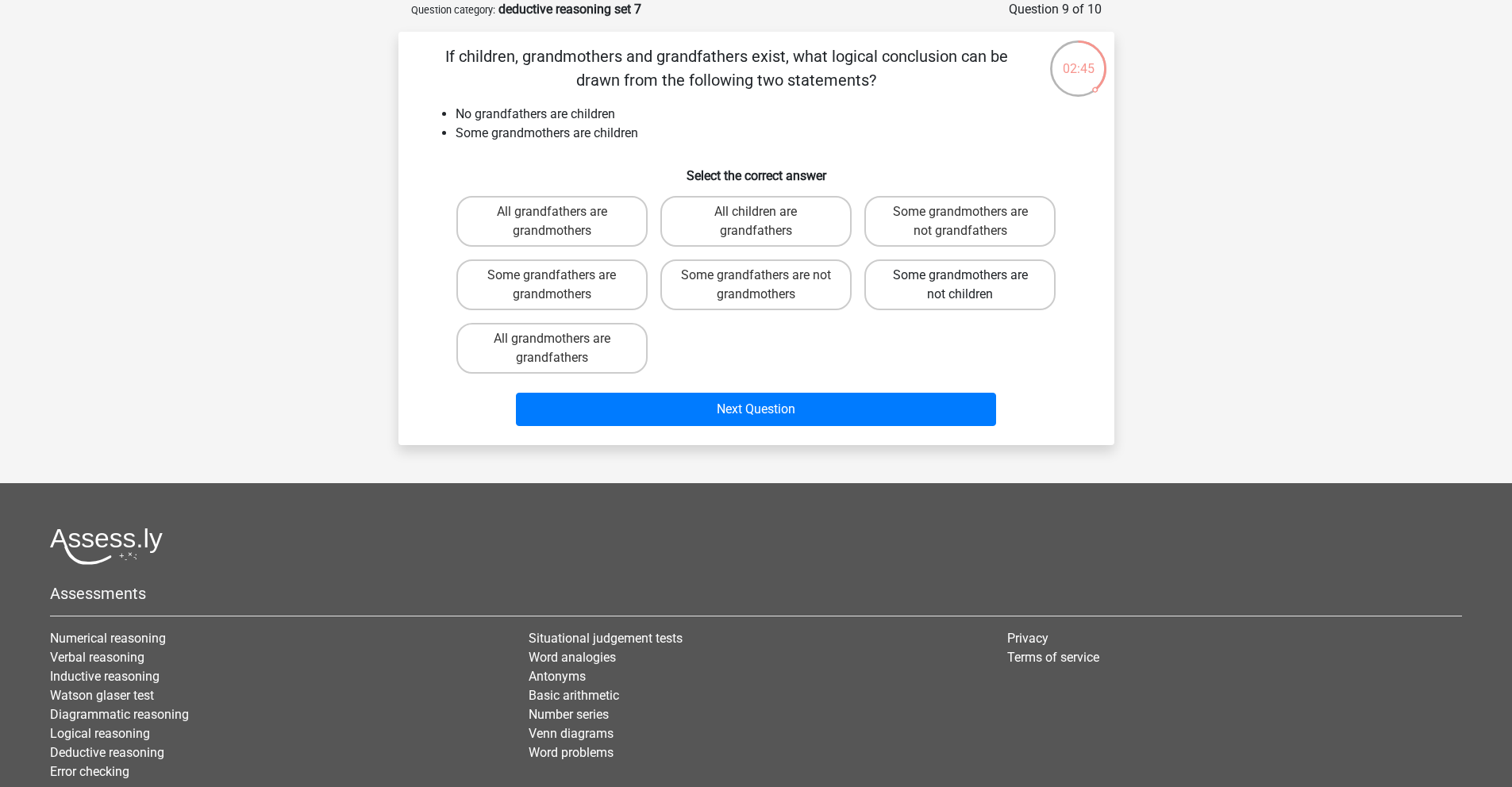
click at [988, 303] on label "Some grandmothers are not children" at bounding box center [960, 285] width 192 height 50
click at [971, 286] on input "Some grandmothers are not children" at bounding box center [965, 281] width 10 height 10
radio input "true"
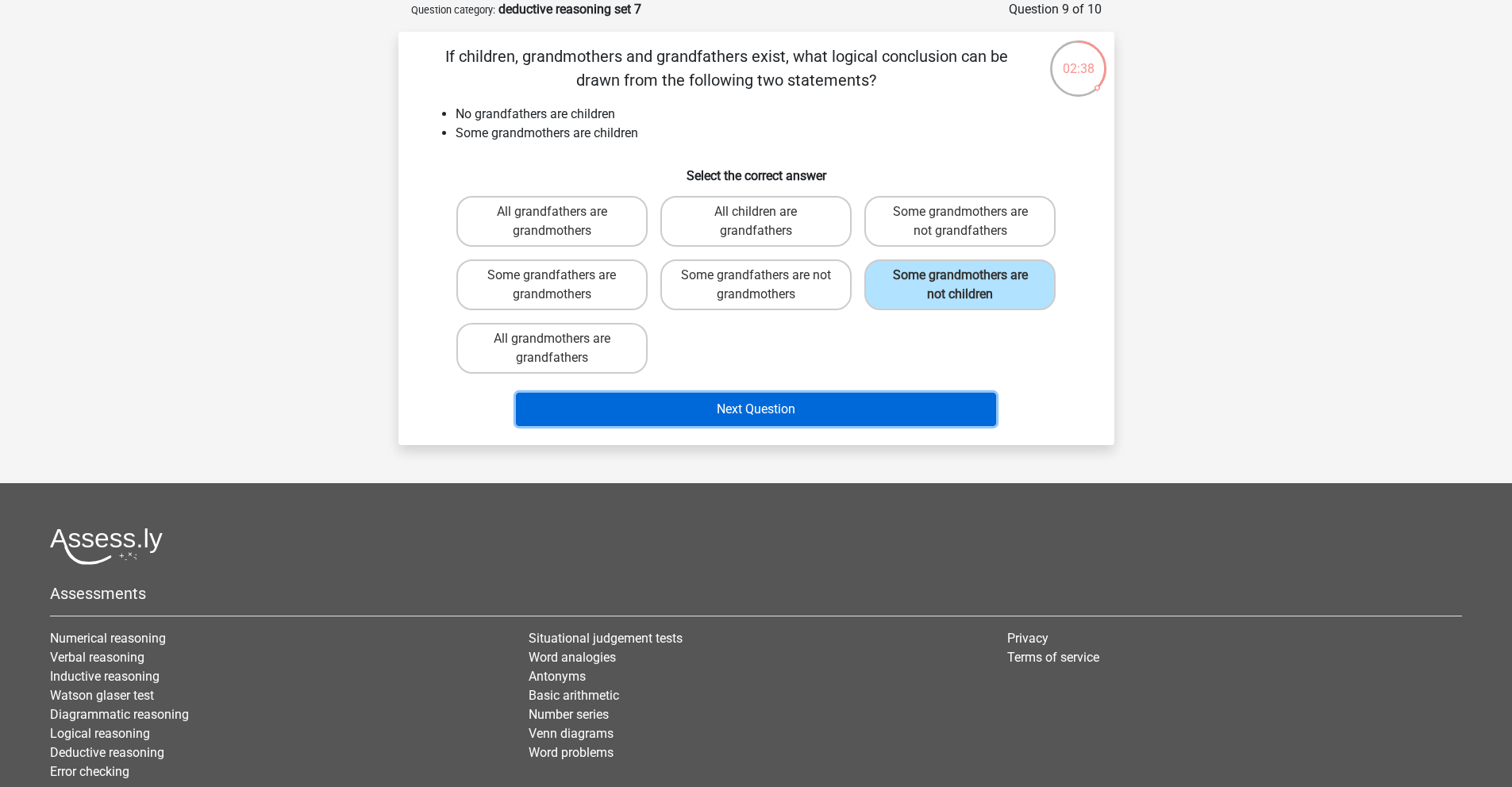
click at [799, 411] on button "Next Question" at bounding box center [756, 410] width 480 height 34
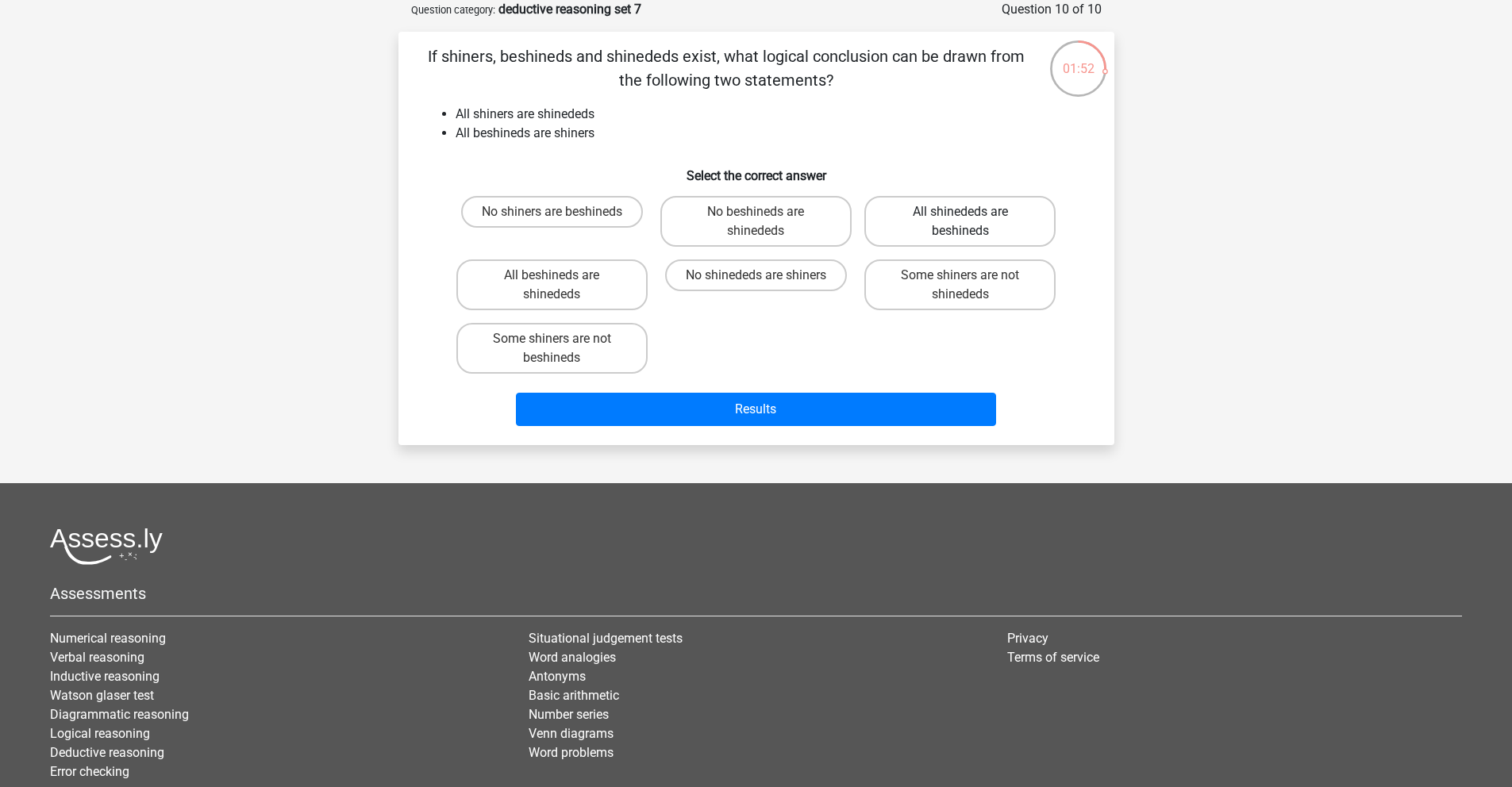
click at [1020, 223] on label "All shinededs are beshineds" at bounding box center [960, 221] width 192 height 50
click at [971, 223] on input "All shinededs are beshineds" at bounding box center [965, 217] width 10 height 10
radio input "true"
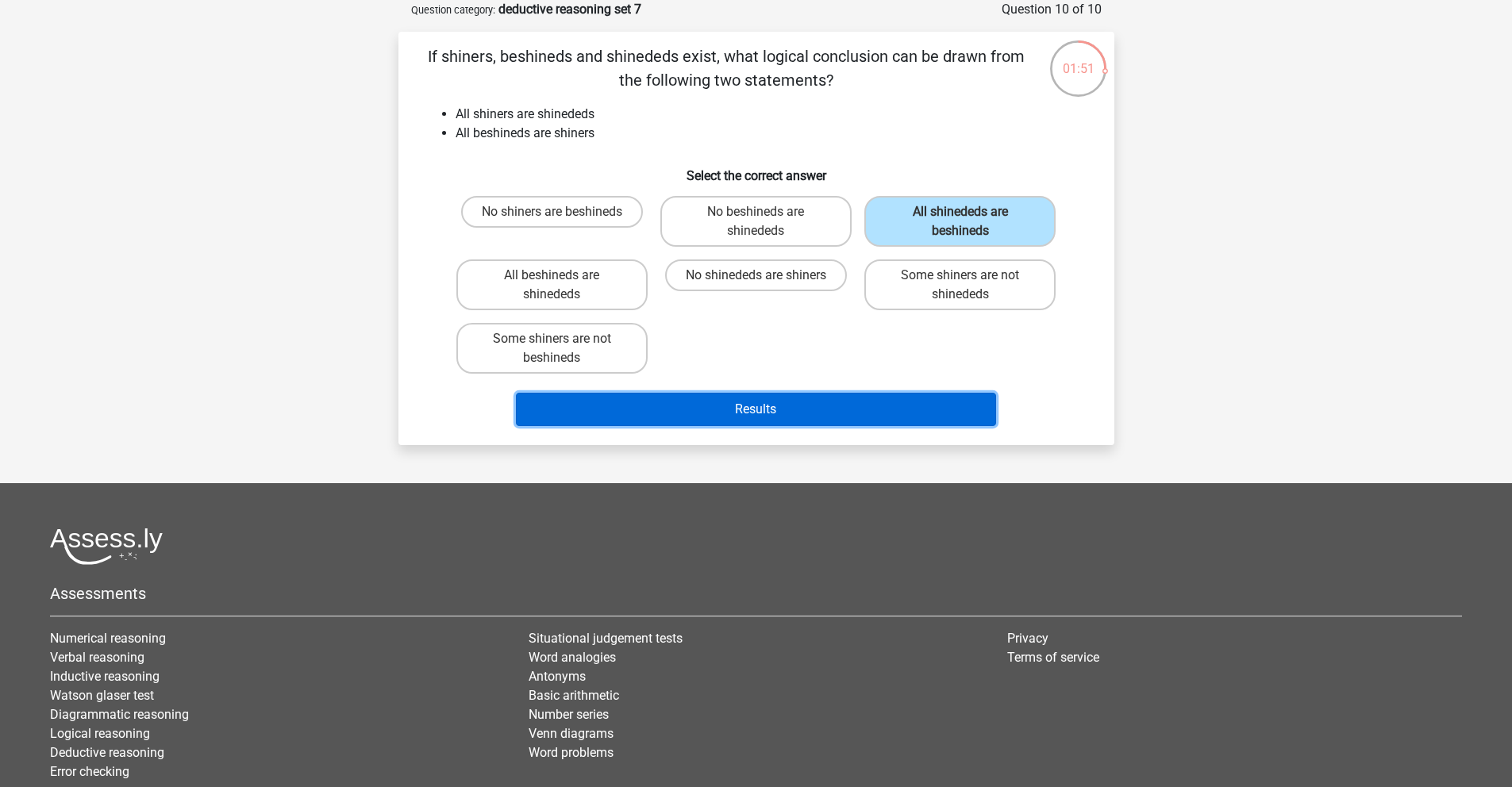
click at [848, 413] on button "Results" at bounding box center [756, 410] width 480 height 34
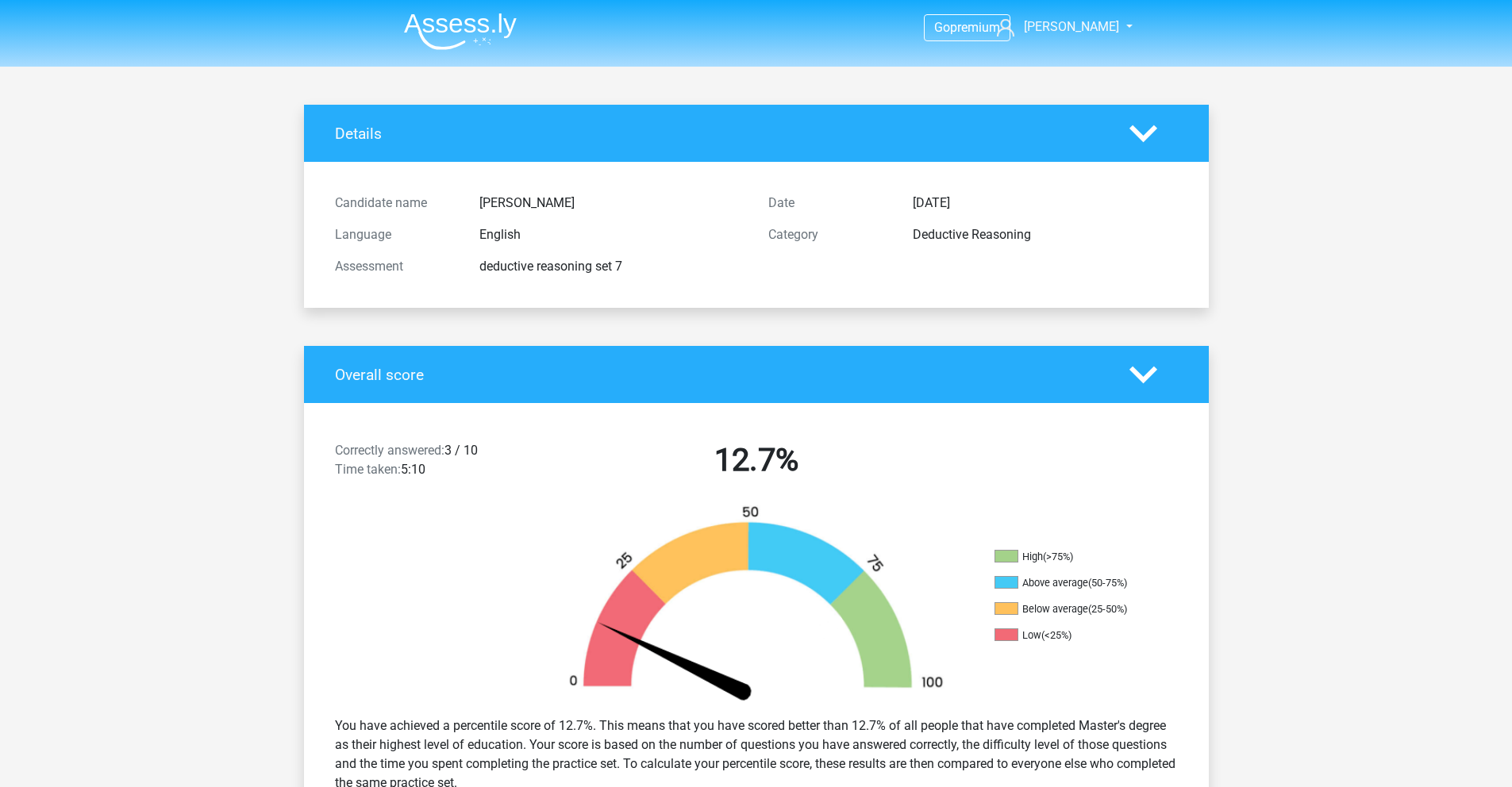
click at [501, 32] on img at bounding box center [460, 31] width 113 height 37
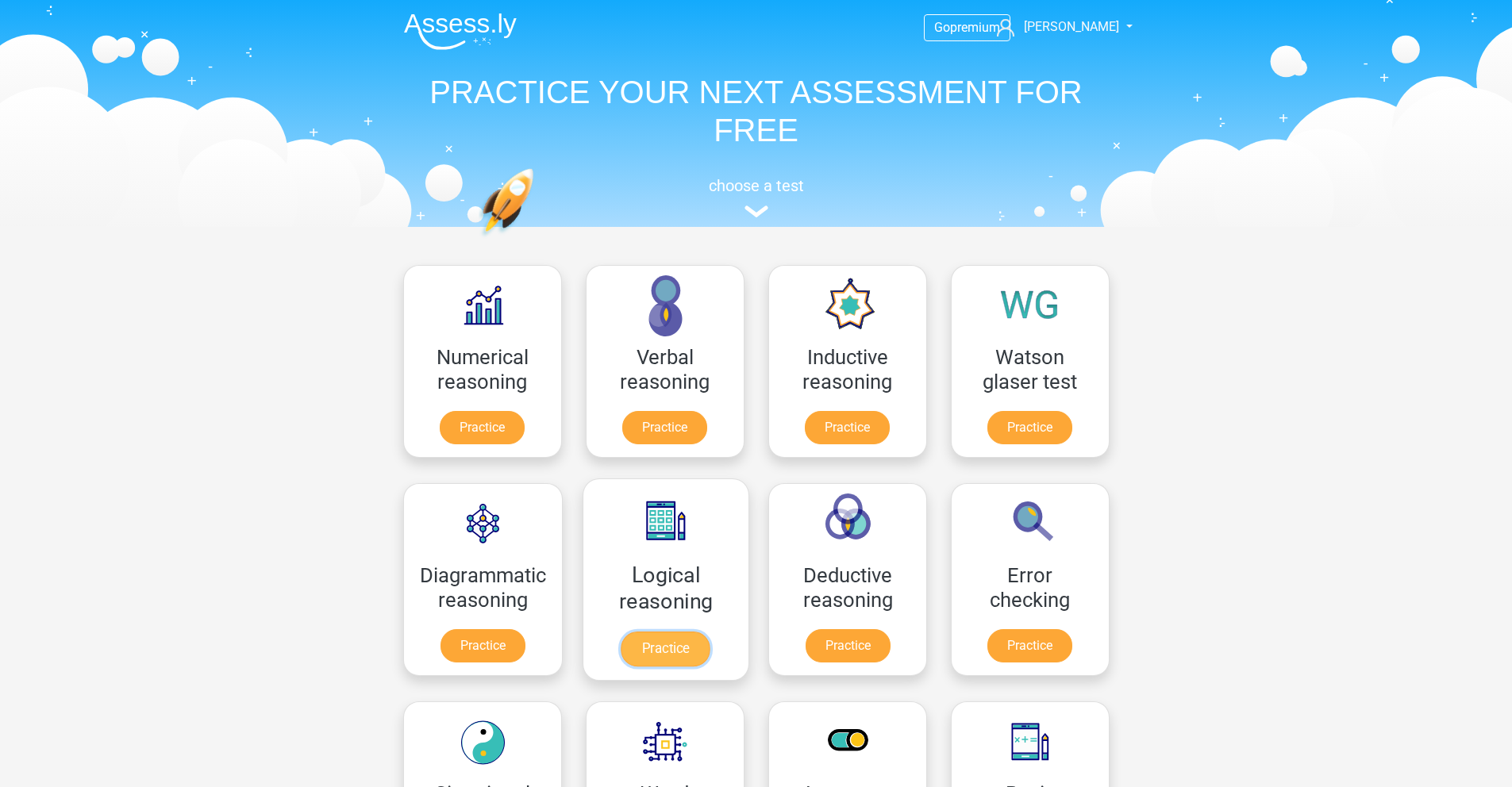
click at [658, 648] on link "Practice" at bounding box center [665, 649] width 89 height 35
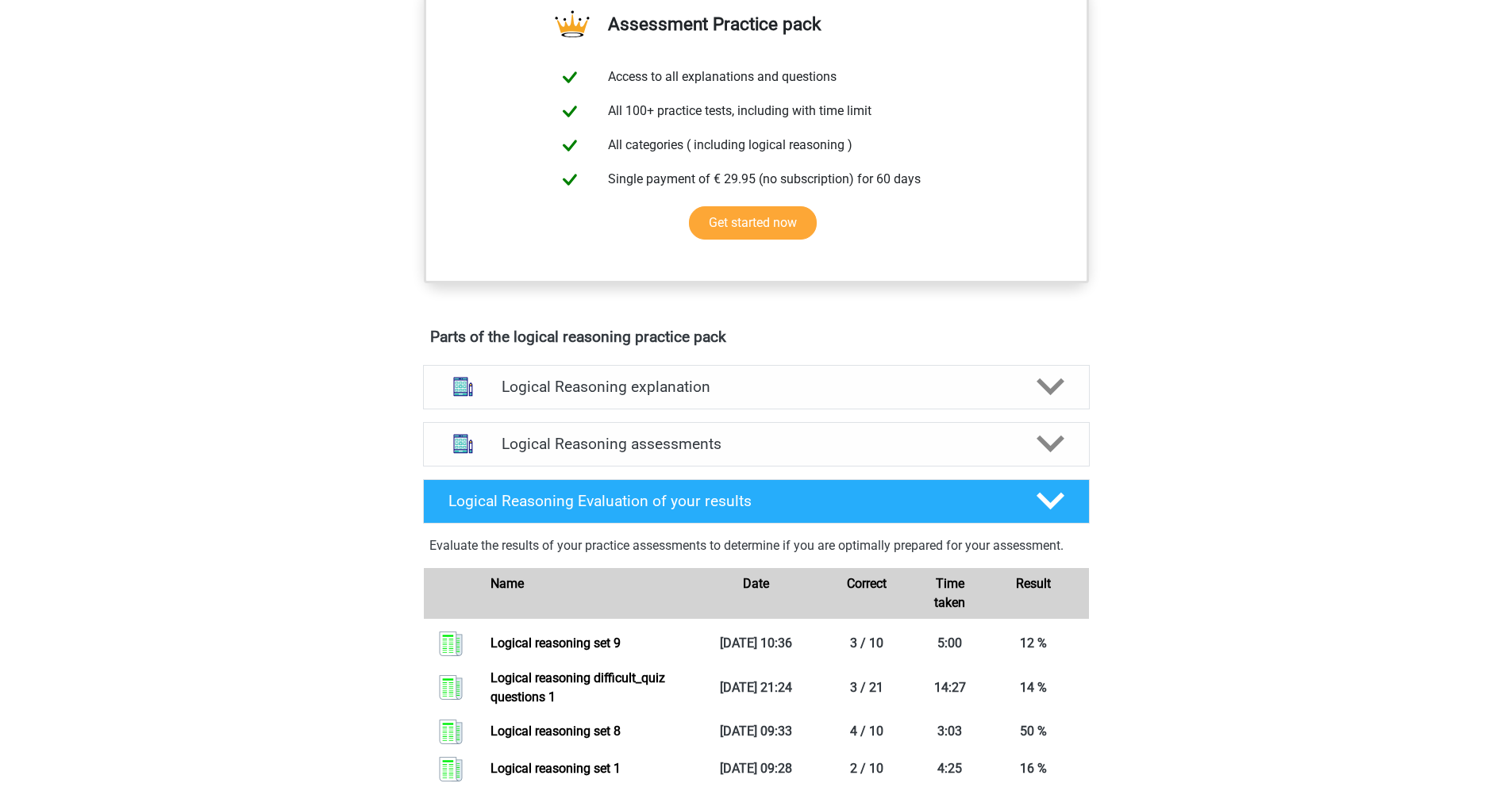
scroll to position [662, 0]
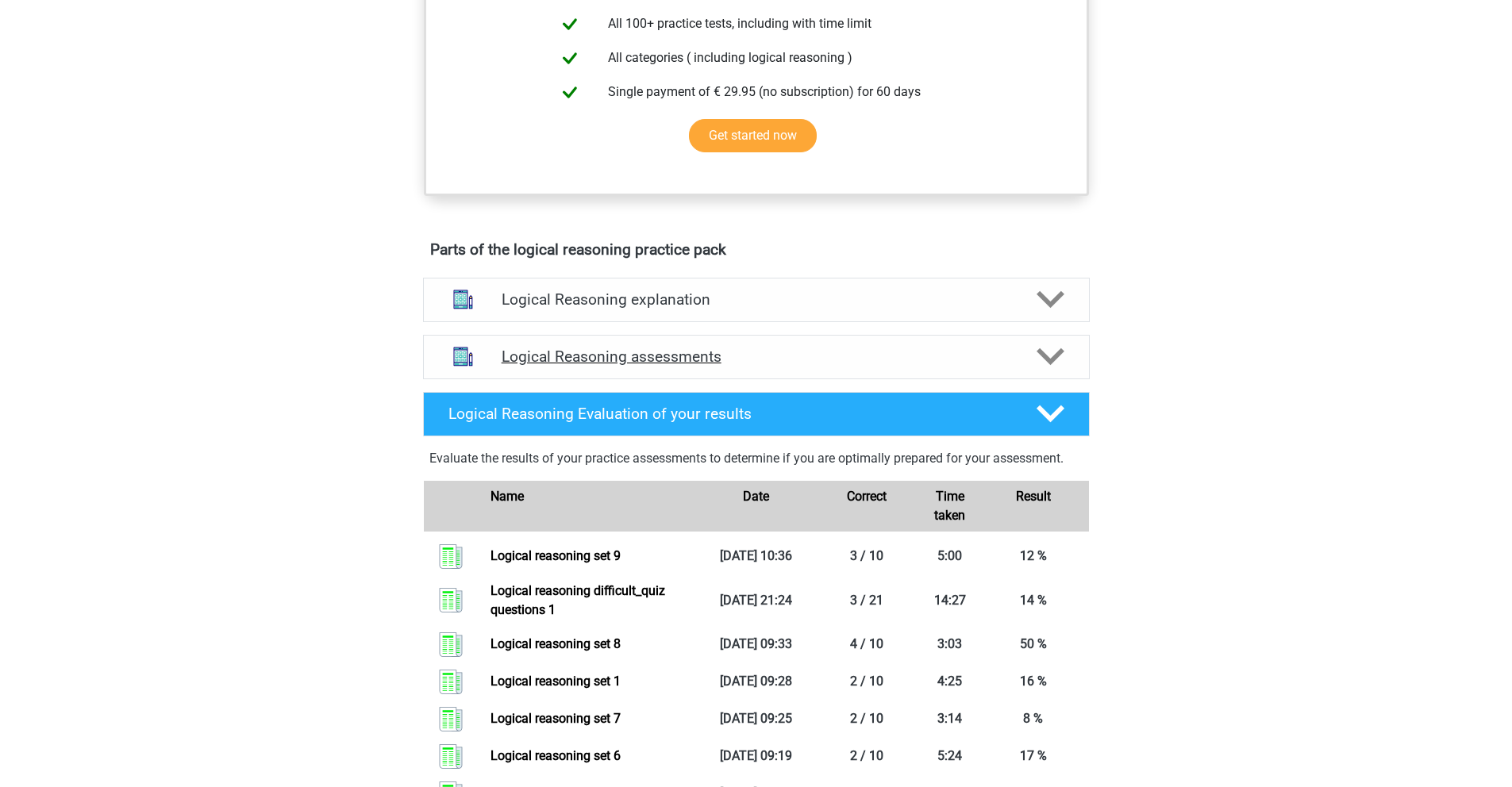
click at [705, 380] on div "Logical Reasoning assessments" at bounding box center [757, 357] width 667 height 45
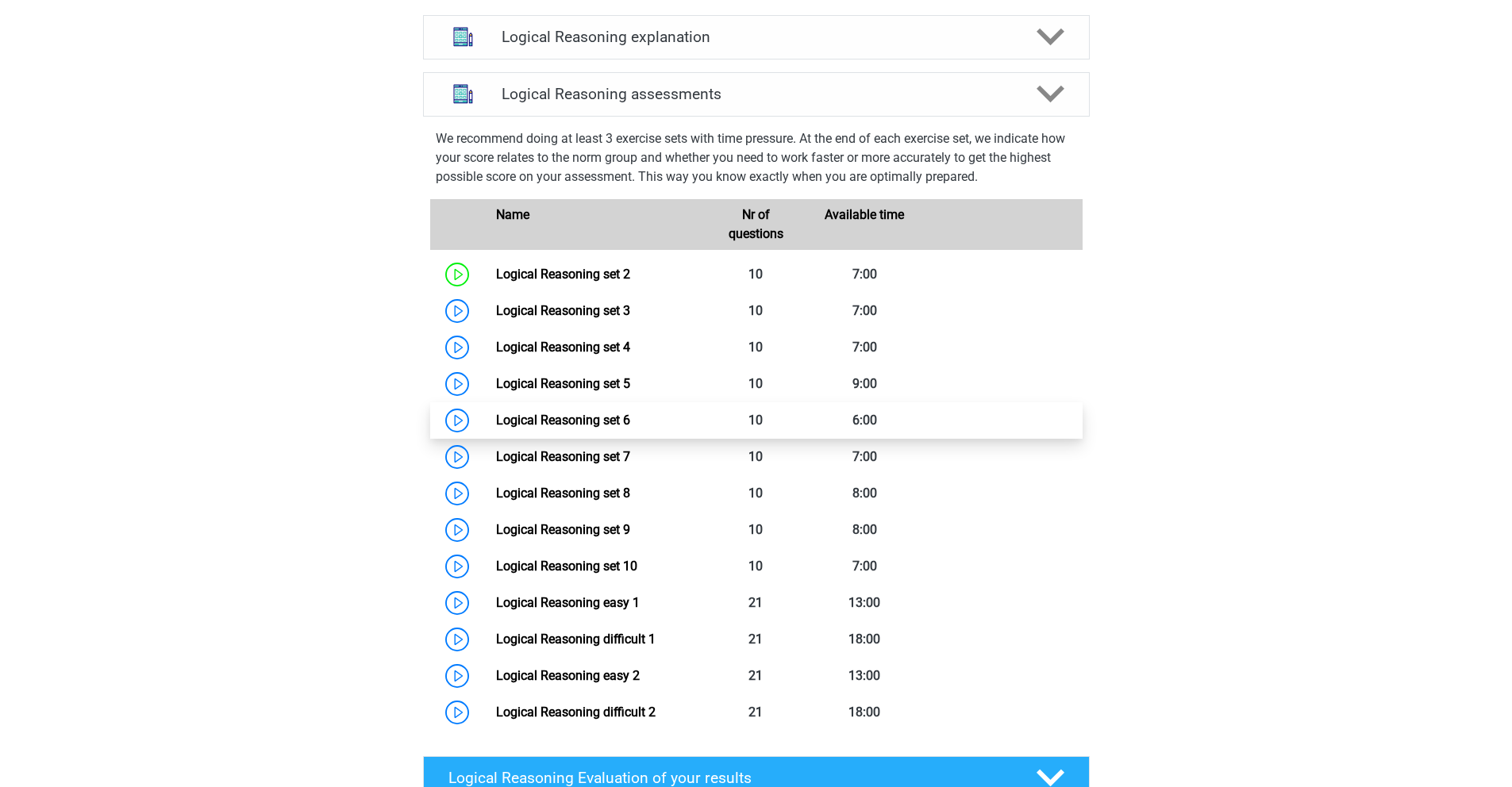
scroll to position [1001, 0]
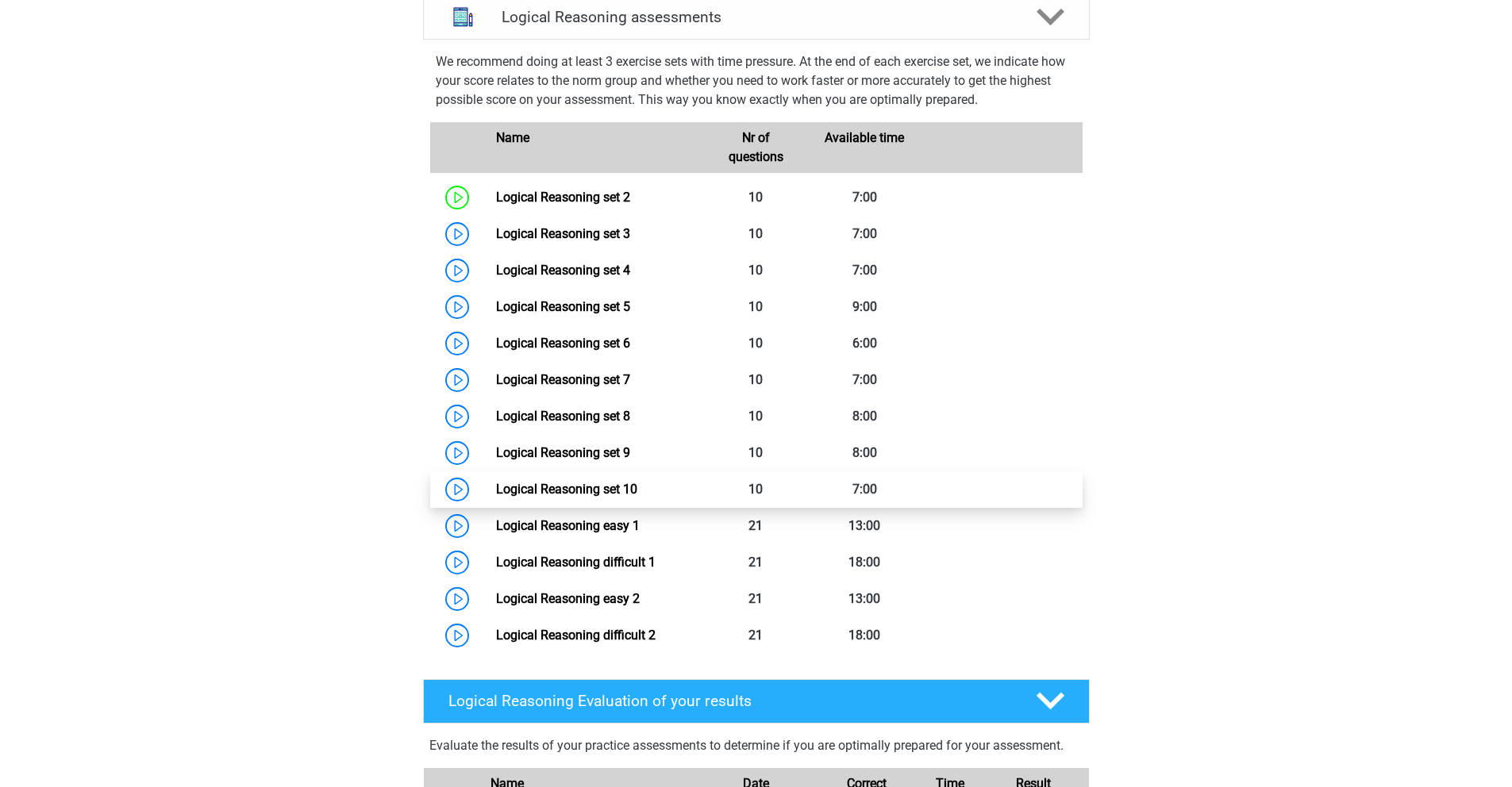
click at [531, 497] on link "Logical Reasoning set 10" at bounding box center [567, 490] width 141 height 15
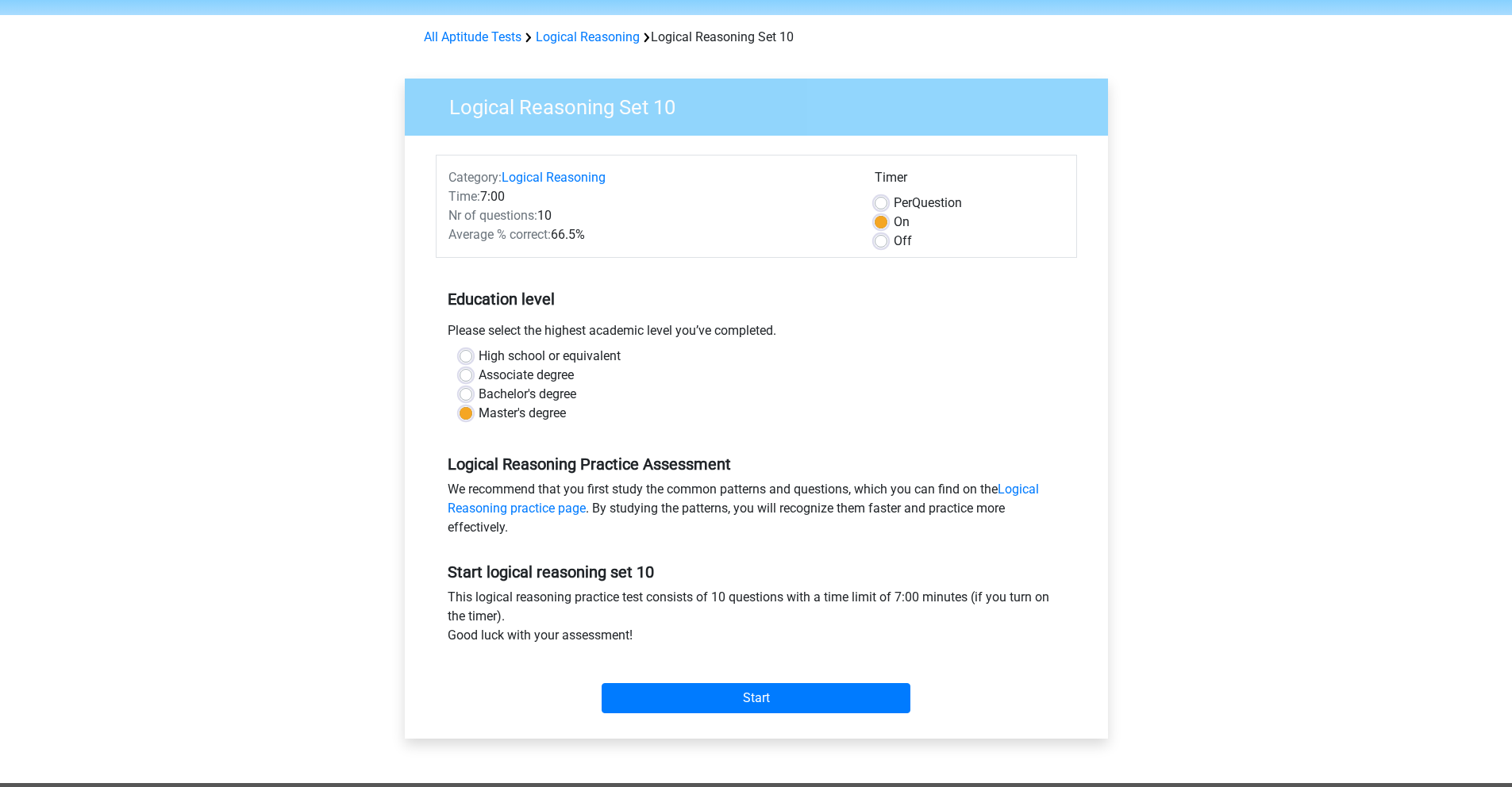
scroll to position [62, 0]
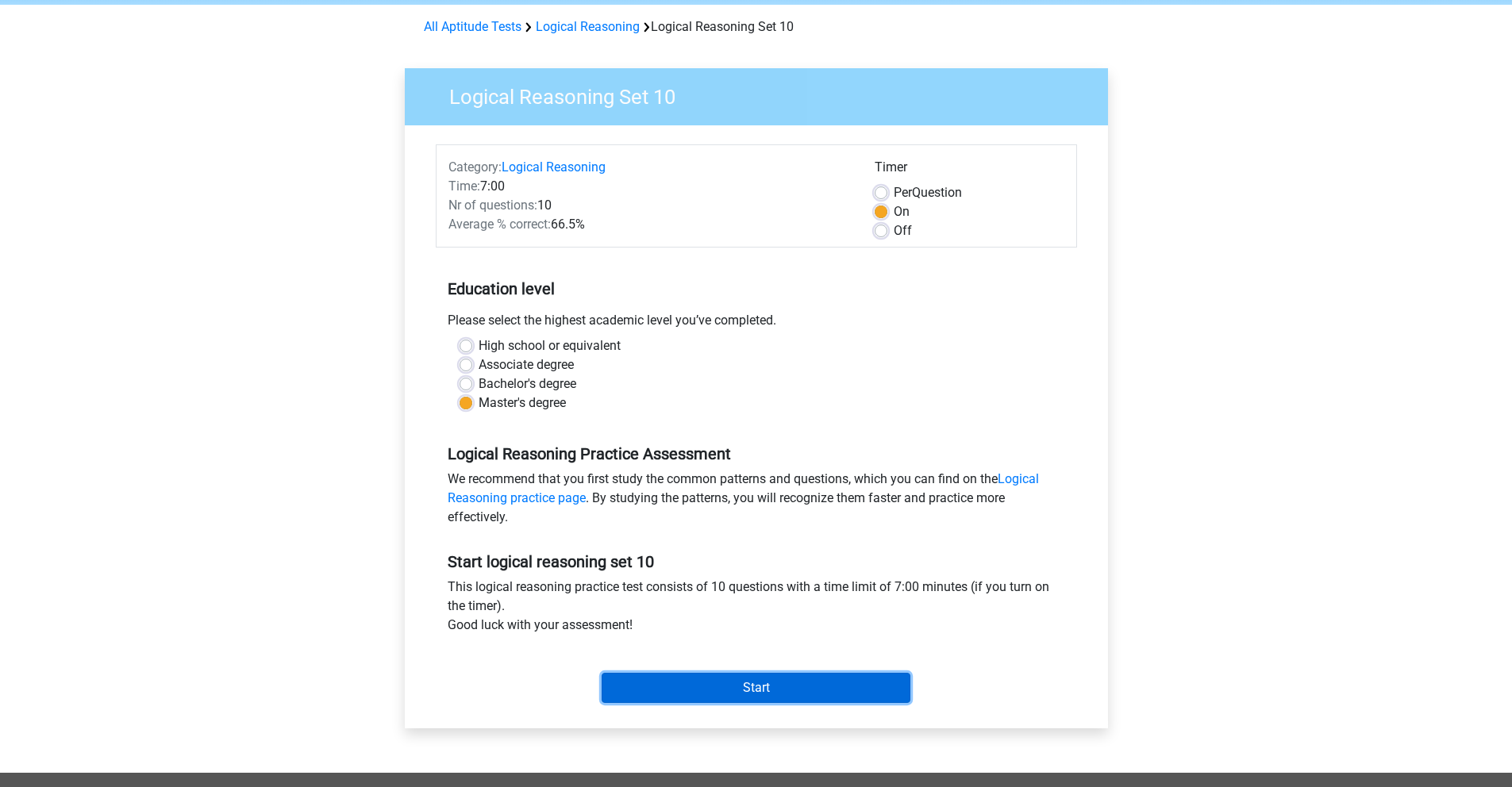
click at [715, 684] on input "Start" at bounding box center [756, 688] width 309 height 30
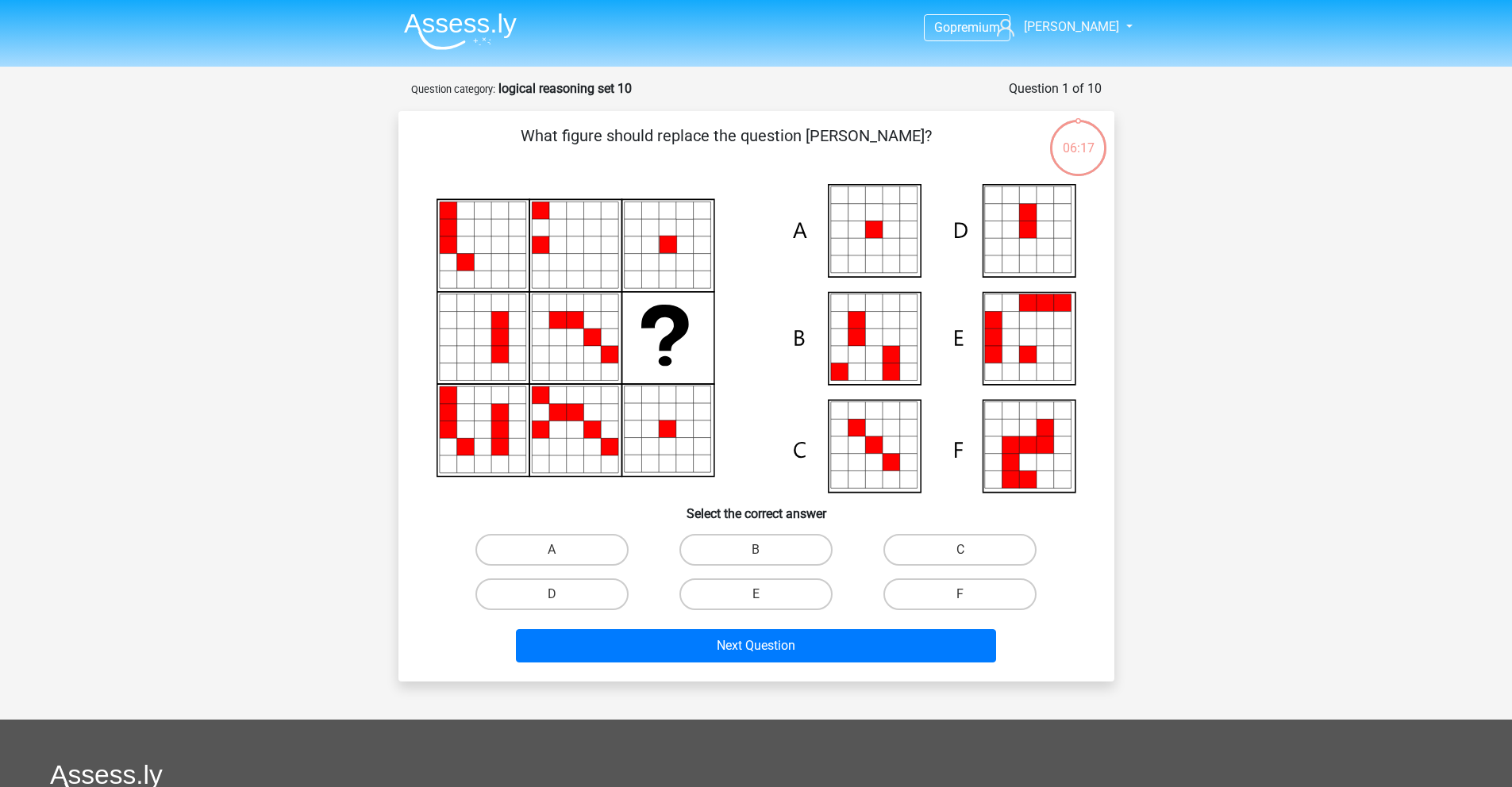
click at [1019, 218] on icon at bounding box center [1027, 212] width 18 height 18
click at [611, 598] on label "D" at bounding box center [552, 595] width 153 height 32
click at [562, 598] on input "D" at bounding box center [557, 600] width 10 height 10
radio input "true"
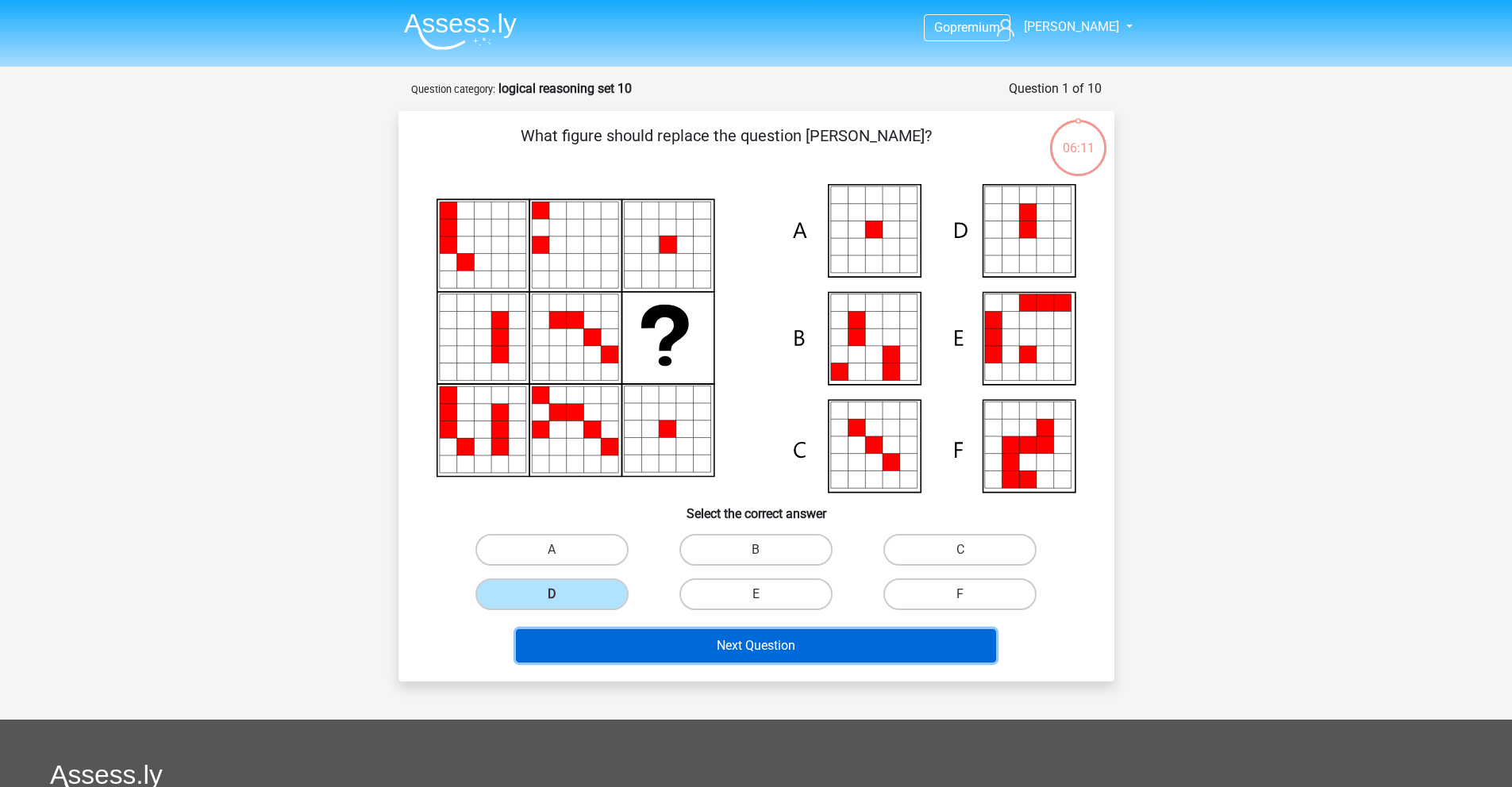
click at [762, 648] on button "Next Question" at bounding box center [756, 646] width 480 height 34
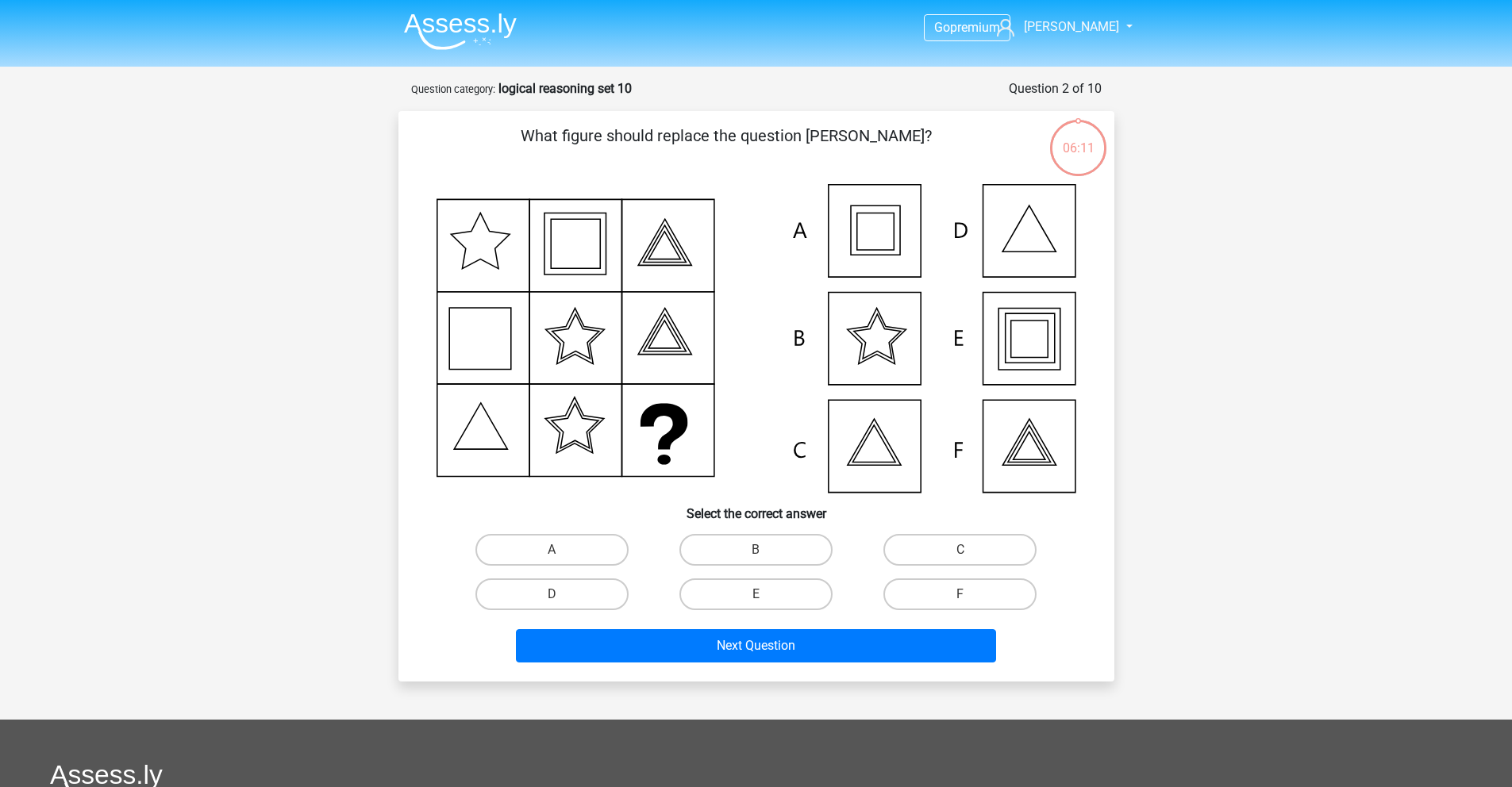
scroll to position [79, 0]
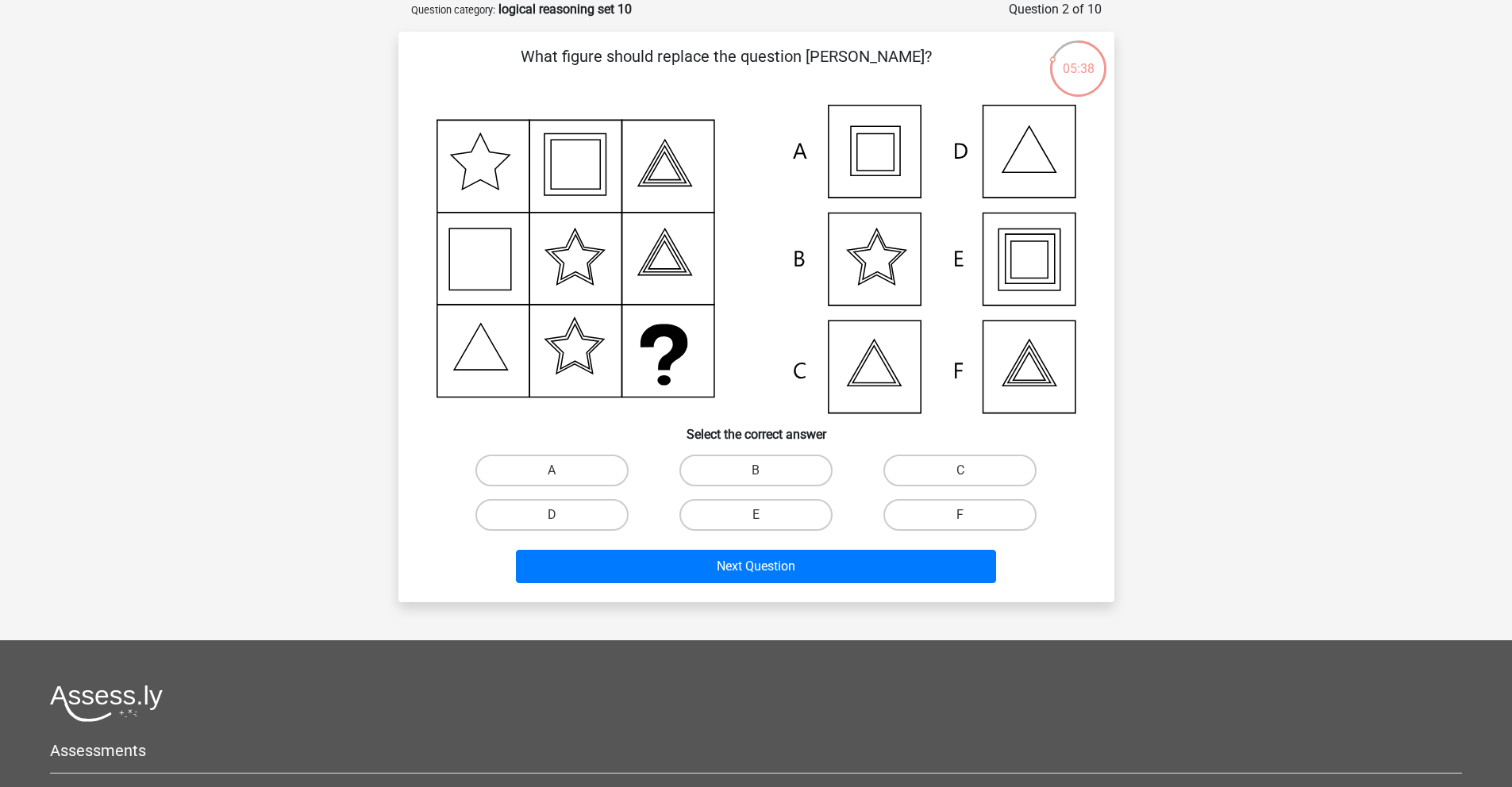
click at [894, 266] on icon at bounding box center [757, 260] width 640 height 309
click at [1025, 396] on icon at bounding box center [757, 260] width 640 height 309
click at [1016, 310] on icon at bounding box center [757, 260] width 640 height 309
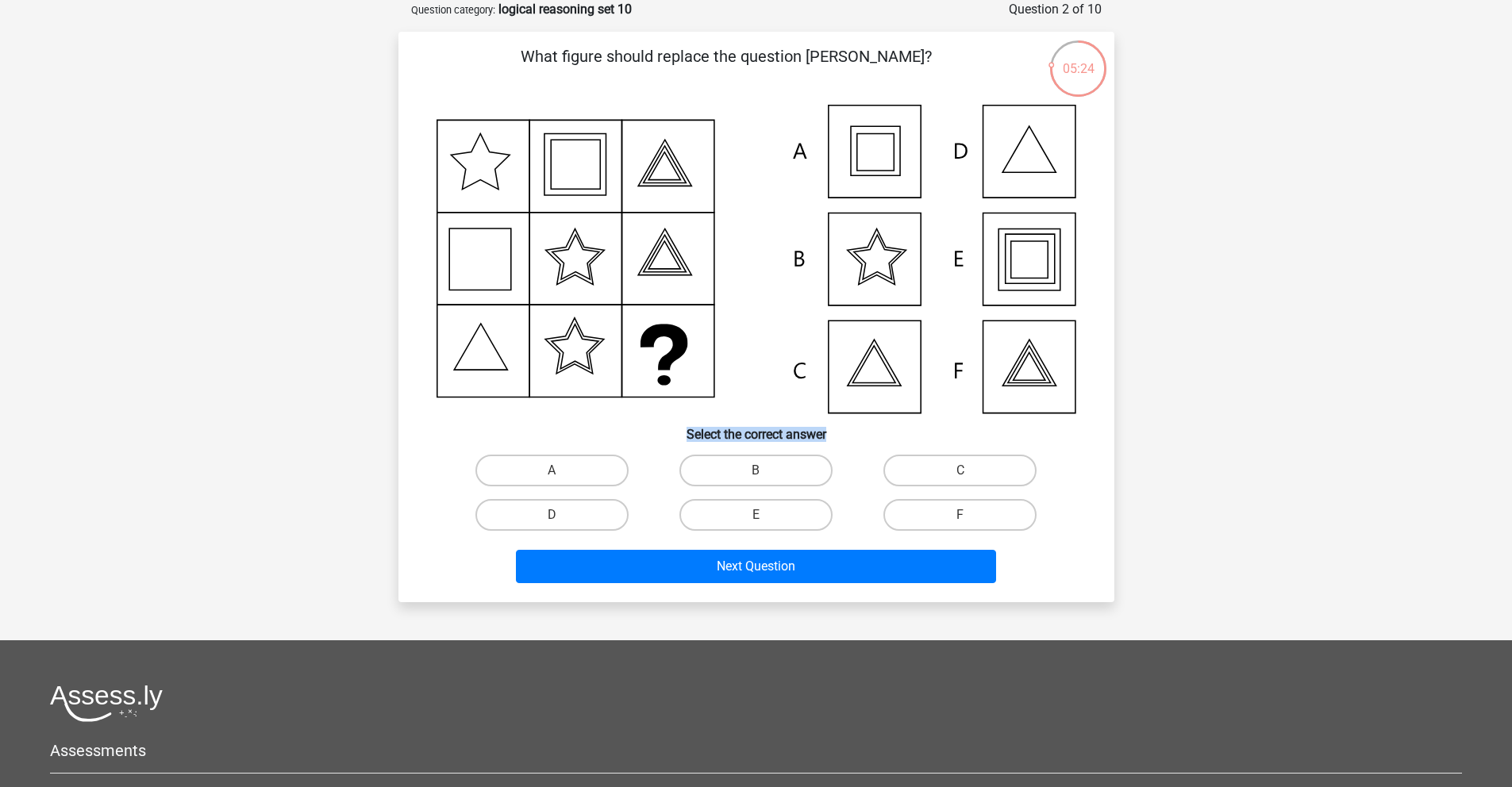
click at [1016, 310] on icon at bounding box center [757, 260] width 640 height 309
click at [806, 515] on label "E" at bounding box center [756, 515] width 153 height 32
click at [766, 515] on input "E" at bounding box center [761, 520] width 10 height 10
radio input "true"
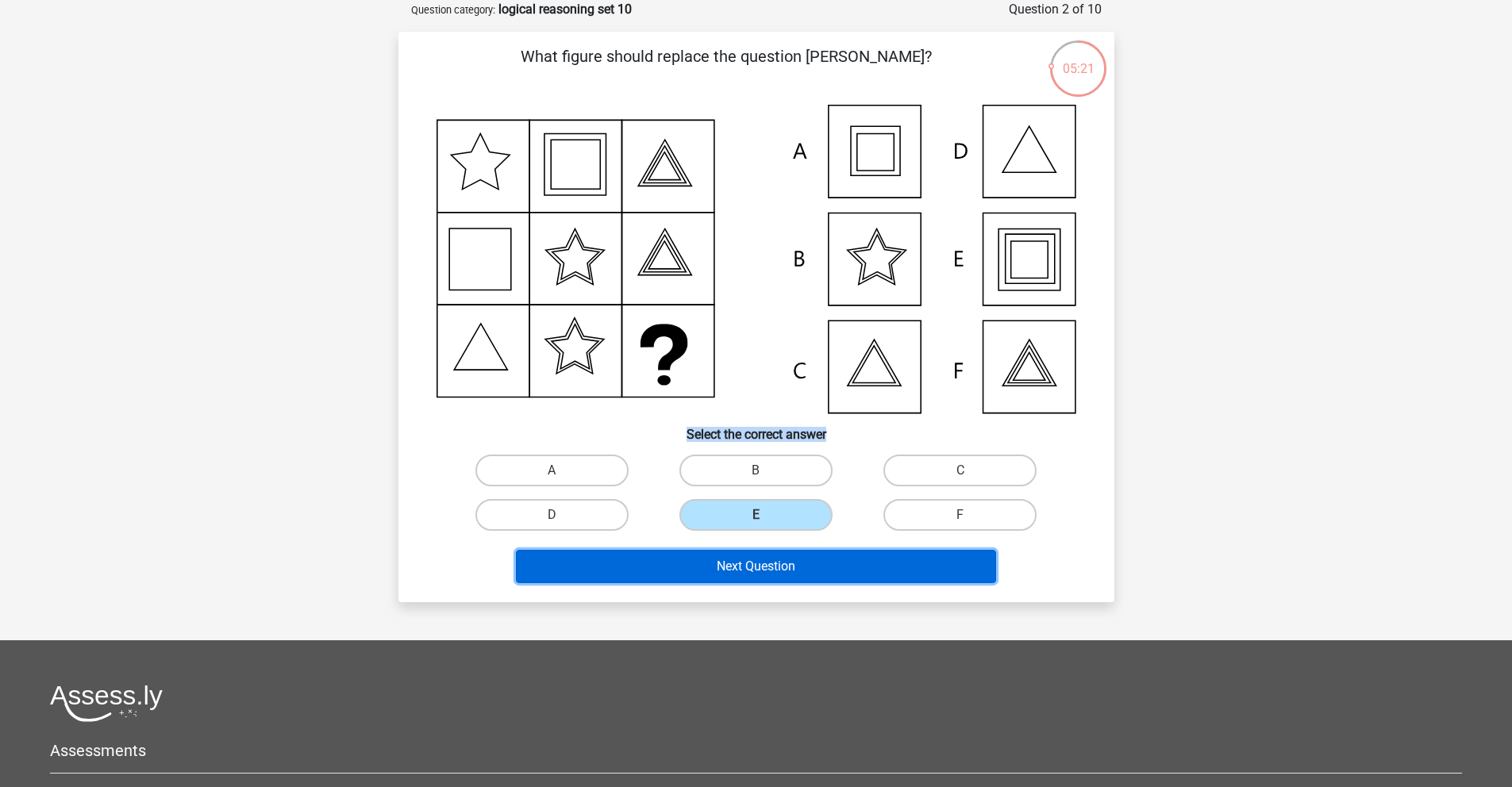
click at [863, 578] on button "Next Question" at bounding box center [756, 567] width 480 height 34
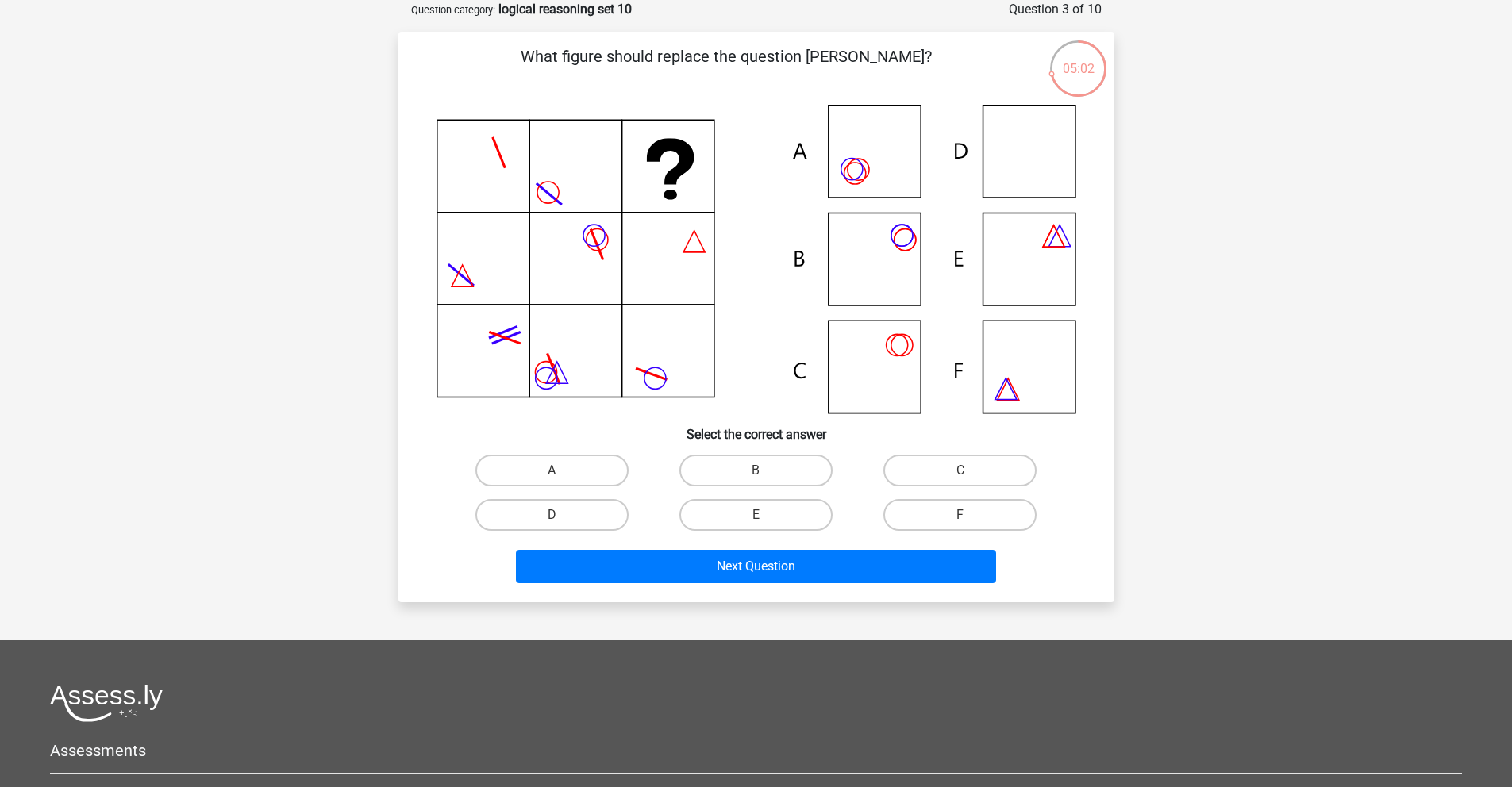
click at [901, 264] on icon at bounding box center [757, 260] width 640 height 309
click at [765, 467] on label "B" at bounding box center [756, 470] width 153 height 32
click at [765, 470] on input "B" at bounding box center [761, 475] width 10 height 10
radio input "true"
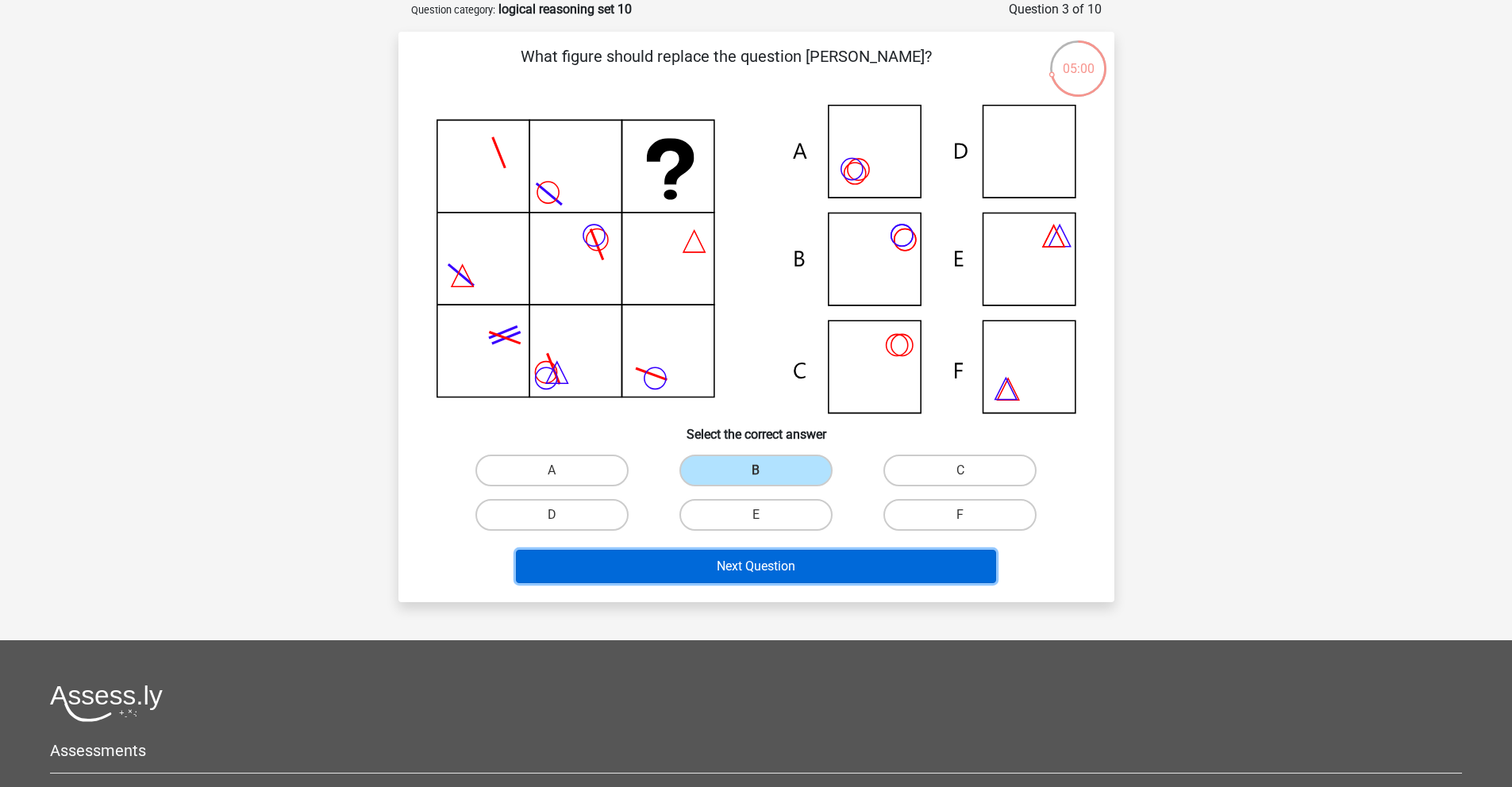
click at [765, 579] on button "Next Question" at bounding box center [756, 567] width 480 height 34
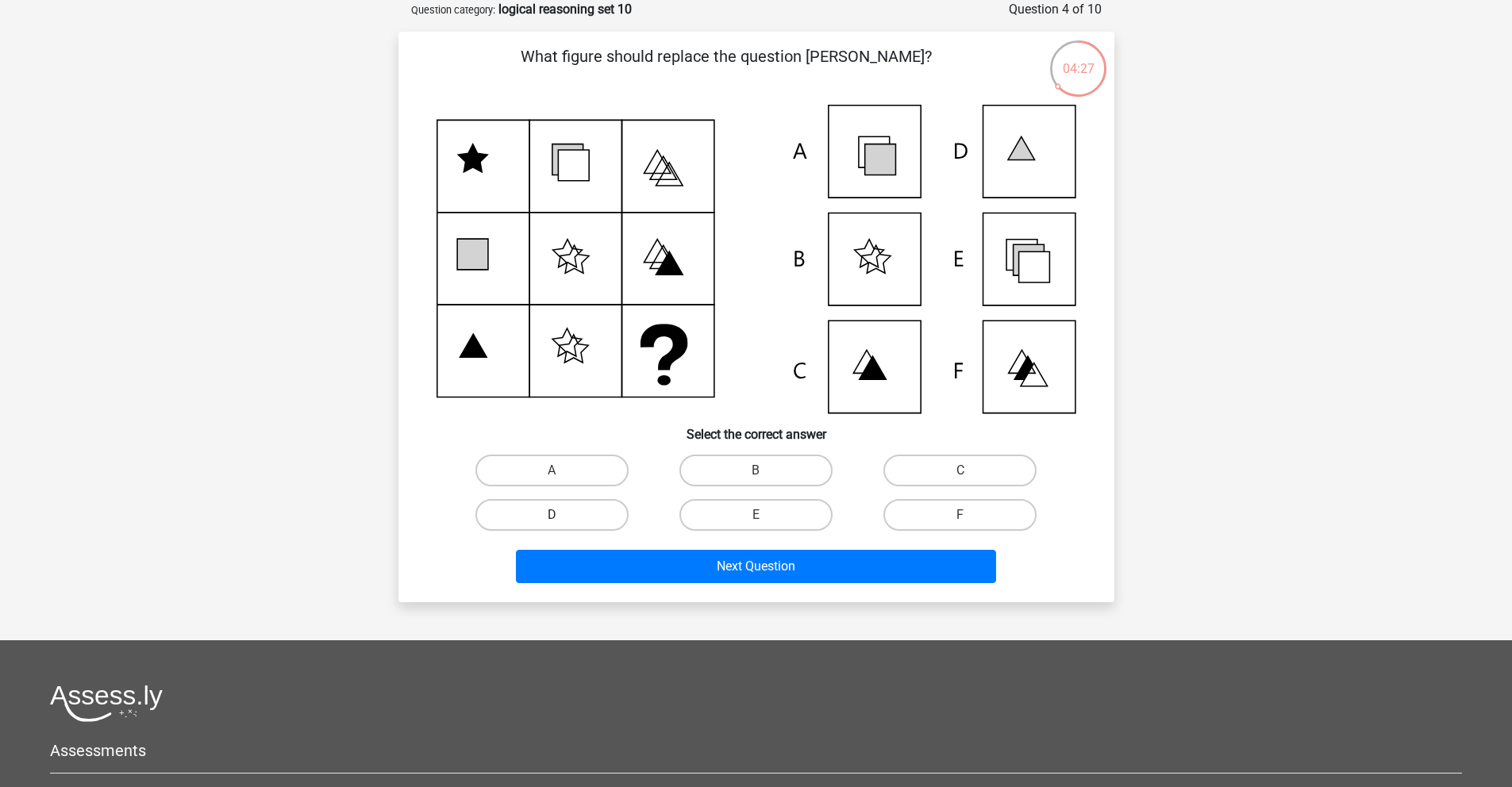
click at [588, 513] on label "D" at bounding box center [552, 515] width 153 height 32
click at [562, 515] on input "D" at bounding box center [557, 520] width 10 height 10
radio input "true"
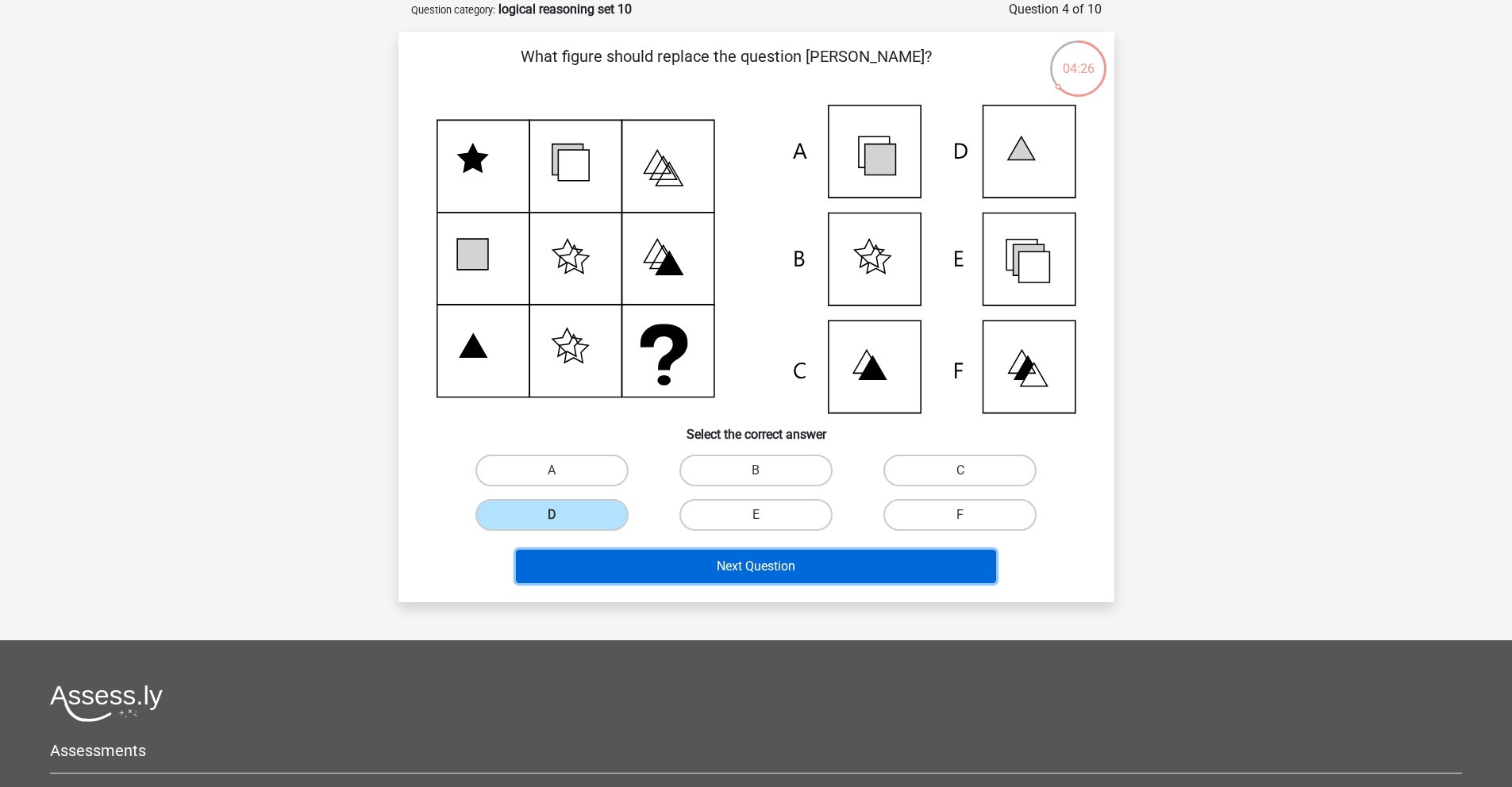
click at [756, 575] on button "Next Question" at bounding box center [756, 567] width 480 height 34
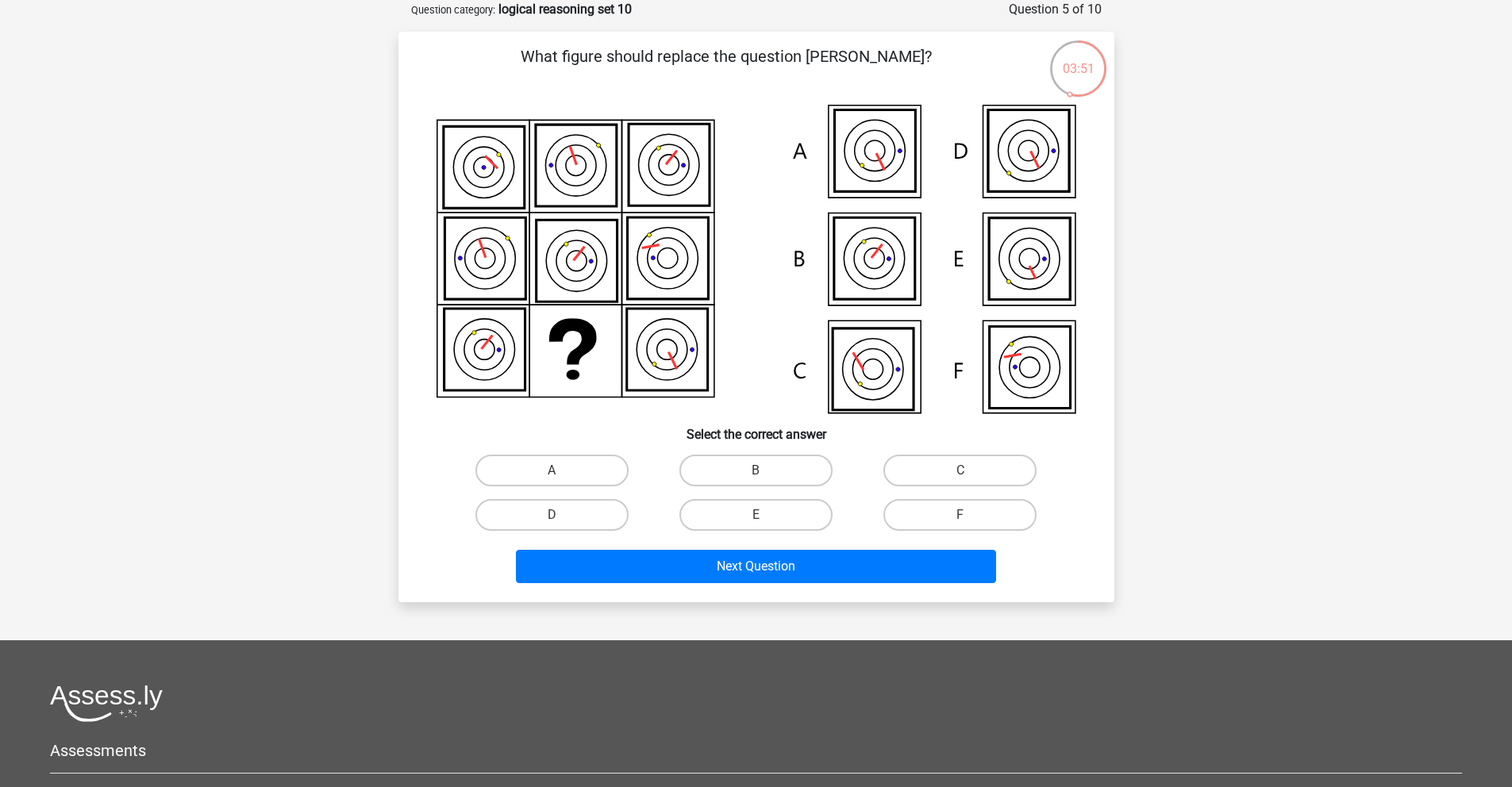
click at [876, 366] on icon at bounding box center [873, 369] width 81 height 81
click at [946, 476] on label "C" at bounding box center [960, 470] width 153 height 32
click at [960, 476] on input "C" at bounding box center [965, 475] width 10 height 10
radio input "true"
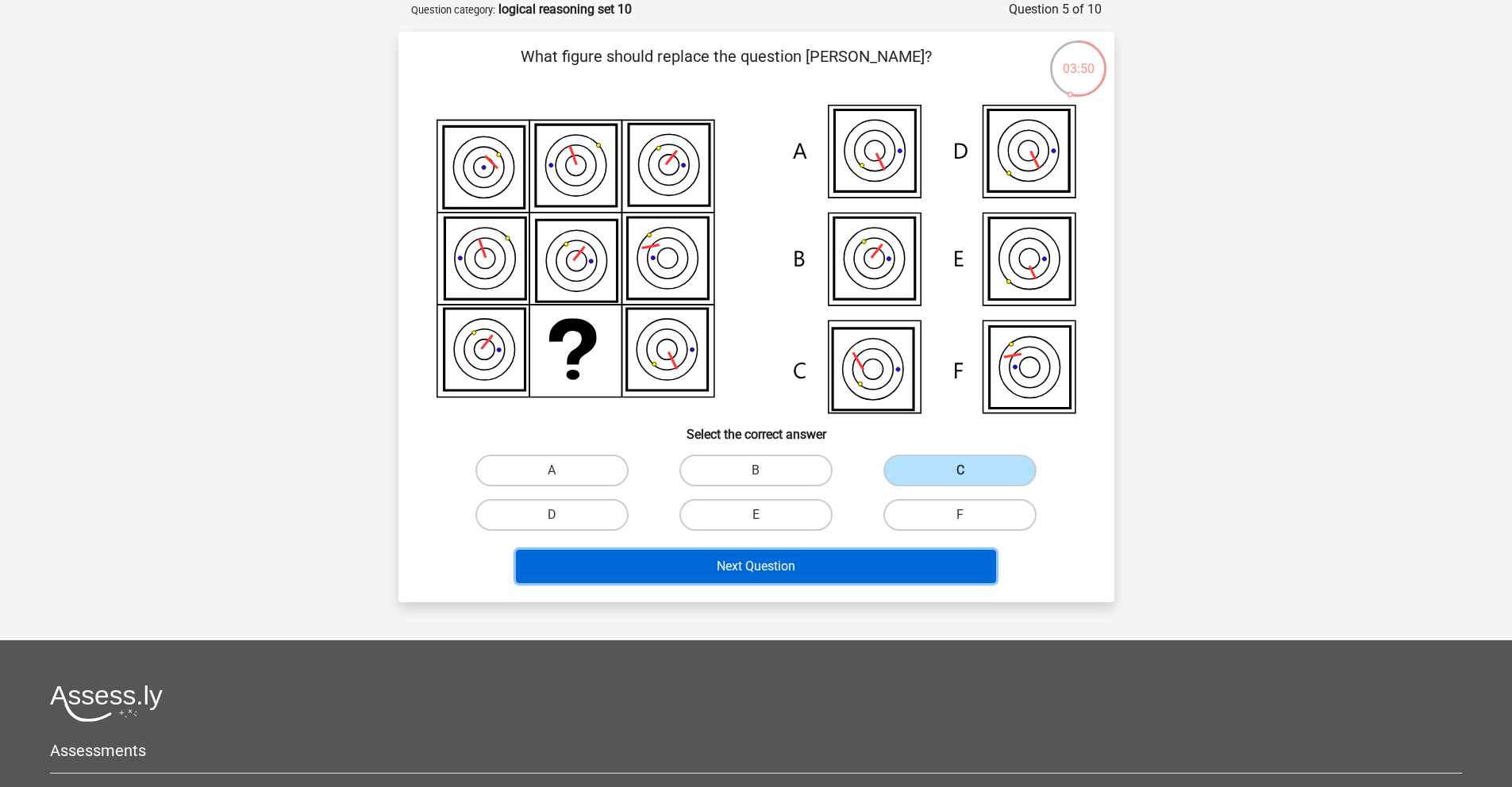
click at [778, 574] on button "Next Question" at bounding box center [756, 567] width 480 height 34
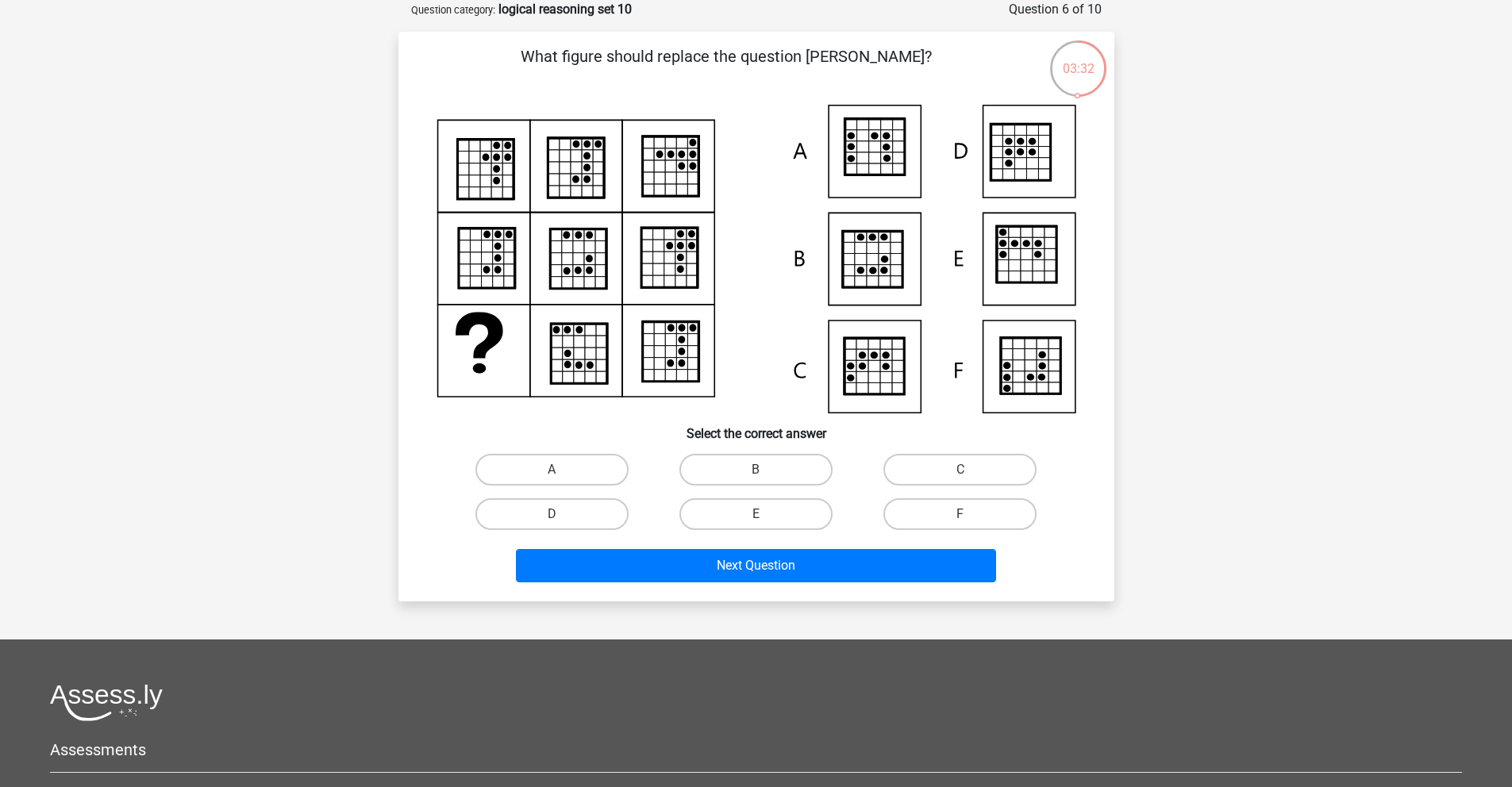
click at [879, 273] on icon at bounding box center [872, 260] width 60 height 56
click at [858, 160] on icon at bounding box center [874, 147] width 60 height 56
click at [582, 468] on label "A" at bounding box center [552, 470] width 153 height 32
click at [562, 470] on input "A" at bounding box center [557, 475] width 10 height 10
radio input "true"
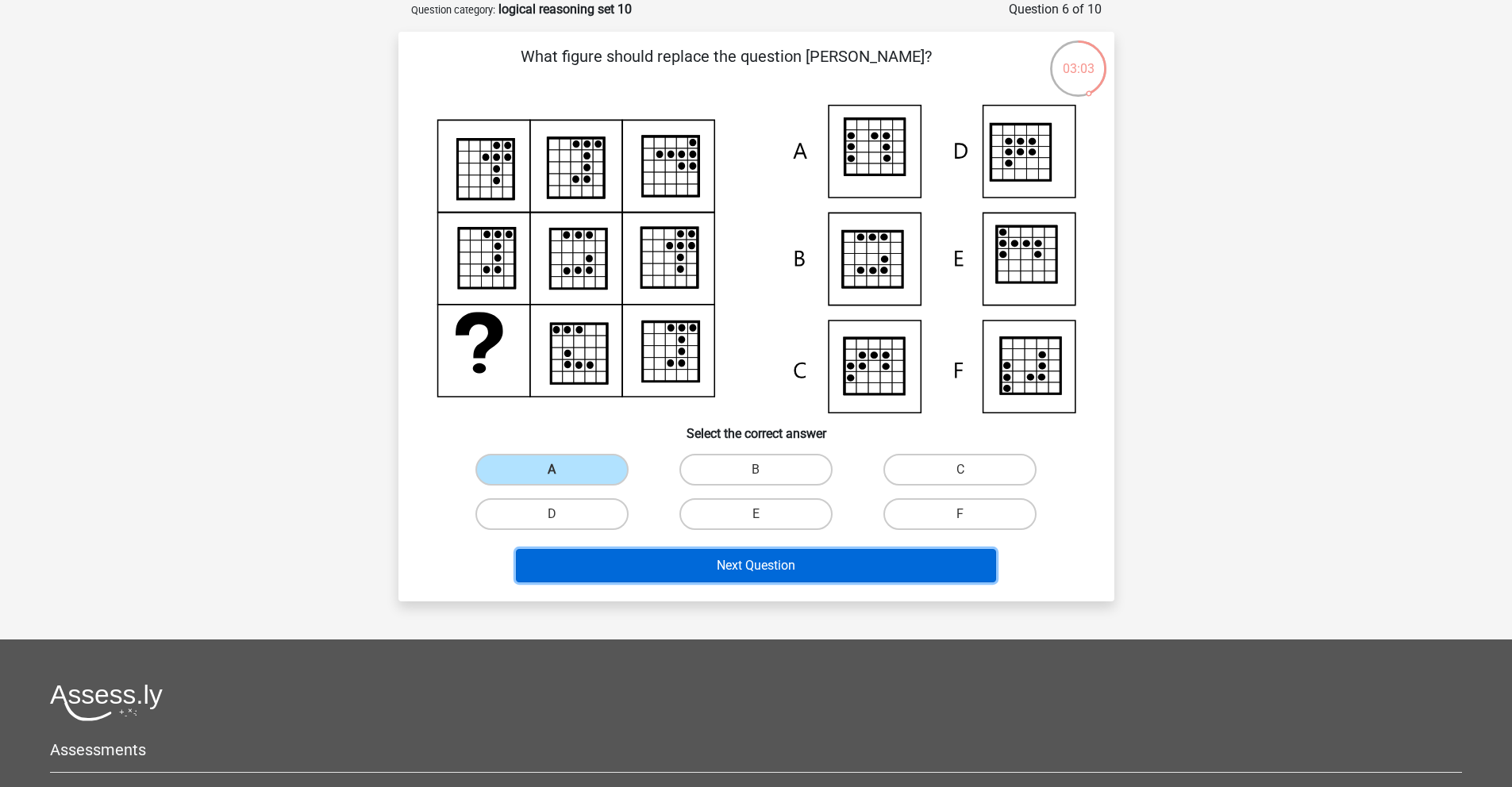
click at [774, 549] on button "Next Question" at bounding box center [756, 566] width 480 height 34
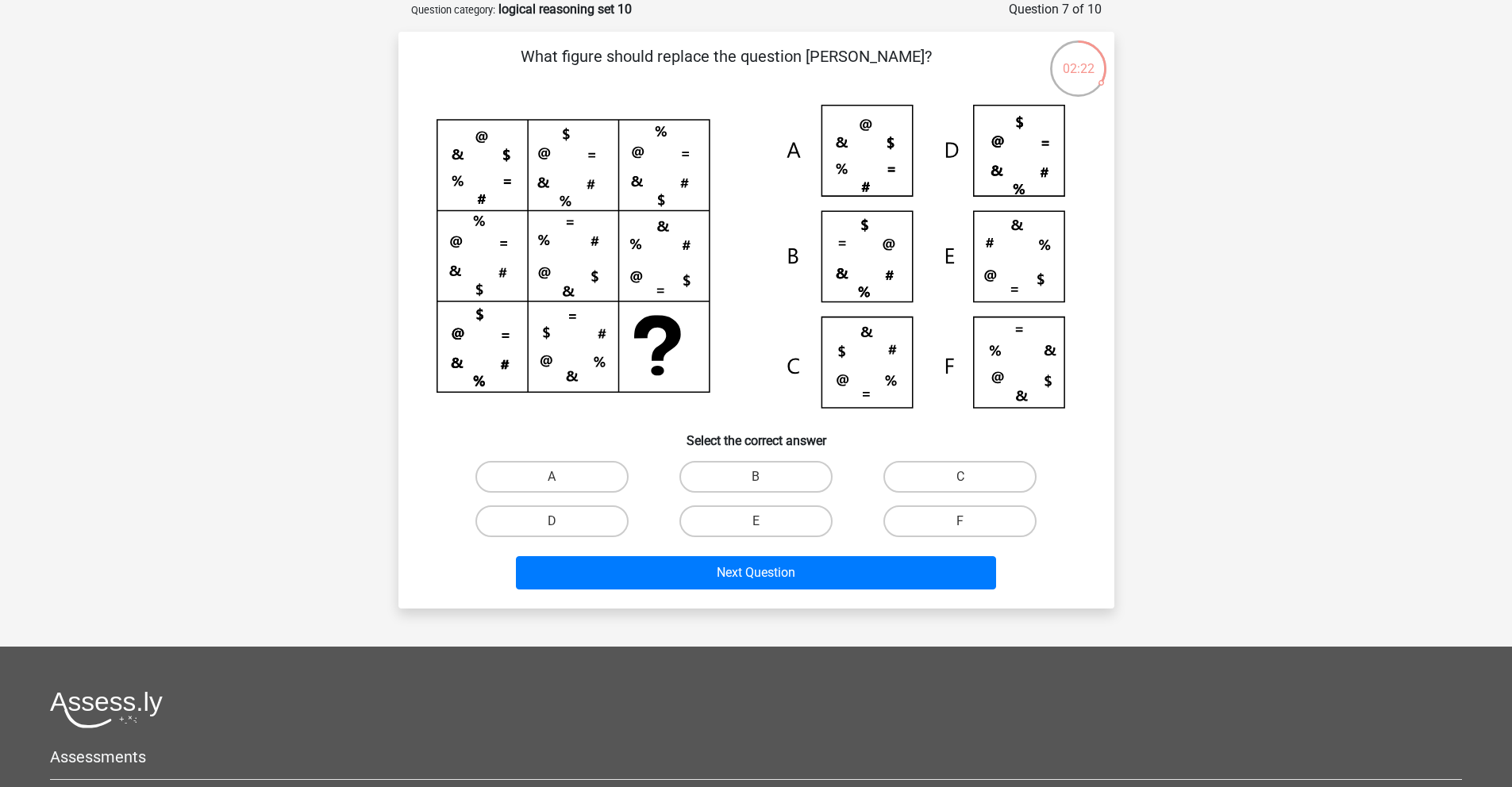
click at [1032, 281] on icon at bounding box center [757, 263] width 640 height 316
click at [780, 512] on label "E" at bounding box center [756, 522] width 153 height 32
click at [766, 522] on input "E" at bounding box center [761, 527] width 10 height 10
radio input "true"
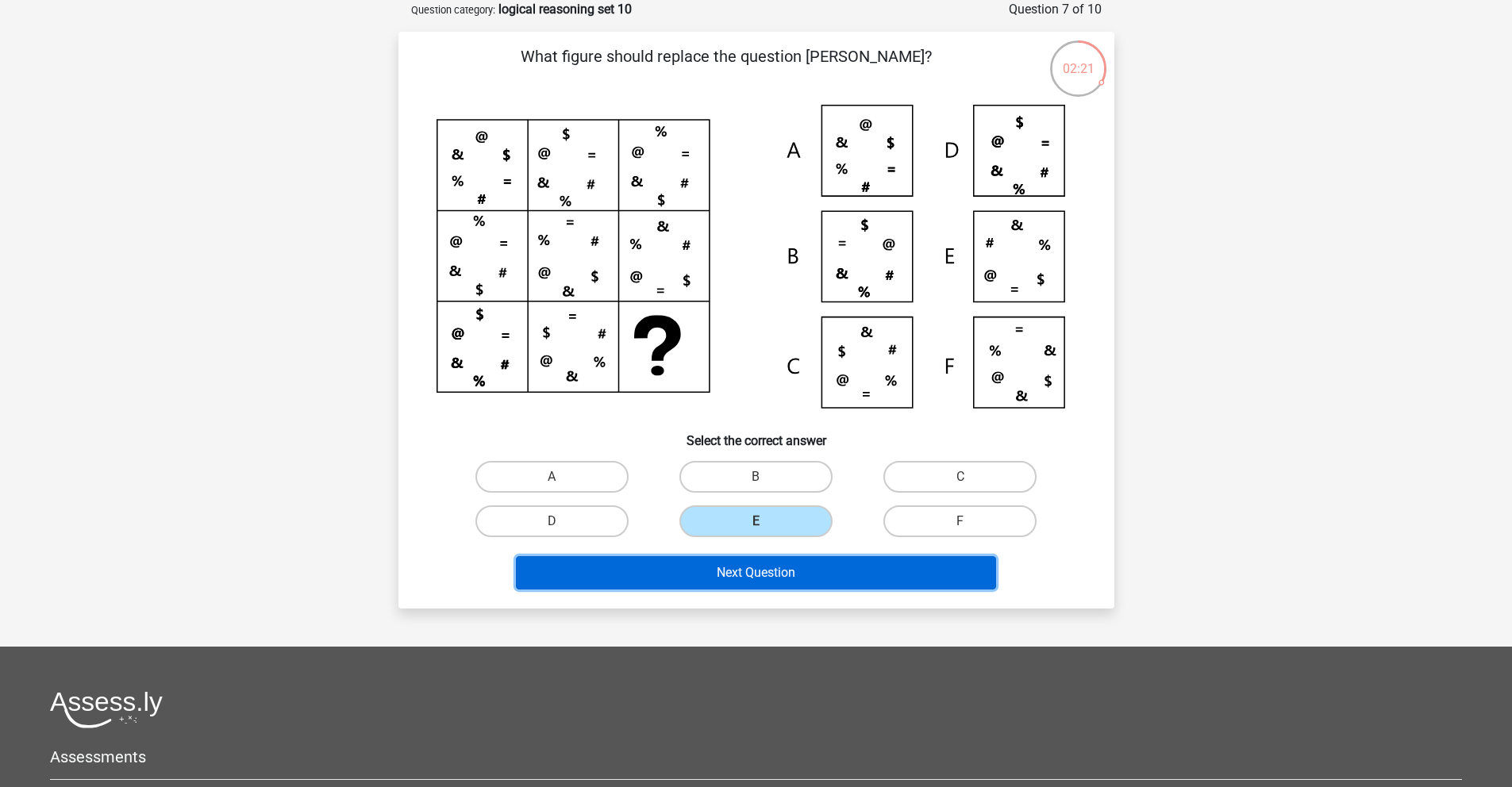
click at [770, 583] on button "Next Question" at bounding box center [756, 573] width 480 height 34
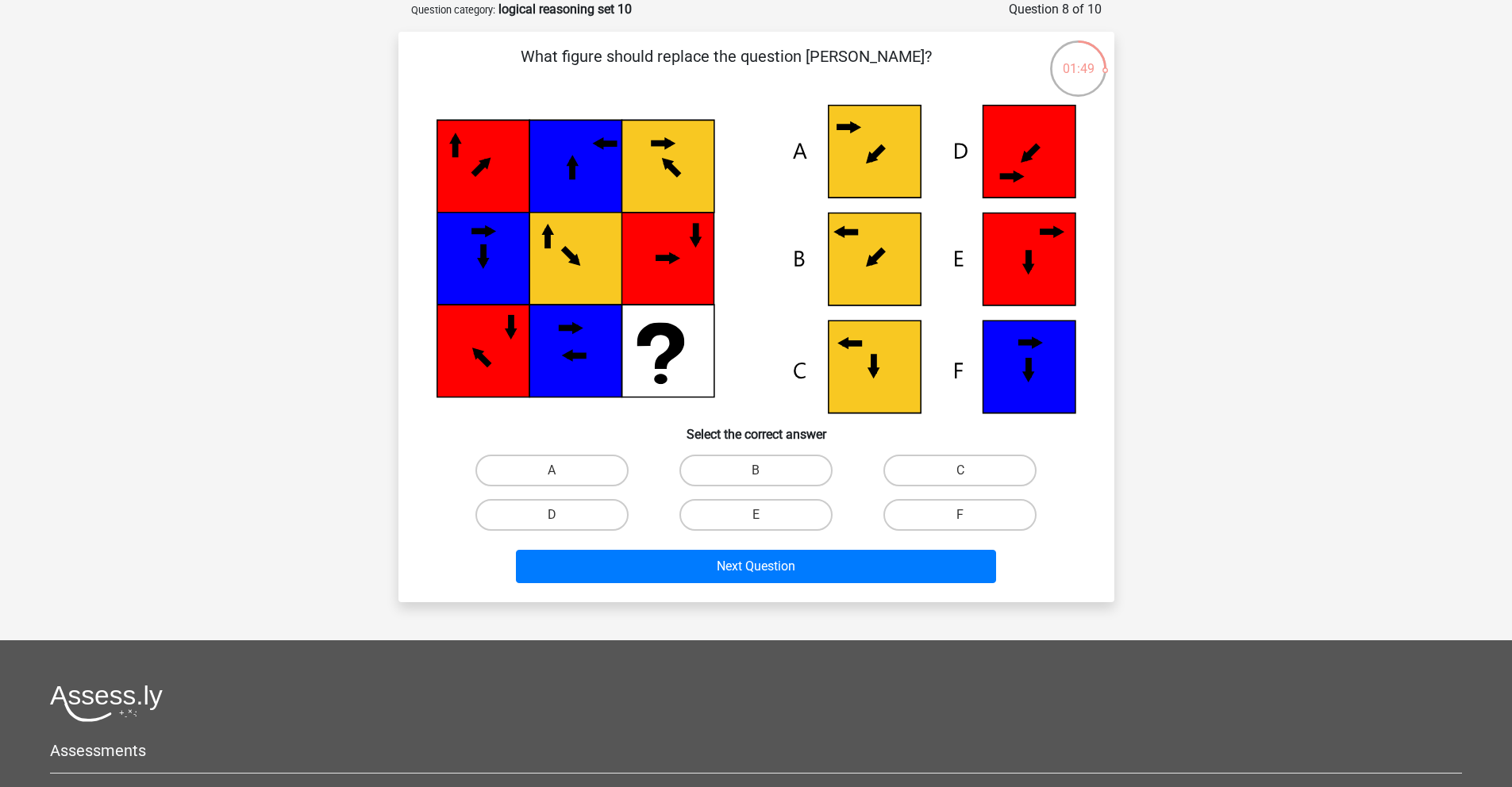
click at [864, 256] on icon at bounding box center [874, 260] width 92 height 92
click at [734, 461] on label "B" at bounding box center [756, 470] width 153 height 32
click at [756, 470] on input "B" at bounding box center [761, 475] width 10 height 10
radio input "true"
click at [857, 147] on icon at bounding box center [874, 152] width 92 height 92
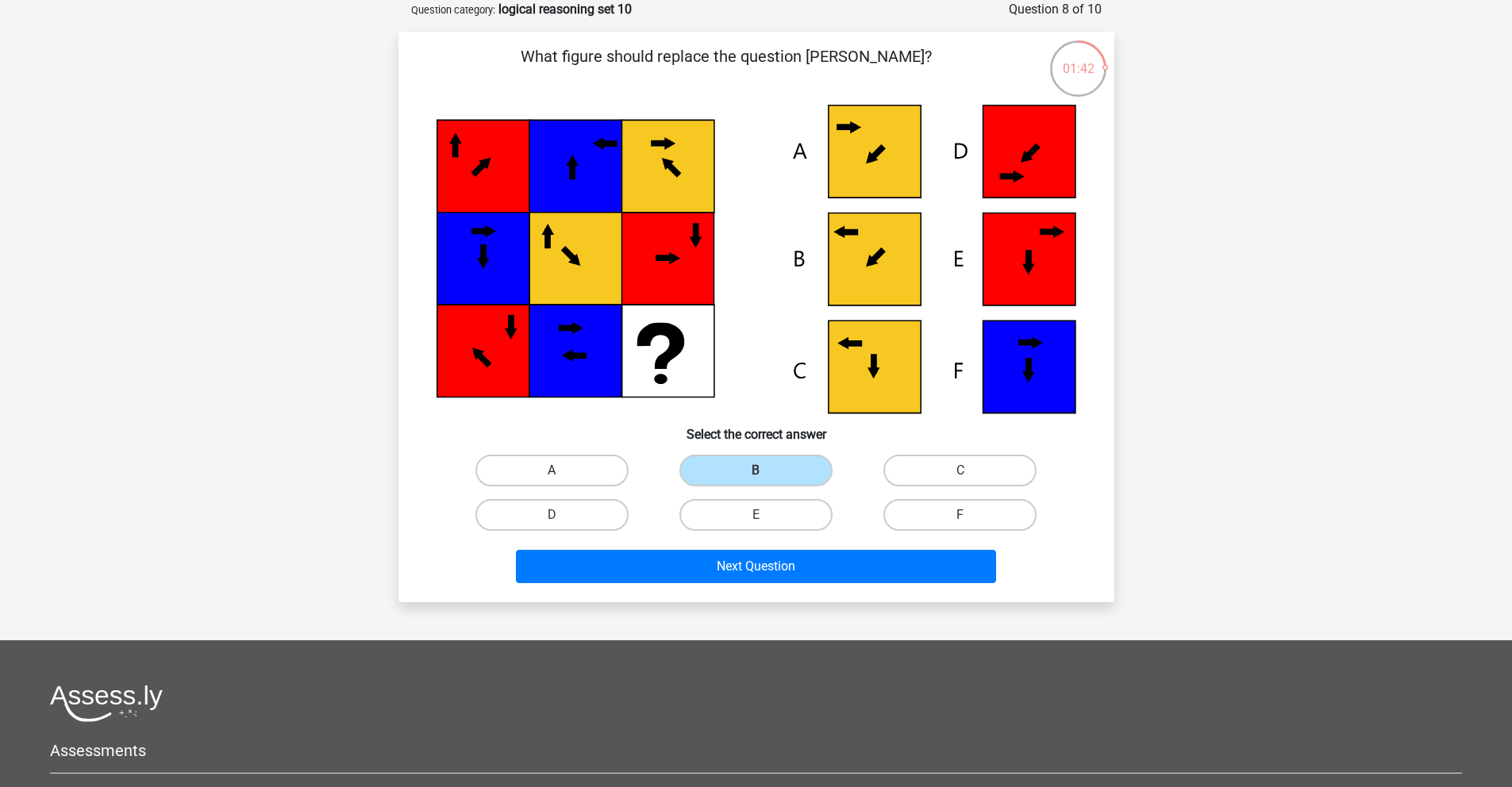
click at [582, 470] on label "A" at bounding box center [552, 470] width 153 height 32
click at [562, 470] on input "A" at bounding box center [557, 475] width 10 height 10
radio input "true"
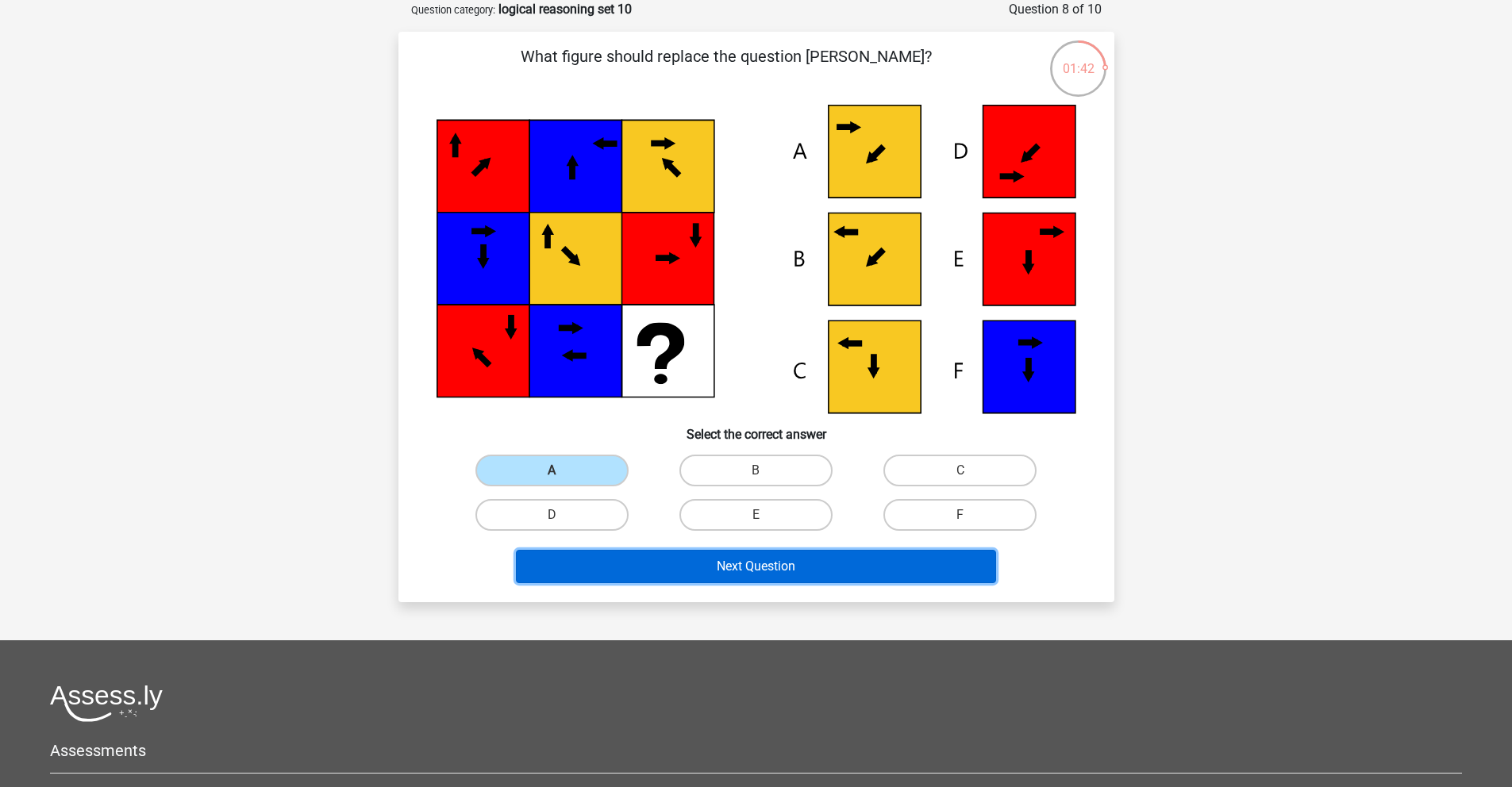
click at [716, 567] on button "Next Question" at bounding box center [756, 567] width 480 height 34
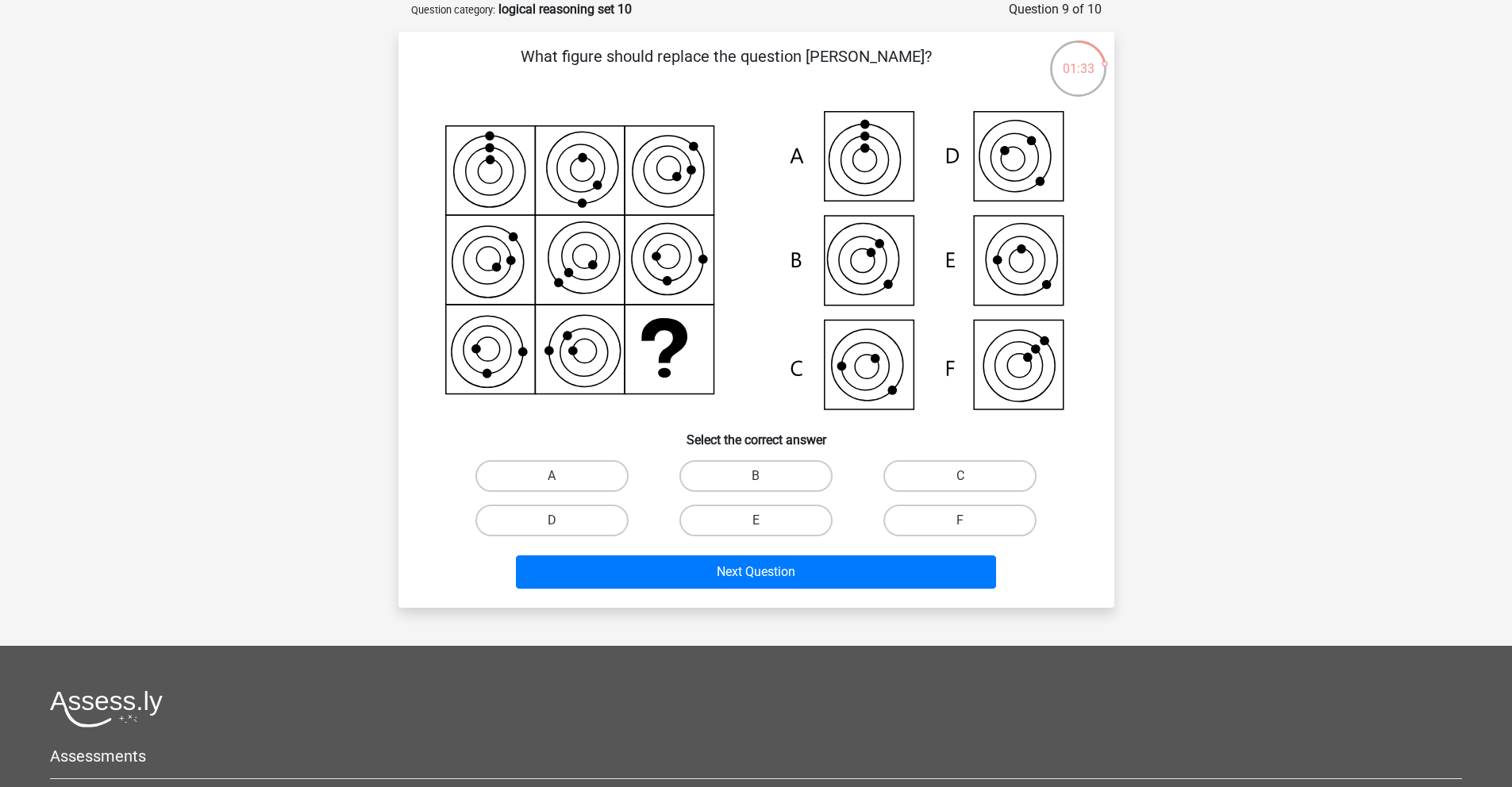
click at [1012, 258] on icon at bounding box center [757, 262] width 640 height 315
click at [801, 512] on label "E" at bounding box center [756, 521] width 153 height 32
click at [766, 521] on input "E" at bounding box center [761, 526] width 10 height 10
radio input "true"
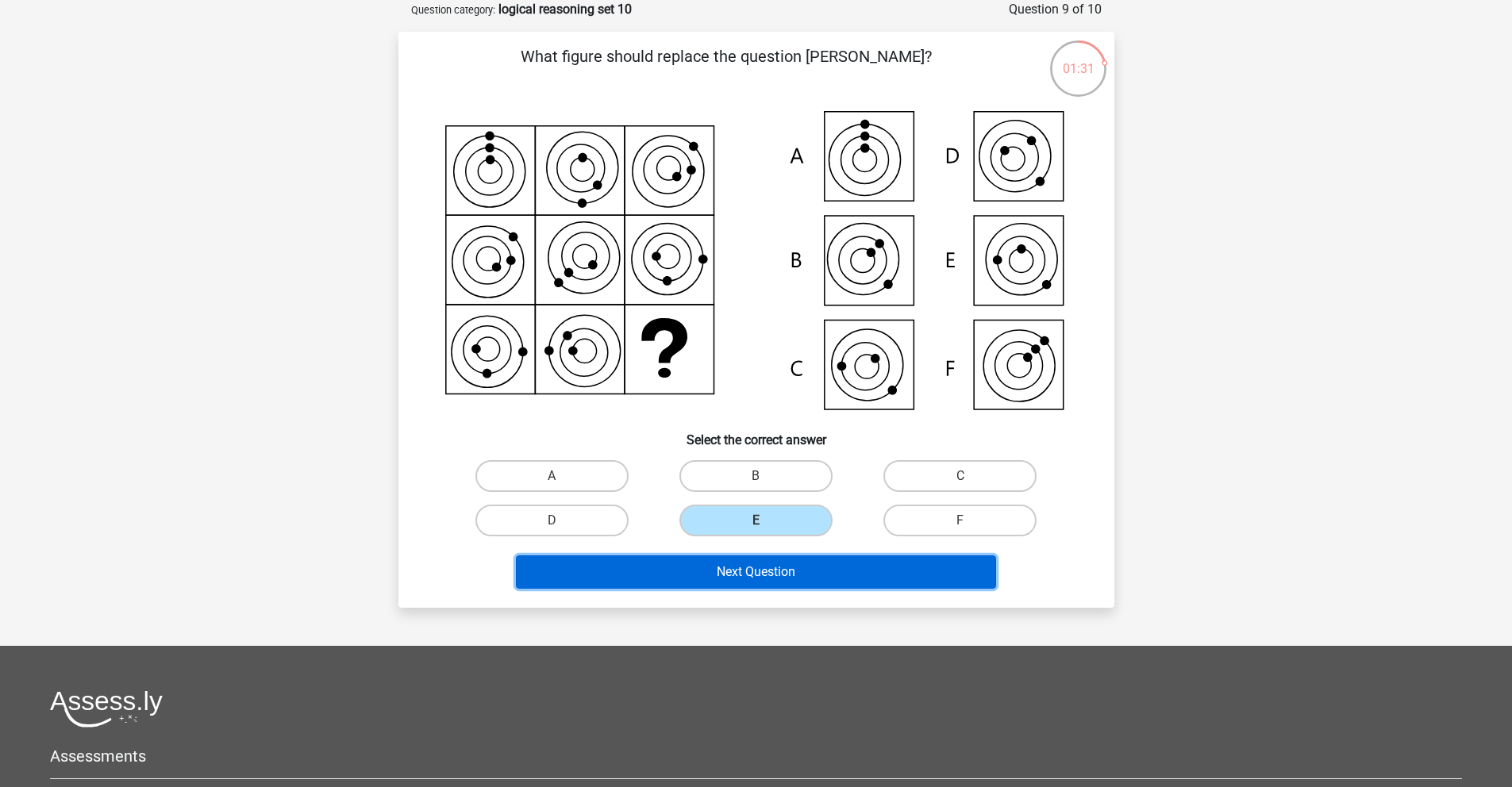
click at [811, 566] on button "Next Question" at bounding box center [756, 572] width 480 height 34
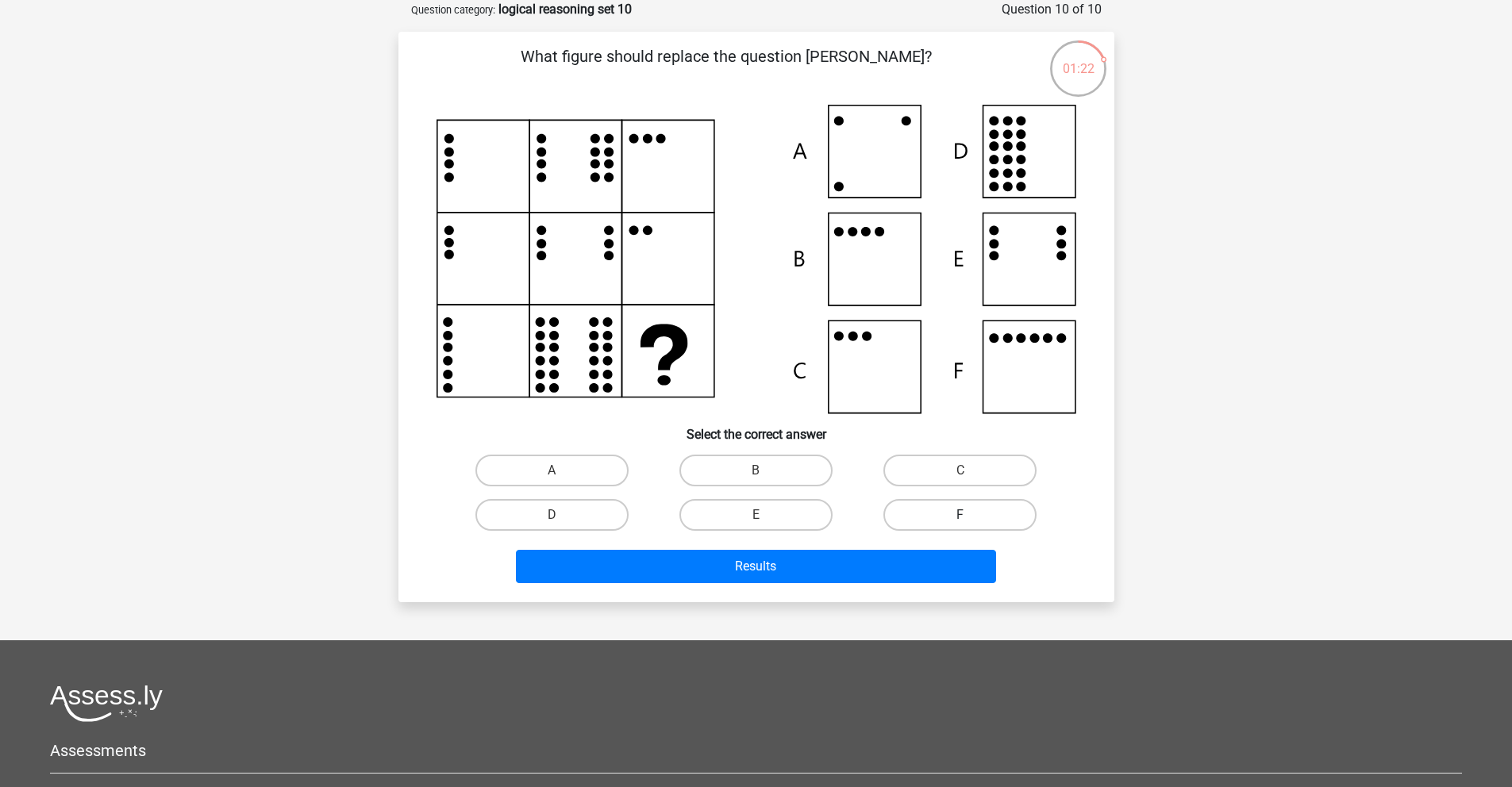
click at [967, 527] on label "F" at bounding box center [960, 515] width 153 height 32
click at [967, 526] on input "F" at bounding box center [965, 520] width 10 height 10
radio input "true"
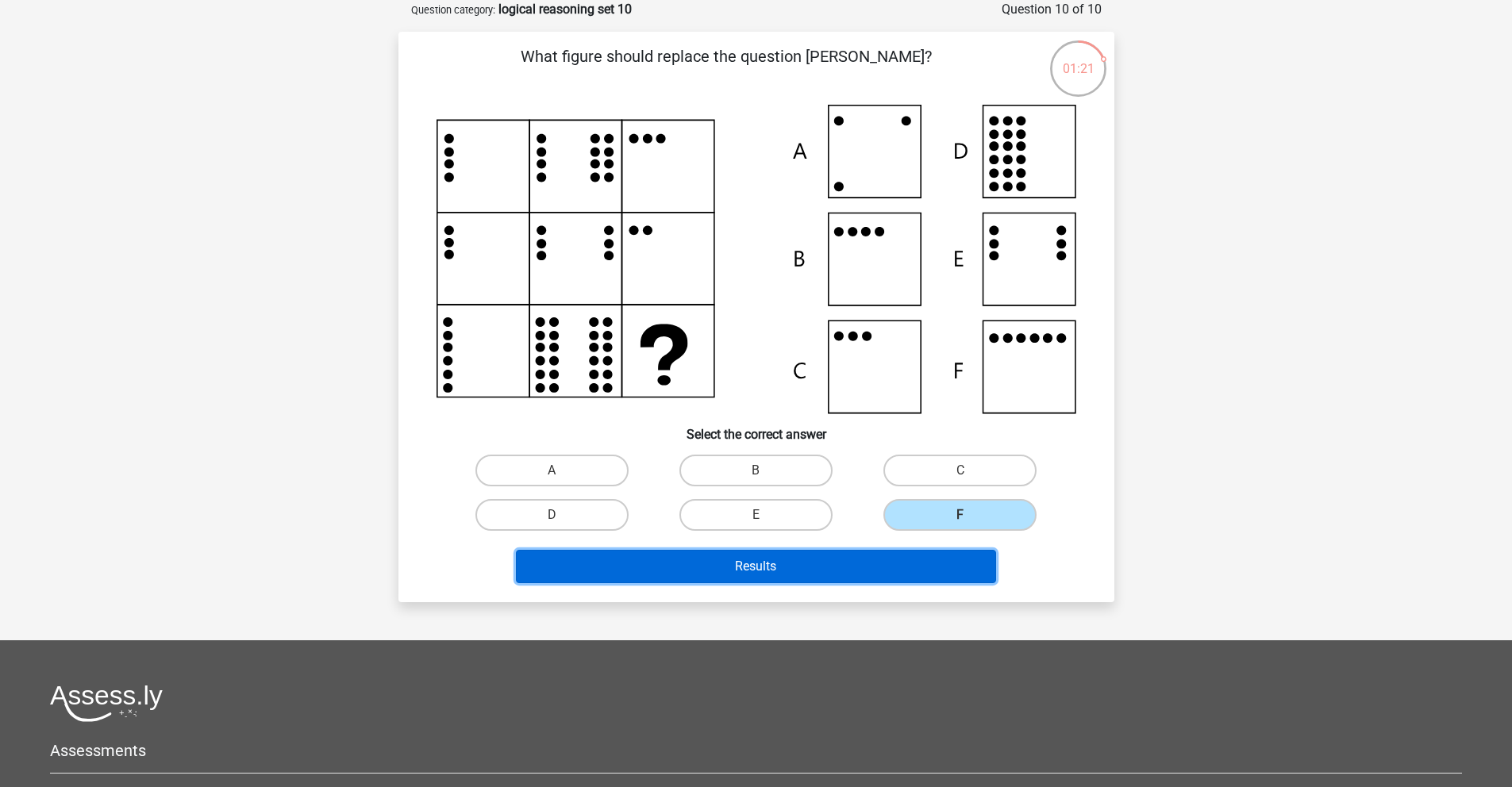
click at [849, 571] on button "Results" at bounding box center [756, 567] width 480 height 34
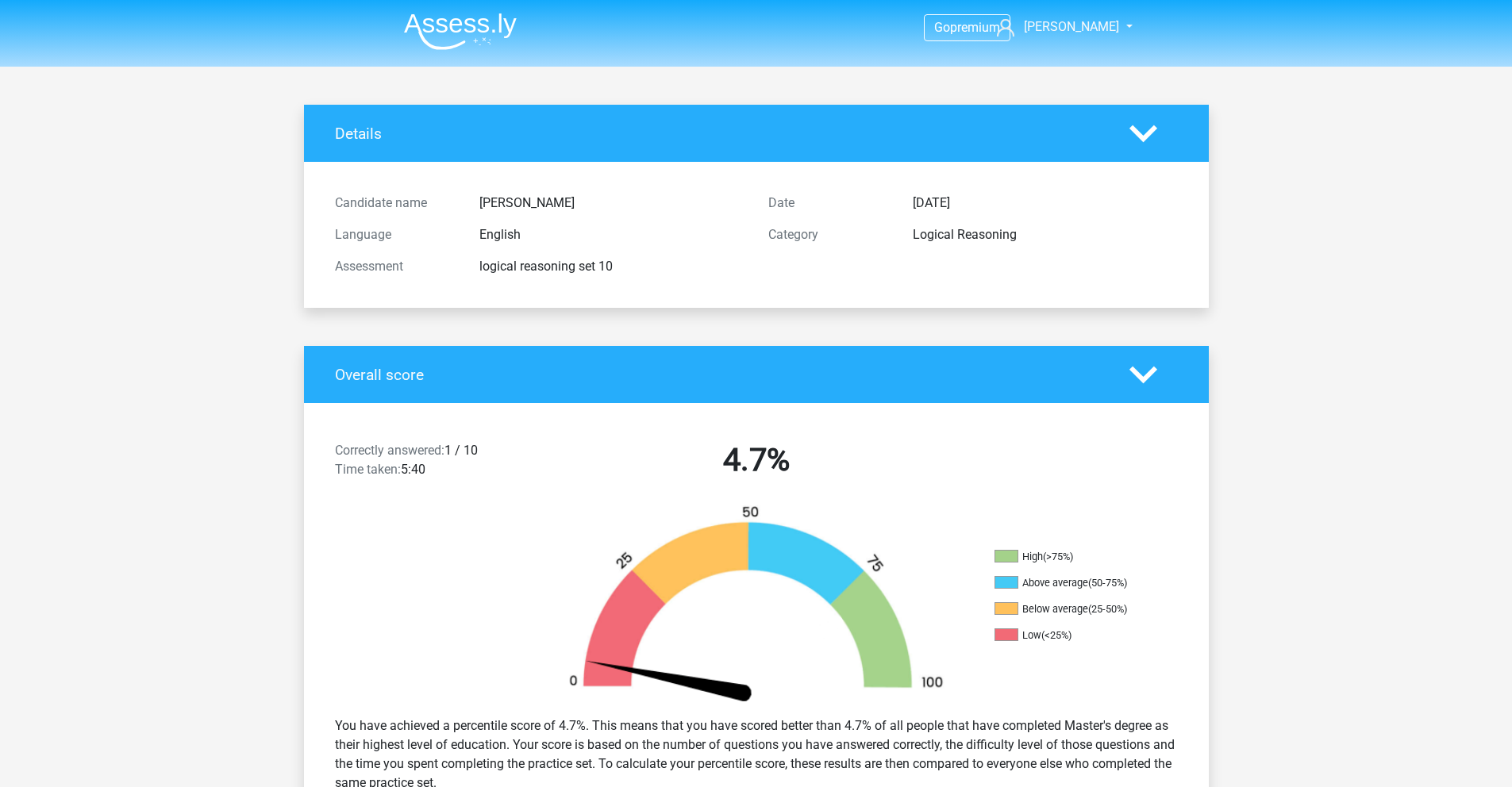
click at [460, 30] on img at bounding box center [460, 31] width 113 height 37
